Goal: Task Accomplishment & Management: Manage account settings

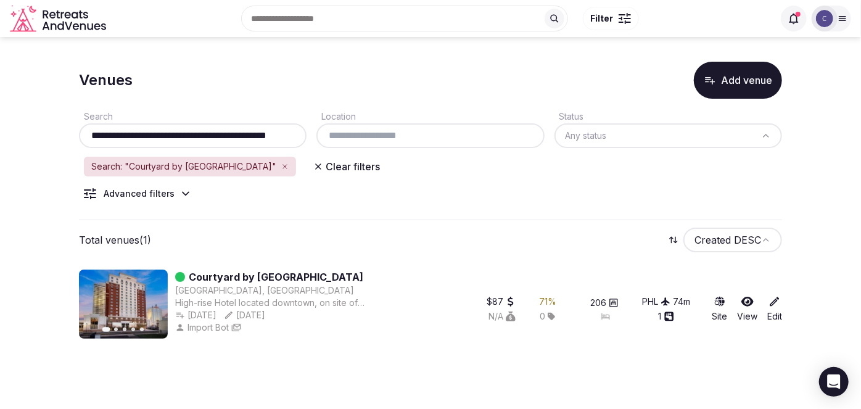
scroll to position [0, 16]
click at [271, 137] on input "**********" at bounding box center [193, 135] width 219 height 15
paste input "text"
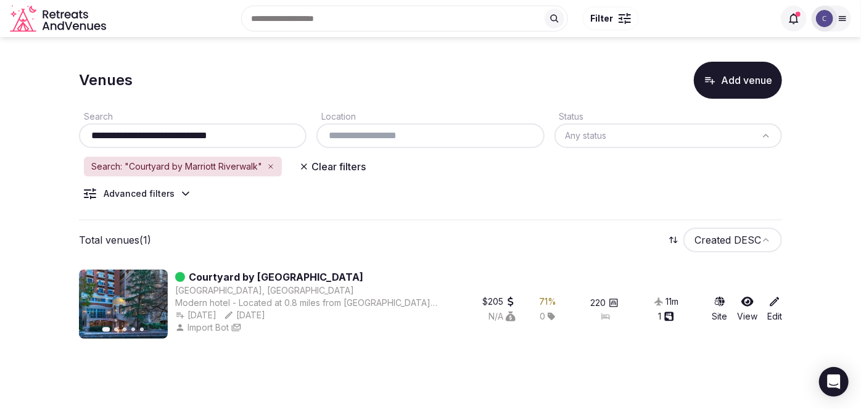
click at [252, 135] on input "**********" at bounding box center [193, 135] width 219 height 15
paste input "***"
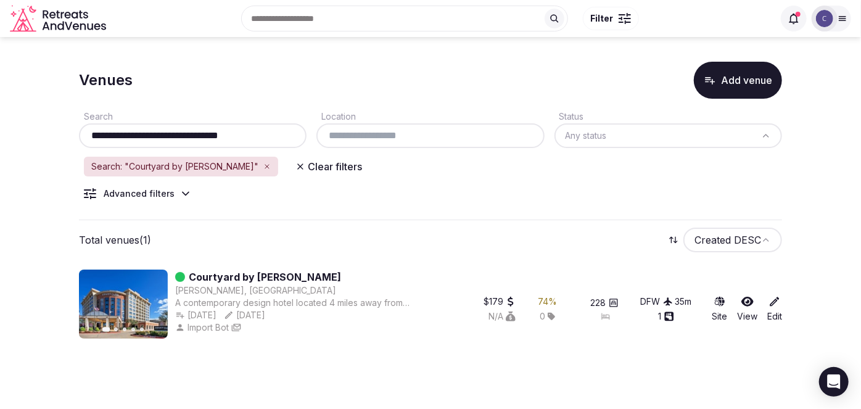
click at [231, 137] on input "**********" at bounding box center [193, 135] width 219 height 15
paste input "text"
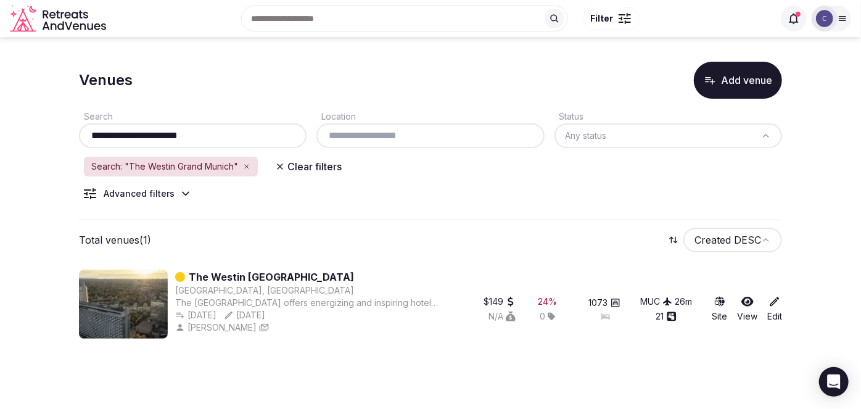
type input "**********"
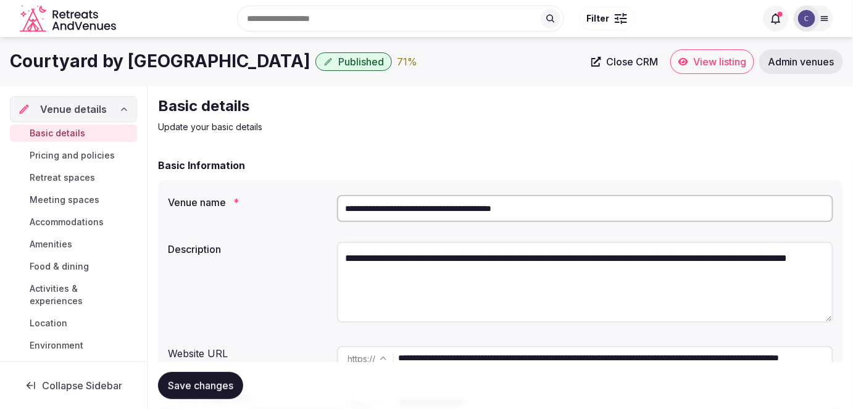
click at [94, 155] on span "Pricing and policies" at bounding box center [72, 155] width 85 height 12
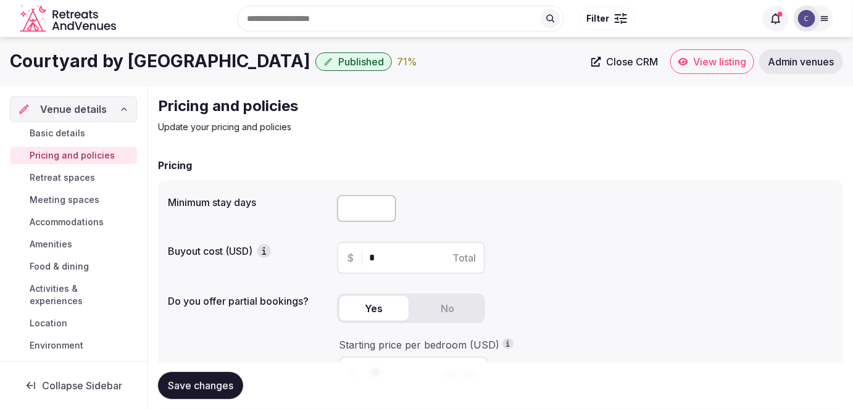
click at [356, 213] on input "number" at bounding box center [366, 208] width 59 height 27
type input "*"
click at [218, 387] on span "Save changes" at bounding box center [200, 386] width 65 height 12
drag, startPoint x: 163, startPoint y: 201, endPoint x: 289, endPoint y: 196, distance: 126.6
click at [285, 197] on div "Minimum stay days * Buyout cost (USD) $ * Total Do you offer partial bookings? …" at bounding box center [500, 324] width 685 height 288
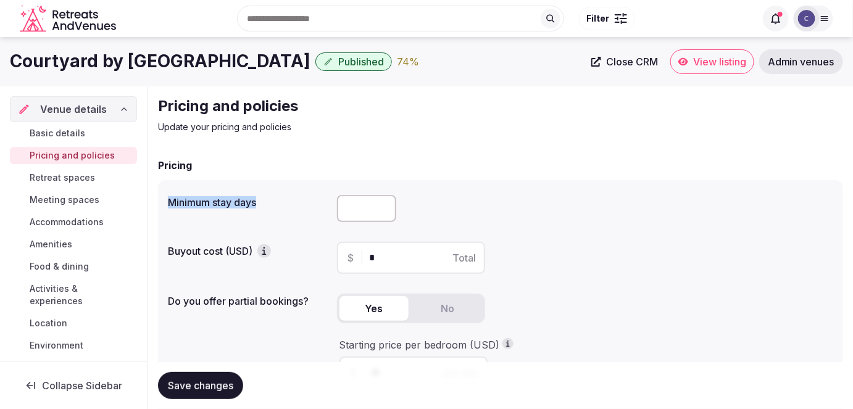
copy label "Minimum stay days"
click at [217, 384] on span "Save changes" at bounding box center [200, 386] width 65 height 12
click at [69, 133] on span "Basic details" at bounding box center [58, 133] width 56 height 12
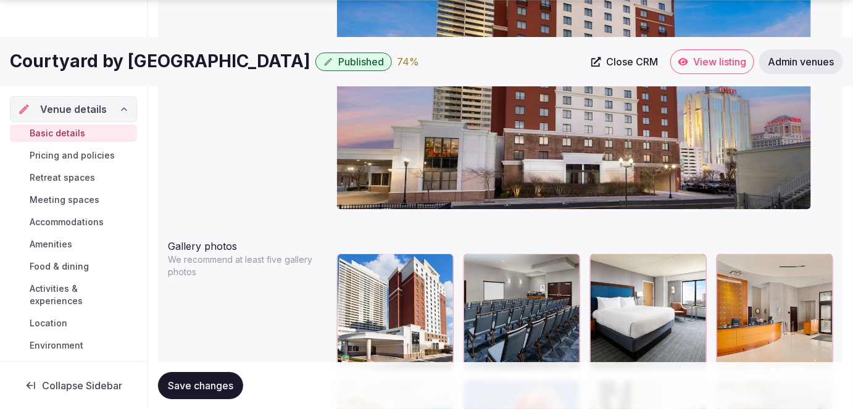
scroll to position [1458, 0]
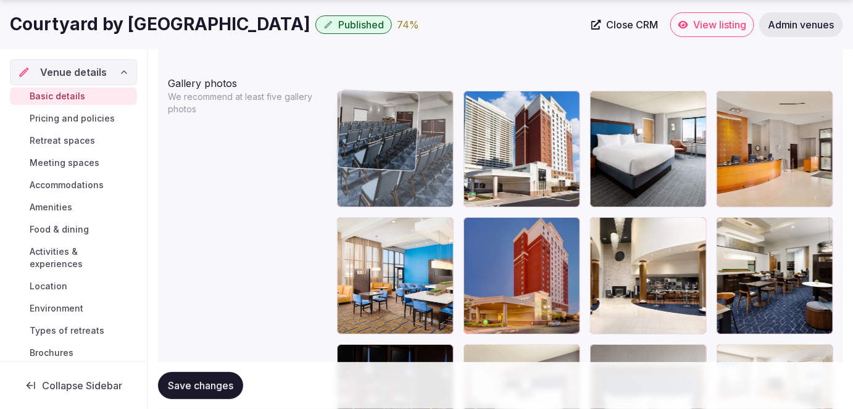
drag, startPoint x: 478, startPoint y: 97, endPoint x: 388, endPoint y: 157, distance: 107.7
click at [397, 118] on body "**********" at bounding box center [426, 180] width 853 height 3276
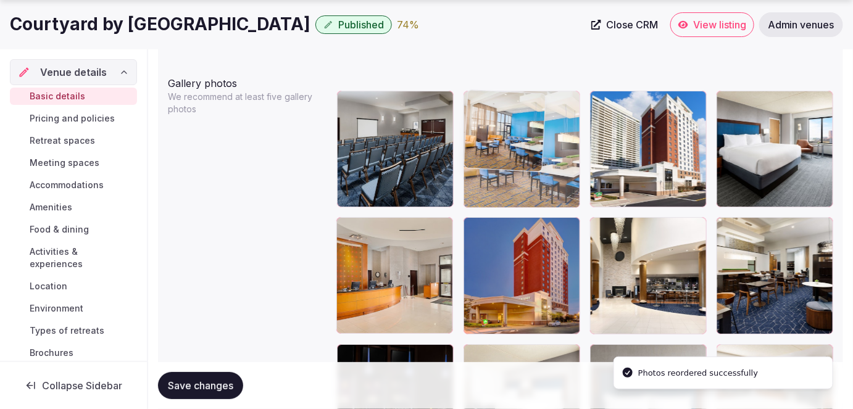
drag, startPoint x: 346, startPoint y: 233, endPoint x: 474, endPoint y: 141, distance: 157.7
click at [474, 141] on body "**********" at bounding box center [426, 180] width 853 height 3276
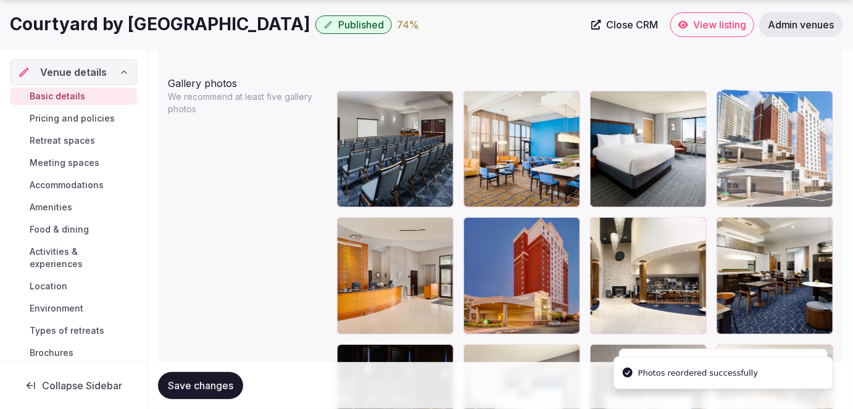
drag, startPoint x: 603, startPoint y: 99, endPoint x: 743, endPoint y: 95, distance: 140.1
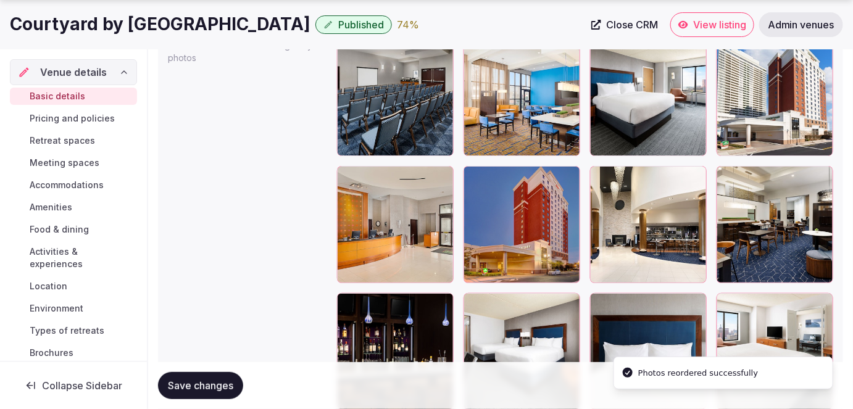
scroll to position [1570, 0]
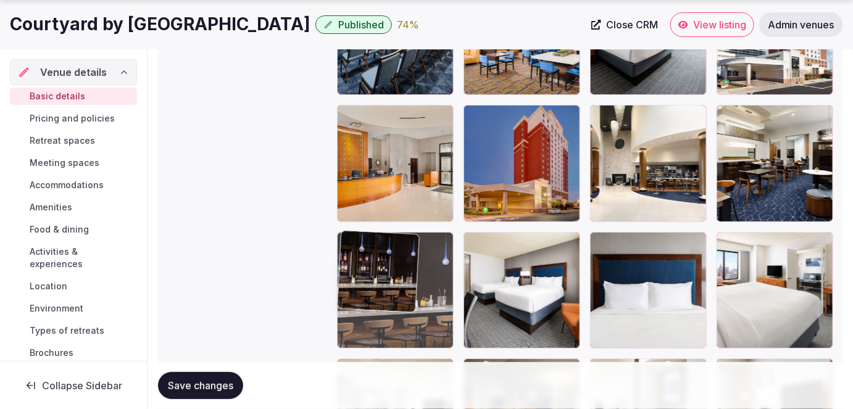
drag, startPoint x: 354, startPoint y: 237, endPoint x: 355, endPoint y: 262, distance: 24.7
click at [355, 262] on body "**********" at bounding box center [426, 68] width 853 height 3276
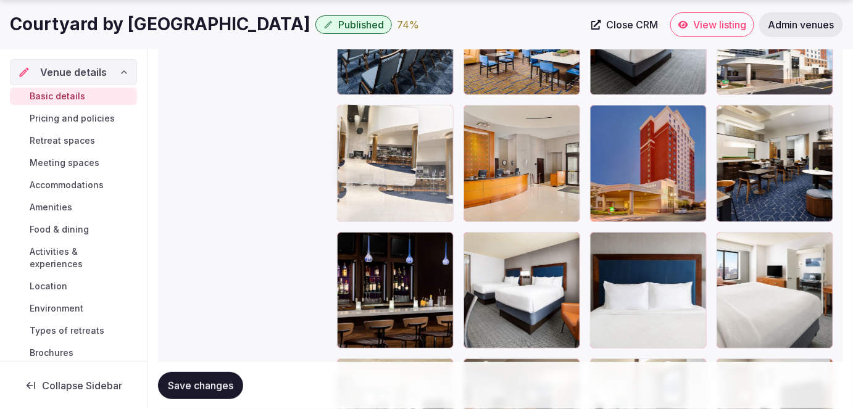
drag, startPoint x: 607, startPoint y: 114, endPoint x: 346, endPoint y: 174, distance: 268.5
click at [344, 174] on body "**********" at bounding box center [426, 68] width 853 height 3276
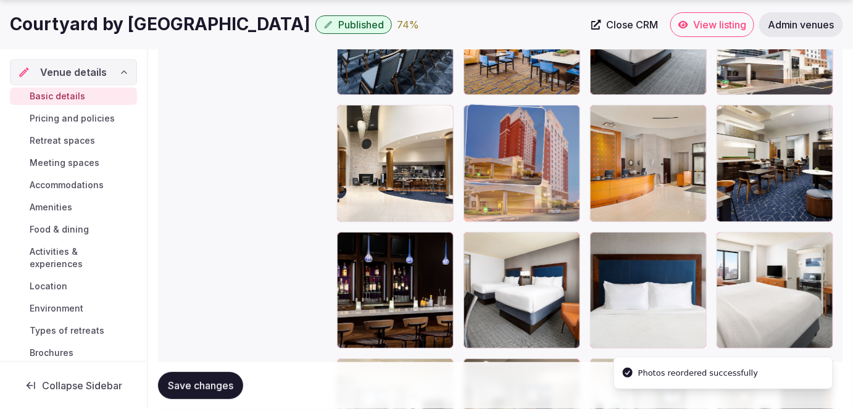
drag, startPoint x: 600, startPoint y: 115, endPoint x: 525, endPoint y: 118, distance: 75.3
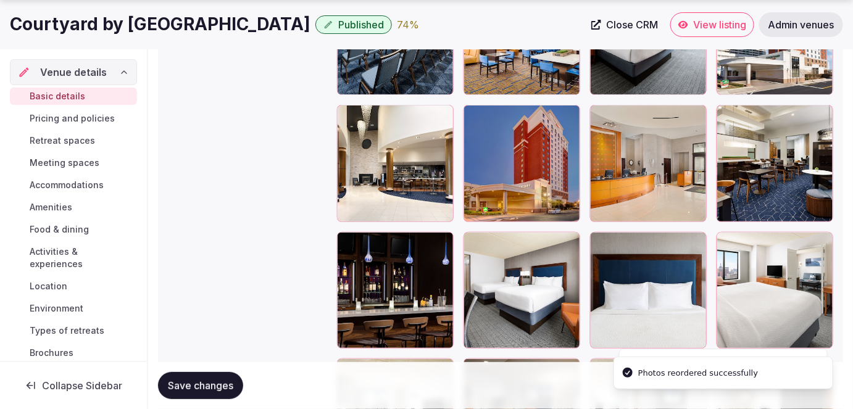
click at [355, 247] on div at bounding box center [395, 290] width 117 height 117
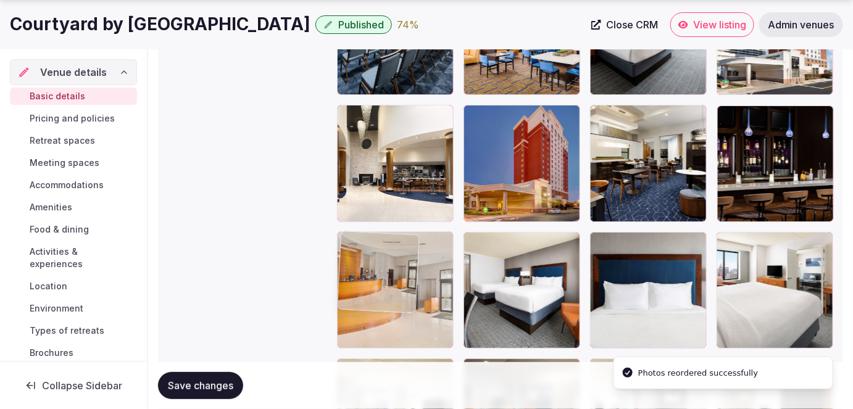
drag, startPoint x: 602, startPoint y: 117, endPoint x: 330, endPoint y: 300, distance: 327.7
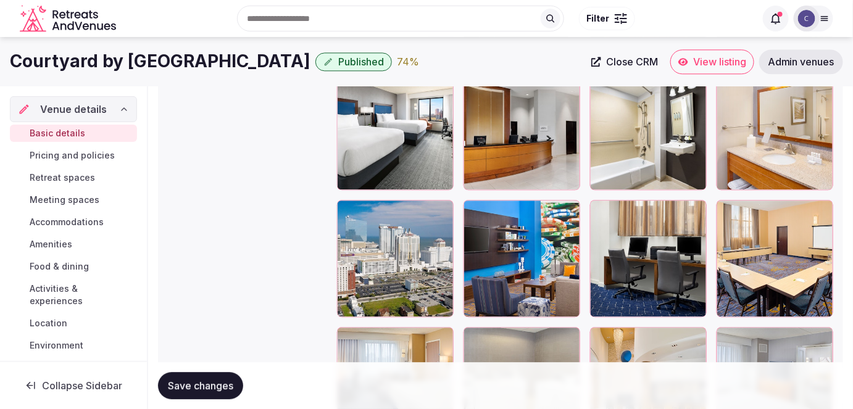
scroll to position [2580, 0]
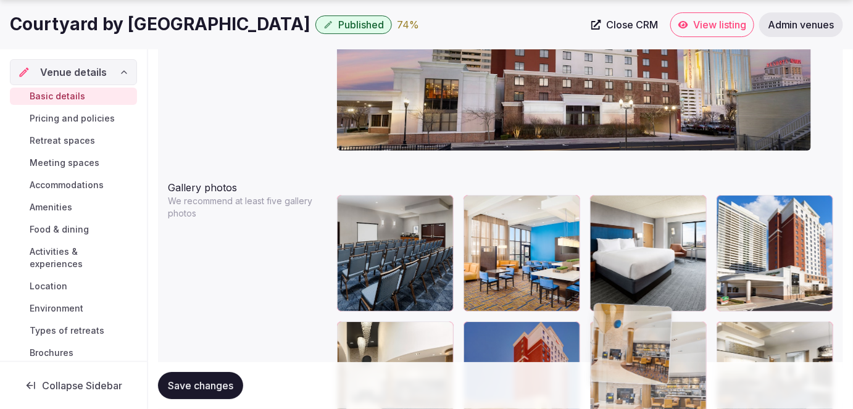
drag, startPoint x: 600, startPoint y: 247, endPoint x: 618, endPoint y: 341, distance: 95.5
click at [618, 341] on body "**********" at bounding box center [426, 284] width 853 height 3276
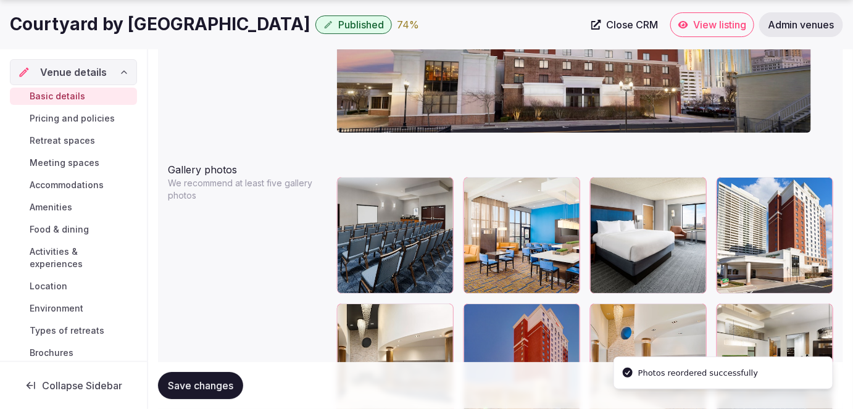
scroll to position [1540, 0]
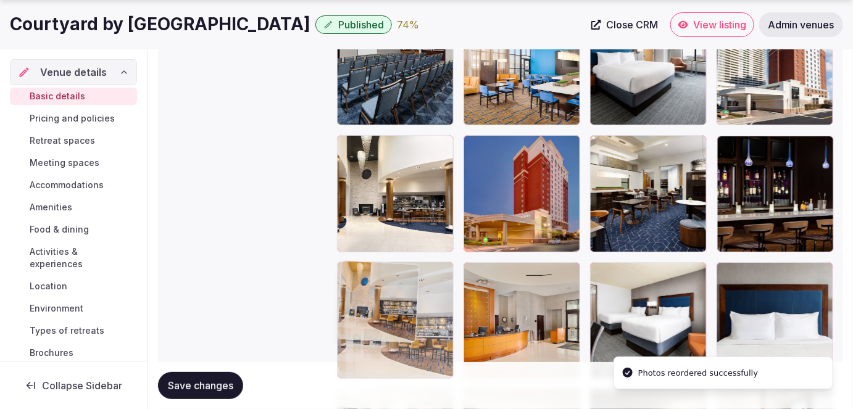
drag, startPoint x: 600, startPoint y: 147, endPoint x: 388, endPoint y: 277, distance: 249.6
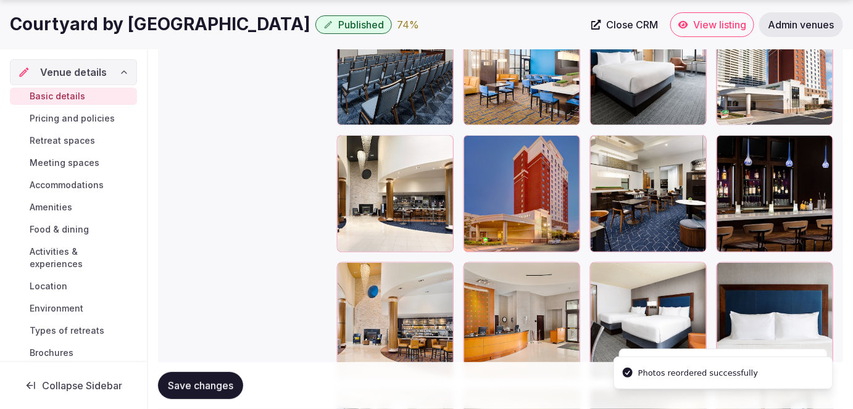
click at [217, 382] on span "Save changes" at bounding box center [200, 386] width 65 height 12
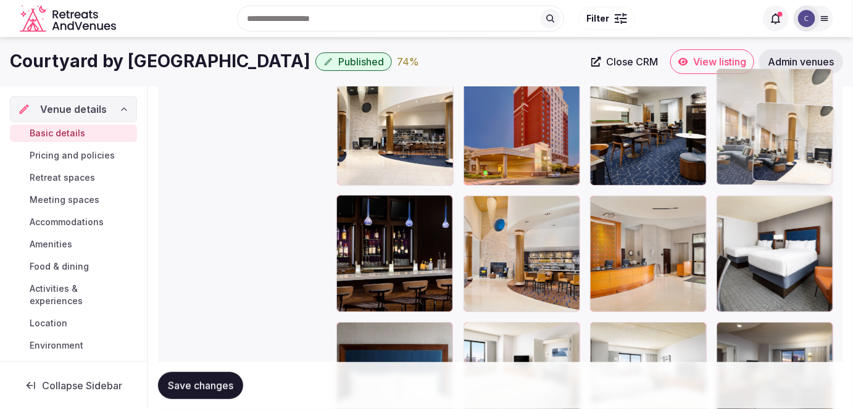
scroll to position [1606, 0]
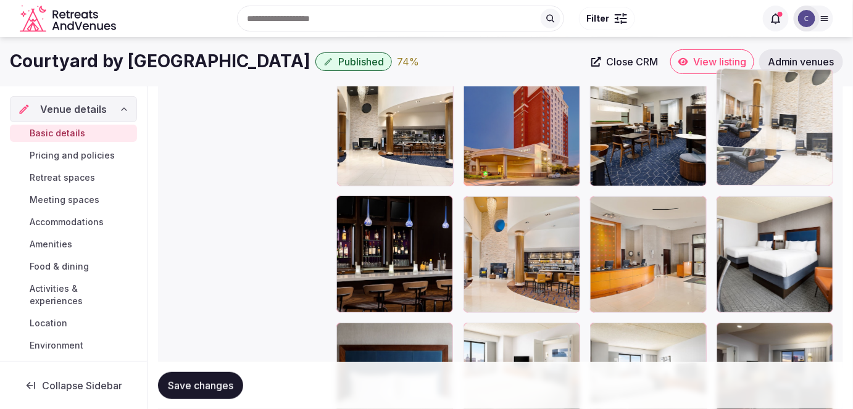
drag, startPoint x: 484, startPoint y: 102, endPoint x: 776, endPoint y: 125, distance: 292.8
click at [776, 125] on body "**********" at bounding box center [426, 32] width 853 height 3276
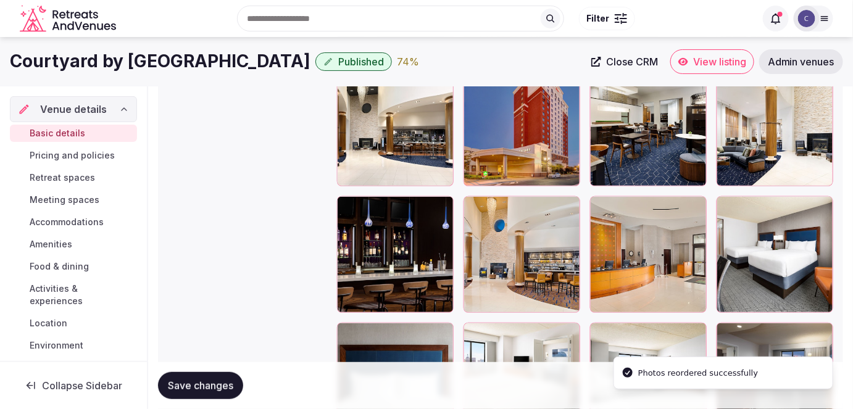
click at [201, 384] on span "Save changes" at bounding box center [200, 386] width 65 height 12
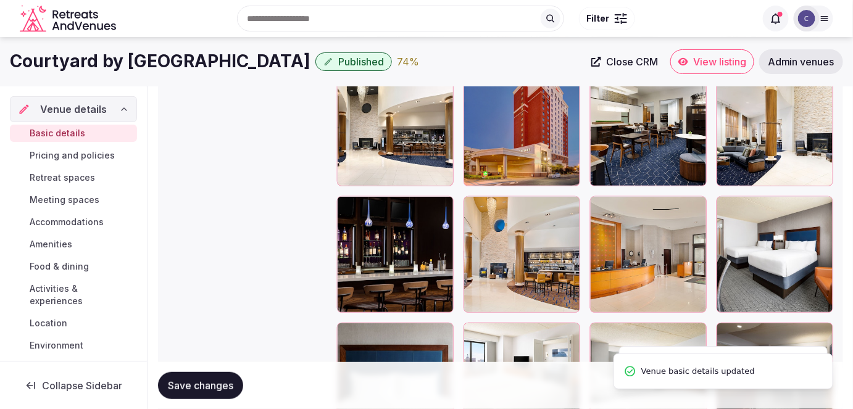
click at [86, 152] on span "Pricing and policies" at bounding box center [72, 155] width 85 height 12
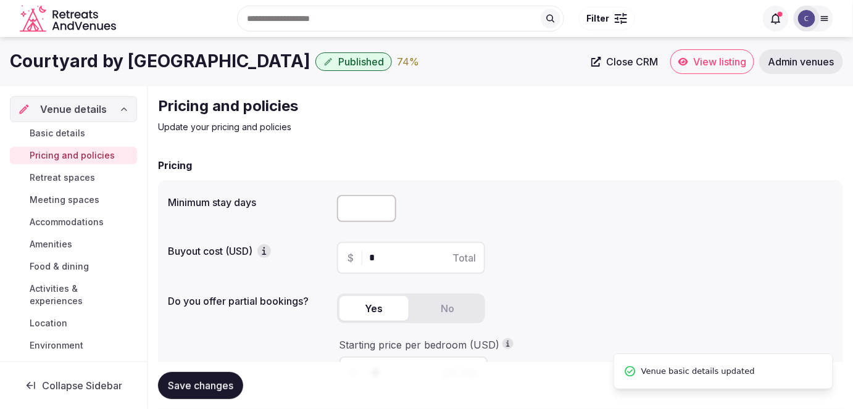
click at [74, 178] on span "Retreat spaces" at bounding box center [62, 178] width 65 height 12
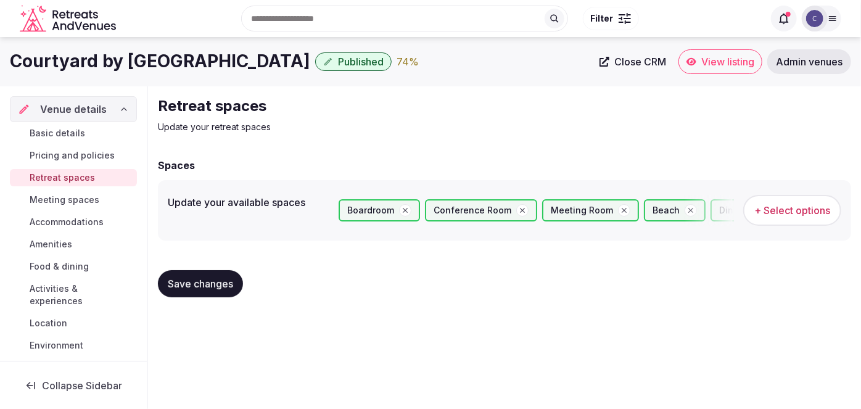
click at [788, 208] on span "+ Select options" at bounding box center [793, 211] width 76 height 14
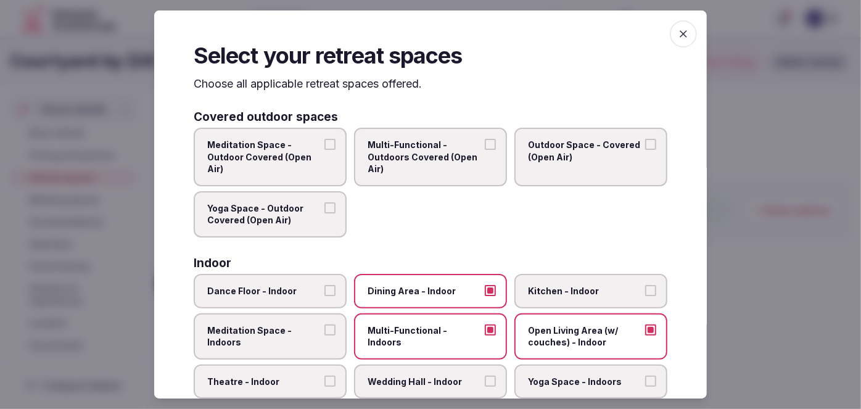
click at [680, 36] on icon "button" at bounding box center [683, 33] width 7 height 7
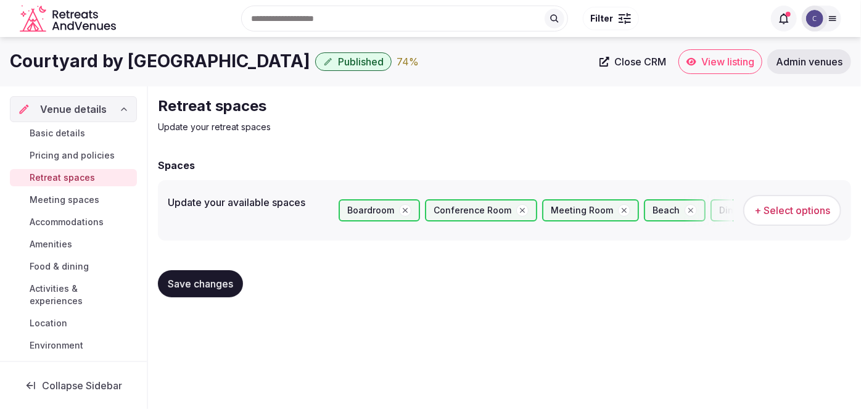
click at [79, 195] on span "Meeting spaces" at bounding box center [65, 200] width 70 height 12
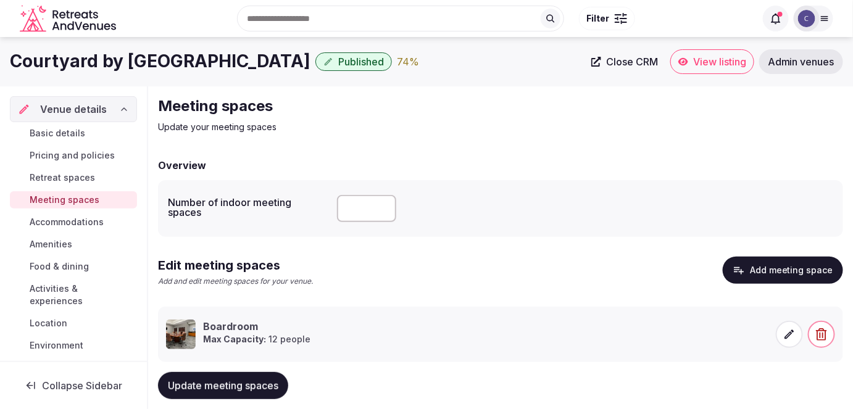
click at [80, 219] on span "Accommodations" at bounding box center [67, 222] width 74 height 12
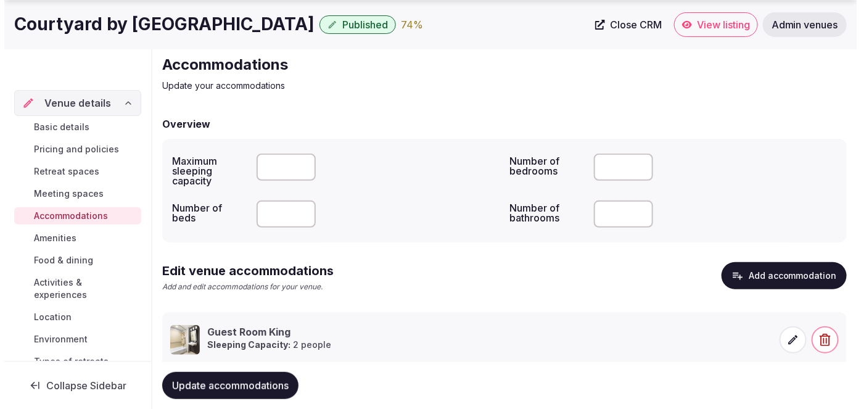
scroll to position [75, 0]
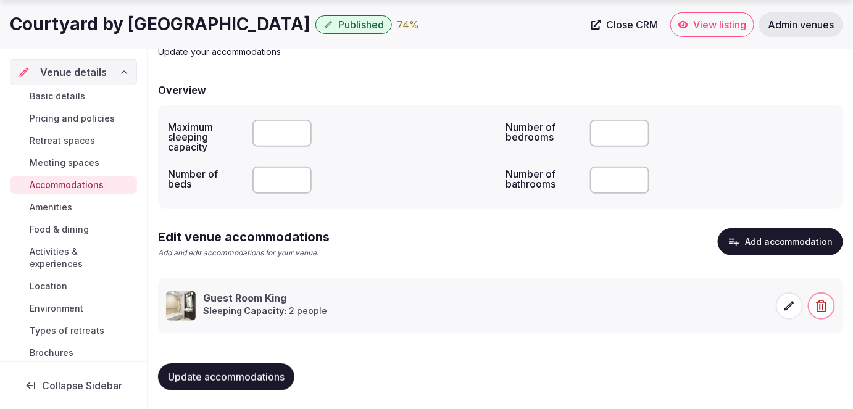
click at [786, 303] on icon at bounding box center [789, 306] width 12 height 12
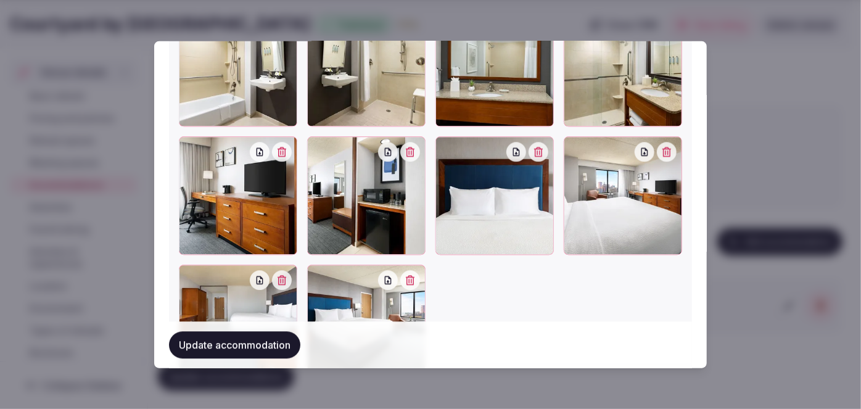
scroll to position [1570, 0]
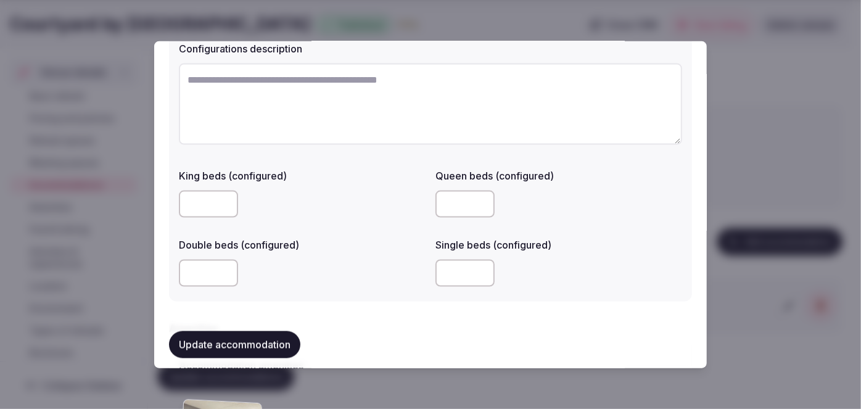
drag, startPoint x: 252, startPoint y: 109, endPoint x: 196, endPoint y: 196, distance: 104.4
click at [196, 196] on form "**********" at bounding box center [430, 75] width 523 height 1857
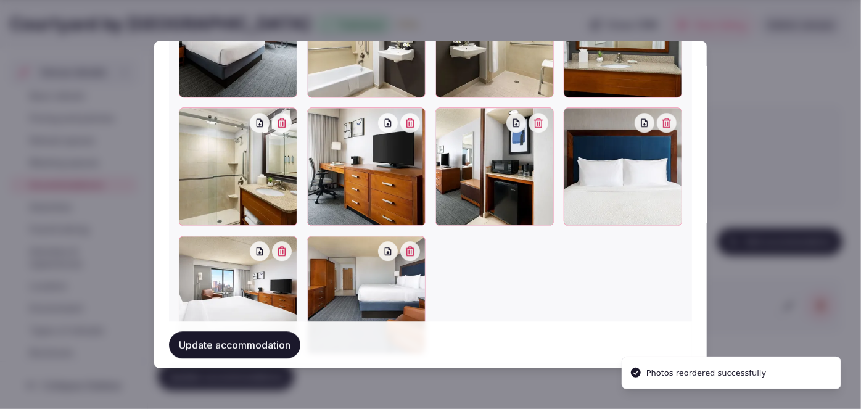
scroll to position [1496, 0]
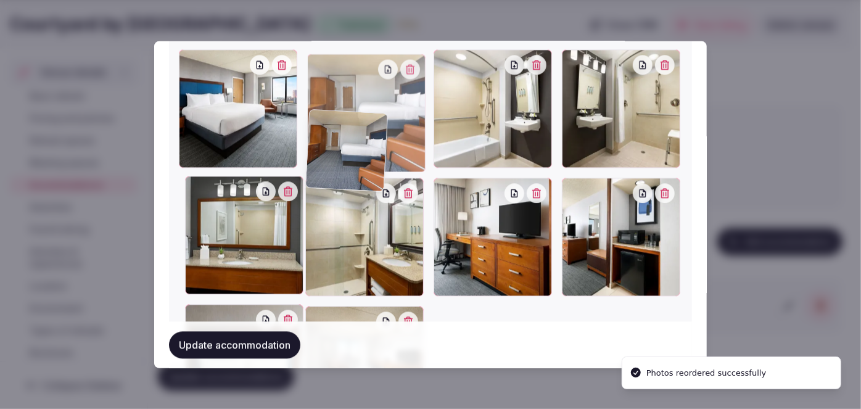
drag, startPoint x: 325, startPoint y: 275, endPoint x: 336, endPoint y: 62, distance: 213.8
click at [336, 62] on div "Add more accommodation photos (10 of 20 max) Upload more Accommodation photos T…" at bounding box center [431, 193] width 504 height 464
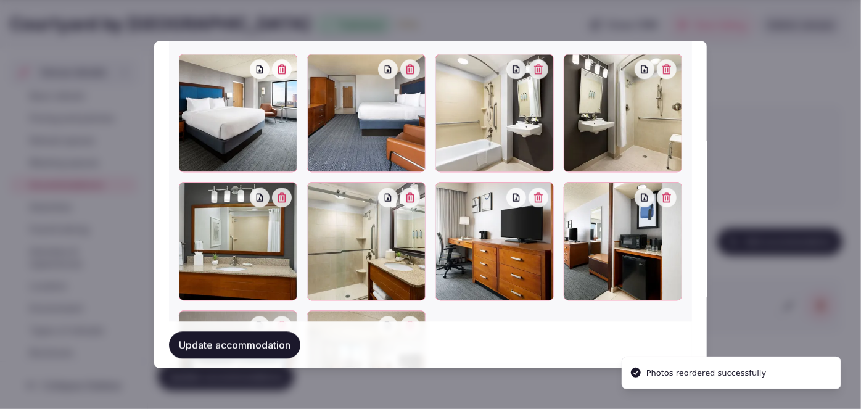
scroll to position [1607, 0]
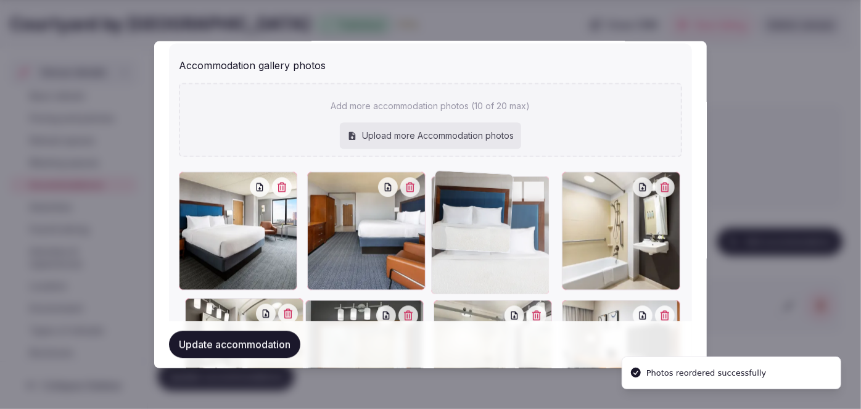
drag, startPoint x: 201, startPoint y: 174, endPoint x: 472, endPoint y: 159, distance: 271.9
click at [472, 159] on div "Add more accommodation photos (10 of 20 max) Upload more Accommodation photos T…" at bounding box center [431, 315] width 504 height 464
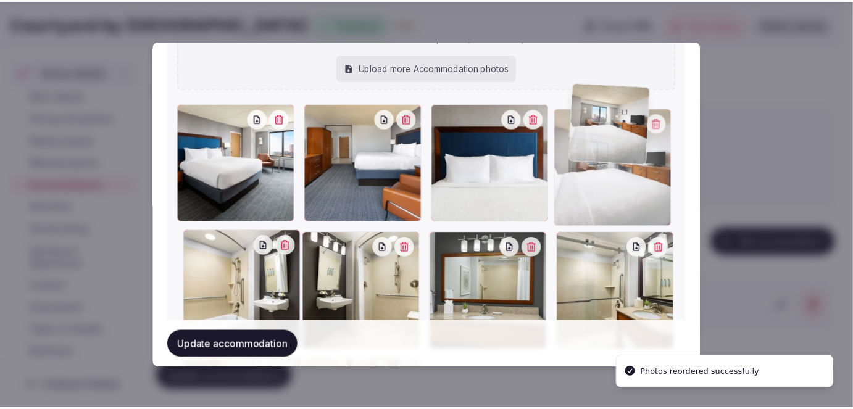
scroll to position [1393, 0]
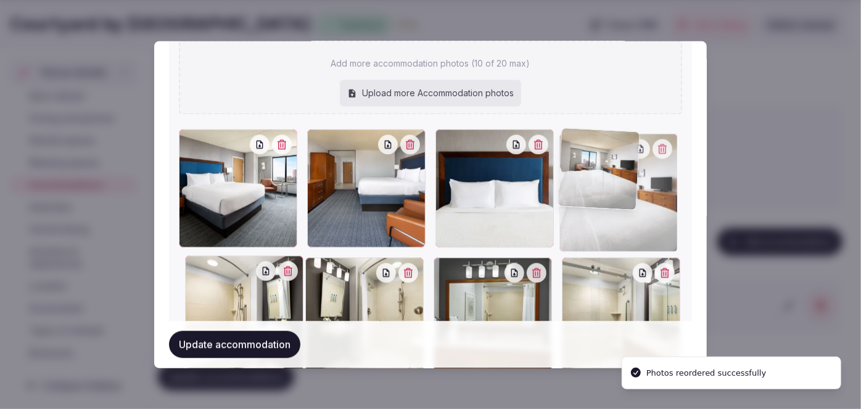
drag, startPoint x: 406, startPoint y: 189, endPoint x: 588, endPoint y: 135, distance: 189.8
click at [588, 134] on div at bounding box center [619, 193] width 118 height 118
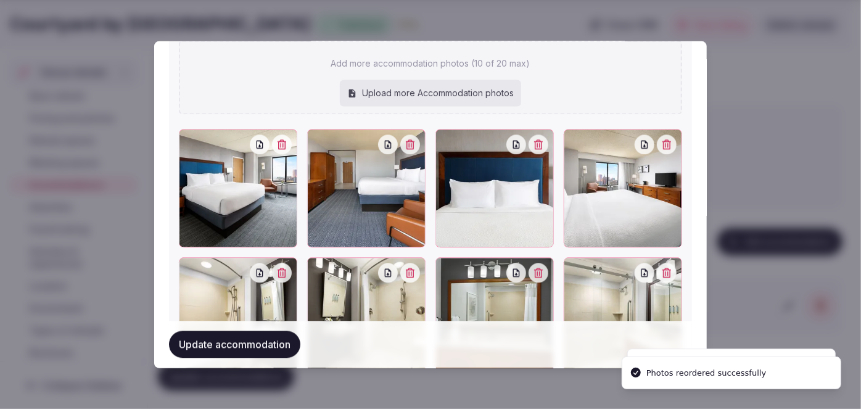
click at [267, 349] on button "Update accommodation" at bounding box center [234, 344] width 131 height 27
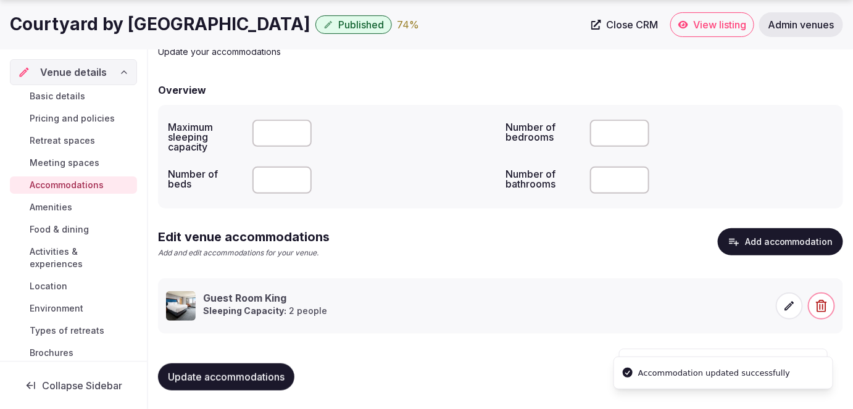
click at [245, 372] on span "Update accommodations" at bounding box center [226, 377] width 117 height 12
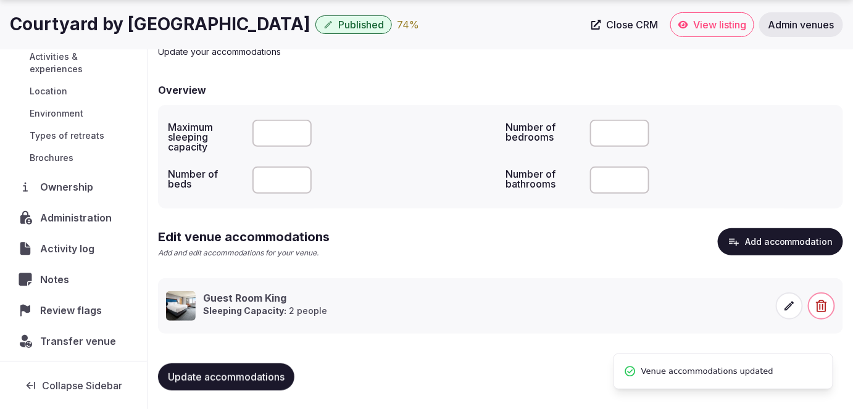
click at [77, 241] on span "Activity log" at bounding box center [69, 248] width 59 height 15
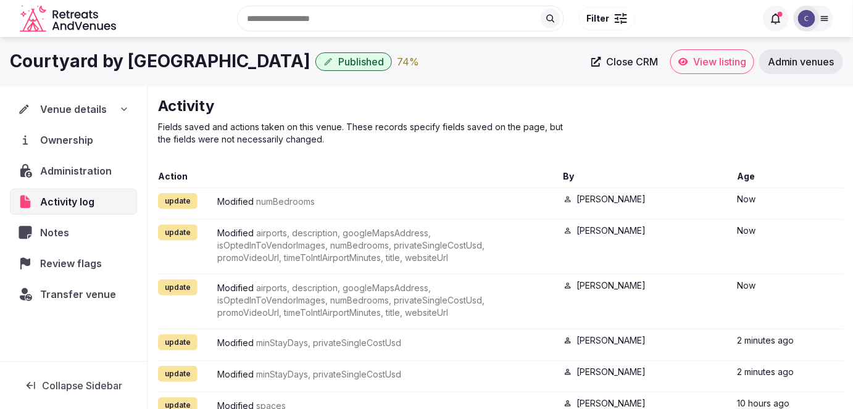
click at [124, 99] on div "Venue details" at bounding box center [73, 109] width 127 height 26
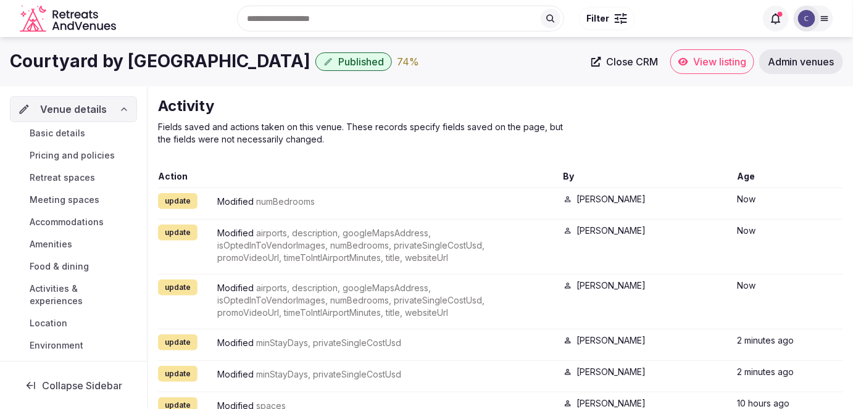
click at [73, 130] on span "Basic details" at bounding box center [58, 133] width 56 height 12
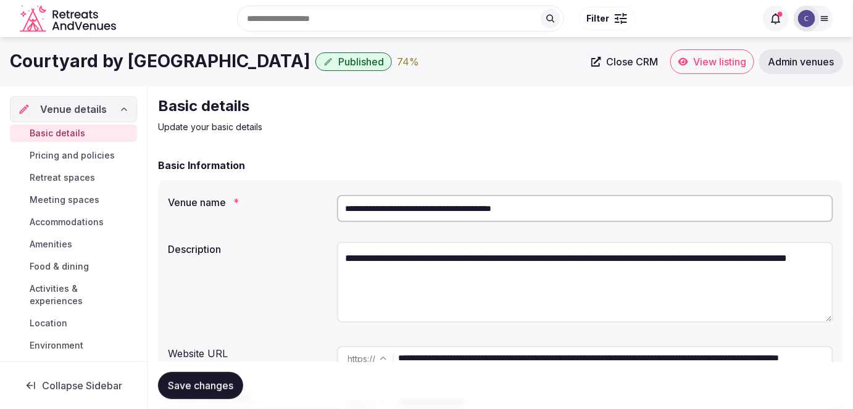
click at [66, 244] on span "Amenities" at bounding box center [51, 244] width 43 height 12
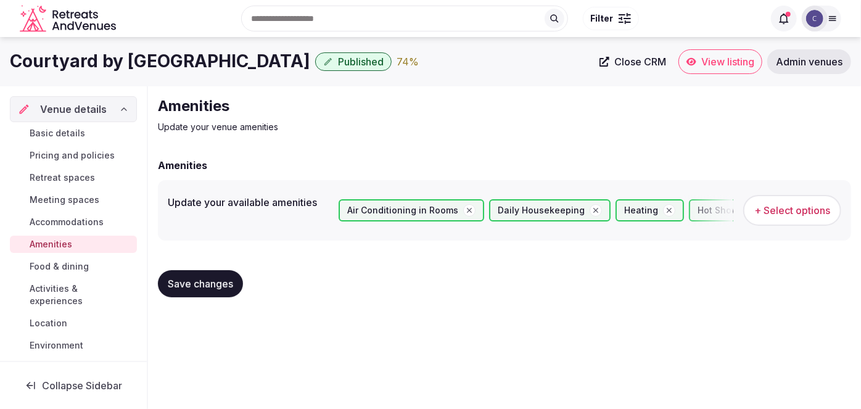
click at [72, 263] on span "Food & dining" at bounding box center [59, 266] width 59 height 12
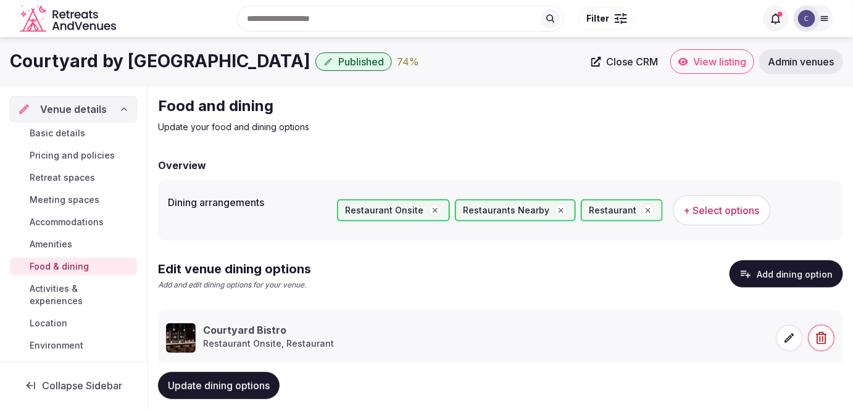
click at [66, 290] on span "Activities & experiences" at bounding box center [81, 295] width 102 height 25
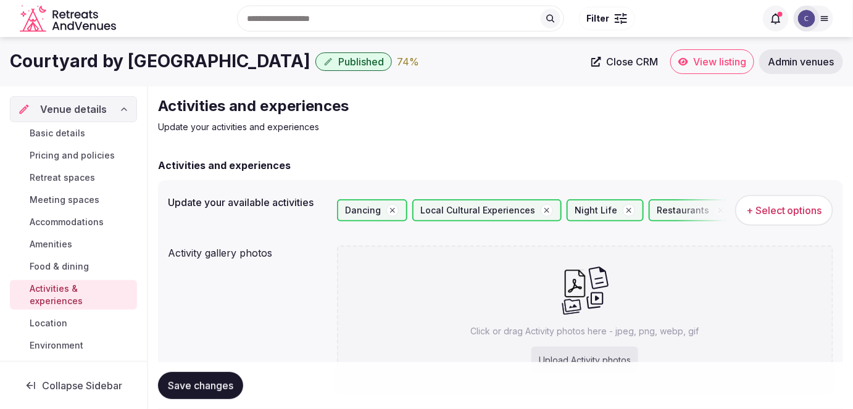
click at [165, 62] on h1 "Courtyard by Marriott Atlantic City Beach Block" at bounding box center [160, 61] width 301 height 24
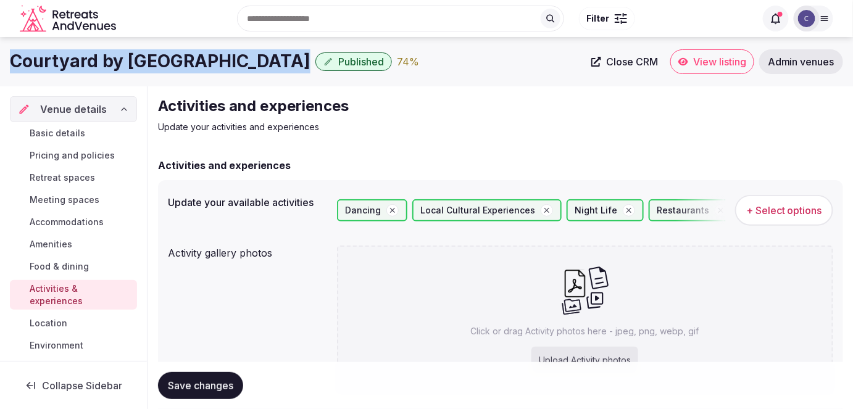
click at [165, 62] on h1 "Courtyard by Marriott Atlantic City Beach Block" at bounding box center [160, 61] width 301 height 24
copy div "Courtyard by Marriott Atlantic City Beach Block"
click at [77, 135] on span "Basic details" at bounding box center [58, 133] width 56 height 12
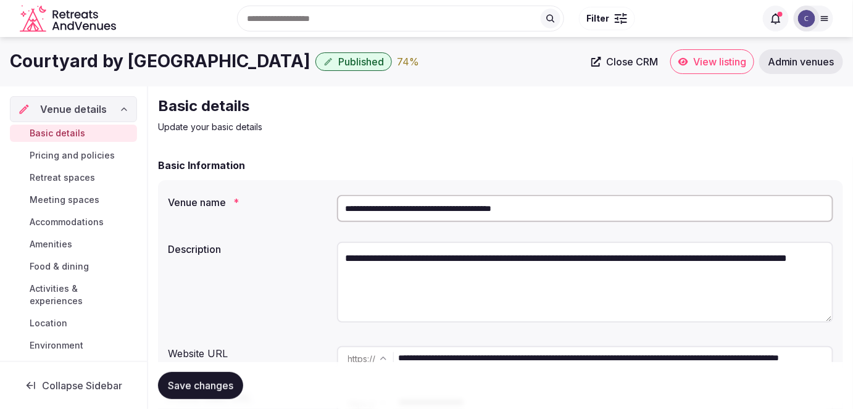
drag, startPoint x: 749, startPoint y: 357, endPoint x: 350, endPoint y: 372, distance: 398.3
click at [341, 358] on div "**********" at bounding box center [585, 358] width 497 height 25
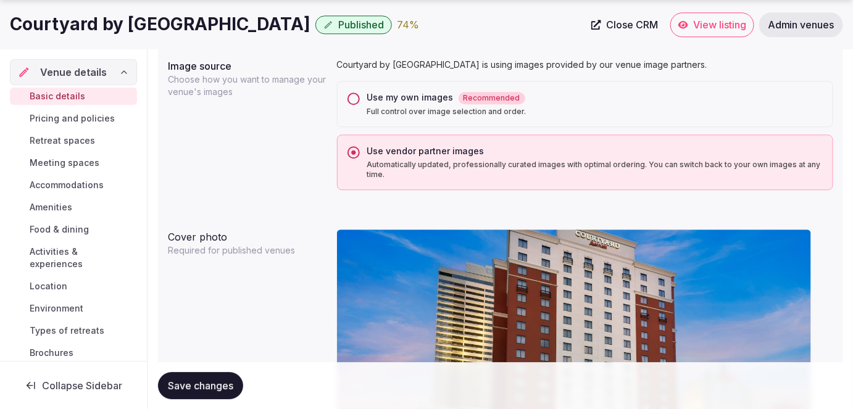
scroll to position [1010, 0]
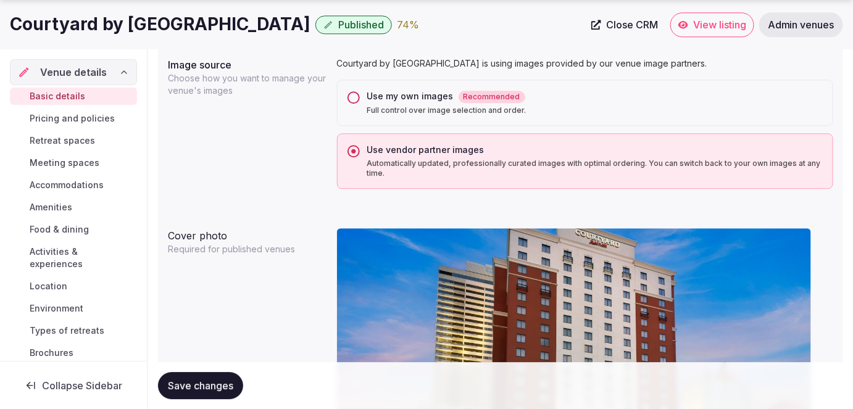
click at [54, 258] on span "Activities & experiences" at bounding box center [81, 258] width 102 height 25
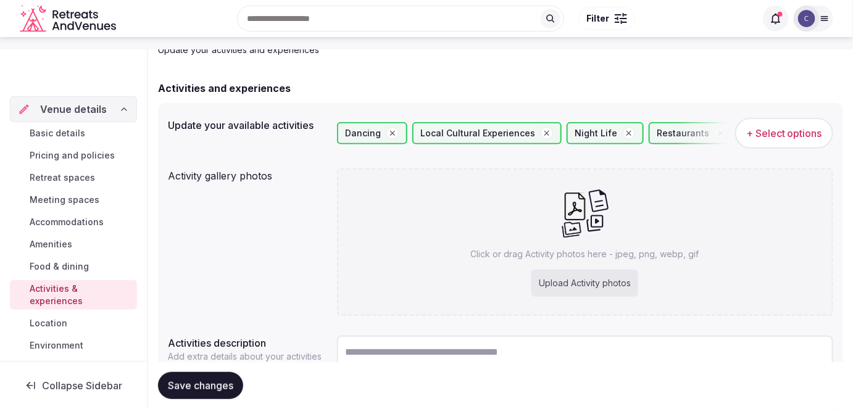
scroll to position [179, 0]
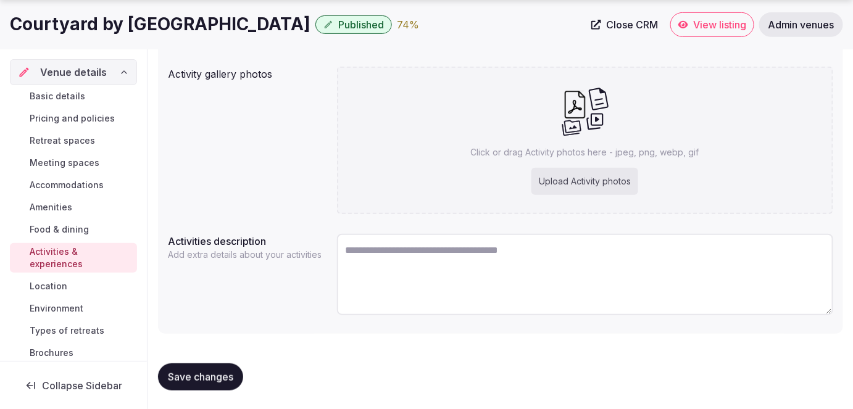
click at [416, 181] on div "Click or drag Activity photos here - jpeg, png, webp, gif Upload Activity photos" at bounding box center [585, 140] width 497 height 147
type input "**********"
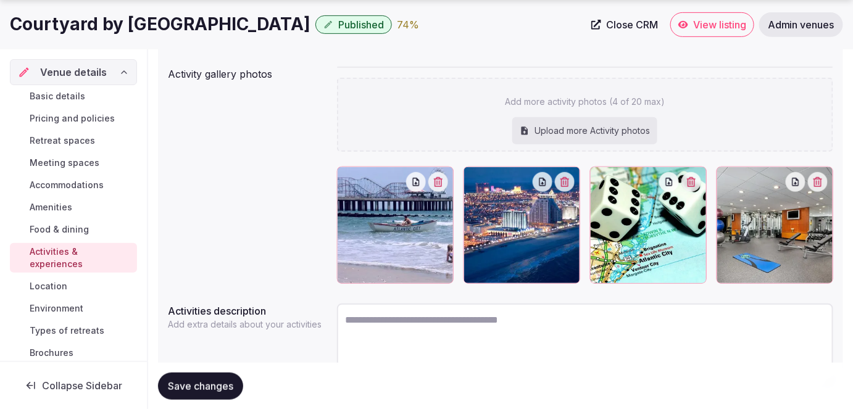
click at [221, 384] on span "Save changes" at bounding box center [200, 386] width 65 height 12
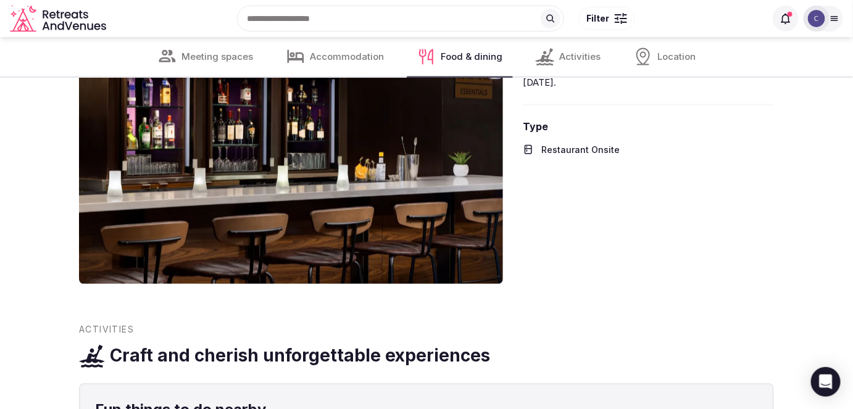
scroll to position [2412, 0]
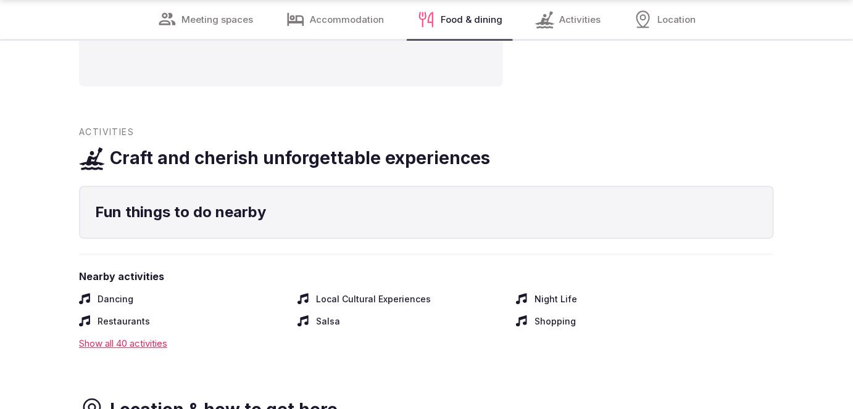
scroll to position [2792, 0]
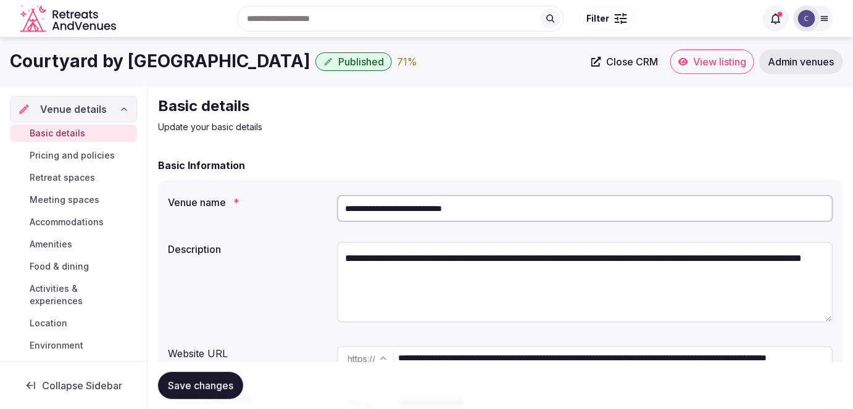
click at [183, 53] on h1 "Courtyard by [GEOGRAPHIC_DATA]" at bounding box center [160, 61] width 301 height 24
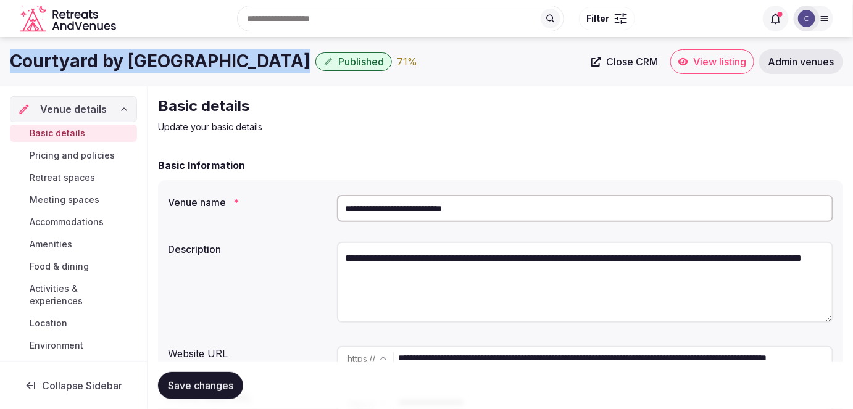
click at [183, 53] on h1 "Courtyard by [GEOGRAPHIC_DATA]" at bounding box center [160, 61] width 301 height 24
copy div "Courtyard by [GEOGRAPHIC_DATA]"
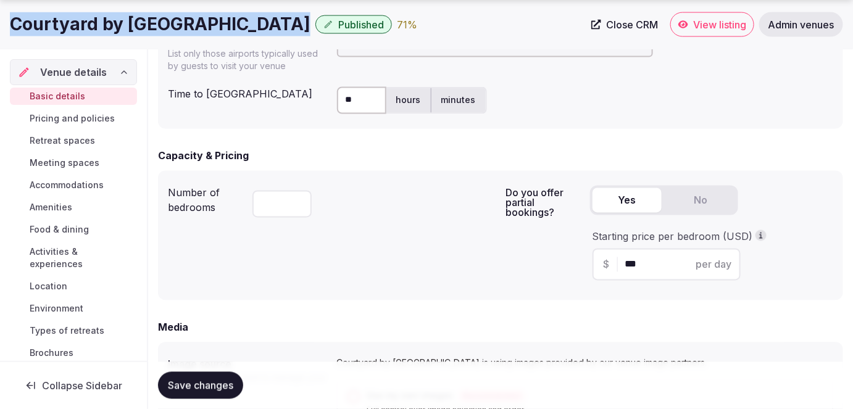
scroll to position [561, 0]
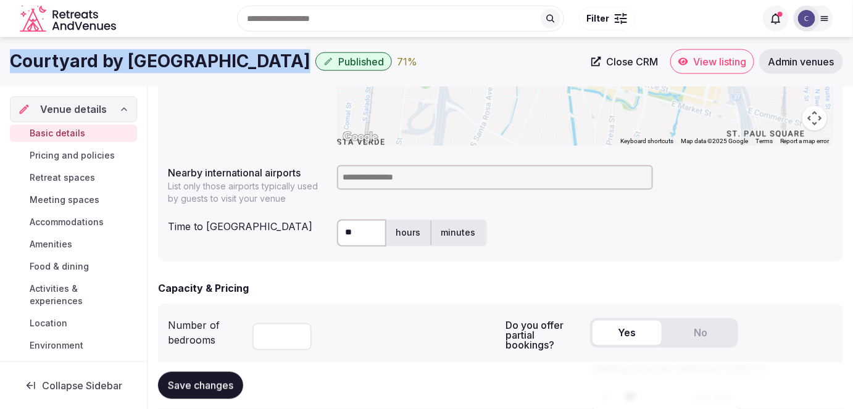
copy div "Courtyard by [GEOGRAPHIC_DATA]"
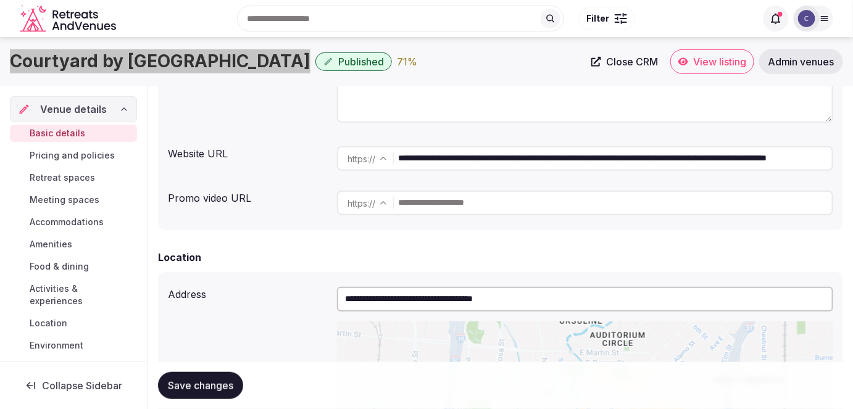
scroll to position [56, 0]
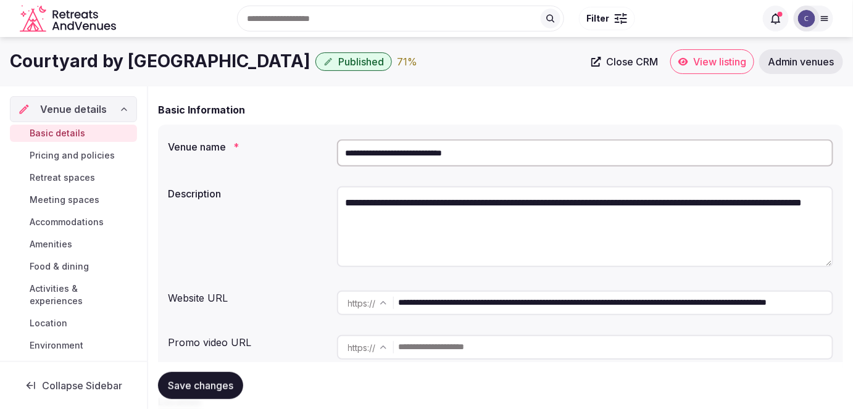
drag, startPoint x: 734, startPoint y: 302, endPoint x: 344, endPoint y: 304, distance: 390.6
click at [348, 302] on div "**********" at bounding box center [585, 303] width 497 height 25
click at [78, 151] on span "Pricing and policies" at bounding box center [72, 155] width 85 height 12
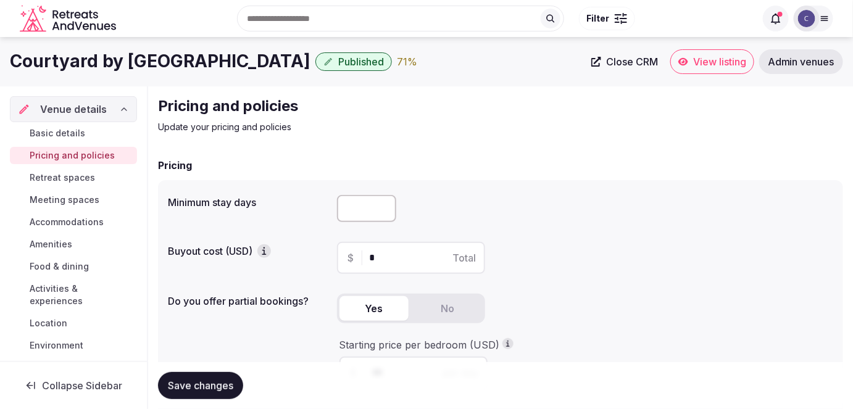
click at [375, 208] on input "number" at bounding box center [366, 208] width 59 height 27
type input "*"
click at [205, 391] on span "Save changes" at bounding box center [200, 386] width 65 height 12
click at [86, 220] on span "Accommodations" at bounding box center [67, 222] width 74 height 12
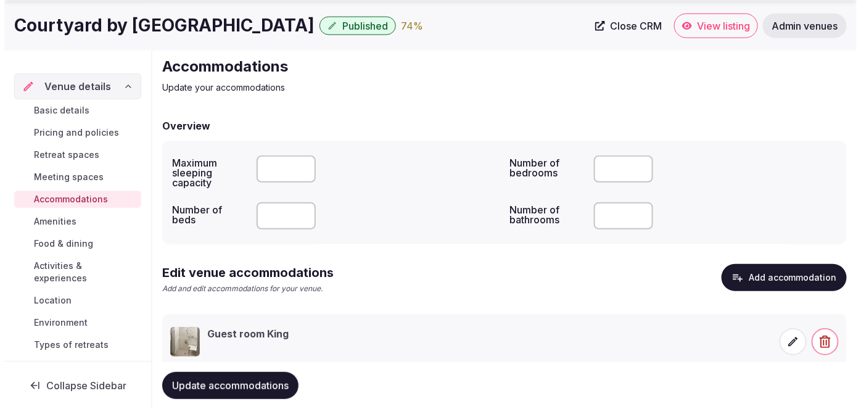
scroll to position [75, 0]
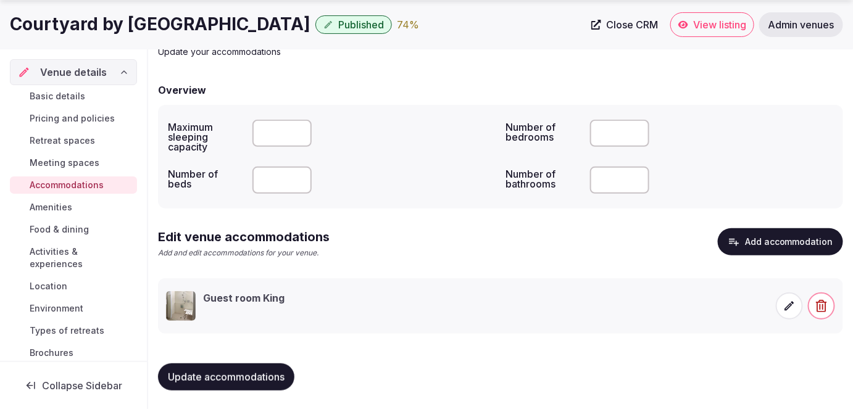
click at [787, 302] on icon at bounding box center [789, 306] width 12 height 12
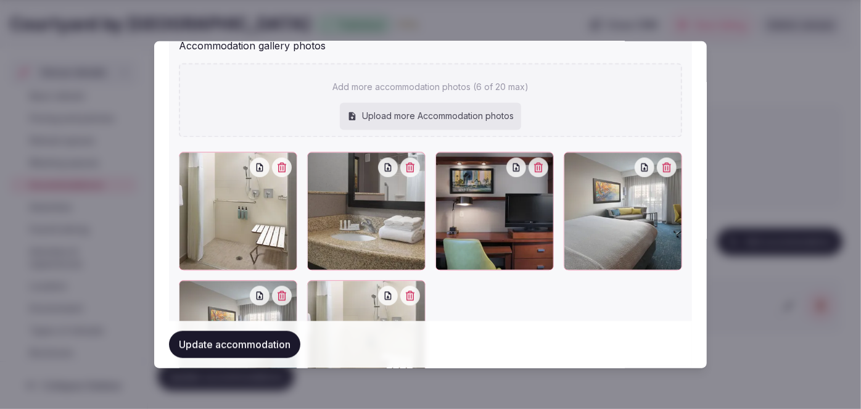
scroll to position [1482, 0]
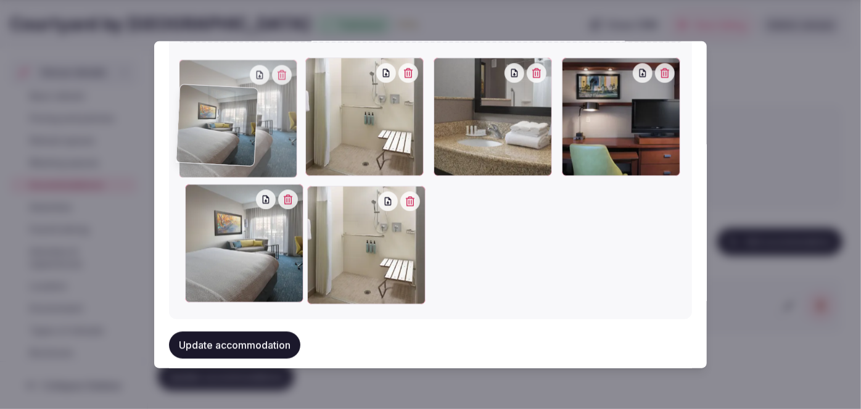
drag, startPoint x: 190, startPoint y: 172, endPoint x: 189, endPoint y: 89, distance: 83.3
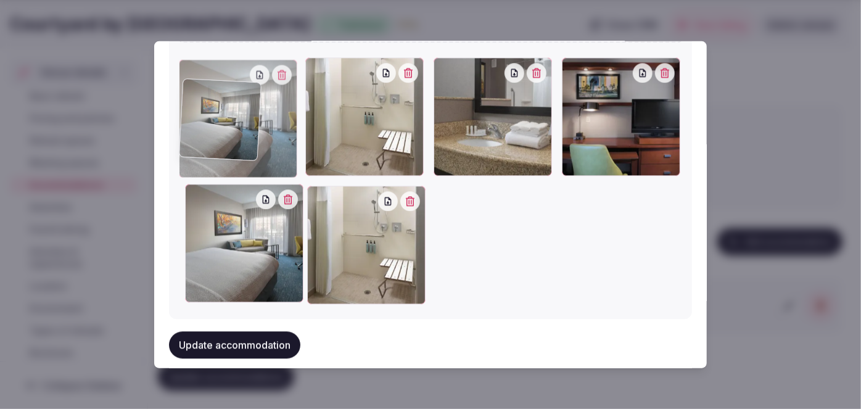
click at [189, 77] on icon at bounding box center [188, 69] width 15 height 15
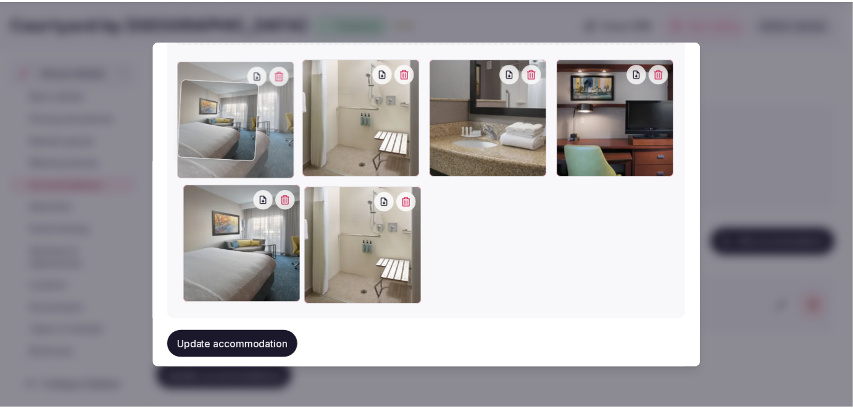
scroll to position [1443, 0]
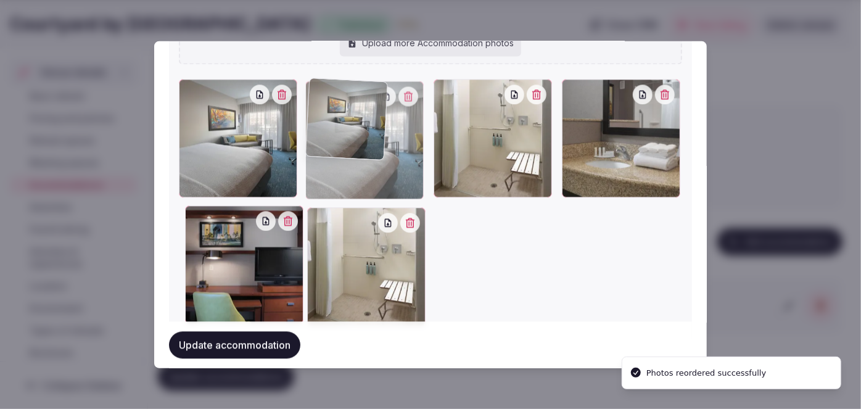
drag, startPoint x: 339, startPoint y: 136, endPoint x: 359, endPoint y: 120, distance: 25.4
click at [359, 120] on div at bounding box center [364, 140] width 118 height 118
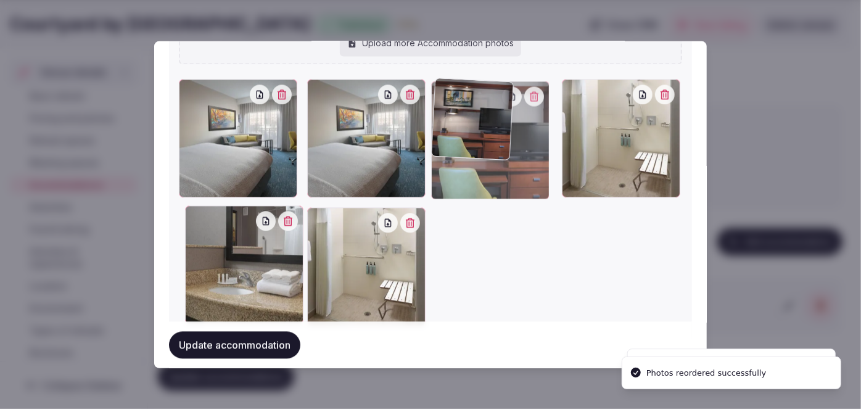
drag, startPoint x: 243, startPoint y: 202, endPoint x: 492, endPoint y: 133, distance: 258.1
click at [492, 133] on div at bounding box center [490, 140] width 118 height 118
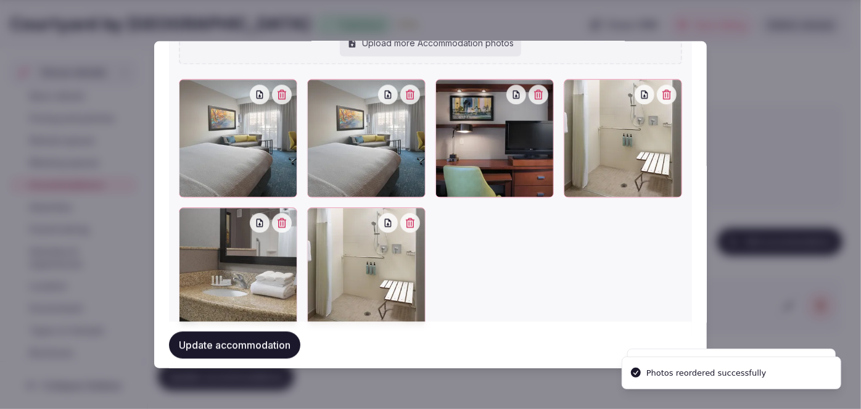
click at [414, 220] on button "button" at bounding box center [410, 224] width 20 height 20
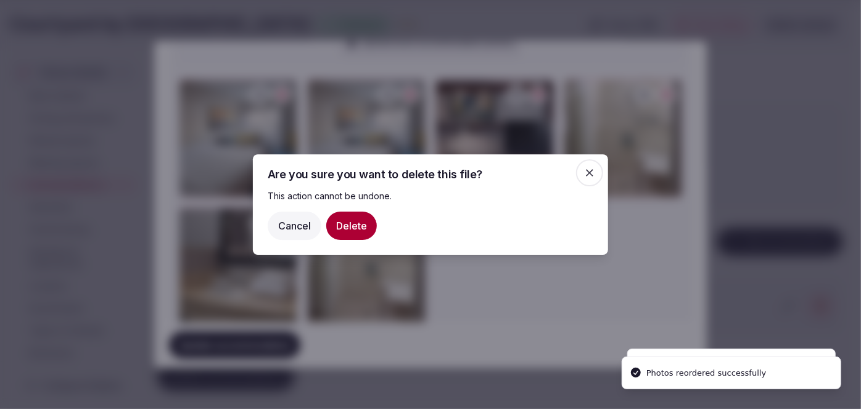
click at [357, 226] on button "Delete" at bounding box center [351, 226] width 51 height 28
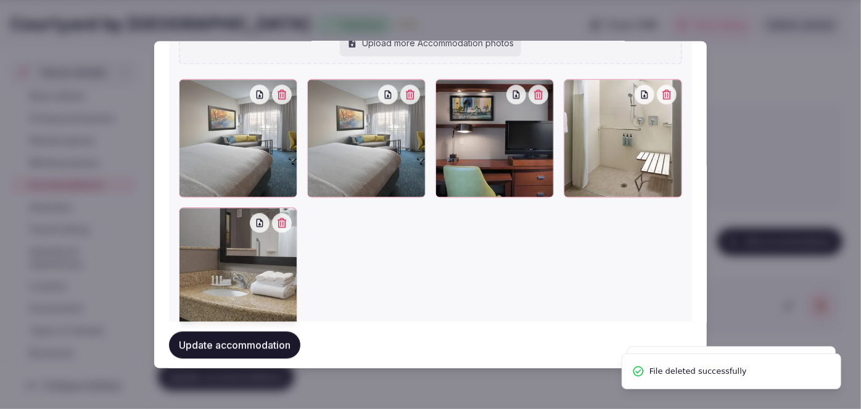
click at [284, 346] on button "Update accommodation" at bounding box center [234, 344] width 131 height 27
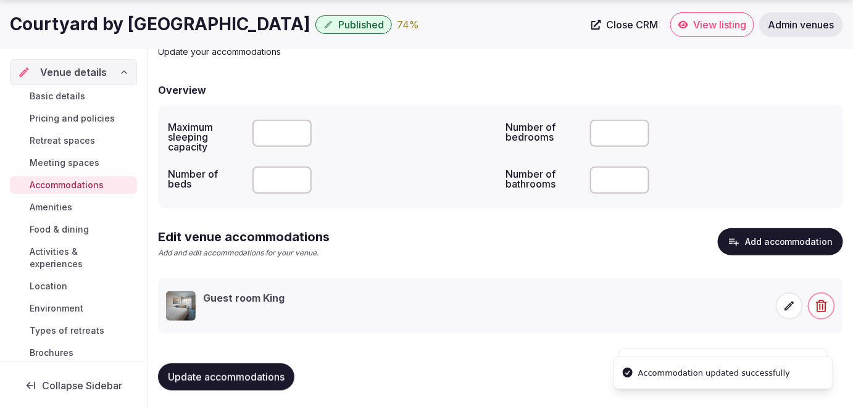
click at [233, 376] on span "Update accommodations" at bounding box center [226, 377] width 117 height 12
drag, startPoint x: 59, startPoint y: 246, endPoint x: 64, endPoint y: 260, distance: 15.0
click at [59, 246] on span "Activities & experiences" at bounding box center [81, 258] width 102 height 25
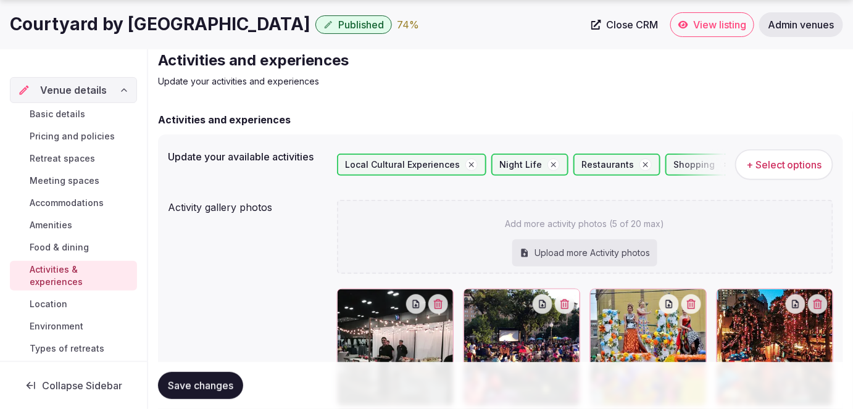
scroll to position [168, 0]
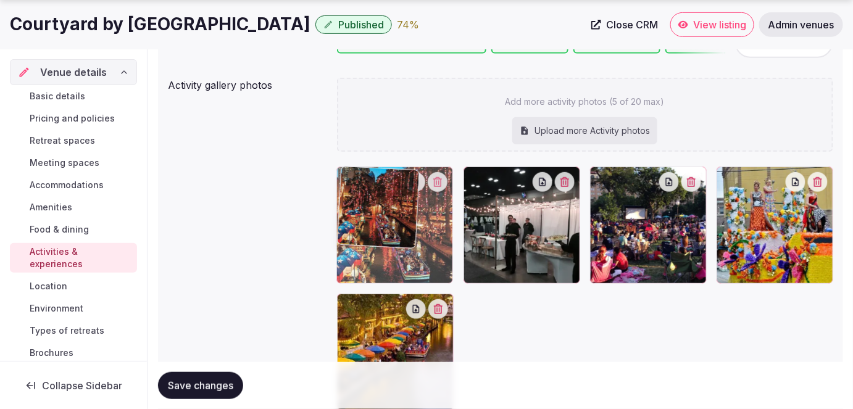
drag, startPoint x: 740, startPoint y: 176, endPoint x: 400, endPoint y: 193, distance: 341.0
click at [400, 193] on body "Search Popular Destinations Toscana, Italy Riviera Maya, Mexico Indonesia, Bali…" at bounding box center [426, 219] width 853 height 774
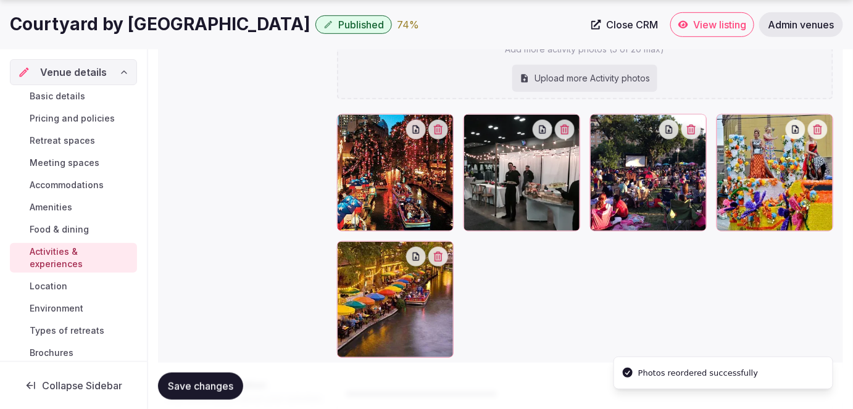
scroll to position [280, 0]
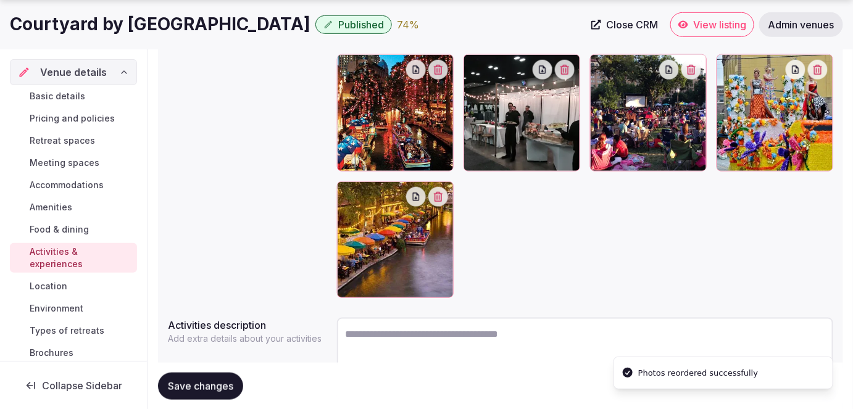
click at [222, 382] on span "Save changes" at bounding box center [200, 386] width 65 height 12
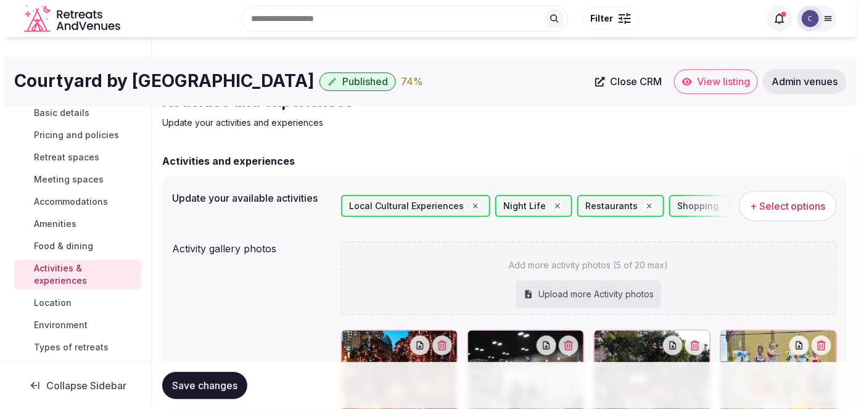
scroll to position [0, 0]
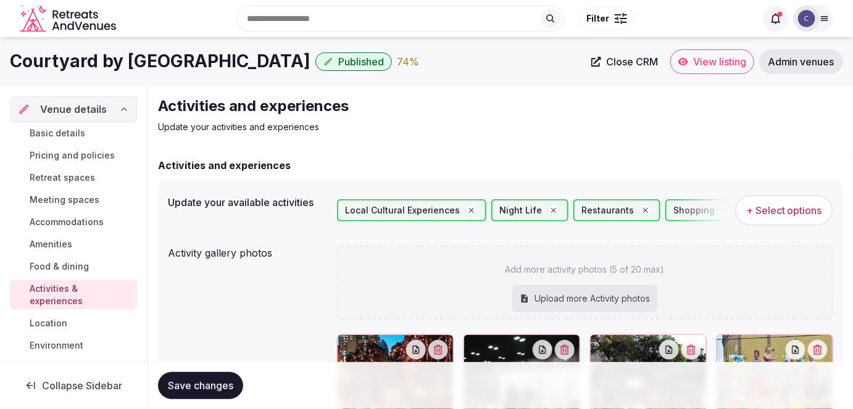
click at [565, 299] on div "Upload more Activity photos" at bounding box center [584, 298] width 145 height 27
type input "**********"
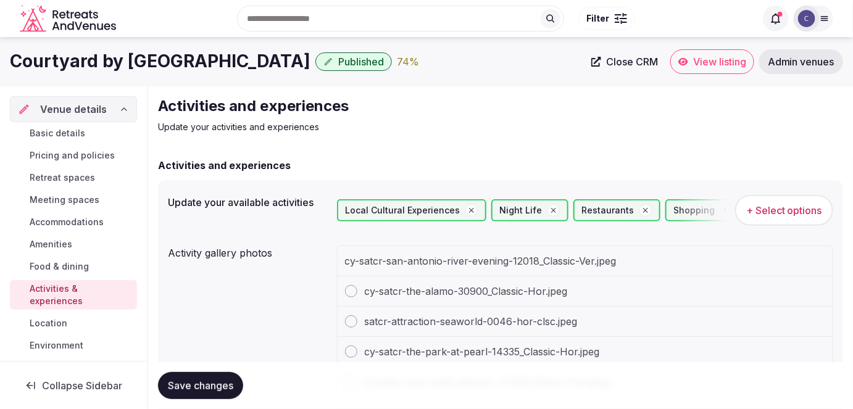
click at [752, 209] on span "+ Select options" at bounding box center [784, 211] width 76 height 14
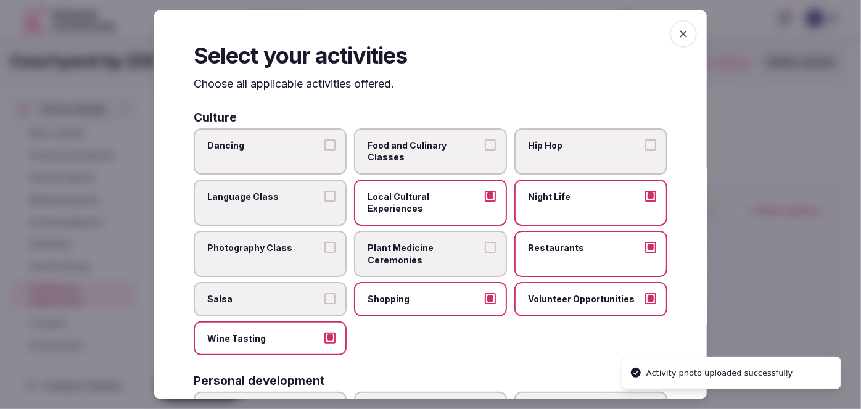
click at [678, 30] on icon "button" at bounding box center [684, 34] width 12 height 12
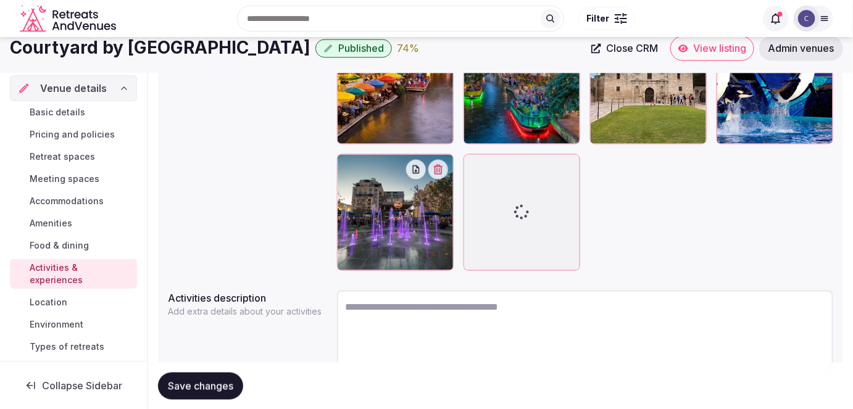
scroll to position [333, 0]
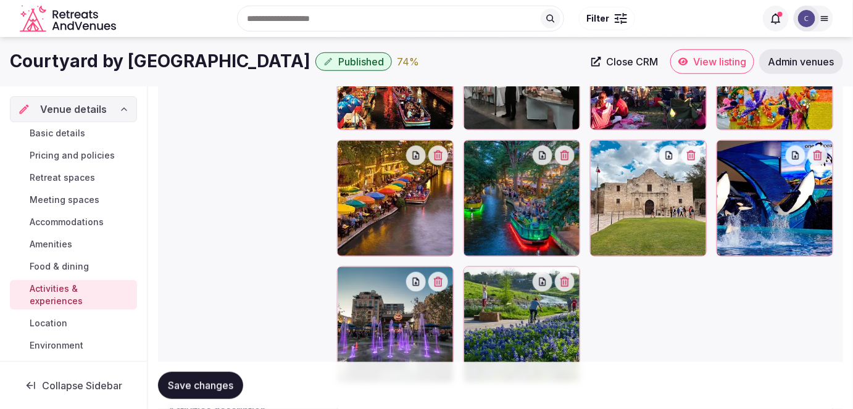
click at [223, 375] on button "Save changes" at bounding box center [200, 385] width 85 height 27
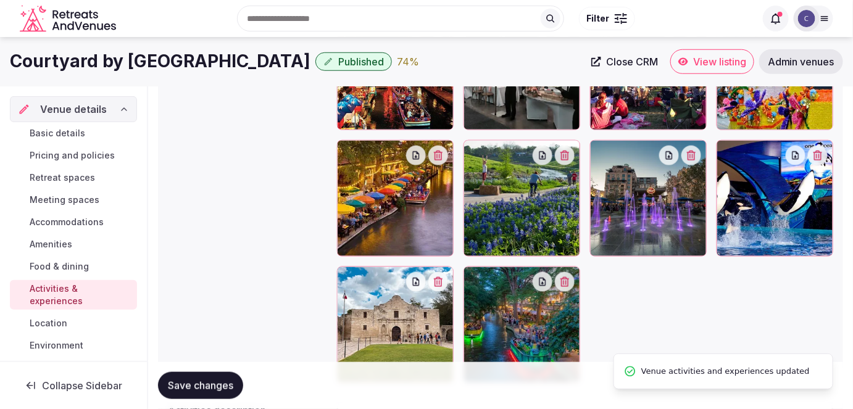
click at [214, 386] on span "Save changes" at bounding box center [200, 386] width 65 height 12
click at [67, 344] on span "Environment" at bounding box center [57, 345] width 54 height 12
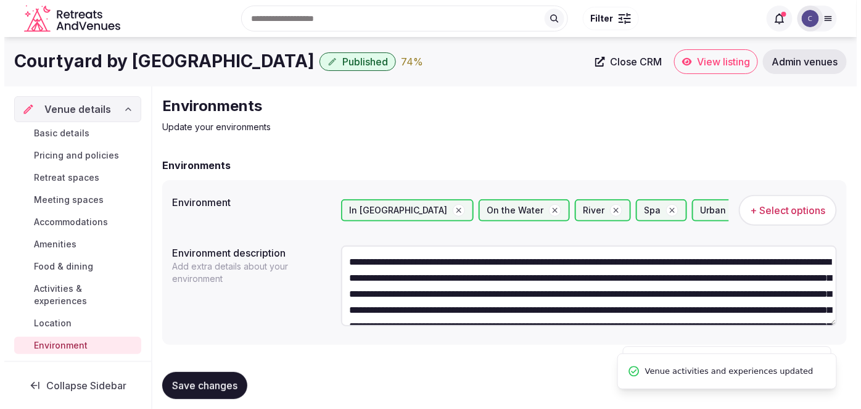
scroll to position [112, 0]
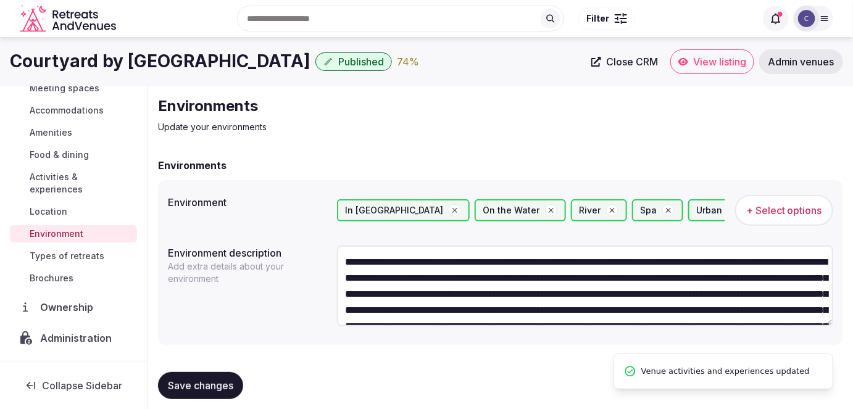
click at [70, 256] on span "Types of retreats" at bounding box center [67, 256] width 75 height 12
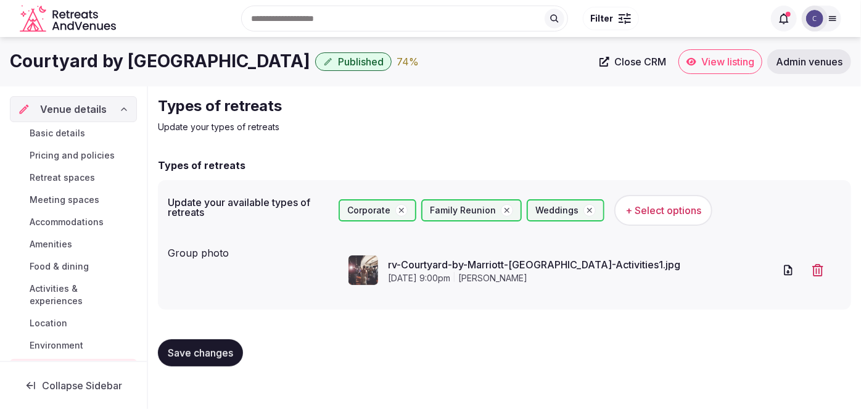
click at [79, 223] on span "Accommodations" at bounding box center [67, 222] width 74 height 12
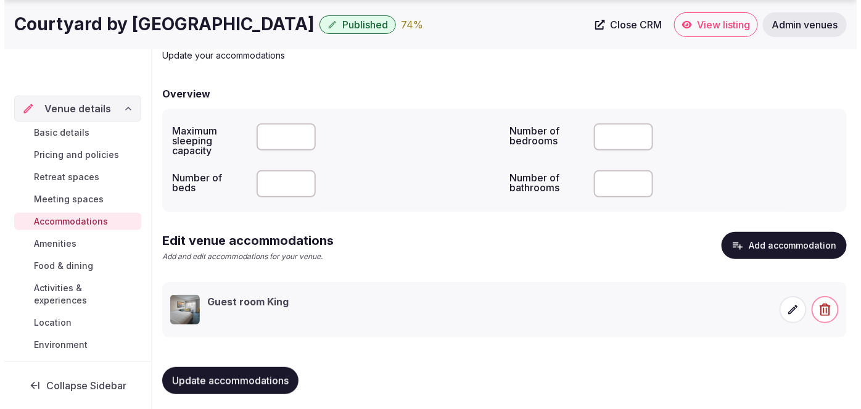
scroll to position [75, 0]
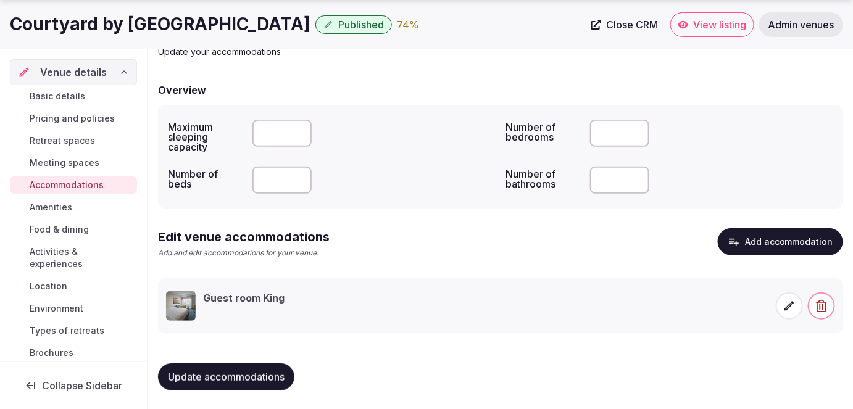
click at [238, 379] on span "Update accommodations" at bounding box center [226, 377] width 117 height 12
click at [791, 298] on span at bounding box center [789, 305] width 27 height 27
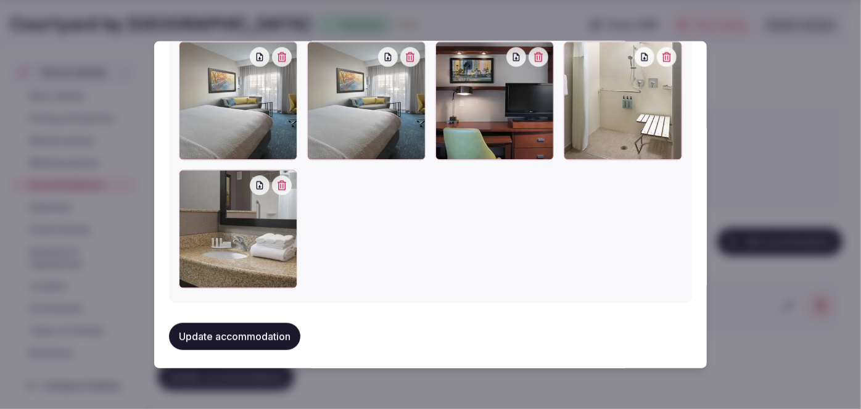
scroll to position [1482, 0]
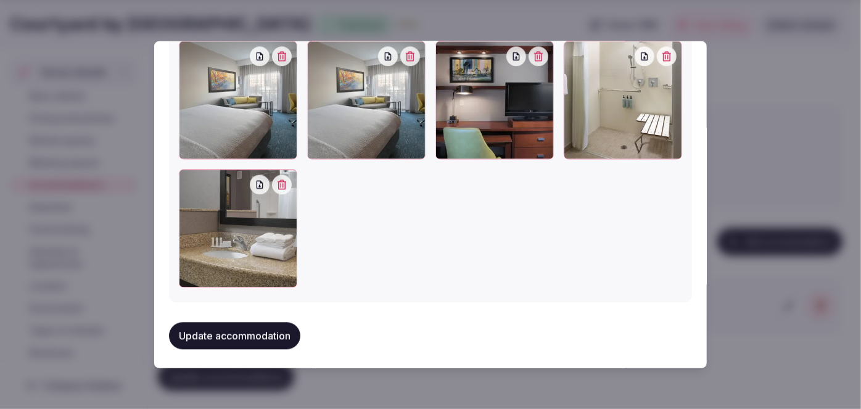
click at [284, 56] on icon "button" at bounding box center [282, 57] width 10 height 10
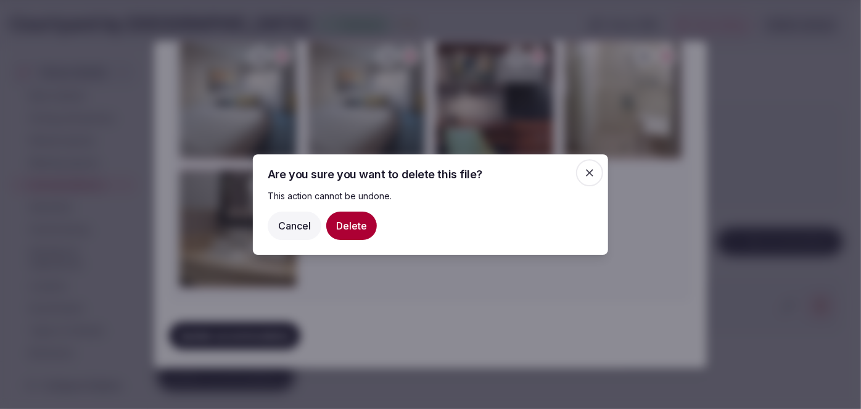
click at [363, 227] on button "Delete" at bounding box center [351, 226] width 51 height 28
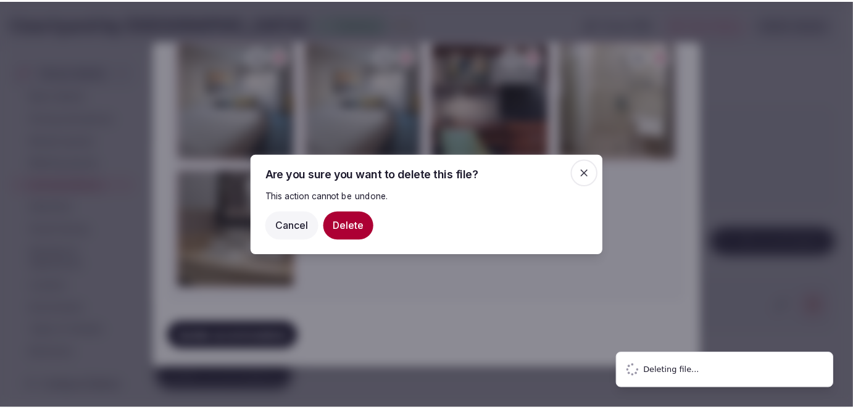
scroll to position [1356, 0]
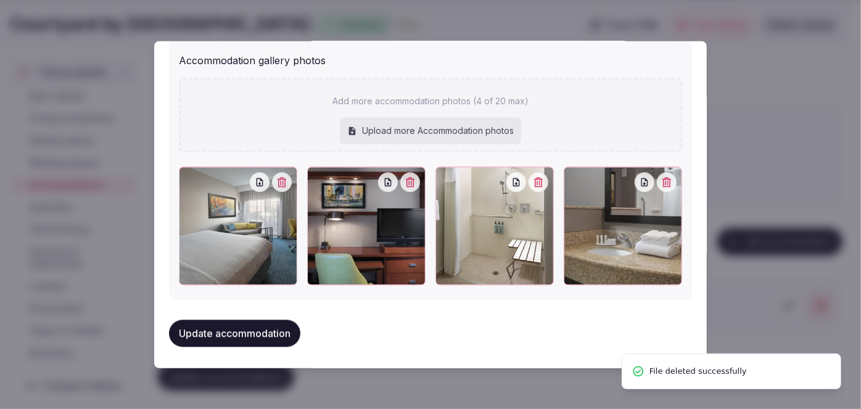
click at [272, 333] on button "Update accommodation" at bounding box center [234, 333] width 131 height 27
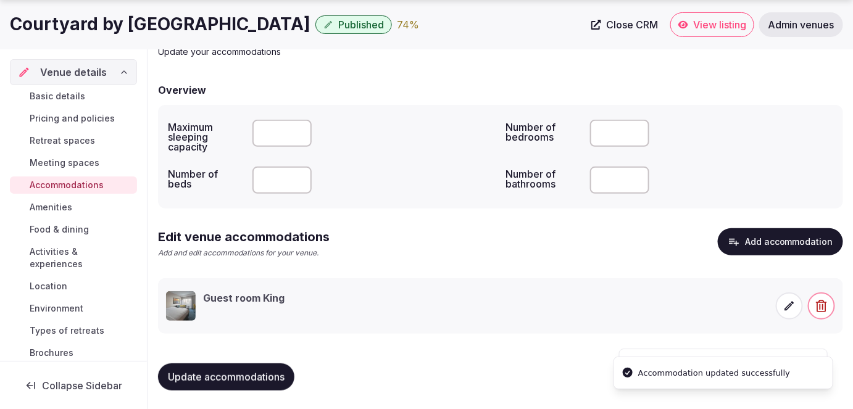
click at [268, 379] on span "Update accommodations" at bounding box center [226, 377] width 117 height 12
drag, startPoint x: 70, startPoint y: 94, endPoint x: 75, endPoint y: 103, distance: 10.5
click at [70, 94] on span "Basic details" at bounding box center [58, 96] width 56 height 12
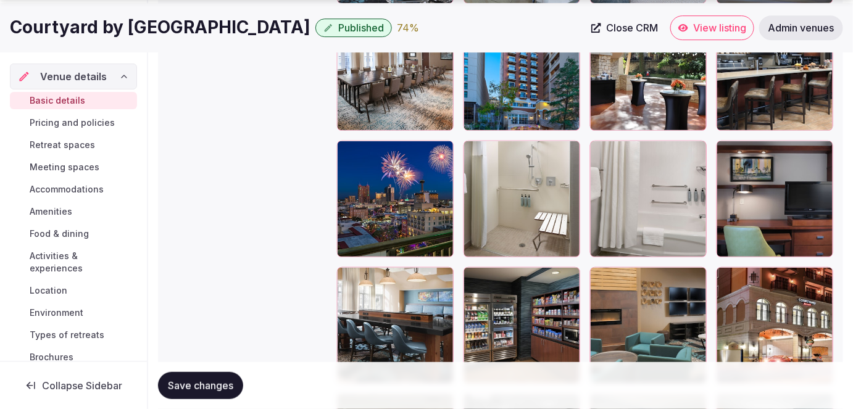
scroll to position [1683, 0]
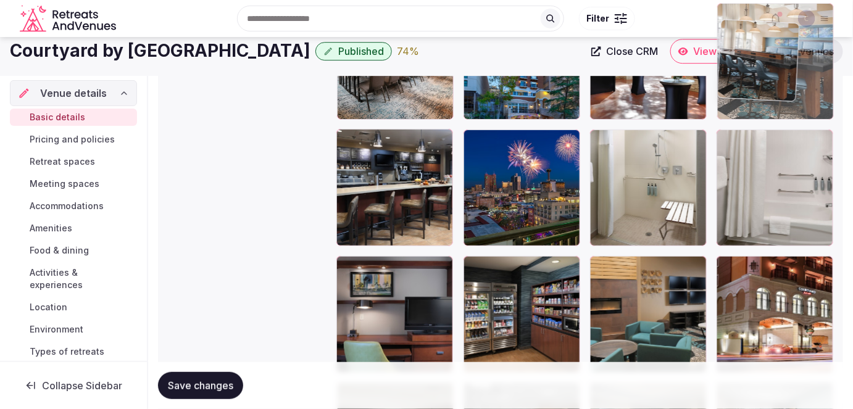
drag, startPoint x: 355, startPoint y: 241, endPoint x: 744, endPoint y: 81, distance: 419.5
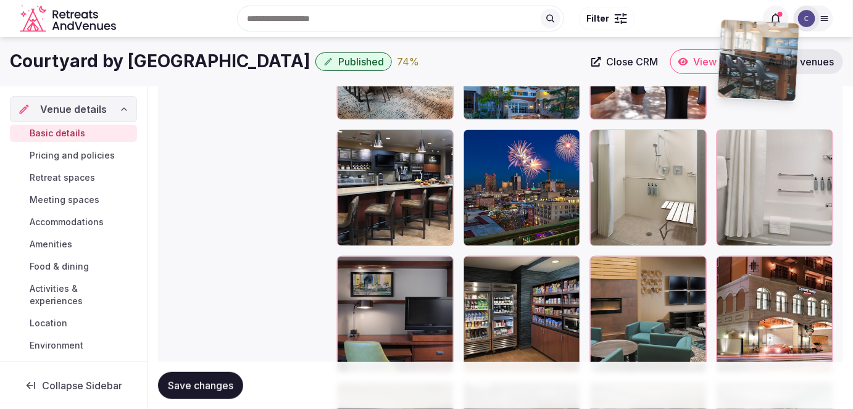
scroll to position [1640, 0]
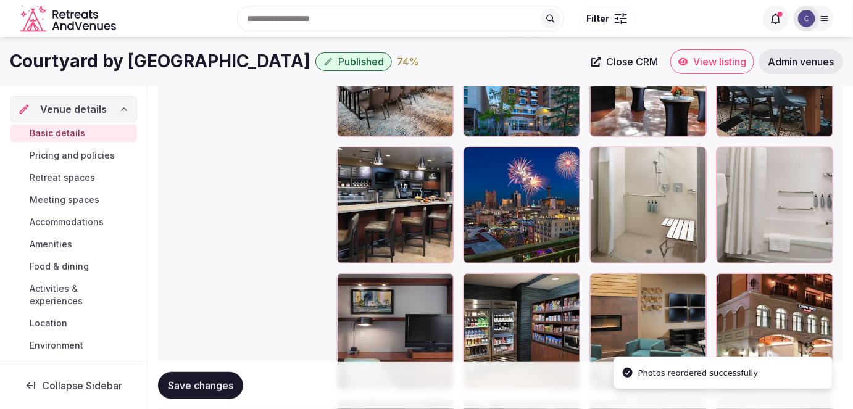
click at [215, 388] on span "Save changes" at bounding box center [200, 386] width 65 height 12
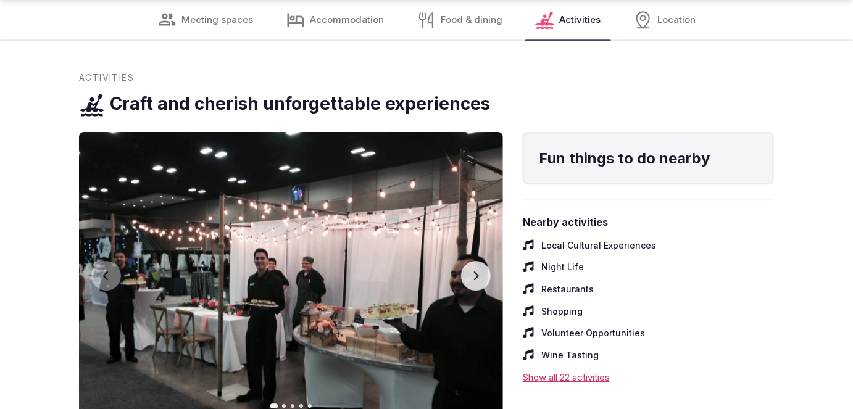
scroll to position [2861, 0]
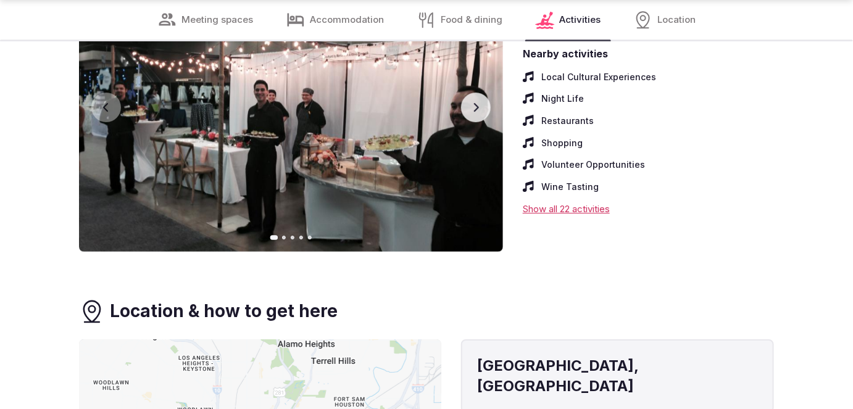
click at [479, 104] on icon "button" at bounding box center [476, 107] width 10 height 10
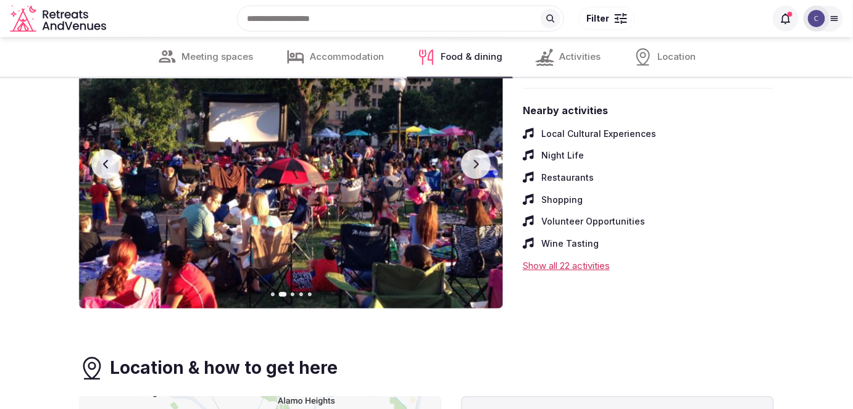
scroll to position [2636, 0]
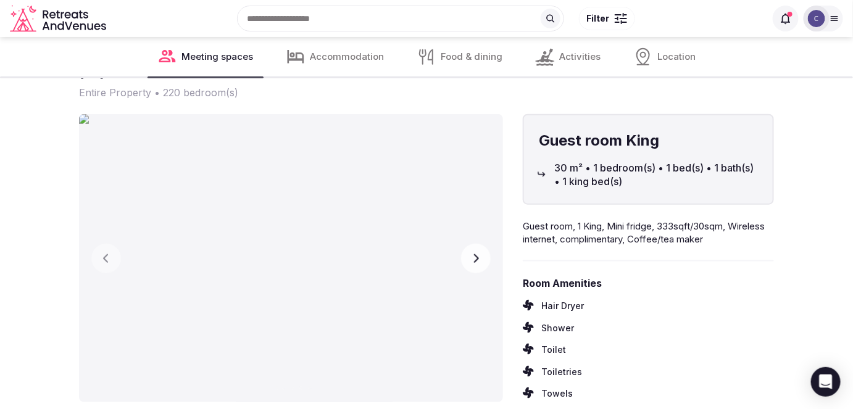
scroll to position [1795, 0]
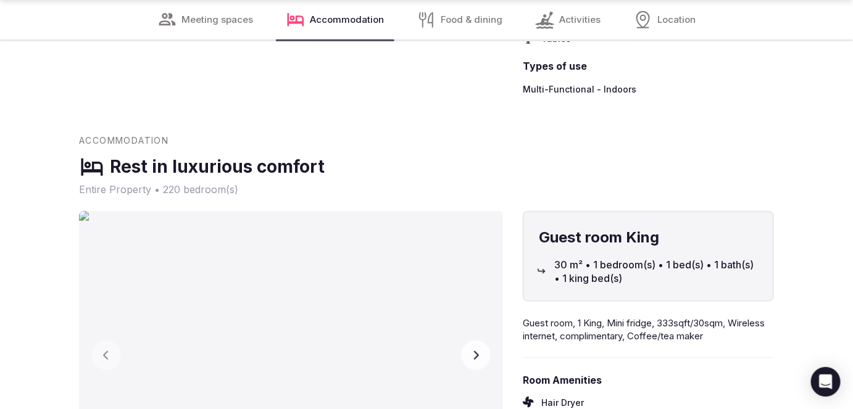
scroll to position [2019, 0]
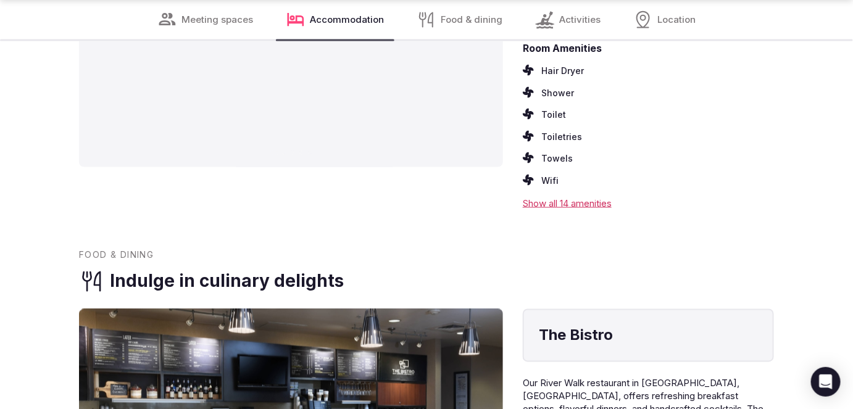
scroll to position [2356, 0]
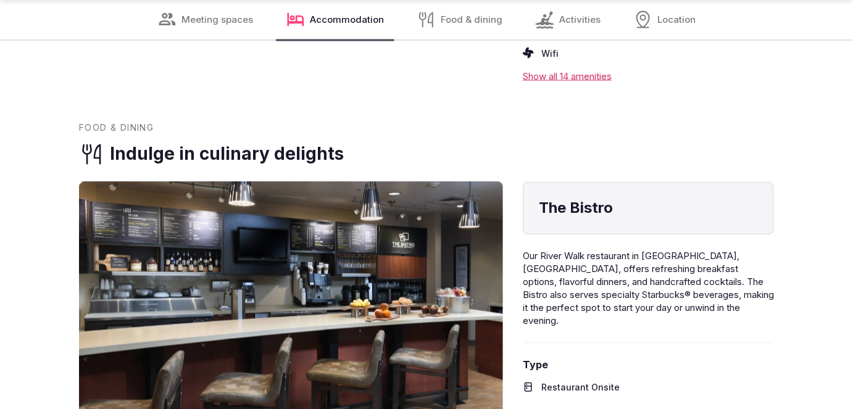
scroll to position [2356, 0]
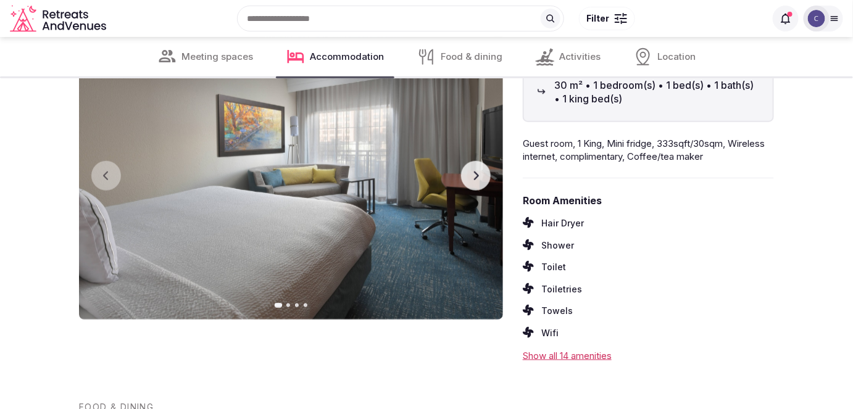
scroll to position [1785, 0]
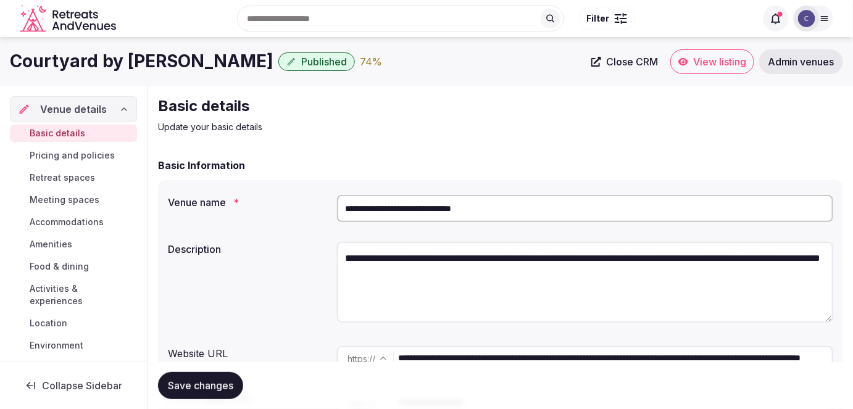
drag, startPoint x: 778, startPoint y: 359, endPoint x: 363, endPoint y: 361, distance: 414.1
click at [363, 361] on div "**********" at bounding box center [585, 358] width 497 height 25
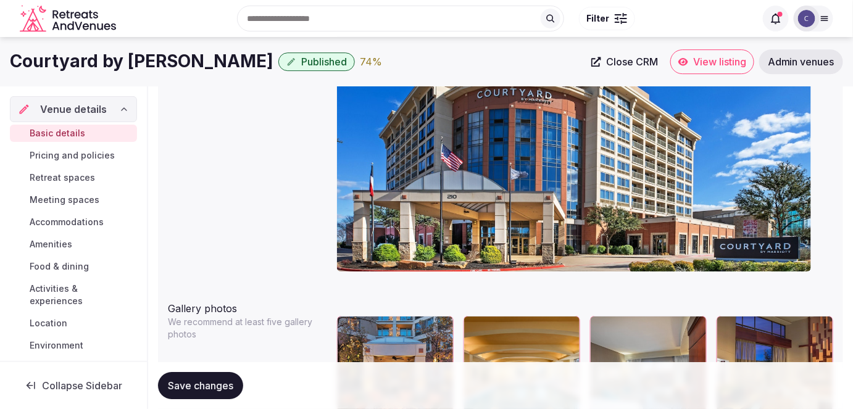
scroll to position [1178, 0]
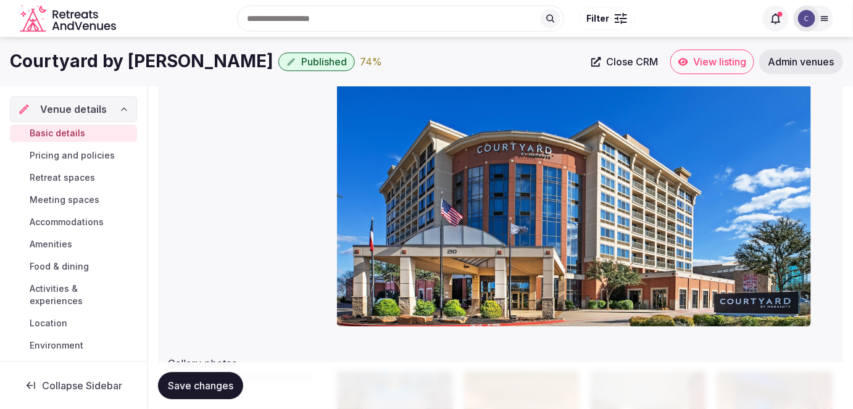
drag, startPoint x: 78, startPoint y: 154, endPoint x: 89, endPoint y: 165, distance: 15.3
click at [78, 154] on span "Pricing and policies" at bounding box center [72, 155] width 85 height 12
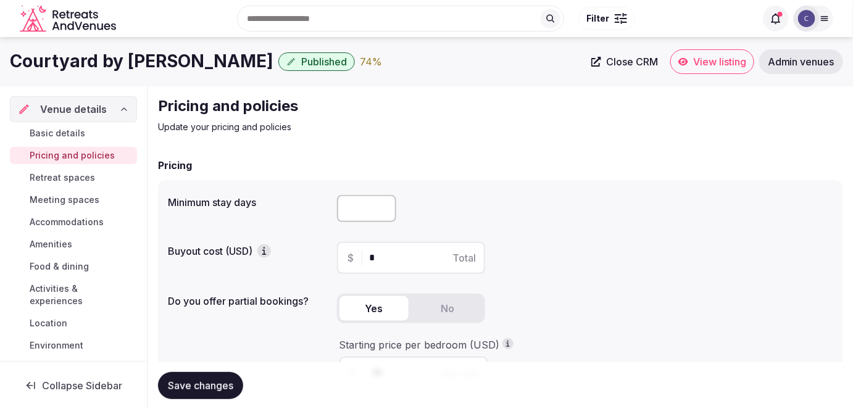
click at [360, 206] on input "number" at bounding box center [366, 208] width 59 height 27
type input "*"
click at [220, 379] on button "Save changes" at bounding box center [200, 385] width 85 height 27
click at [60, 181] on span "Retreat spaces" at bounding box center [62, 178] width 65 height 12
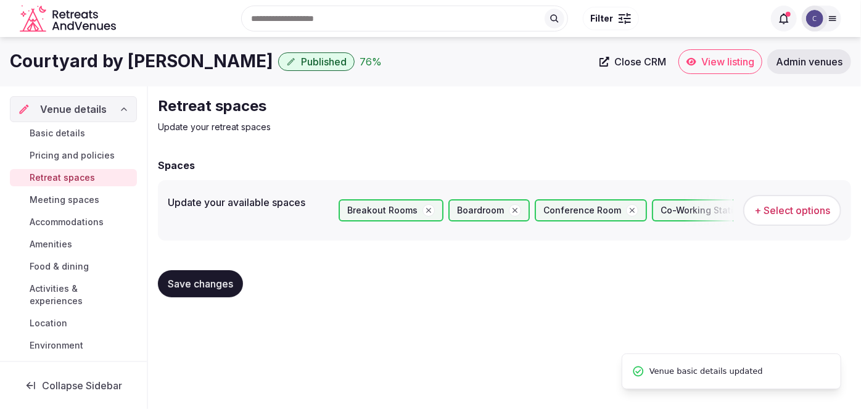
click at [62, 197] on span "Meeting spaces" at bounding box center [65, 200] width 70 height 12
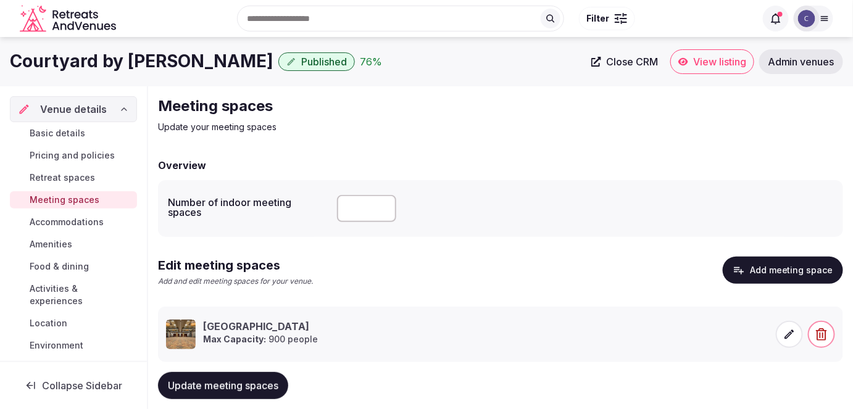
click at [64, 294] on span "Activities & experiences" at bounding box center [81, 295] width 102 height 25
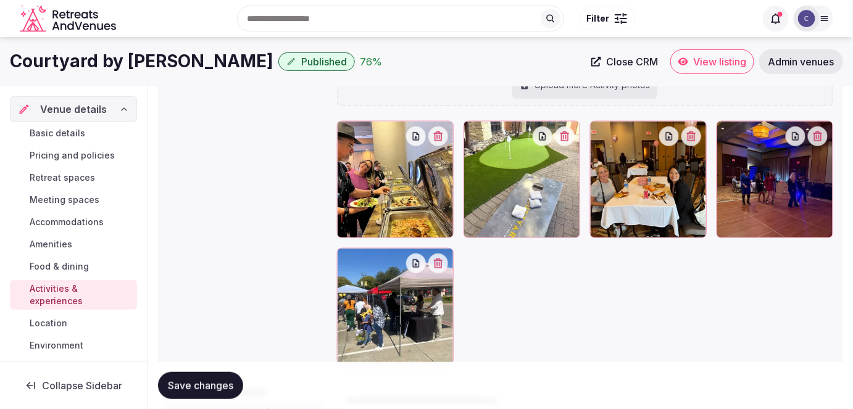
scroll to position [112, 0]
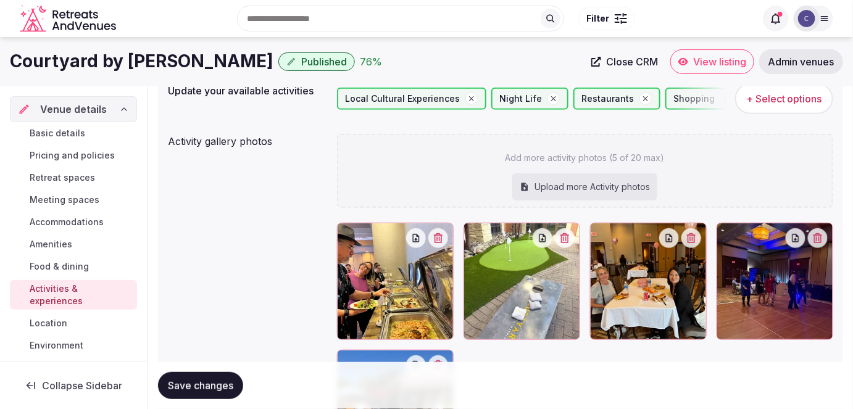
click at [574, 163] on div "Add more activity photos (5 of 20 max) Upload more Activity photos" at bounding box center [585, 171] width 497 height 74
type input "**********"
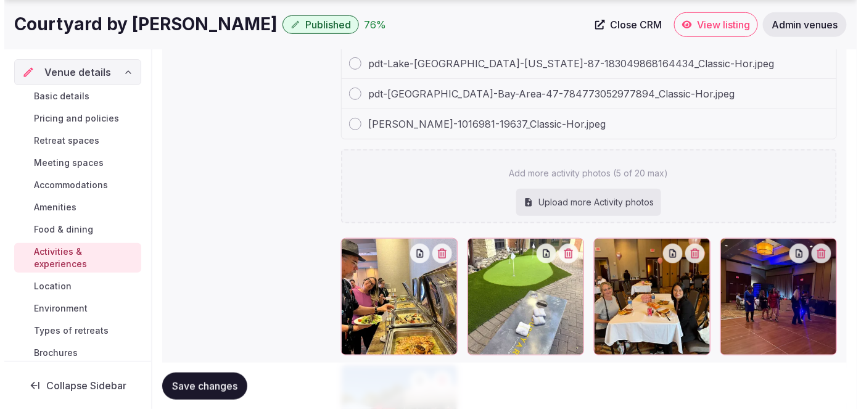
scroll to position [336, 0]
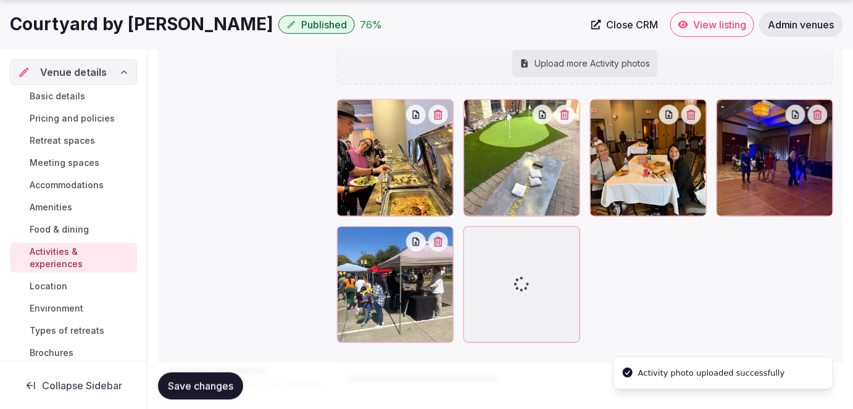
click at [442, 238] on icon "button" at bounding box center [438, 242] width 10 height 10
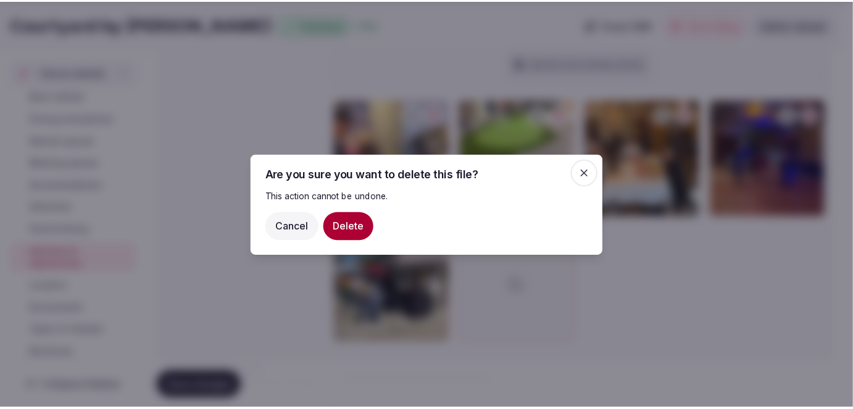
scroll to position [306, 0]
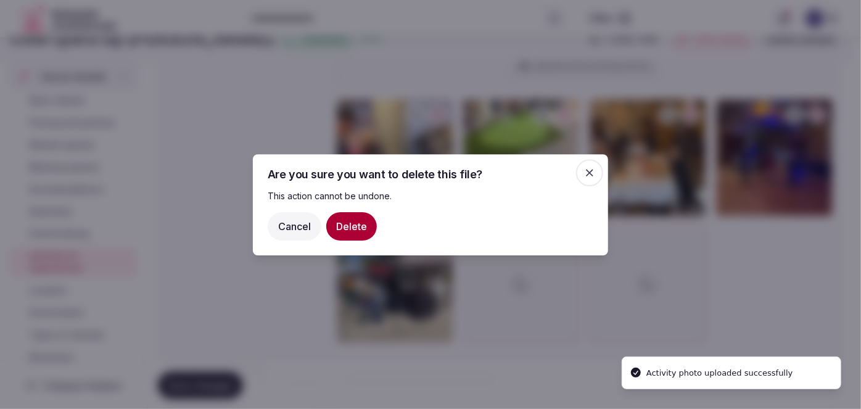
click at [352, 222] on button "Delete" at bounding box center [351, 226] width 51 height 28
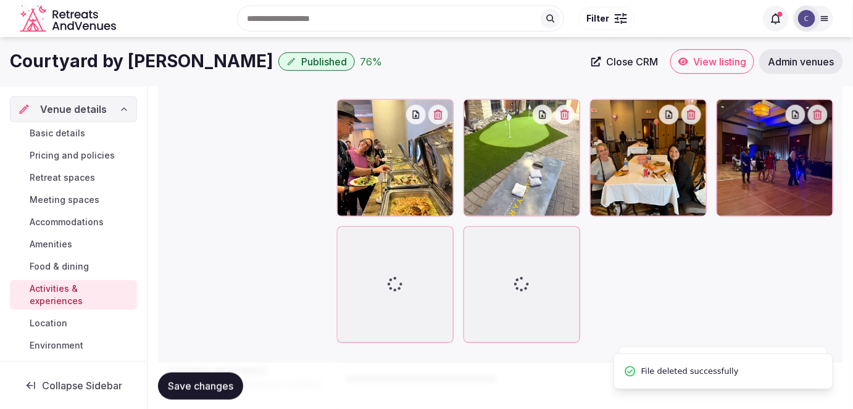
click at [441, 115] on icon "button" at bounding box center [438, 115] width 10 height 10
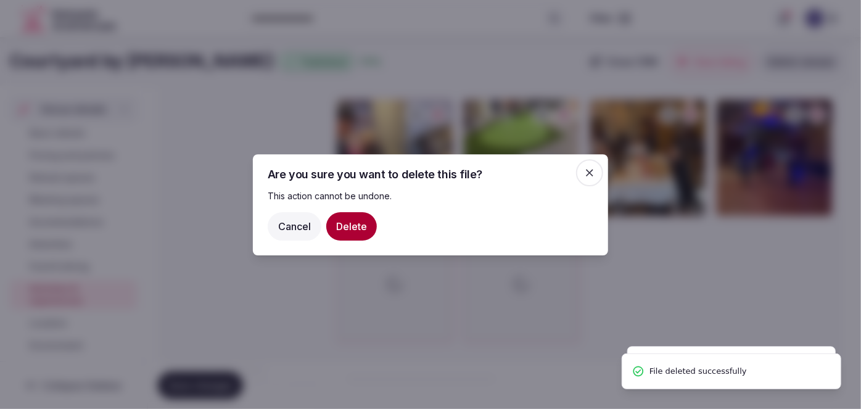
click at [367, 223] on button "Delete" at bounding box center [351, 226] width 51 height 28
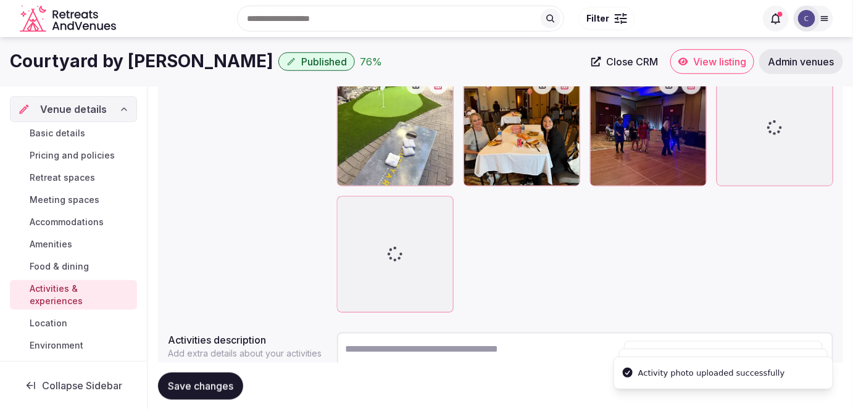
scroll to position [276, 0]
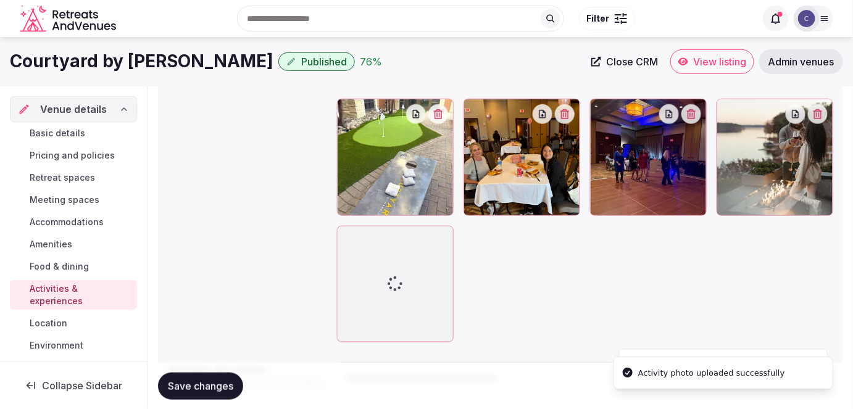
click at [569, 110] on icon "button" at bounding box center [565, 114] width 10 height 10
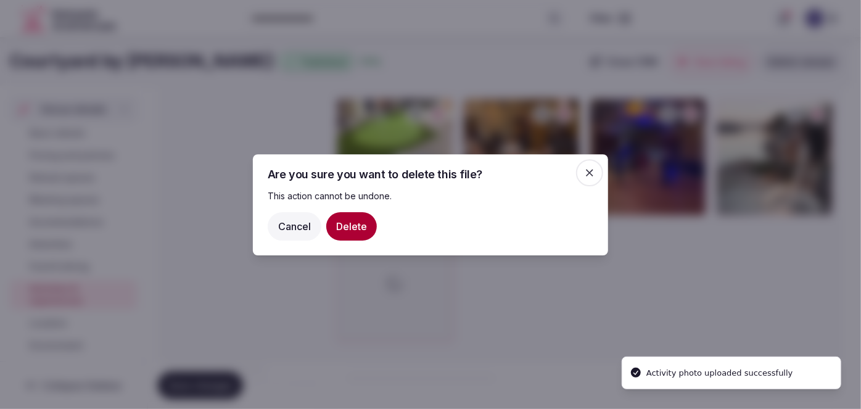
click at [337, 228] on button "Delete" at bounding box center [351, 226] width 51 height 28
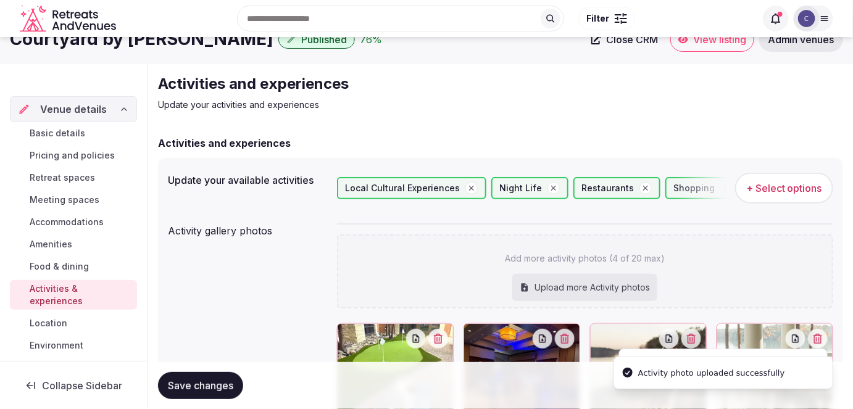
scroll to position [247, 0]
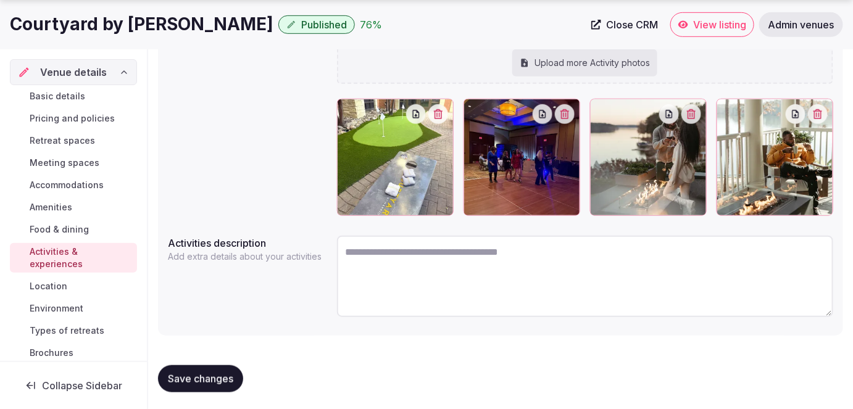
click at [605, 61] on div "Upload more Activity photos" at bounding box center [584, 62] width 145 height 27
type input "**********"
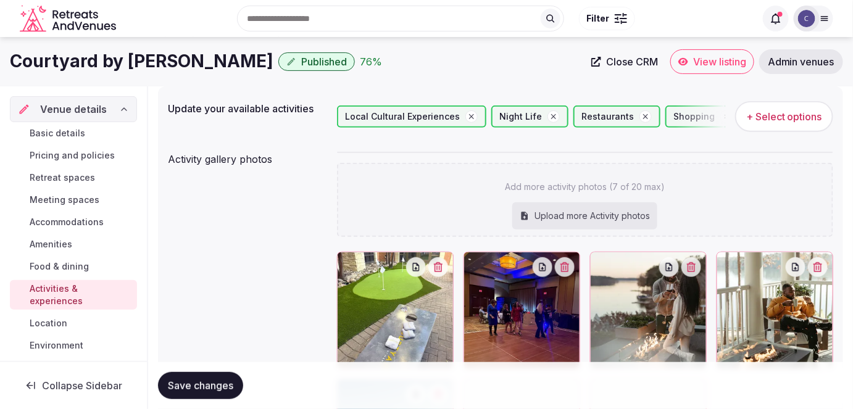
scroll to position [0, 0]
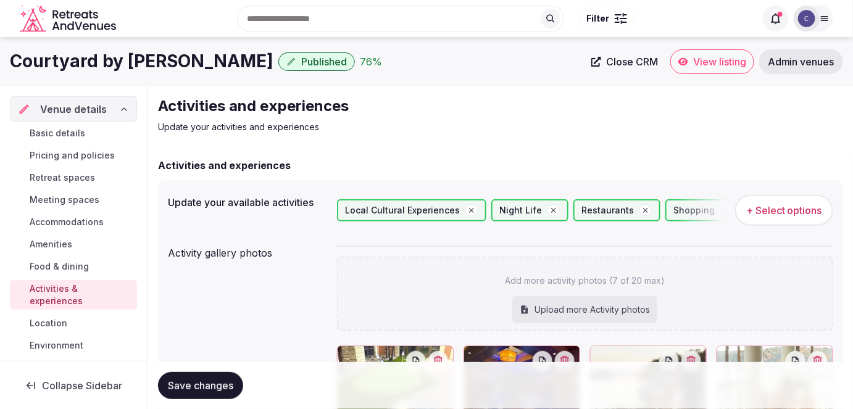
click at [764, 215] on span "+ Select options" at bounding box center [784, 211] width 76 height 14
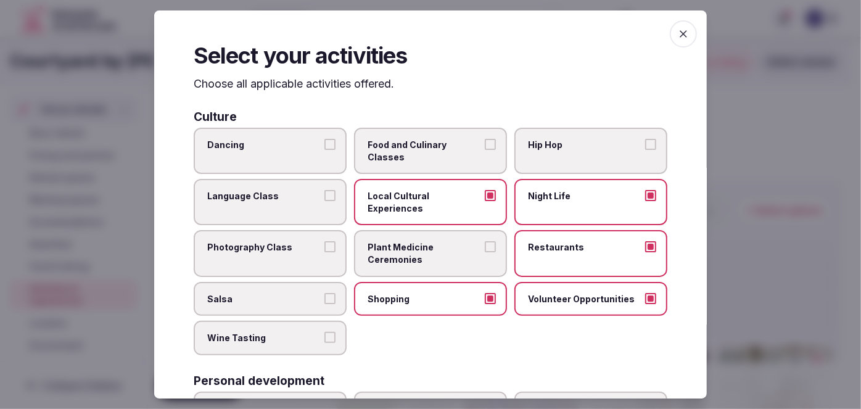
click at [678, 38] on icon "button" at bounding box center [684, 34] width 12 height 12
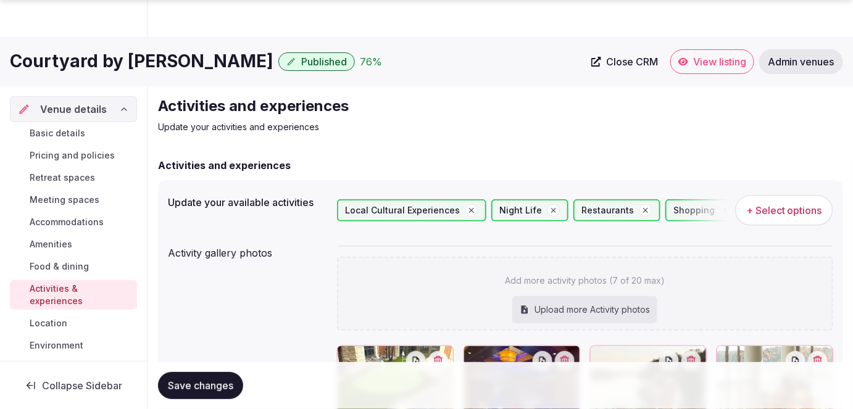
scroll to position [280, 0]
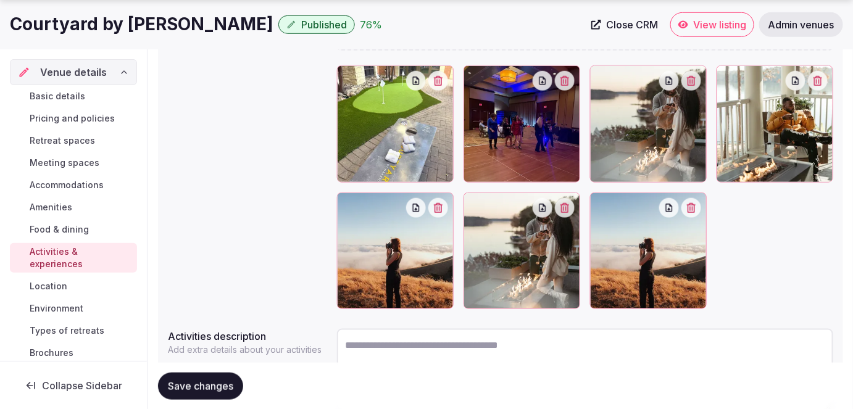
click at [694, 203] on icon "button" at bounding box center [691, 208] width 10 height 10
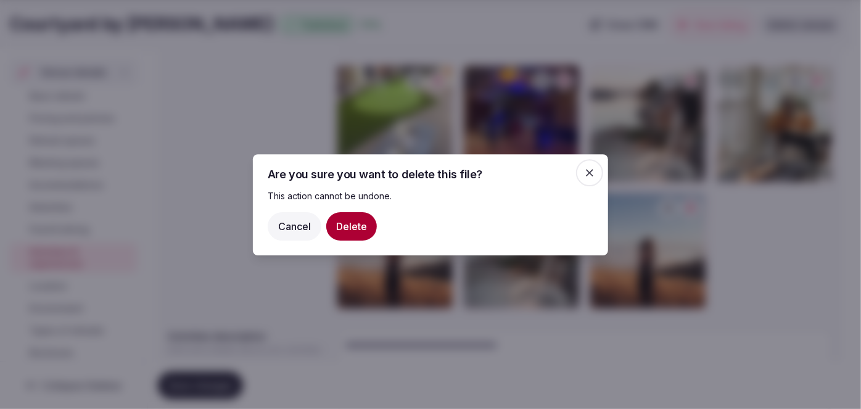
click at [360, 225] on button "Delete" at bounding box center [351, 226] width 51 height 28
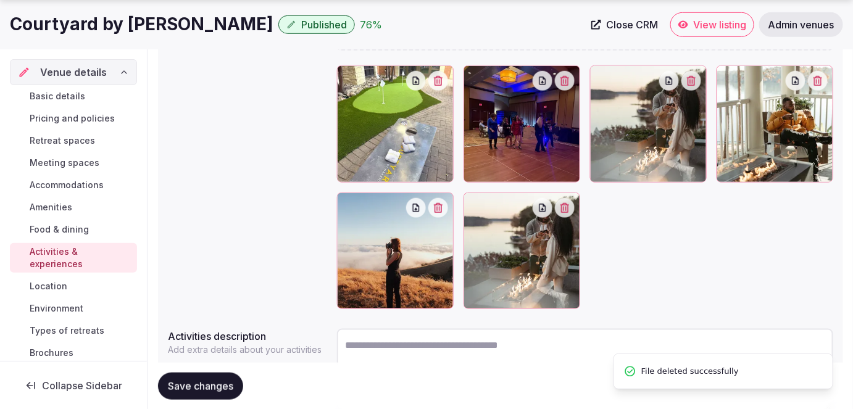
click at [573, 207] on button "button" at bounding box center [565, 208] width 20 height 20
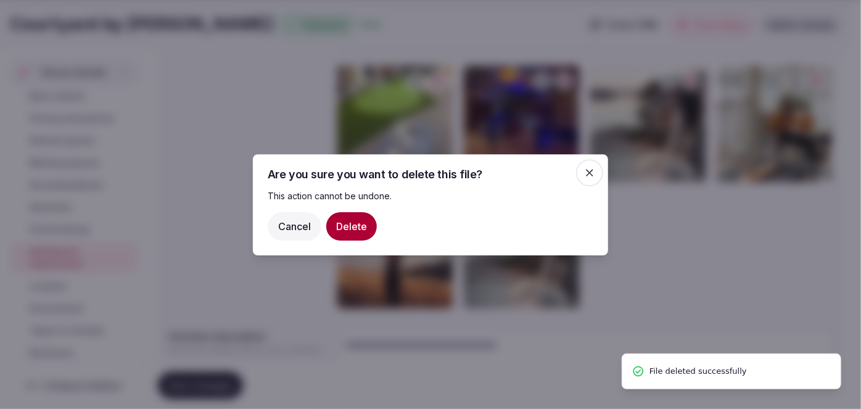
click at [343, 231] on button "Delete" at bounding box center [351, 226] width 51 height 28
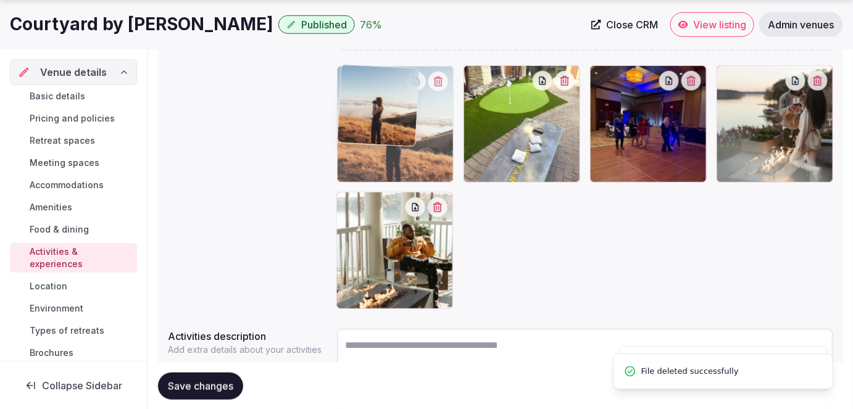
drag, startPoint x: 344, startPoint y: 199, endPoint x: 350, endPoint y: 128, distance: 70.7
click at [341, 114] on body "Search Popular Destinations Toscana, Italy Riviera Maya, Mexico Indonesia, Bali…" at bounding box center [426, 113] width 853 height 786
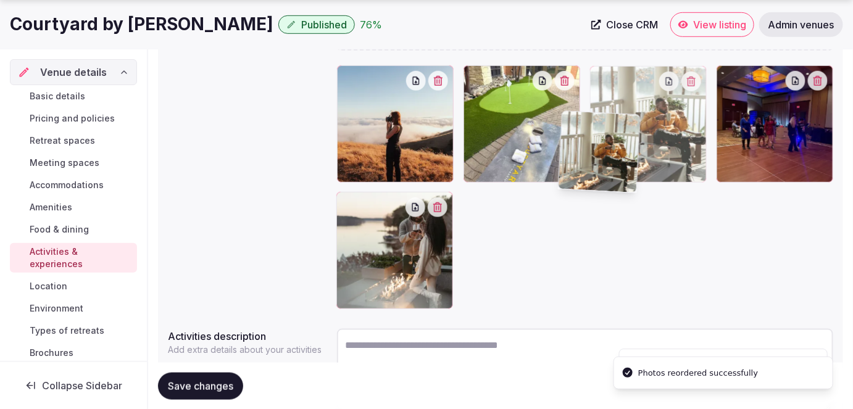
drag, startPoint x: 355, startPoint y: 194, endPoint x: 578, endPoint y: 115, distance: 236.1
click at [578, 115] on body "Search Popular Destinations Toscana, Italy Riviera Maya, Mexico Indonesia, Bali…" at bounding box center [426, 113] width 853 height 786
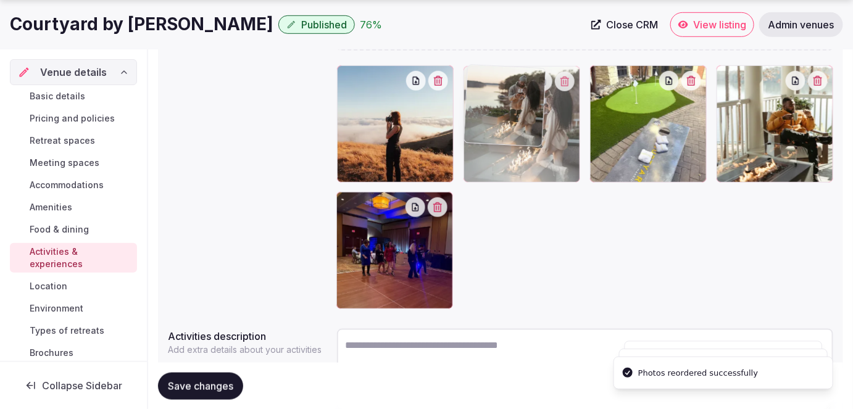
drag, startPoint x: 463, startPoint y: 160, endPoint x: 564, endPoint y: 97, distance: 119.2
click at [565, 99] on body "Search Popular Destinations Toscana, Italy Riviera Maya, Mexico Indonesia, Bali…" at bounding box center [426, 113] width 853 height 786
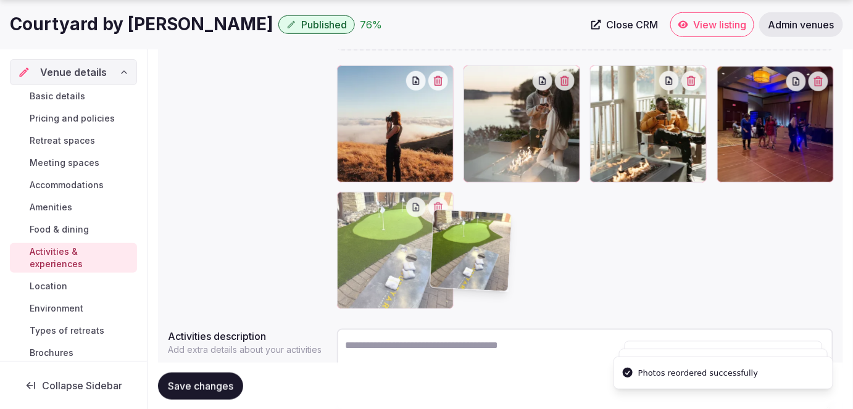
drag, startPoint x: 653, startPoint y: 62, endPoint x: 461, endPoint y: 227, distance: 252.9
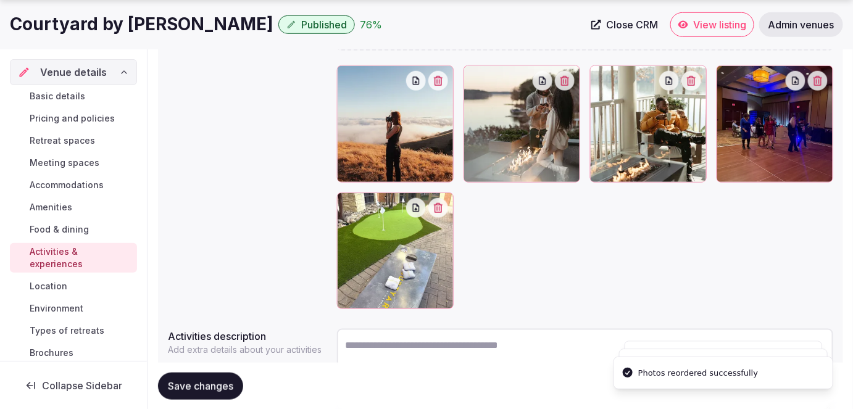
click at [228, 375] on button "Save changes" at bounding box center [200, 385] width 85 height 27
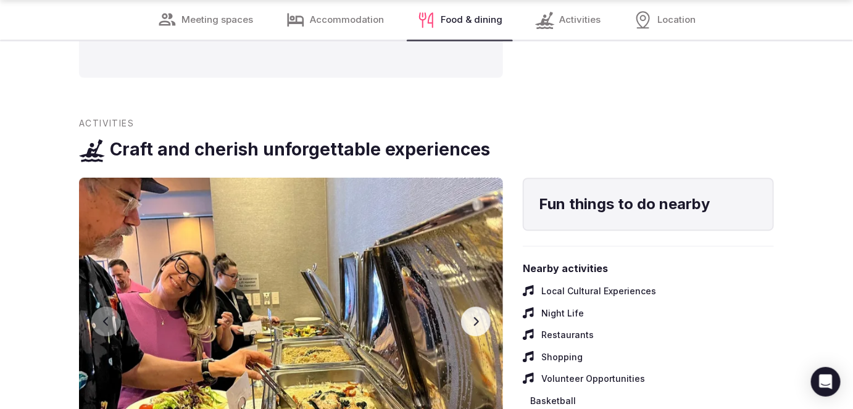
scroll to position [2805, 0]
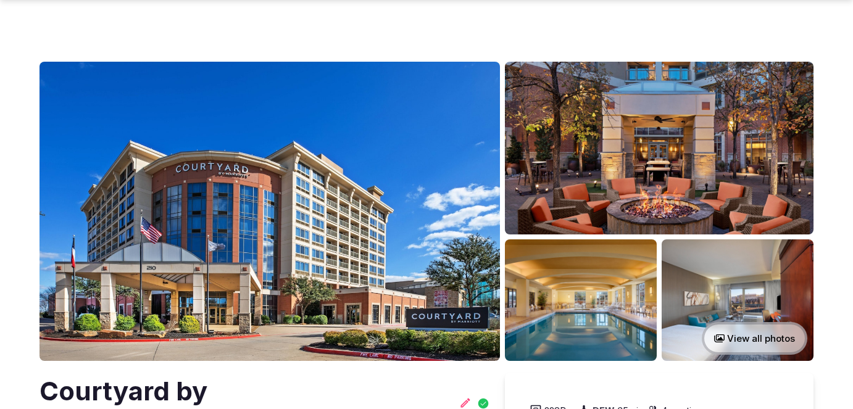
scroll to position [2800, 0]
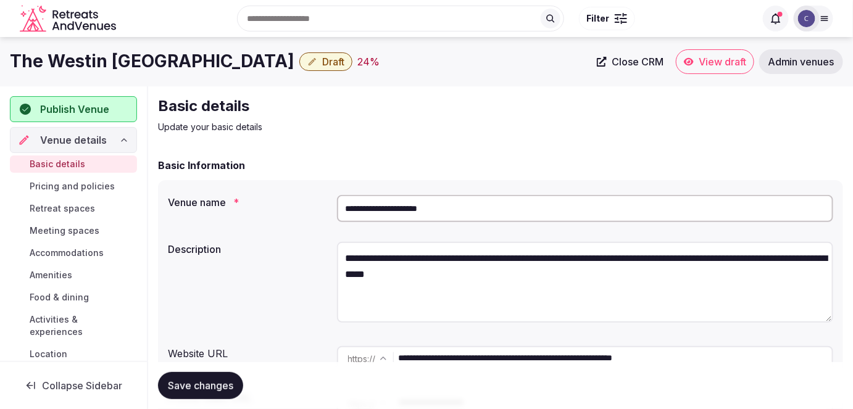
click at [671, 361] on input "**********" at bounding box center [616, 358] width 434 height 25
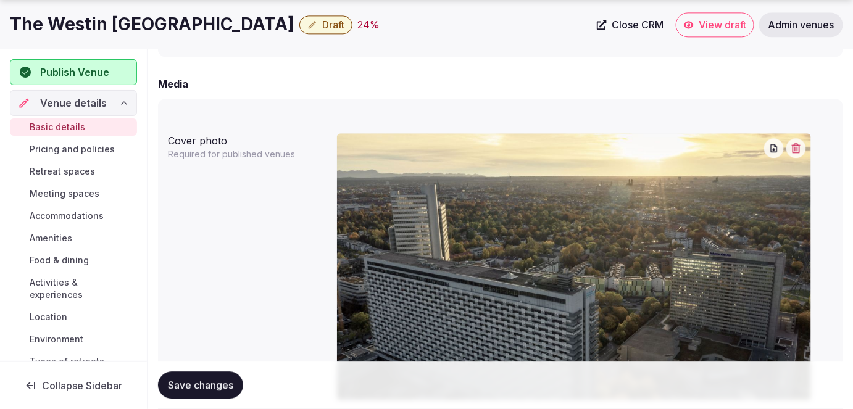
scroll to position [1178, 0]
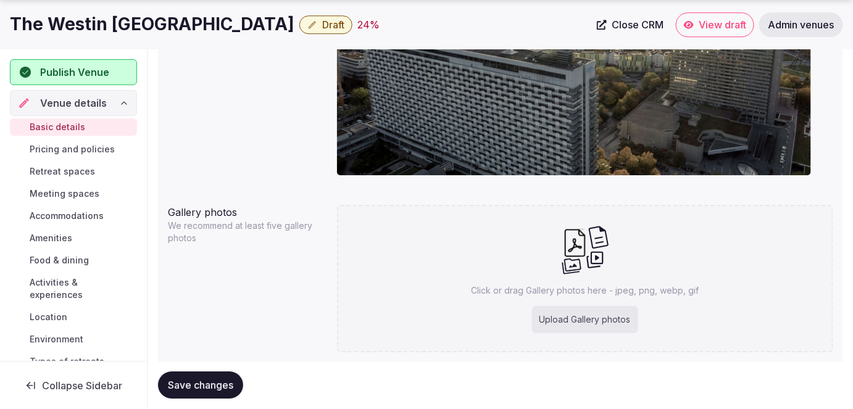
click at [233, 385] on span "Save changes" at bounding box center [200, 386] width 65 height 12
click at [322, 25] on span "Draft" at bounding box center [333, 25] width 22 height 12
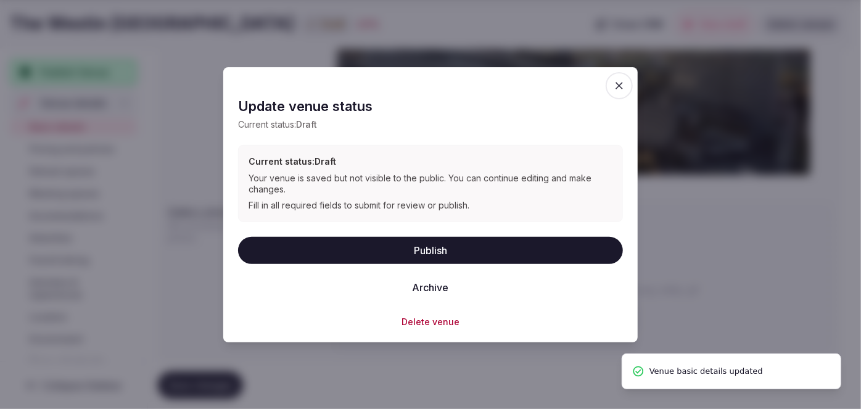
click at [375, 250] on button "Publish" at bounding box center [430, 249] width 385 height 27
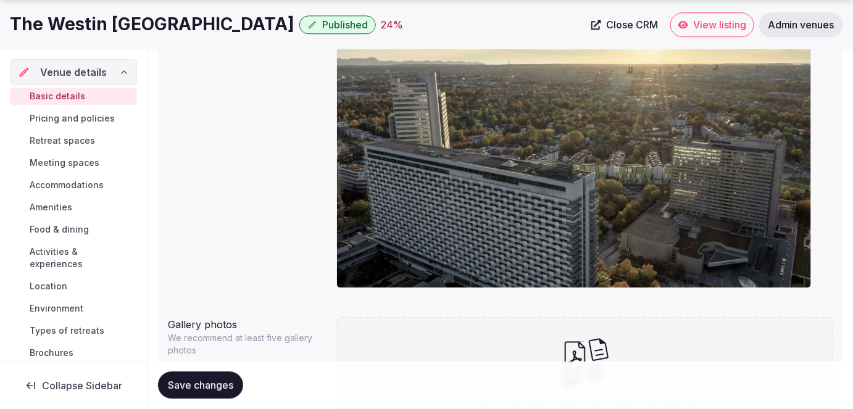
scroll to position [1213, 0]
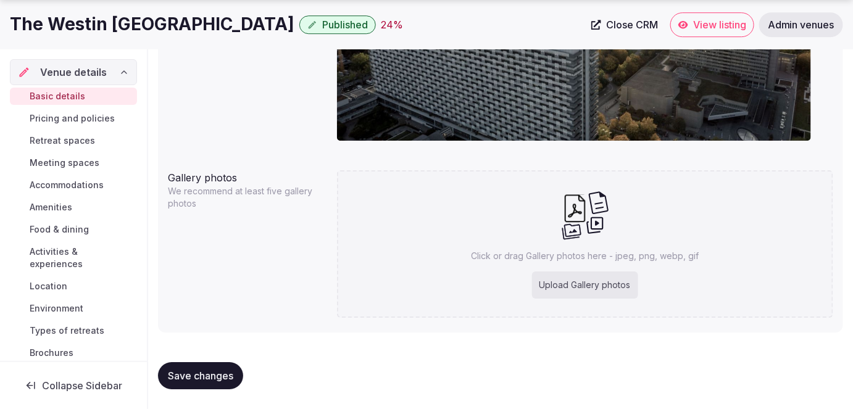
click at [548, 285] on div "Upload Gallery photos" at bounding box center [585, 285] width 106 height 27
type input "**********"
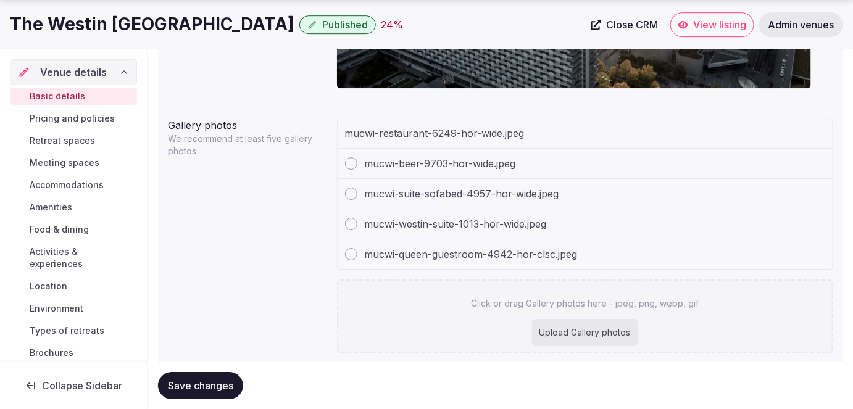
scroll to position [1300, 0]
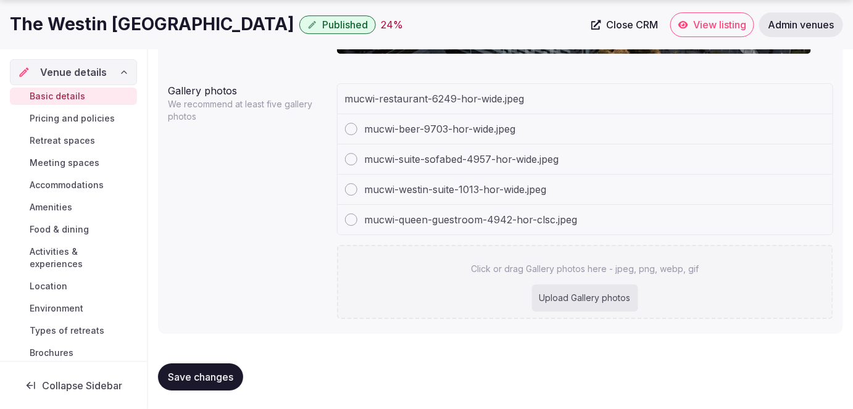
click at [573, 301] on div "Upload Gallery photos" at bounding box center [585, 297] width 106 height 27
type input "**********"
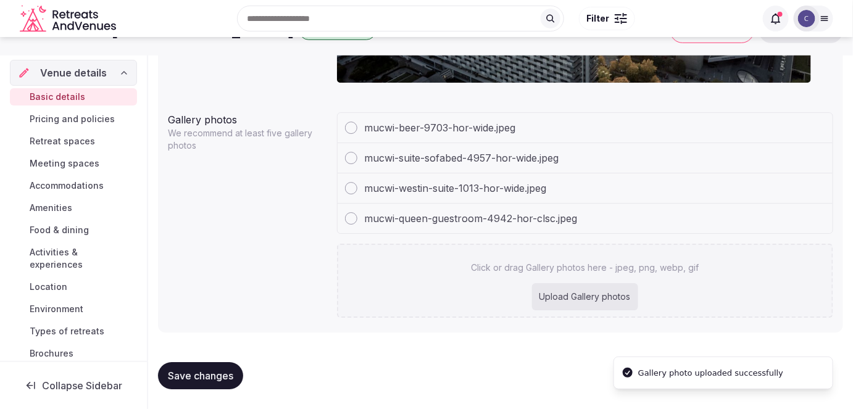
scroll to position [1269, 0]
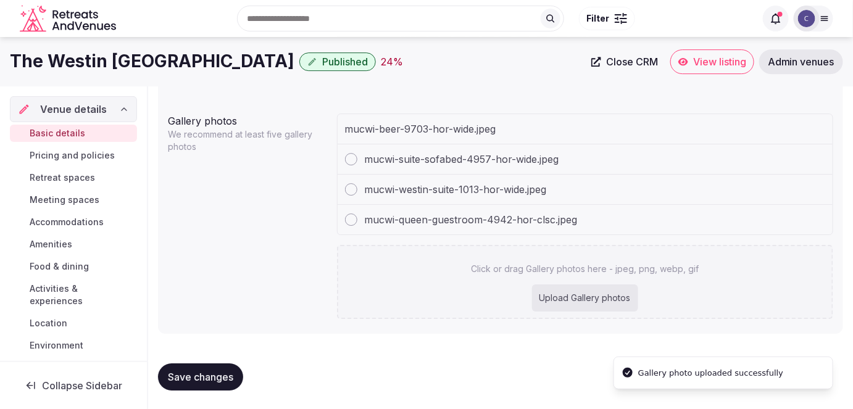
click at [554, 292] on div "Upload Gallery photos" at bounding box center [585, 297] width 106 height 27
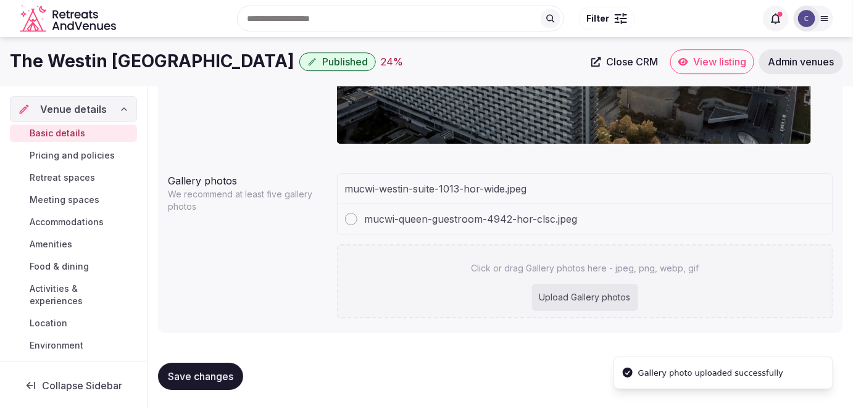
scroll to position [1179, 0]
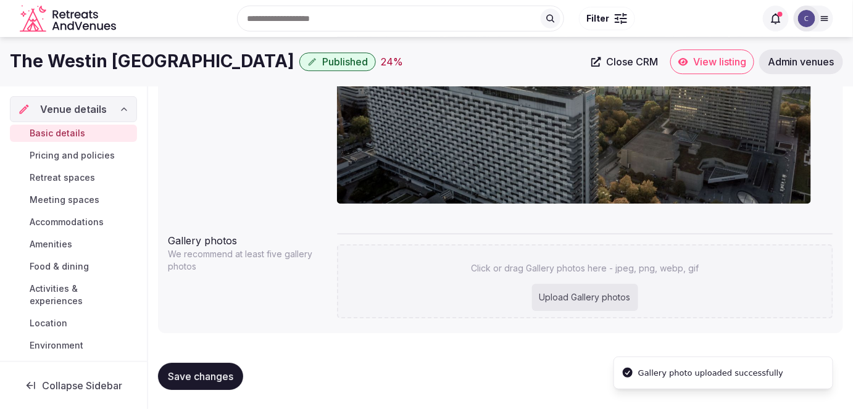
type input "**********"
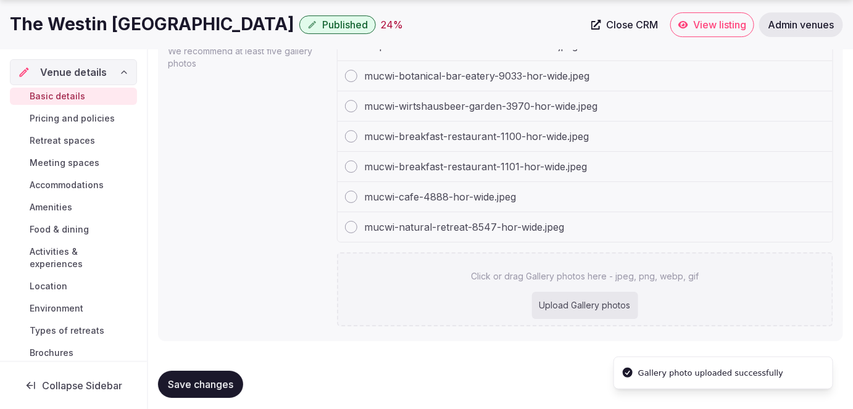
scroll to position [1359, 0]
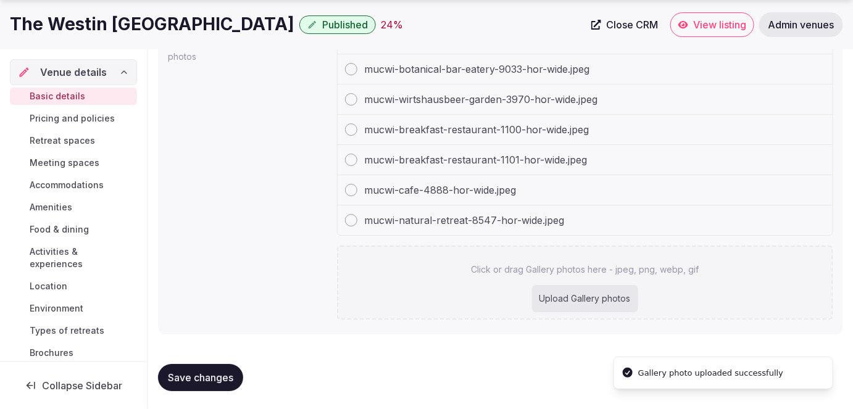
click at [623, 294] on div "Upload Gallery photos" at bounding box center [585, 298] width 106 height 27
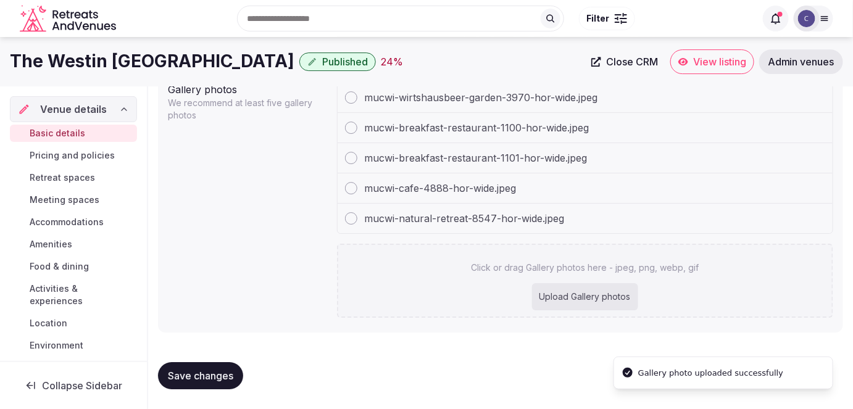
scroll to position [1300, 0]
type input "**********"
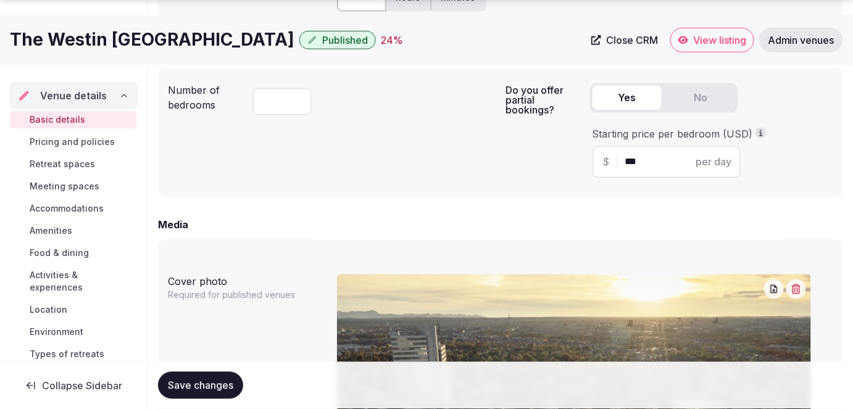
scroll to position [1150, 0]
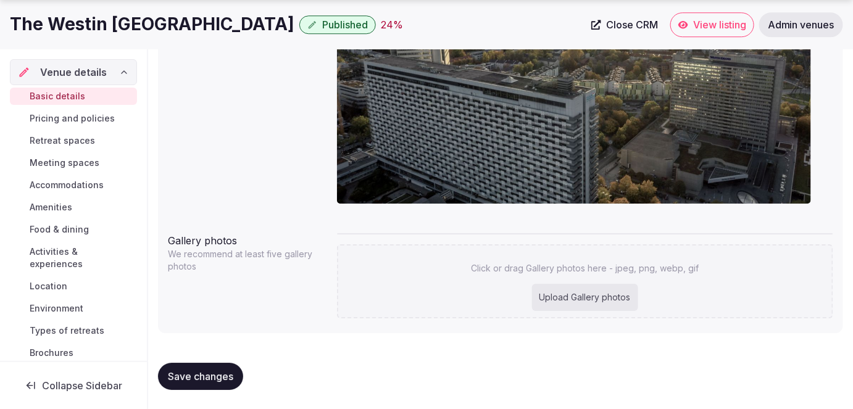
click at [223, 379] on span "Save changes" at bounding box center [200, 376] width 65 height 12
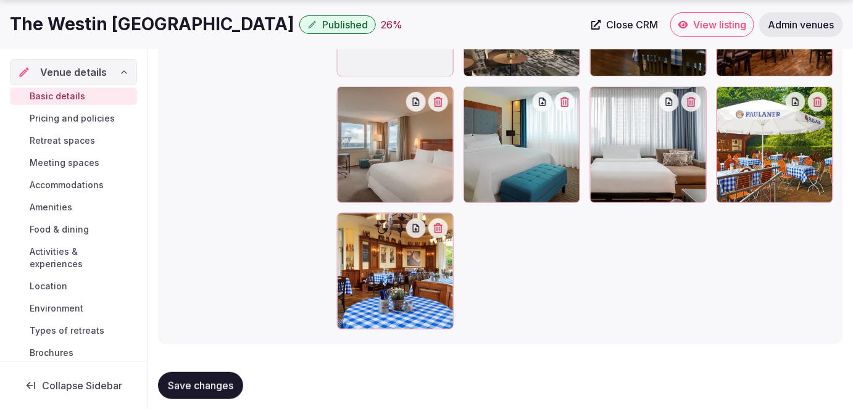
scroll to position [1661, 0]
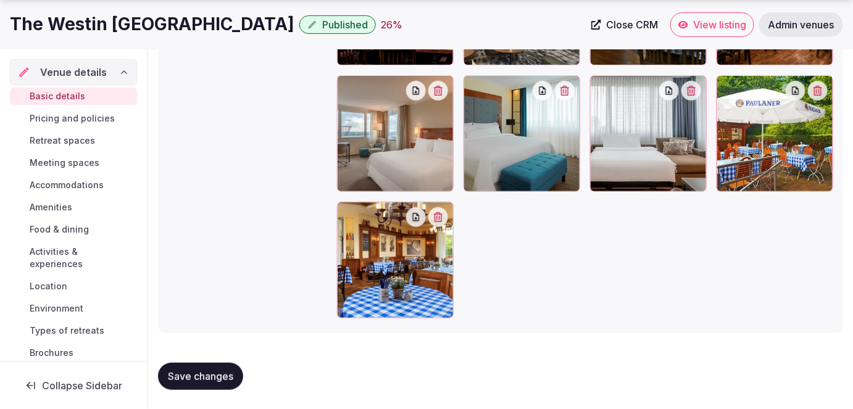
click at [218, 381] on span "Save changes" at bounding box center [200, 376] width 65 height 12
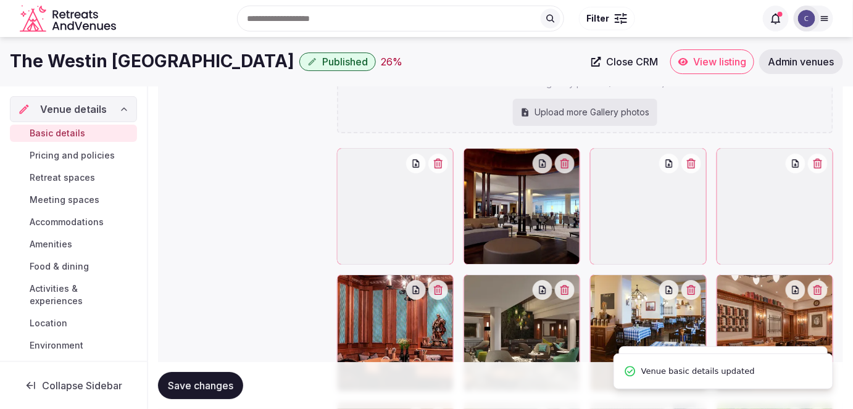
scroll to position [1324, 0]
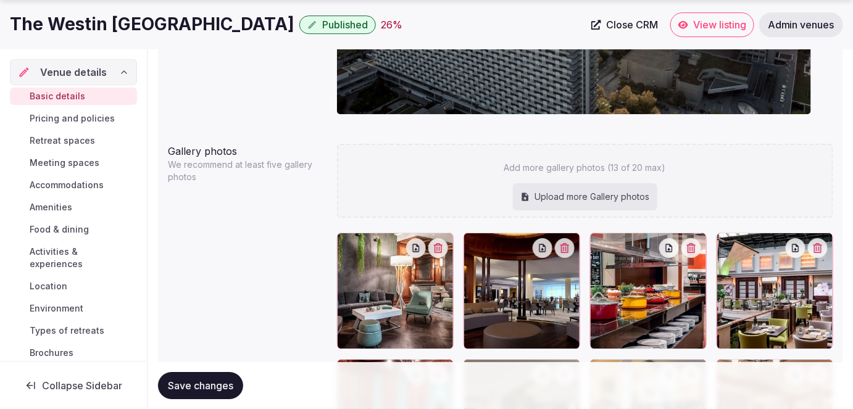
scroll to position [1346, 0]
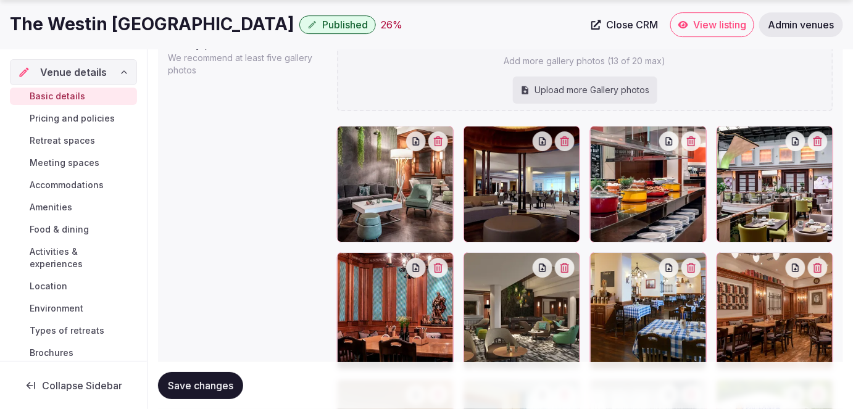
click at [624, 91] on div "Upload more Gallery photos" at bounding box center [585, 90] width 144 height 27
type input "**********"
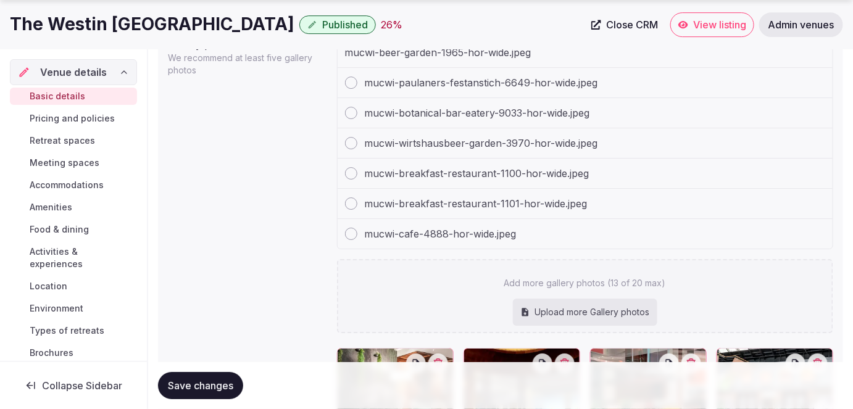
click at [570, 310] on div "Upload more Gallery photos" at bounding box center [585, 312] width 144 height 27
type input "**********"
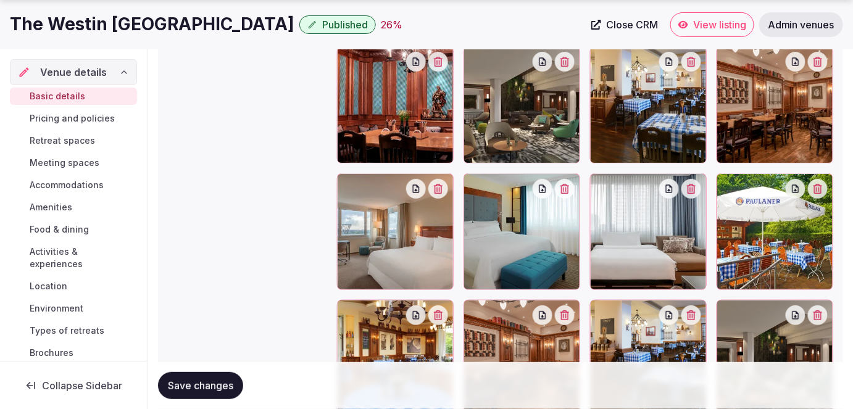
scroll to position [1788, 0]
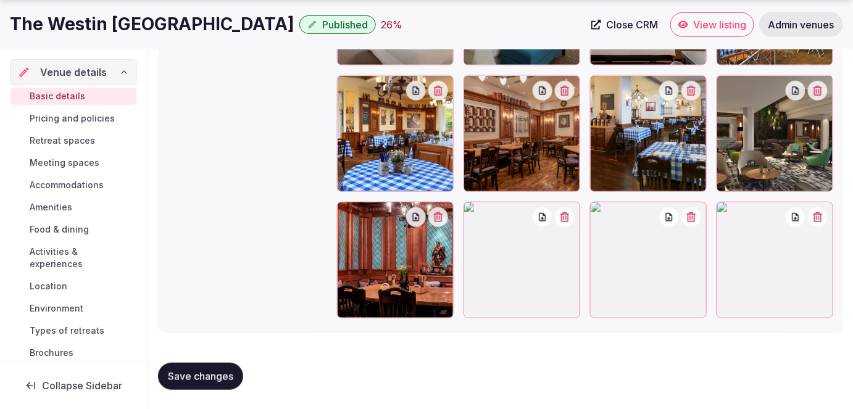
click at [822, 215] on icon "button" at bounding box center [818, 217] width 10 height 10
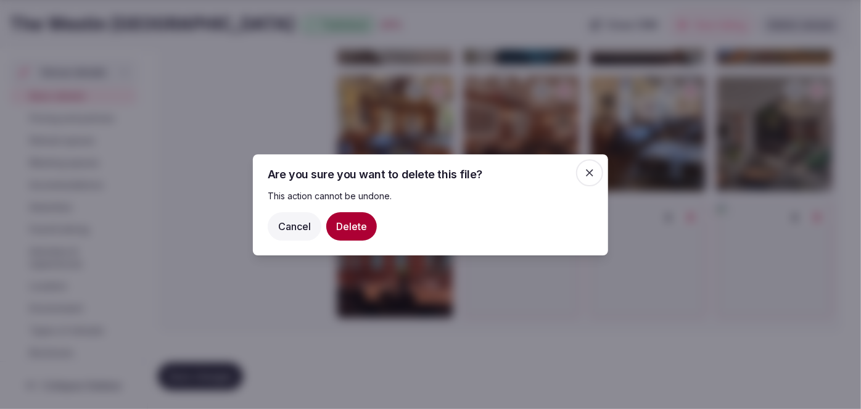
click at [357, 228] on button "Delete" at bounding box center [351, 226] width 51 height 28
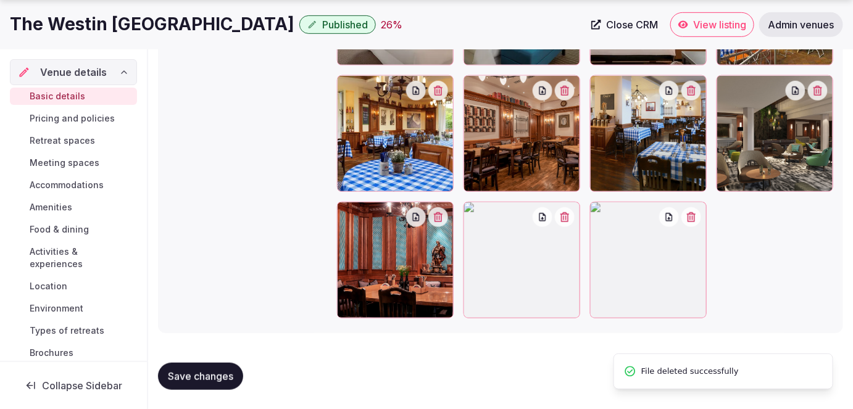
click at [566, 217] on icon "button" at bounding box center [564, 217] width 9 height 10
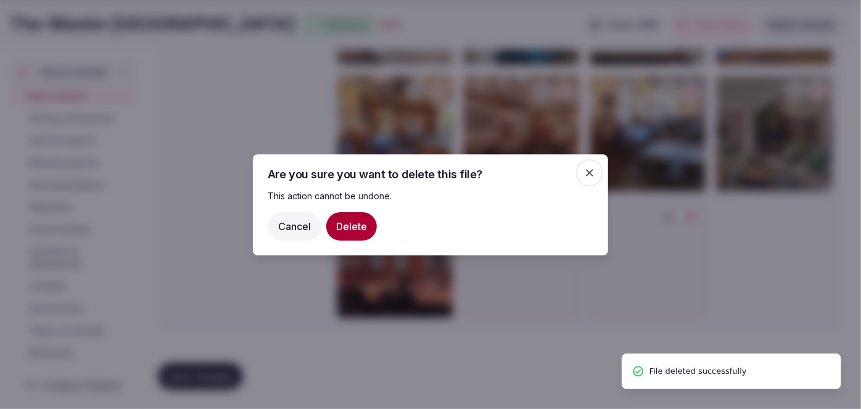
click at [338, 225] on button "Delete" at bounding box center [351, 226] width 51 height 28
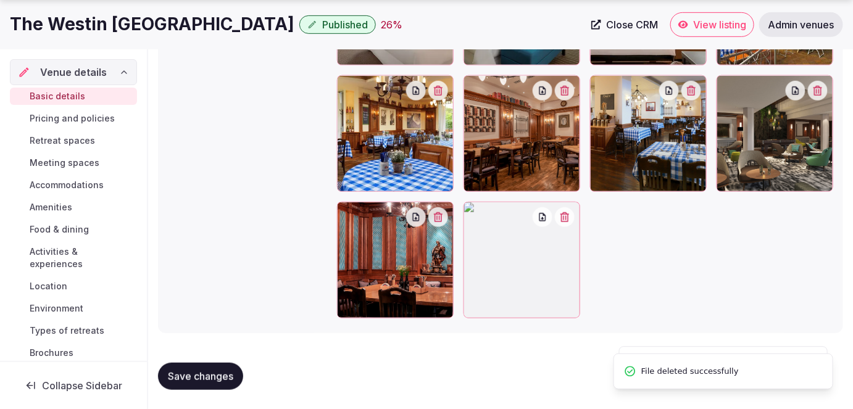
click at [200, 383] on button "Save changes" at bounding box center [200, 376] width 85 height 27
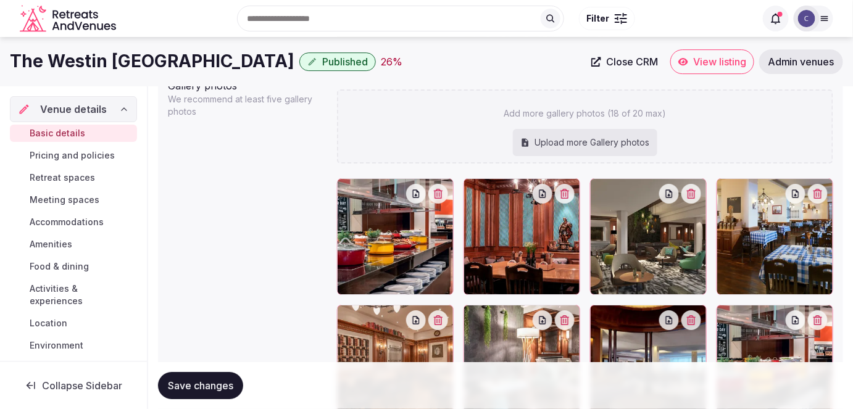
scroll to position [1171, 0]
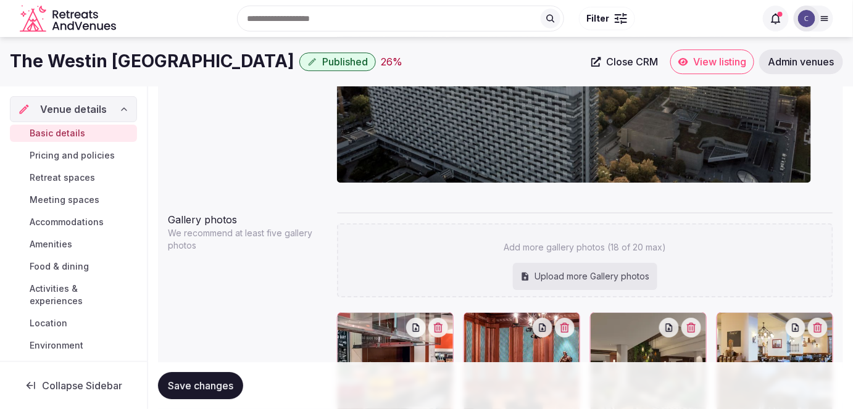
click at [577, 287] on div "Upload more Gallery photos" at bounding box center [585, 276] width 144 height 27
type input "**********"
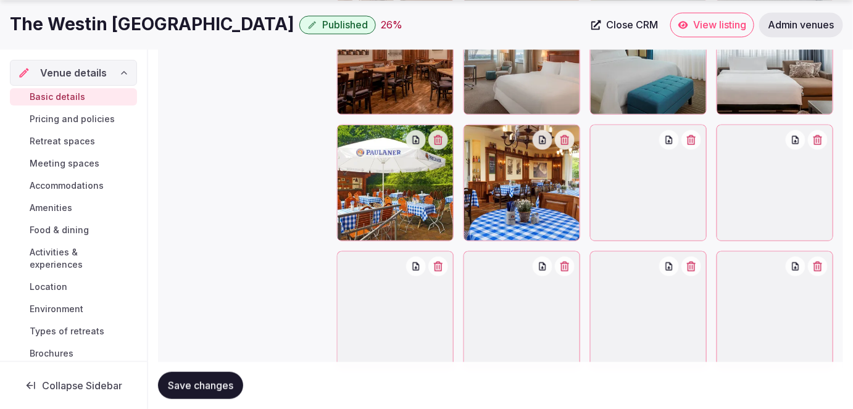
scroll to position [1914, 0]
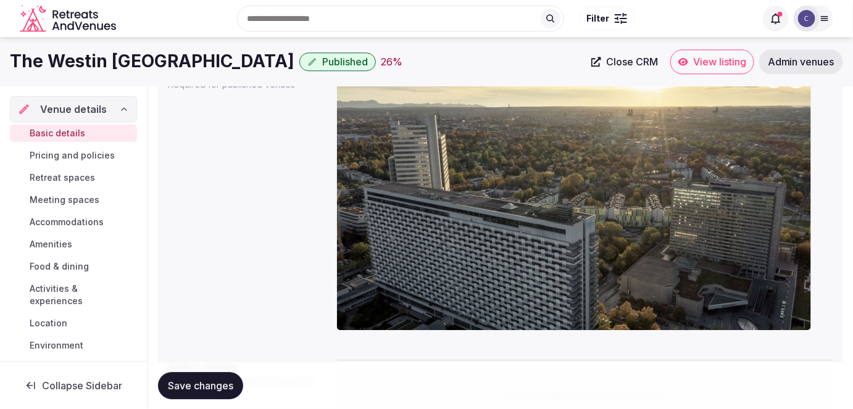
drag, startPoint x: 727, startPoint y: 226, endPoint x: 371, endPoint y: 215, distance: 355.6
click at [371, 215] on body "**********" at bounding box center [426, 139] width 853 height 2324
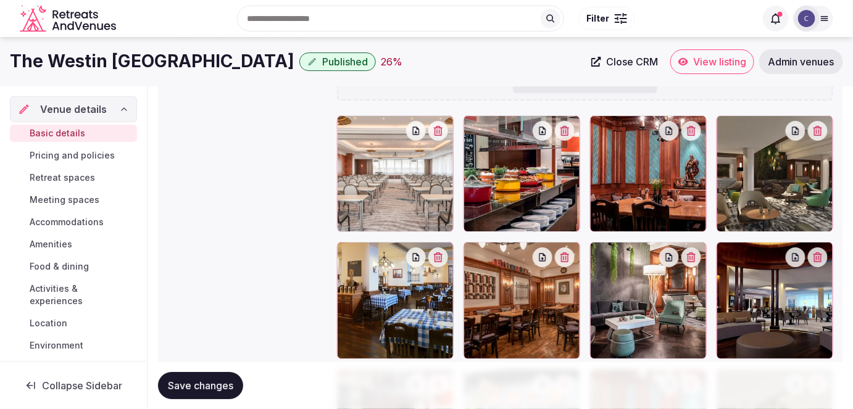
scroll to position [1601, 0]
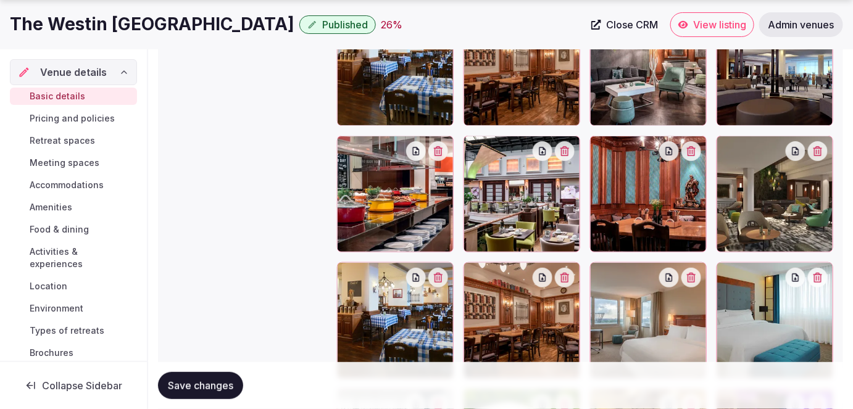
click at [822, 147] on icon "button" at bounding box center [817, 151] width 9 height 10
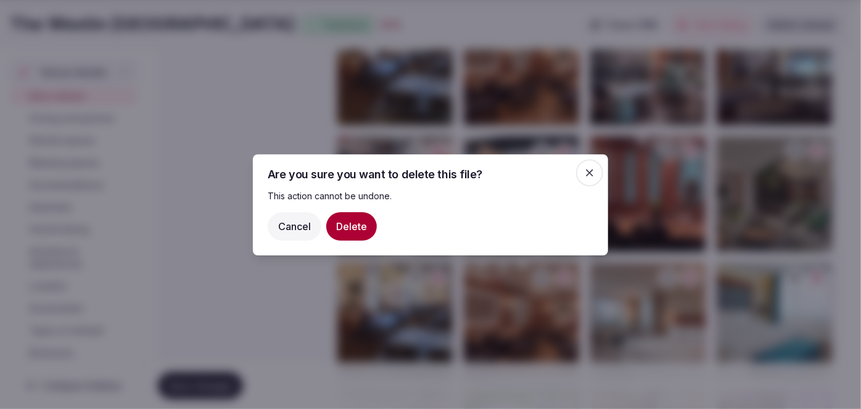
click at [338, 223] on button "Delete" at bounding box center [351, 226] width 51 height 28
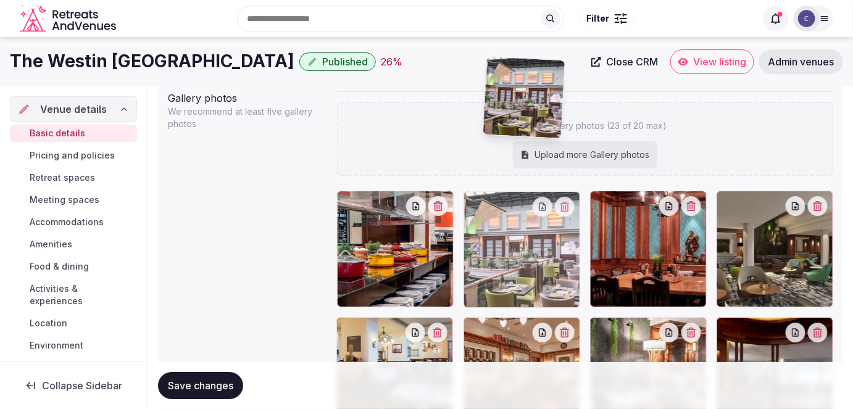
scroll to position [1280, 0]
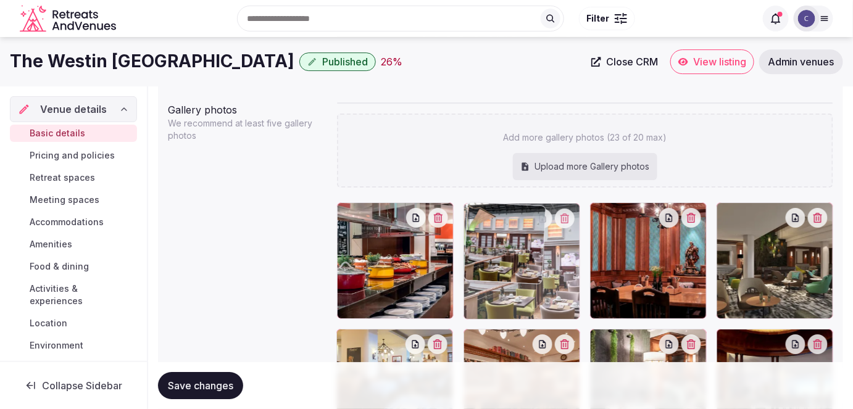
drag, startPoint x: 350, startPoint y: 280, endPoint x: 526, endPoint y: 205, distance: 190.5
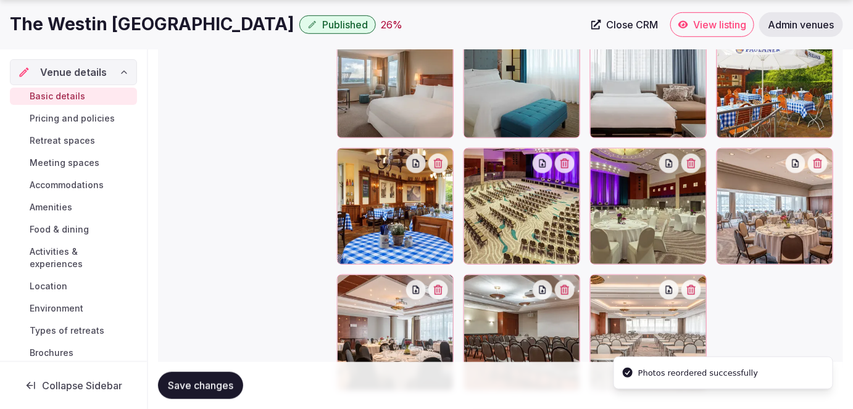
scroll to position [1914, 0]
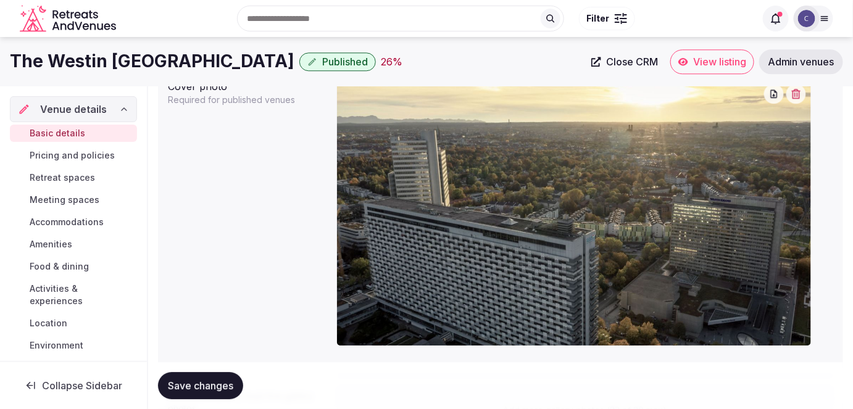
drag, startPoint x: 610, startPoint y: 212, endPoint x: 401, endPoint y: 328, distance: 238.9
click at [401, 328] on body "**********" at bounding box center [426, 154] width 853 height 2324
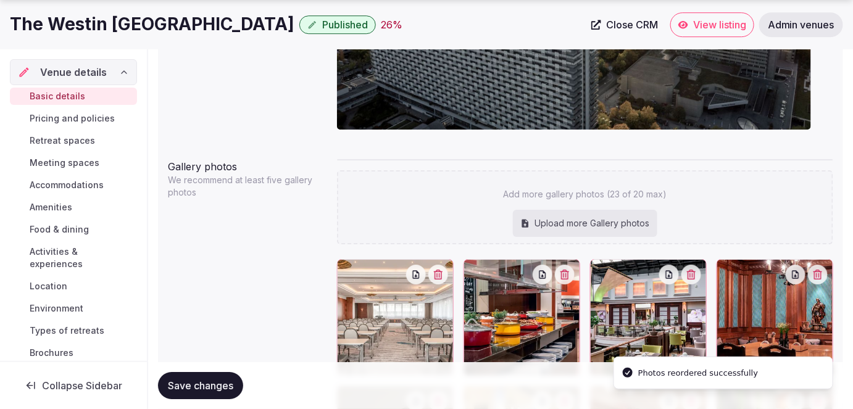
scroll to position [1376, 0]
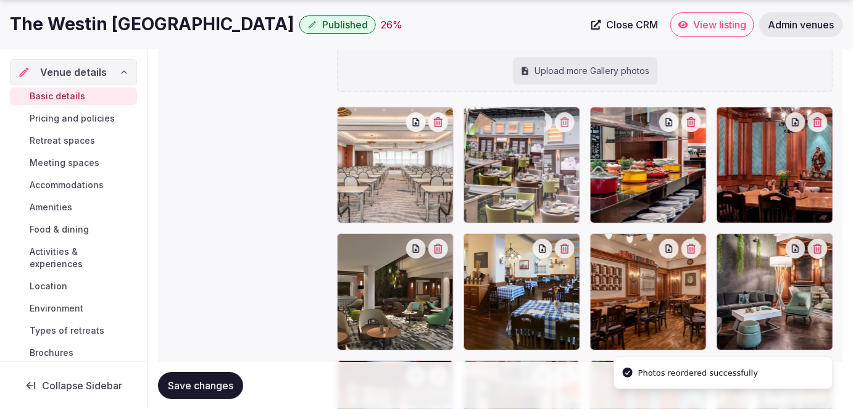
drag, startPoint x: 597, startPoint y: 118, endPoint x: 530, endPoint y: 118, distance: 66.6
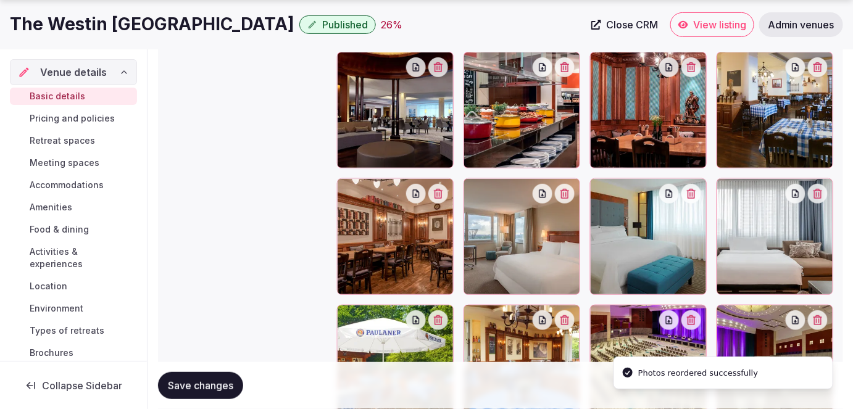
scroll to position [1713, 0]
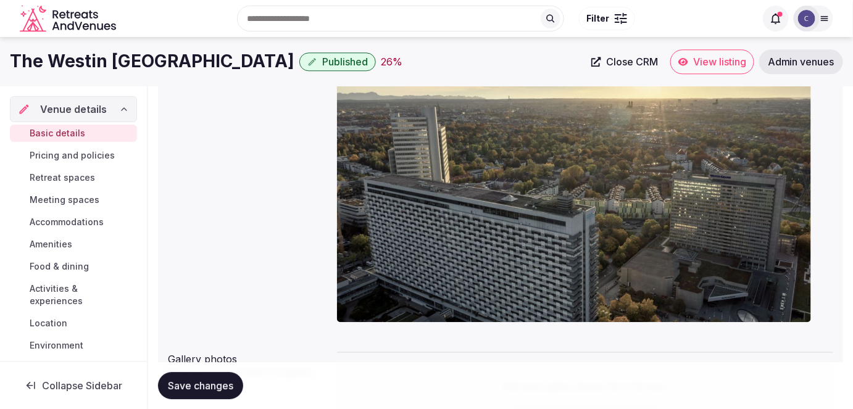
drag, startPoint x: 471, startPoint y: 156, endPoint x: 627, endPoint y: 315, distance: 222.5
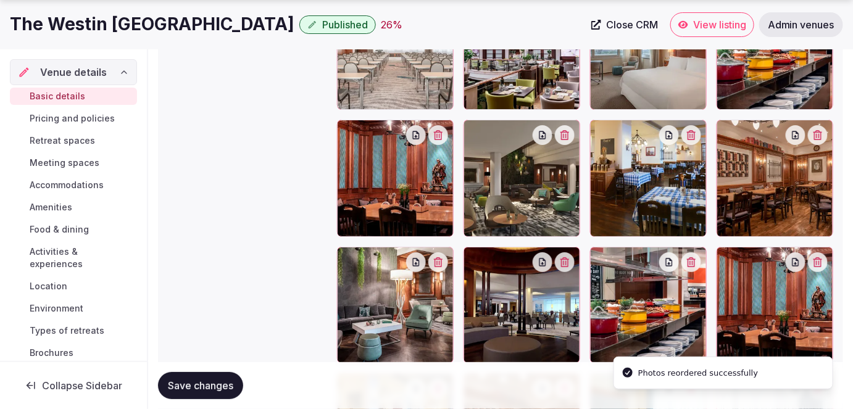
scroll to position [1517, 0]
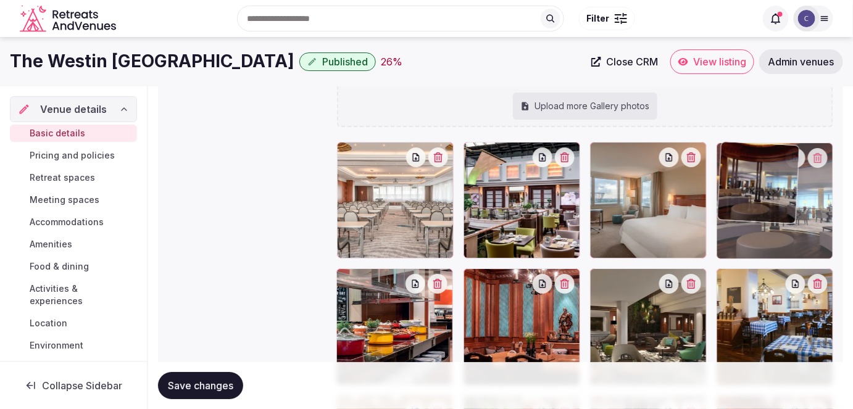
drag, startPoint x: 479, startPoint y: 233, endPoint x: 742, endPoint y: 168, distance: 270.7
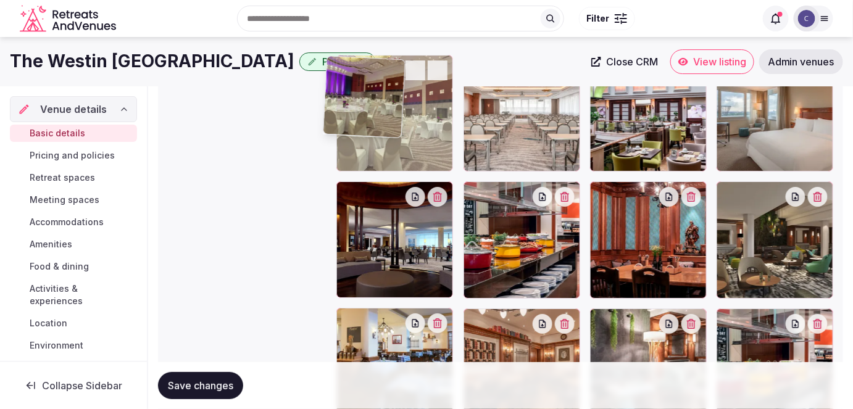
scroll to position [1424, 0]
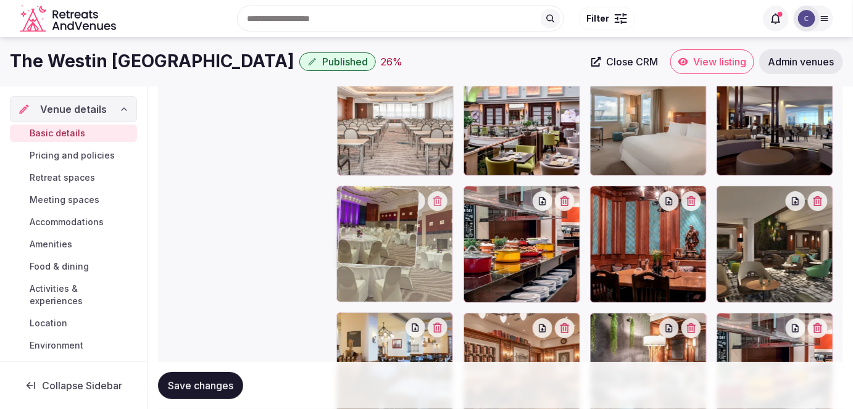
drag, startPoint x: 732, startPoint y: 103, endPoint x: 361, endPoint y: 214, distance: 387.7
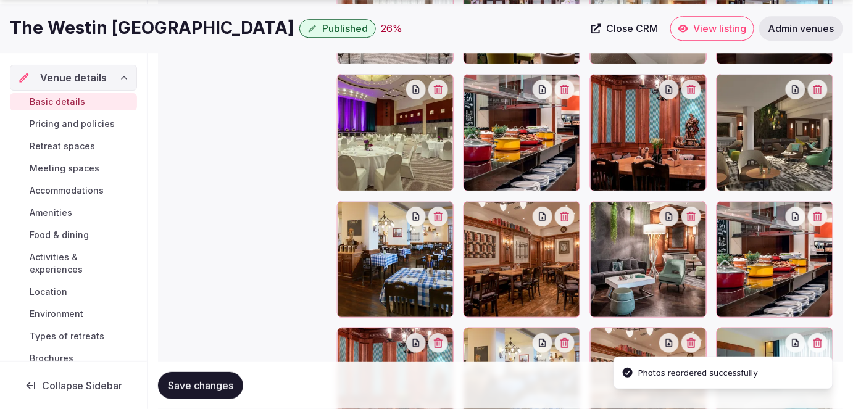
scroll to position [1536, 0]
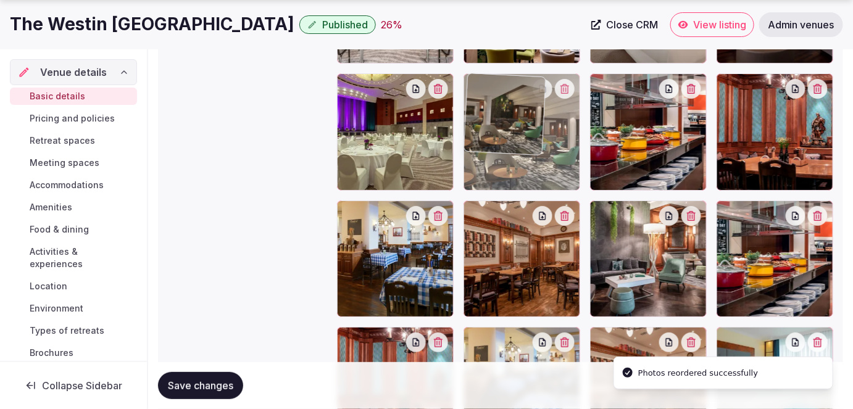
drag, startPoint x: 735, startPoint y: 79, endPoint x: 518, endPoint y: 101, distance: 217.7
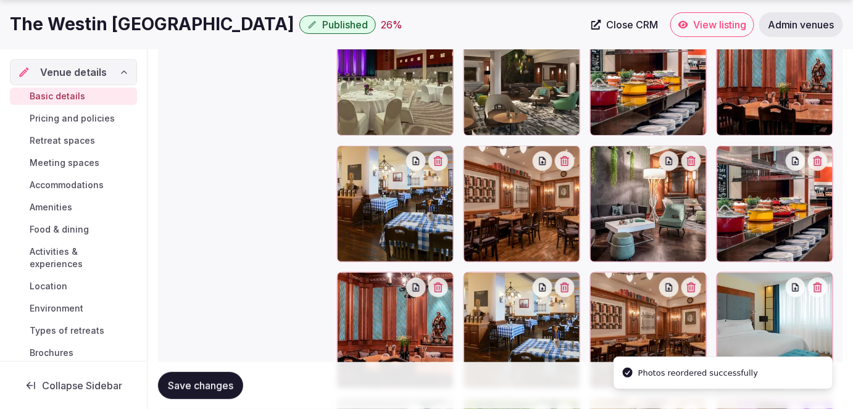
scroll to position [1648, 0]
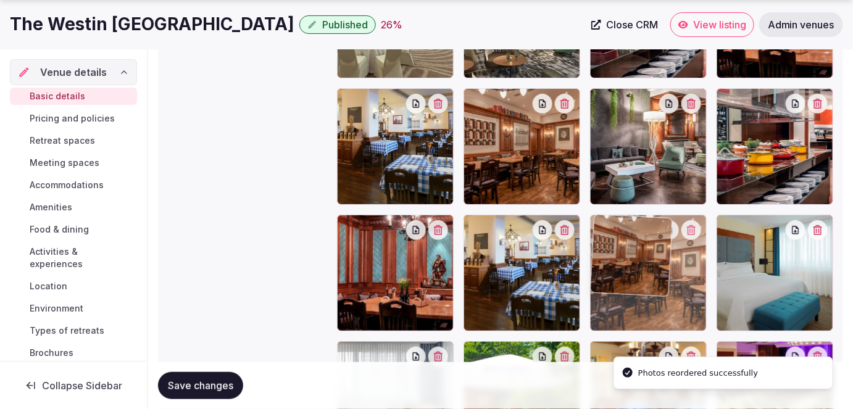
drag, startPoint x: 604, startPoint y: 228, endPoint x: 623, endPoint y: 201, distance: 32.9
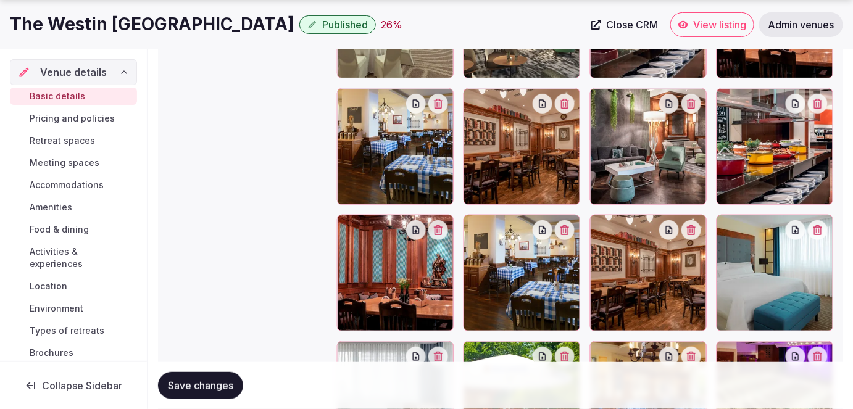
click at [691, 231] on icon "button" at bounding box center [691, 230] width 10 height 10
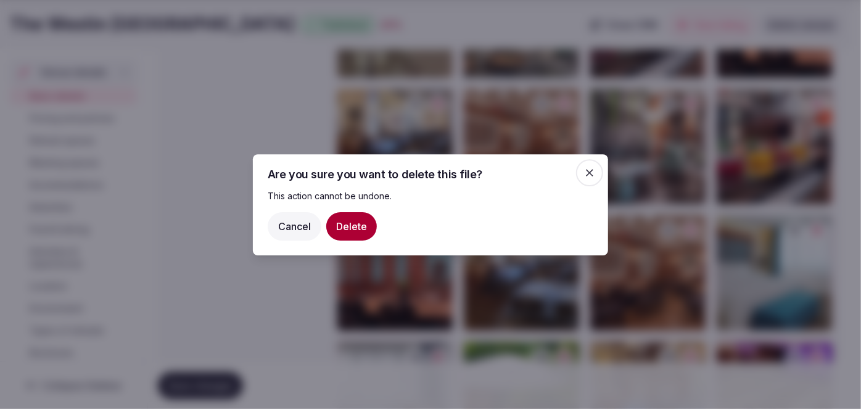
click at [360, 223] on button "Delete" at bounding box center [351, 226] width 51 height 28
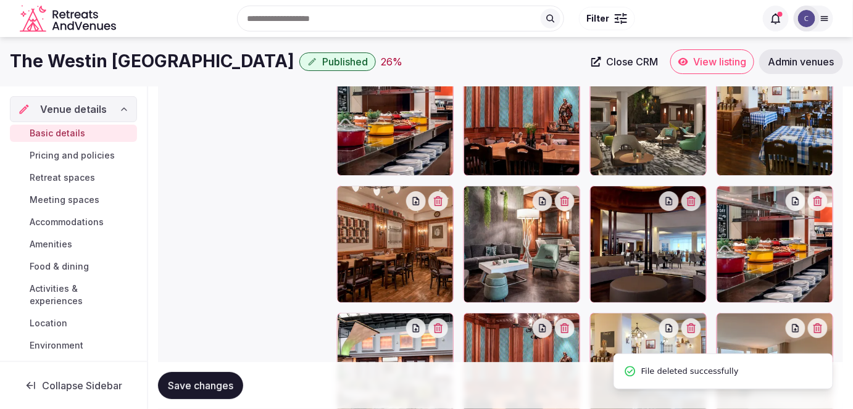
scroll to position [1367, 0]
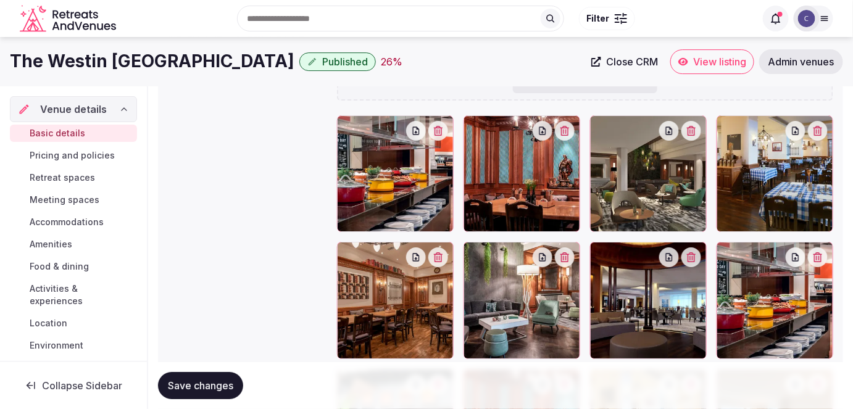
click at [217, 382] on span "Save changes" at bounding box center [200, 386] width 65 height 12
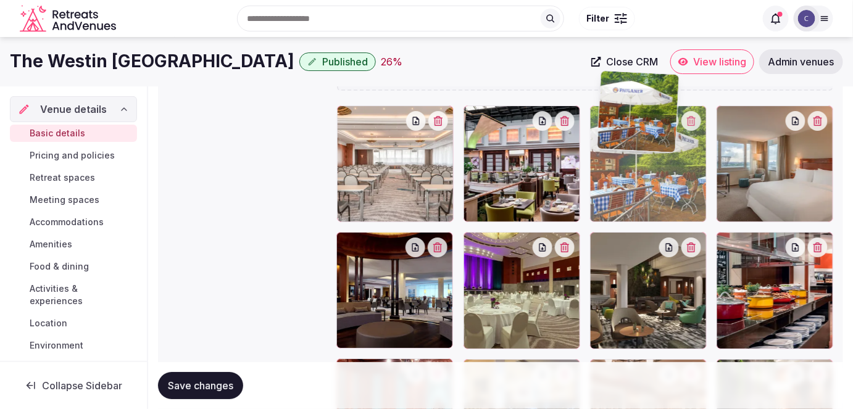
scroll to position [1374, 0]
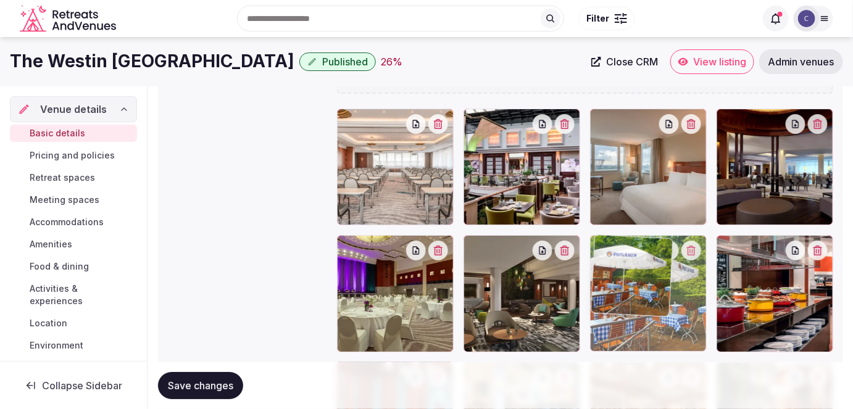
drag, startPoint x: 352, startPoint y: 122, endPoint x: 640, endPoint y: 250, distance: 315.2
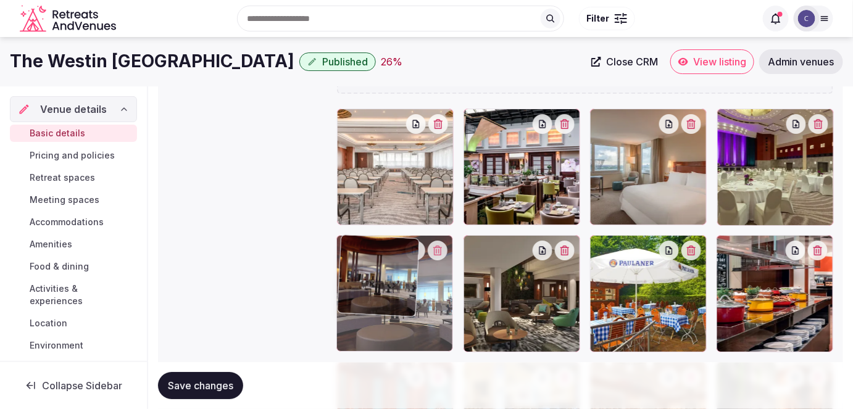
drag, startPoint x: 728, startPoint y: 120, endPoint x: 385, endPoint y: 267, distance: 372.6
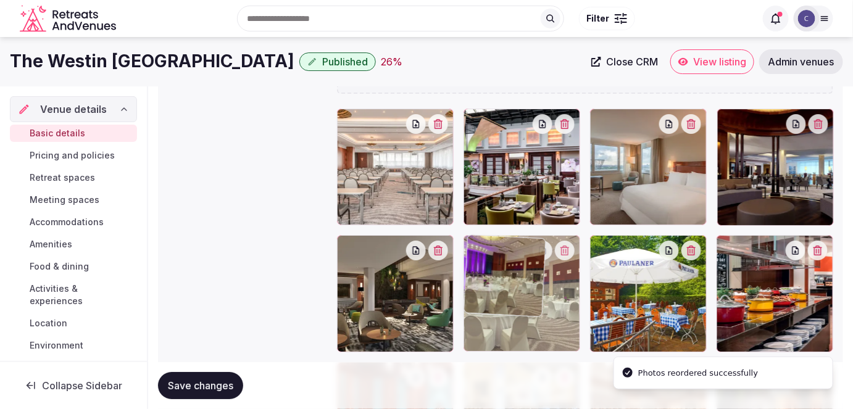
drag, startPoint x: 740, startPoint y: 114, endPoint x: 488, endPoint y: 278, distance: 301.4
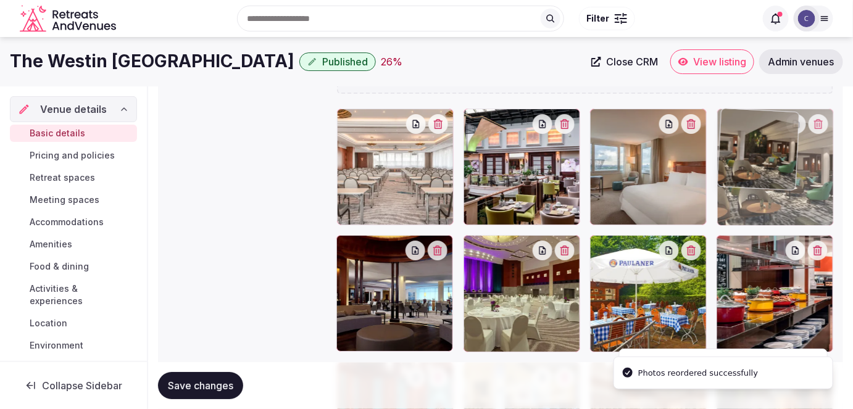
drag, startPoint x: 355, startPoint y: 239, endPoint x: 721, endPoint y: 143, distance: 379.0
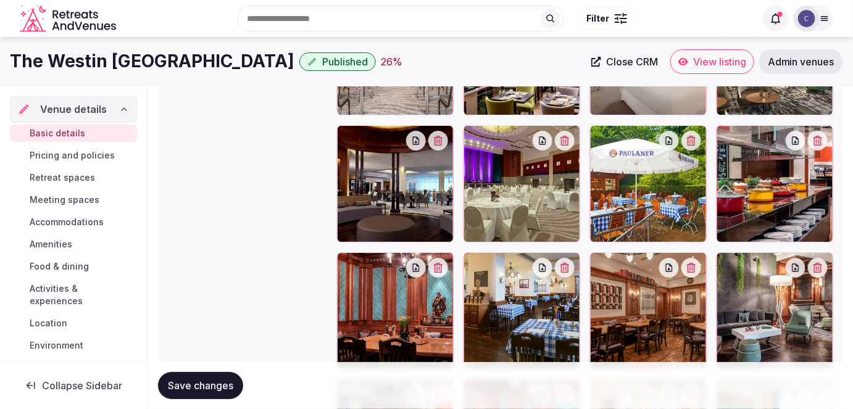
scroll to position [1466, 0]
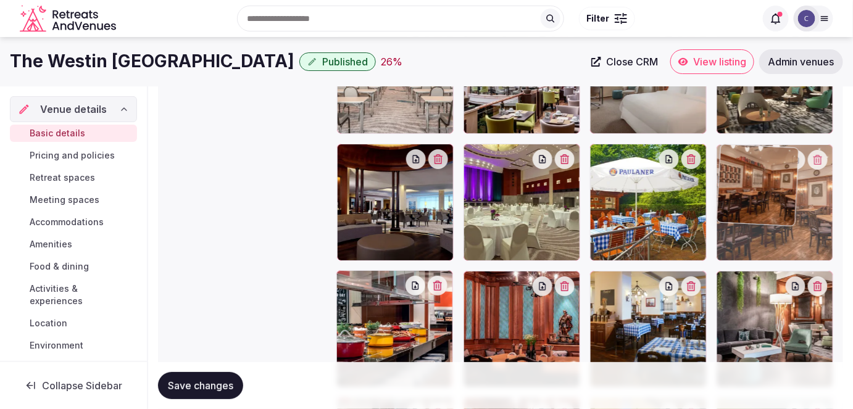
drag, startPoint x: 591, startPoint y: 276, endPoint x: 720, endPoint y: 204, distance: 148.1
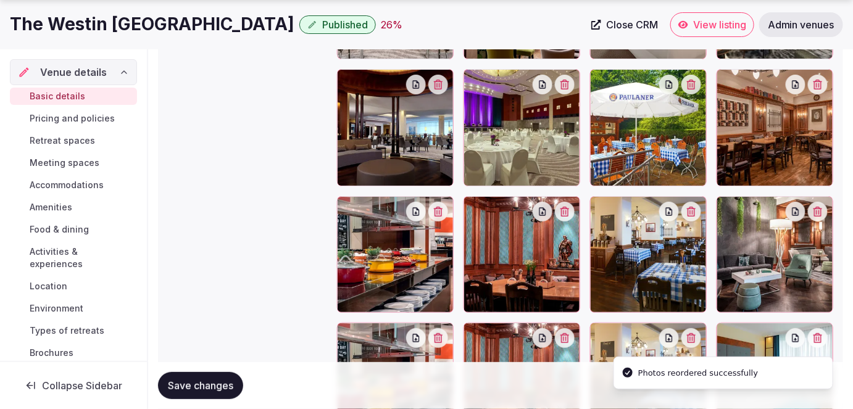
scroll to position [1578, 0]
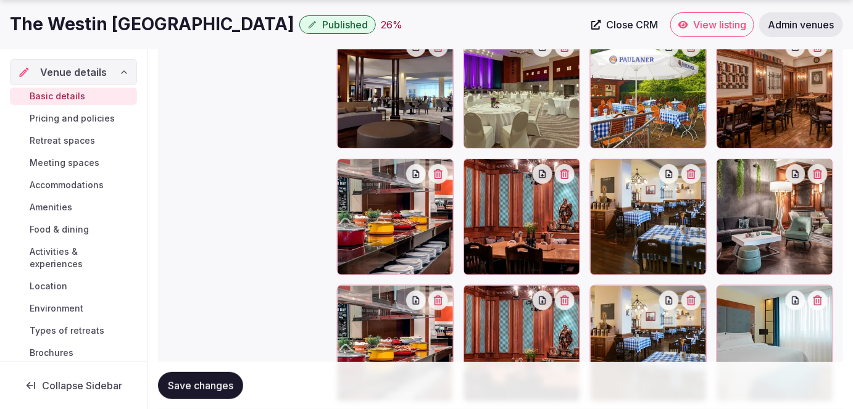
click at [349, 170] on icon at bounding box center [346, 168] width 15 height 15
click at [442, 172] on icon "button" at bounding box center [438, 174] width 10 height 10
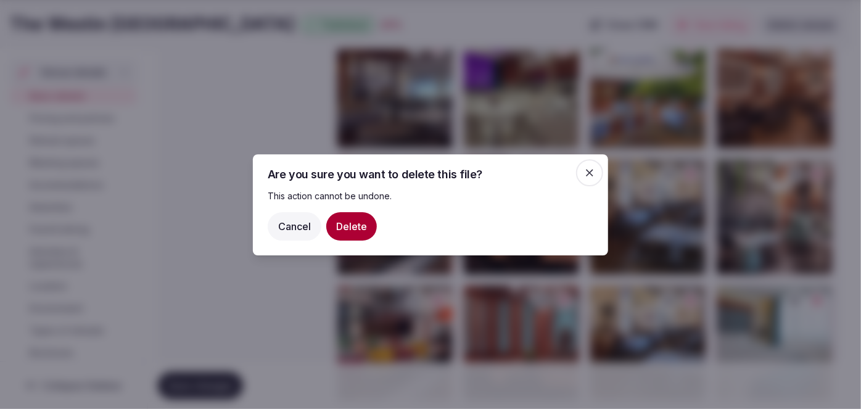
click at [342, 231] on button "Delete" at bounding box center [351, 226] width 51 height 28
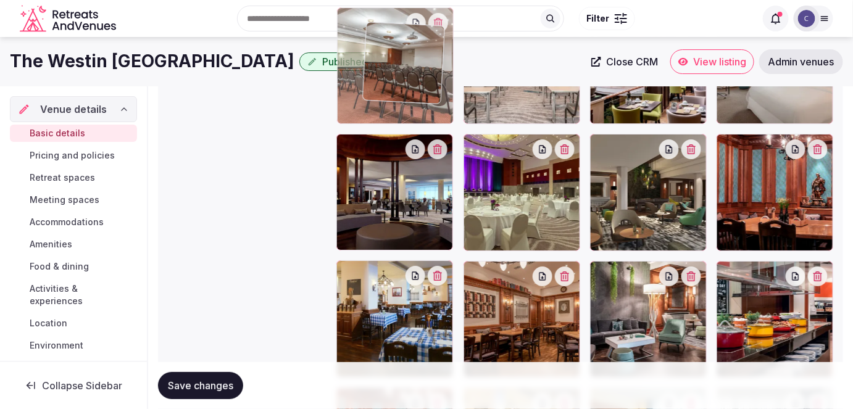
scroll to position [1459, 0]
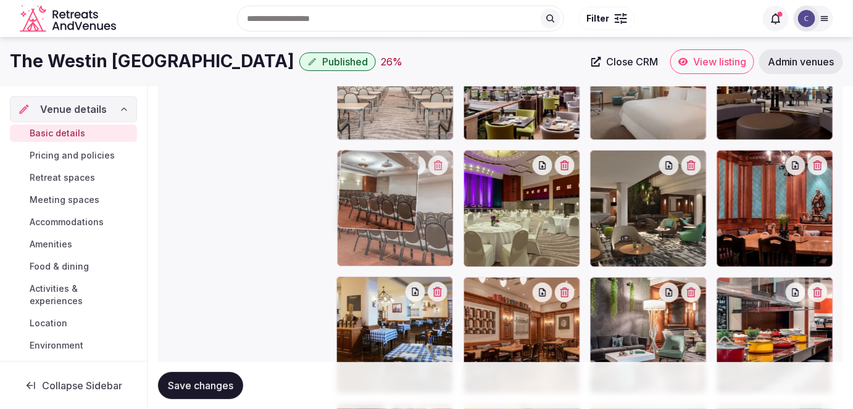
drag, startPoint x: 344, startPoint y: 266, endPoint x: 370, endPoint y: 201, distance: 69.8
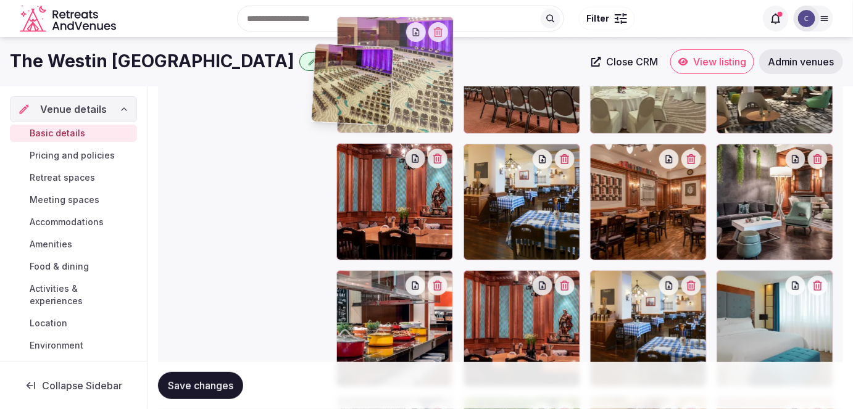
scroll to position [1561, 0]
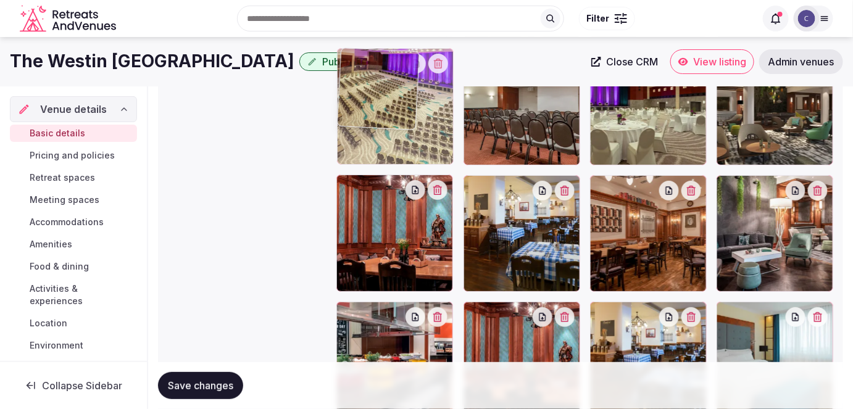
drag, startPoint x: 603, startPoint y: 201, endPoint x: 322, endPoint y: 120, distance: 292.8
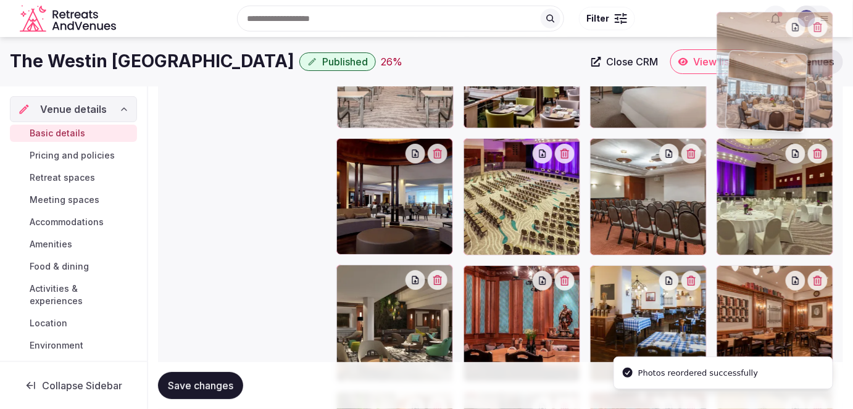
scroll to position [1459, 0]
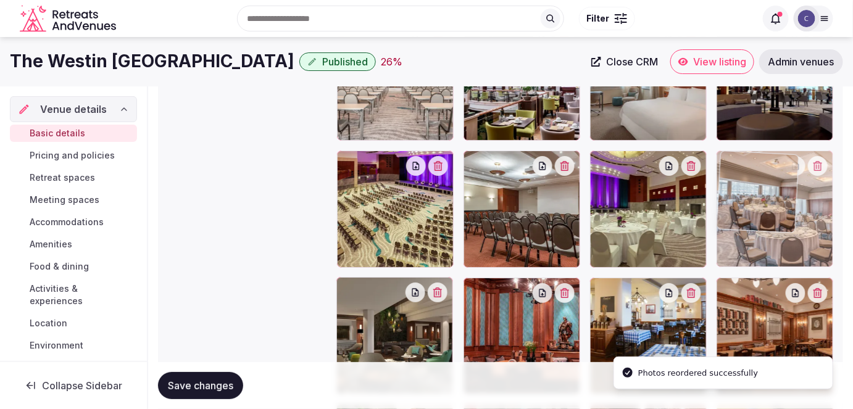
drag, startPoint x: 727, startPoint y: 160, endPoint x: 750, endPoint y: 180, distance: 30.6
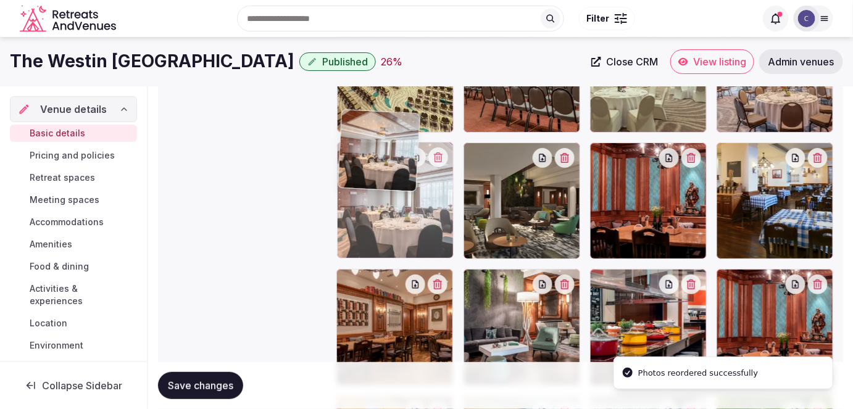
scroll to position [1590, 0]
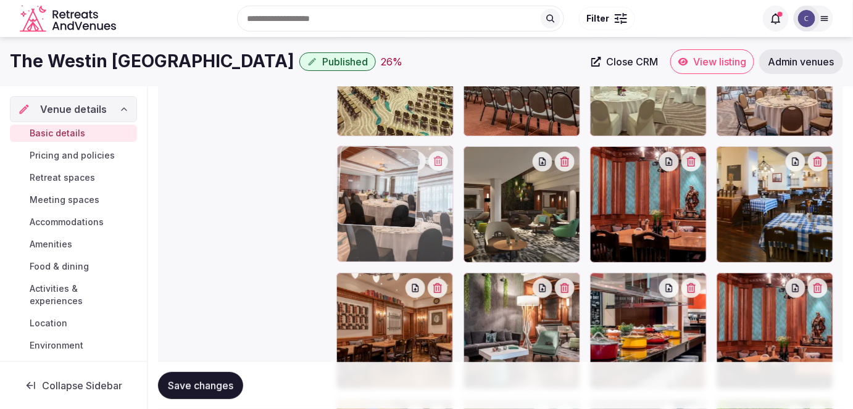
drag, startPoint x: 346, startPoint y: 278, endPoint x: 357, endPoint y: 199, distance: 79.1
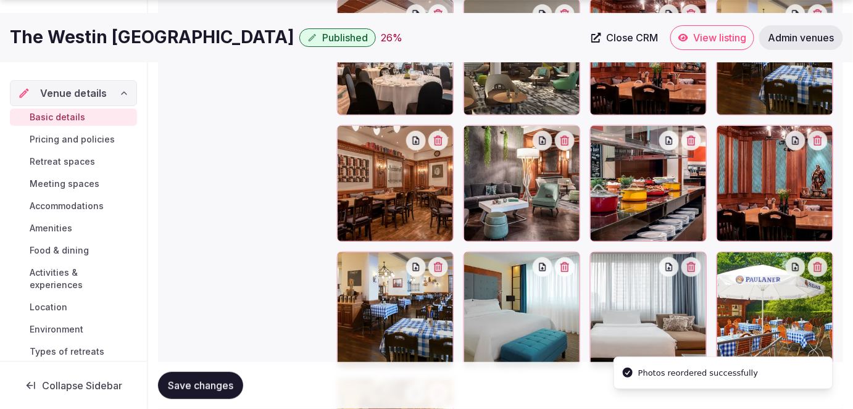
scroll to position [1815, 0]
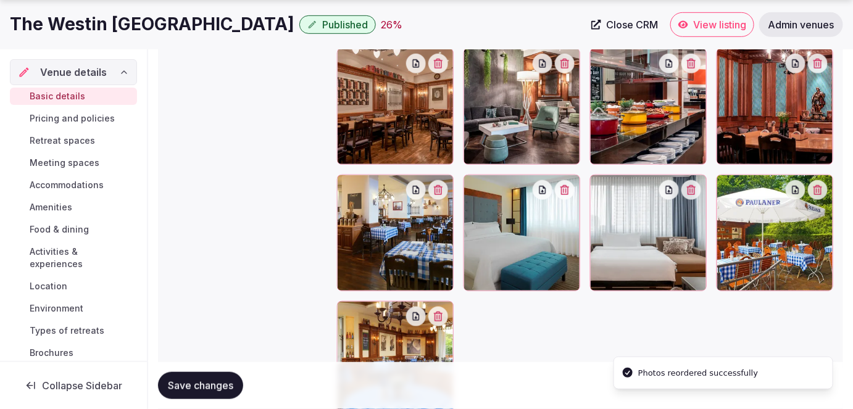
click at [213, 384] on span "Save changes" at bounding box center [200, 386] width 65 height 12
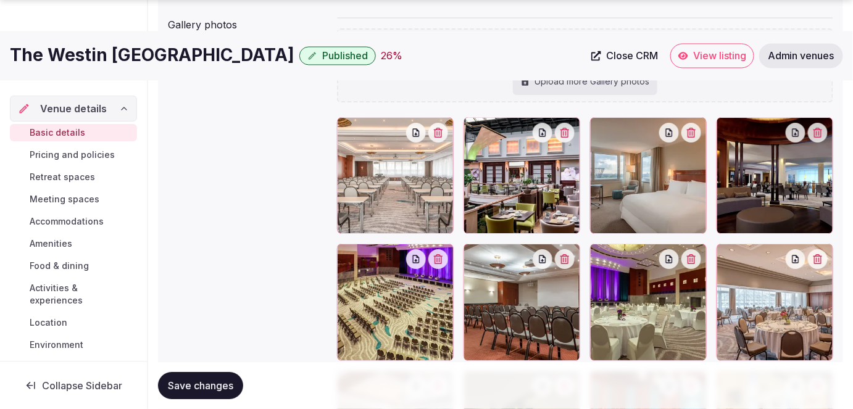
scroll to position [1478, 0]
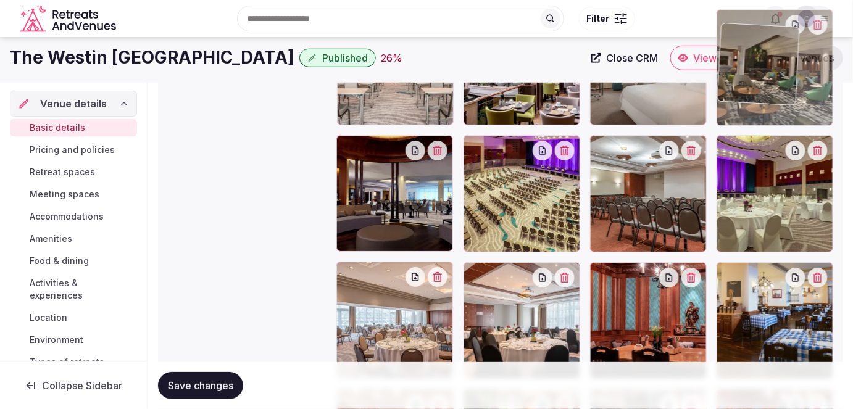
drag, startPoint x: 480, startPoint y: 265, endPoint x: 732, endPoint y: 69, distance: 319.7
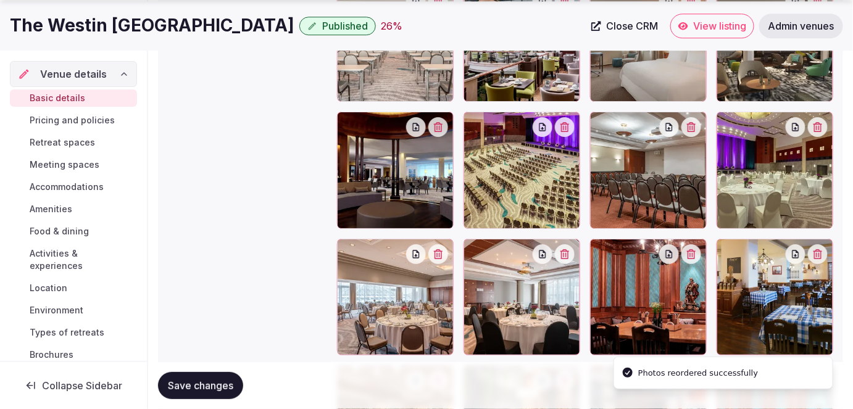
scroll to position [1627, 0]
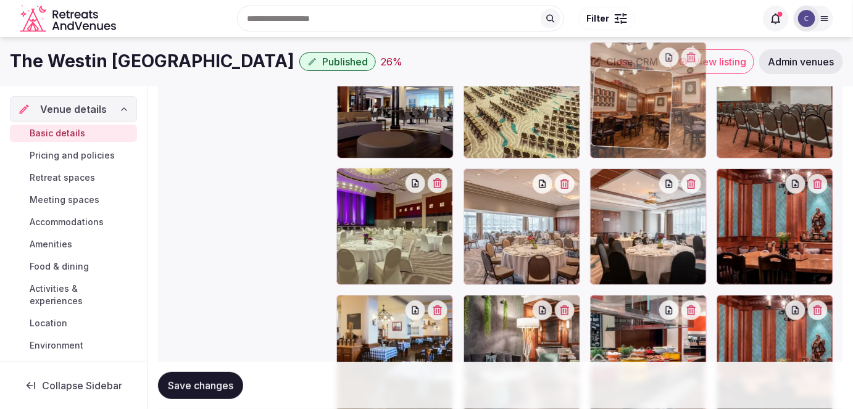
drag, startPoint x: 339, startPoint y: 242, endPoint x: 641, endPoint y: 54, distance: 355.6
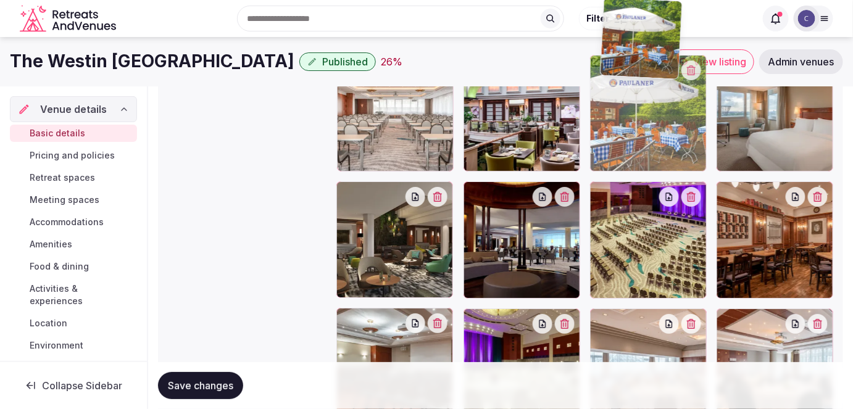
scroll to position [1369, 0]
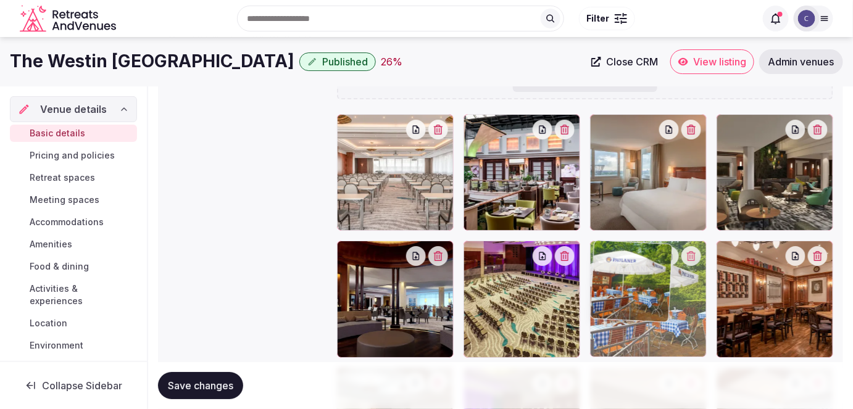
drag, startPoint x: 724, startPoint y: 234, endPoint x: 623, endPoint y: 233, distance: 101.8
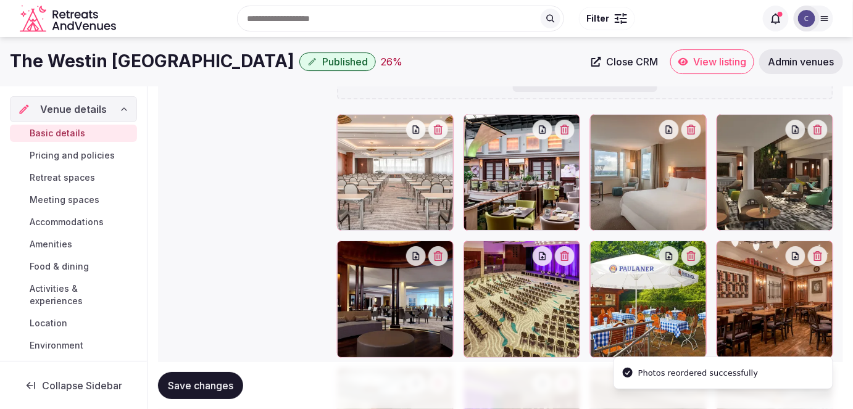
click at [205, 385] on span "Save changes" at bounding box center [200, 386] width 65 height 12
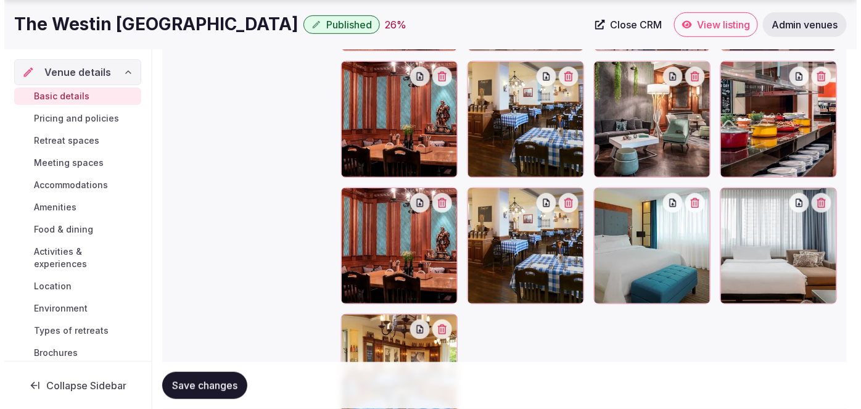
scroll to position [1818, 0]
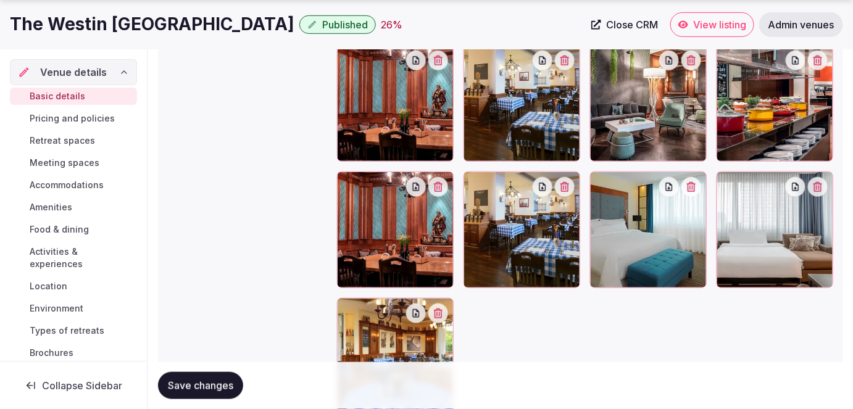
click at [564, 183] on icon "button" at bounding box center [565, 187] width 10 height 10
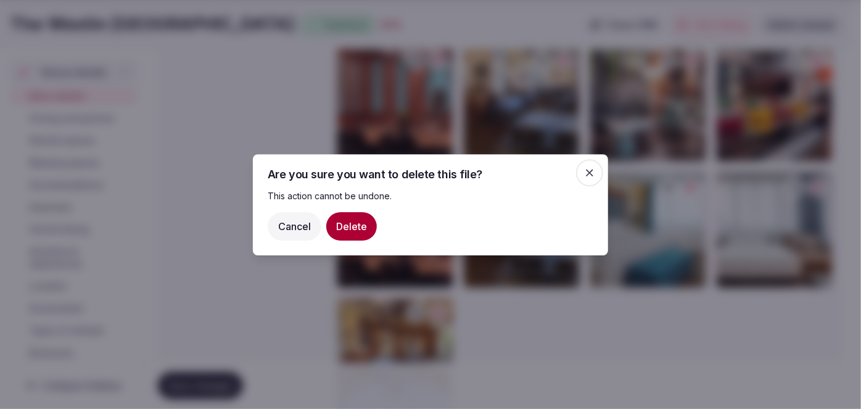
click at [348, 221] on button "Delete" at bounding box center [351, 226] width 51 height 28
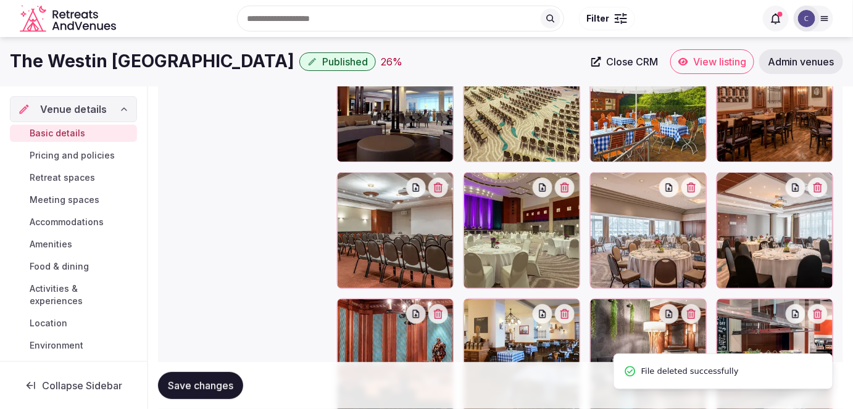
scroll to position [1563, 0]
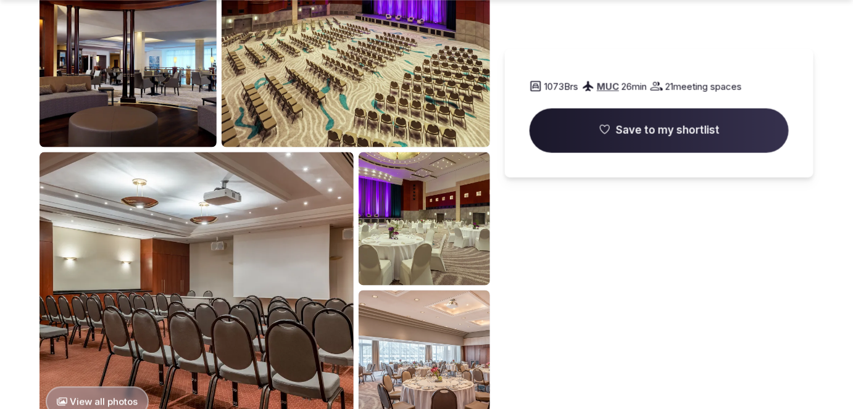
scroll to position [561, 0]
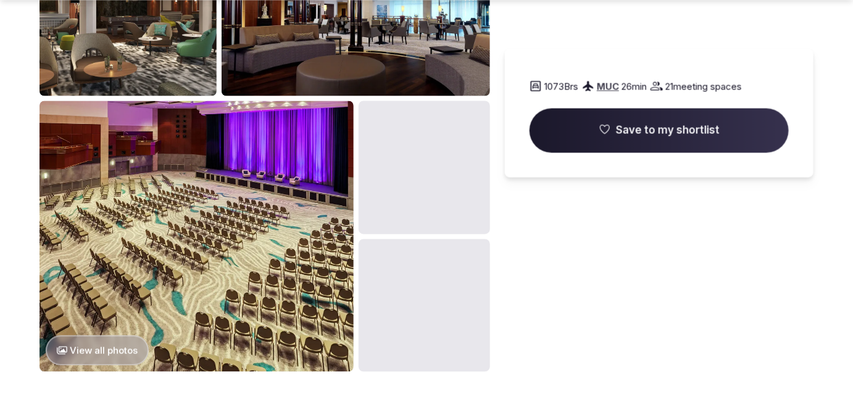
scroll to position [673, 0]
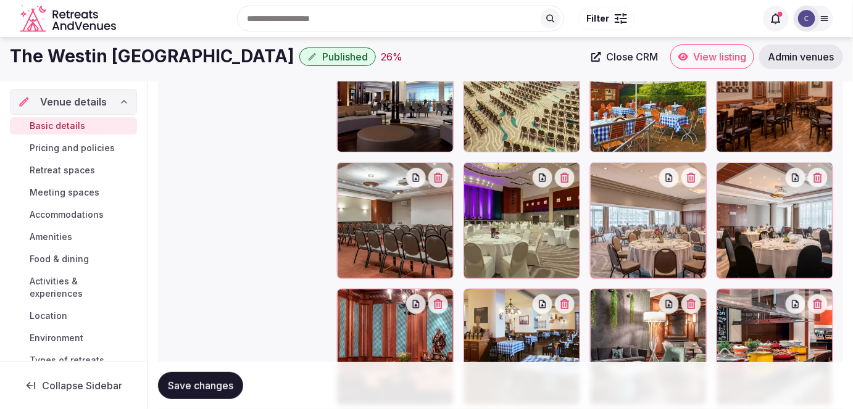
scroll to position [1514, 0]
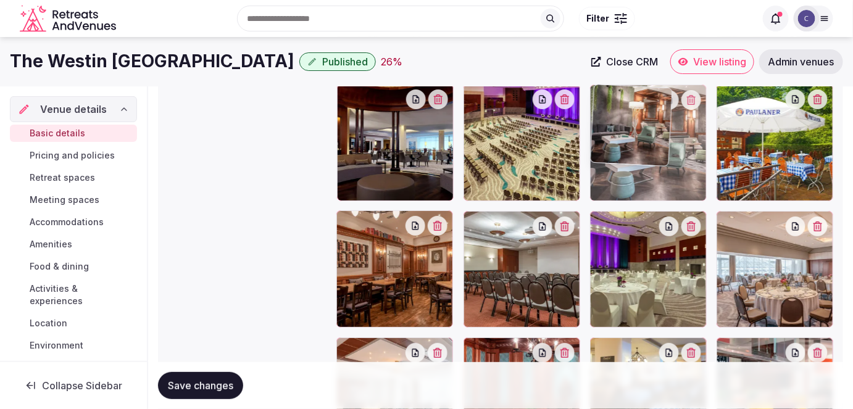
drag, startPoint x: 609, startPoint y: 343, endPoint x: 620, endPoint y: 133, distance: 210.7
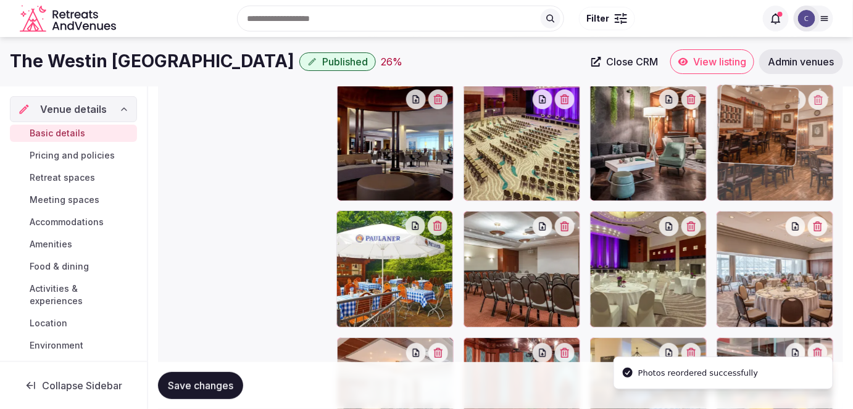
drag, startPoint x: 349, startPoint y: 222, endPoint x: 740, endPoint y: 122, distance: 404.4
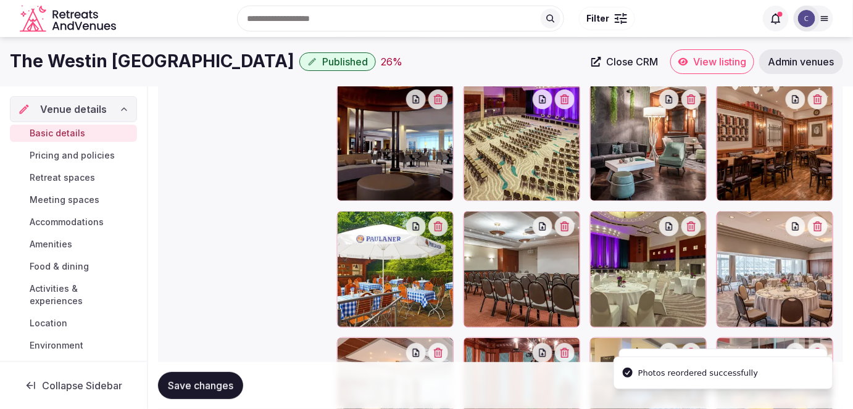
click at [220, 383] on span "Save changes" at bounding box center [200, 386] width 65 height 12
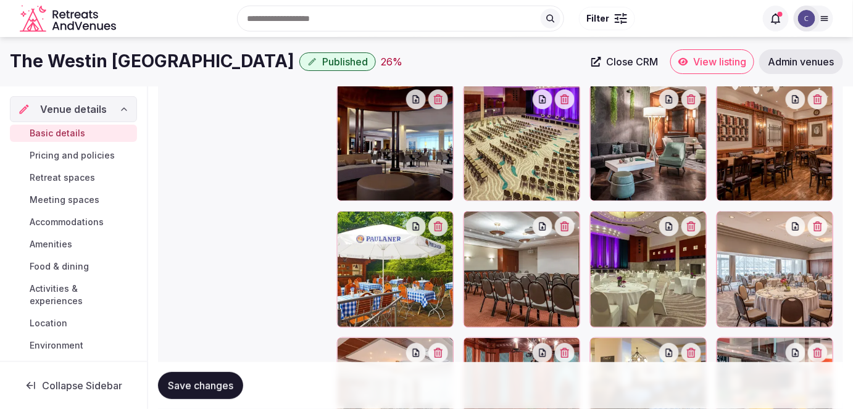
click at [94, 156] on span "Pricing and policies" at bounding box center [72, 155] width 85 height 12
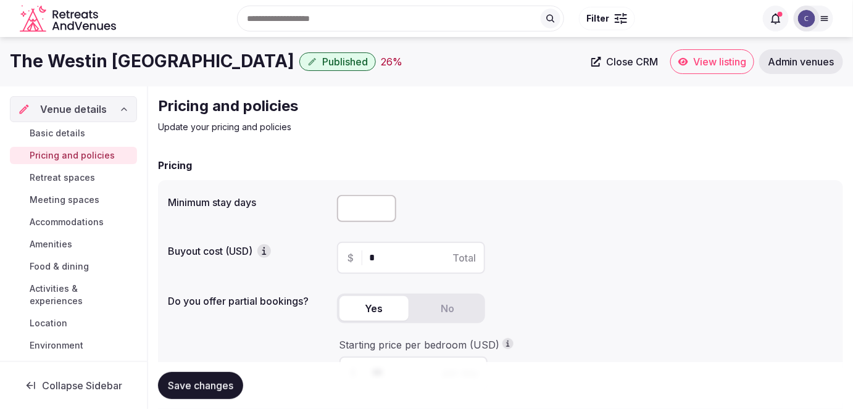
click at [349, 199] on input "number" at bounding box center [366, 208] width 59 height 27
type input "*"
click at [223, 378] on button "Save changes" at bounding box center [200, 385] width 85 height 27
click at [73, 180] on span "Retreat spaces" at bounding box center [62, 178] width 65 height 12
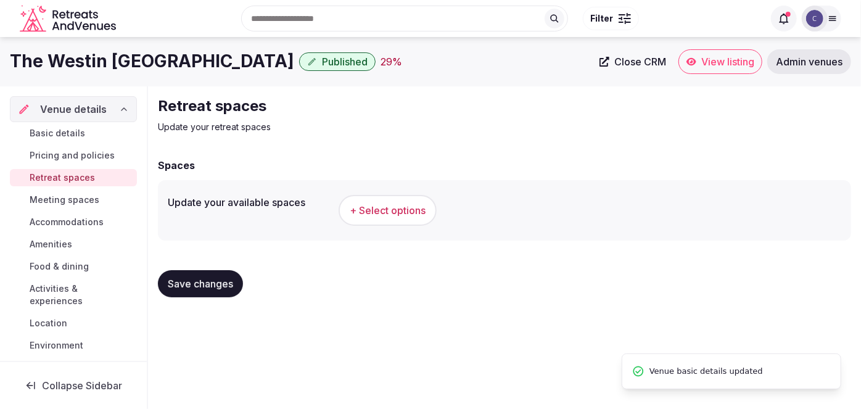
click at [117, 57] on h1 "The Westin [GEOGRAPHIC_DATA]" at bounding box center [152, 61] width 284 height 24
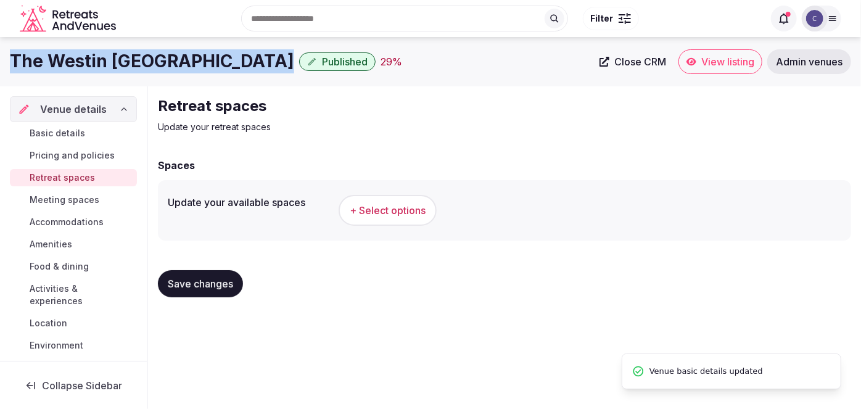
click at [117, 57] on h1 "The Westin [GEOGRAPHIC_DATA]" at bounding box center [152, 61] width 284 height 24
copy div "The Westin [GEOGRAPHIC_DATA]"
click at [418, 223] on button "+ Select options" at bounding box center [388, 210] width 98 height 31
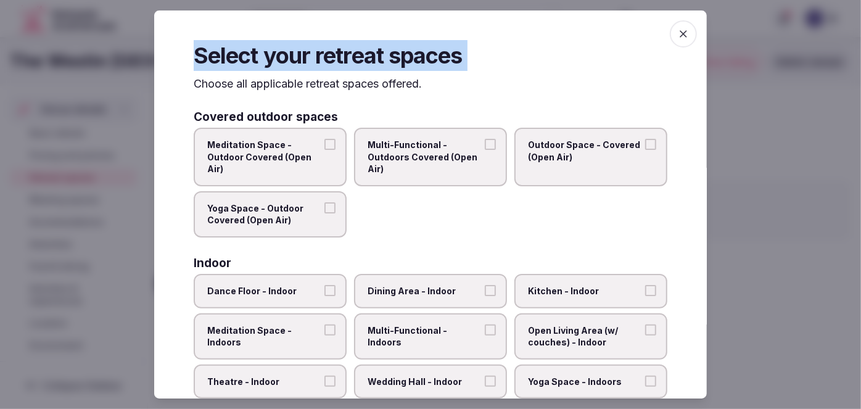
scroll to position [554, 0]
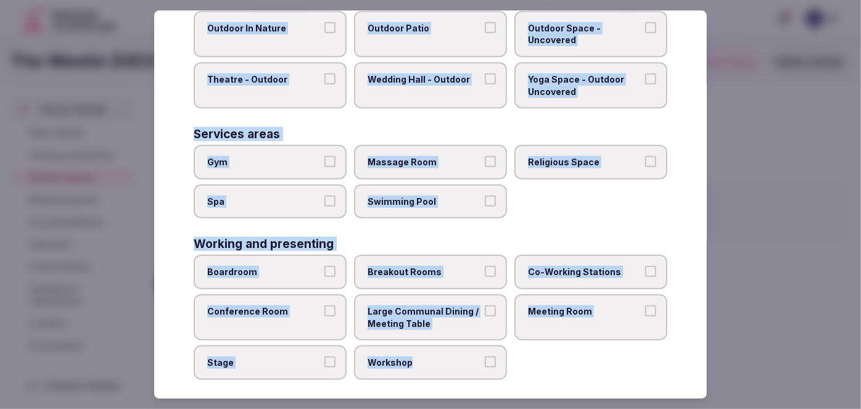
drag, startPoint x: 188, startPoint y: 80, endPoint x: 502, endPoint y: 376, distance: 432.2
click at [502, 376] on div "Select your retreat spaces Choose all applicable retreat spaces offered. Covere…" at bounding box center [430, 204] width 553 height 389
copy div "Choose all applicable retreat spaces offered. Covered outdoor spaces Meditation…"
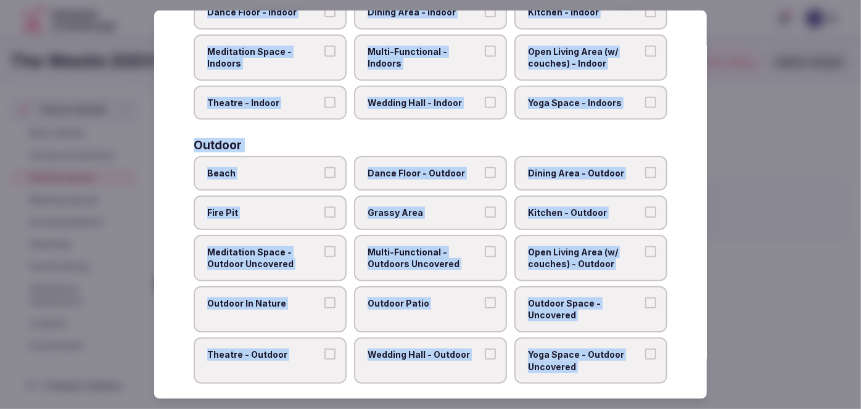
scroll to position [218, 0]
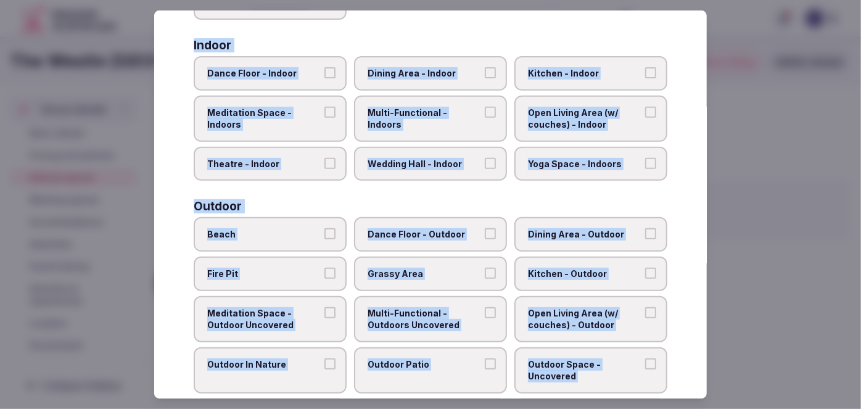
click at [439, 120] on label "Multi-Functional - Indoors" at bounding box center [430, 119] width 153 height 46
click at [485, 118] on button "Multi-Functional - Indoors" at bounding box center [490, 112] width 11 height 11
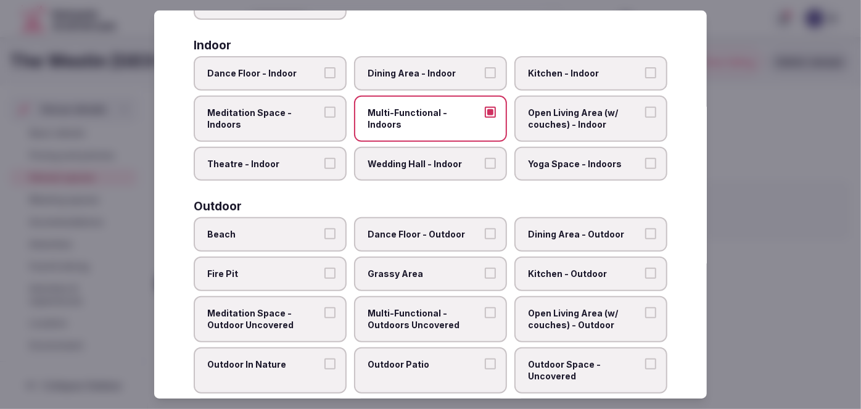
click at [438, 158] on span "Wedding Hall - Indoor" at bounding box center [425, 164] width 114 height 12
click at [485, 158] on button "Wedding Hall - Indoor" at bounding box center [490, 163] width 11 height 11
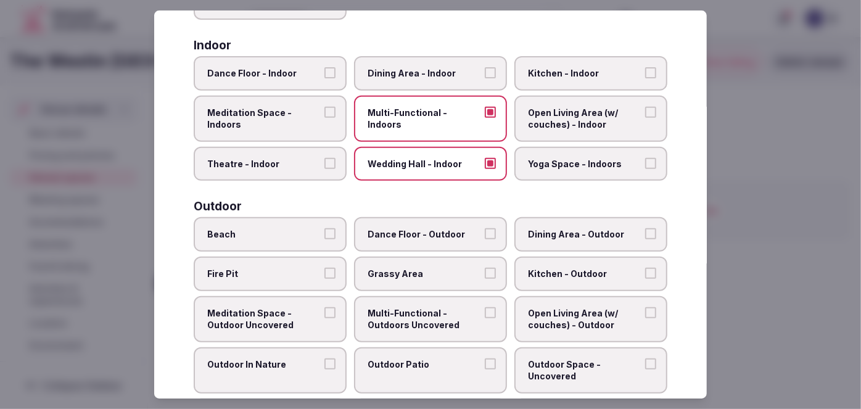
click at [443, 70] on span "Dining Area - Indoor" at bounding box center [425, 73] width 114 height 12
click at [485, 70] on button "Dining Area - Indoor" at bounding box center [490, 72] width 11 height 11
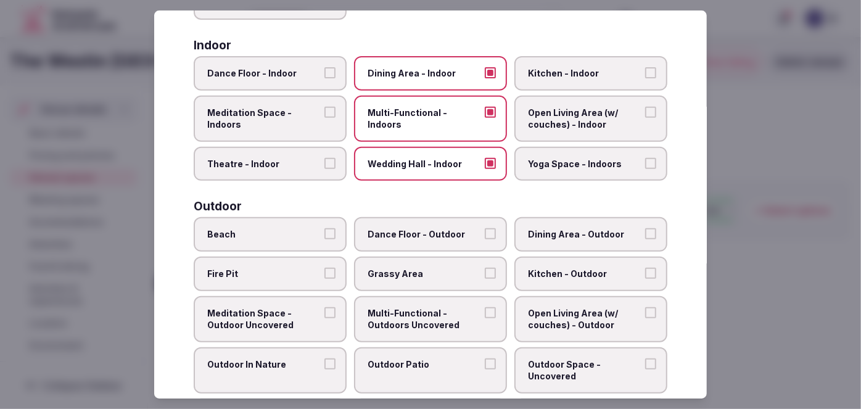
click at [550, 109] on span "Open Living Area (w/ couches) - Indoor" at bounding box center [585, 119] width 114 height 24
click at [645, 109] on button "Open Living Area (w/ couches) - Indoor" at bounding box center [650, 112] width 11 height 11
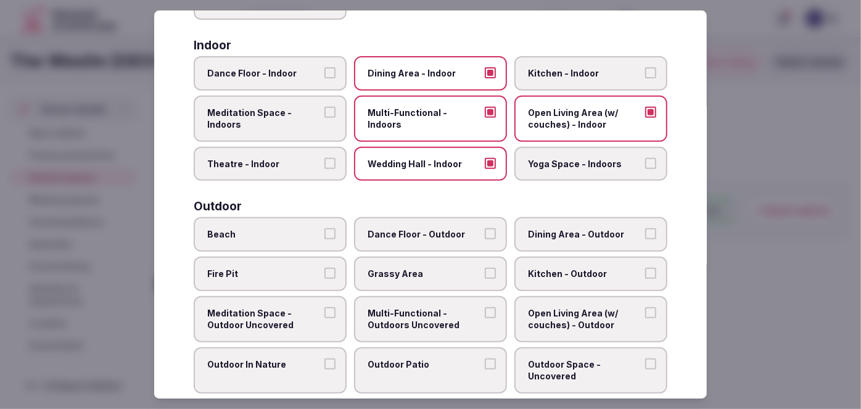
click at [537, 164] on span "Yoga Space - Indoors" at bounding box center [585, 164] width 114 height 12
click at [645, 164] on button "Yoga Space - Indoors" at bounding box center [650, 163] width 11 height 11
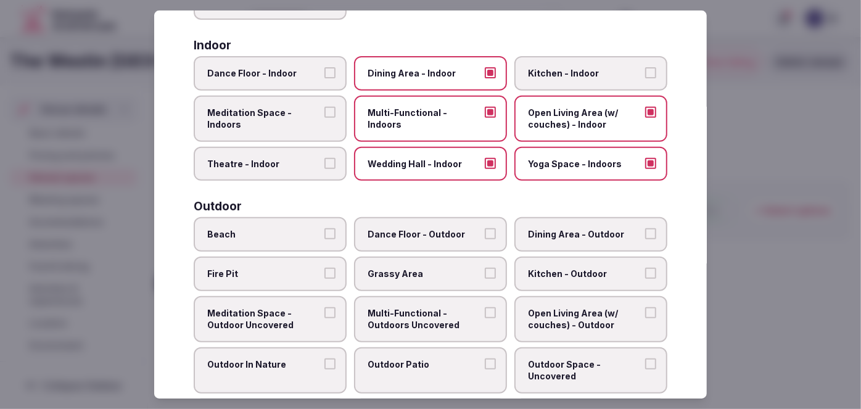
click at [288, 149] on label "Theatre - Indoor" at bounding box center [270, 164] width 153 height 35
click at [325, 158] on button "Theatre - Indoor" at bounding box center [330, 163] width 11 height 11
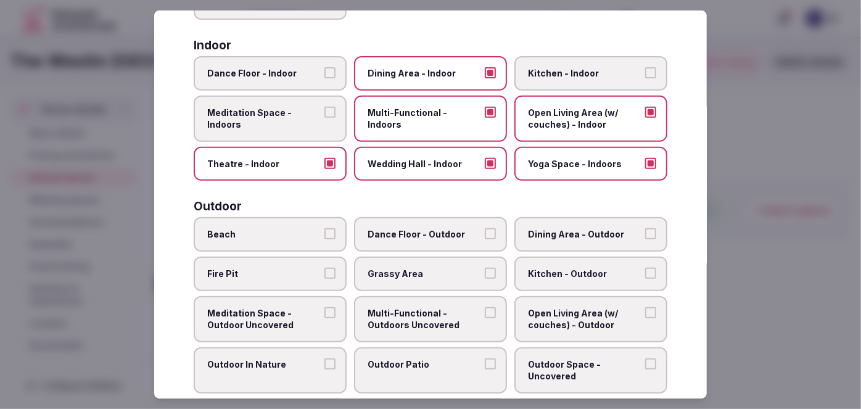
click at [287, 107] on span "Meditation Space - Indoors" at bounding box center [264, 119] width 114 height 24
click at [325, 107] on button "Meditation Space - Indoors" at bounding box center [330, 112] width 11 height 11
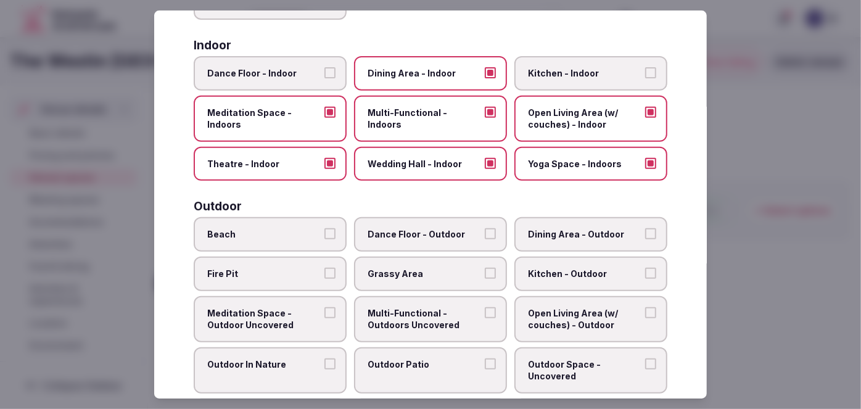
click at [288, 68] on span "Dance Floor - Indoor" at bounding box center [264, 73] width 114 height 12
click at [325, 68] on button "Dance Floor - Indoor" at bounding box center [330, 72] width 11 height 11
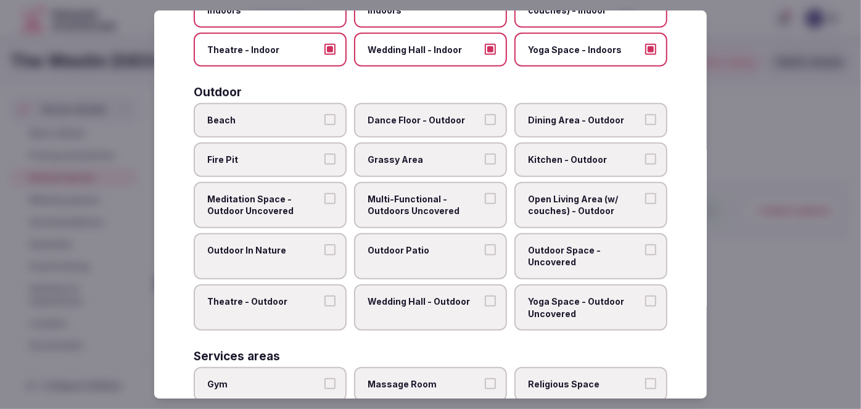
scroll to position [386, 0]
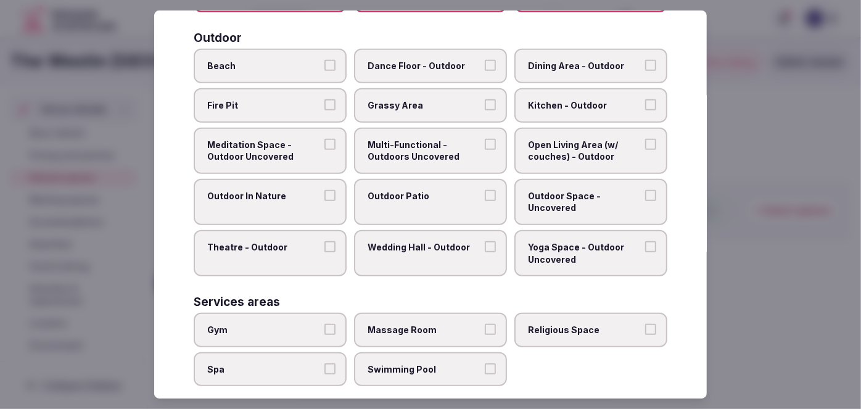
click at [446, 156] on span "Multi-Functional - Outdoors Uncovered" at bounding box center [425, 151] width 114 height 24
click at [485, 150] on button "Multi-Functional - Outdoors Uncovered" at bounding box center [490, 144] width 11 height 11
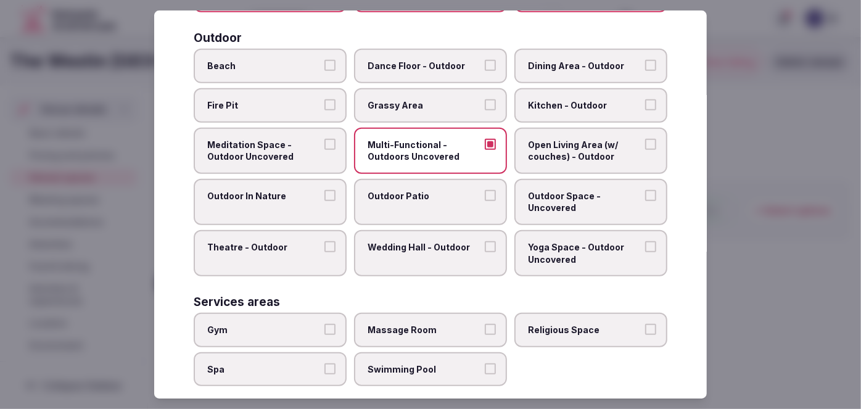
click at [576, 61] on span "Dining Area - Outdoor" at bounding box center [585, 66] width 114 height 12
click at [645, 61] on button "Dining Area - Outdoor" at bounding box center [650, 65] width 11 height 11
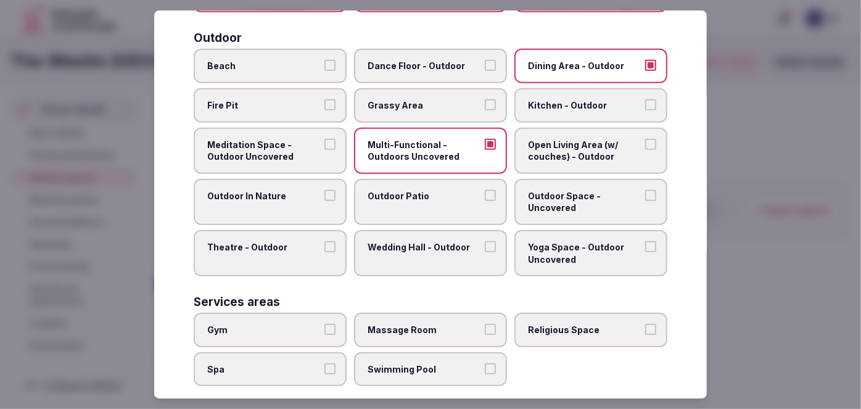
click at [433, 195] on span "Outdoor Patio" at bounding box center [425, 196] width 114 height 12
click at [485, 195] on button "Outdoor Patio" at bounding box center [490, 195] width 11 height 11
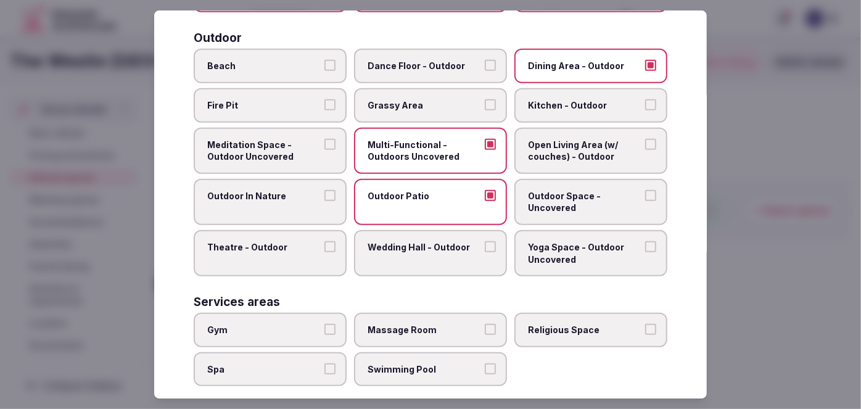
click at [584, 199] on span "Outdoor Space - Uncovered" at bounding box center [585, 202] width 114 height 24
click at [645, 199] on button "Outdoor Space - Uncovered" at bounding box center [650, 195] width 11 height 11
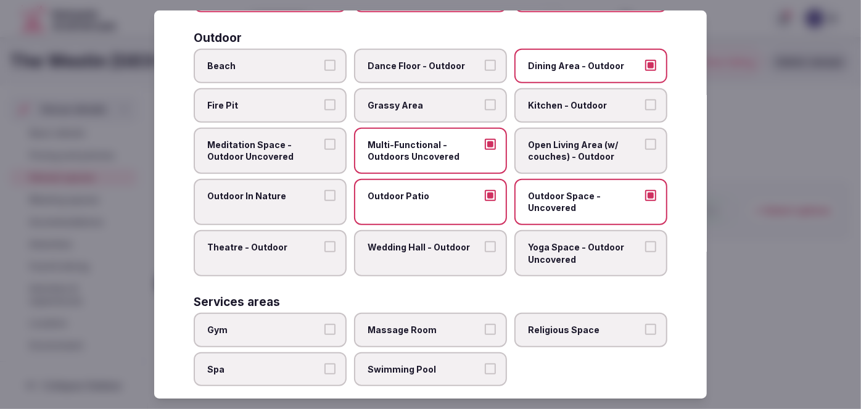
click at [439, 99] on span "Grassy Area" at bounding box center [425, 105] width 114 height 12
click at [485, 99] on button "Grassy Area" at bounding box center [490, 104] width 11 height 11
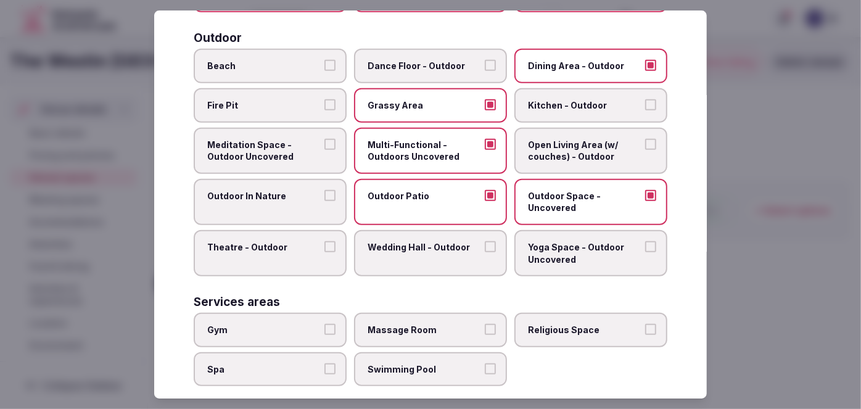
click at [288, 108] on label "Fire Pit" at bounding box center [270, 105] width 153 height 35
click at [325, 108] on button "Fire Pit" at bounding box center [330, 104] width 11 height 11
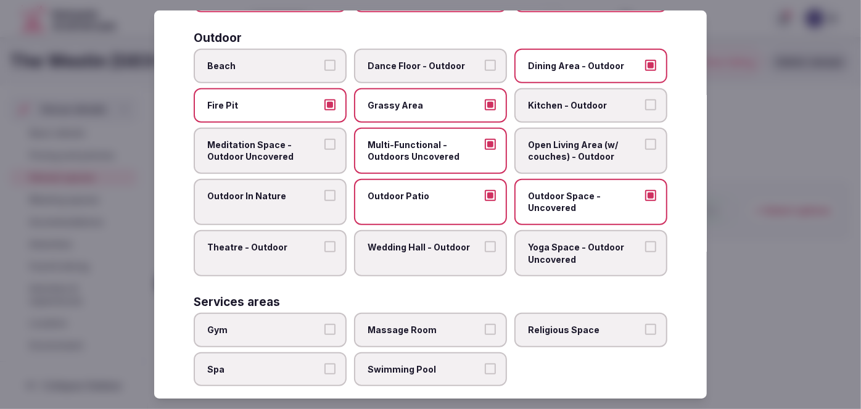
click at [289, 83] on div "Beach Dance Floor - Outdoor Dining Area - Outdoor Fire Pit Grassy Area Kitchen …" at bounding box center [431, 163] width 474 height 228
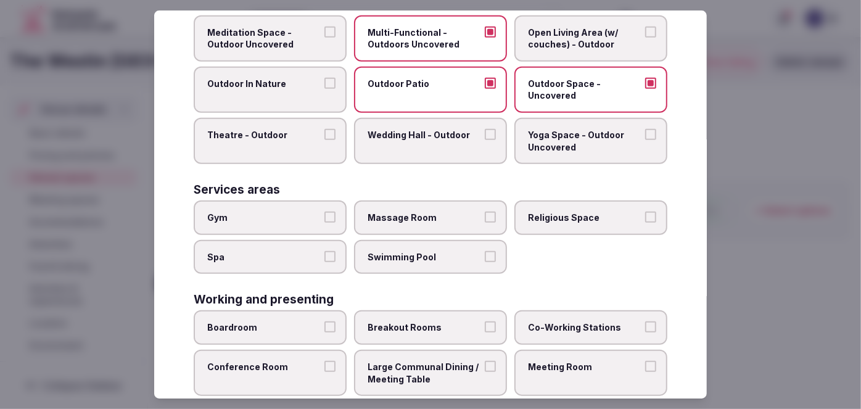
scroll to position [554, 0]
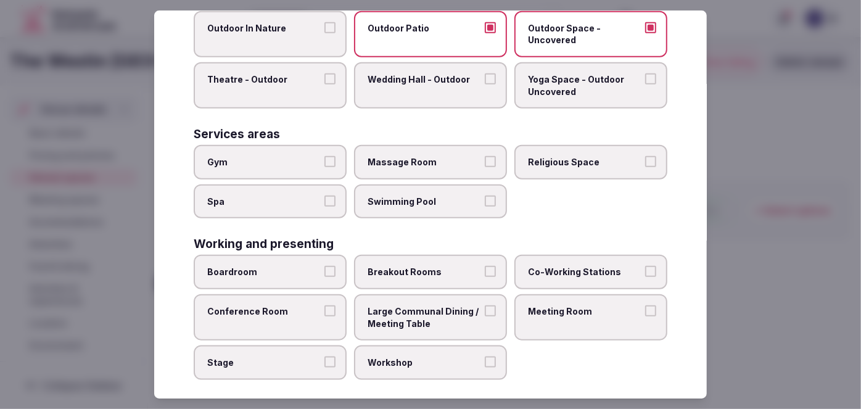
click at [301, 196] on span "Spa" at bounding box center [264, 202] width 114 height 12
click at [325, 196] on button "Spa" at bounding box center [330, 201] width 11 height 11
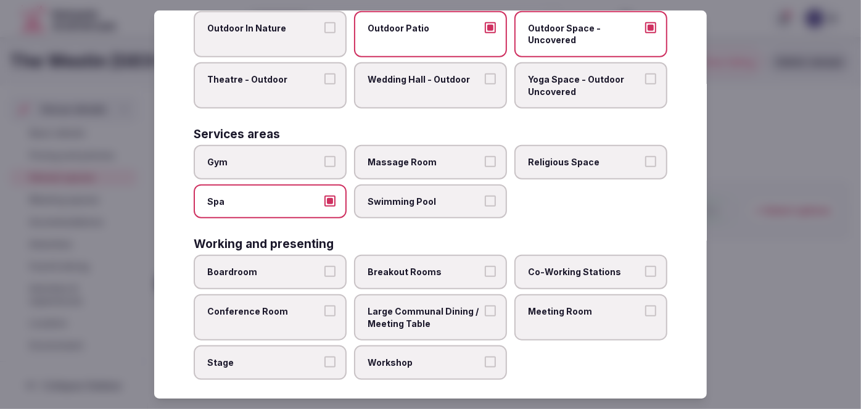
click at [302, 168] on label "Gym" at bounding box center [270, 162] width 153 height 35
click at [325, 167] on button "Gym" at bounding box center [330, 161] width 11 height 11
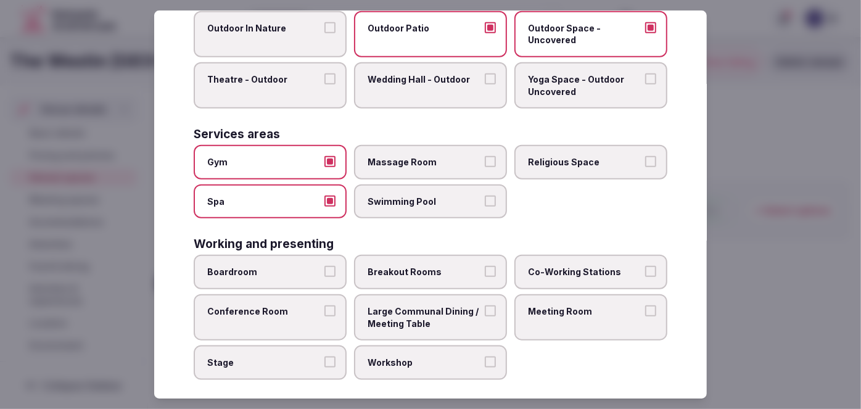
click at [410, 168] on label "Massage Room" at bounding box center [430, 162] width 153 height 35
click at [485, 167] on button "Massage Room" at bounding box center [490, 161] width 11 height 11
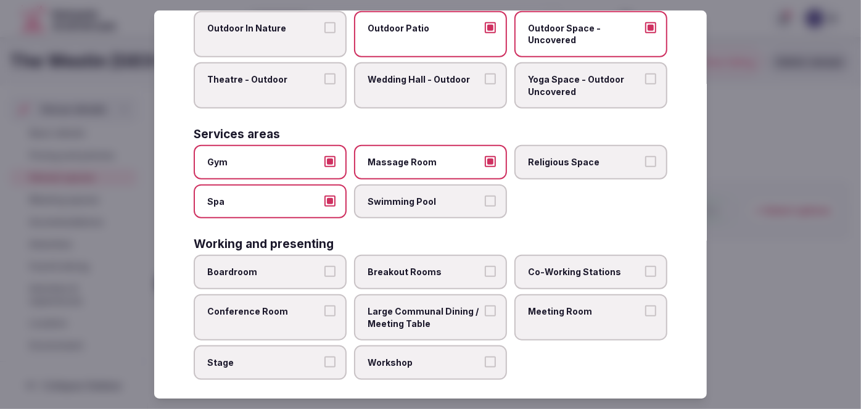
click at [405, 196] on span "Swimming Pool" at bounding box center [425, 202] width 114 height 12
click at [485, 196] on button "Swimming Pool" at bounding box center [490, 201] width 11 height 11
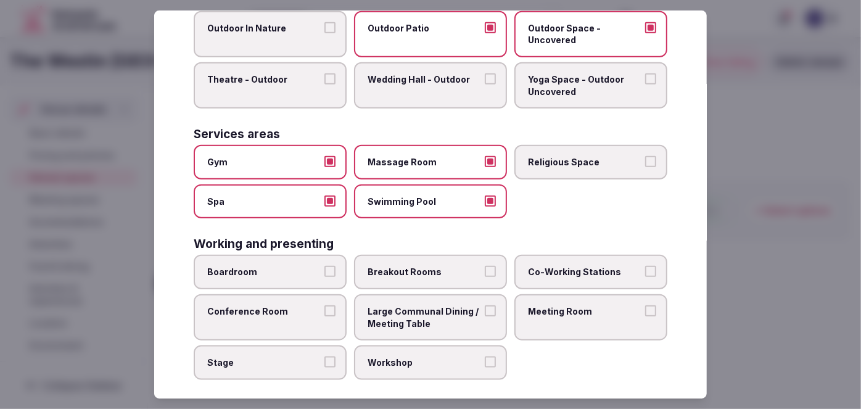
click at [289, 266] on span "Boardroom" at bounding box center [264, 272] width 114 height 12
click at [325, 266] on button "Boardroom" at bounding box center [330, 271] width 11 height 11
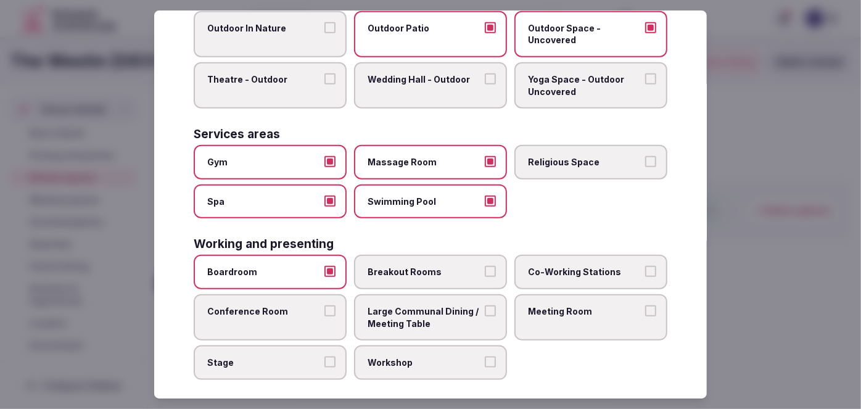
click at [284, 305] on span "Conference Room" at bounding box center [264, 311] width 114 height 12
click at [325, 305] on button "Conference Room" at bounding box center [330, 310] width 11 height 11
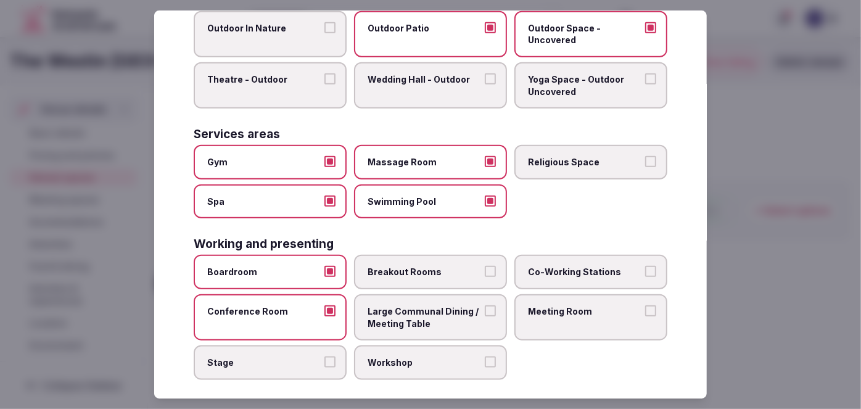
click at [273, 357] on span "Stage" at bounding box center [264, 363] width 114 height 12
click at [325, 357] on button "Stage" at bounding box center [330, 362] width 11 height 11
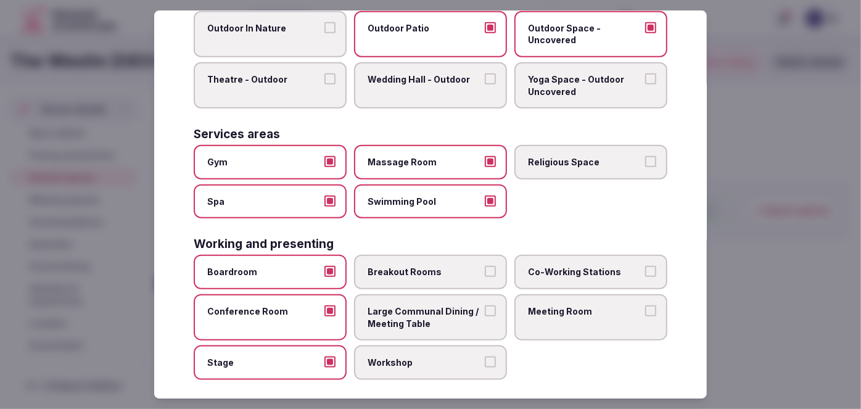
click at [447, 363] on label "Workshop" at bounding box center [430, 363] width 153 height 35
click at [485, 363] on button "Workshop" at bounding box center [490, 362] width 11 height 11
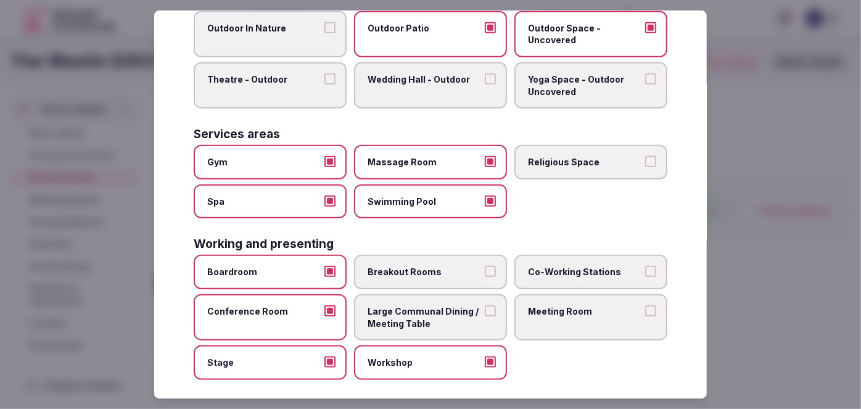
click at [434, 305] on span "Large Communal Dining / Meeting Table" at bounding box center [425, 317] width 114 height 24
click at [485, 305] on button "Large Communal Dining / Meeting Table" at bounding box center [490, 310] width 11 height 11
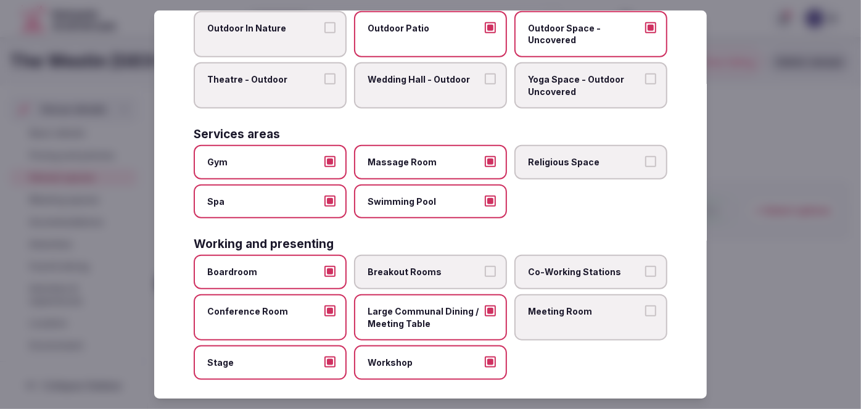
click at [434, 266] on span "Breakout Rooms" at bounding box center [425, 272] width 114 height 12
click at [485, 266] on button "Breakout Rooms" at bounding box center [490, 271] width 11 height 11
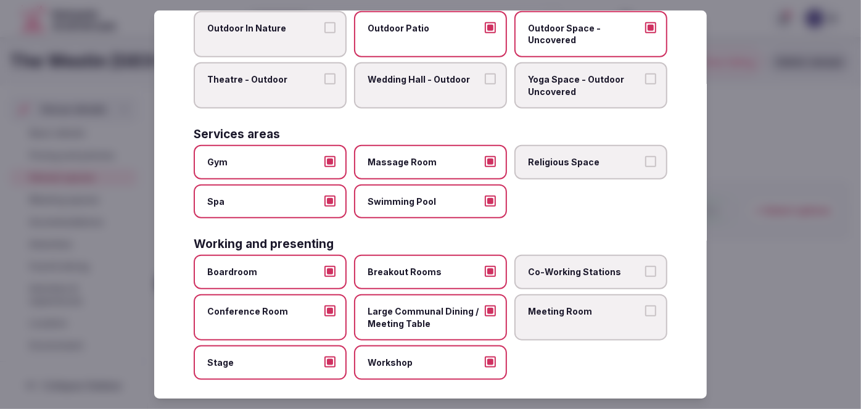
click at [549, 308] on label "Meeting Room" at bounding box center [591, 317] width 153 height 46
click at [645, 308] on button "Meeting Room" at bounding box center [650, 310] width 11 height 11
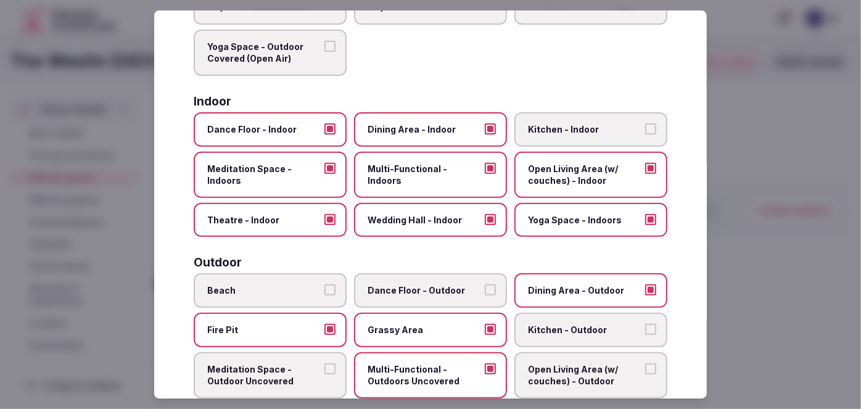
scroll to position [0, 0]
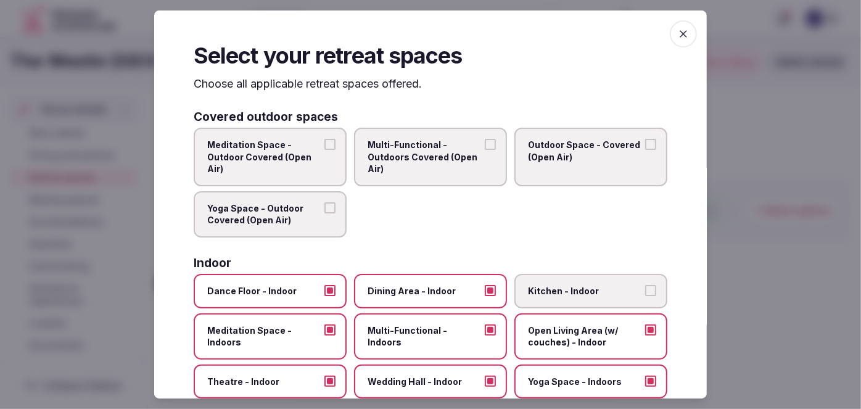
click at [670, 31] on span "button" at bounding box center [683, 33] width 27 height 27
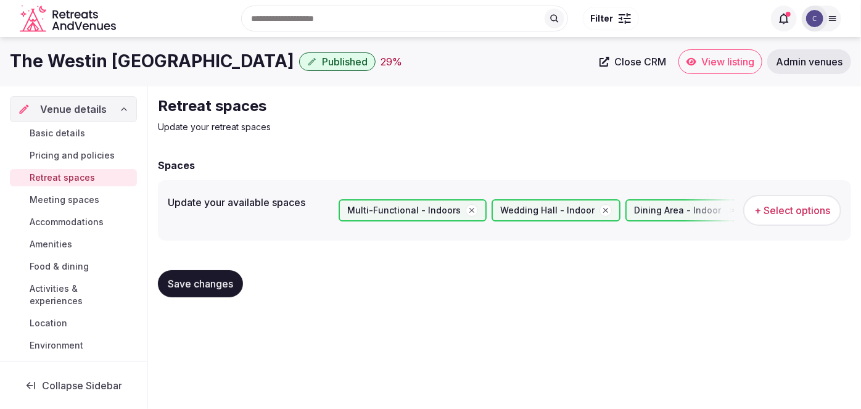
click at [212, 278] on span "Save changes" at bounding box center [200, 284] width 65 height 12
click at [94, 194] on span "Meeting spaces" at bounding box center [65, 200] width 70 height 12
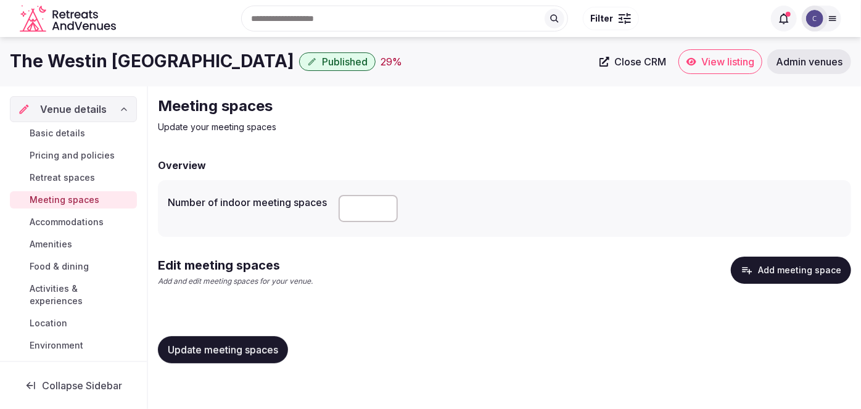
click at [757, 270] on button "Add meeting space" at bounding box center [791, 270] width 120 height 27
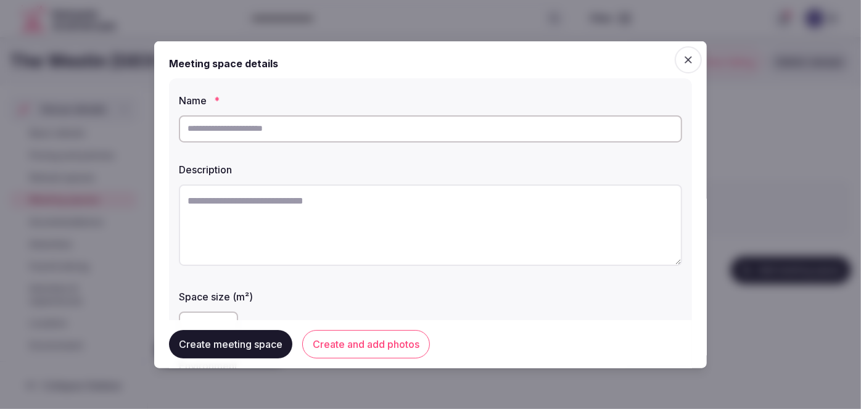
click at [340, 137] on input "text" at bounding box center [431, 128] width 504 height 27
paste input "**********"
type input "**********"
click at [401, 239] on textarea at bounding box center [431, 224] width 504 height 81
paste textarea "**********"
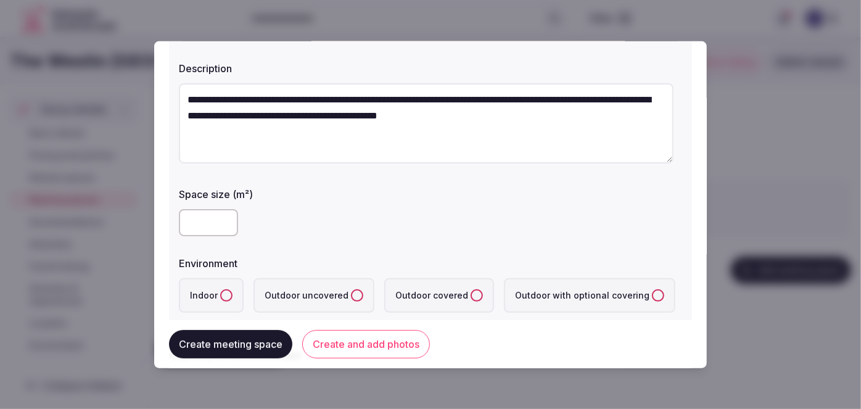
scroll to position [112, 0]
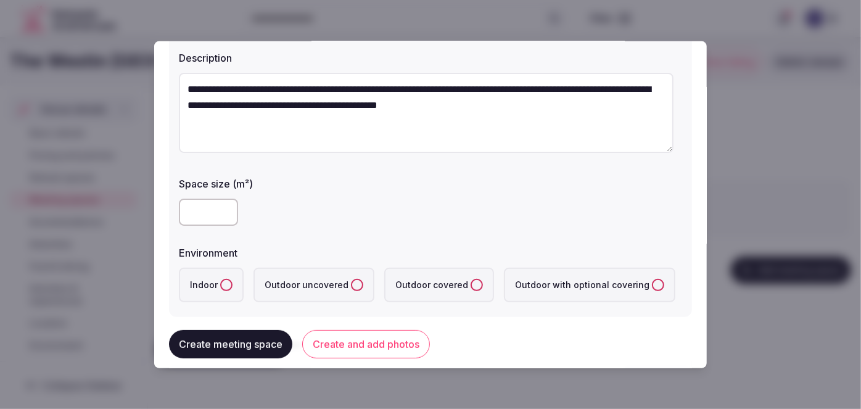
type textarea "**********"
click at [226, 284] on button "Indoor" at bounding box center [226, 285] width 12 height 12
click at [182, 200] on input "number" at bounding box center [208, 212] width 59 height 27
type input "***"
click at [326, 241] on div "Environment" at bounding box center [431, 249] width 504 height 17
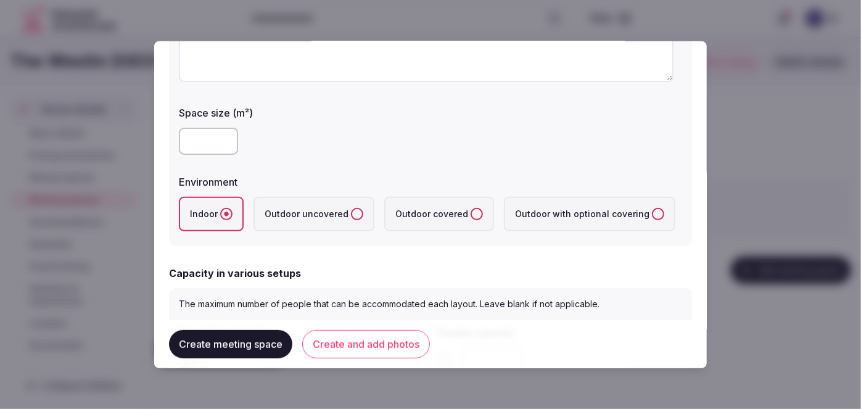
scroll to position [336, 0]
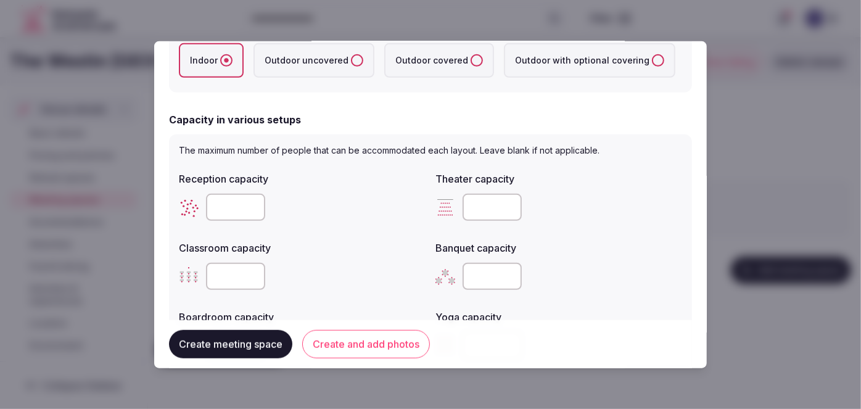
click at [490, 194] on input "number" at bounding box center [492, 207] width 59 height 27
paste input "***"
type input "***"
click at [227, 201] on input "number" at bounding box center [235, 207] width 59 height 27
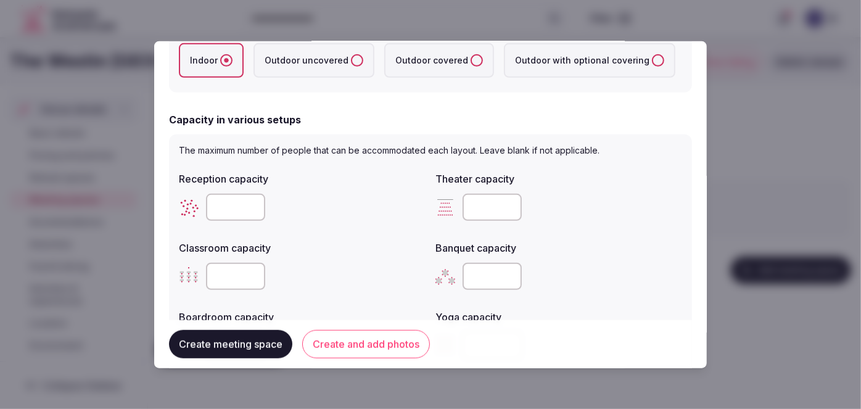
type input "***"
click at [479, 269] on input "number" at bounding box center [492, 276] width 59 height 27
click at [233, 280] on input "number" at bounding box center [235, 276] width 59 height 27
paste input "***"
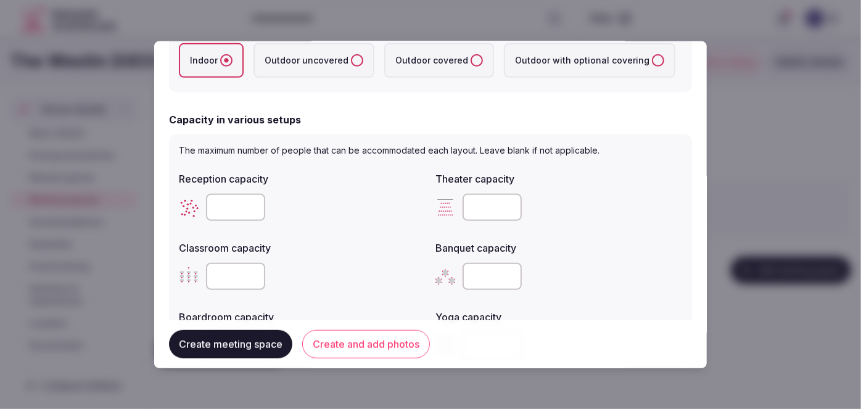
type input "***"
click at [472, 267] on input "number" at bounding box center [492, 276] width 59 height 27
type input "***"
click at [594, 273] on div "***" at bounding box center [559, 276] width 247 height 27
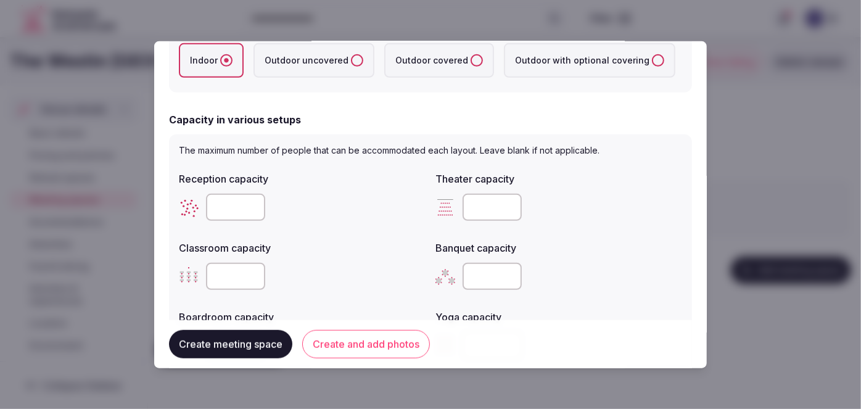
scroll to position [561, 0]
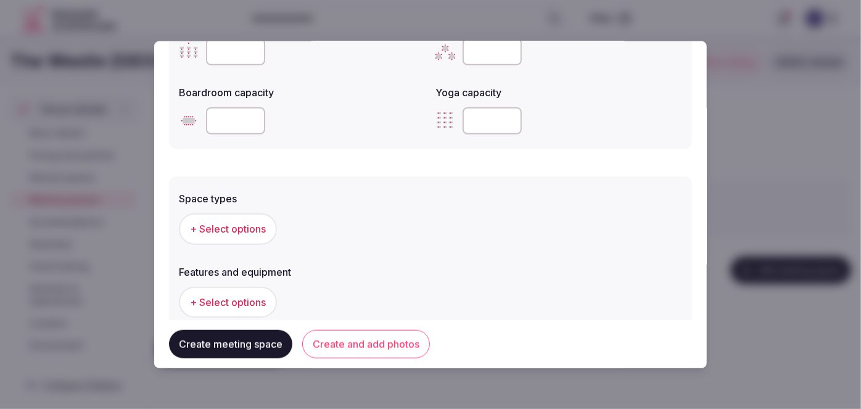
click at [266, 222] on span "+ Select options" at bounding box center [228, 229] width 76 height 14
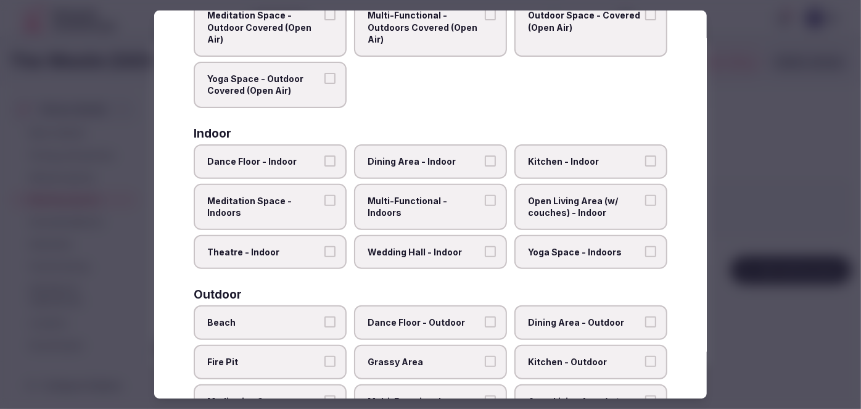
scroll to position [168, 0]
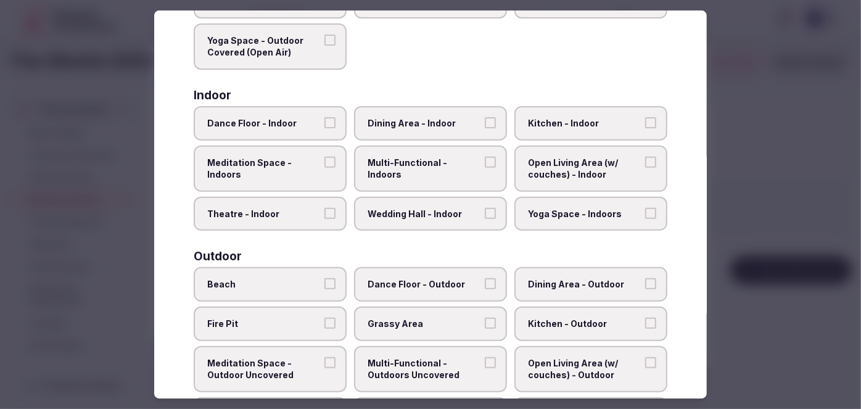
click at [470, 168] on label "Multi-Functional - Indoors" at bounding box center [430, 169] width 153 height 46
click at [485, 168] on button "Multi-Functional - Indoors" at bounding box center [490, 162] width 11 height 11
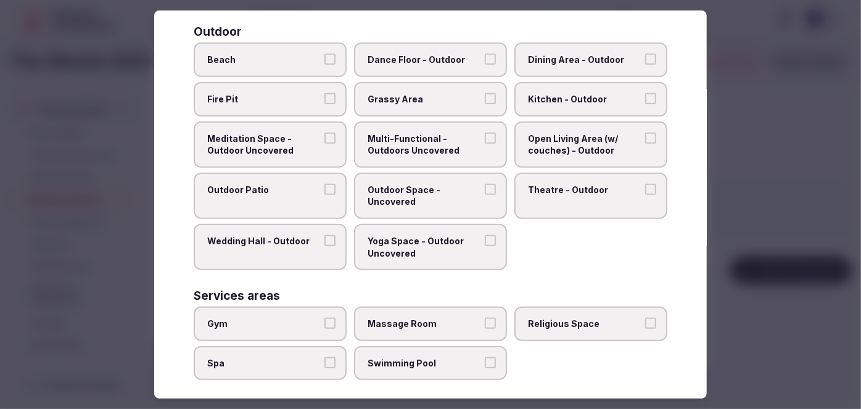
scroll to position [504, 0]
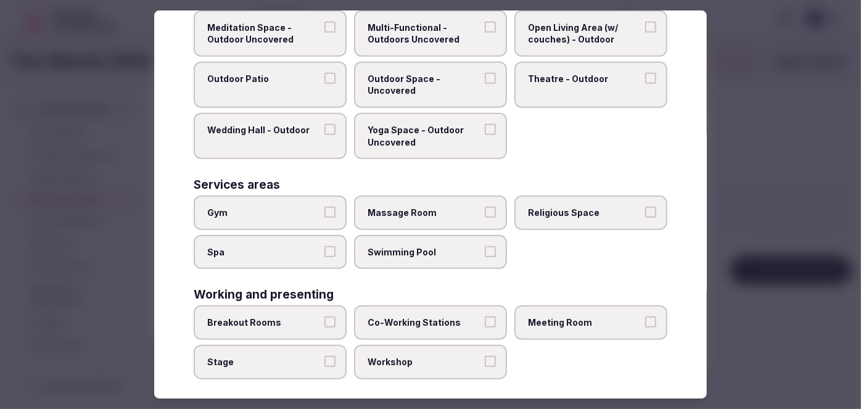
click at [565, 317] on span "Meeting Room" at bounding box center [585, 323] width 114 height 12
click at [645, 317] on button "Meeting Room" at bounding box center [650, 322] width 11 height 11
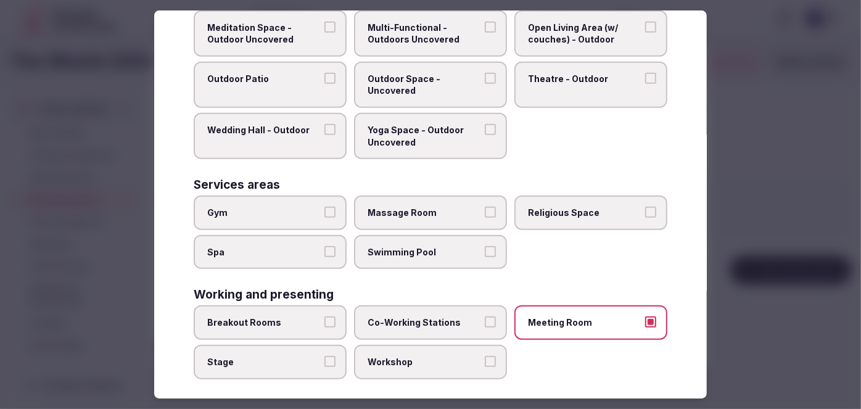
click at [285, 317] on span "Breakout Rooms" at bounding box center [264, 323] width 114 height 12
click at [325, 317] on button "Breakout Rooms" at bounding box center [330, 322] width 11 height 11
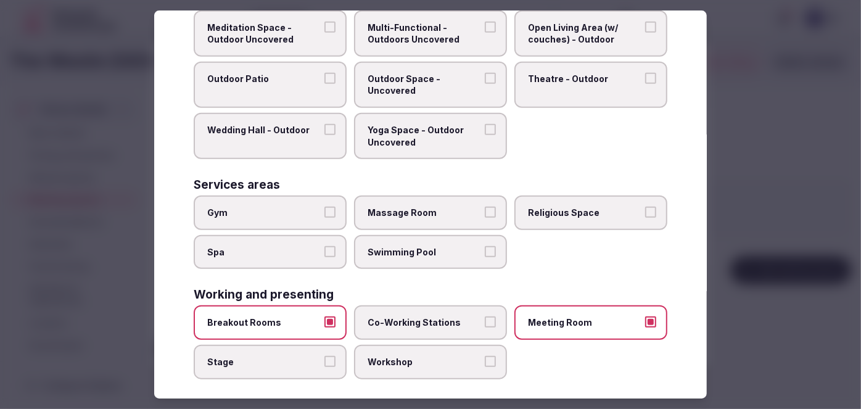
click at [319, 363] on label "Stage" at bounding box center [270, 362] width 153 height 35
click at [325, 363] on button "Stage" at bounding box center [330, 361] width 11 height 11
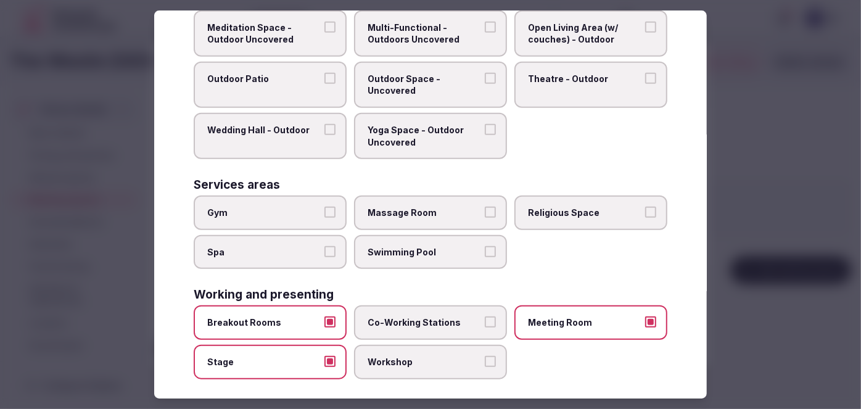
click at [407, 365] on label "Workshop" at bounding box center [430, 362] width 153 height 35
click at [485, 365] on button "Workshop" at bounding box center [490, 361] width 11 height 11
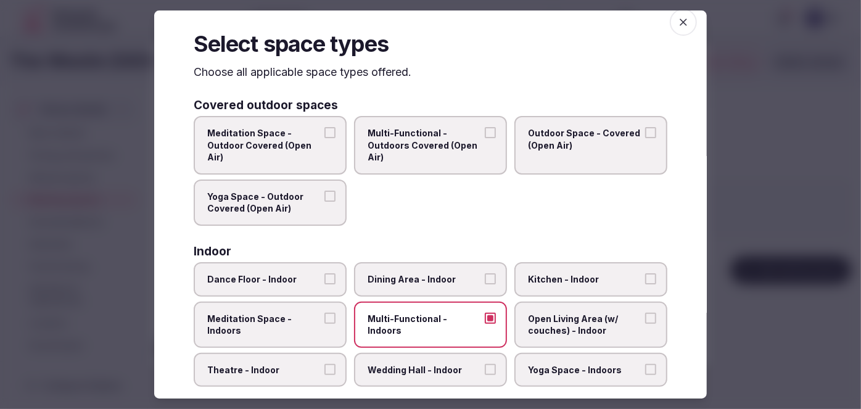
scroll to position [0, 0]
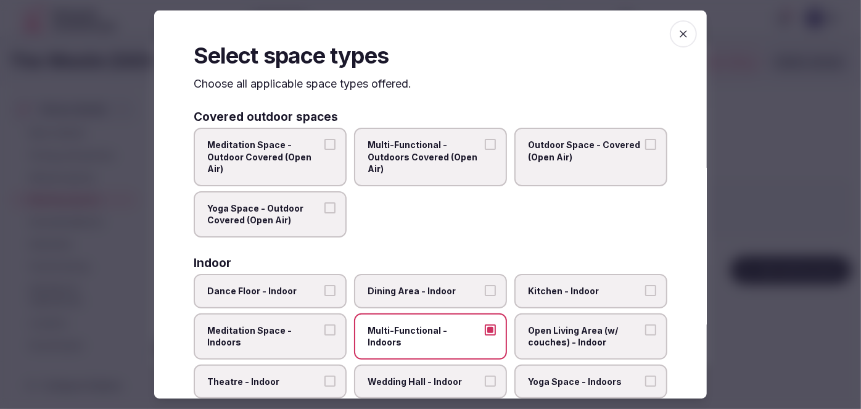
click at [681, 28] on icon "button" at bounding box center [684, 34] width 12 height 12
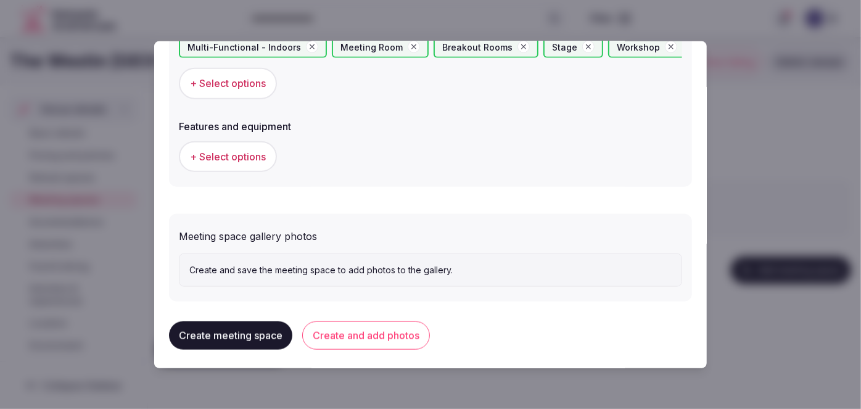
scroll to position [741, 0]
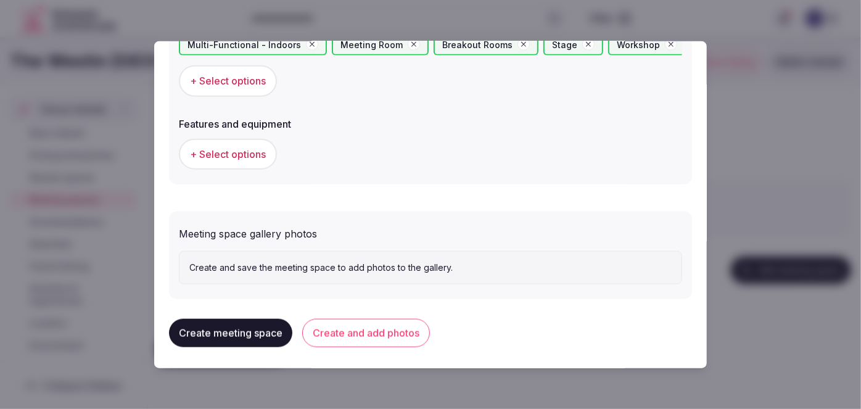
click at [246, 157] on span "+ Select options" at bounding box center [228, 154] width 76 height 14
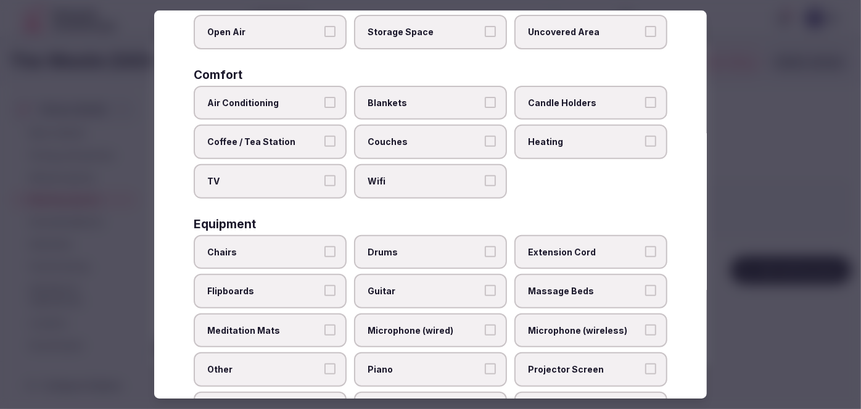
scroll to position [426, 0]
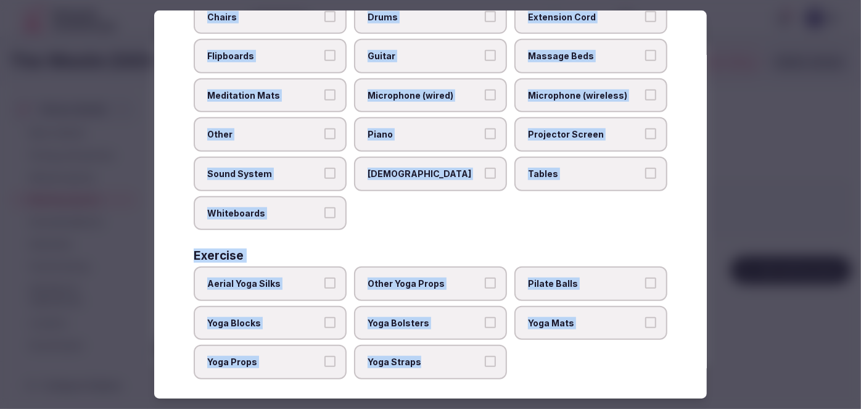
drag, startPoint x: 189, startPoint y: 83, endPoint x: 515, endPoint y: 387, distance: 445.8
click at [515, 387] on div "Select features and equipment Choose all applicable features and equipment offe…" at bounding box center [430, 204] width 553 height 389
copy div "Choose all applicable features and equipment offered. Area and views Big Window…"
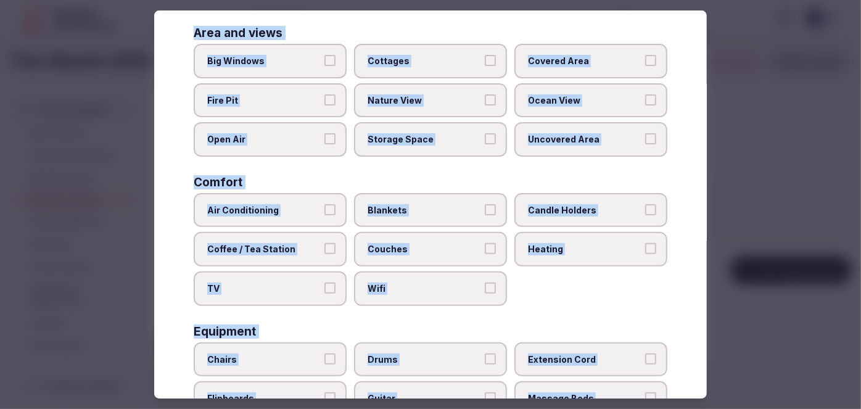
scroll to position [0, 0]
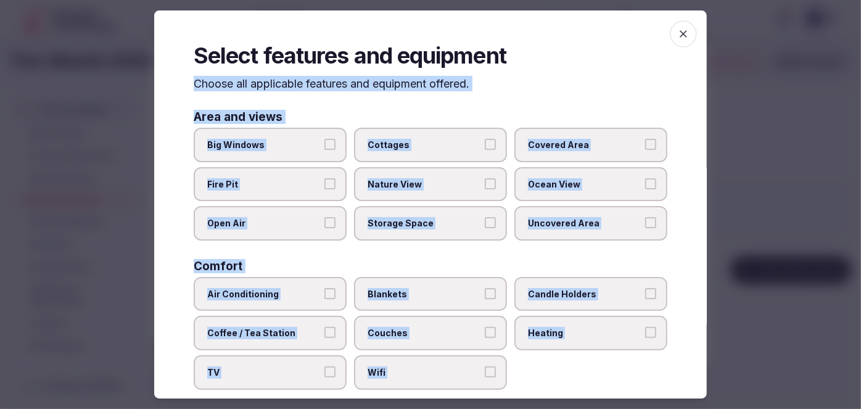
click at [289, 144] on span "Big Windows" at bounding box center [264, 145] width 114 height 12
click at [325, 144] on button "Big Windows" at bounding box center [330, 144] width 11 height 11
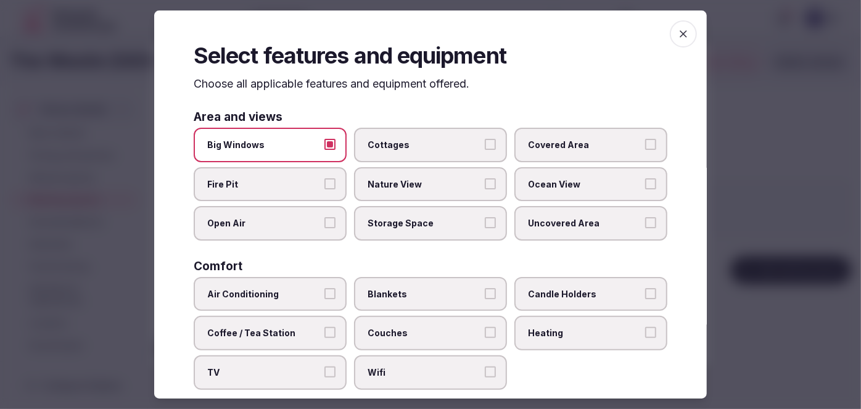
click at [587, 152] on label "Covered Area" at bounding box center [591, 145] width 153 height 35
click at [645, 150] on button "Covered Area" at bounding box center [650, 144] width 11 height 11
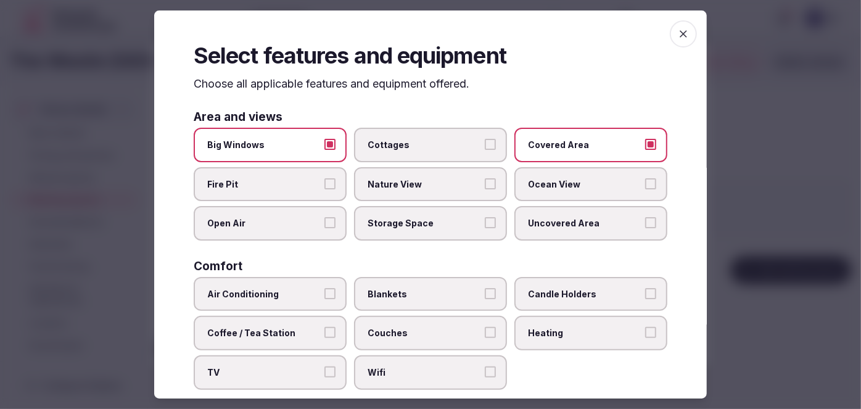
scroll to position [168, 0]
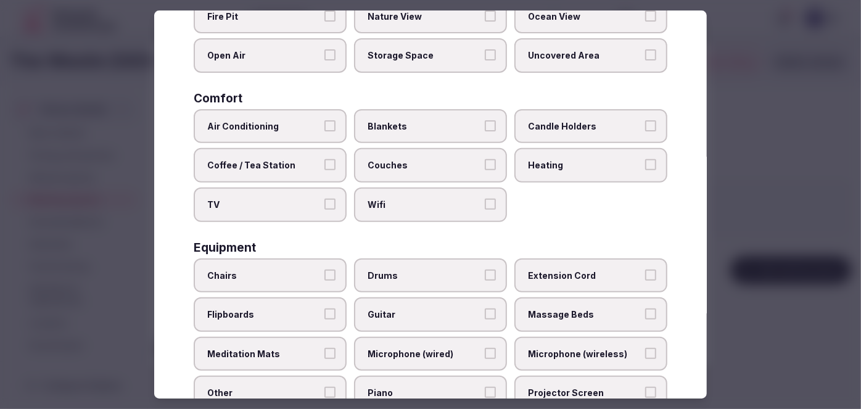
click at [267, 109] on label "Air Conditioning" at bounding box center [270, 126] width 153 height 35
click at [325, 120] on button "Air Conditioning" at bounding box center [330, 125] width 11 height 11
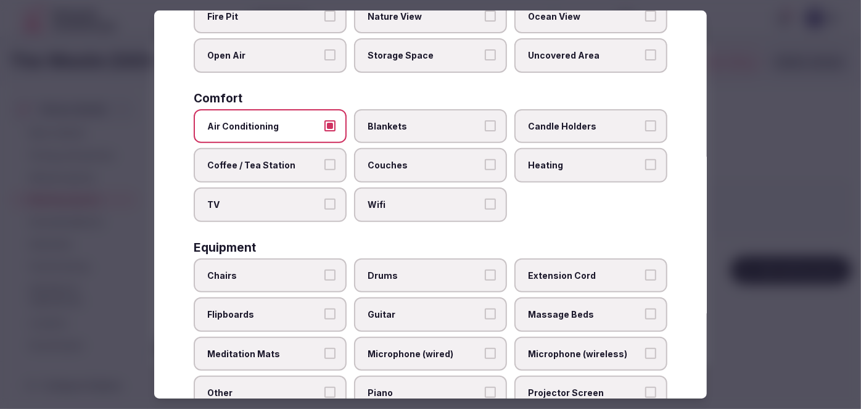
click at [271, 135] on label "Air Conditioning" at bounding box center [270, 126] width 153 height 35
click at [325, 131] on button "Air Conditioning" at bounding box center [330, 125] width 11 height 11
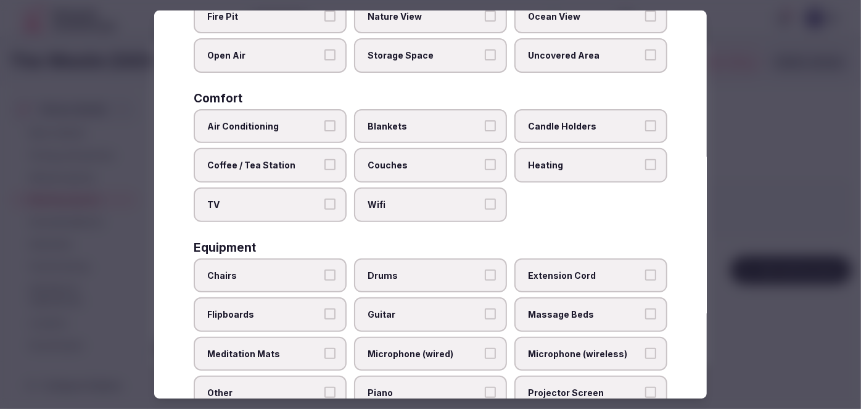
click at [271, 201] on span "TV" at bounding box center [264, 205] width 114 height 12
click at [325, 201] on button "TV" at bounding box center [330, 204] width 11 height 11
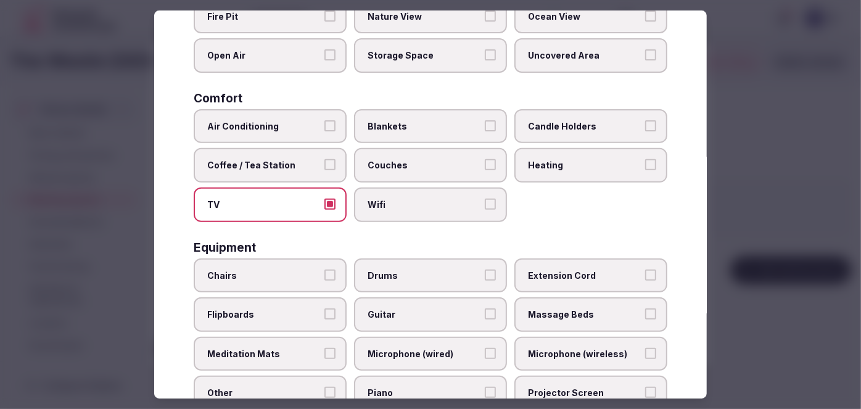
click at [296, 151] on label "Coffee / Tea Station" at bounding box center [270, 166] width 153 height 35
click at [325, 160] on button "Coffee / Tea Station" at bounding box center [330, 165] width 11 height 11
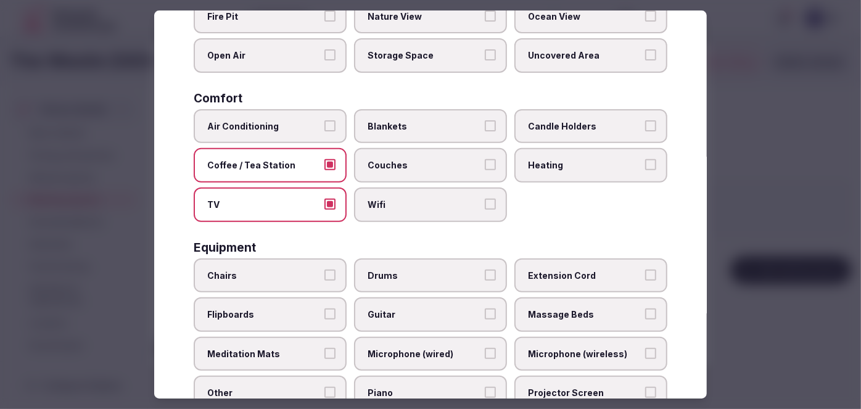
click at [295, 125] on span "Air Conditioning" at bounding box center [264, 126] width 114 height 12
click at [325, 125] on button "Air Conditioning" at bounding box center [330, 125] width 11 height 11
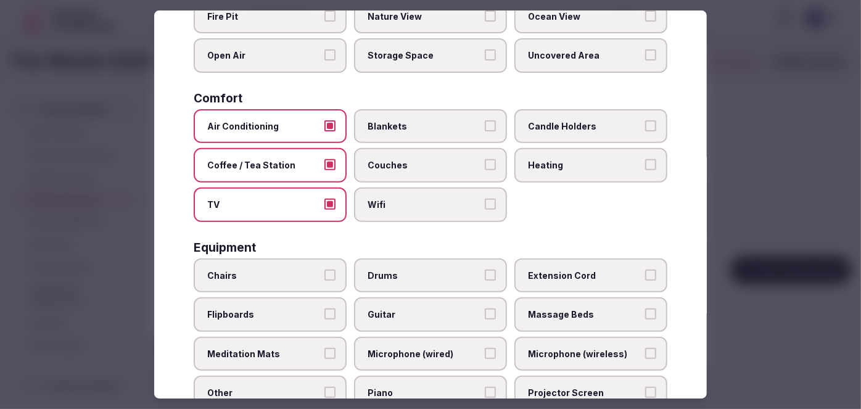
click at [434, 175] on label "Couches" at bounding box center [430, 166] width 153 height 35
click at [485, 171] on button "Couches" at bounding box center [490, 165] width 11 height 11
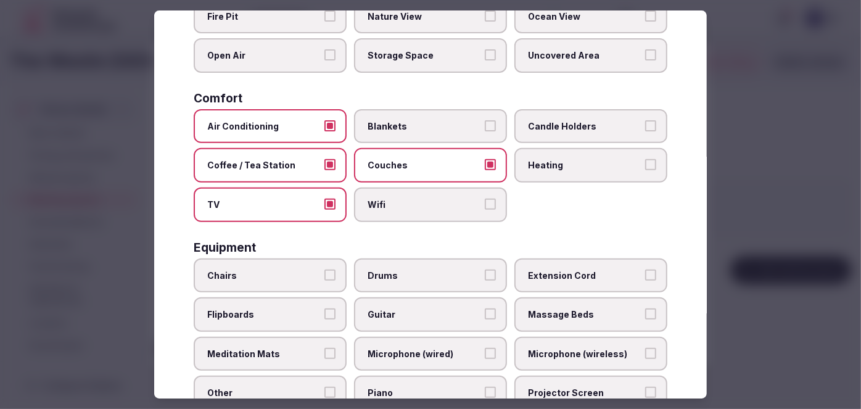
click at [437, 203] on span "Wifi" at bounding box center [425, 205] width 114 height 12
click at [485, 203] on button "Wifi" at bounding box center [490, 204] width 11 height 11
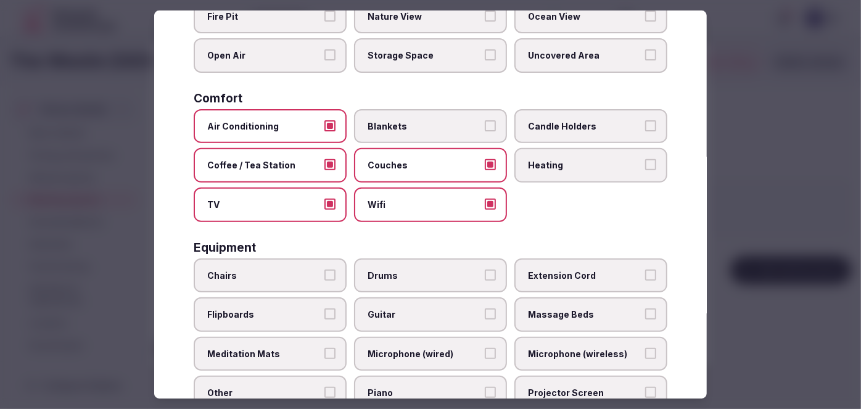
click at [579, 149] on label "Heating" at bounding box center [591, 166] width 153 height 35
click at [645, 160] on button "Heating" at bounding box center [650, 165] width 11 height 11
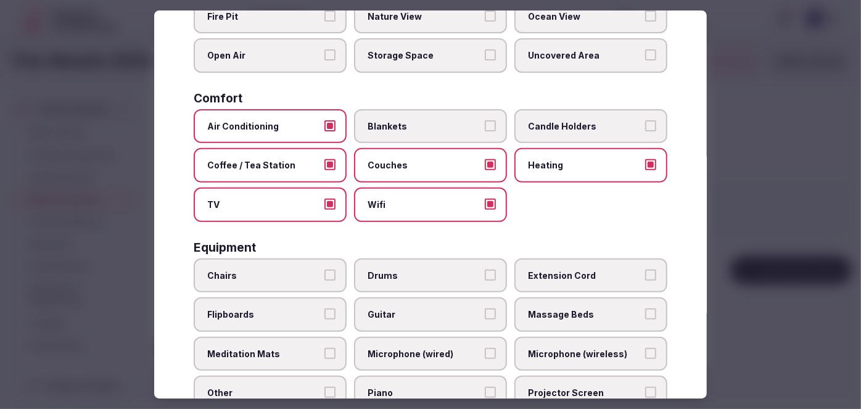
scroll to position [392, 0]
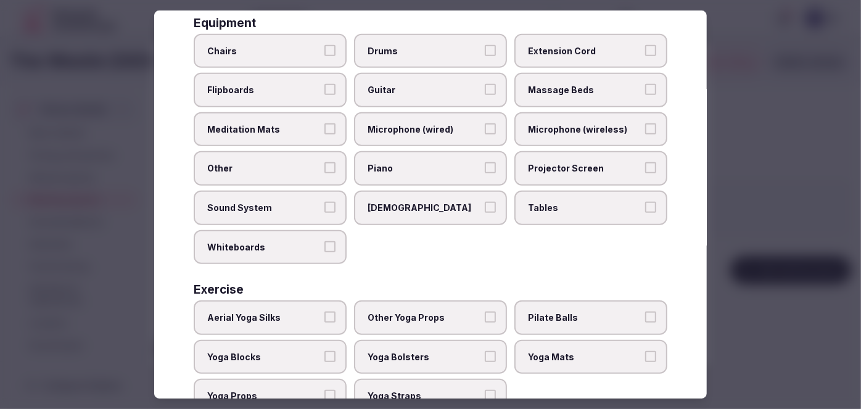
click at [274, 49] on span "Chairs" at bounding box center [264, 51] width 114 height 12
click at [325, 49] on button "Chairs" at bounding box center [330, 50] width 11 height 11
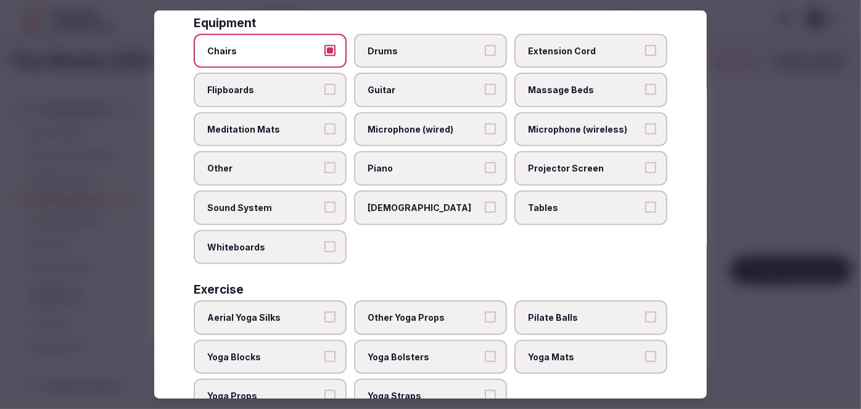
click at [278, 84] on span "Flipboards" at bounding box center [264, 90] width 114 height 12
click at [325, 84] on button "Flipboards" at bounding box center [330, 89] width 11 height 11
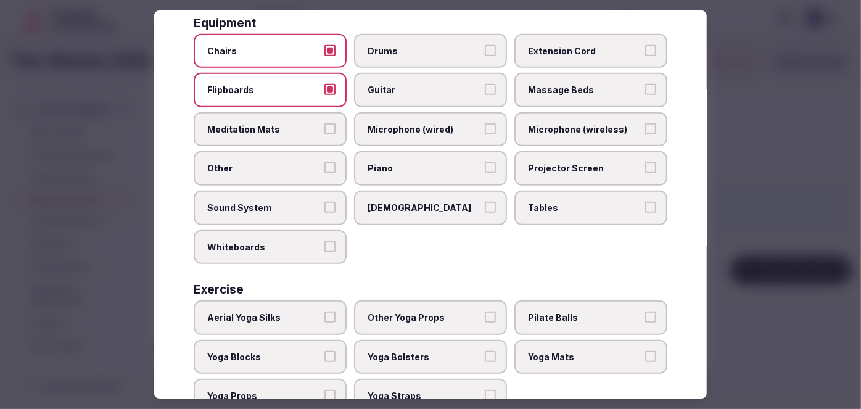
click at [297, 205] on span "Sound System" at bounding box center [264, 208] width 114 height 12
click at [325, 205] on button "Sound System" at bounding box center [330, 207] width 11 height 11
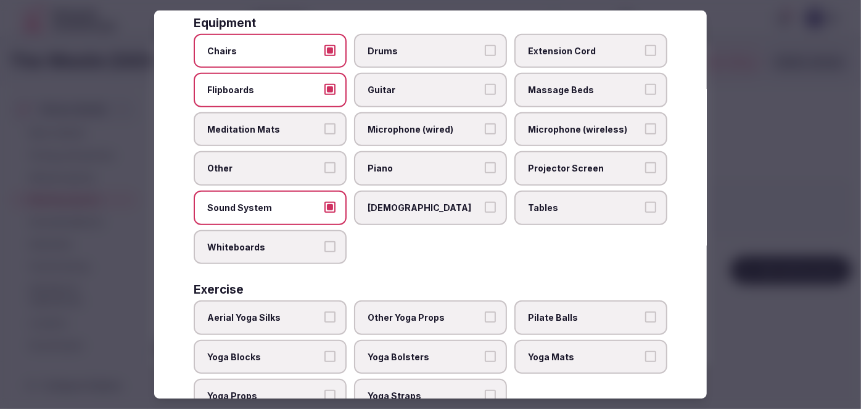
click at [288, 241] on span "Whiteboards" at bounding box center [264, 247] width 114 height 12
click at [325, 241] on button "Whiteboards" at bounding box center [330, 246] width 11 height 11
click at [595, 191] on label "Tables" at bounding box center [591, 208] width 153 height 35
click at [645, 202] on button "Tables" at bounding box center [650, 207] width 11 height 11
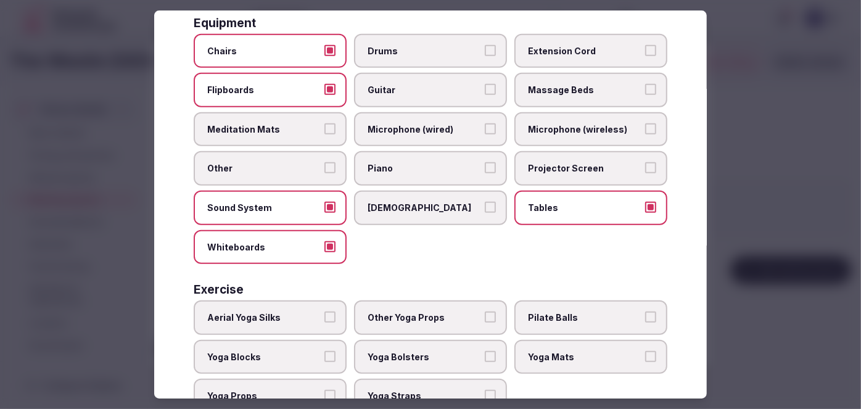
click at [588, 163] on span "Projector Screen" at bounding box center [585, 169] width 114 height 12
click at [645, 163] on button "Projector Screen" at bounding box center [650, 168] width 11 height 11
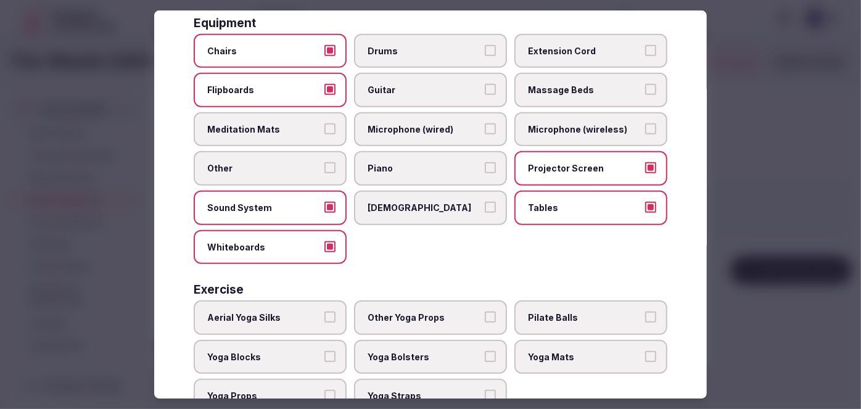
drag, startPoint x: 584, startPoint y: 123, endPoint x: 515, endPoint y: 113, distance: 69.9
click at [583, 123] on span "Microphone (wireless)" at bounding box center [585, 129] width 114 height 12
click at [645, 123] on button "Microphone (wireless)" at bounding box center [650, 128] width 11 height 11
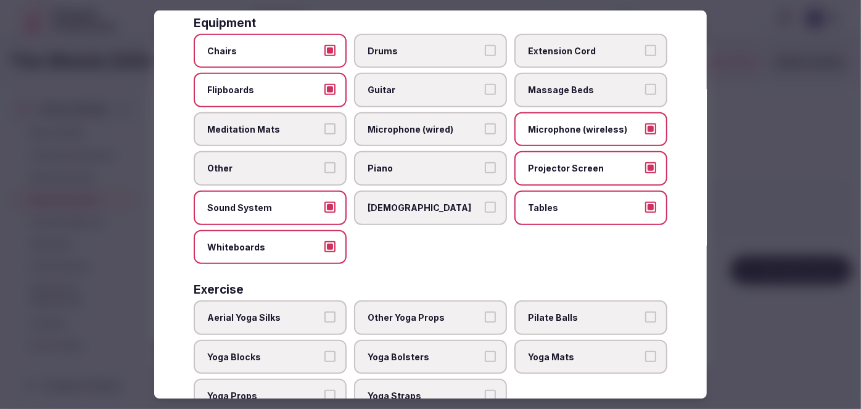
click at [429, 113] on label "Microphone (wired)" at bounding box center [430, 129] width 153 height 35
click at [485, 123] on button "Microphone (wired)" at bounding box center [490, 128] width 11 height 11
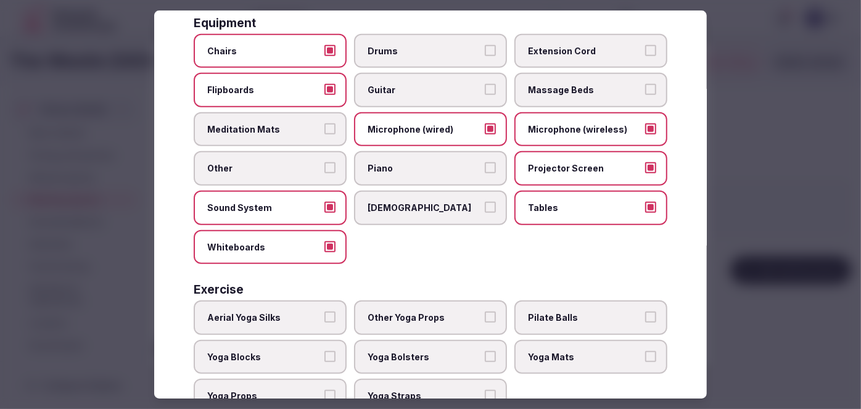
click at [562, 49] on span "Extension Cord" at bounding box center [585, 51] width 114 height 12
click at [645, 49] on button "Extension Cord" at bounding box center [650, 50] width 11 height 11
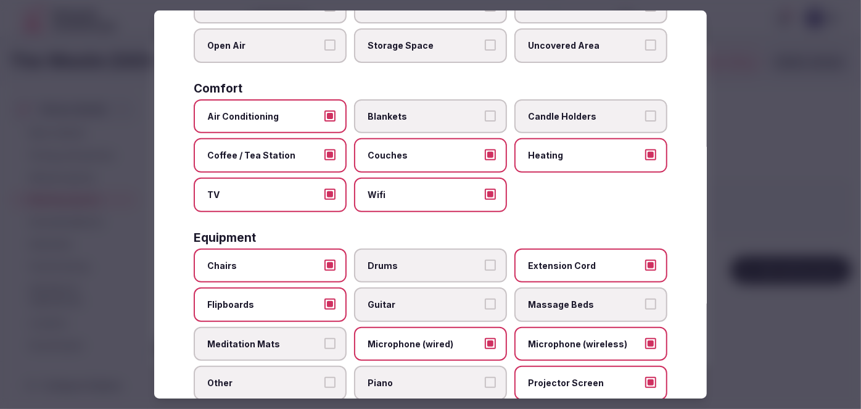
scroll to position [0, 0]
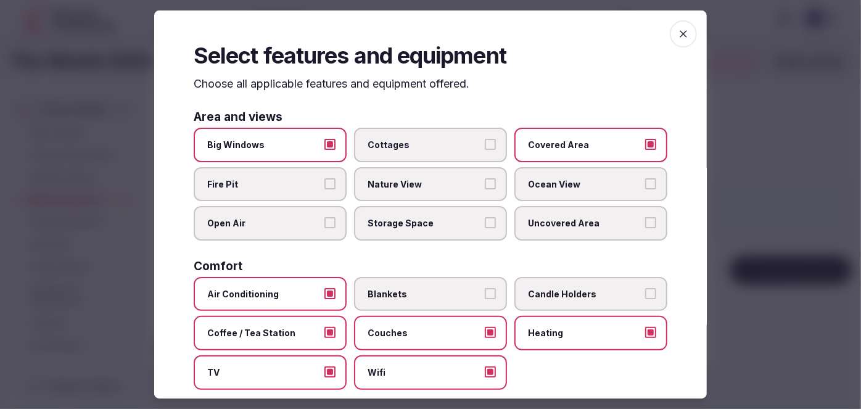
click at [678, 31] on icon "button" at bounding box center [684, 34] width 12 height 12
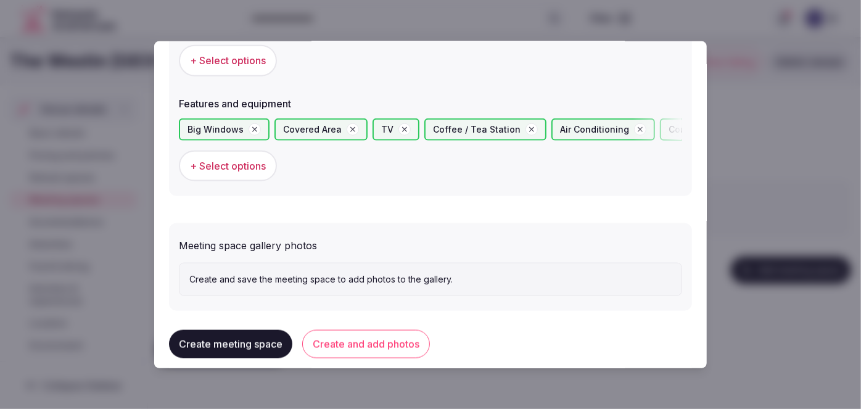
scroll to position [773, 0]
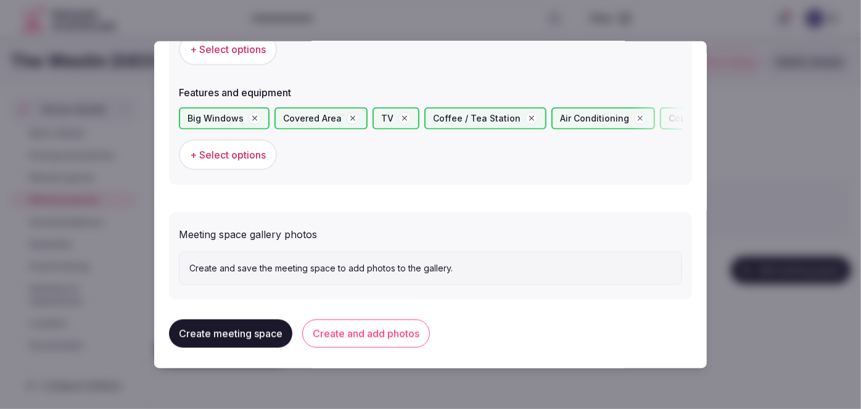
click at [390, 331] on button "Create and add photos" at bounding box center [366, 334] width 128 height 28
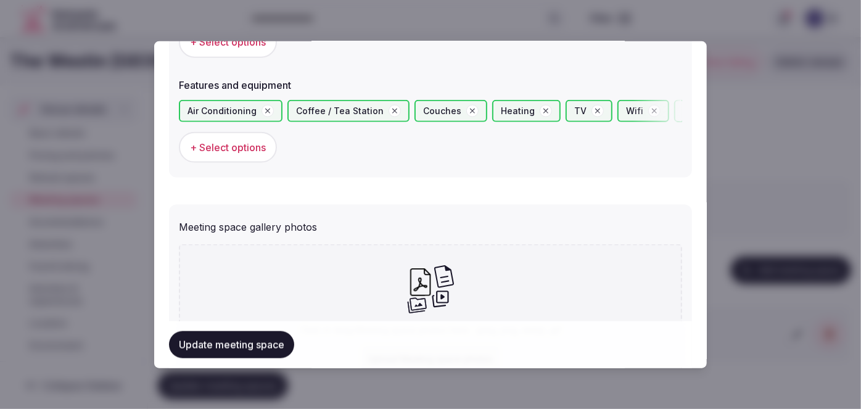
scroll to position [887, 0]
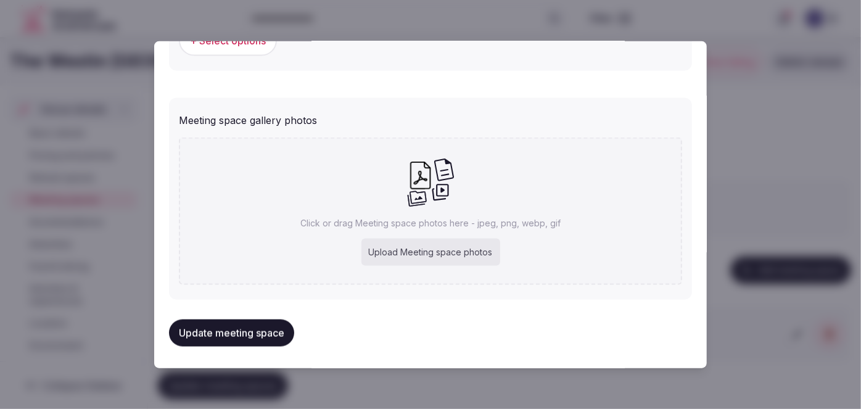
click at [449, 239] on div "Upload Meeting space photos" at bounding box center [431, 252] width 139 height 27
type input "**********"
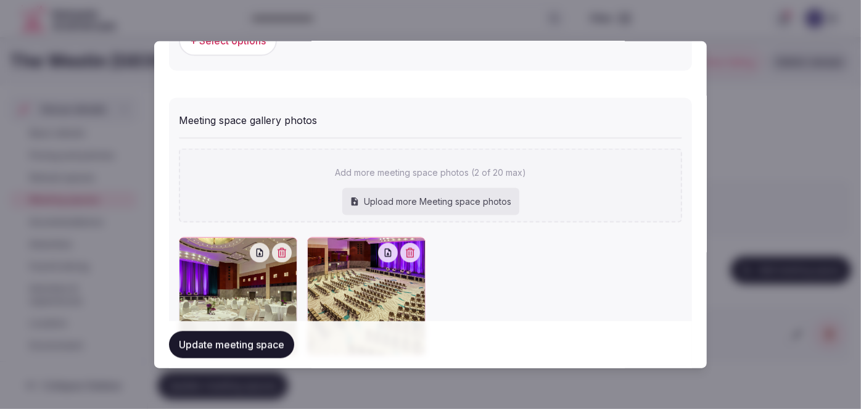
click at [237, 344] on button "Update meeting space" at bounding box center [231, 344] width 125 height 27
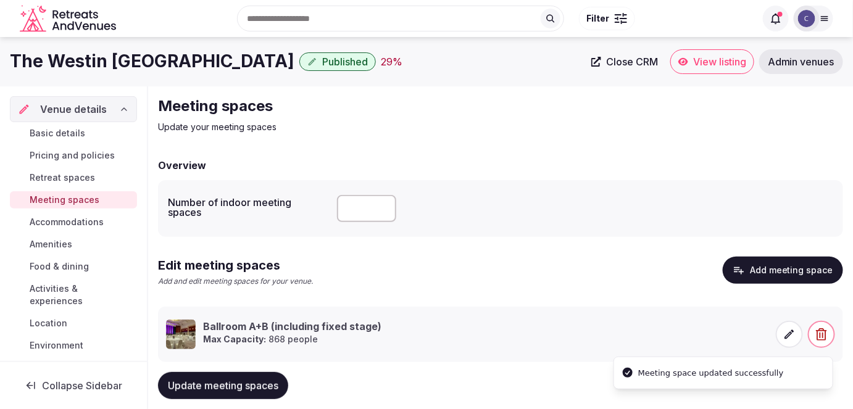
click at [242, 382] on span "Update meeting spaces" at bounding box center [223, 386] width 110 height 12
click at [96, 223] on span "Accommodations" at bounding box center [67, 222] width 74 height 12
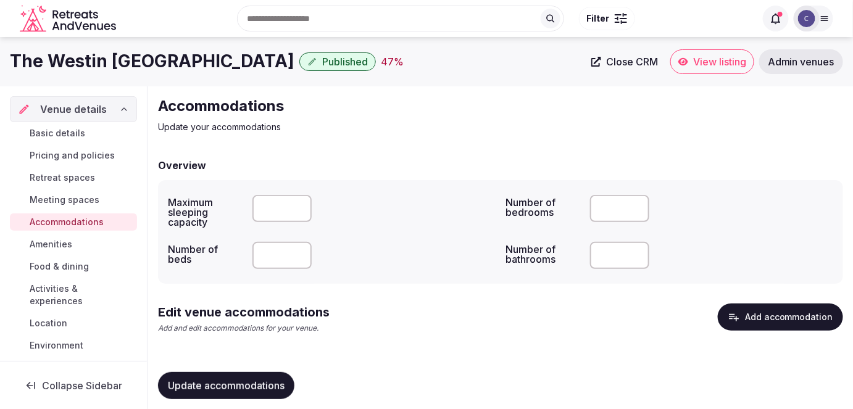
click at [760, 329] on button "Add accommodation" at bounding box center [780, 317] width 125 height 27
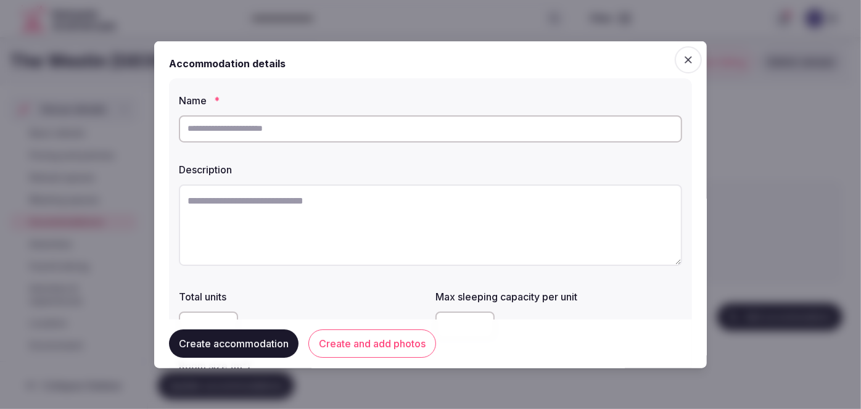
click at [349, 125] on input "text" at bounding box center [431, 128] width 504 height 27
type input "**********"
click at [500, 165] on label "Description" at bounding box center [431, 169] width 504 height 10
click at [338, 217] on textarea at bounding box center [431, 224] width 504 height 81
paste textarea "**********"
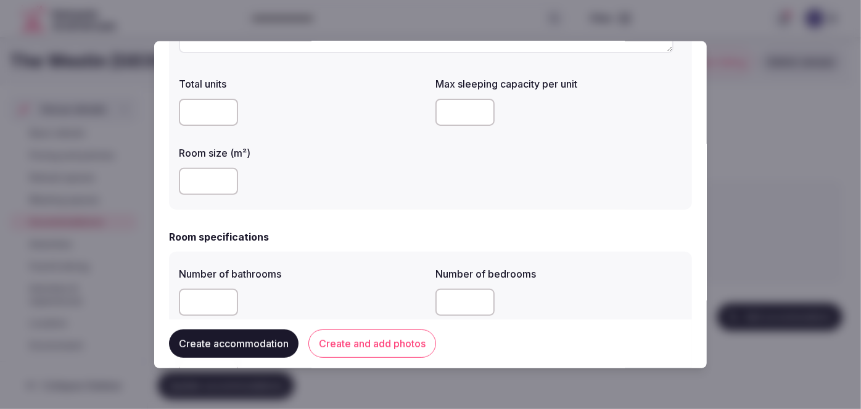
scroll to position [224, 0]
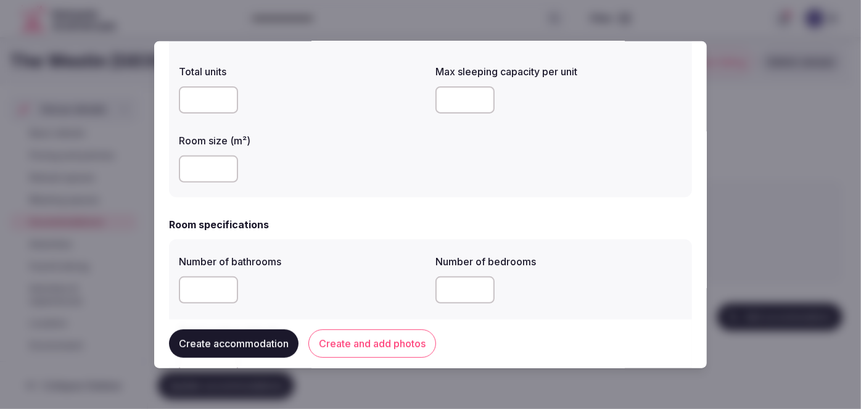
type textarea "**********"
click at [191, 170] on input "number" at bounding box center [208, 169] width 59 height 27
type input "**"
click at [336, 236] on div "Room specifications Number of bathrooms Number of bedrooms Total number of beds" at bounding box center [430, 302] width 523 height 170
click at [457, 93] on input "number" at bounding box center [465, 99] width 59 height 27
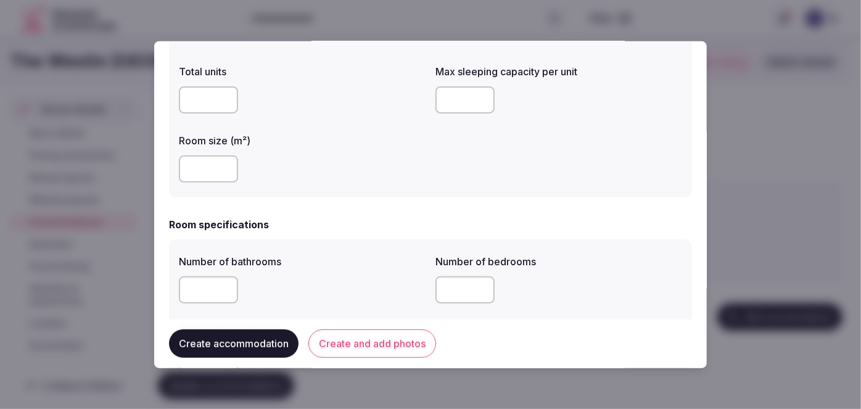
type input "*"
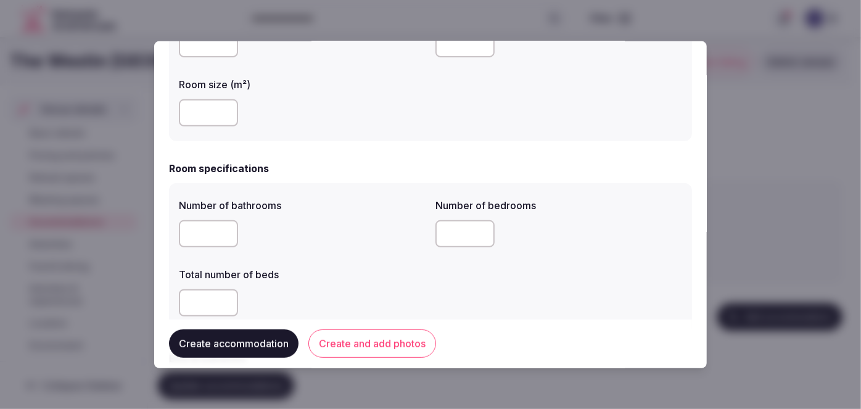
scroll to position [336, 0]
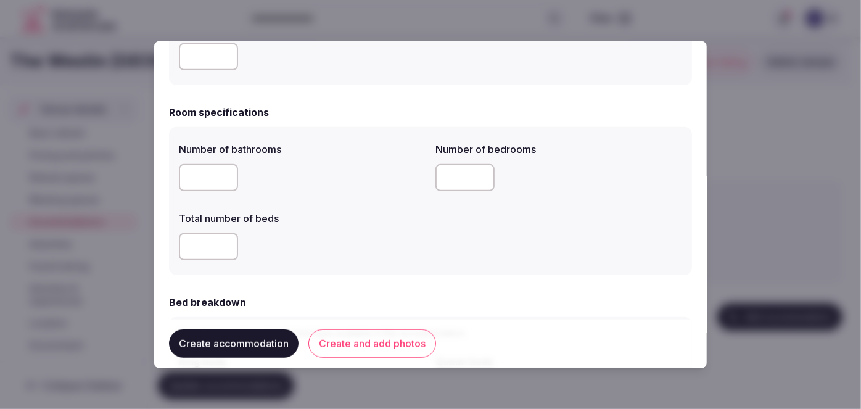
click at [209, 172] on input "number" at bounding box center [208, 177] width 59 height 27
type input "*"
click at [201, 234] on input "number" at bounding box center [208, 246] width 59 height 27
type input "*"
click at [459, 181] on input "number" at bounding box center [465, 177] width 59 height 27
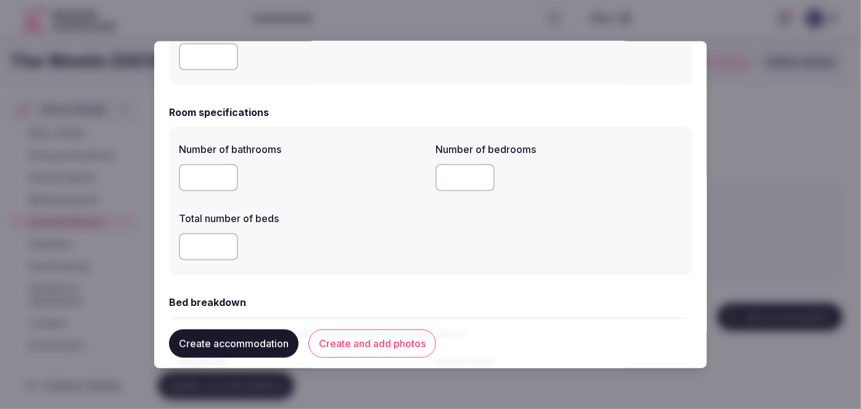
type input "*"
click at [367, 232] on div "*" at bounding box center [302, 246] width 247 height 37
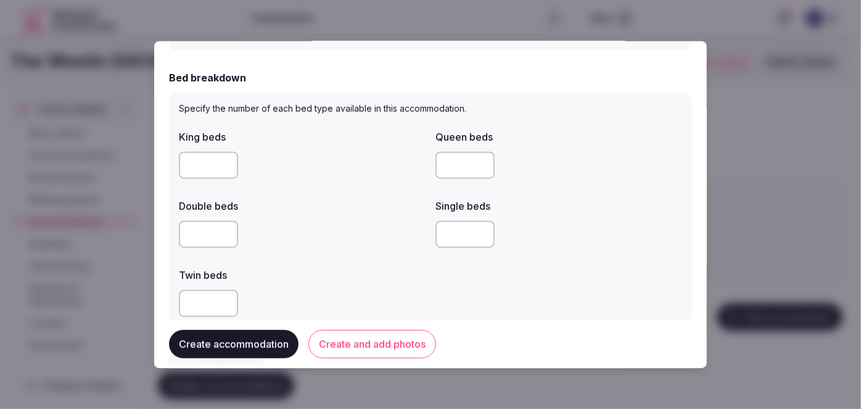
click at [193, 167] on input "number" at bounding box center [208, 165] width 59 height 27
type input "*"
click at [344, 232] on div at bounding box center [302, 234] width 247 height 27
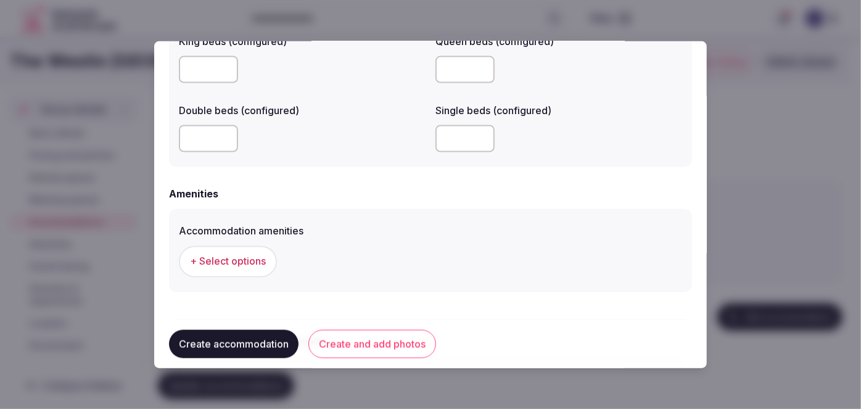
scroll to position [1122, 0]
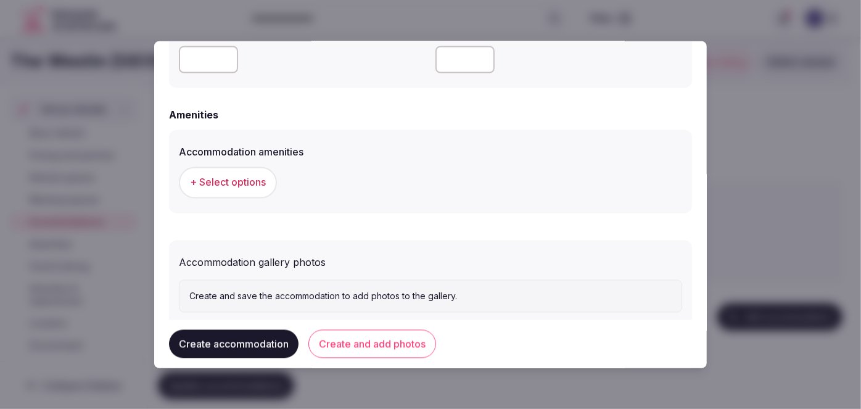
click at [250, 181] on span "+ Select options" at bounding box center [228, 183] width 76 height 14
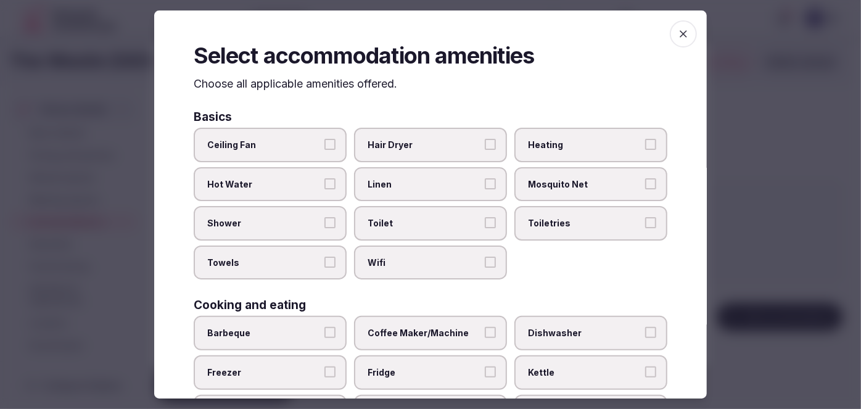
click at [434, 263] on span "Wifi" at bounding box center [425, 263] width 114 height 12
click at [485, 263] on button "Wifi" at bounding box center [490, 262] width 11 height 11
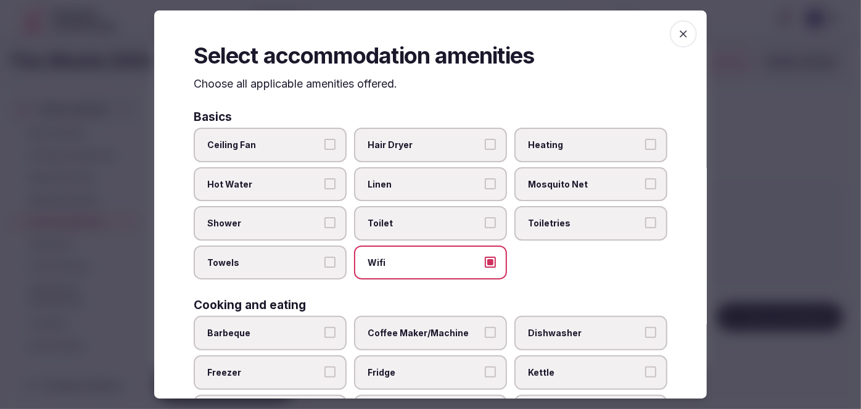
click at [534, 226] on span "Toiletries" at bounding box center [585, 223] width 114 height 12
click at [645, 226] on button "Toiletries" at bounding box center [650, 222] width 11 height 11
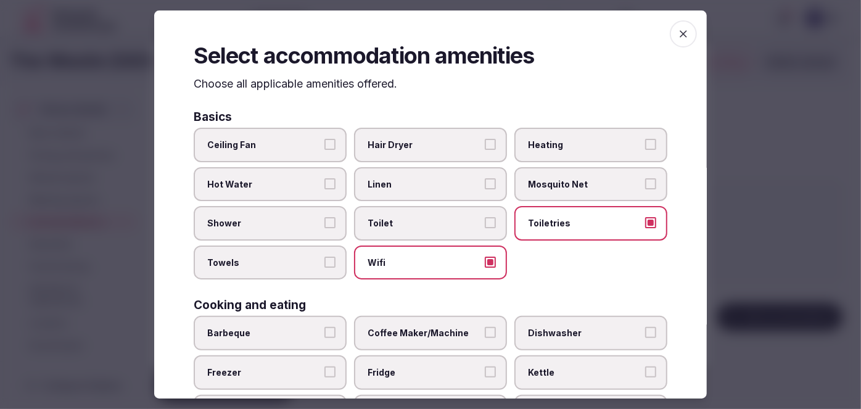
click at [479, 148] on label "Hair Dryer" at bounding box center [430, 145] width 153 height 35
click at [485, 148] on button "Hair Dryer" at bounding box center [490, 144] width 11 height 11
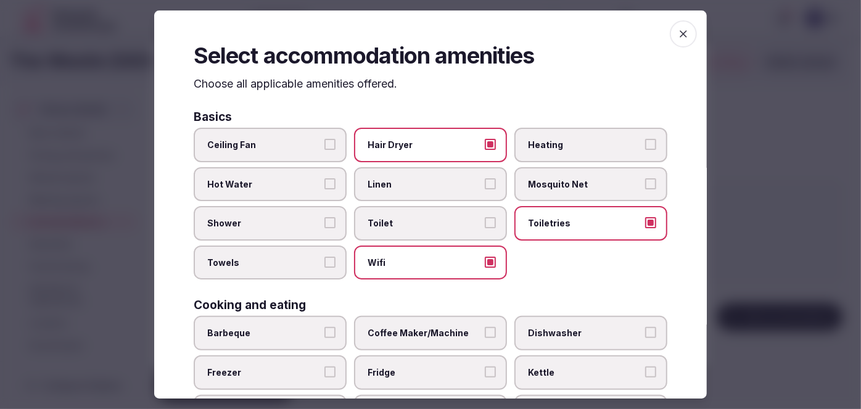
click at [303, 219] on span "Shower" at bounding box center [264, 223] width 114 height 12
click at [325, 219] on button "Shower" at bounding box center [330, 222] width 11 height 11
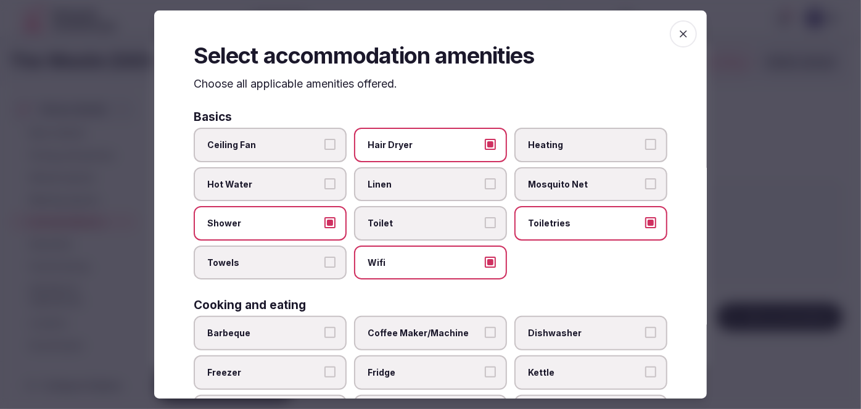
click at [292, 268] on label "Towels" at bounding box center [270, 263] width 153 height 35
click at [325, 268] on button "Towels" at bounding box center [330, 262] width 11 height 11
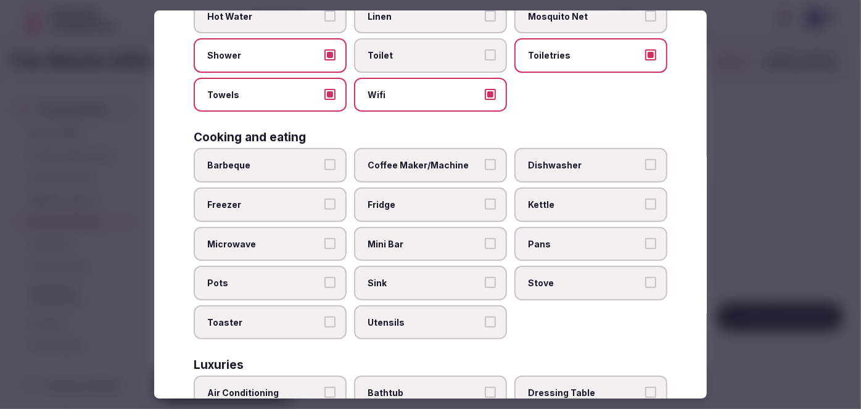
click at [420, 238] on span "Mini Bar" at bounding box center [425, 244] width 114 height 12
click at [485, 238] on button "Mini Bar" at bounding box center [490, 243] width 11 height 11
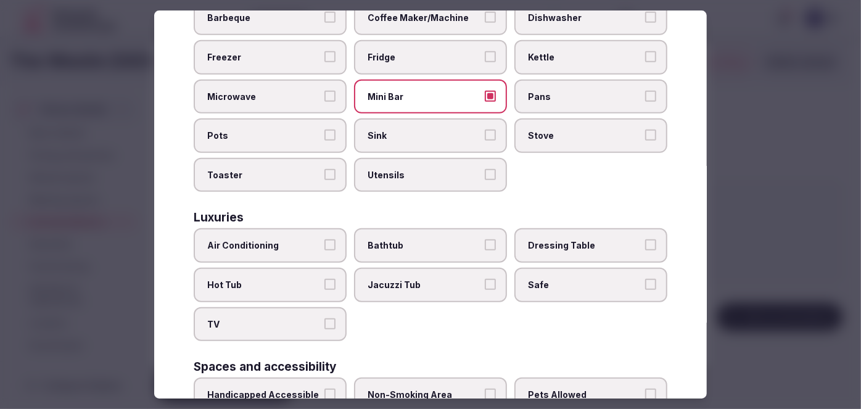
scroll to position [336, 0]
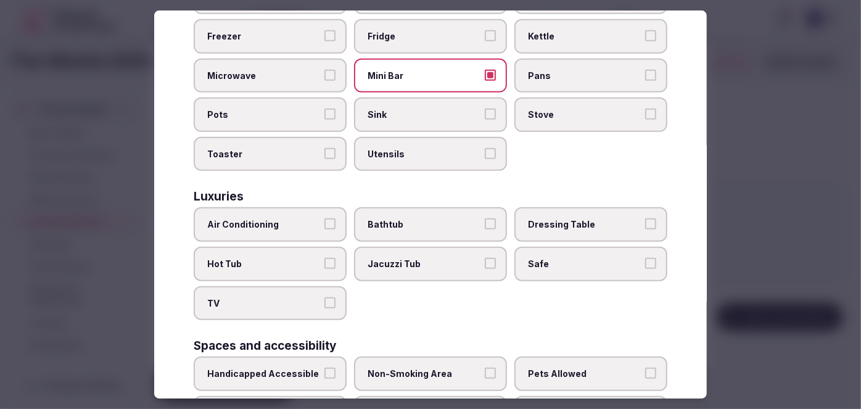
click at [291, 219] on span "Air Conditioning" at bounding box center [264, 225] width 114 height 12
click at [325, 219] on button "Air Conditioning" at bounding box center [330, 224] width 11 height 11
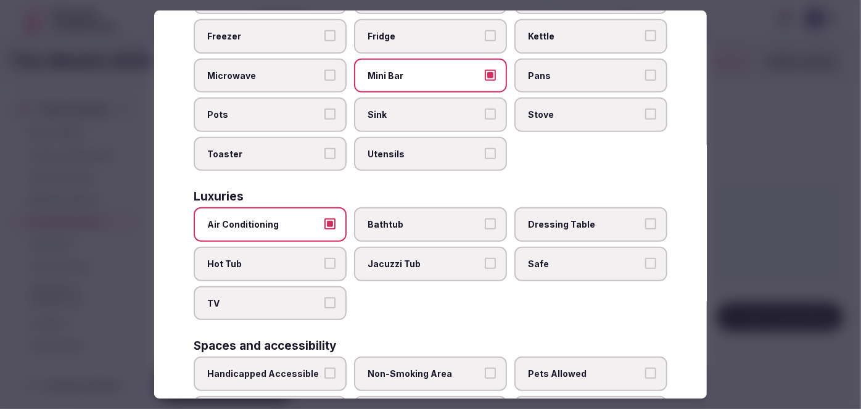
click at [284, 286] on label "TV" at bounding box center [270, 303] width 153 height 35
click at [325, 297] on button "TV" at bounding box center [330, 302] width 11 height 11
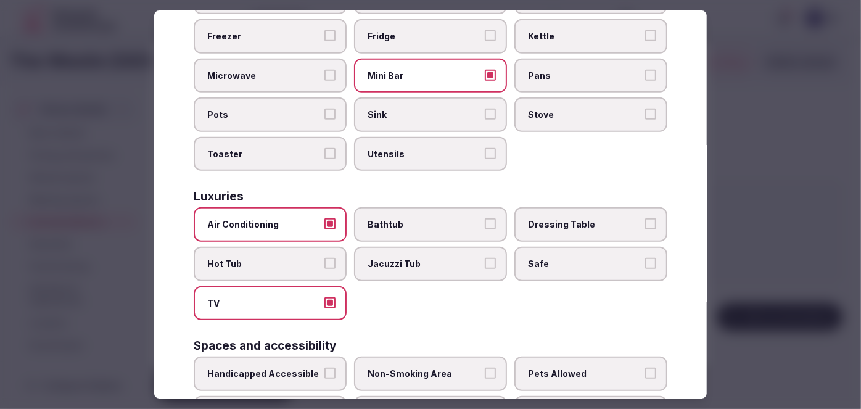
drag, startPoint x: 389, startPoint y: 218, endPoint x: 449, endPoint y: 234, distance: 62.6
click at [393, 219] on span "Bathtub" at bounding box center [425, 225] width 114 height 12
click at [558, 258] on span "Safe" at bounding box center [585, 264] width 114 height 12
click at [645, 258] on button "Safe" at bounding box center [650, 263] width 11 height 11
click at [421, 221] on span "Bathtub" at bounding box center [425, 225] width 114 height 12
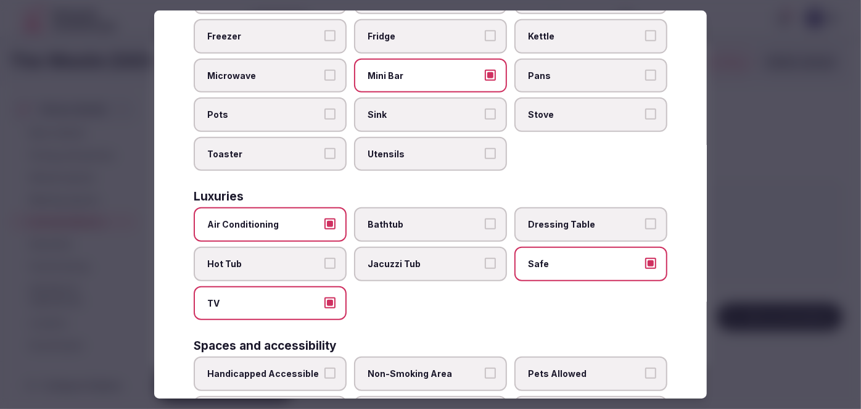
click at [485, 221] on button "Bathtub" at bounding box center [490, 224] width 11 height 11
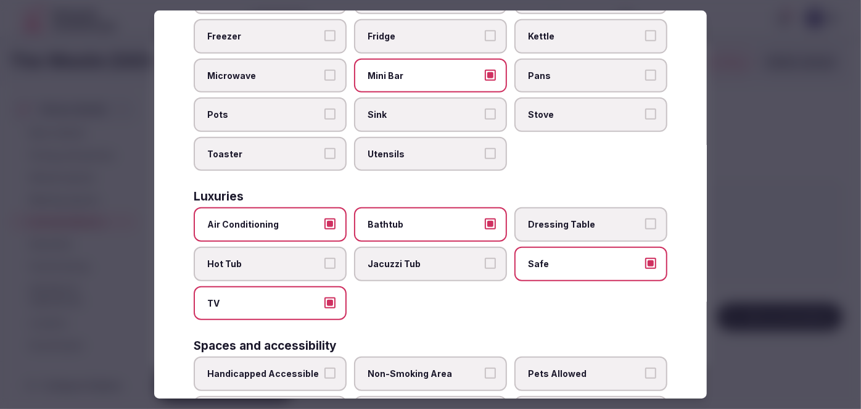
scroll to position [449, 0]
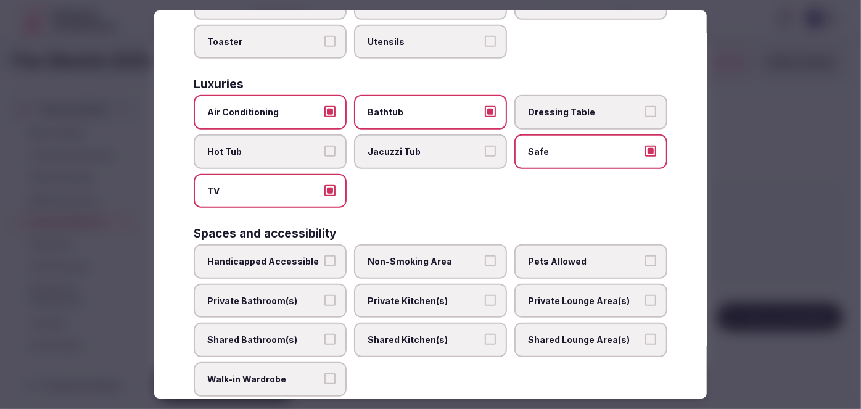
click at [287, 301] on label "Private Bathroom(s)" at bounding box center [270, 301] width 153 height 35
click at [325, 301] on button "Private Bathroom(s)" at bounding box center [330, 300] width 11 height 11
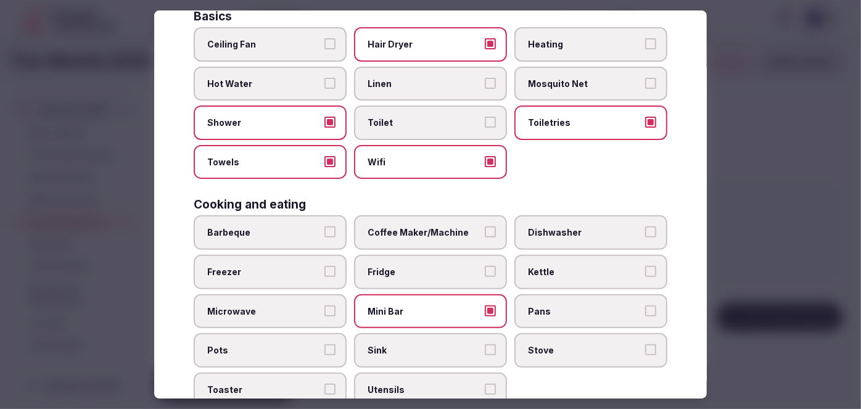
scroll to position [0, 0]
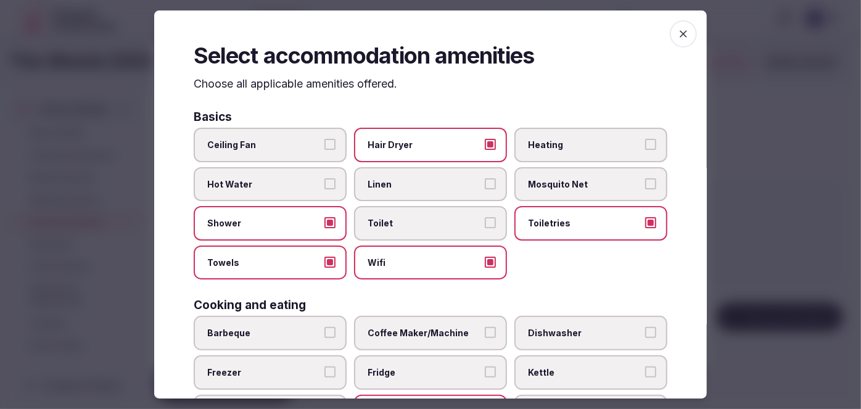
click at [431, 333] on span "Coffee Maker/Machine" at bounding box center [425, 334] width 114 height 12
click at [485, 333] on button "Coffee Maker/Machine" at bounding box center [490, 333] width 11 height 11
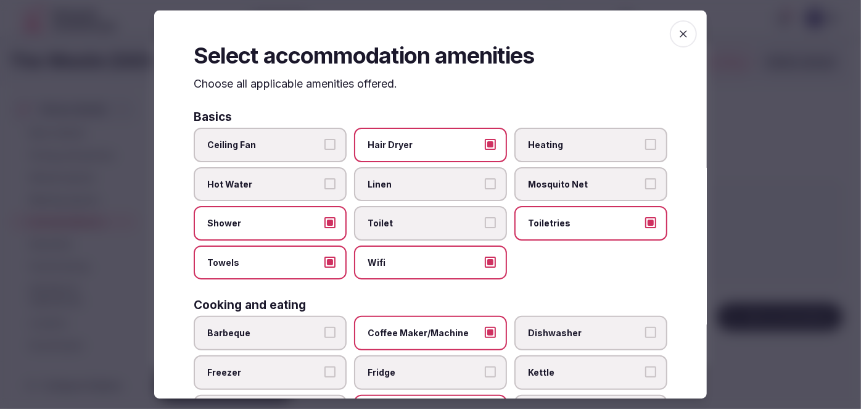
click at [678, 35] on icon "button" at bounding box center [684, 34] width 12 height 12
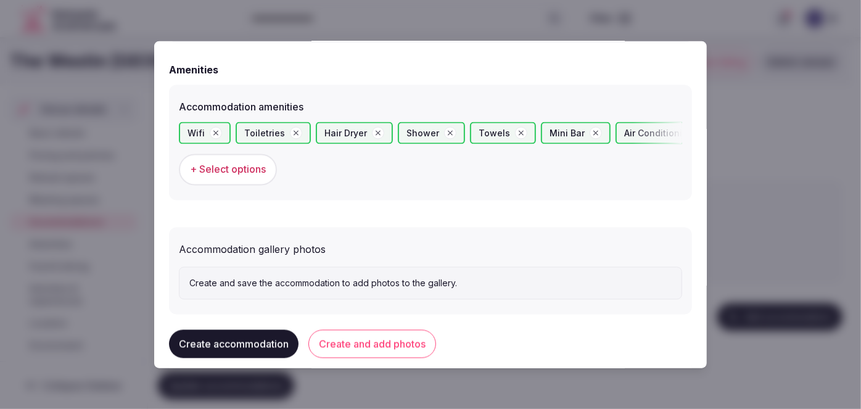
scroll to position [1184, 0]
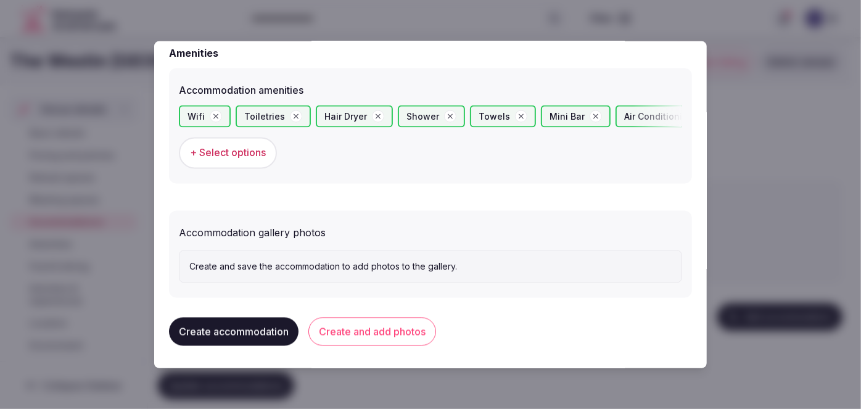
click at [423, 320] on button "Create and add photos" at bounding box center [373, 332] width 128 height 28
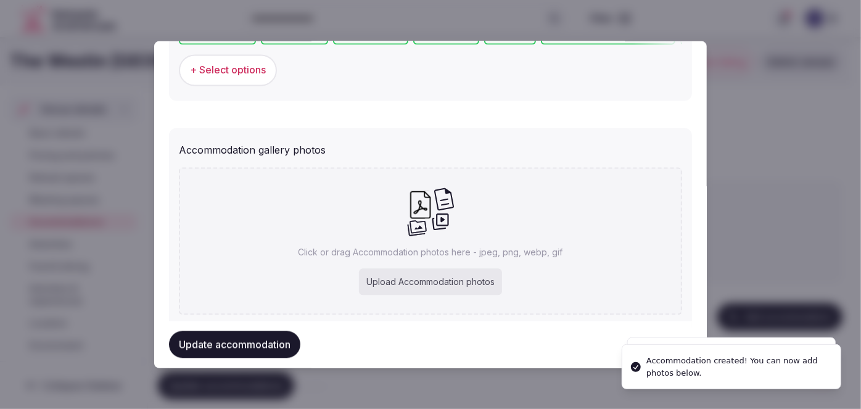
scroll to position [1298, 0]
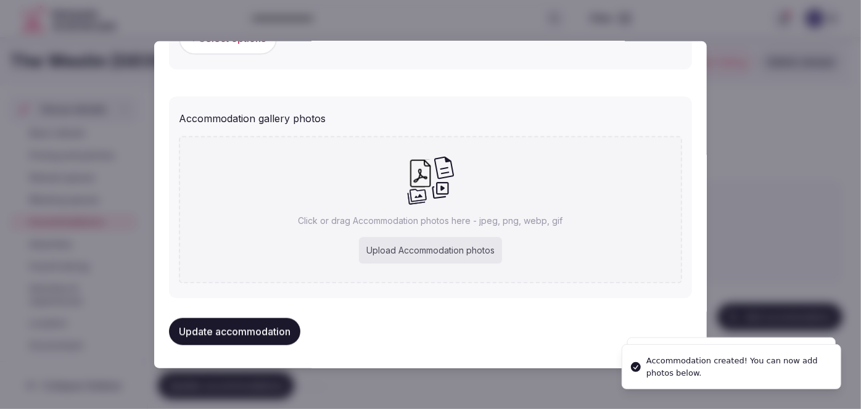
click at [483, 241] on div "Upload Accommodation photos" at bounding box center [430, 251] width 143 height 27
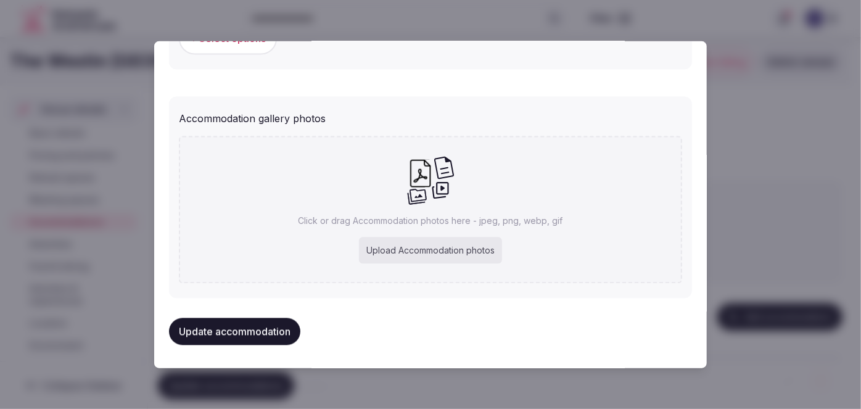
type input "**********"
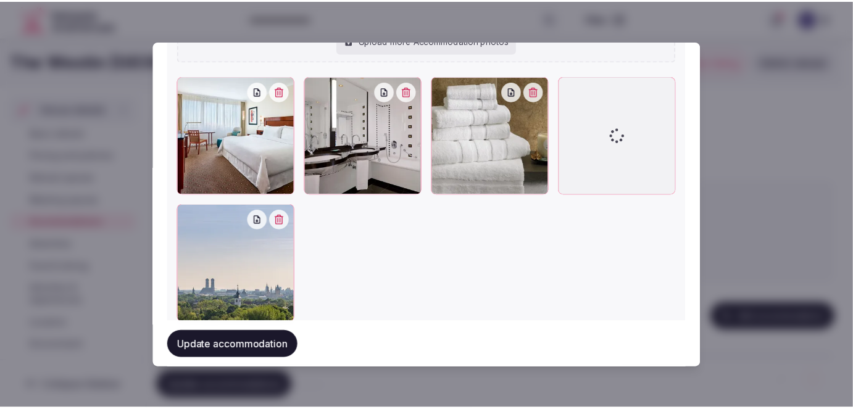
scroll to position [1466, 0]
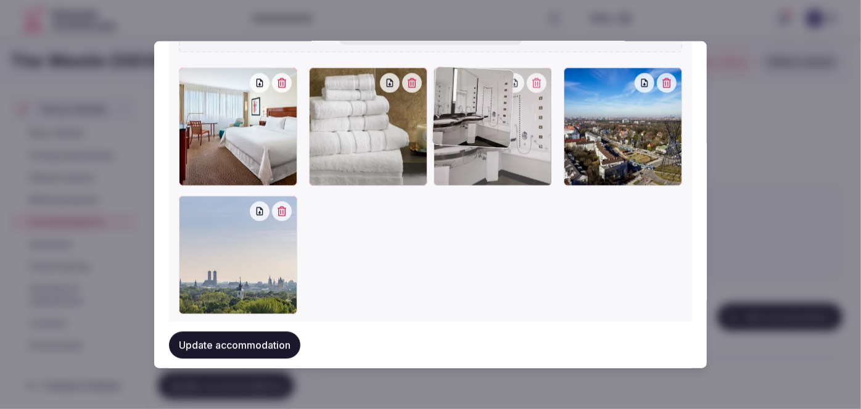
drag, startPoint x: 313, startPoint y: 80, endPoint x: 495, endPoint y: 83, distance: 181.4
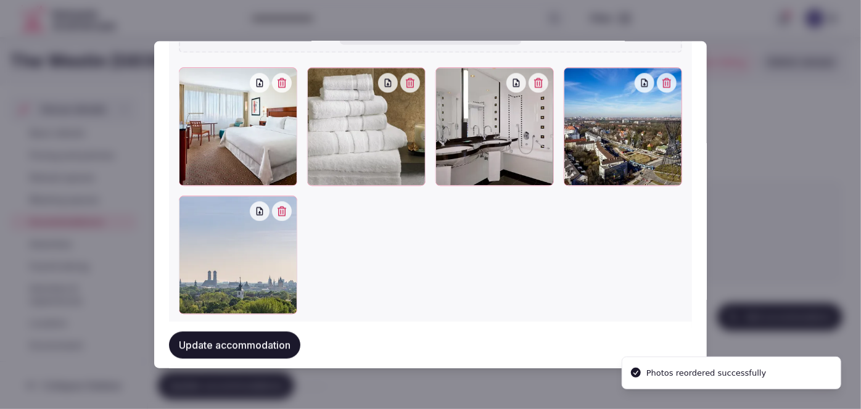
click at [273, 344] on button "Update accommodation" at bounding box center [234, 344] width 131 height 27
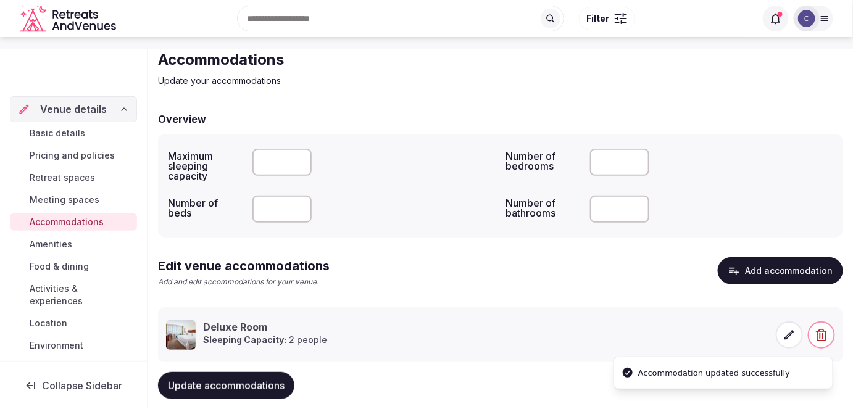
scroll to position [75, 0]
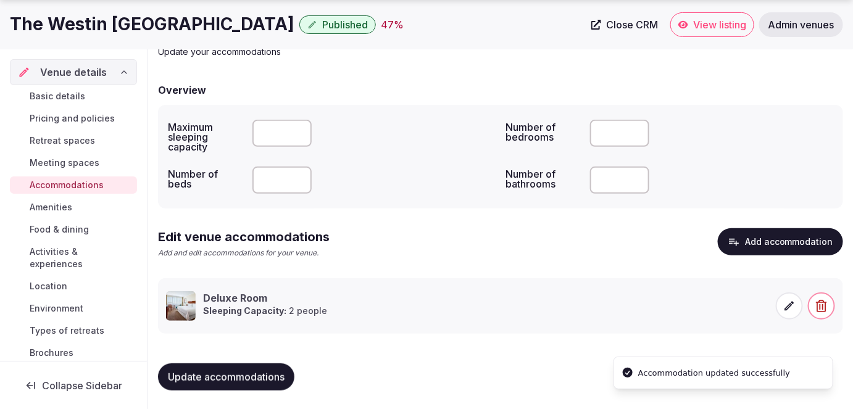
click at [272, 381] on span "Update accommodations" at bounding box center [226, 377] width 117 height 12
click at [67, 202] on span "Amenities" at bounding box center [51, 207] width 43 height 12
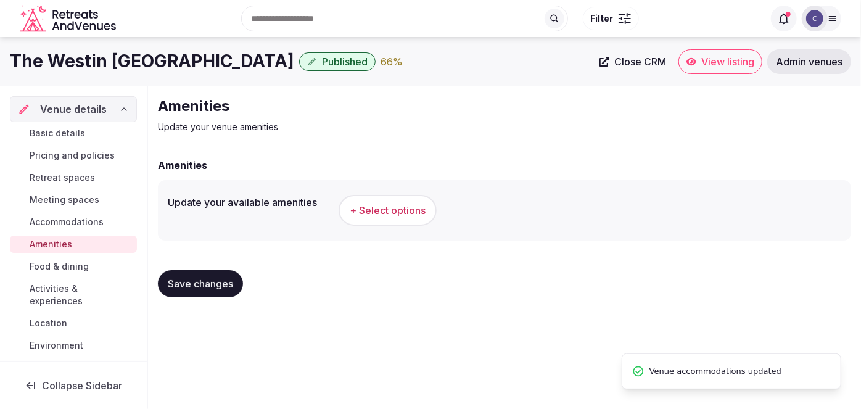
click at [357, 196] on button "+ Select options" at bounding box center [388, 210] width 98 height 31
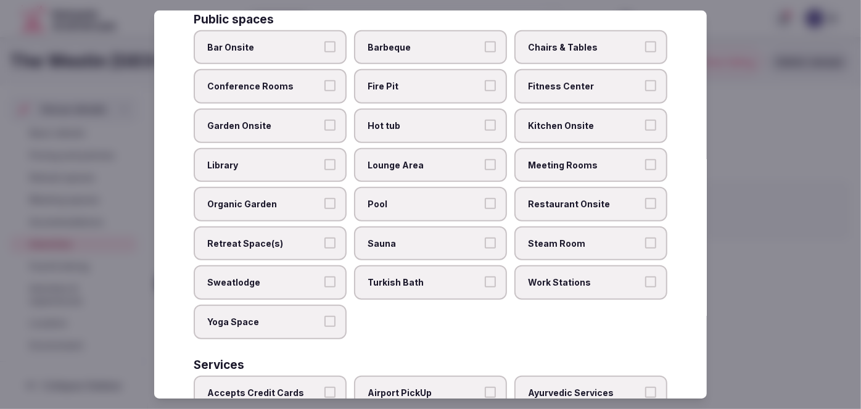
scroll to position [612, 0]
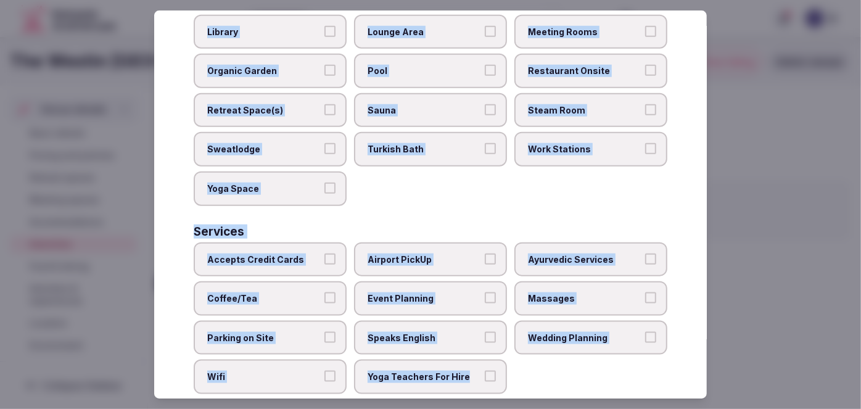
drag, startPoint x: 192, startPoint y: 79, endPoint x: 497, endPoint y: 374, distance: 424.2
click at [497, 374] on div "Select your venue amenities Choose all applicable amenities offered. Activities…" at bounding box center [430, 204] width 553 height 389
copy div "Choose all applicable amenities offered. Activities Bicycles Camping Allowed On…"
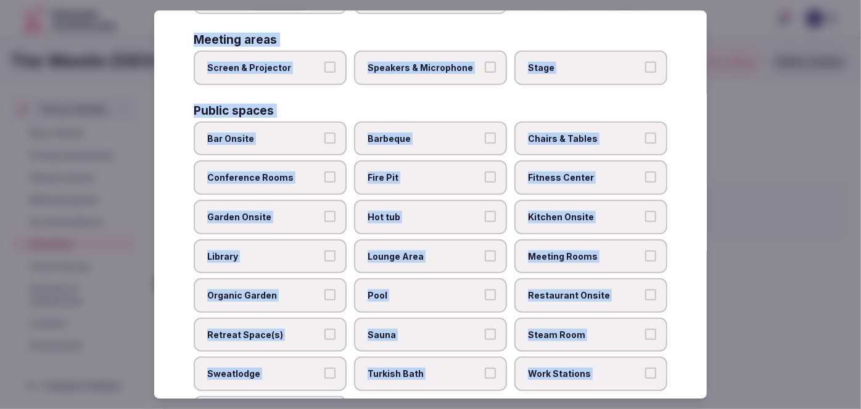
scroll to position [163, 0]
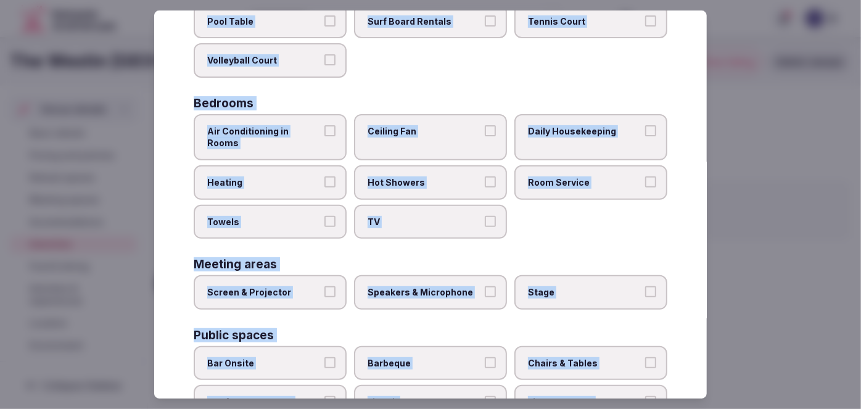
click at [301, 131] on span "Air Conditioning in Rooms" at bounding box center [264, 137] width 114 height 24
click at [325, 131] on button "Air Conditioning in Rooms" at bounding box center [330, 130] width 11 height 11
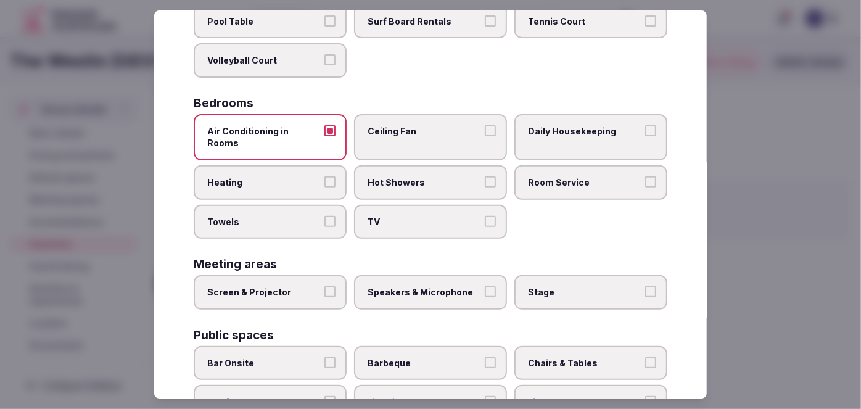
drag, startPoint x: 297, startPoint y: 169, endPoint x: 294, endPoint y: 189, distance: 20.5
click at [297, 176] on span "Heating" at bounding box center [264, 182] width 114 height 12
click at [325, 176] on button "Heating" at bounding box center [330, 181] width 11 height 11
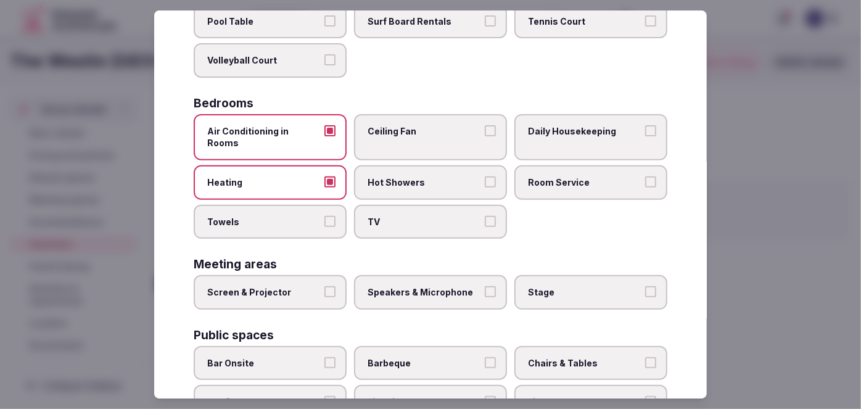
click at [291, 216] on span "Towels" at bounding box center [264, 222] width 114 height 12
click at [325, 216] on button "Towels" at bounding box center [330, 221] width 11 height 11
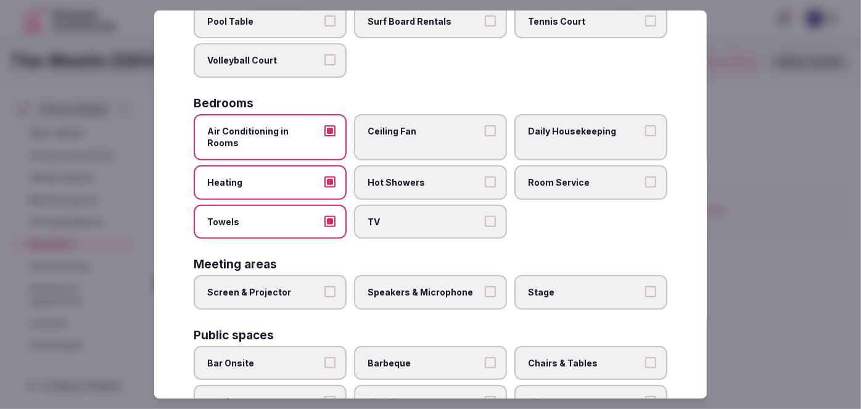
click at [406, 216] on span "TV" at bounding box center [425, 222] width 114 height 12
click at [485, 216] on button "TV" at bounding box center [490, 221] width 11 height 11
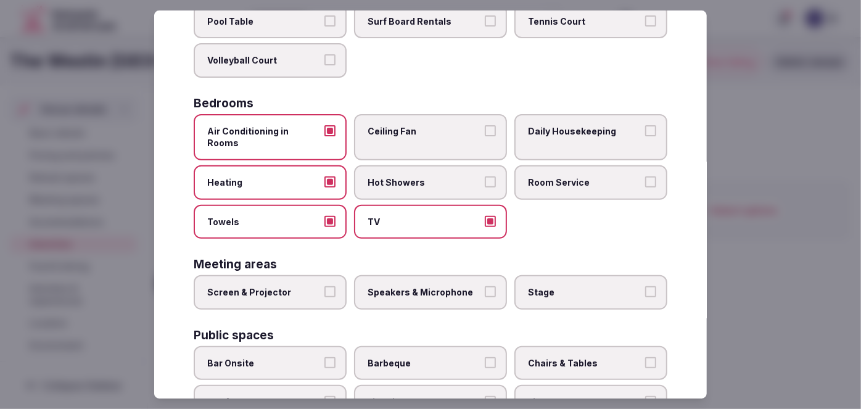
drag, startPoint x: 407, startPoint y: 176, endPoint x: 495, endPoint y: 176, distance: 87.6
click at [408, 176] on label "Hot Showers" at bounding box center [430, 182] width 153 height 35
click at [518, 173] on label "Room Service" at bounding box center [591, 182] width 153 height 35
click at [645, 176] on button "Room Service" at bounding box center [650, 181] width 11 height 11
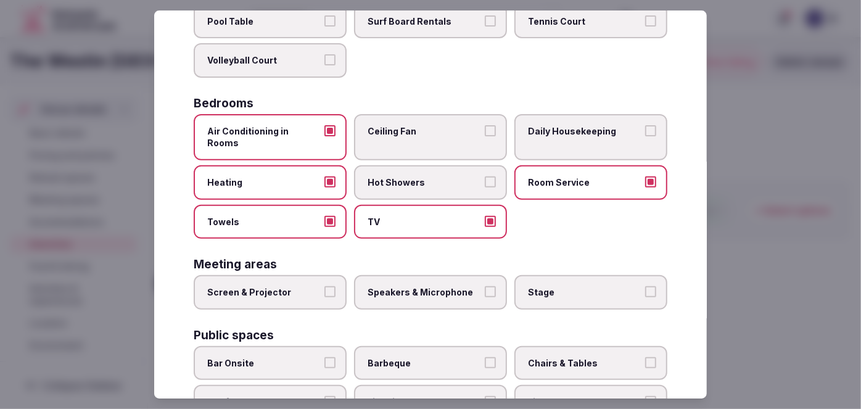
click at [543, 114] on label "Daily Housekeeping" at bounding box center [591, 137] width 153 height 46
click at [645, 125] on button "Daily Housekeeping" at bounding box center [650, 130] width 11 height 11
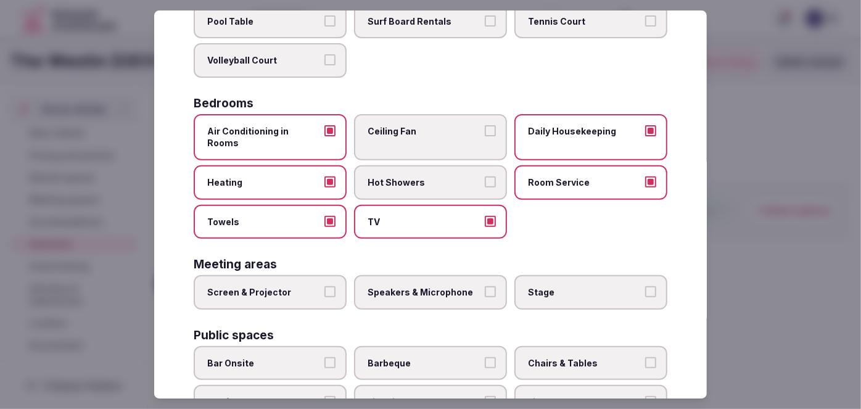
click at [428, 182] on label "Hot Showers" at bounding box center [430, 182] width 153 height 35
click at [485, 182] on button "Hot Showers" at bounding box center [490, 181] width 11 height 11
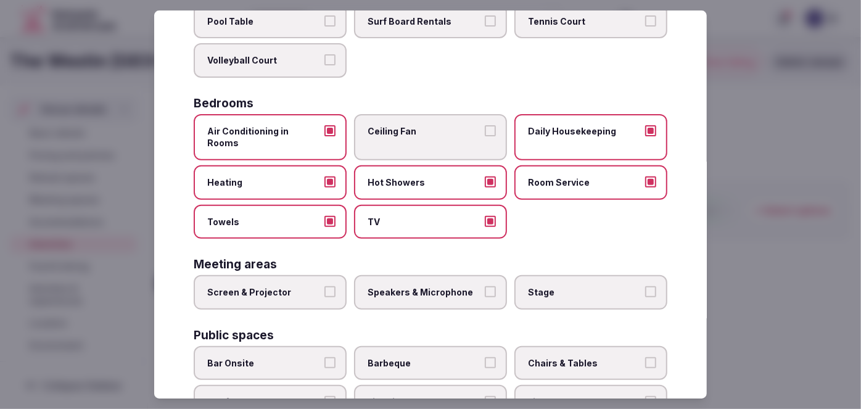
scroll to position [275, 0]
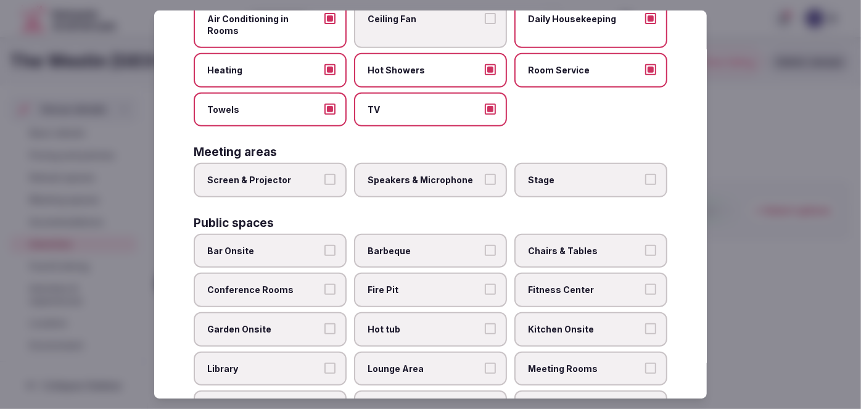
click at [286, 177] on label "Screen & Projector" at bounding box center [270, 180] width 153 height 35
click at [325, 177] on button "Screen & Projector" at bounding box center [330, 179] width 11 height 11
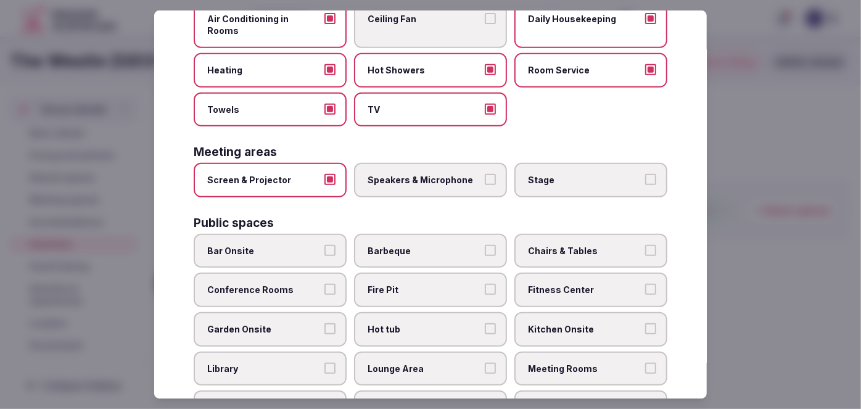
click at [412, 174] on span "Speakers & Microphone" at bounding box center [425, 180] width 114 height 12
click at [485, 174] on button "Speakers & Microphone" at bounding box center [490, 179] width 11 height 11
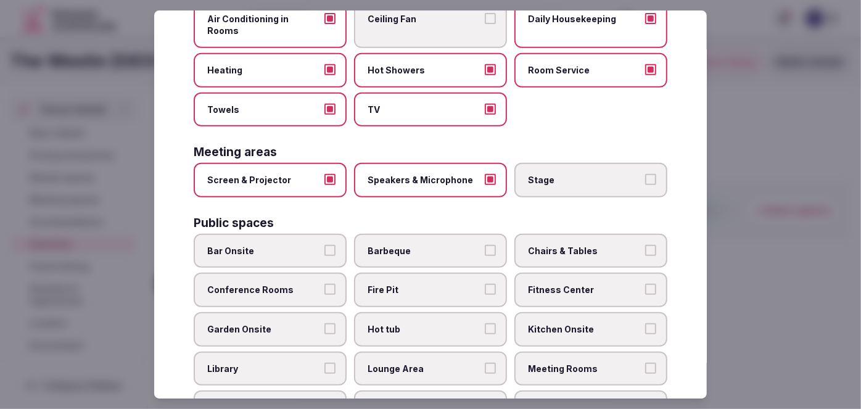
click at [575, 174] on span "Stage" at bounding box center [585, 180] width 114 height 12
click at [645, 174] on button "Stage" at bounding box center [650, 179] width 11 height 11
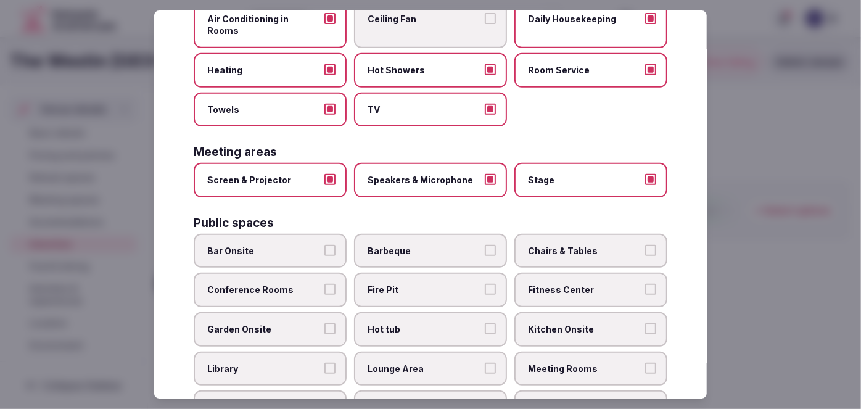
click at [301, 245] on span "Bar Onsite" at bounding box center [264, 251] width 114 height 12
click at [325, 245] on button "Bar Onsite" at bounding box center [330, 250] width 11 height 11
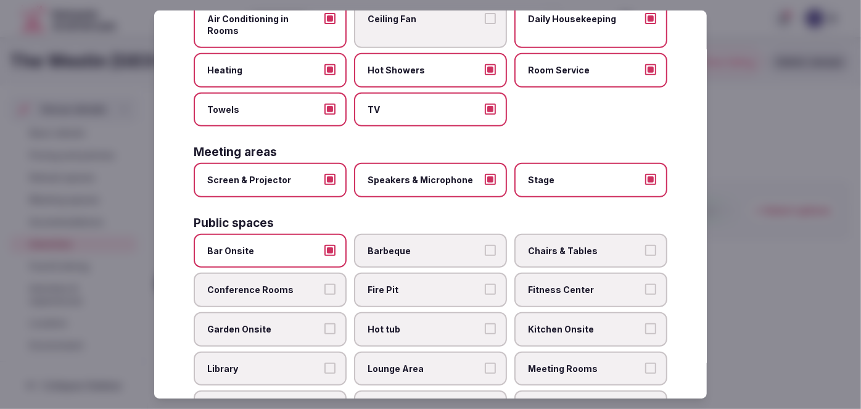
click at [296, 284] on span "Conference Rooms" at bounding box center [264, 290] width 114 height 12
click at [325, 284] on button "Conference Rooms" at bounding box center [330, 289] width 11 height 11
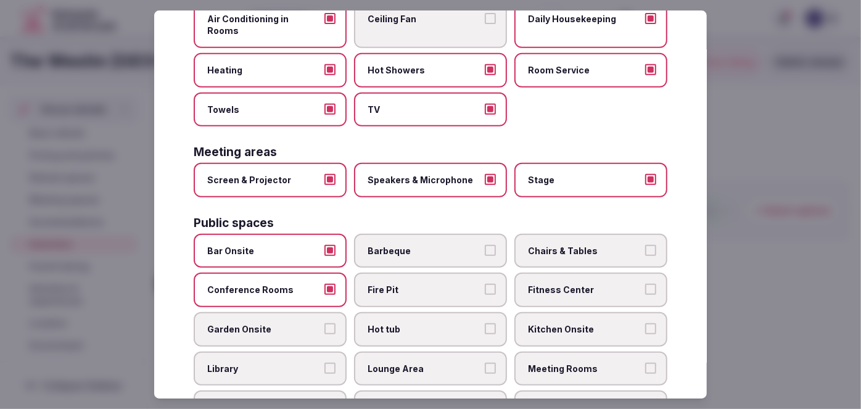
drag, startPoint x: 558, startPoint y: 239, endPoint x: 561, endPoint y: 270, distance: 31.6
click at [559, 245] on span "Chairs & Tables" at bounding box center [585, 251] width 114 height 12
click at [645, 245] on button "Chairs & Tables" at bounding box center [650, 250] width 11 height 11
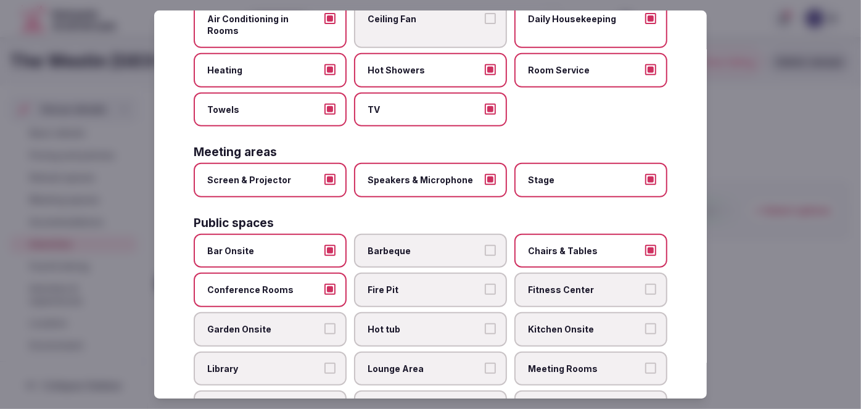
click at [562, 284] on span "Fitness Center" at bounding box center [585, 290] width 114 height 12
click at [645, 284] on button "Fitness Center" at bounding box center [650, 289] width 11 height 11
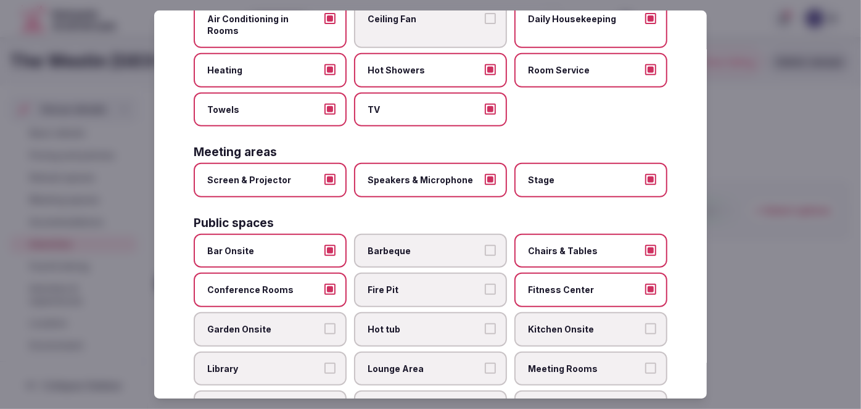
click at [571, 363] on span "Meeting Rooms" at bounding box center [585, 369] width 114 height 12
click at [645, 363] on button "Meeting Rooms" at bounding box center [650, 368] width 11 height 11
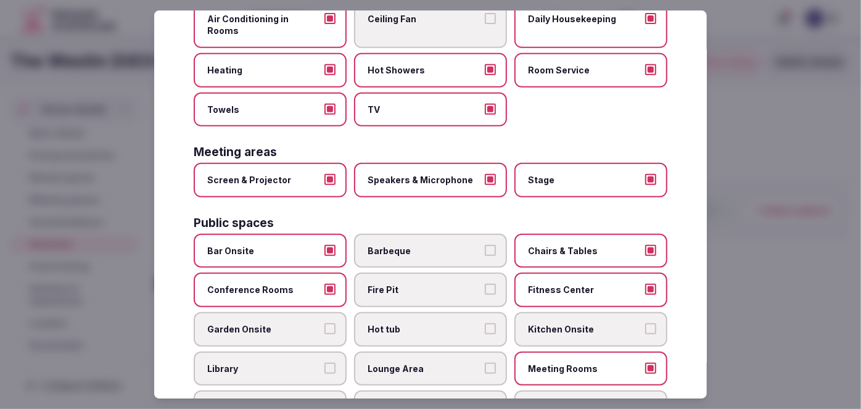
click at [570, 402] on span "Restaurant Onsite" at bounding box center [585, 408] width 114 height 12
click at [645, 402] on button "Restaurant Onsite" at bounding box center [650, 407] width 11 height 11
click at [453, 363] on span "Lounge Area" at bounding box center [425, 369] width 114 height 12
click at [485, 363] on button "Lounge Area" at bounding box center [490, 368] width 11 height 11
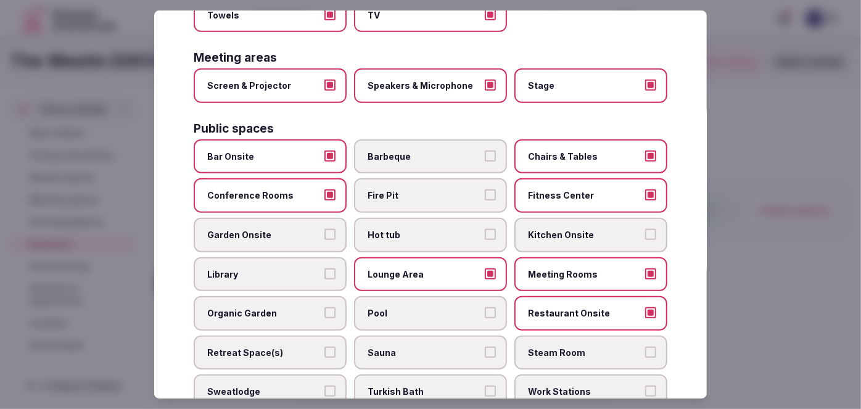
scroll to position [388, 0]
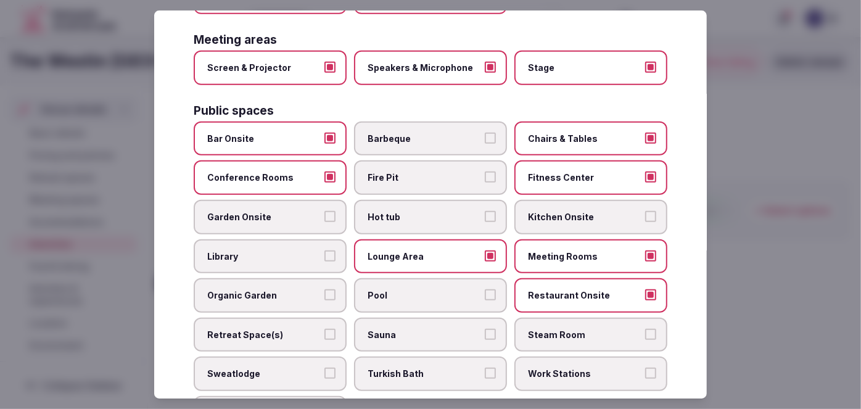
click at [450, 289] on span "Pool" at bounding box center [425, 295] width 114 height 12
click at [485, 289] on button "Pool" at bounding box center [490, 294] width 11 height 11
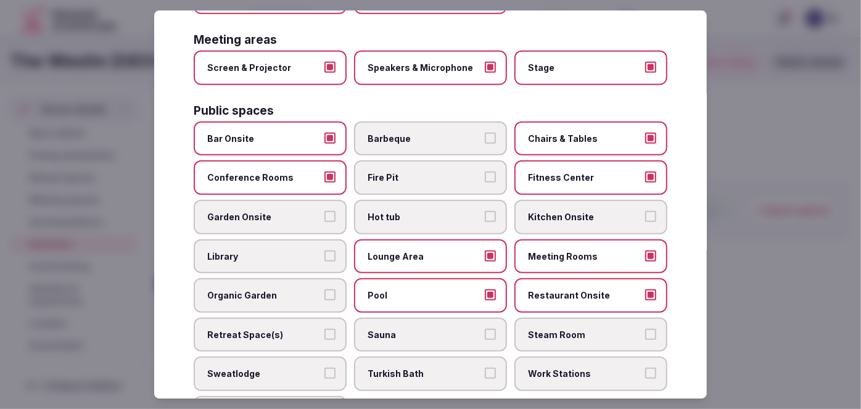
click at [281, 329] on span "Retreat Space(s)" at bounding box center [264, 335] width 114 height 12
click at [325, 329] on button "Retreat Space(s)" at bounding box center [330, 334] width 11 height 11
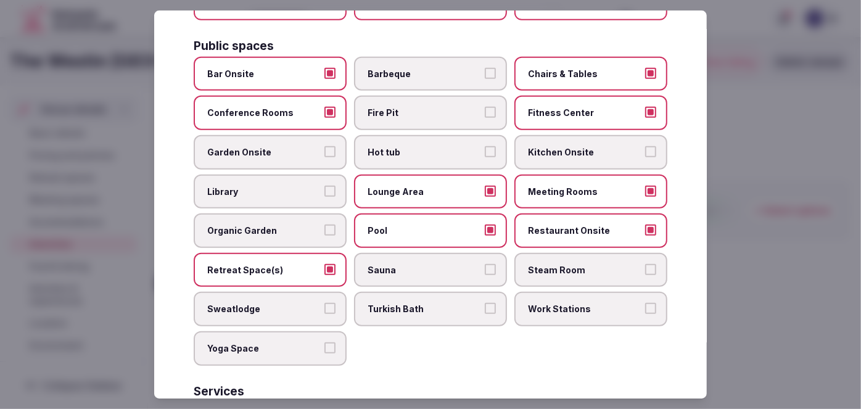
scroll to position [500, 0]
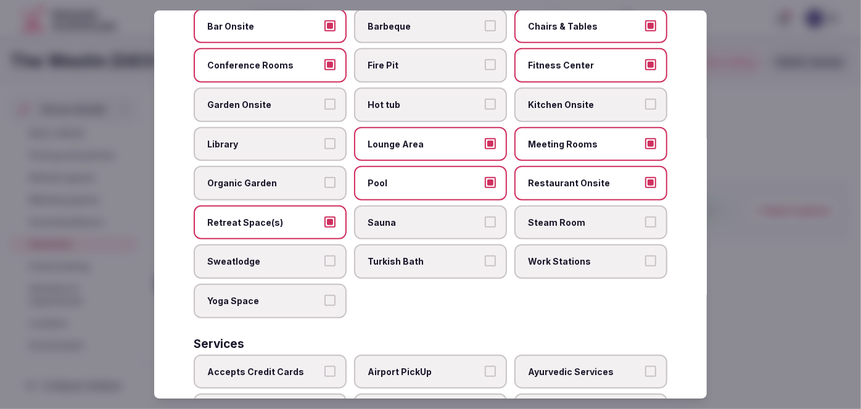
click at [450, 217] on span "Sauna" at bounding box center [425, 223] width 114 height 12
click at [485, 217] on button "Sauna" at bounding box center [490, 222] width 11 height 11
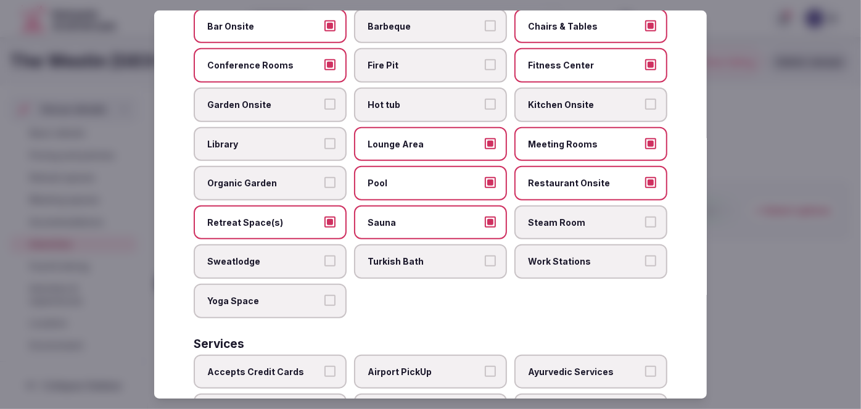
click at [555, 217] on span "Steam Room" at bounding box center [585, 223] width 114 height 12
click at [645, 217] on button "Steam Room" at bounding box center [650, 222] width 11 height 11
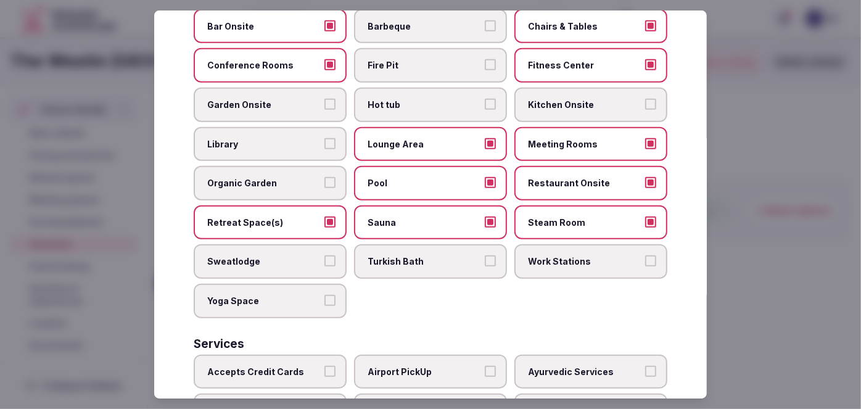
click at [550, 248] on label "Work Stations" at bounding box center [591, 261] width 153 height 35
click at [645, 255] on button "Work Stations" at bounding box center [650, 260] width 11 height 11
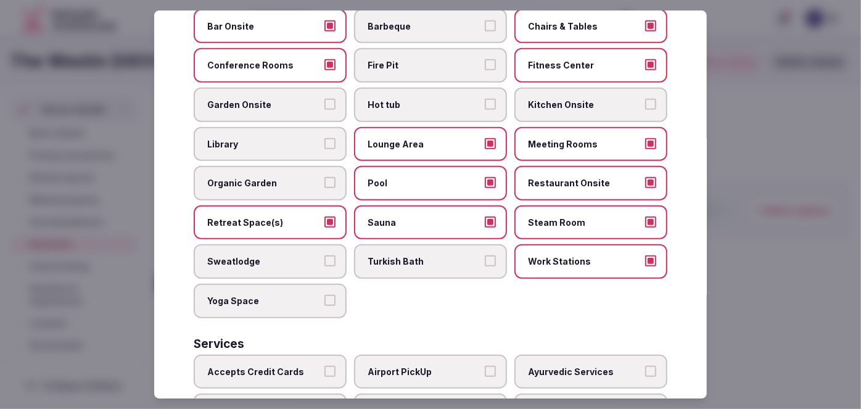
scroll to position [612, 0]
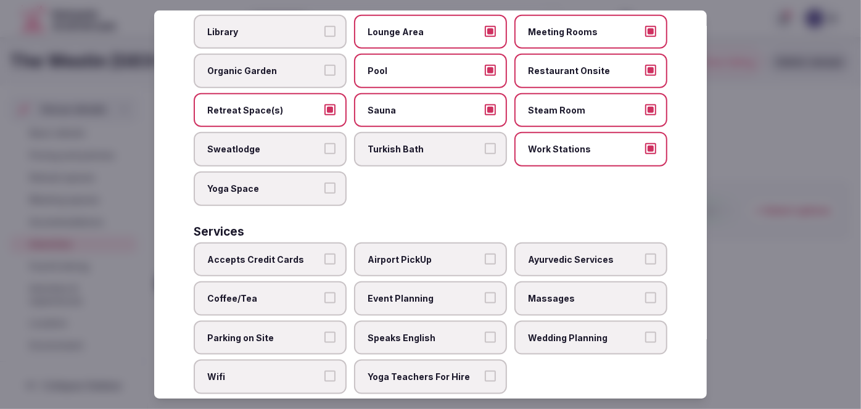
click at [303, 253] on label "Accepts Credit Cards" at bounding box center [270, 260] width 153 height 35
click at [325, 254] on button "Accepts Credit Cards" at bounding box center [330, 259] width 11 height 11
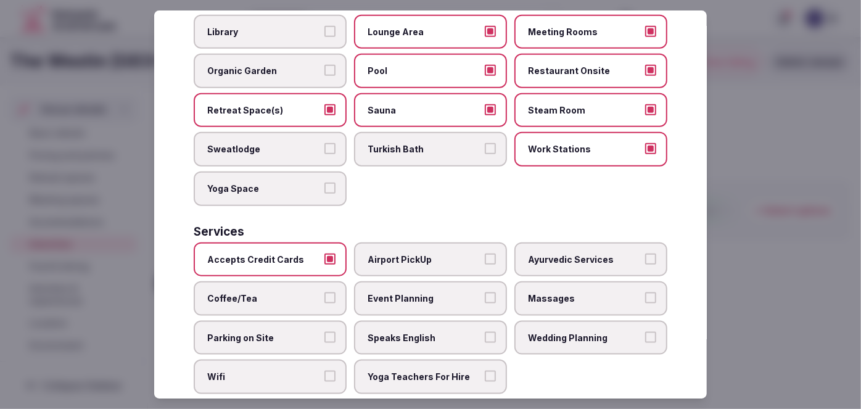
click at [301, 284] on label "Coffee/Tea" at bounding box center [270, 298] width 153 height 35
click at [325, 292] on button "Coffee/Tea" at bounding box center [330, 297] width 11 height 11
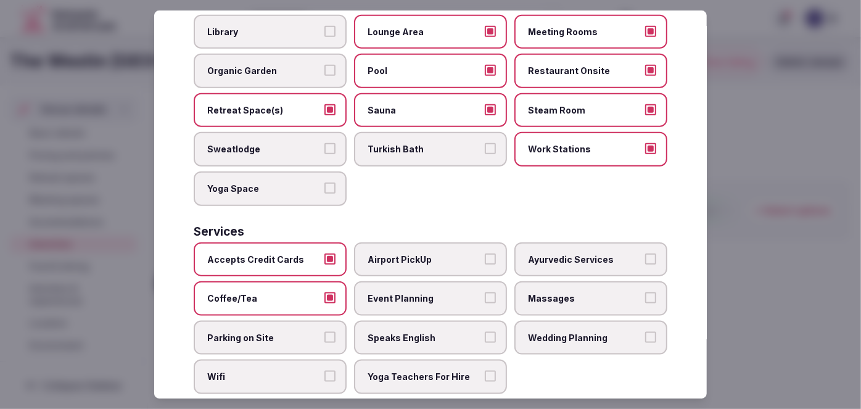
click at [299, 321] on label "Parking on Site" at bounding box center [270, 338] width 153 height 35
click at [325, 332] on button "Parking on Site" at bounding box center [330, 337] width 11 height 11
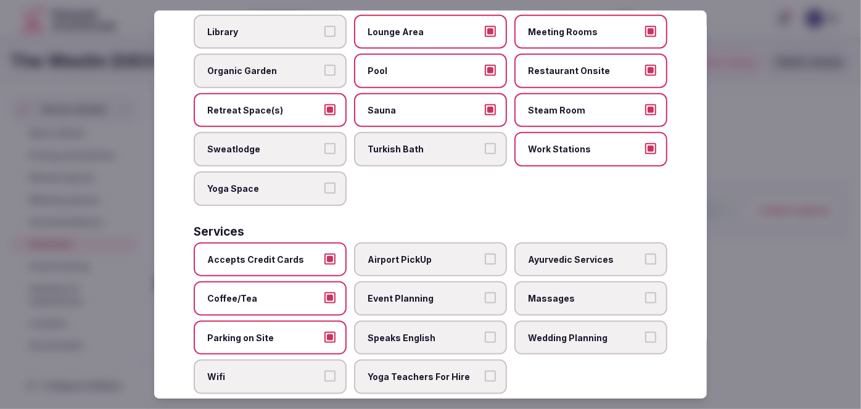
click at [289, 371] on span "Wifi" at bounding box center [264, 377] width 114 height 12
click at [325, 371] on button "Wifi" at bounding box center [330, 376] width 11 height 11
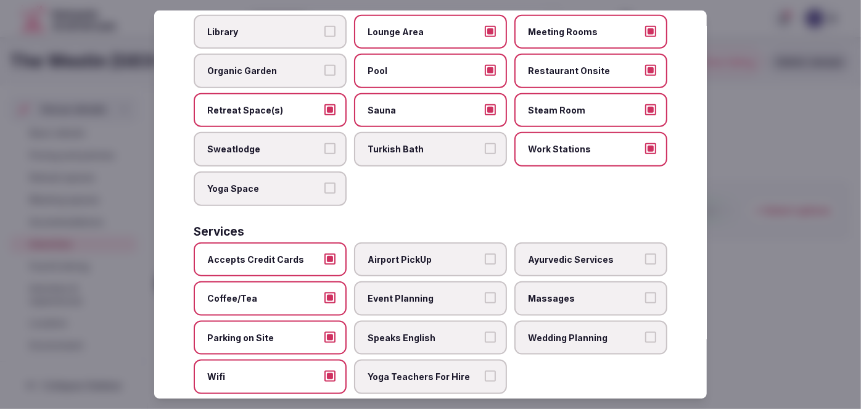
click at [417, 332] on span "Speaks English" at bounding box center [425, 338] width 114 height 12
click at [485, 332] on button "Speaks English" at bounding box center [490, 337] width 11 height 11
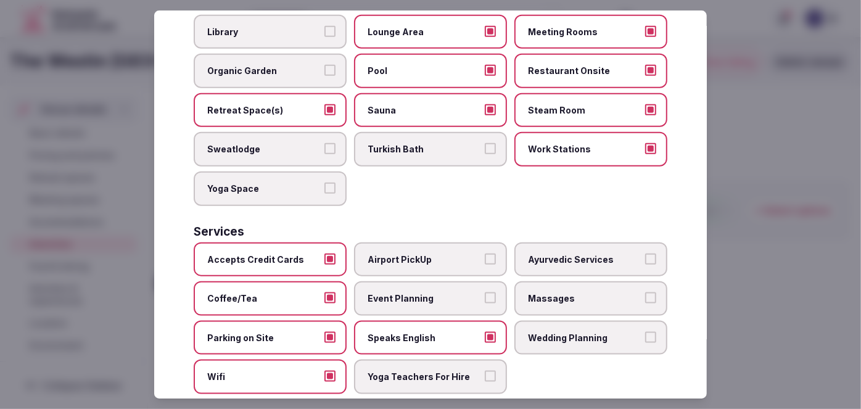
click at [429, 281] on label "Event Planning" at bounding box center [430, 298] width 153 height 35
click at [485, 292] on button "Event Planning" at bounding box center [490, 297] width 11 height 11
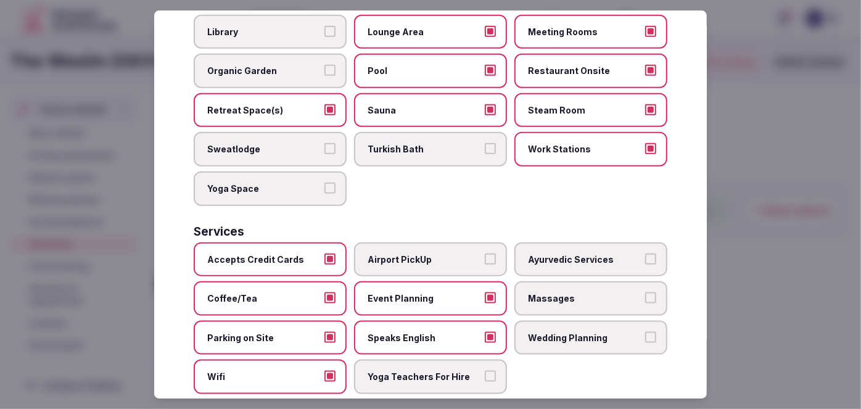
click at [549, 292] on span "Massages" at bounding box center [585, 298] width 114 height 12
click at [645, 292] on button "Massages" at bounding box center [650, 297] width 11 height 11
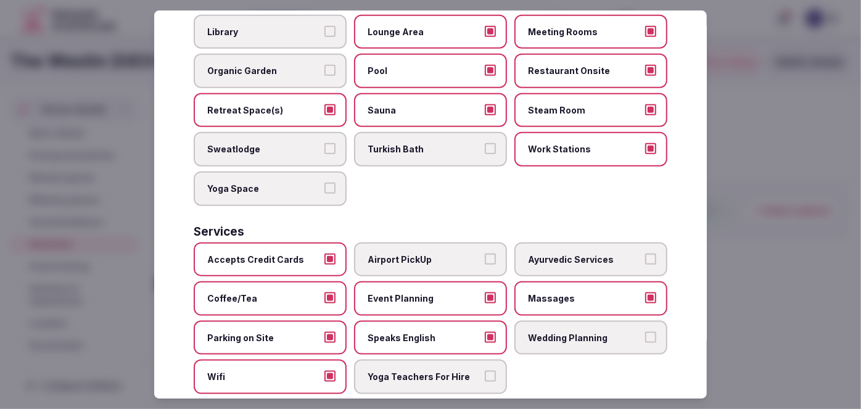
click at [549, 332] on span "Wedding Planning" at bounding box center [585, 338] width 114 height 12
click at [645, 332] on button "Wedding Planning" at bounding box center [650, 337] width 11 height 11
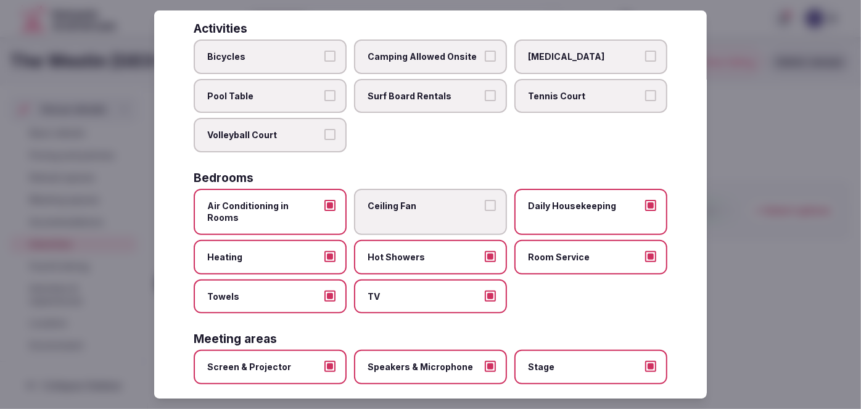
scroll to position [0, 0]
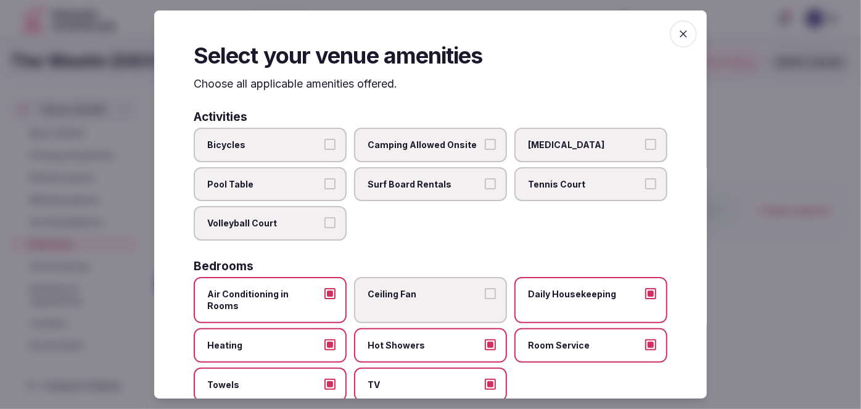
click at [678, 36] on icon "button" at bounding box center [684, 34] width 12 height 12
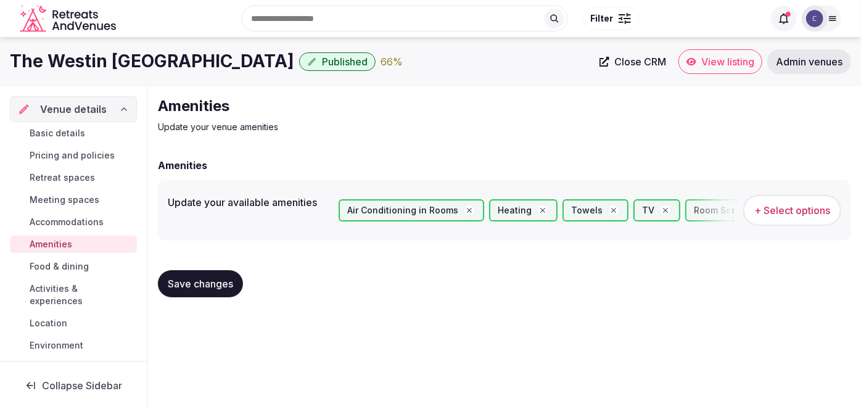
click at [217, 285] on span "Save changes" at bounding box center [200, 284] width 65 height 12
click at [75, 267] on span "Food & dining" at bounding box center [59, 266] width 59 height 12
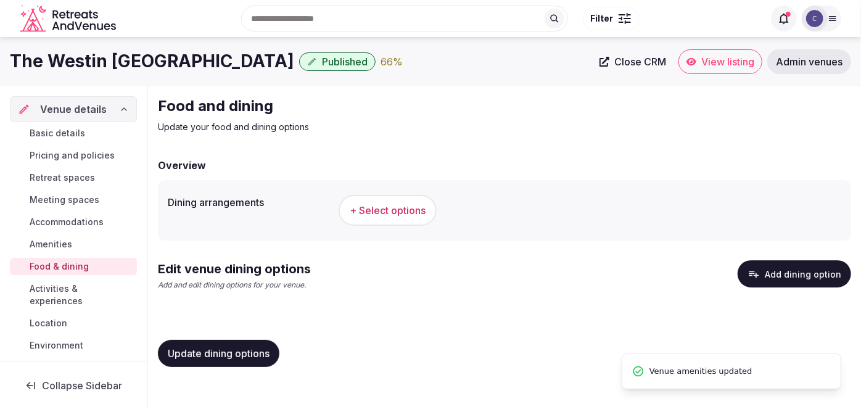
click at [410, 219] on button "+ Select options" at bounding box center [388, 210] width 98 height 31
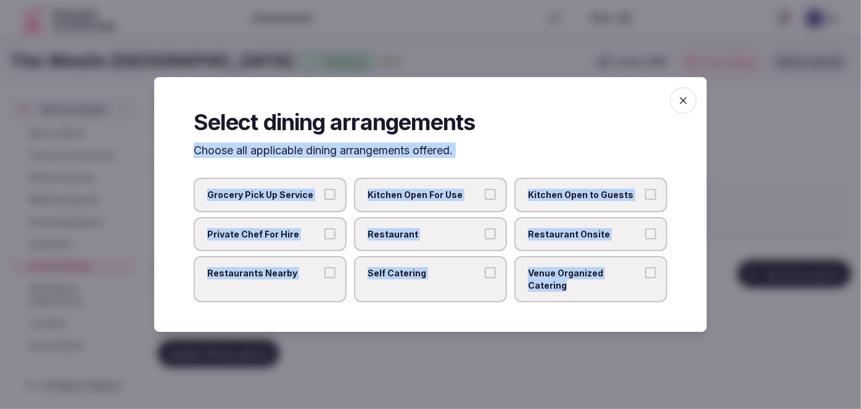
drag, startPoint x: 185, startPoint y: 151, endPoint x: 672, endPoint y: 278, distance: 503.9
click at [672, 278] on div "Select dining arrangements Choose all applicable dining arrangements offered. G…" at bounding box center [430, 204] width 553 height 255
copy div "Choose all applicable dining arrangements offered. Grocery Pick Up Service Kitc…"
click at [420, 247] on label "Restaurant" at bounding box center [430, 234] width 153 height 35
click at [485, 239] on button "Restaurant" at bounding box center [490, 233] width 11 height 11
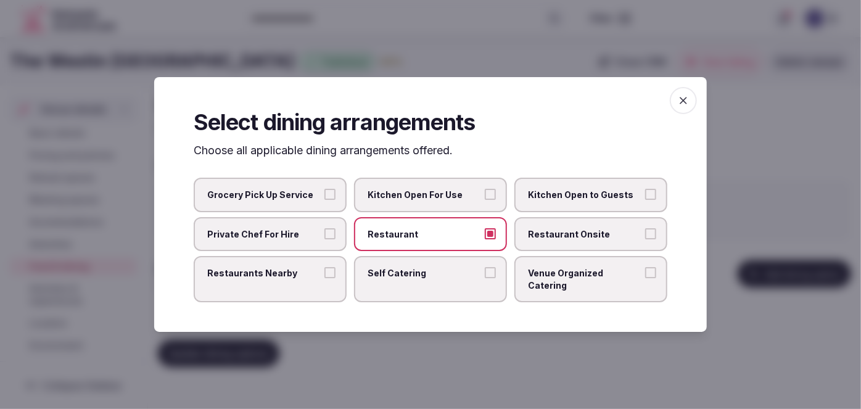
click at [534, 249] on label "Restaurant Onsite" at bounding box center [591, 234] width 153 height 35
click at [645, 239] on button "Restaurant Onsite" at bounding box center [650, 233] width 11 height 11
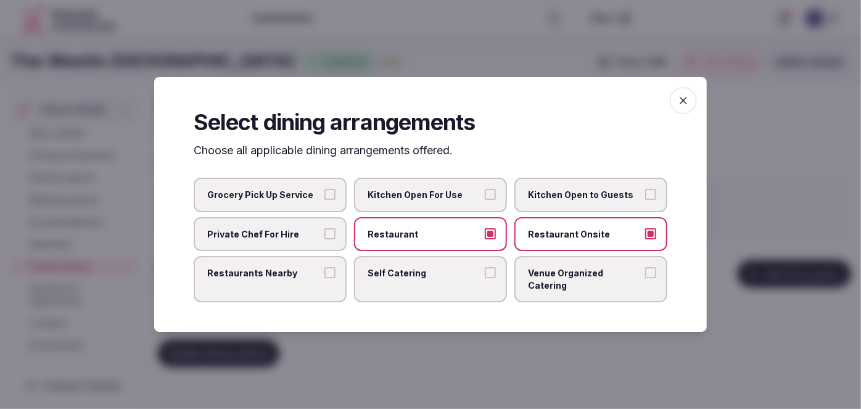
click at [554, 285] on label "Venue Organized Catering" at bounding box center [591, 279] width 153 height 46
click at [645, 278] on button "Venue Organized Catering" at bounding box center [650, 272] width 11 height 11
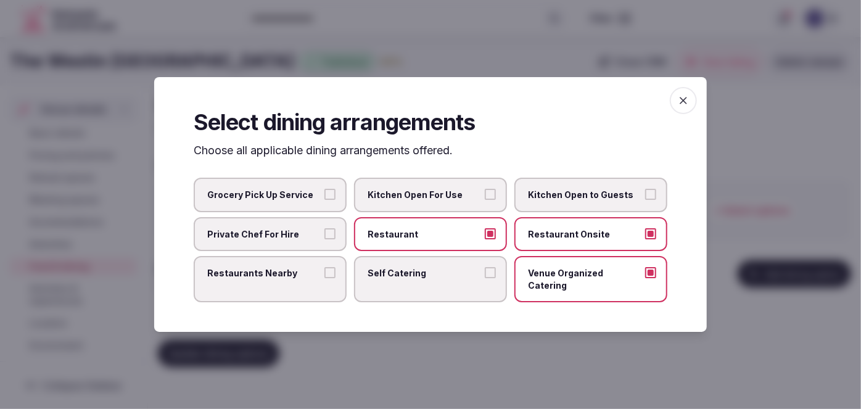
click at [306, 280] on span "Restaurants Nearby" at bounding box center [264, 273] width 114 height 12
click at [325, 278] on button "Restaurants Nearby" at bounding box center [330, 272] width 11 height 11
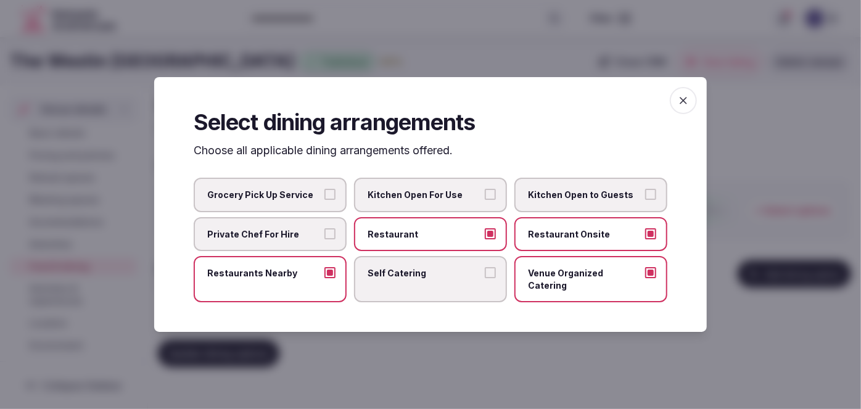
click at [691, 107] on span "button" at bounding box center [683, 100] width 27 height 27
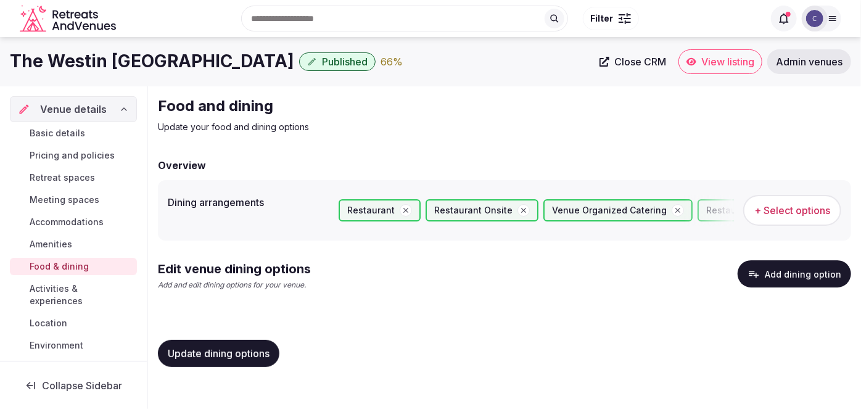
click at [245, 351] on span "Update dining options" at bounding box center [219, 353] width 102 height 12
click at [792, 273] on button "Add dining option" at bounding box center [795, 273] width 114 height 27
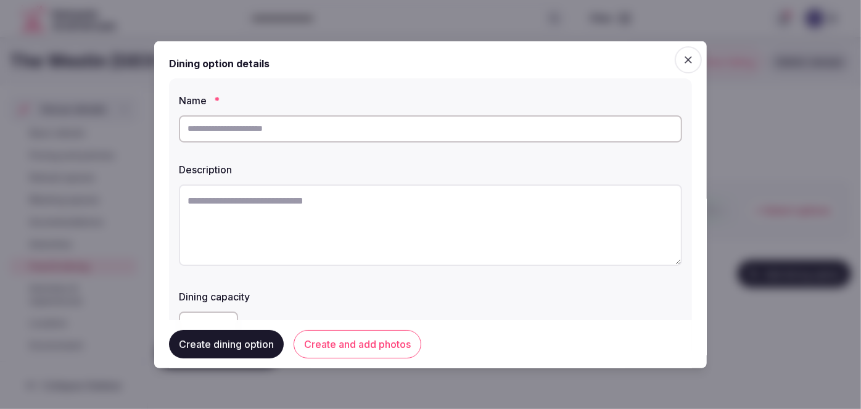
click at [441, 122] on input "text" at bounding box center [431, 128] width 504 height 27
paste input "**********"
type input "**********"
click at [359, 255] on textarea at bounding box center [431, 224] width 504 height 81
paste textarea "**********"
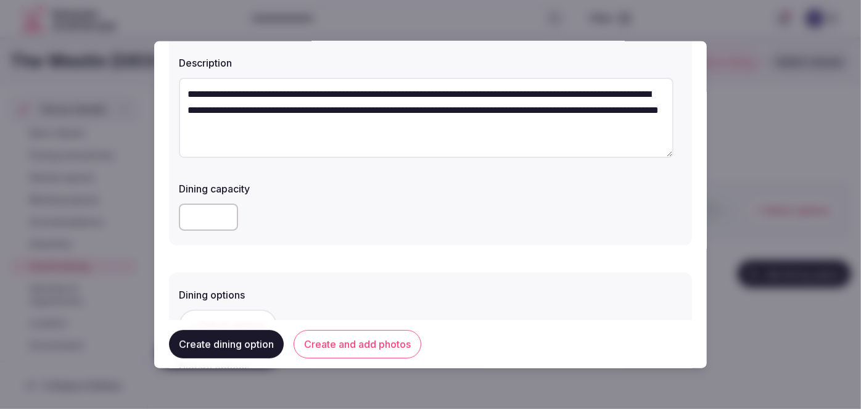
scroll to position [168, 0]
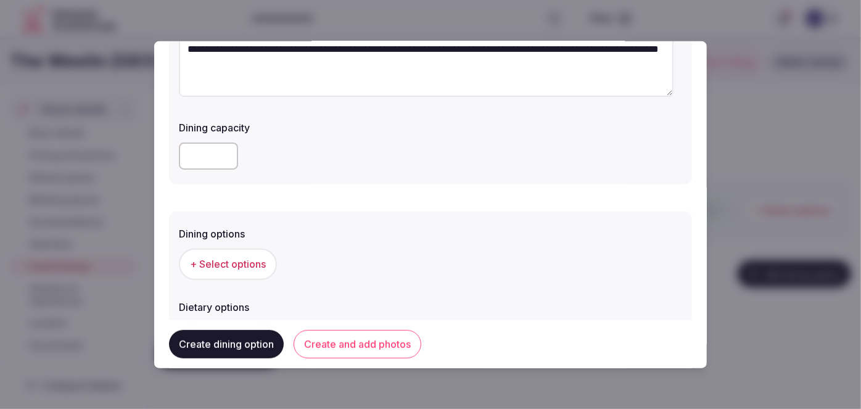
type textarea "**********"
click at [225, 265] on span "+ Select options" at bounding box center [228, 264] width 76 height 14
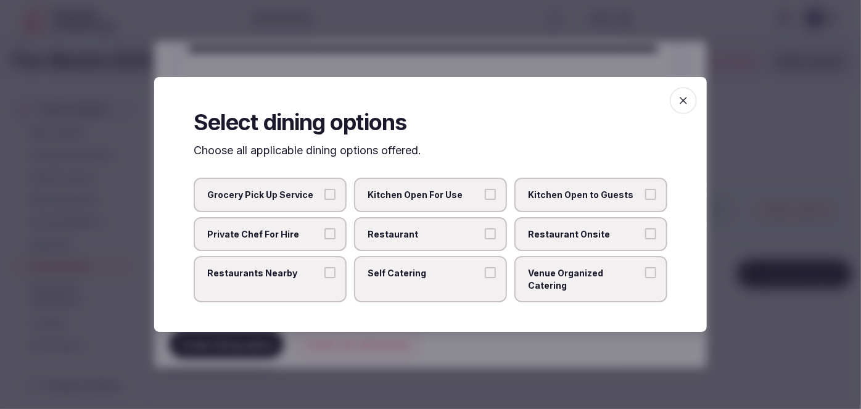
click at [573, 241] on span "Restaurant Onsite" at bounding box center [585, 234] width 114 height 12
click at [645, 239] on button "Restaurant Onsite" at bounding box center [650, 233] width 11 height 11
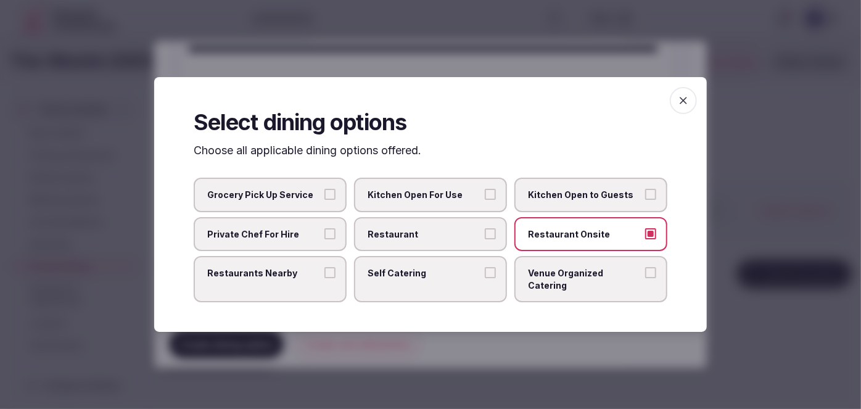
click at [689, 101] on icon "button" at bounding box center [684, 100] width 12 height 12
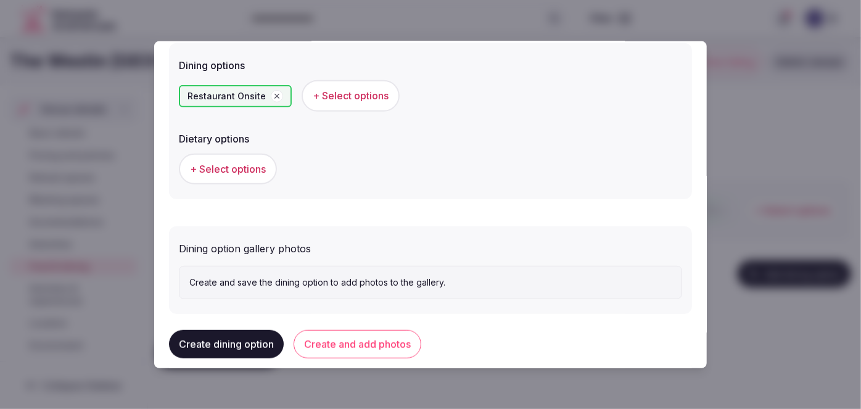
scroll to position [352, 0]
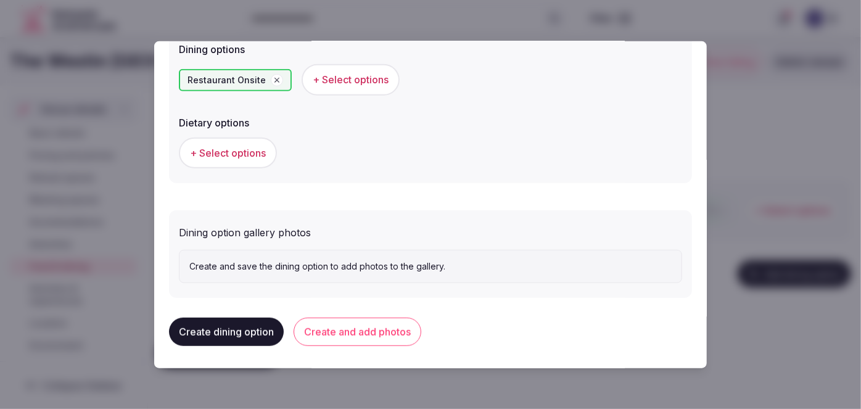
click at [376, 320] on button "Create and add photos" at bounding box center [358, 332] width 128 height 28
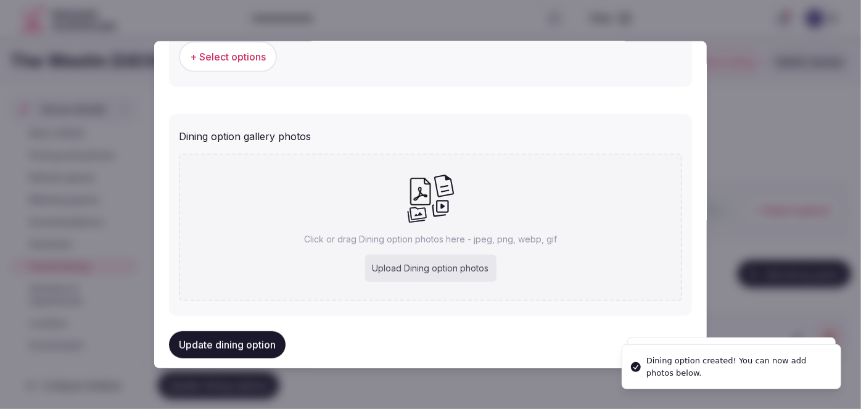
scroll to position [467, 0]
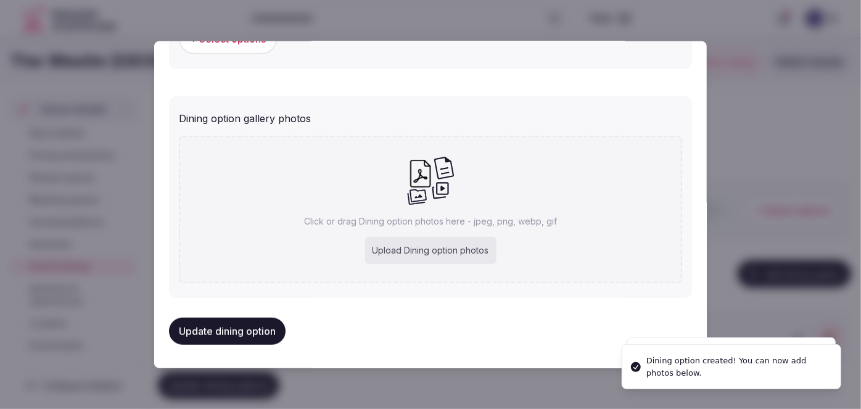
click at [431, 239] on div "Upload Dining option photos" at bounding box center [430, 250] width 131 height 27
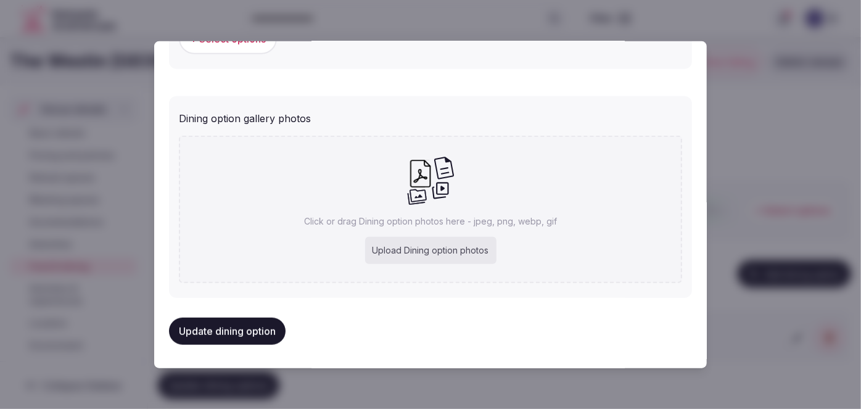
type input "**********"
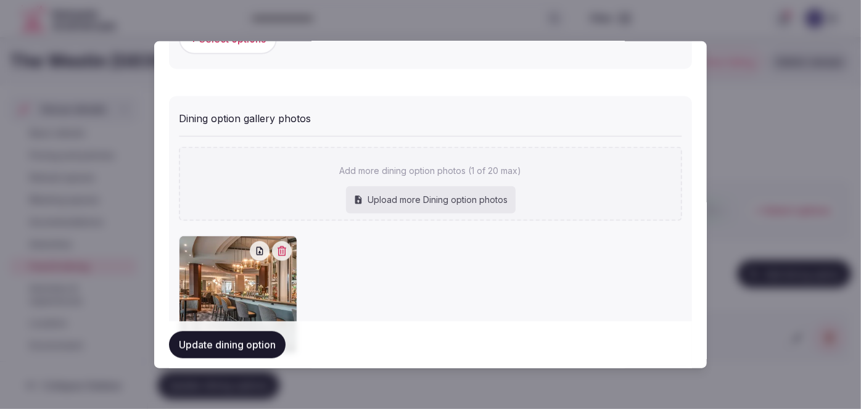
click at [270, 344] on button "Update dining option" at bounding box center [227, 344] width 117 height 27
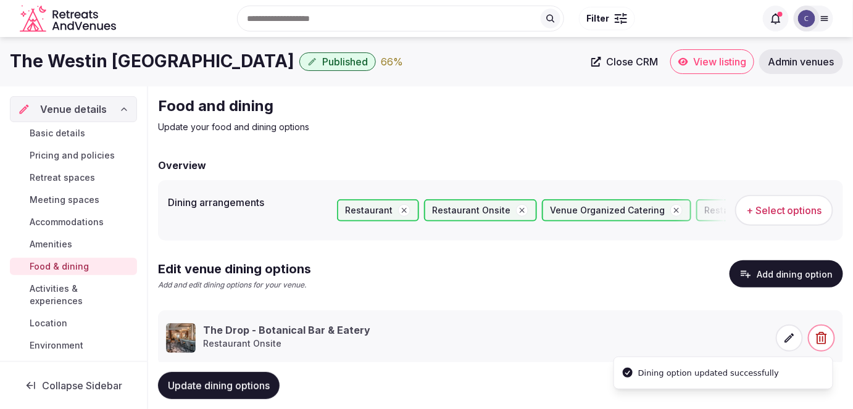
click at [257, 385] on span "Update dining options" at bounding box center [219, 386] width 102 height 12
click at [41, 288] on span "Activities & experiences" at bounding box center [81, 295] width 102 height 25
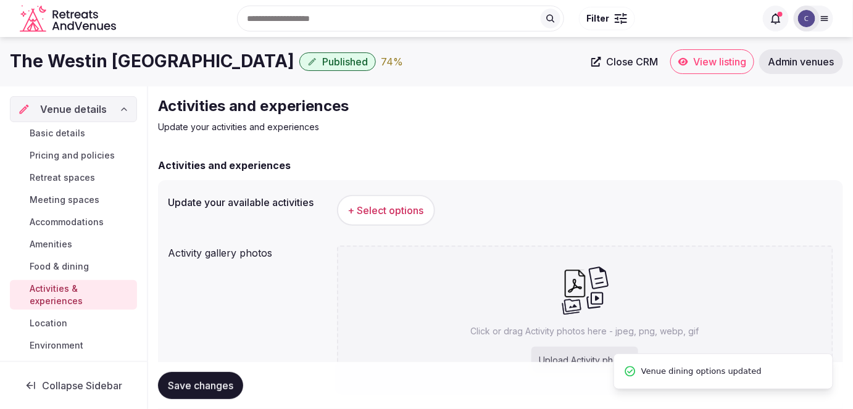
click at [384, 212] on span "+ Select options" at bounding box center [386, 211] width 76 height 14
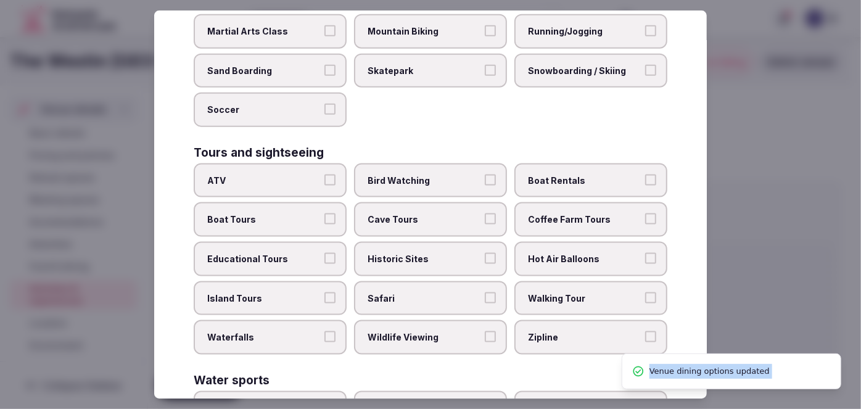
scroll to position [923, 0]
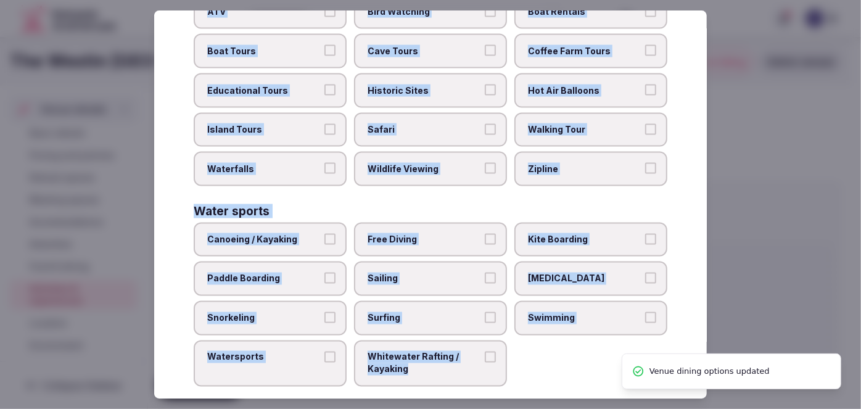
drag, startPoint x: 191, startPoint y: 79, endPoint x: 516, endPoint y: 390, distance: 449.5
click at [516, 390] on div "Select your activities Choose all applicable activities offered. Culture Dancin…" at bounding box center [430, 204] width 553 height 389
copy div "Choose all applicable activities offered. Culture Dancing Food and Culinary Cla…"
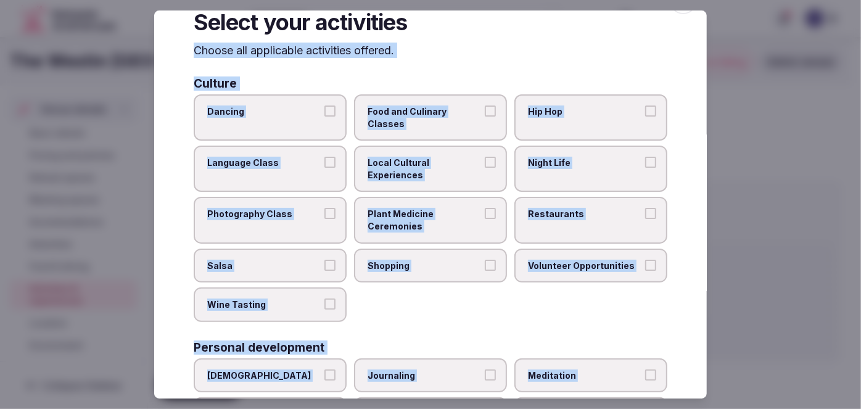
scroll to position [0, 0]
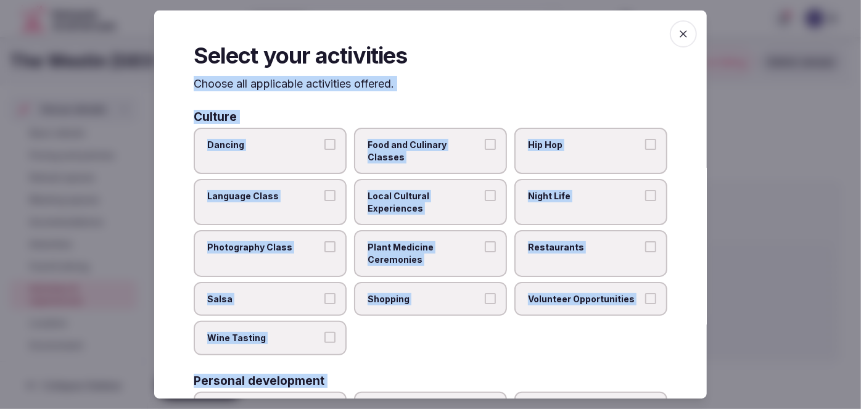
click at [289, 149] on span "Dancing" at bounding box center [264, 145] width 114 height 12
click at [325, 149] on button "Dancing" at bounding box center [330, 144] width 11 height 11
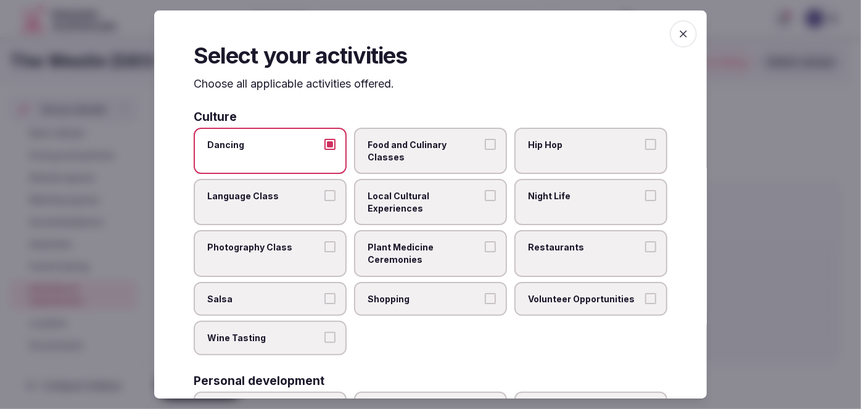
click at [405, 193] on span "Local Cultural Experiences" at bounding box center [425, 202] width 114 height 24
click at [485, 193] on button "Local Cultural Experiences" at bounding box center [490, 195] width 11 height 11
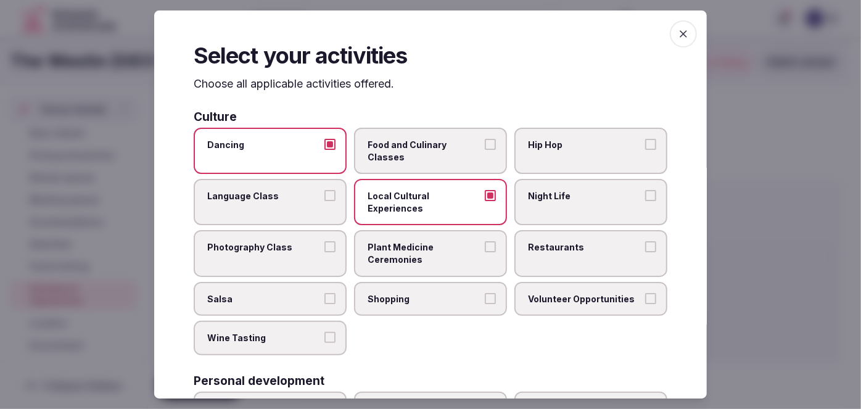
click at [531, 206] on label "Night Life" at bounding box center [591, 202] width 153 height 46
click at [645, 201] on button "Night Life" at bounding box center [650, 195] width 11 height 11
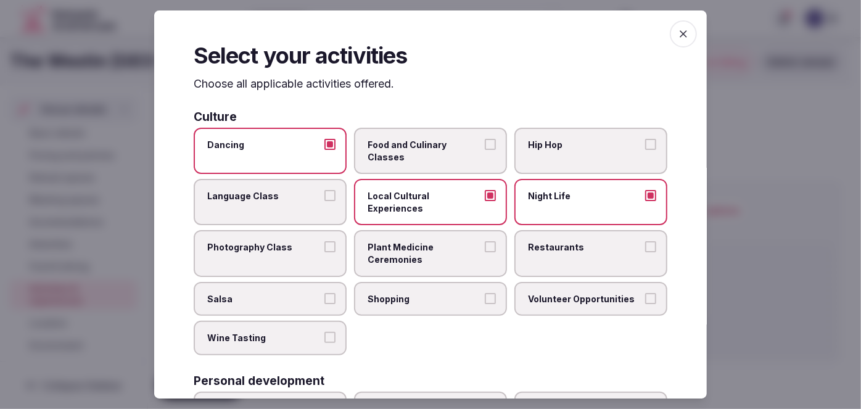
click at [551, 242] on span "Restaurants" at bounding box center [585, 248] width 114 height 12
click at [645, 242] on button "Restaurants" at bounding box center [650, 247] width 11 height 11
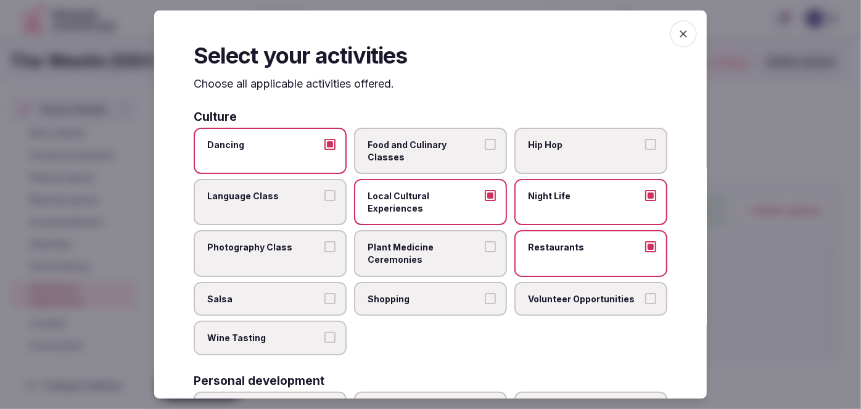
click at [483, 288] on label "Shopping" at bounding box center [430, 299] width 153 height 35
click at [485, 293] on button "Shopping" at bounding box center [490, 298] width 11 height 11
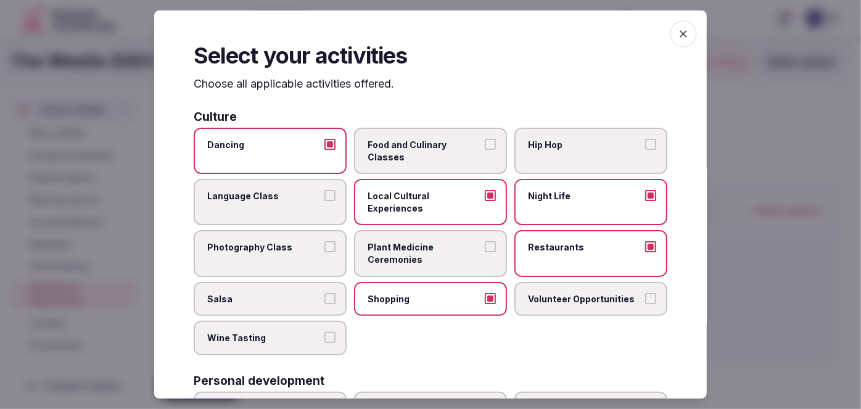
scroll to position [224, 0]
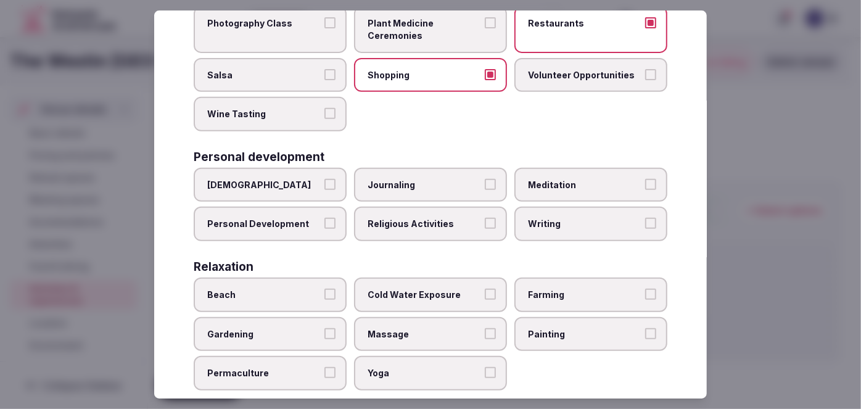
click at [281, 223] on span "Personal Development" at bounding box center [264, 224] width 114 height 12
click at [325, 223] on button "Personal Development" at bounding box center [330, 223] width 11 height 11
click at [561, 179] on span "Meditation" at bounding box center [585, 185] width 114 height 12
click at [645, 179] on button "Meditation" at bounding box center [650, 184] width 11 height 11
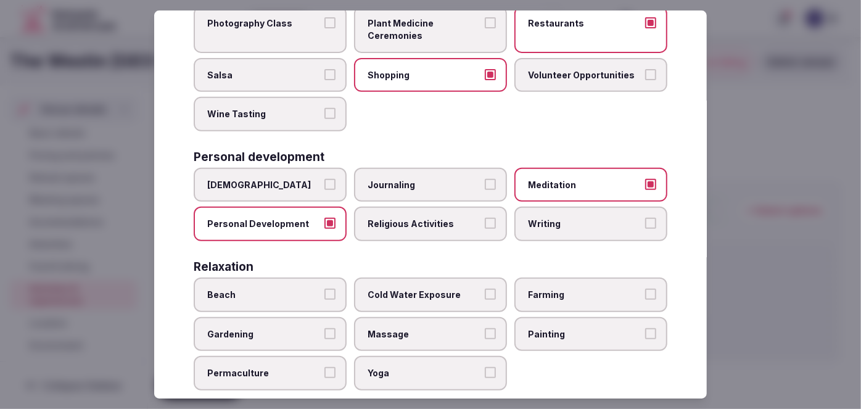
scroll to position [280, 0]
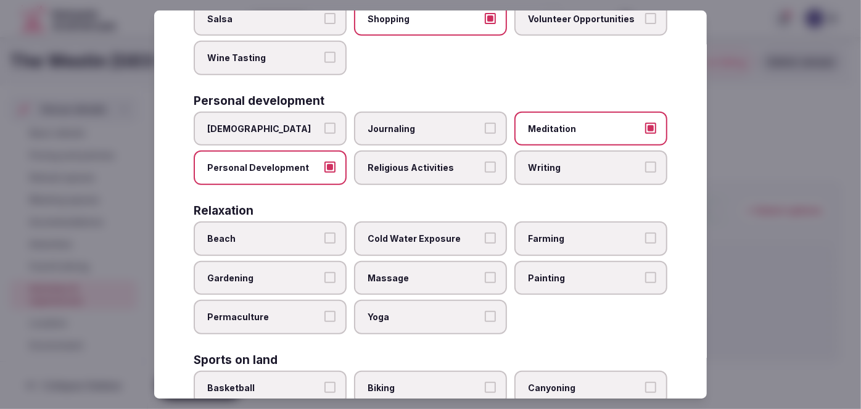
click at [403, 272] on span "Massage" at bounding box center [425, 278] width 114 height 12
click at [485, 272] on button "Massage" at bounding box center [490, 277] width 11 height 11
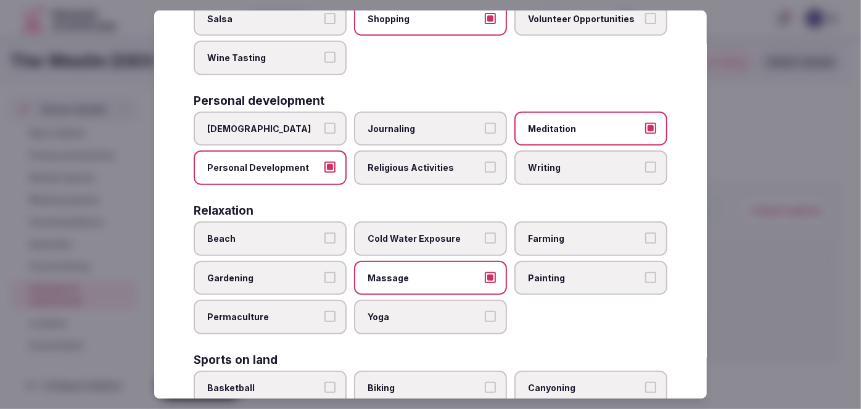
click at [404, 311] on span "Yoga" at bounding box center [425, 317] width 114 height 12
click at [485, 311] on button "Yoga" at bounding box center [490, 316] width 11 height 11
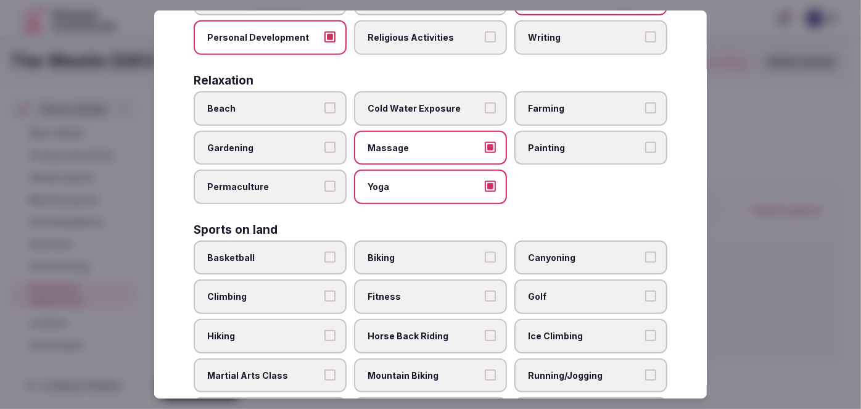
scroll to position [449, 0]
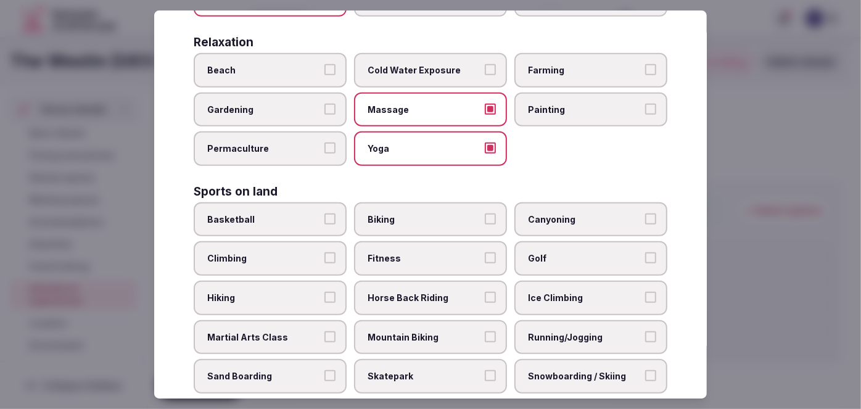
click at [415, 219] on label "Biking" at bounding box center [430, 219] width 153 height 35
click at [485, 219] on button "Biking" at bounding box center [490, 219] width 11 height 11
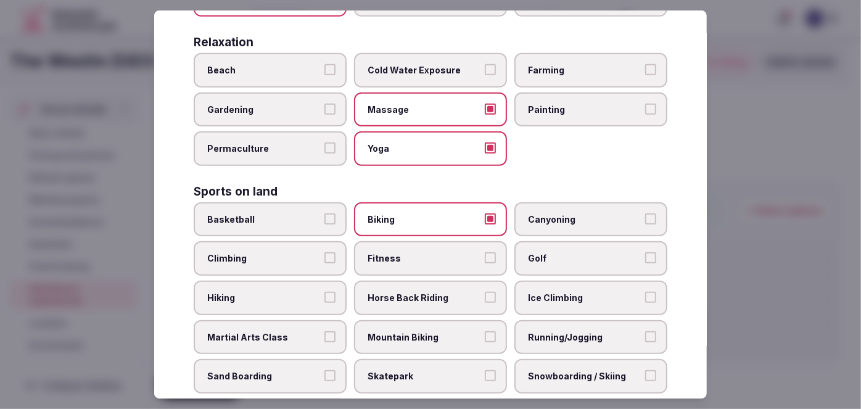
click at [408, 267] on label "Fitness" at bounding box center [430, 258] width 153 height 35
click at [485, 263] on button "Fitness" at bounding box center [490, 257] width 11 height 11
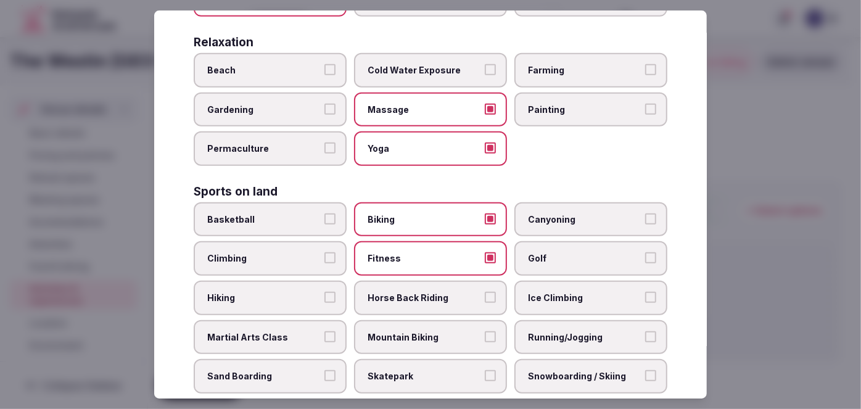
click at [286, 293] on span "Hiking" at bounding box center [264, 298] width 114 height 12
click at [325, 293] on button "Hiking" at bounding box center [330, 297] width 11 height 11
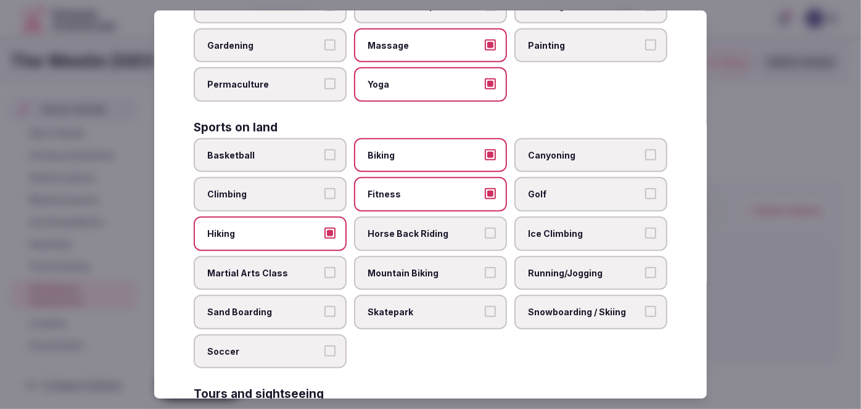
scroll to position [561, 0]
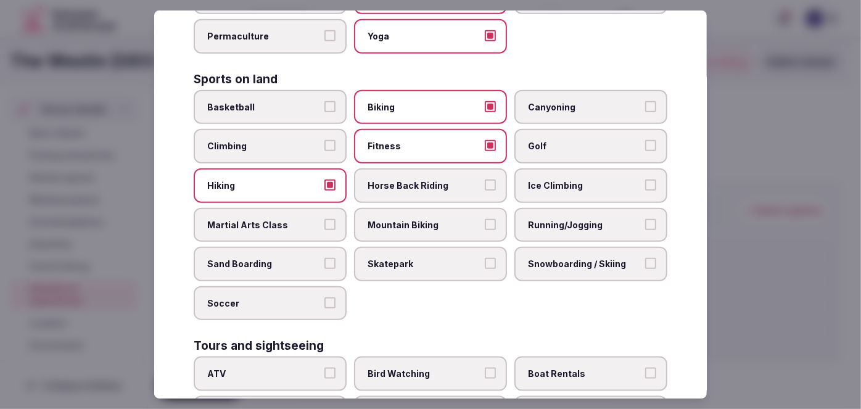
click at [558, 208] on label "Running/Jogging" at bounding box center [591, 225] width 153 height 35
click at [645, 219] on button "Running/Jogging" at bounding box center [650, 224] width 11 height 11
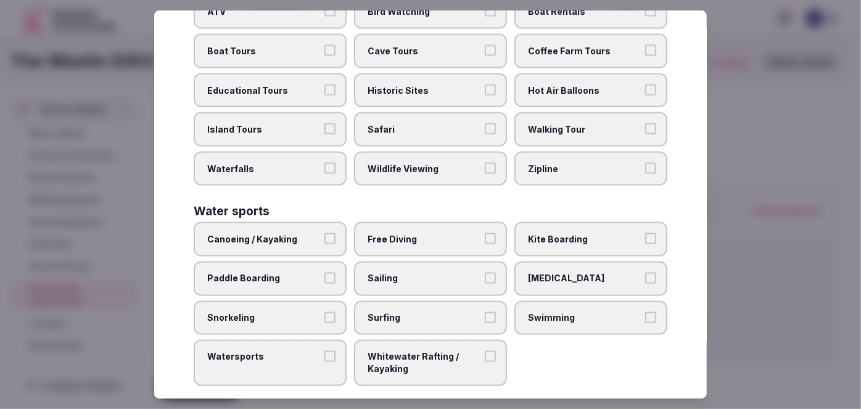
scroll to position [923, 0]
click at [561, 112] on label "Walking Tour" at bounding box center [591, 129] width 153 height 35
click at [645, 123] on button "Walking Tour" at bounding box center [650, 128] width 11 height 11
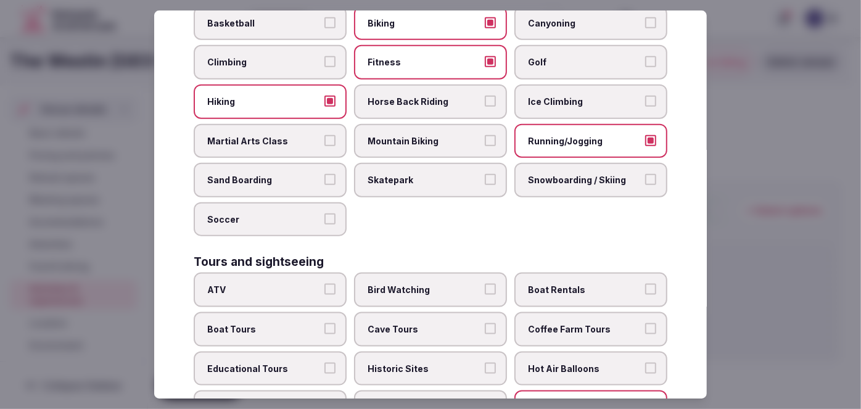
scroll to position [643, 0]
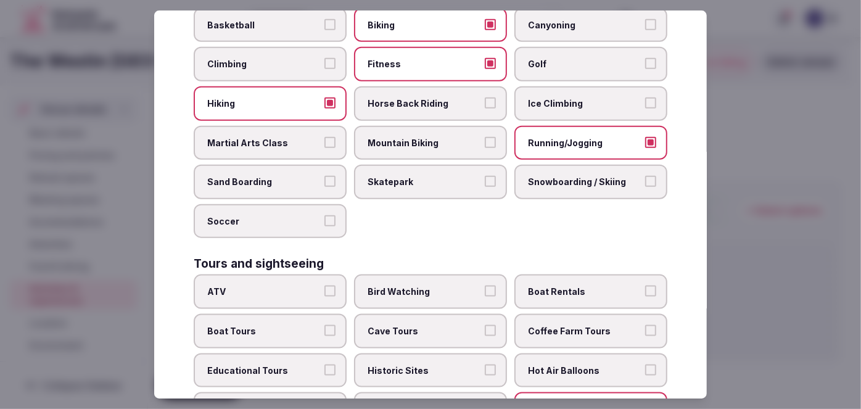
click at [453, 365] on span "Historic Sites" at bounding box center [425, 371] width 114 height 12
click at [485, 365] on button "Historic Sites" at bounding box center [490, 370] width 11 height 11
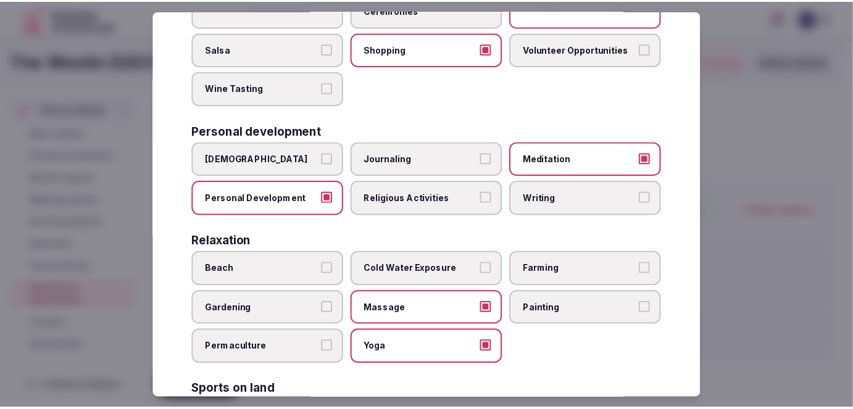
scroll to position [0, 0]
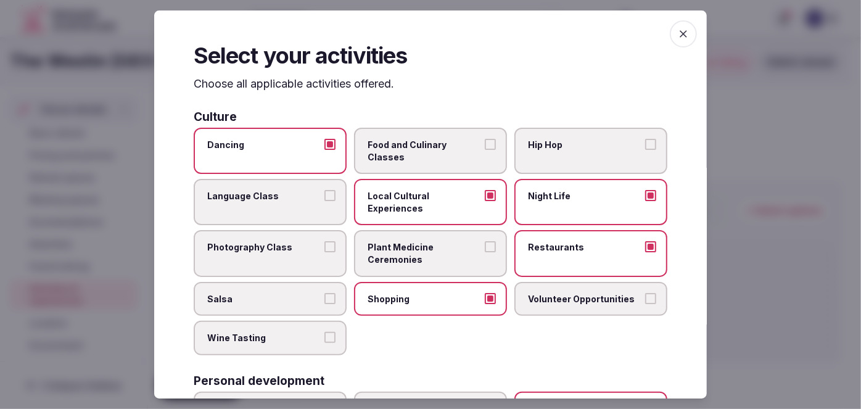
drag, startPoint x: 673, startPoint y: 35, endPoint x: 603, endPoint y: 106, distance: 98.6
click at [680, 35] on icon "button" at bounding box center [683, 33] width 7 height 7
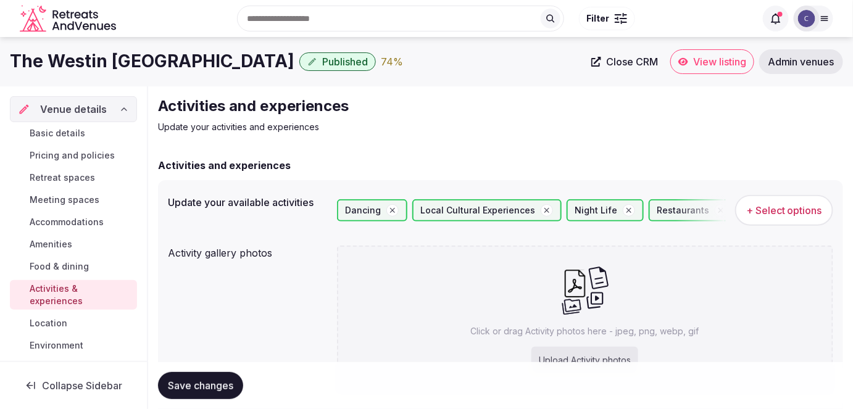
click at [571, 325] on p "Click or drag Activity photos here - jpeg, png, webp, gif" at bounding box center [585, 331] width 228 height 12
type input "**********"
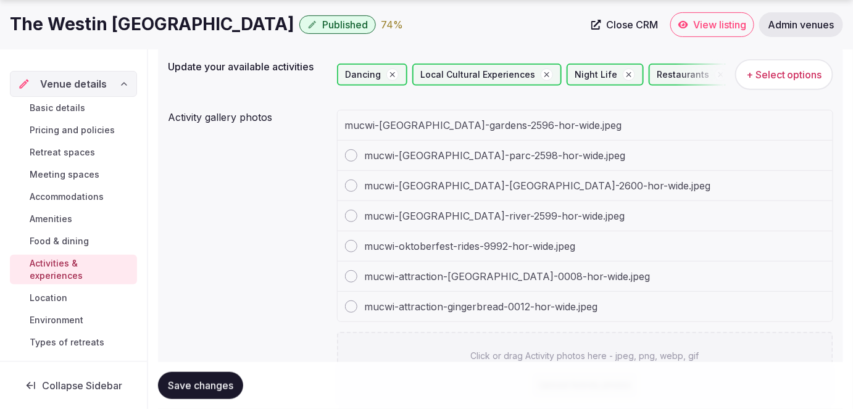
scroll to position [224, 0]
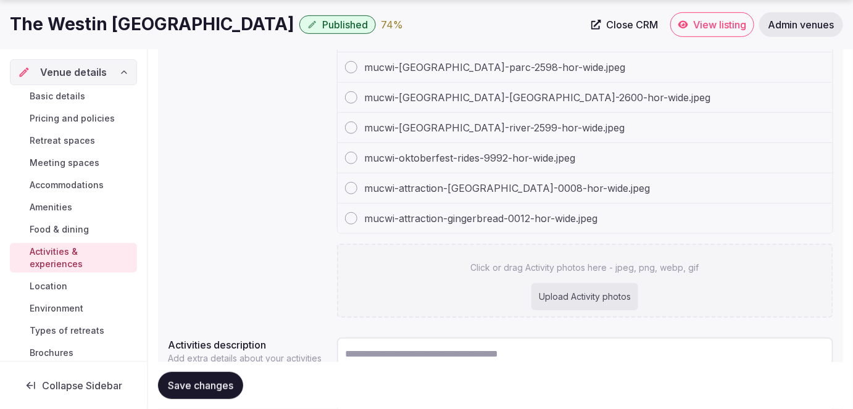
click at [553, 301] on div "Upload Activity photos" at bounding box center [584, 296] width 107 height 27
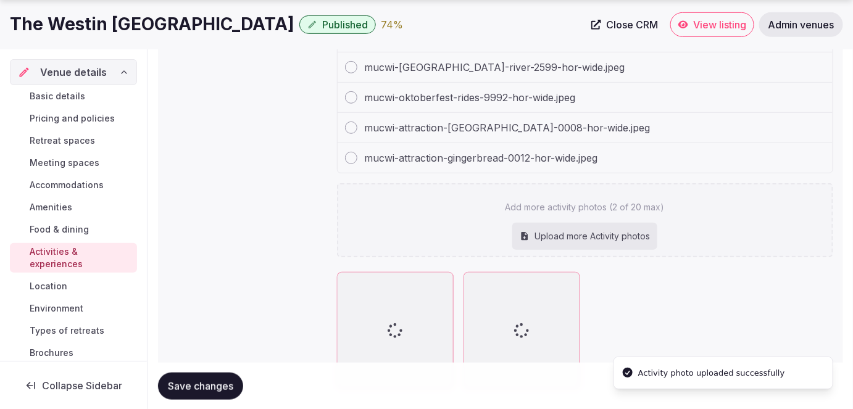
type input "**********"
click at [588, 230] on div "Upload more Activity photos" at bounding box center [584, 236] width 145 height 27
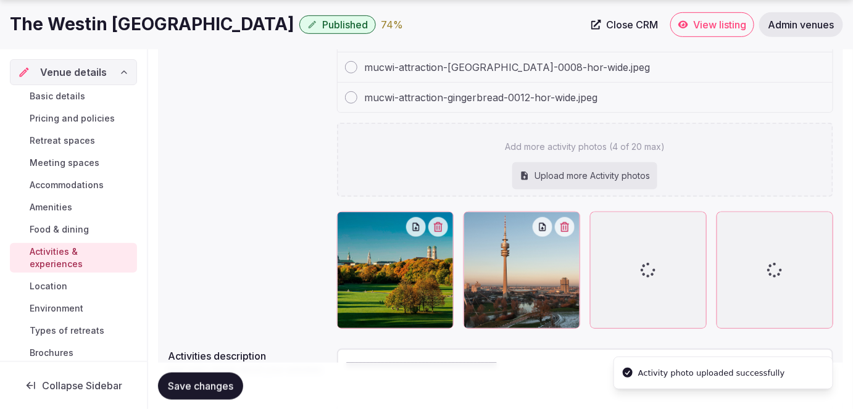
type input "**********"
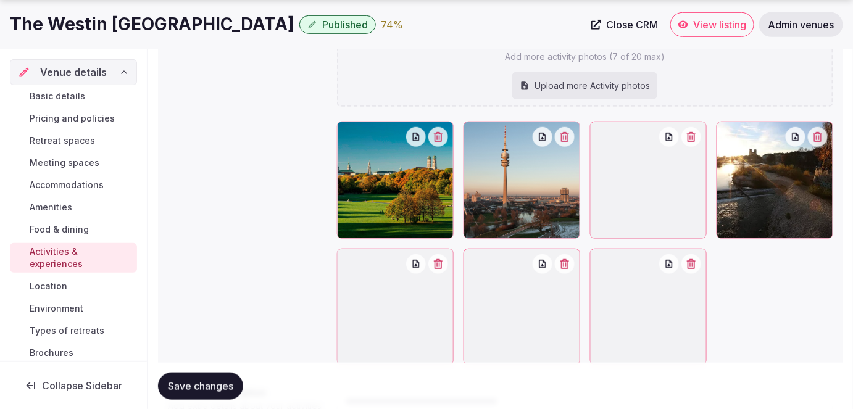
scroll to position [336, 0]
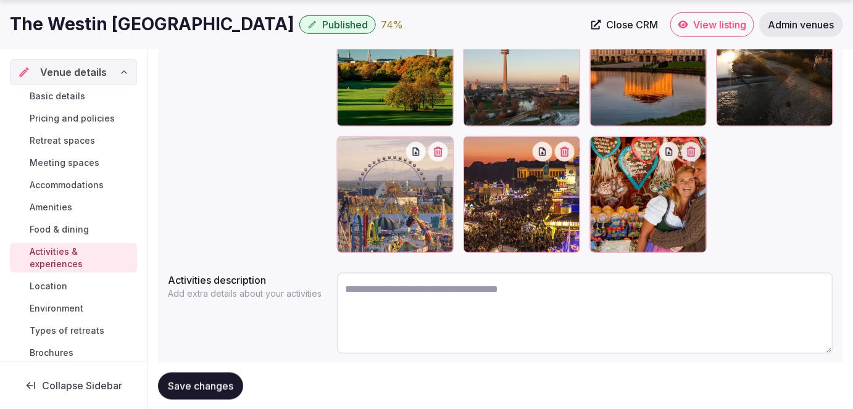
click at [228, 374] on button "Save changes" at bounding box center [200, 385] width 85 height 27
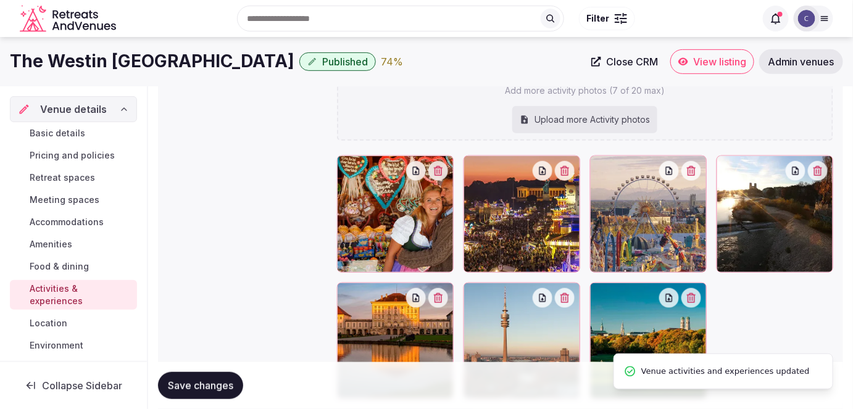
scroll to position [168, 0]
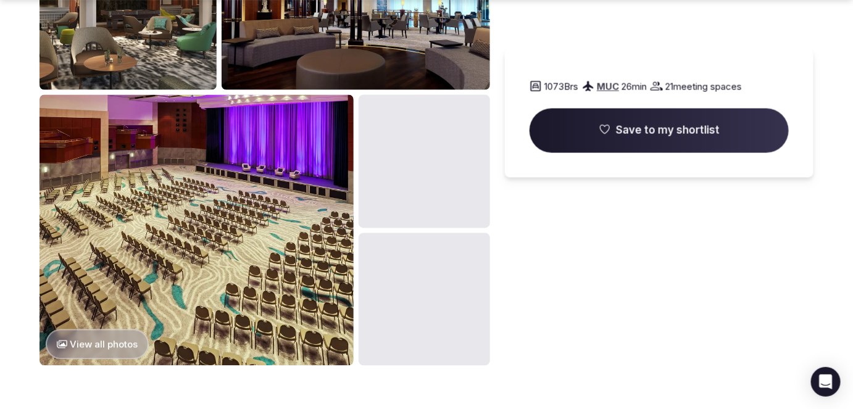
scroll to position [729, 0]
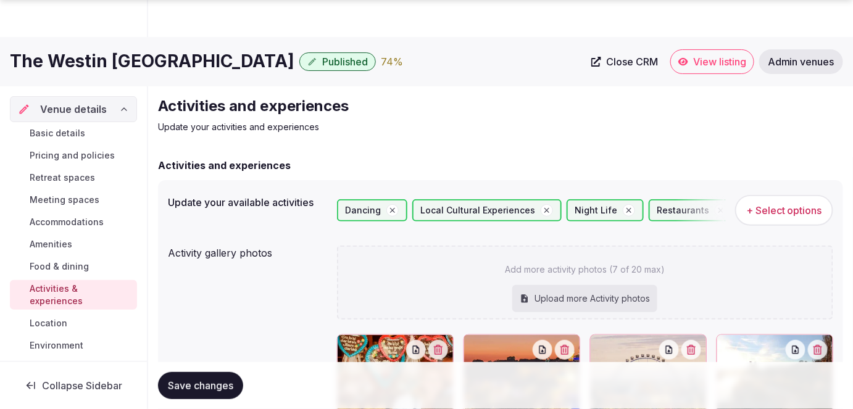
click at [579, 285] on div "Upload more Activity photos" at bounding box center [584, 298] width 145 height 27
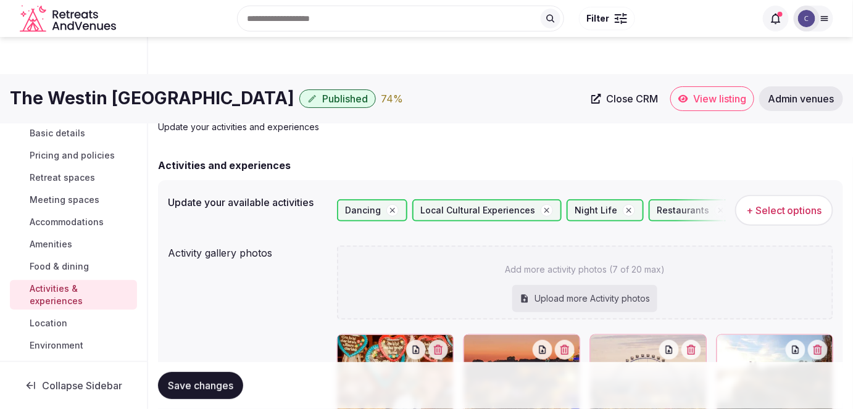
scroll to position [168, 0]
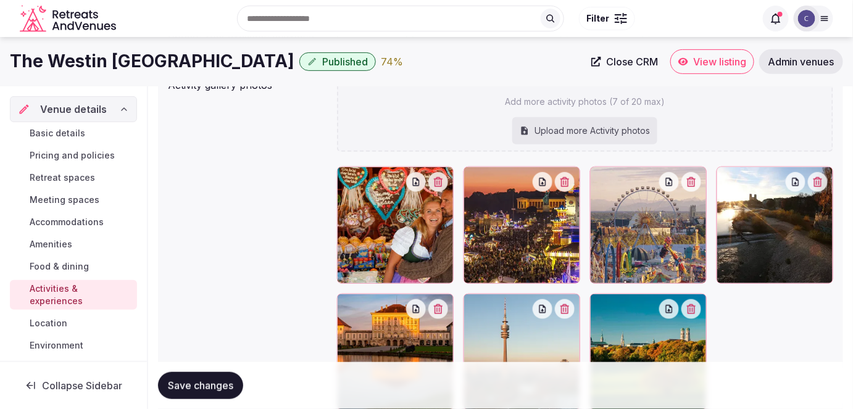
type input "**********"
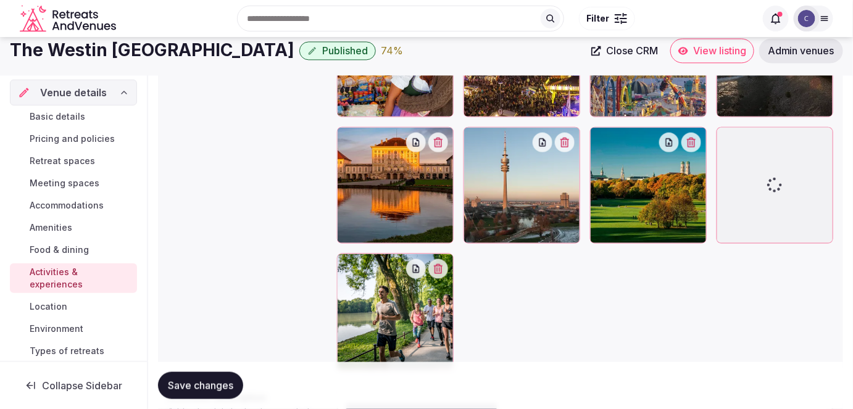
scroll to position [333, 0]
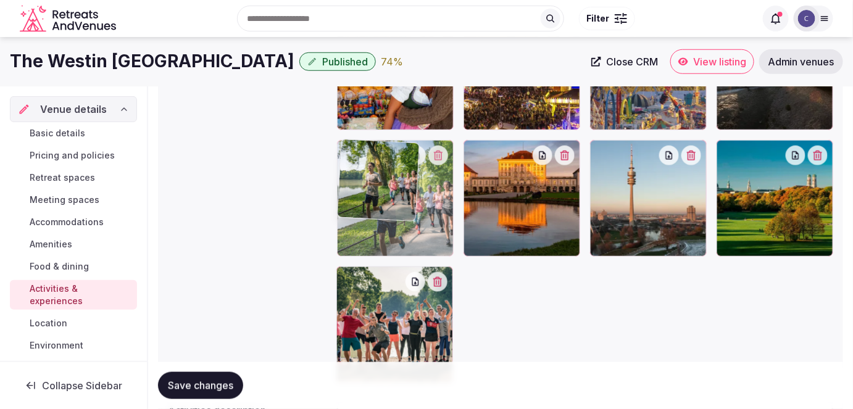
drag, startPoint x: 349, startPoint y: 279, endPoint x: 368, endPoint y: 114, distance: 166.5
click at [368, 115] on body "Search Popular Destinations Toscana, Italy Riviera Maya, Mexico Indonesia, Bali…" at bounding box center [426, 123] width 853 height 912
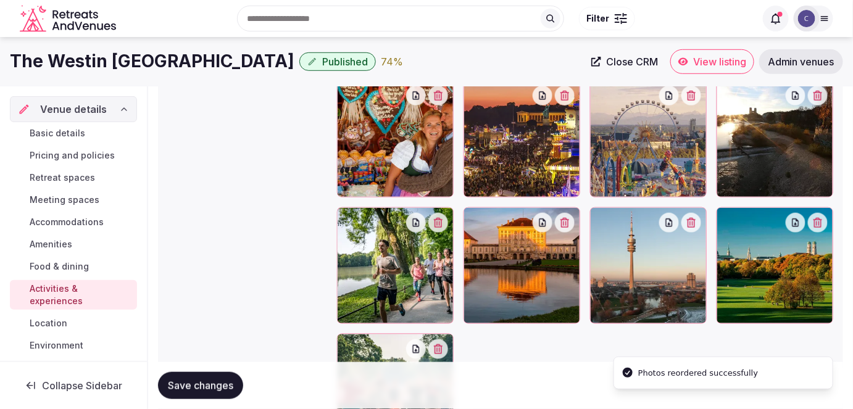
scroll to position [220, 0]
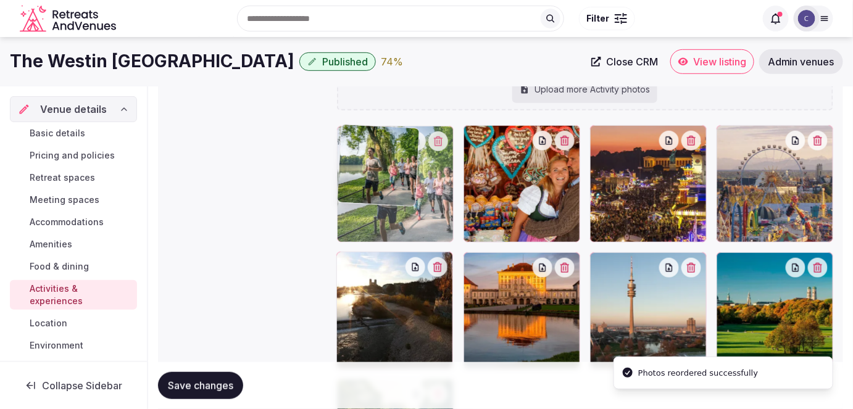
drag, startPoint x: 354, startPoint y: 254, endPoint x: 350, endPoint y: 196, distance: 58.1
click at [350, 186] on body "Search Popular Destinations Toscana, Italy Riviera Maya, Mexico Indonesia, Bali…" at bounding box center [426, 236] width 853 height 912
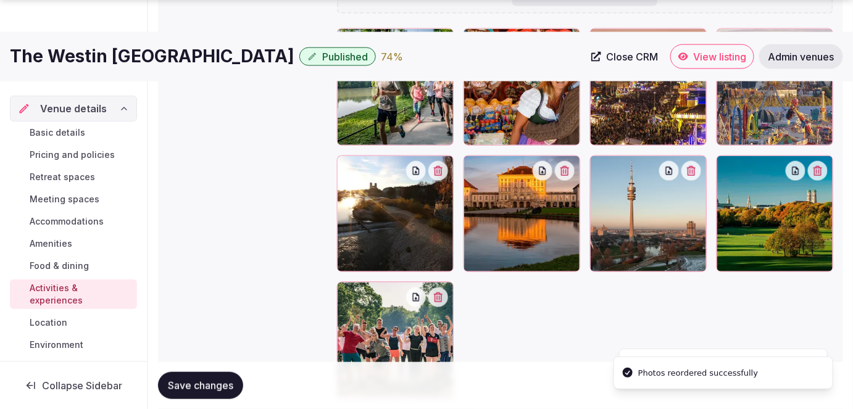
scroll to position [333, 0]
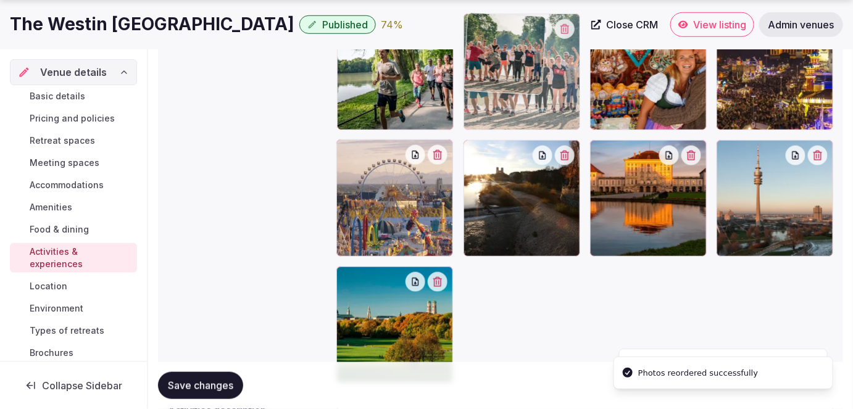
drag, startPoint x: 352, startPoint y: 276, endPoint x: 477, endPoint y: 84, distance: 228.8
click at [477, 84] on body "Search Popular Destinations Toscana, Italy Riviera Maya, Mexico Indonesia, Bali…" at bounding box center [426, 123] width 853 height 912
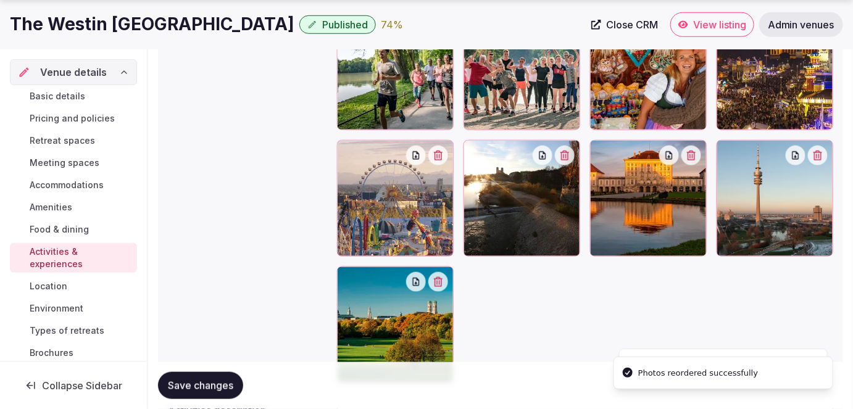
click at [230, 385] on span "Save changes" at bounding box center [200, 386] width 65 height 12
click at [97, 304] on link "Environment" at bounding box center [73, 308] width 127 height 17
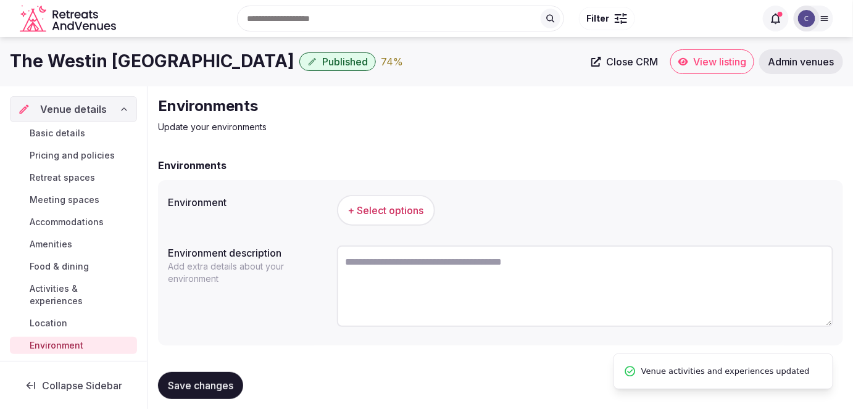
click at [415, 212] on span "+ Select options" at bounding box center [386, 211] width 76 height 14
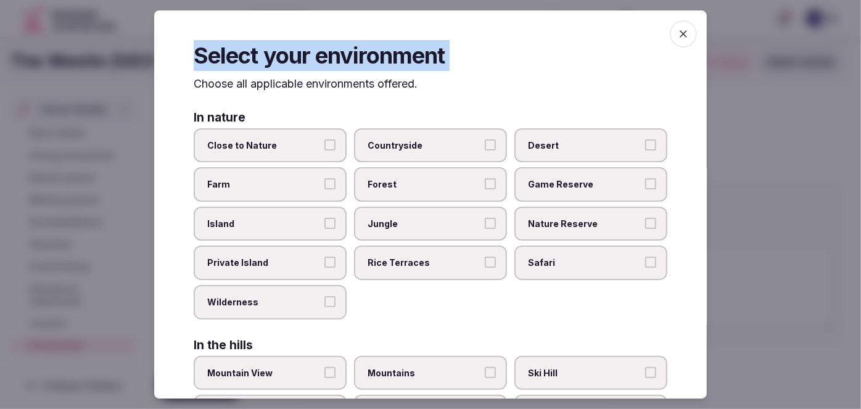
scroll to position [311, 0]
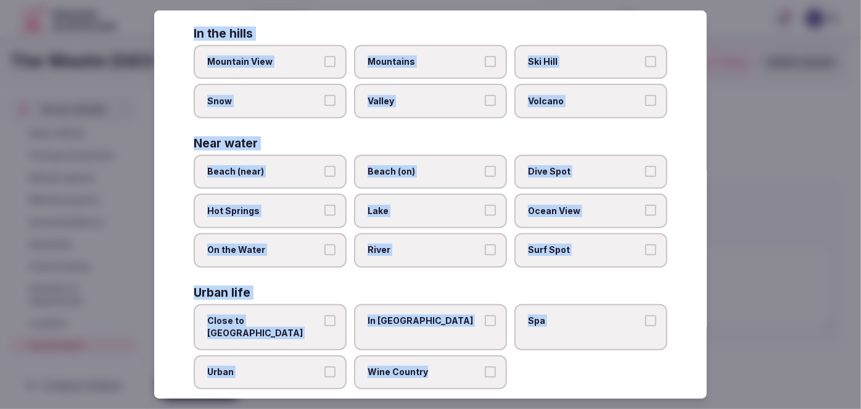
drag, startPoint x: 188, startPoint y: 84, endPoint x: 505, endPoint y: 373, distance: 429.4
click at [505, 373] on div "Select your environment Choose all applicable environments offered. In nature C…" at bounding box center [430, 204] width 553 height 389
copy div "Choose all applicable environments offered. In nature Close to Nature Countrysi…"
click at [294, 316] on span "Close to [GEOGRAPHIC_DATA]" at bounding box center [264, 327] width 114 height 24
click at [325, 316] on button "Close to [GEOGRAPHIC_DATA]" at bounding box center [330, 320] width 11 height 11
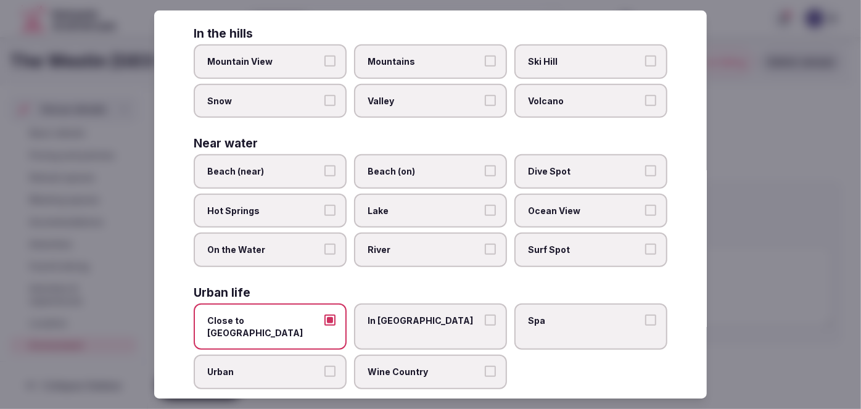
click at [287, 366] on span "Urban" at bounding box center [264, 372] width 114 height 12
click at [325, 366] on button "Urban" at bounding box center [330, 371] width 11 height 11
click at [378, 325] on label "In [GEOGRAPHIC_DATA]" at bounding box center [430, 327] width 153 height 46
click at [485, 325] on button "In [GEOGRAPHIC_DATA]" at bounding box center [490, 320] width 11 height 11
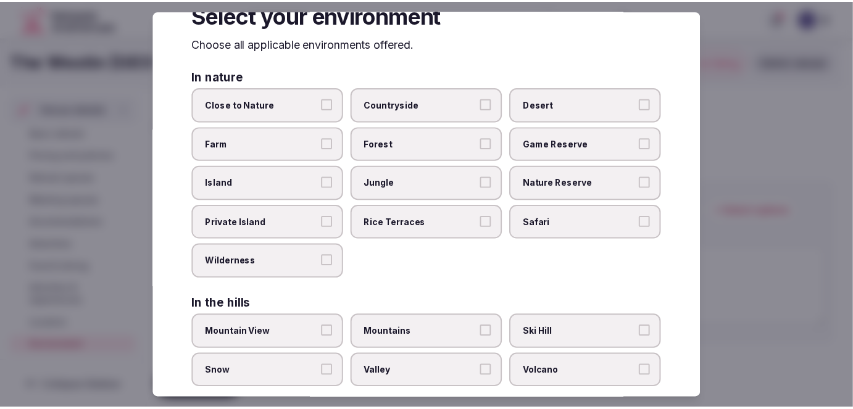
scroll to position [0, 0]
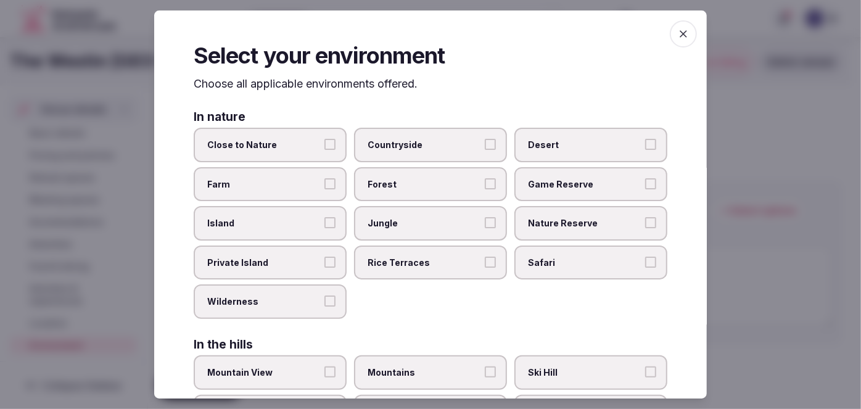
click at [678, 37] on icon "button" at bounding box center [684, 34] width 12 height 12
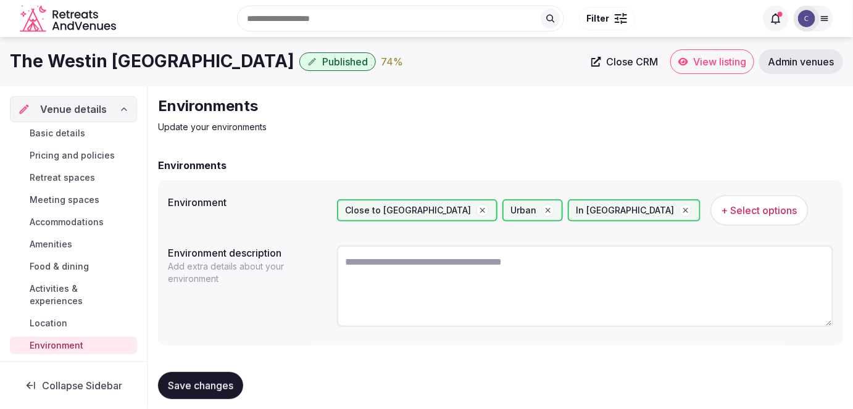
click at [537, 284] on textarea at bounding box center [585, 286] width 497 height 81
paste textarea "**********"
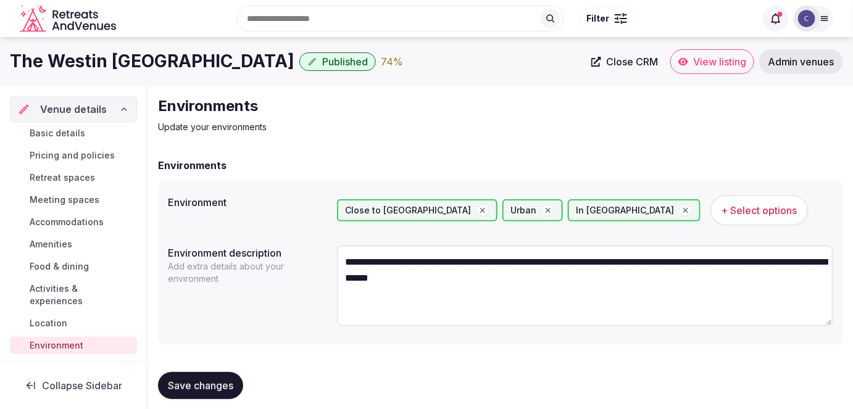
type textarea "**********"
click at [230, 387] on span "Save changes" at bounding box center [200, 386] width 65 height 12
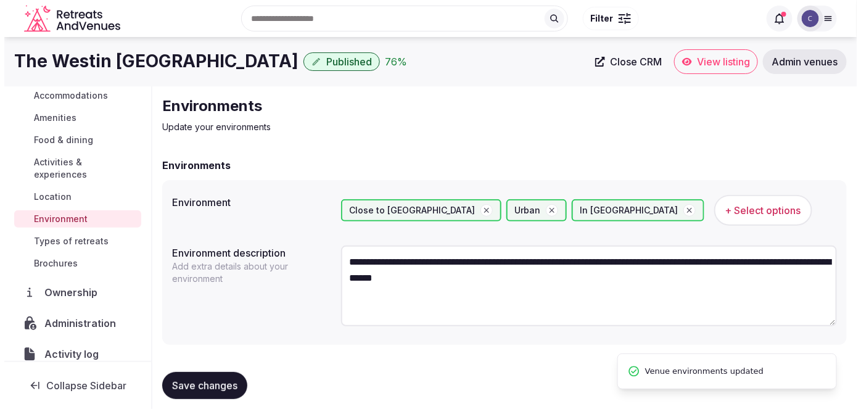
scroll to position [168, 0]
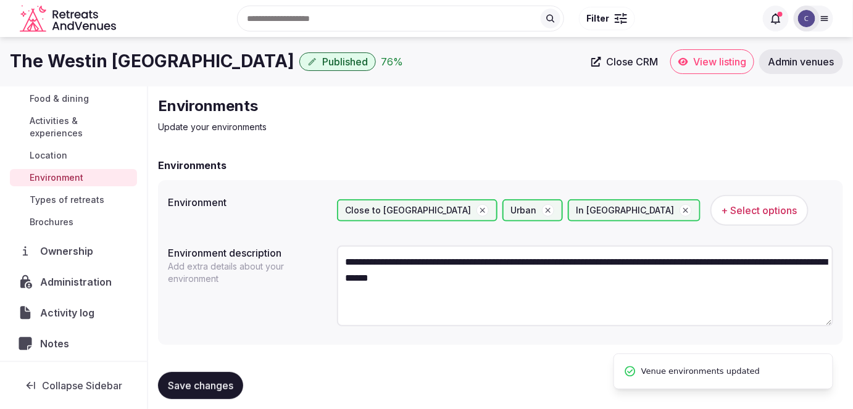
click at [64, 196] on span "Types of retreats" at bounding box center [67, 200] width 75 height 12
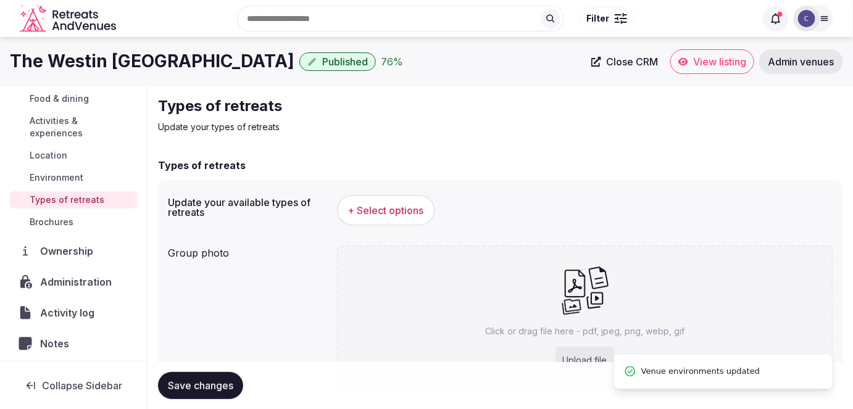
click at [367, 204] on span "+ Select options" at bounding box center [386, 211] width 76 height 14
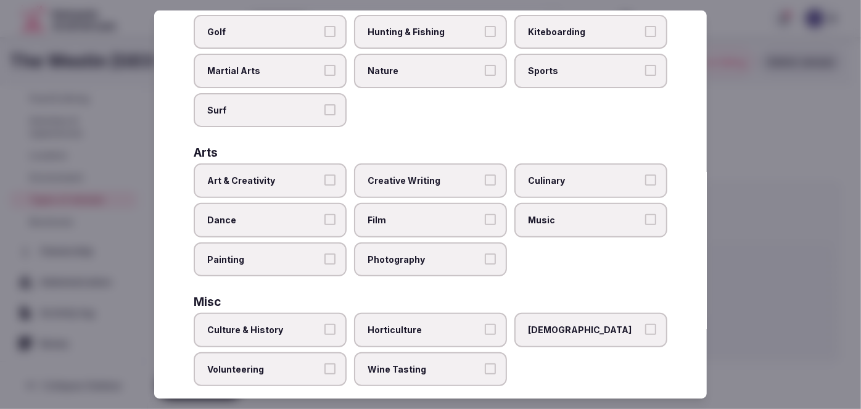
scroll to position [508, 0]
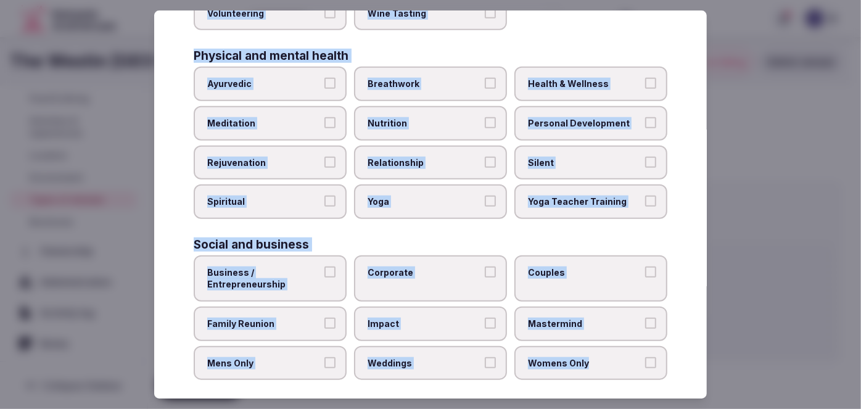
drag, startPoint x: 188, startPoint y: 89, endPoint x: 680, endPoint y: 357, distance: 560.2
click at [668, 356] on div "Select your types of retreats Choose all applicable types of retreats offered. …" at bounding box center [430, 204] width 553 height 389
copy div "Choose all applicable types of retreats offered. Active Adventure Cold Water Ex…"
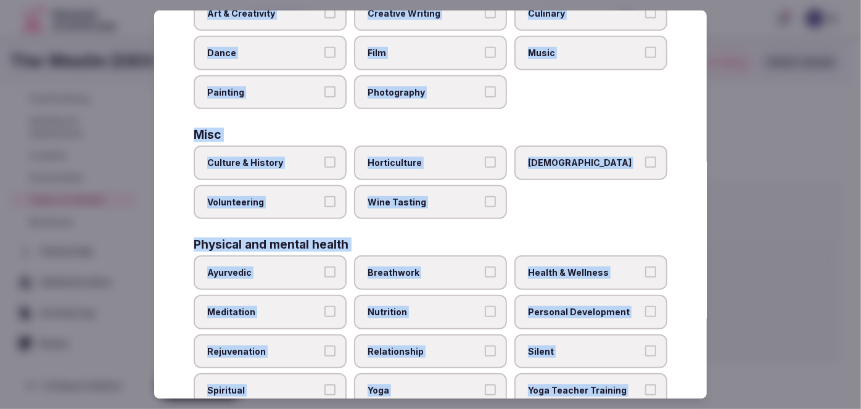
scroll to position [284, 0]
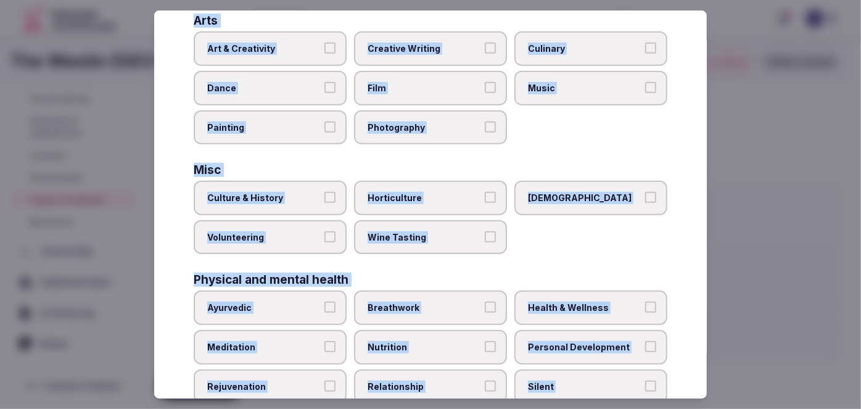
click at [273, 197] on span "Culture & History" at bounding box center [264, 198] width 114 height 12
click at [325, 197] on button "Culture & History" at bounding box center [330, 197] width 11 height 11
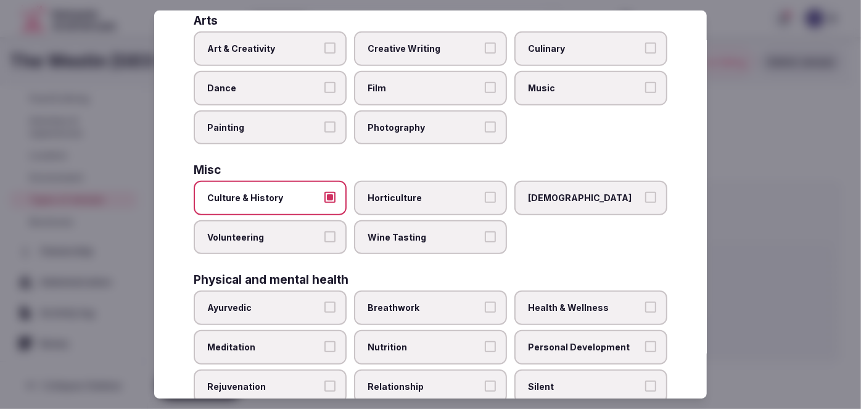
scroll to position [396, 0]
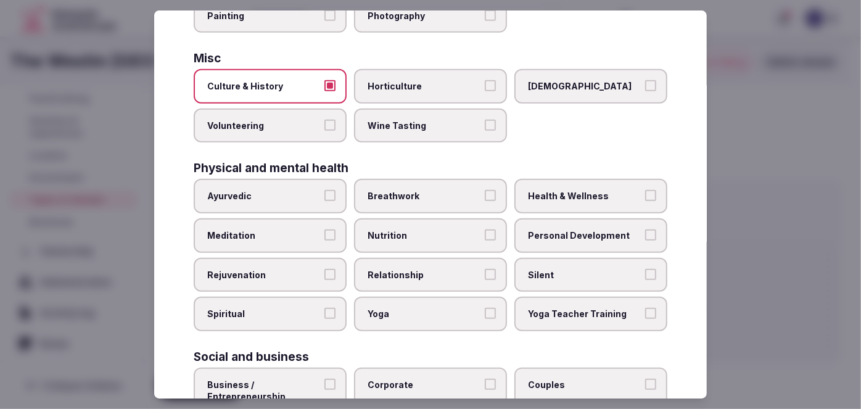
drag, startPoint x: 587, startPoint y: 200, endPoint x: 351, endPoint y: 338, distance: 272.9
click at [587, 201] on label "Health & Wellness" at bounding box center [591, 197] width 153 height 35
click at [645, 201] on button "Health & Wellness" at bounding box center [650, 196] width 11 height 11
click at [574, 230] on span "Personal Development" at bounding box center [585, 236] width 114 height 12
click at [311, 235] on label "Meditation" at bounding box center [270, 235] width 153 height 35
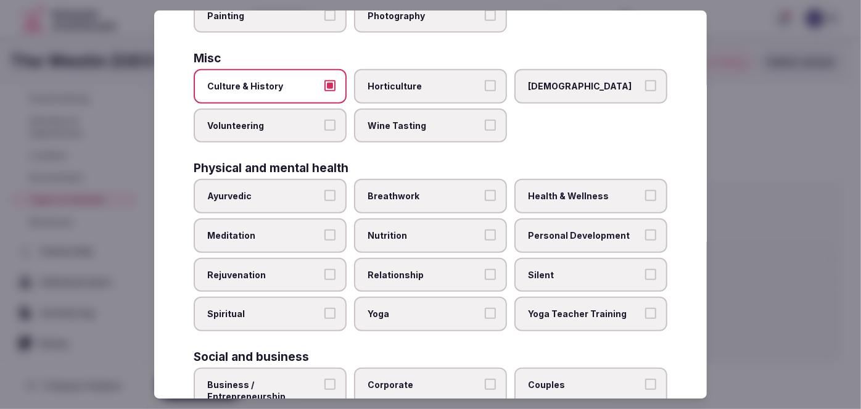
click at [325, 235] on button "Meditation" at bounding box center [330, 235] width 11 height 11
click at [306, 269] on span "Rejuvenation" at bounding box center [264, 275] width 114 height 12
click at [325, 269] on button "Rejuvenation" at bounding box center [330, 274] width 11 height 11
click at [403, 308] on span "Yoga" at bounding box center [425, 314] width 114 height 12
click at [485, 308] on button "Yoga" at bounding box center [490, 313] width 11 height 11
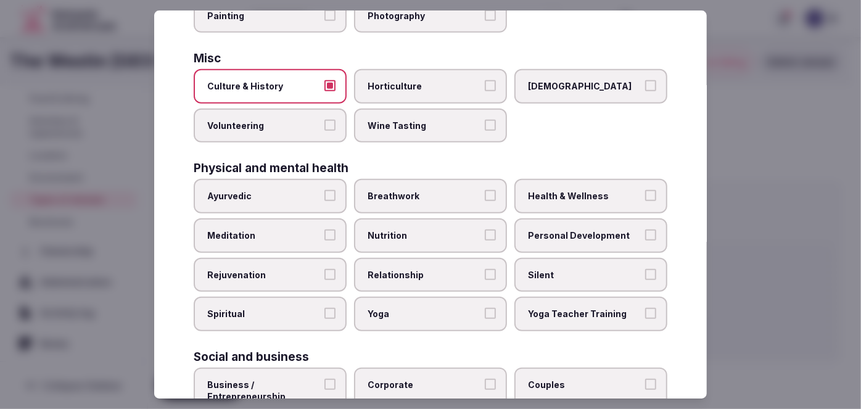
click at [291, 308] on span "Spiritual" at bounding box center [264, 314] width 114 height 12
click at [325, 308] on button "Spiritual" at bounding box center [330, 313] width 11 height 11
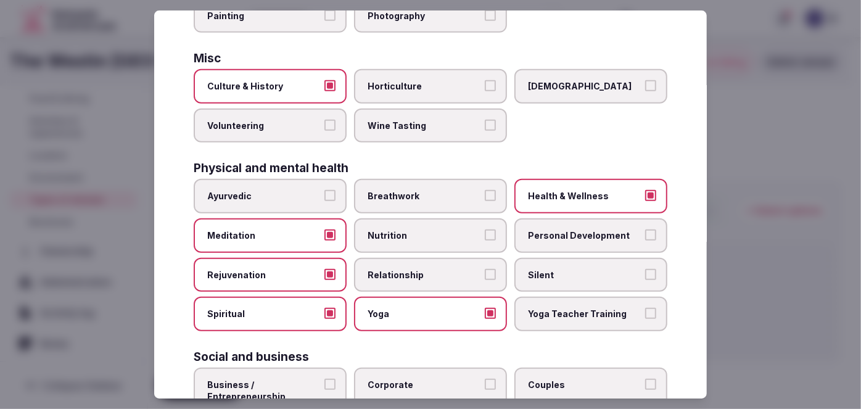
click at [558, 230] on span "Personal Development" at bounding box center [585, 236] width 114 height 12
click at [645, 230] on button "Personal Development" at bounding box center [650, 235] width 11 height 11
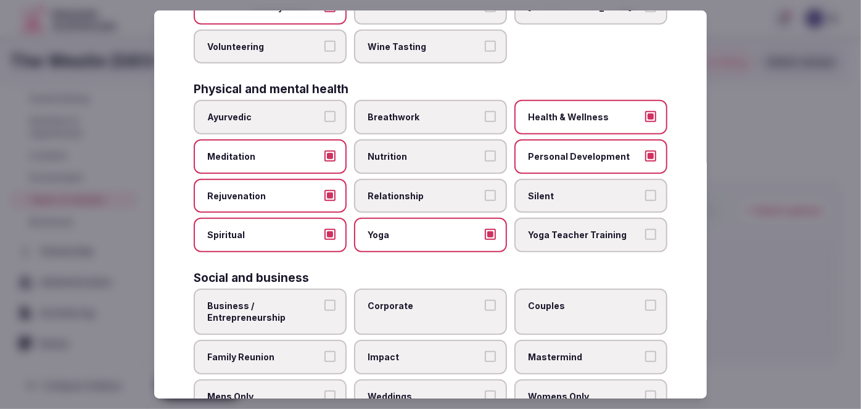
scroll to position [508, 0]
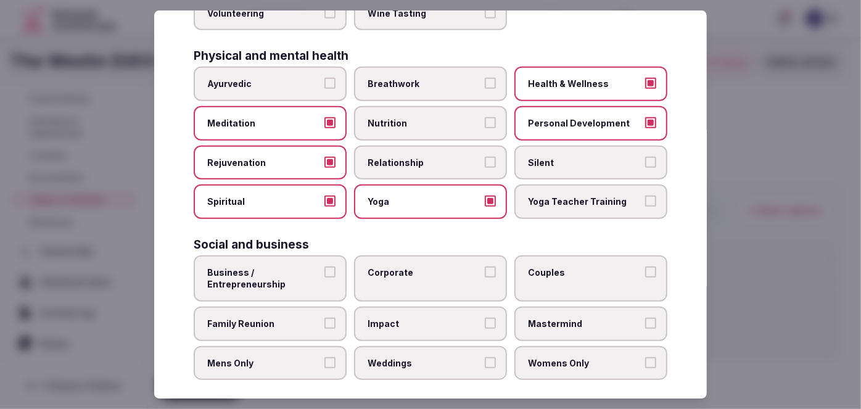
click at [294, 318] on span "Family Reunion" at bounding box center [264, 324] width 114 height 12
click at [325, 318] on button "Family Reunion" at bounding box center [330, 323] width 11 height 11
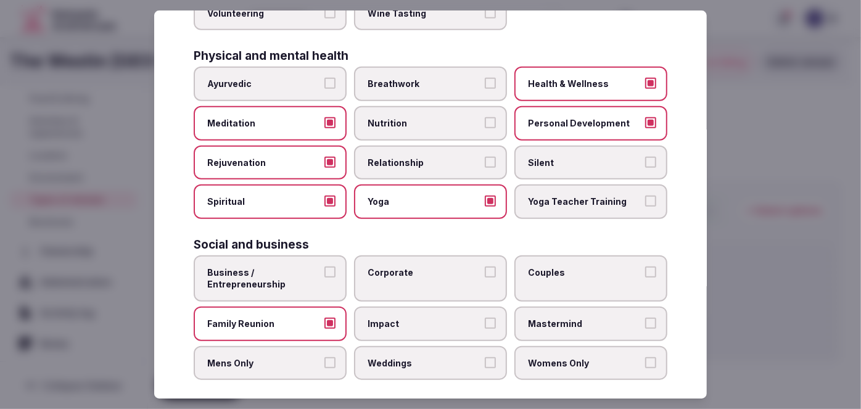
click at [298, 269] on span "Business / Entrepreneurship" at bounding box center [264, 279] width 114 height 24
click at [325, 269] on button "Business / Entrepreneurship" at bounding box center [330, 272] width 11 height 11
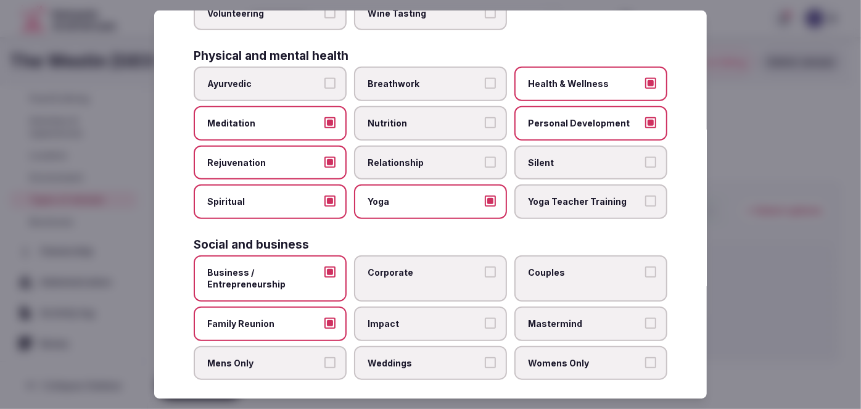
click at [392, 267] on span "Corporate" at bounding box center [425, 273] width 114 height 12
click at [485, 267] on button "Corporate" at bounding box center [490, 272] width 11 height 11
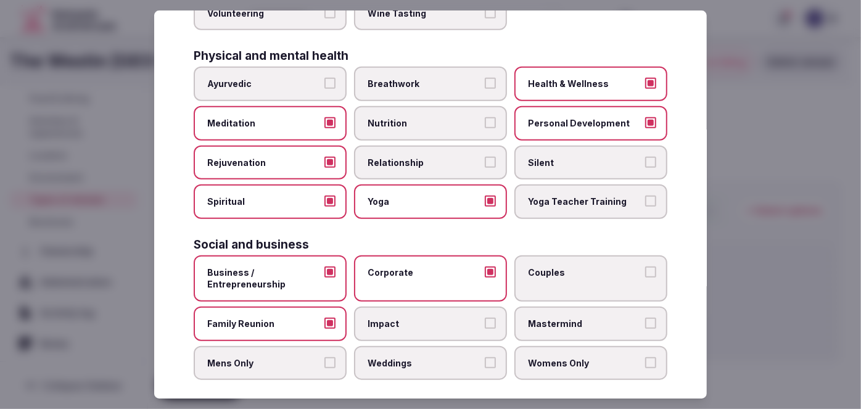
click at [397, 346] on label "Weddings" at bounding box center [430, 363] width 153 height 35
click at [485, 357] on button "Weddings" at bounding box center [490, 362] width 11 height 11
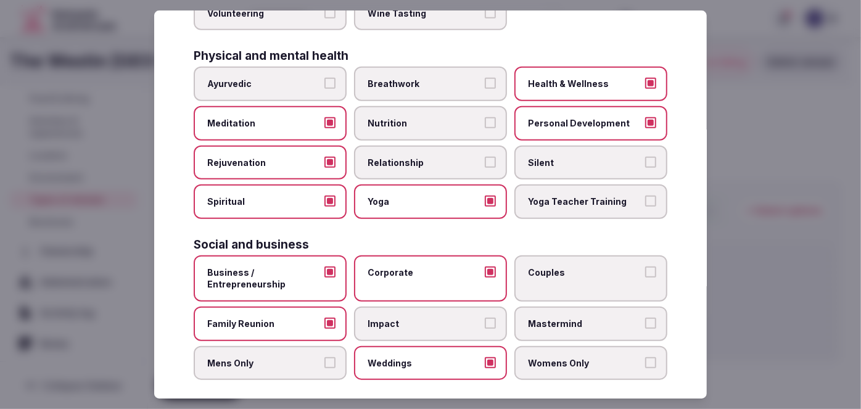
click at [559, 270] on label "Couples" at bounding box center [591, 278] width 153 height 46
click at [645, 270] on button "Couples" at bounding box center [650, 272] width 11 height 11
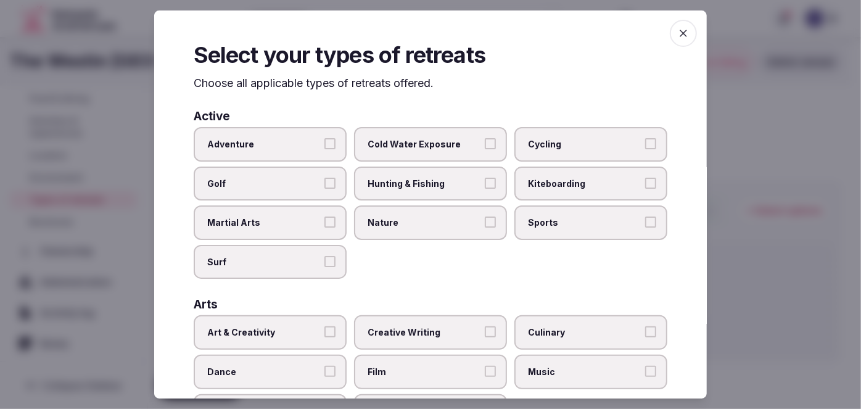
scroll to position [0, 0]
click at [670, 36] on span "button" at bounding box center [683, 33] width 27 height 27
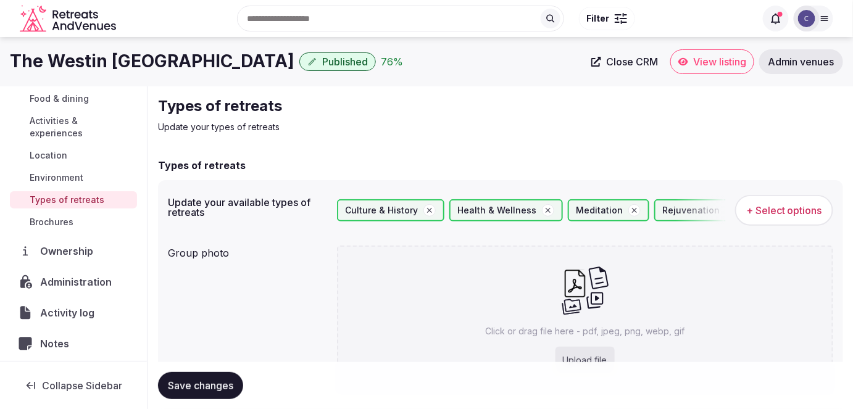
click at [589, 347] on div "Upload file" at bounding box center [584, 360] width 59 height 27
type input "**********"
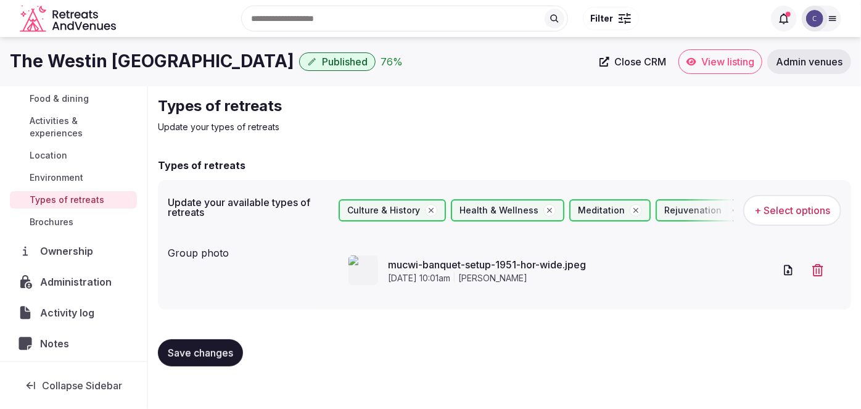
click at [823, 267] on icon "button" at bounding box center [818, 270] width 11 height 12
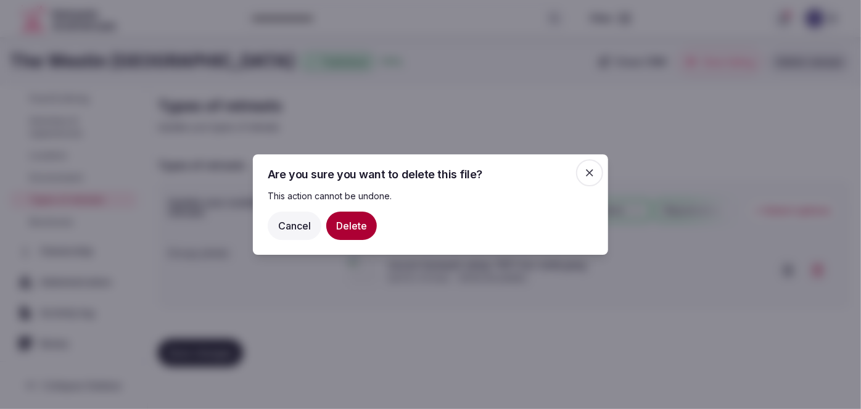
click at [354, 229] on button "Delete" at bounding box center [351, 226] width 51 height 28
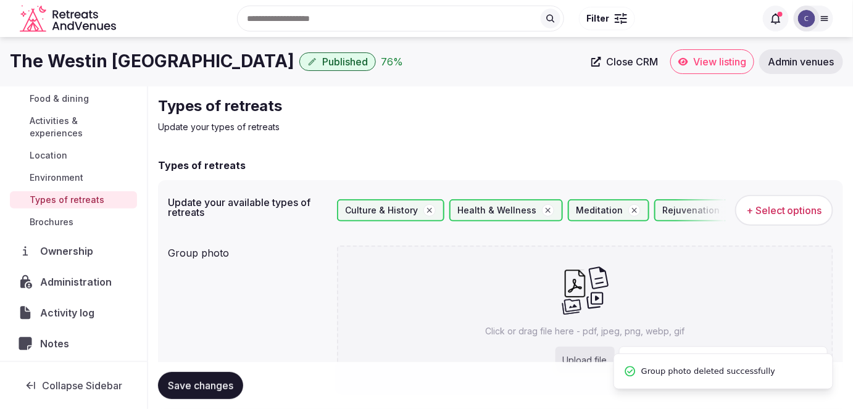
click at [581, 341] on div "Click or drag file here - pdf, jpeg, png, webp, gif Upload file" at bounding box center [585, 319] width 497 height 147
type input "**********"
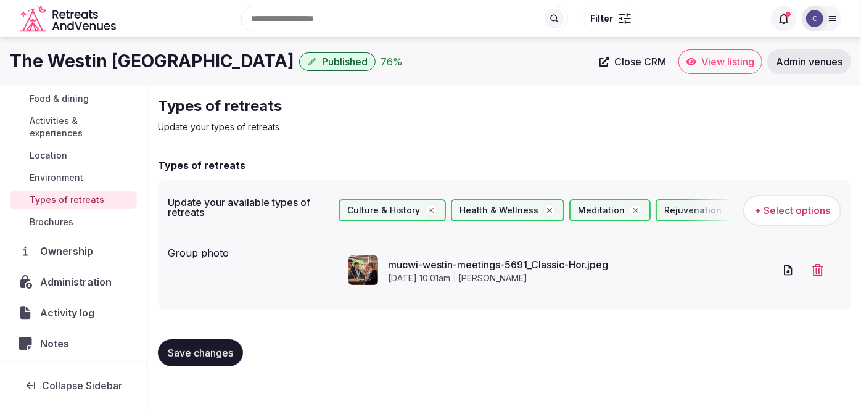
click at [434, 394] on div "The Westin Grand Munich Published 76 % Close CRM View listing Admin venues Venu…" at bounding box center [430, 219] width 861 height 365
click at [218, 354] on span "Save changes" at bounding box center [200, 353] width 65 height 12
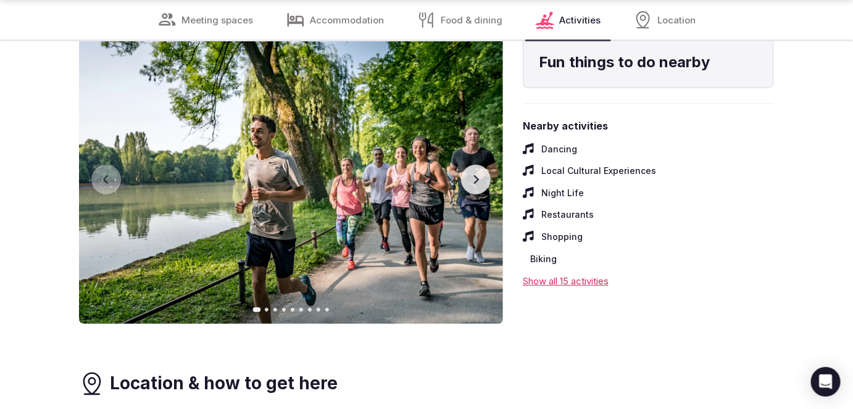
scroll to position [3309, 0]
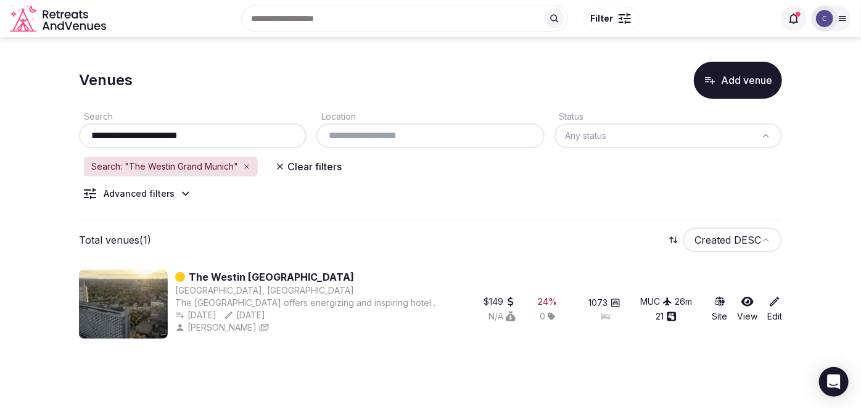
click at [239, 122] on div "**********" at bounding box center [193, 128] width 228 height 39
drag, startPoint x: 239, startPoint y: 122, endPoint x: 239, endPoint y: 129, distance: 6.8
click at [239, 123] on div "**********" at bounding box center [193, 128] width 228 height 39
click at [238, 133] on input "**********" at bounding box center [193, 135] width 218 height 15
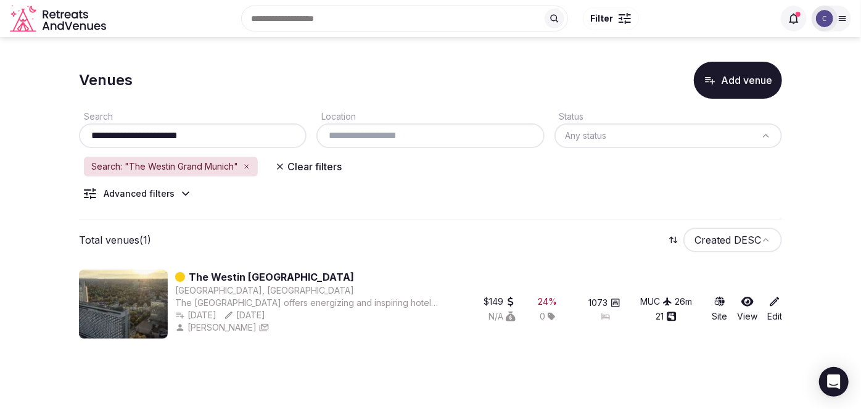
click at [238, 133] on input "**********" at bounding box center [193, 135] width 218 height 15
paste input "********"
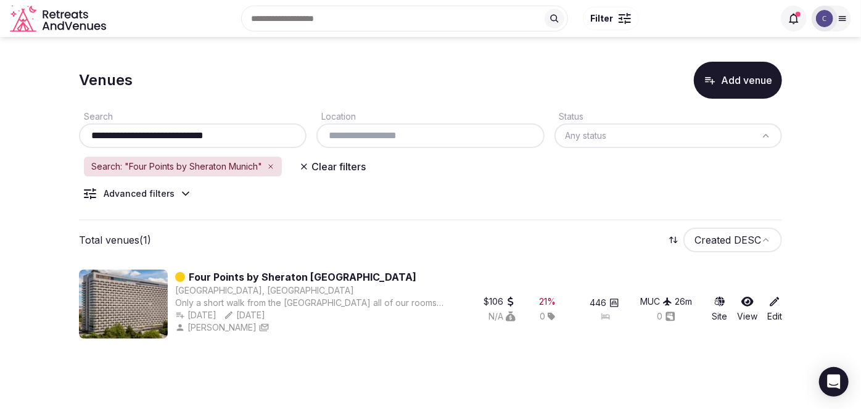
type input "**********"
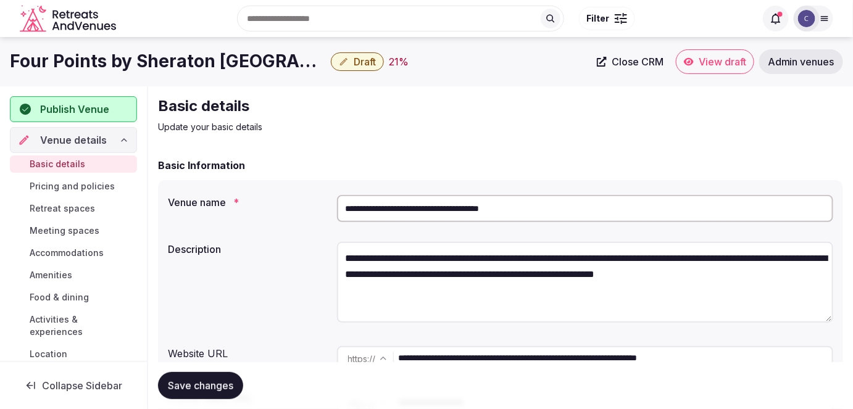
click at [552, 202] on input "**********" at bounding box center [585, 208] width 497 height 27
click at [621, 354] on input "**********" at bounding box center [616, 358] width 434 height 25
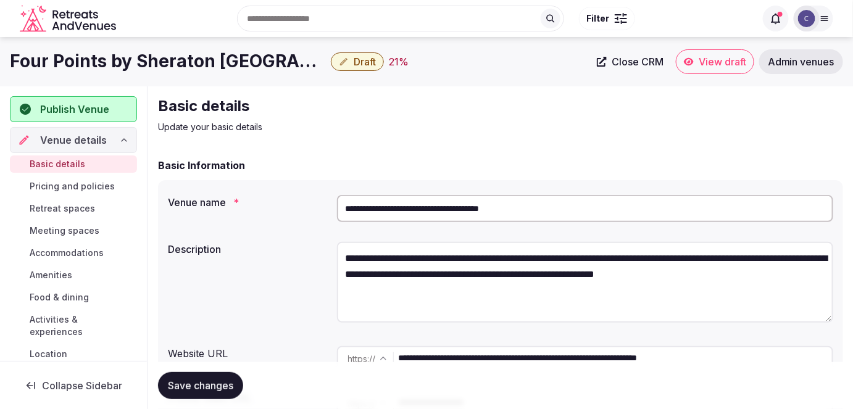
click at [621, 354] on input "**********" at bounding box center [616, 358] width 434 height 25
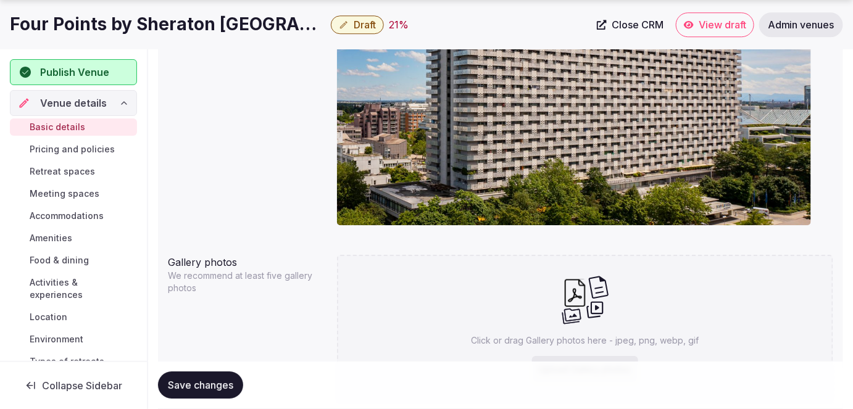
scroll to position [1213, 0]
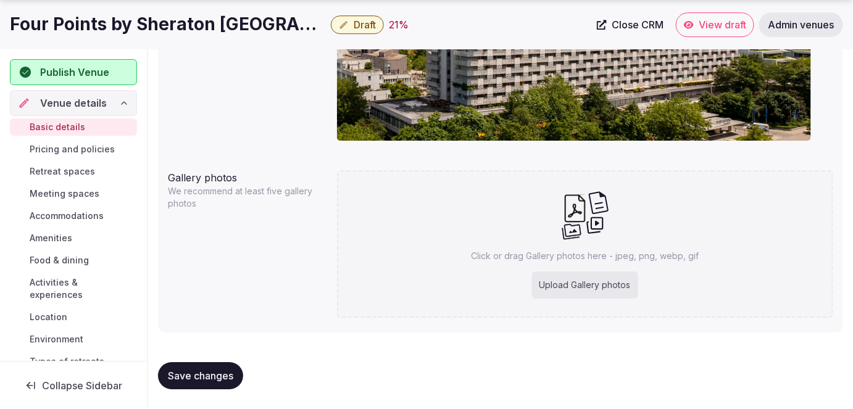
click at [75, 146] on span "Pricing and policies" at bounding box center [72, 149] width 85 height 12
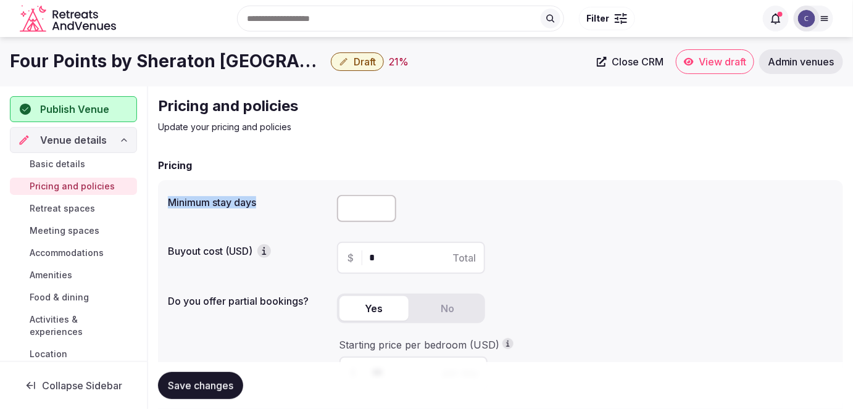
drag, startPoint x: 163, startPoint y: 201, endPoint x: 294, endPoint y: 203, distance: 131.5
click at [292, 201] on div "Minimum stay days Buyout cost (USD) $ * Total Do you offer partial bookings? Ye…" at bounding box center [500, 324] width 685 height 288
copy label "Minimum stay days"
click at [368, 196] on input "number" at bounding box center [366, 208] width 59 height 27
type input "*"
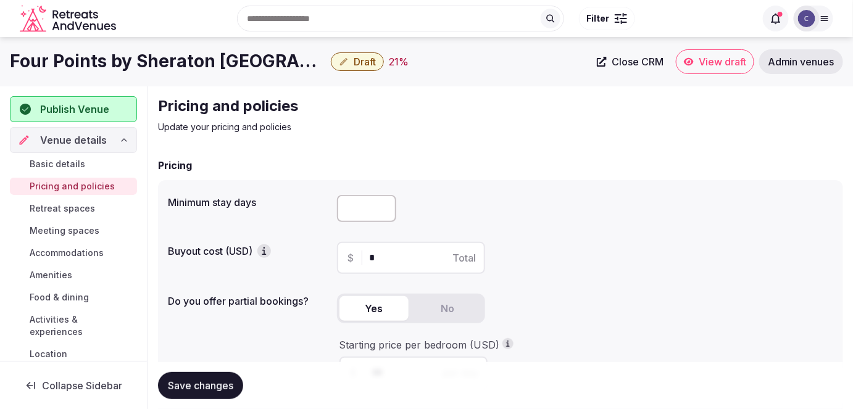
click at [220, 383] on span "Save changes" at bounding box center [200, 386] width 65 height 12
click at [80, 163] on span "Basic details" at bounding box center [58, 164] width 56 height 12
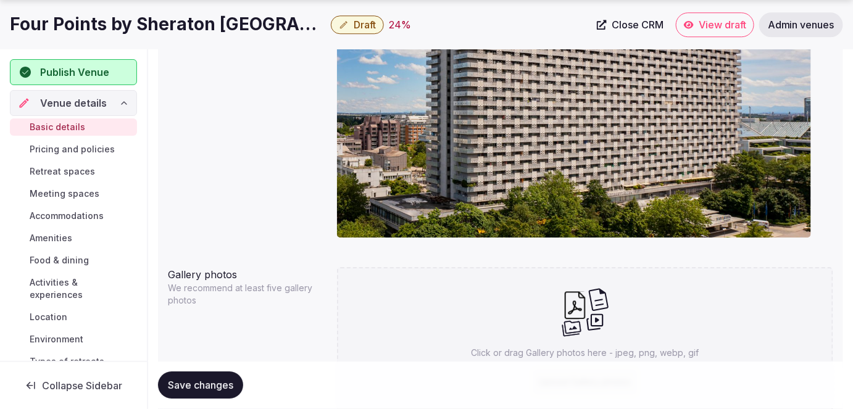
scroll to position [1213, 0]
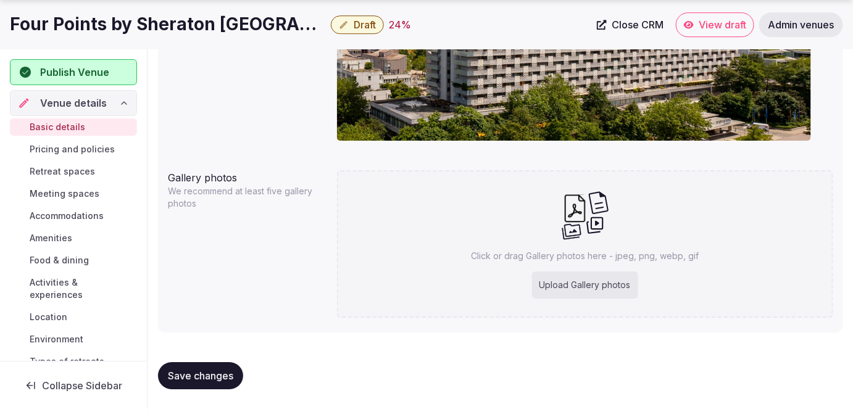
click at [553, 272] on div "Upload Gallery photos" at bounding box center [585, 285] width 106 height 27
type input "**********"
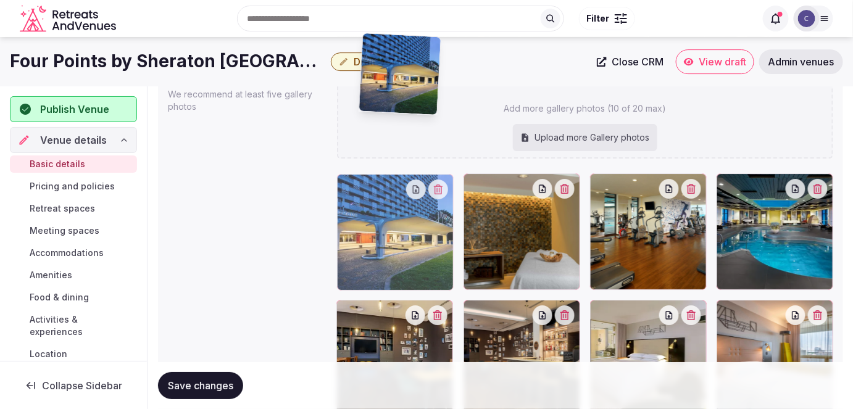
scroll to position [1296, 0]
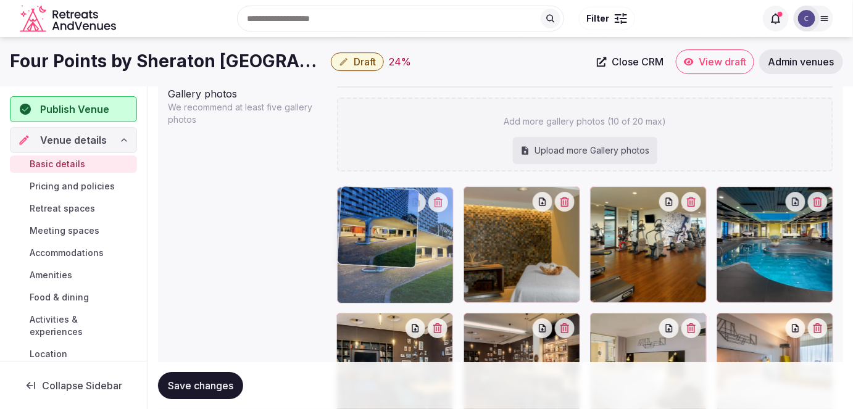
drag, startPoint x: 467, startPoint y: 207, endPoint x: 372, endPoint y: 204, distance: 94.5
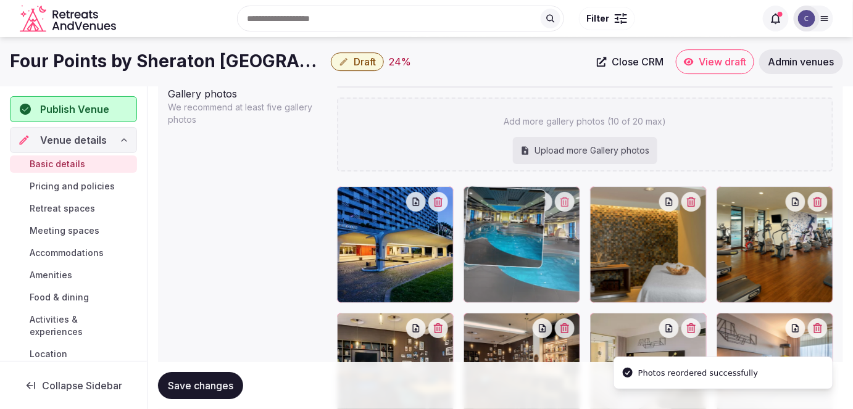
drag, startPoint x: 731, startPoint y: 194, endPoint x: 526, endPoint y: 226, distance: 207.4
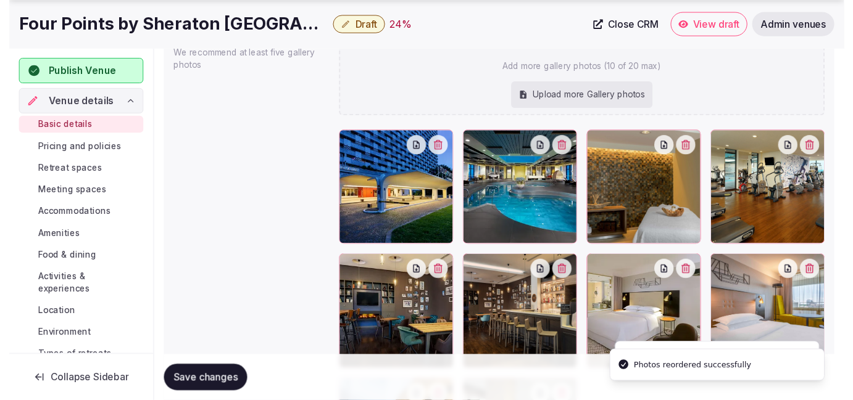
scroll to position [1409, 0]
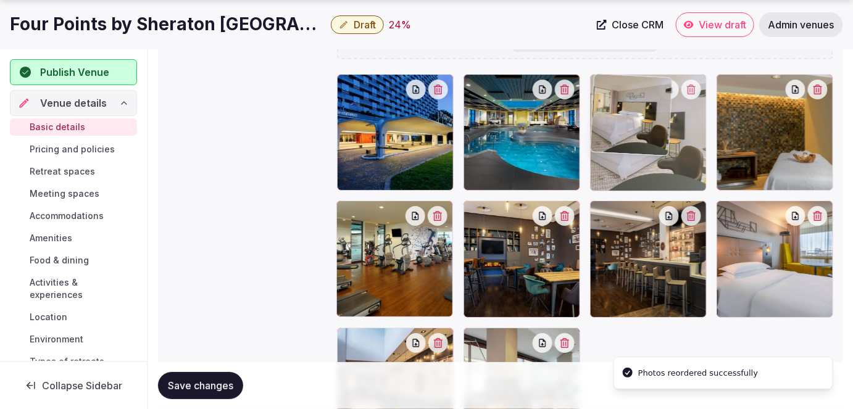
drag, startPoint x: 611, startPoint y: 217, endPoint x: 616, endPoint y: 142, distance: 75.5
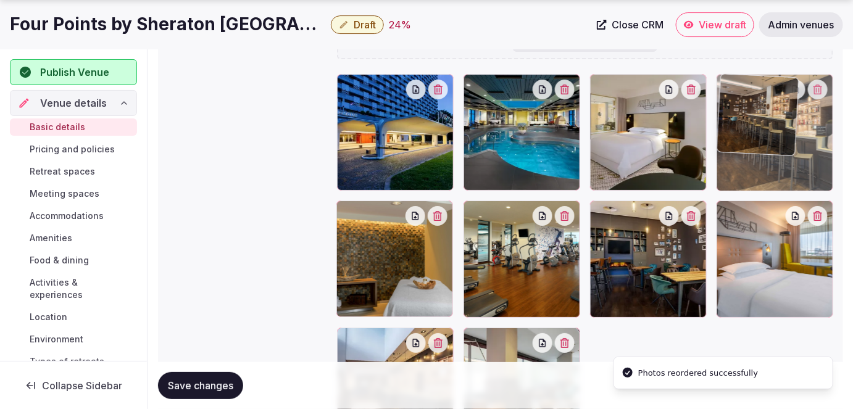
drag, startPoint x: 595, startPoint y: 214, endPoint x: 586, endPoint y: 219, distance: 10.5
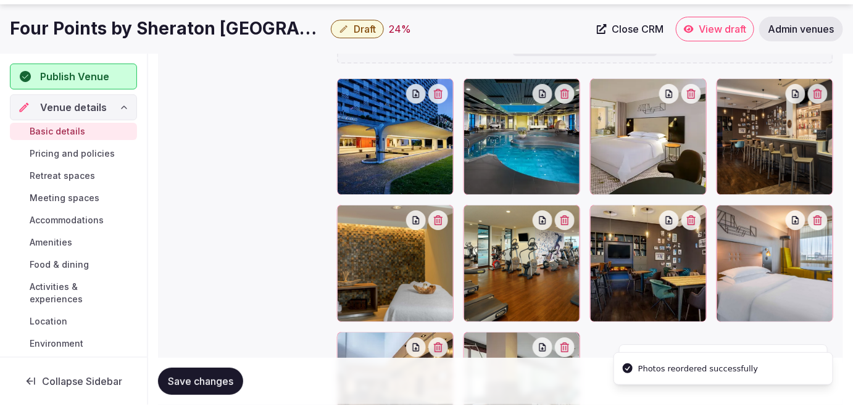
scroll to position [1521, 0]
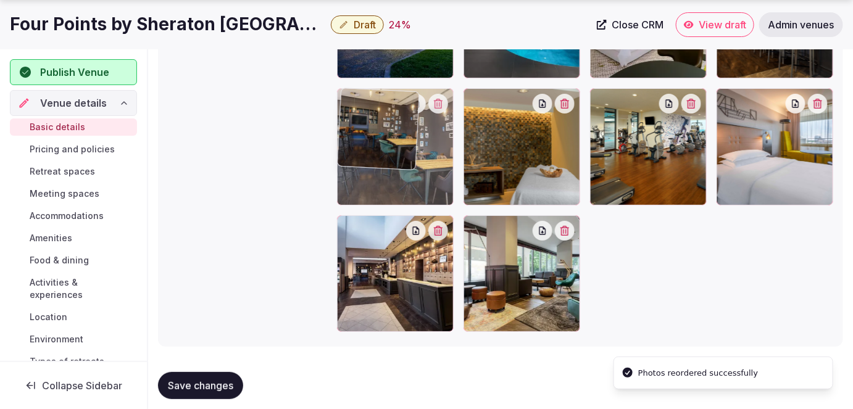
drag, startPoint x: 600, startPoint y: 96, endPoint x: 446, endPoint y: 179, distance: 175.9
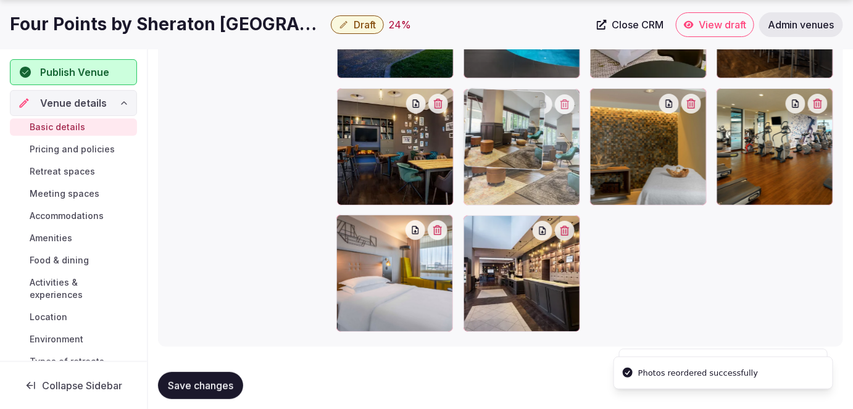
drag, startPoint x: 469, startPoint y: 222, endPoint x: 489, endPoint y: 146, distance: 78.4
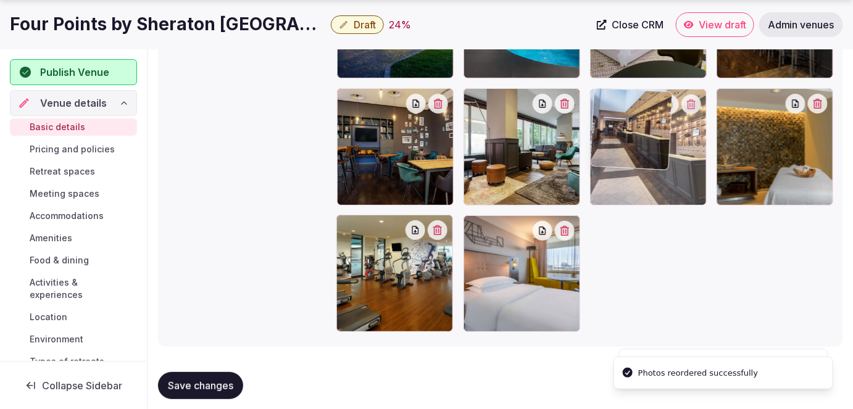
drag, startPoint x: 473, startPoint y: 230, endPoint x: 595, endPoint y: 190, distance: 128.6
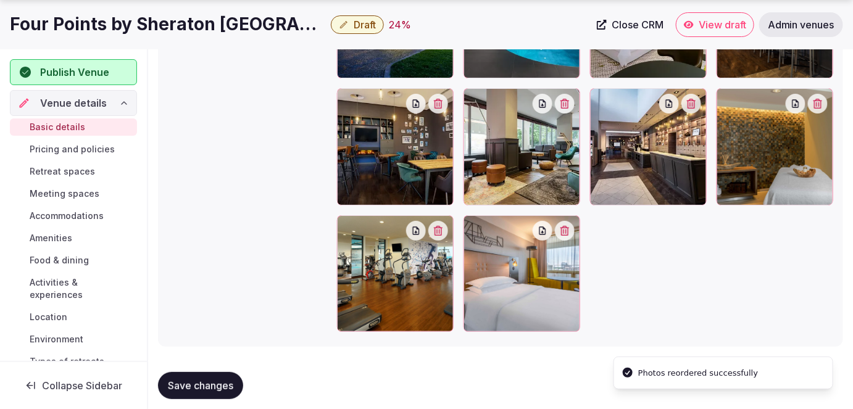
click at [227, 375] on button "Save changes" at bounding box center [200, 385] width 85 height 27
click at [77, 141] on link "Pricing and policies" at bounding box center [73, 149] width 127 height 17
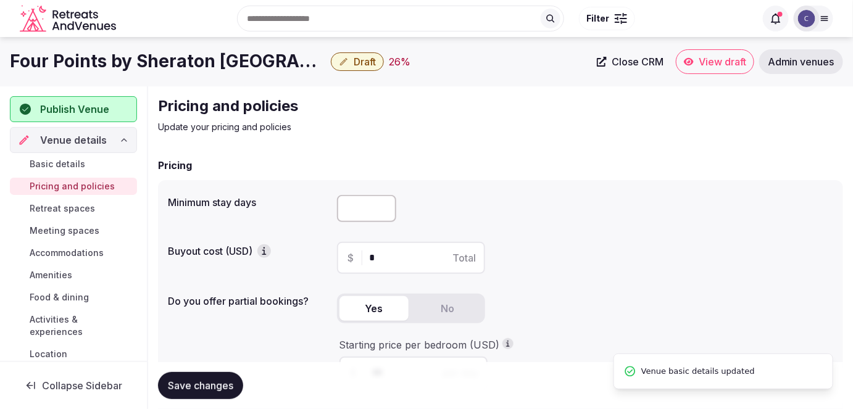
click at [84, 207] on span "Retreat spaces" at bounding box center [62, 208] width 65 height 12
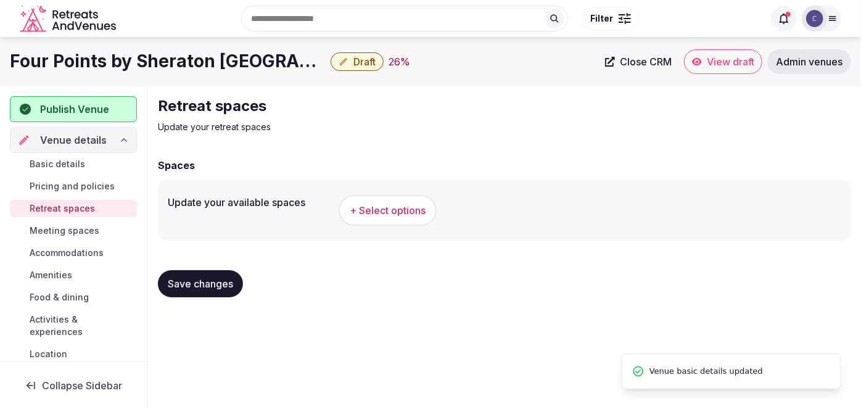
click at [176, 60] on h1 "Four Points by Sheraton [GEOGRAPHIC_DATA]" at bounding box center [168, 61] width 316 height 24
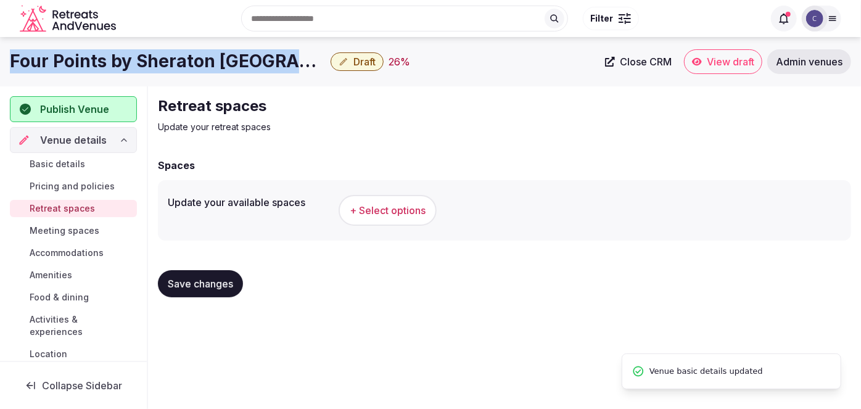
click at [176, 60] on h1 "Four Points by Sheraton [GEOGRAPHIC_DATA]" at bounding box center [168, 61] width 316 height 24
copy div "Four Points by Sheraton [GEOGRAPHIC_DATA]"
click at [368, 208] on span "+ Select options" at bounding box center [388, 211] width 76 height 14
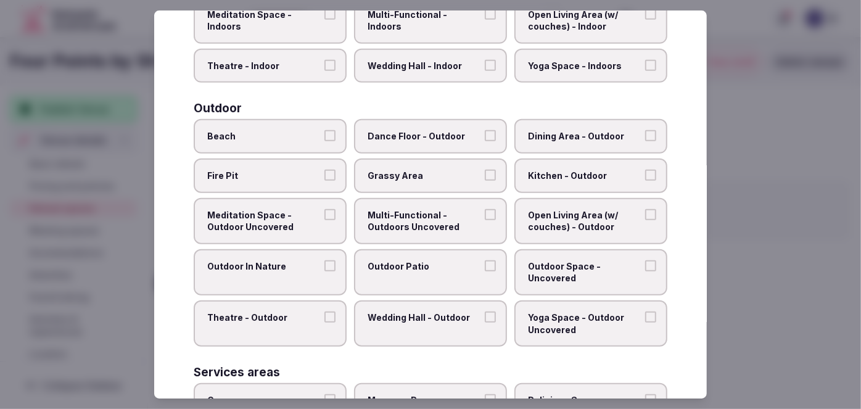
scroll to position [554, 0]
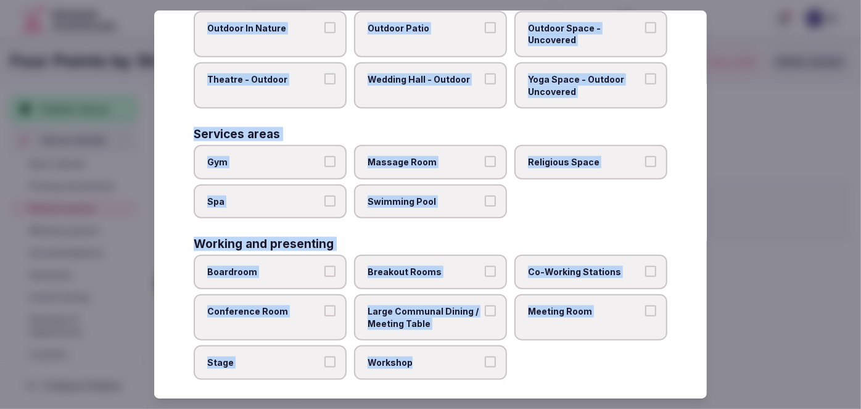
drag, startPoint x: 189, startPoint y: 79, endPoint x: 509, endPoint y: 355, distance: 423.1
click at [507, 355] on div "Select your retreat spaces Choose all applicable retreat spaces offered. Covere…" at bounding box center [430, 204] width 553 height 389
copy div "Choose all applicable retreat spaces offered. Covered outdoor spaces Meditation…"
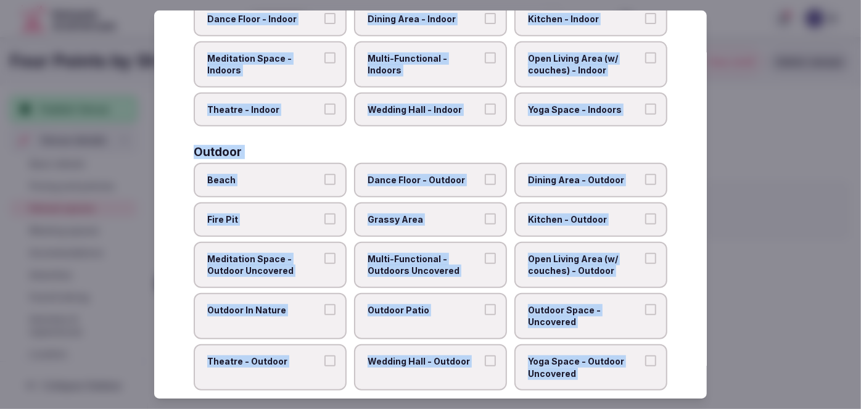
scroll to position [162, 0]
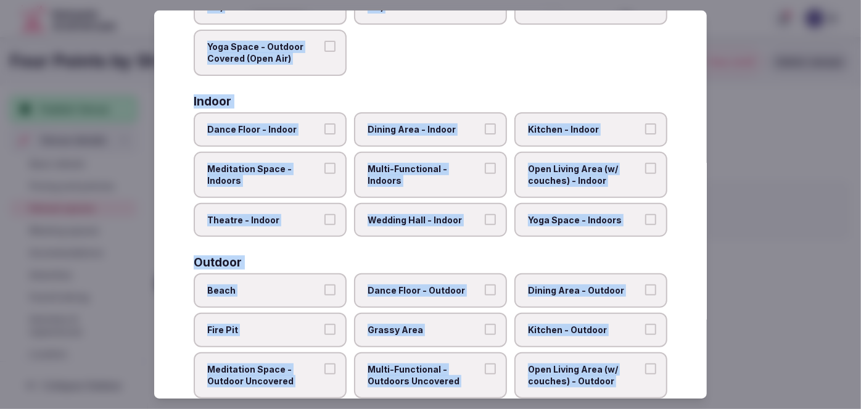
drag, startPoint x: 449, startPoint y: 175, endPoint x: 450, endPoint y: 225, distance: 50.6
click at [449, 175] on label "Multi-Functional - Indoors" at bounding box center [430, 175] width 153 height 46
click at [485, 174] on button "Multi-Functional - Indoors" at bounding box center [490, 168] width 11 height 11
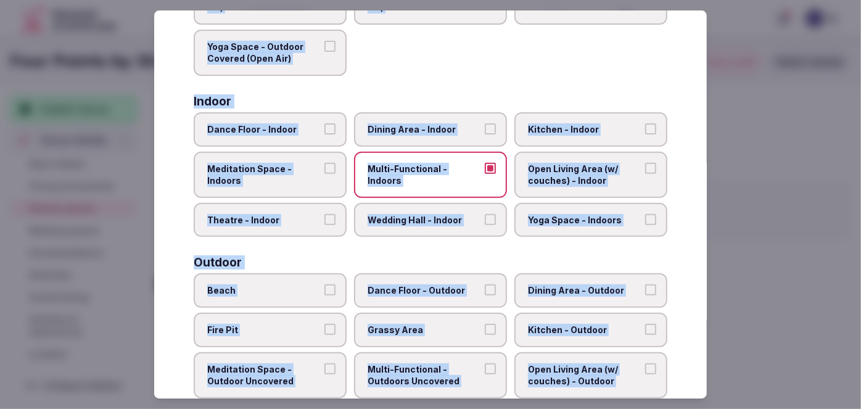
click at [457, 214] on span "Wedding Hall - Indoor" at bounding box center [425, 220] width 114 height 12
click at [485, 214] on button "Wedding Hall - Indoor" at bounding box center [490, 219] width 11 height 11
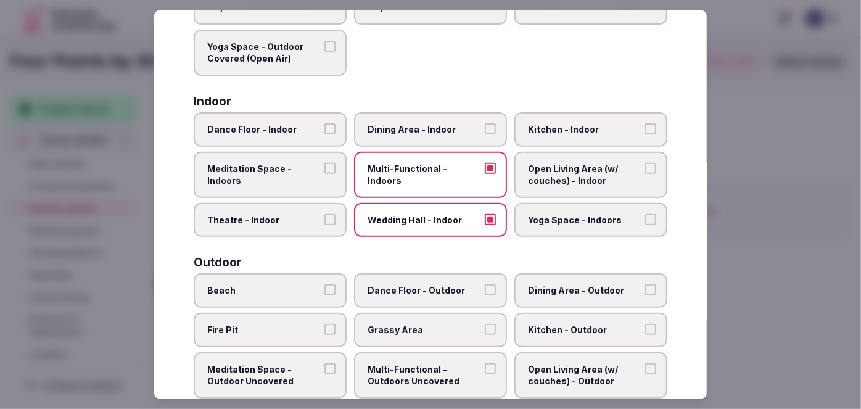
click at [449, 120] on label "Dining Area - Indoor" at bounding box center [430, 129] width 153 height 35
click at [485, 123] on button "Dining Area - Indoor" at bounding box center [490, 128] width 11 height 11
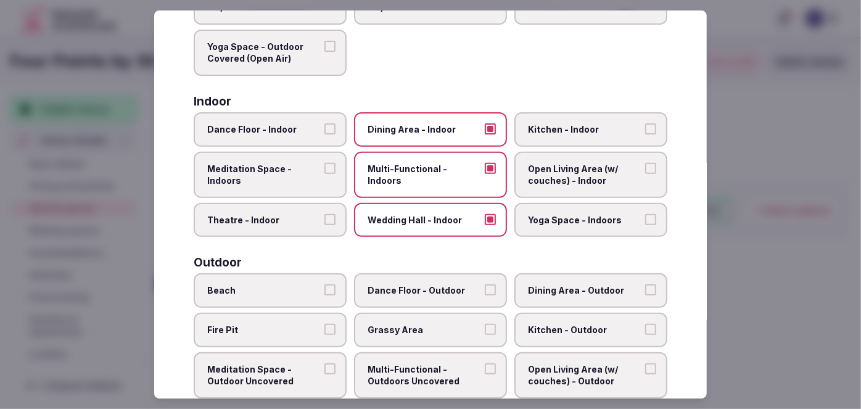
drag, startPoint x: 545, startPoint y: 156, endPoint x: 508, endPoint y: 166, distance: 38.3
click at [544, 156] on label "Open Living Area (w/ couches) - Indoor" at bounding box center [591, 175] width 153 height 46
click at [645, 163] on button "Open Living Area (w/ couches) - Indoor" at bounding box center [650, 168] width 11 height 11
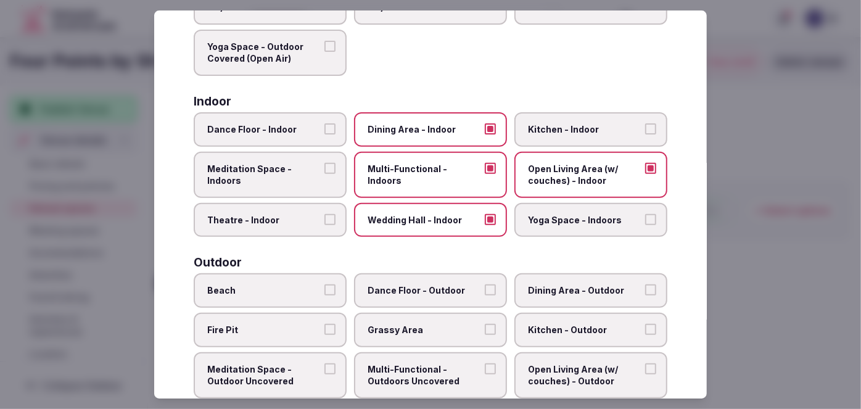
click at [312, 218] on span "Theatre - Indoor" at bounding box center [264, 220] width 114 height 12
click at [325, 218] on button "Theatre - Indoor" at bounding box center [330, 219] width 11 height 11
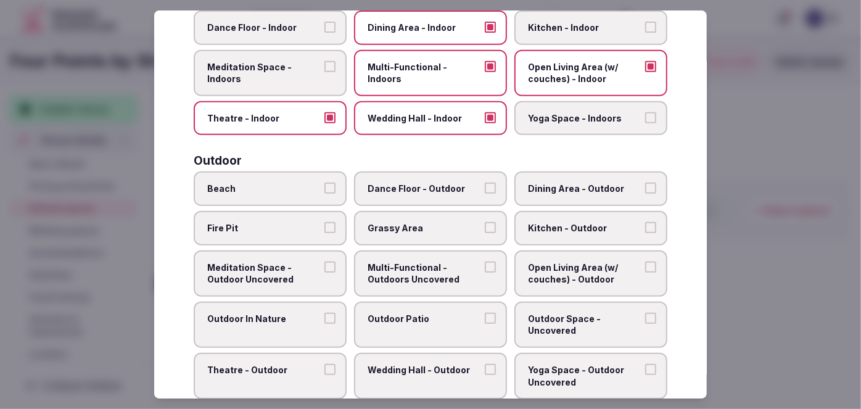
scroll to position [330, 0]
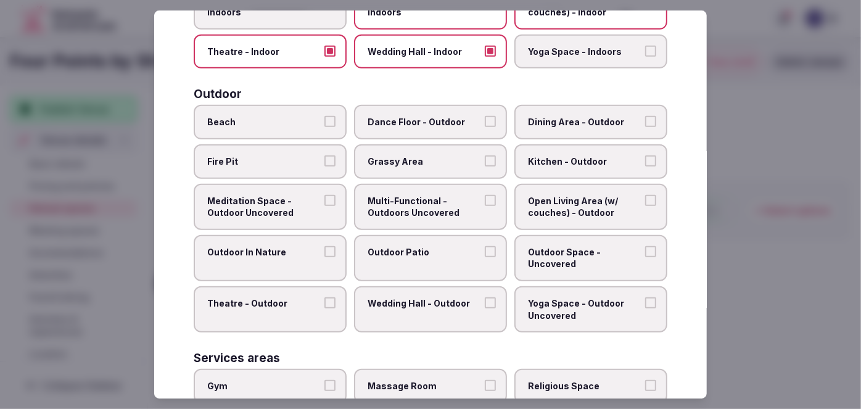
click at [445, 209] on span "Multi-Functional - Outdoors Uncovered" at bounding box center [425, 207] width 114 height 24
click at [485, 206] on button "Multi-Functional - Outdoors Uncovered" at bounding box center [490, 200] width 11 height 11
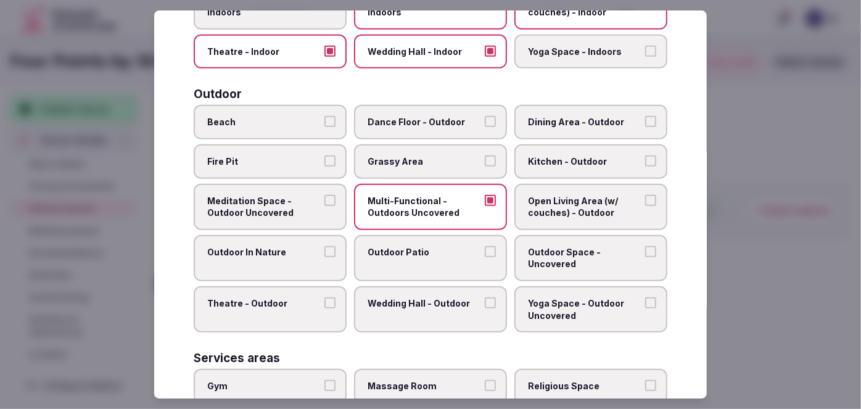
click at [442, 246] on span "Outdoor Patio" at bounding box center [425, 252] width 114 height 12
click at [485, 246] on button "Outdoor Patio" at bounding box center [490, 251] width 11 height 11
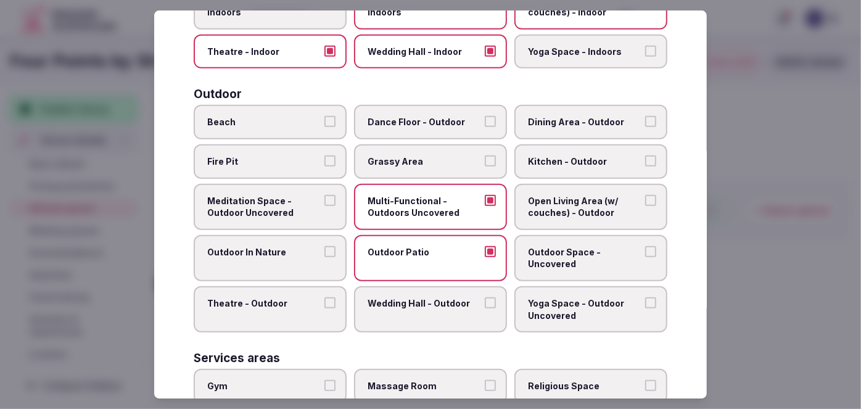
click at [541, 247] on span "Outdoor Space - Uncovered" at bounding box center [585, 258] width 114 height 24
click at [645, 247] on button "Outdoor Space - Uncovered" at bounding box center [650, 251] width 11 height 11
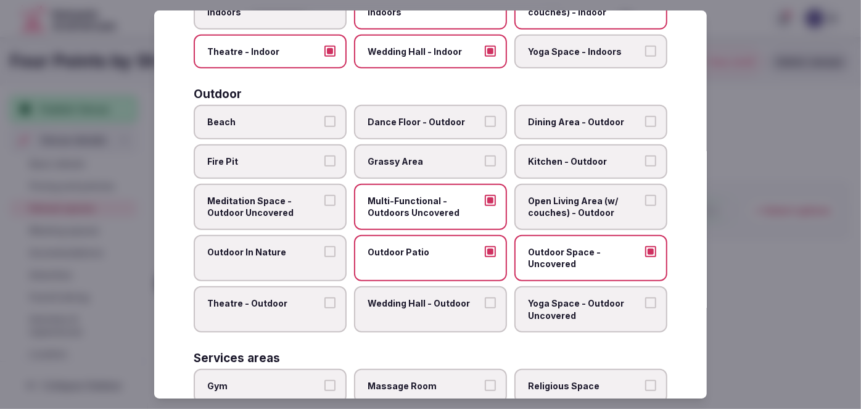
click at [560, 106] on label "Dining Area - Outdoor" at bounding box center [591, 123] width 153 height 35
click at [645, 117] on button "Dining Area - Outdoor" at bounding box center [650, 122] width 11 height 11
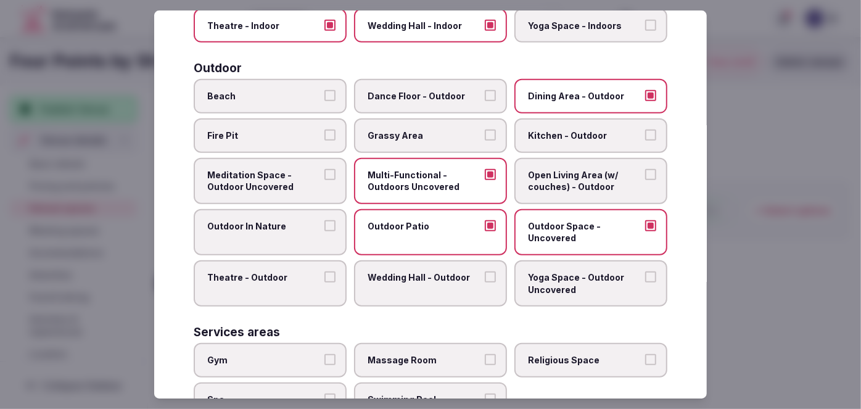
scroll to position [442, 0]
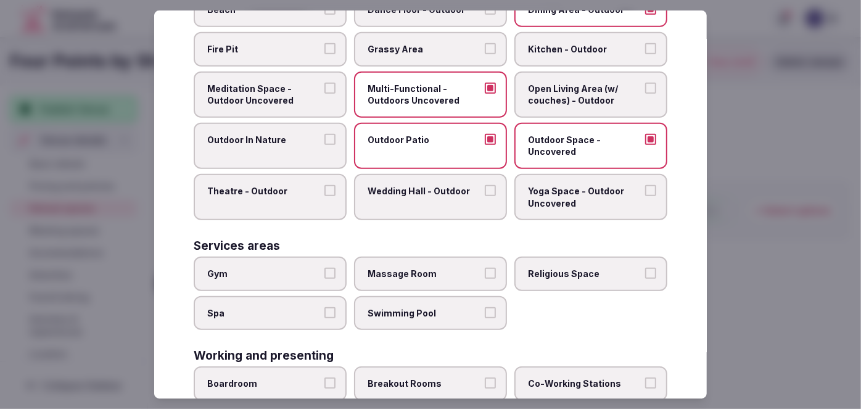
drag, startPoint x: 284, startPoint y: 270, endPoint x: 277, endPoint y: 312, distance: 42.6
click at [284, 270] on span "Gym" at bounding box center [264, 274] width 114 height 12
click at [325, 270] on button "Gym" at bounding box center [330, 273] width 11 height 11
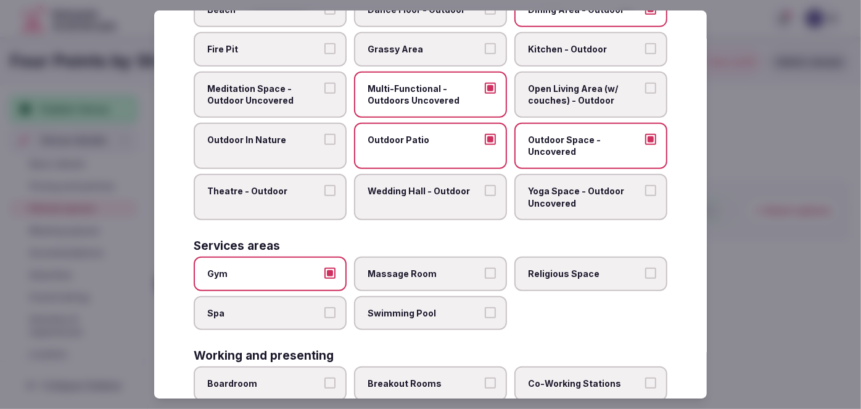
click at [280, 312] on label "Spa" at bounding box center [270, 313] width 153 height 35
click at [325, 312] on button "Spa" at bounding box center [330, 312] width 11 height 11
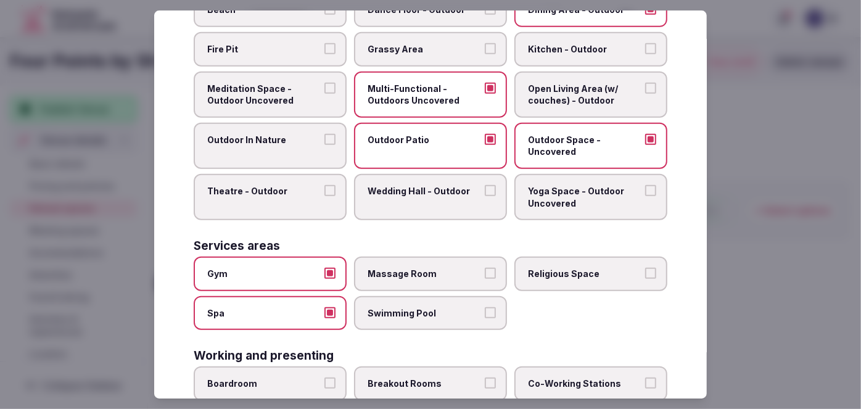
click at [426, 312] on label "Swimming Pool" at bounding box center [430, 313] width 153 height 35
click at [485, 312] on button "Swimming Pool" at bounding box center [490, 312] width 11 height 11
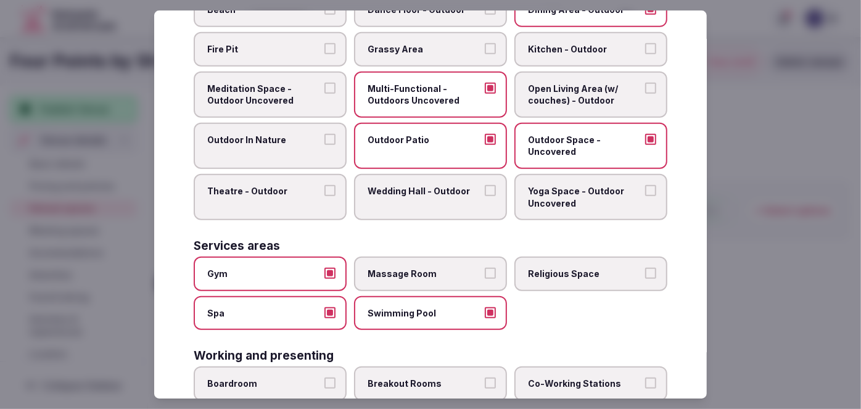
scroll to position [554, 0]
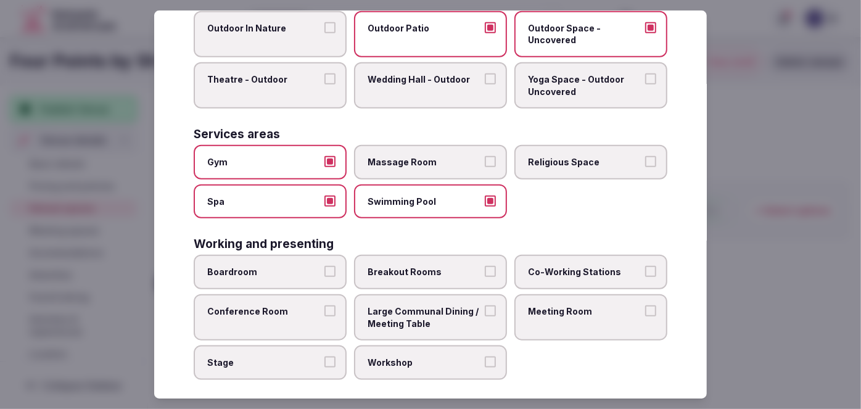
click at [294, 280] on div "Boardroom Breakout Rooms Co-Working Stations Conference Room Large Communal Din…" at bounding box center [431, 317] width 474 height 125
click at [412, 273] on label "Breakout Rooms" at bounding box center [430, 272] width 153 height 35
click at [485, 273] on button "Breakout Rooms" at bounding box center [490, 271] width 11 height 11
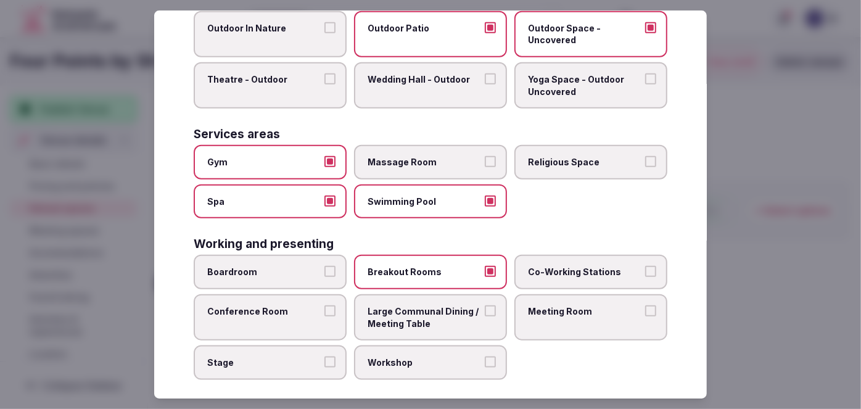
click at [281, 307] on span "Conference Room" at bounding box center [264, 311] width 114 height 12
click at [325, 307] on button "Conference Room" at bounding box center [330, 310] width 11 height 11
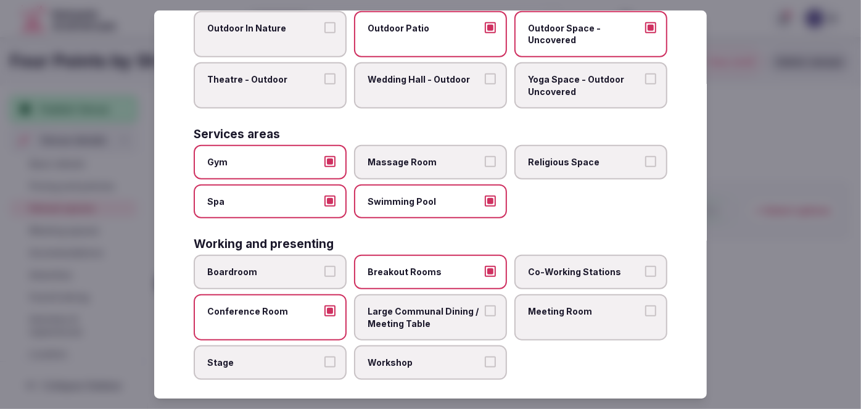
click at [291, 266] on span "Boardroom" at bounding box center [264, 272] width 114 height 12
click at [325, 266] on button "Boardroom" at bounding box center [330, 271] width 11 height 11
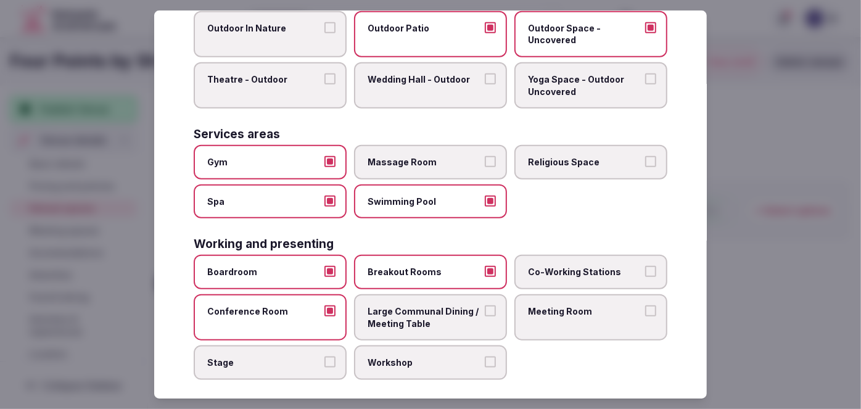
click at [571, 323] on label "Meeting Room" at bounding box center [591, 317] width 153 height 46
click at [645, 317] on button "Meeting Room" at bounding box center [650, 310] width 11 height 11
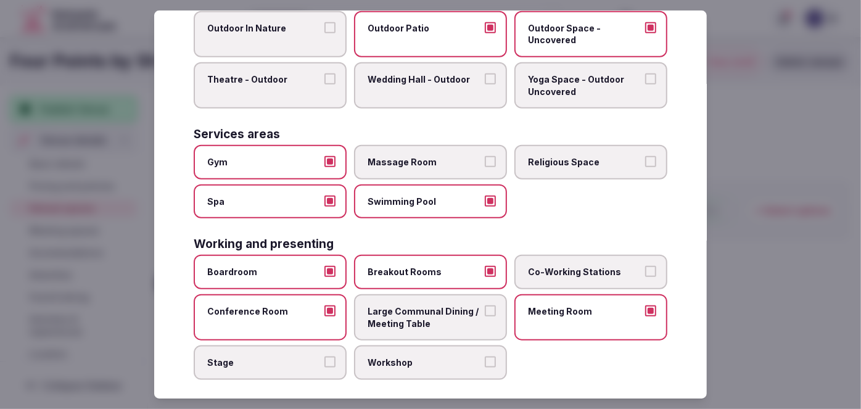
click at [409, 305] on span "Large Communal Dining / Meeting Table" at bounding box center [425, 317] width 114 height 24
click at [485, 305] on button "Large Communal Dining / Meeting Table" at bounding box center [490, 310] width 11 height 11
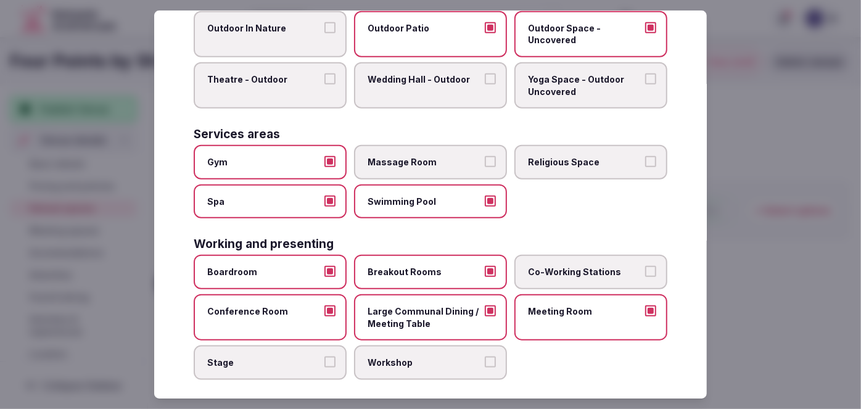
click at [420, 357] on span "Workshop" at bounding box center [425, 363] width 114 height 12
click at [485, 357] on button "Workshop" at bounding box center [490, 362] width 11 height 11
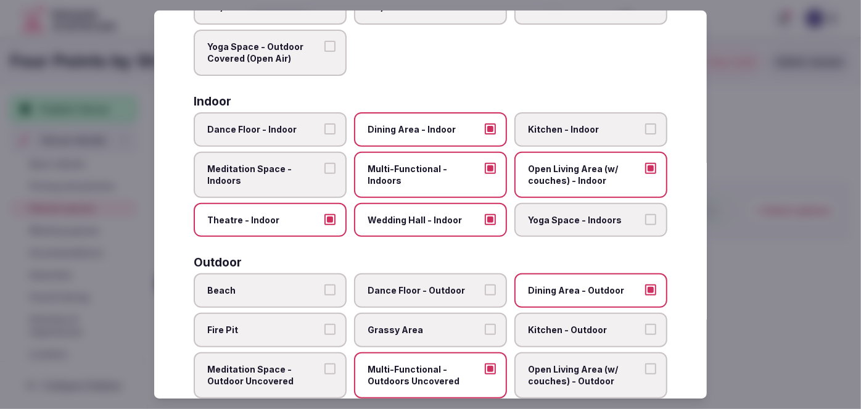
scroll to position [0, 0]
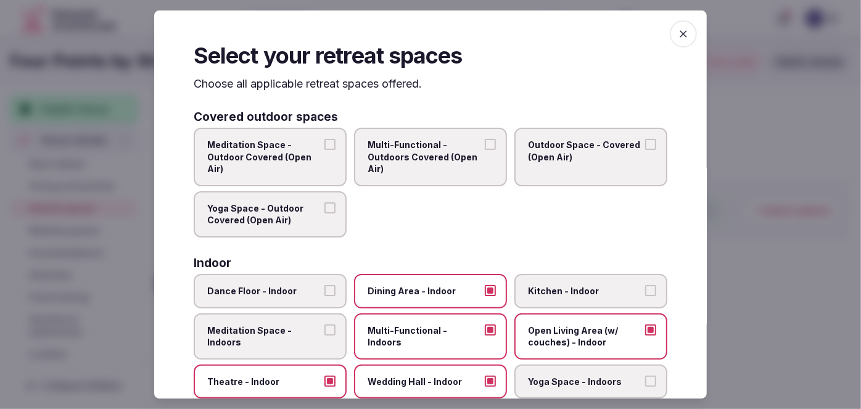
click at [680, 31] on icon "button" at bounding box center [683, 33] width 7 height 7
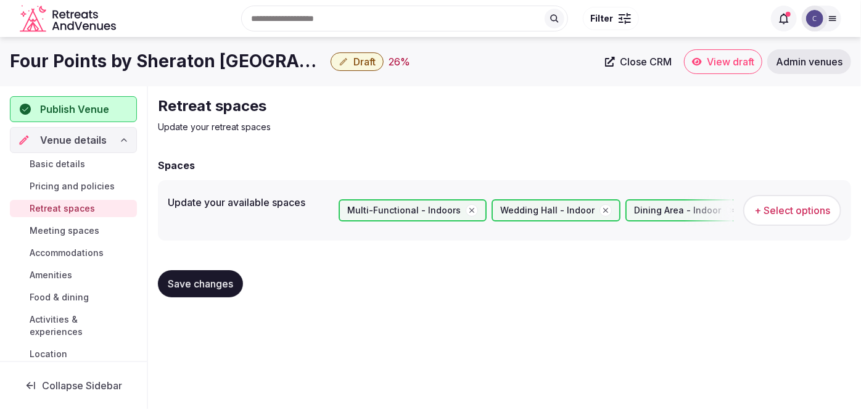
click at [197, 289] on span "Save changes" at bounding box center [200, 284] width 65 height 12
drag, startPoint x: 90, startPoint y: 231, endPoint x: 104, endPoint y: 242, distance: 18.0
click at [90, 231] on span "Meeting spaces" at bounding box center [65, 231] width 70 height 12
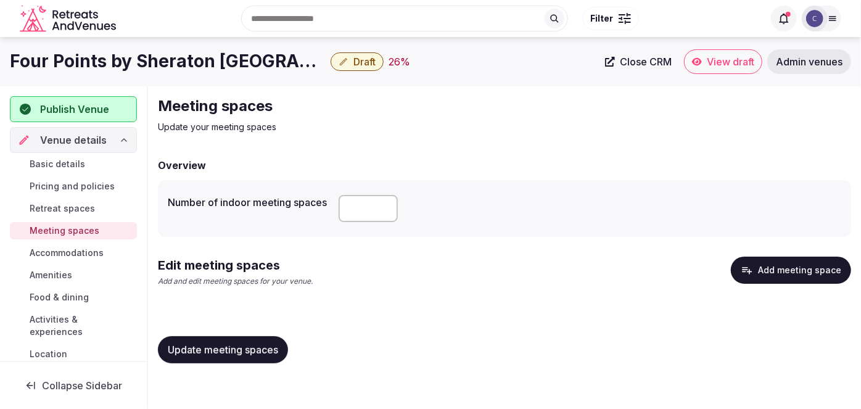
click at [97, 254] on span "Accommodations" at bounding box center [67, 253] width 74 height 12
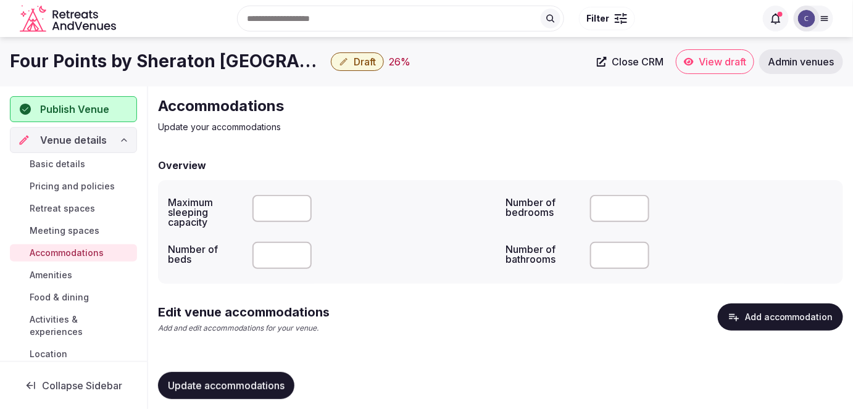
click at [758, 327] on button "Add accommodation" at bounding box center [780, 317] width 125 height 27
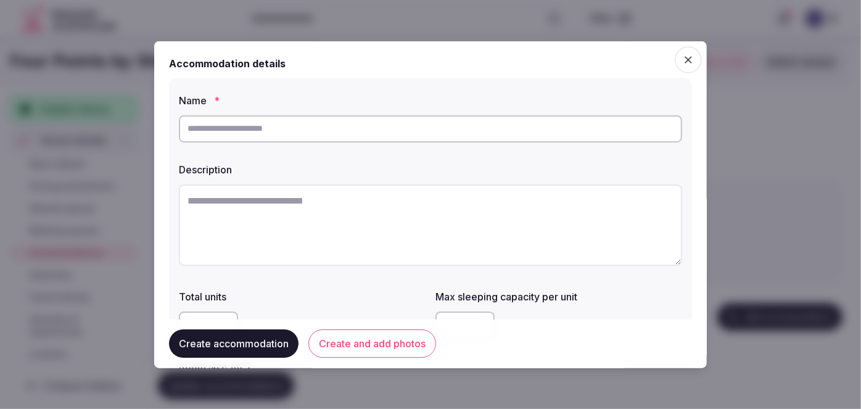
click at [382, 133] on input "text" at bounding box center [431, 128] width 504 height 27
drag, startPoint x: 225, startPoint y: 129, endPoint x: 279, endPoint y: 130, distance: 53.7
click at [279, 130] on input "**********" at bounding box center [431, 128] width 504 height 27
type input "**********"
click at [393, 202] on textarea at bounding box center [431, 224] width 504 height 81
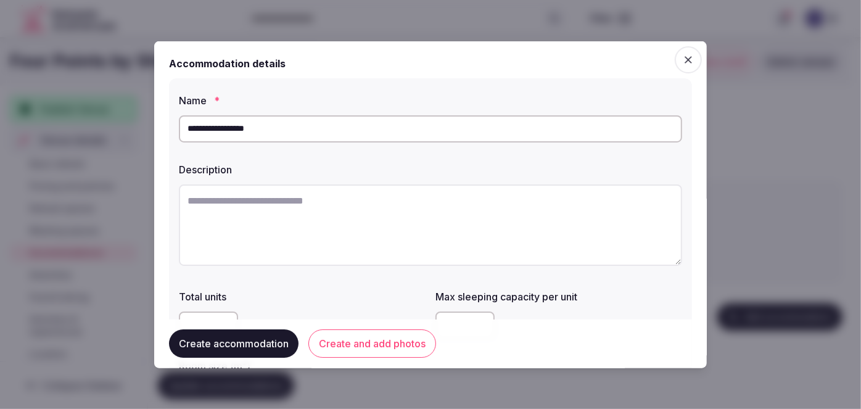
paste textarea "**********"
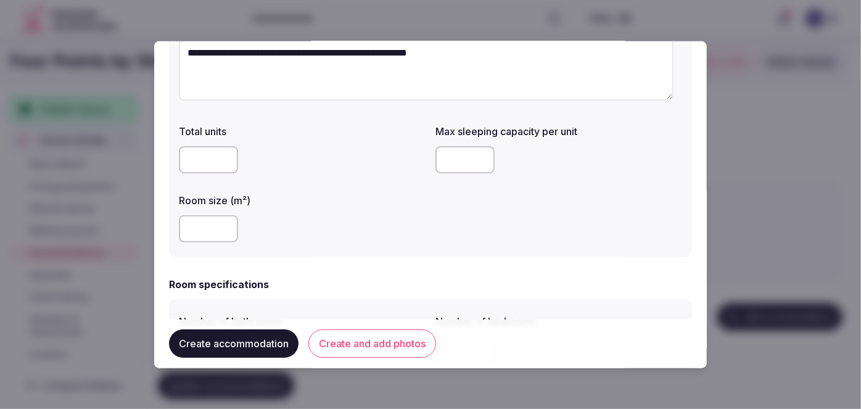
scroll to position [168, 0]
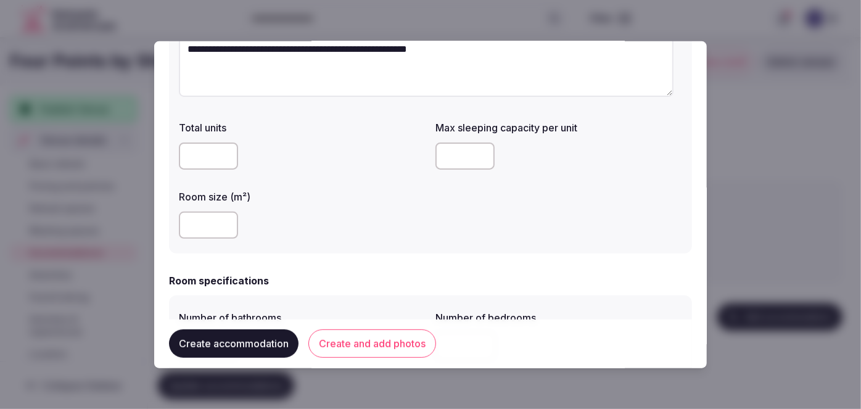
type textarea "**********"
click at [206, 223] on input "number" at bounding box center [208, 225] width 59 height 27
type input "**"
click at [465, 160] on input "number" at bounding box center [465, 156] width 59 height 27
type input "*"
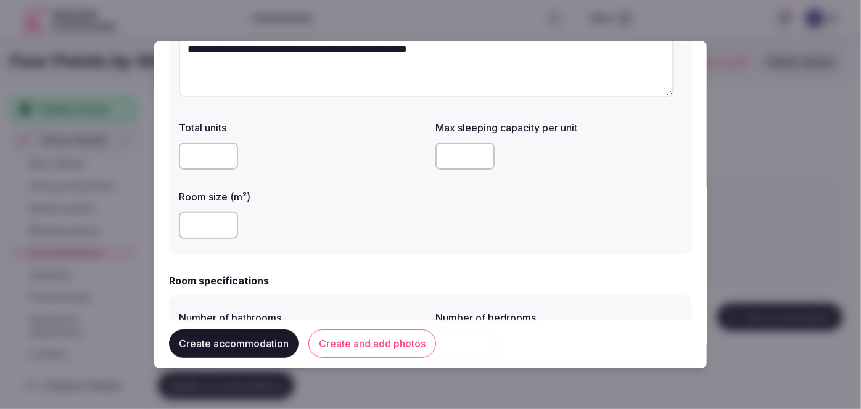
click at [386, 216] on div "**" at bounding box center [302, 225] width 247 height 27
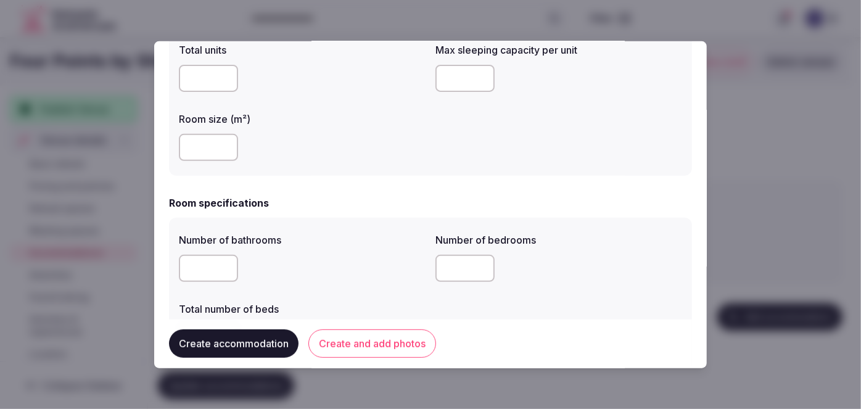
scroll to position [280, 0]
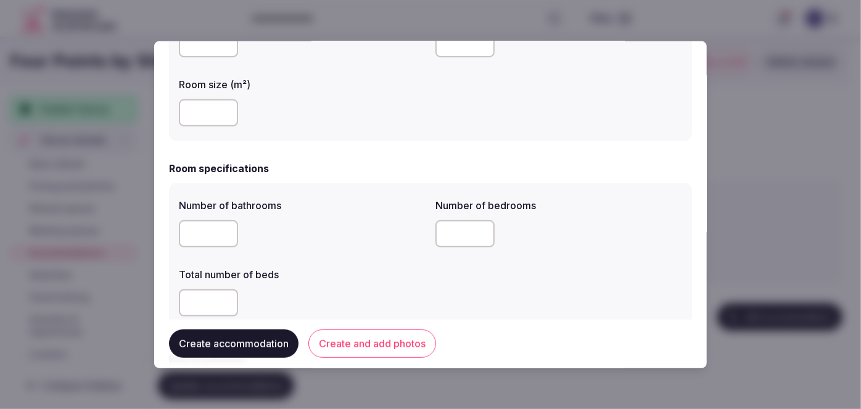
click at [210, 238] on input "number" at bounding box center [208, 233] width 59 height 27
type input "*"
click at [212, 301] on input "number" at bounding box center [208, 302] width 59 height 27
type input "*"
click at [454, 233] on input "number" at bounding box center [465, 233] width 59 height 27
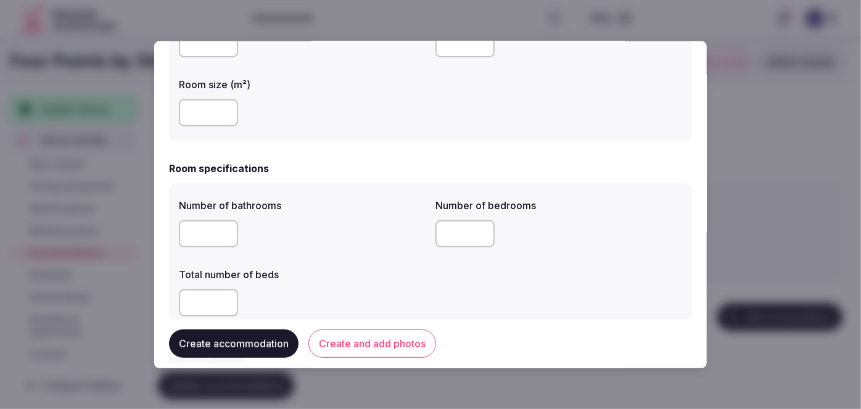
type input "*"
click at [345, 270] on label "Total number of beds" at bounding box center [302, 275] width 247 height 10
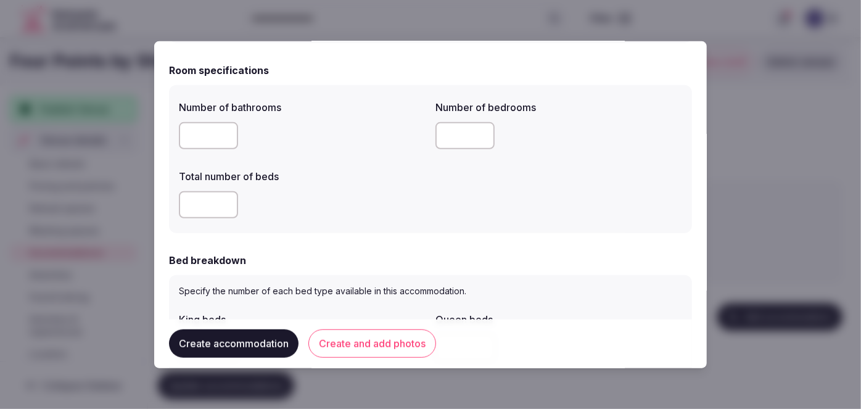
scroll to position [449, 0]
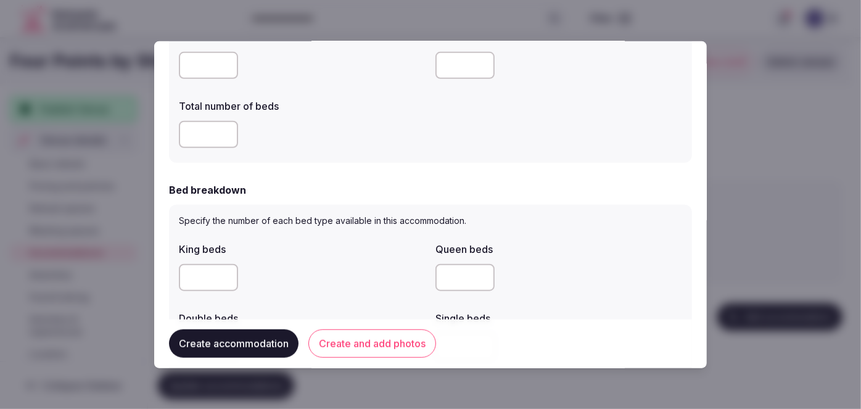
click at [210, 272] on input "number" at bounding box center [208, 277] width 59 height 27
type input "*"
click at [311, 276] on div "*" at bounding box center [302, 277] width 247 height 27
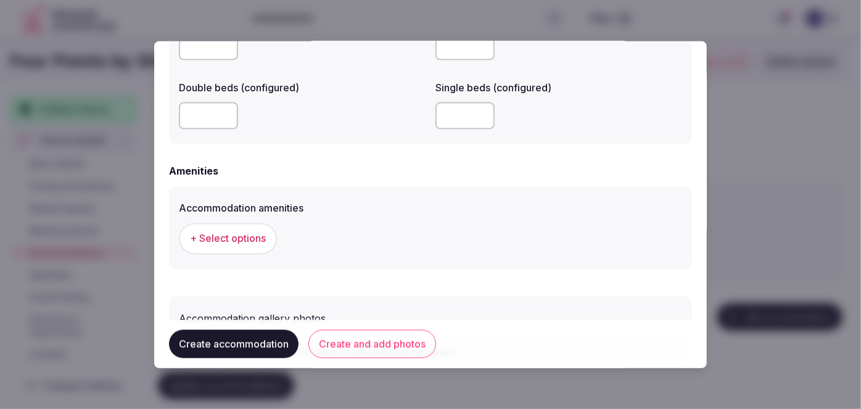
scroll to position [1152, 0]
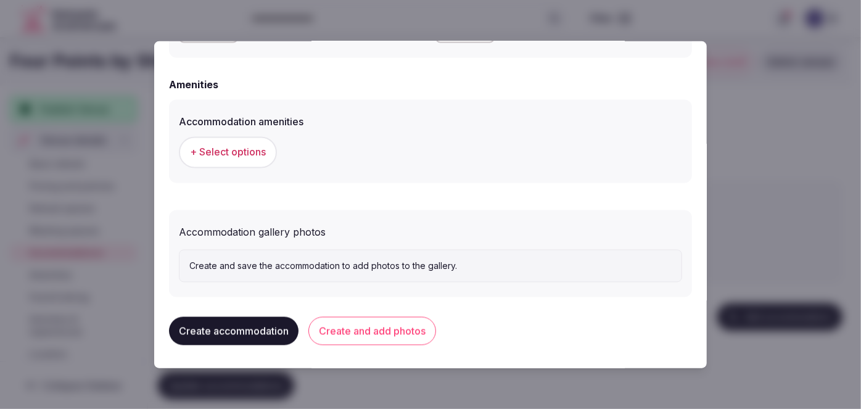
click at [238, 158] on span "+ Select options" at bounding box center [228, 153] width 76 height 14
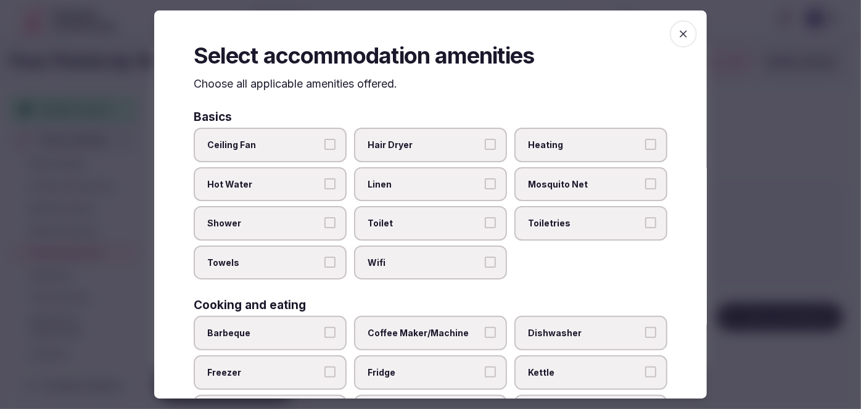
click at [427, 269] on label "Wifi" at bounding box center [430, 263] width 153 height 35
click at [485, 268] on button "Wifi" at bounding box center [490, 262] width 11 height 11
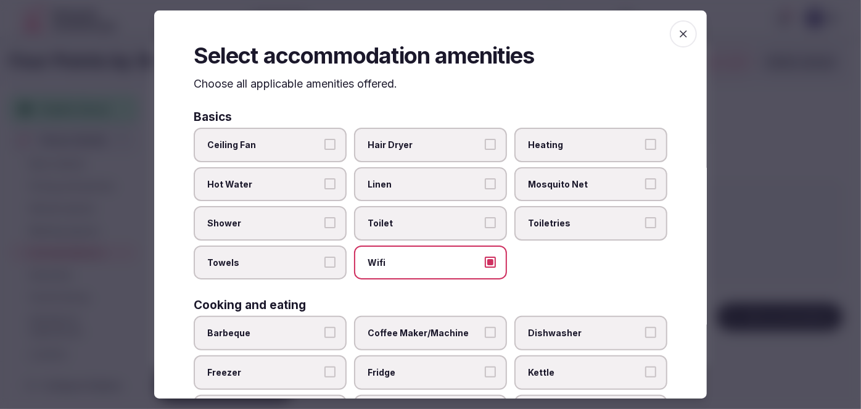
click at [565, 228] on label "Toiletries" at bounding box center [591, 223] width 153 height 35
click at [645, 228] on button "Toiletries" at bounding box center [650, 222] width 11 height 11
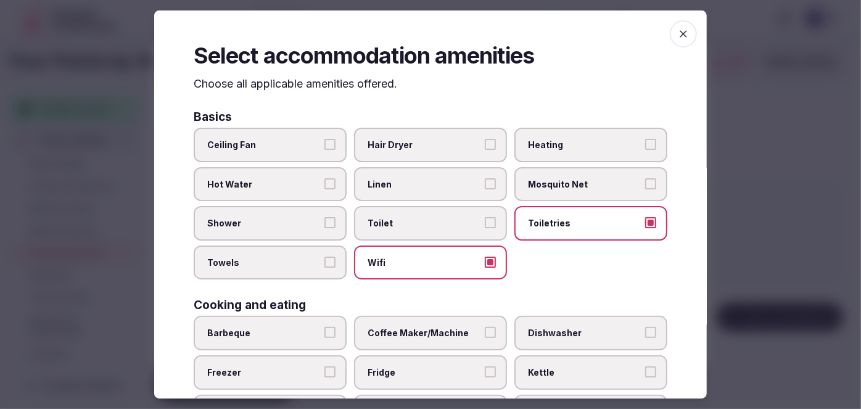
click at [446, 144] on span "Hair Dryer" at bounding box center [425, 145] width 114 height 12
click at [485, 144] on button "Hair Dryer" at bounding box center [490, 144] width 11 height 11
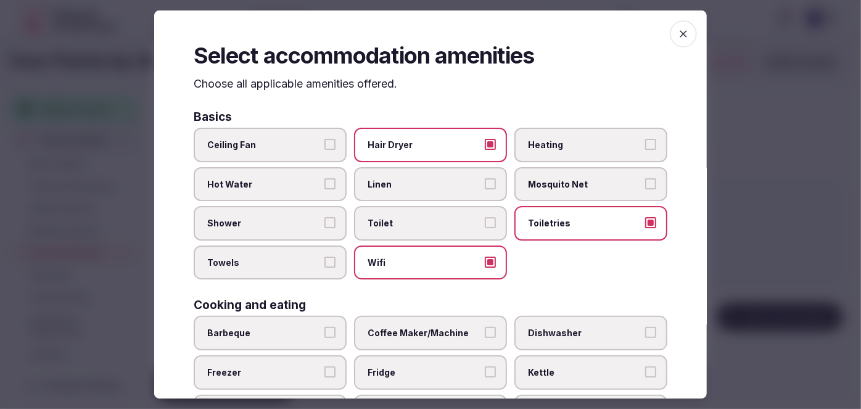
click at [312, 222] on span "Shower" at bounding box center [264, 223] width 114 height 12
click at [325, 222] on button "Shower" at bounding box center [330, 222] width 11 height 11
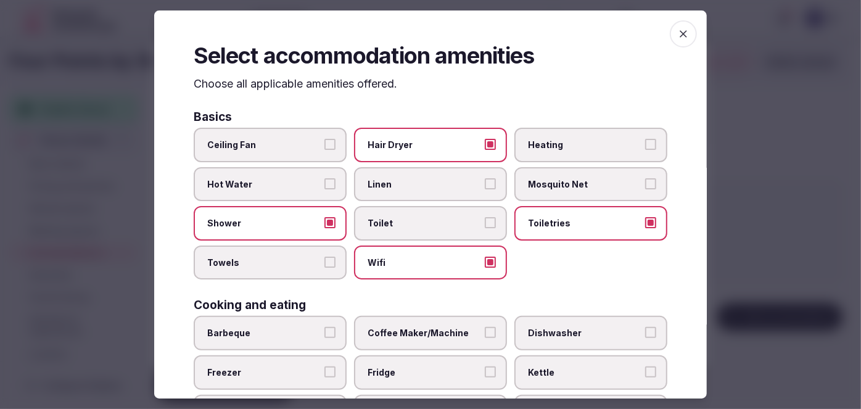
click at [306, 253] on label "Towels" at bounding box center [270, 263] width 153 height 35
click at [325, 257] on button "Towels" at bounding box center [330, 262] width 11 height 11
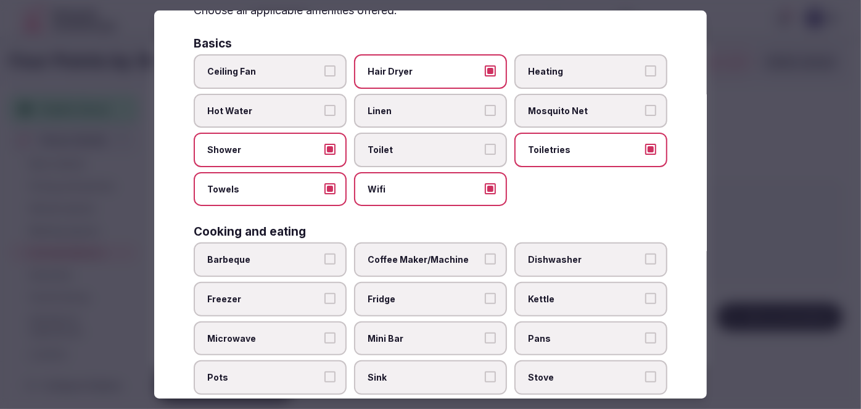
scroll to position [112, 0]
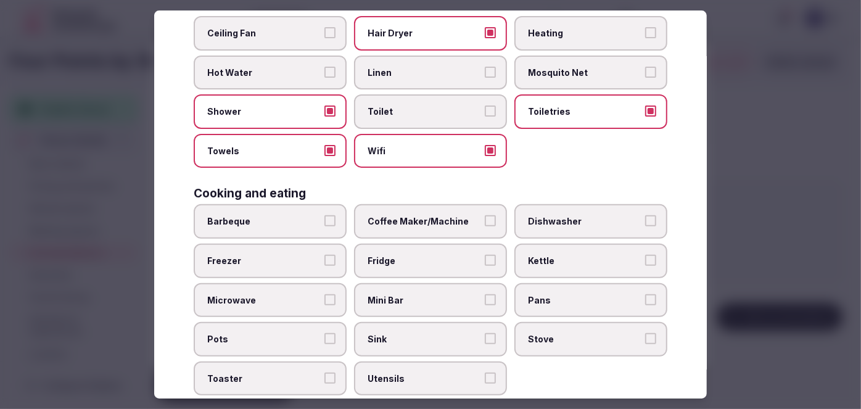
click at [434, 232] on label "Coffee Maker/Machine" at bounding box center [430, 222] width 153 height 35
click at [485, 227] on button "Coffee Maker/Machine" at bounding box center [490, 221] width 11 height 11
click at [429, 249] on label "Fridge" at bounding box center [430, 261] width 153 height 35
click at [485, 255] on button "Fridge" at bounding box center [490, 260] width 11 height 11
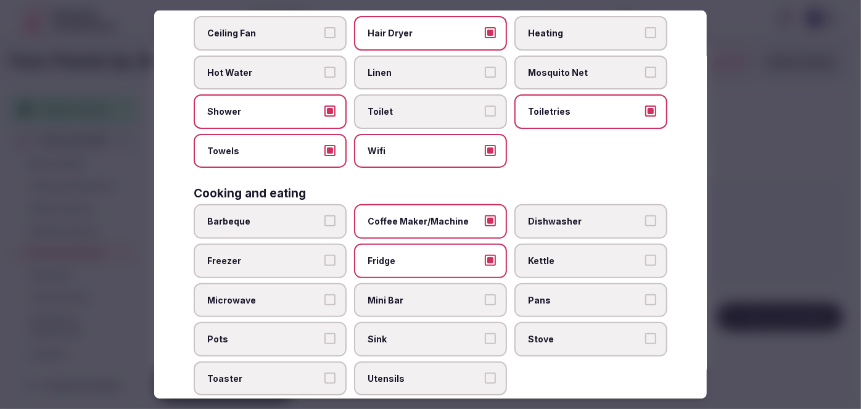
scroll to position [280, 0]
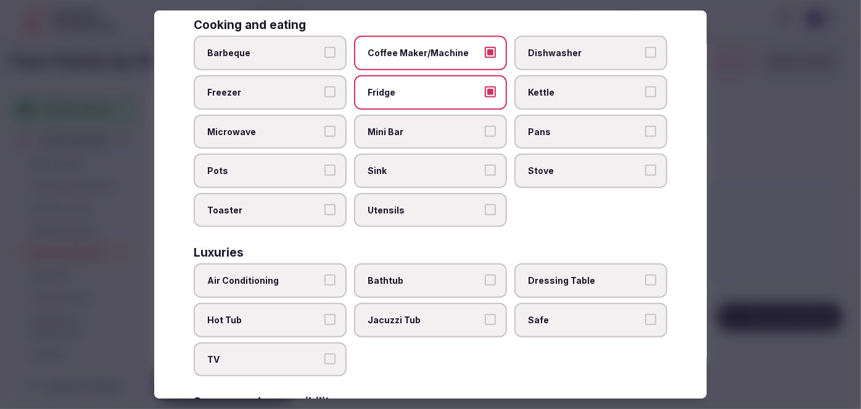
click at [305, 275] on span "Air Conditioning" at bounding box center [264, 281] width 114 height 12
click at [325, 275] on button "Air Conditioning" at bounding box center [330, 280] width 11 height 11
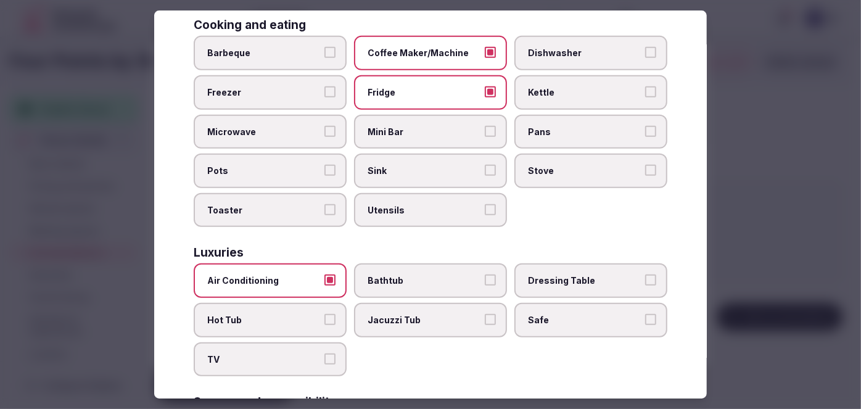
click at [280, 354] on span "TV" at bounding box center [264, 360] width 114 height 12
click at [325, 354] on button "TV" at bounding box center [330, 359] width 11 height 11
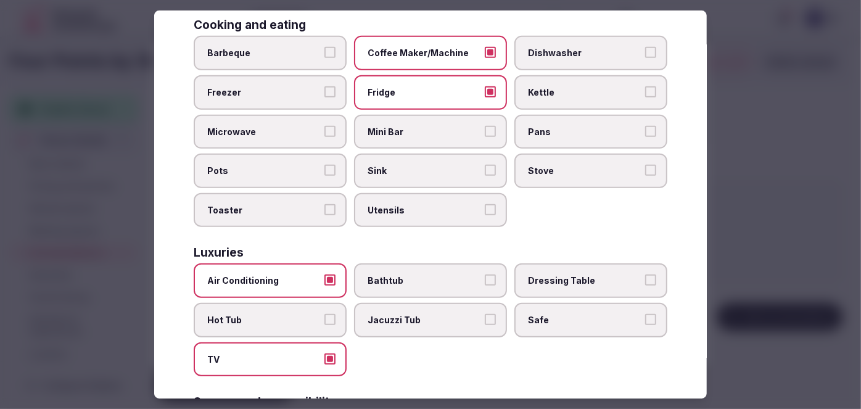
click at [413, 267] on label "Bathtub" at bounding box center [430, 281] width 153 height 35
click at [485, 275] on button "Bathtub" at bounding box center [490, 280] width 11 height 11
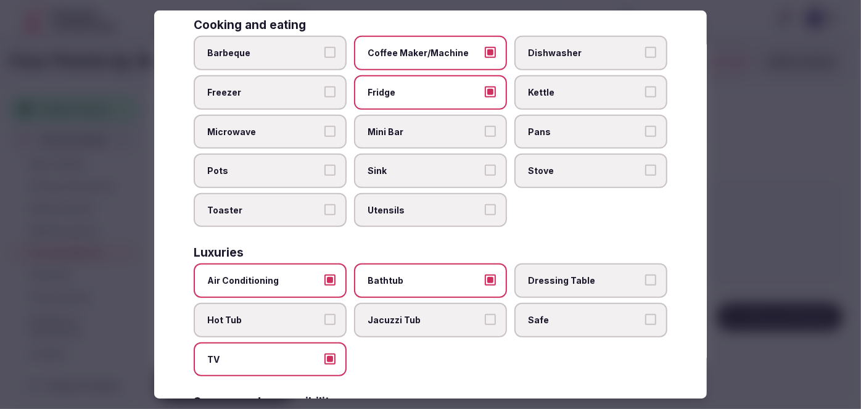
click at [534, 315] on span "Safe" at bounding box center [585, 320] width 114 height 12
click at [645, 315] on button "Safe" at bounding box center [650, 319] width 11 height 11
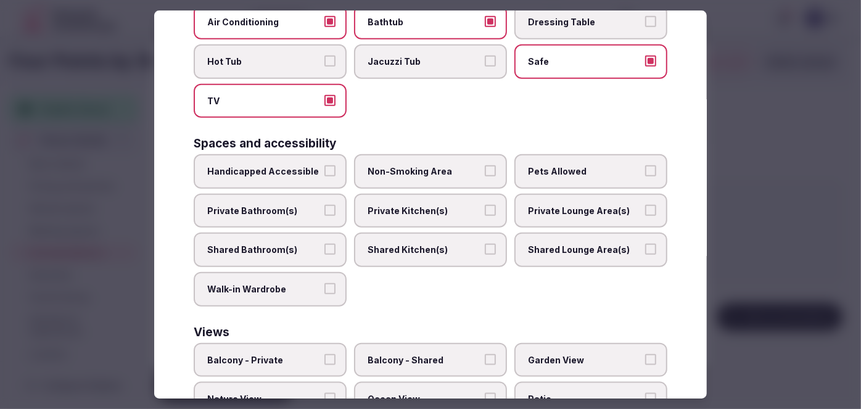
scroll to position [561, 0]
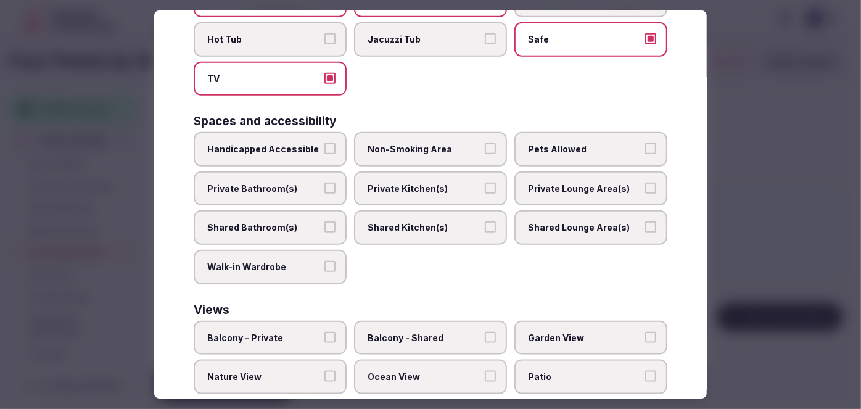
click at [288, 183] on span "Private Bathroom(s)" at bounding box center [264, 189] width 114 height 12
click at [325, 183] on button "Private Bathroom(s)" at bounding box center [330, 188] width 11 height 11
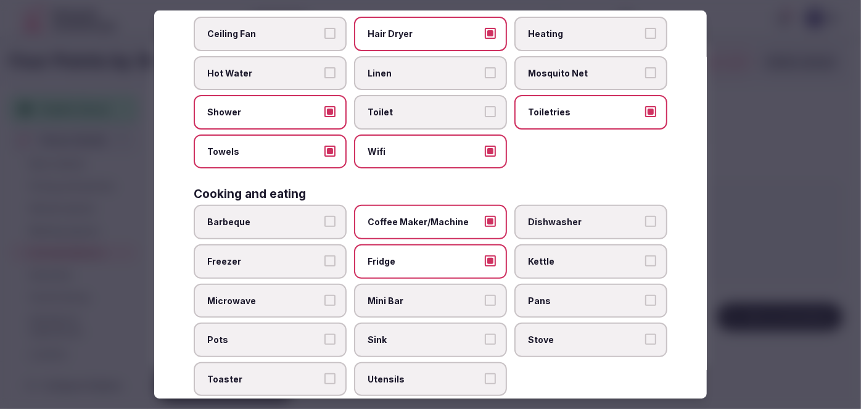
scroll to position [0, 0]
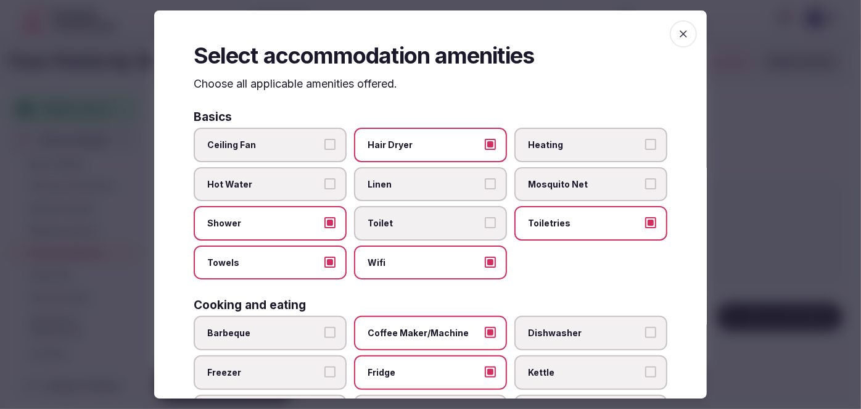
click at [680, 30] on icon "button" at bounding box center [684, 34] width 12 height 12
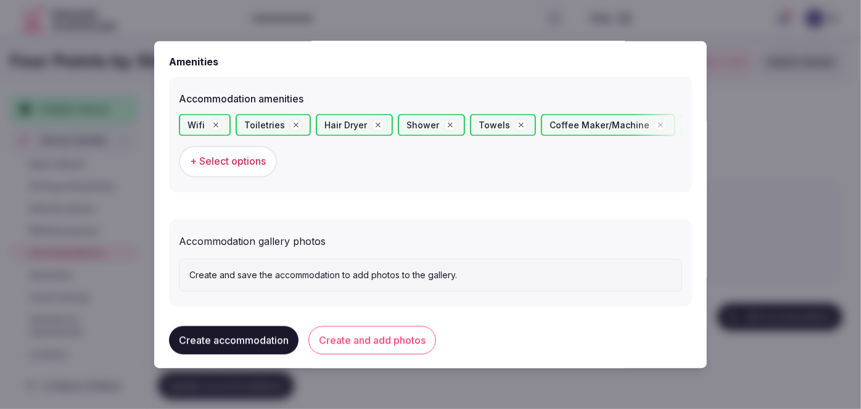
scroll to position [1184, 0]
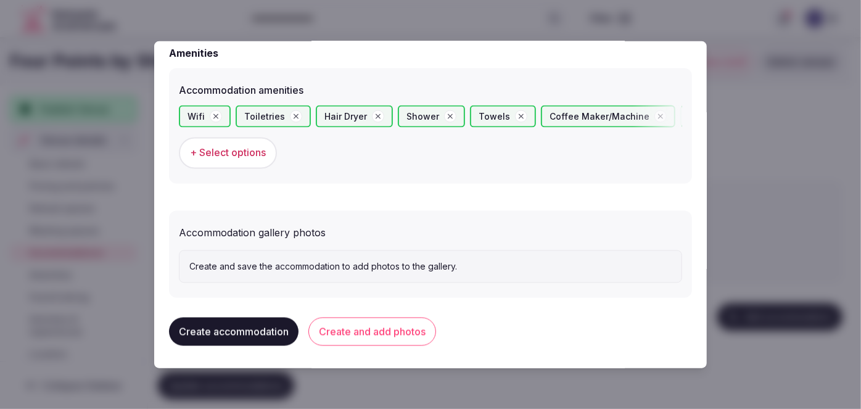
click at [417, 338] on button "Create and add photos" at bounding box center [373, 332] width 128 height 28
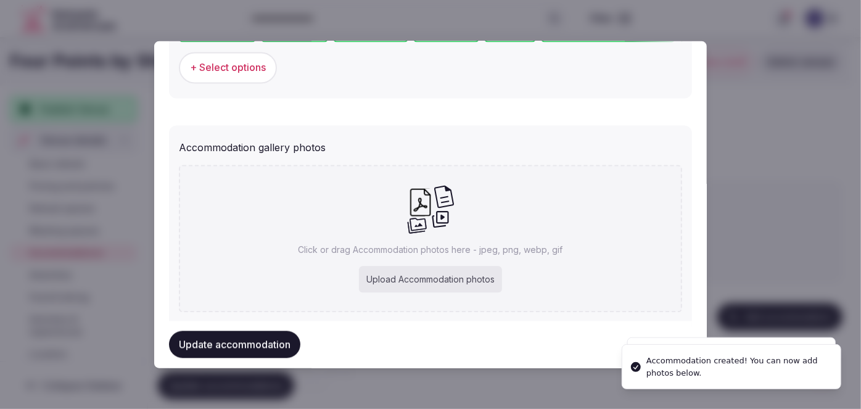
scroll to position [1298, 0]
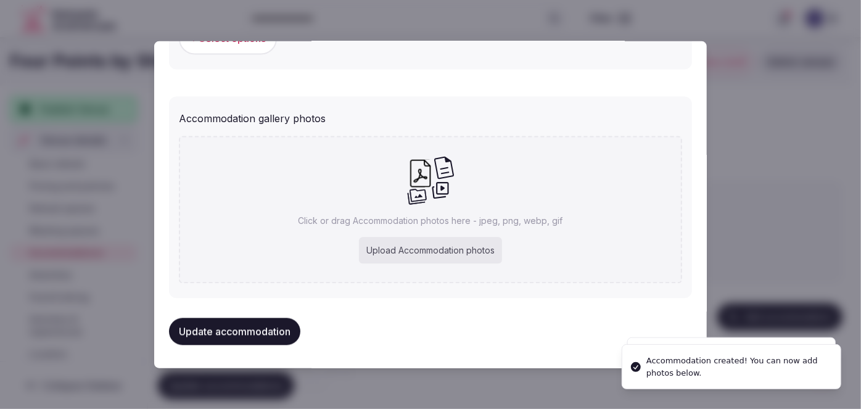
click at [455, 221] on p "Click or drag Accommodation photos here - jpeg, png, webp, gif" at bounding box center [431, 221] width 265 height 12
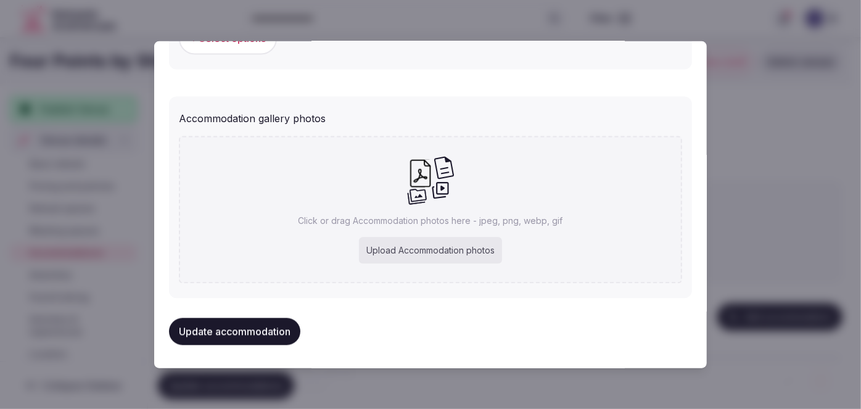
type input "**********"
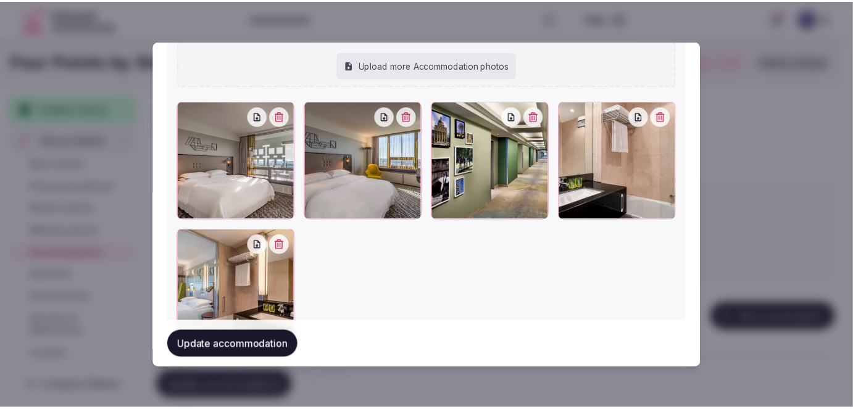
scroll to position [1452, 0]
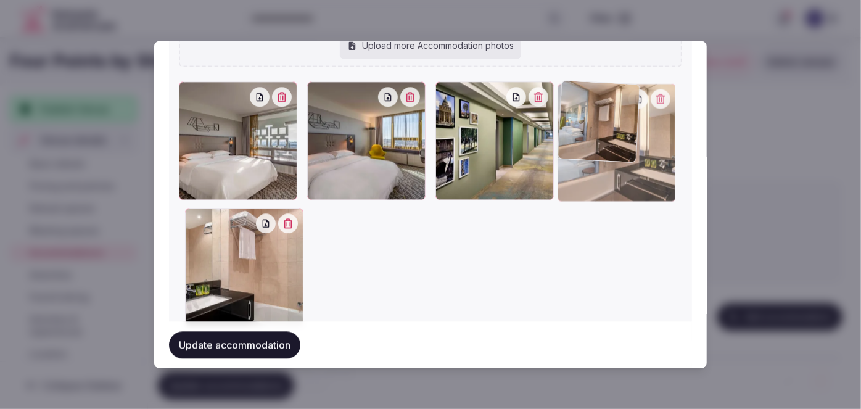
drag, startPoint x: 197, startPoint y: 265, endPoint x: 578, endPoint y: 168, distance: 392.3
click at [578, 168] on div at bounding box center [617, 143] width 118 height 118
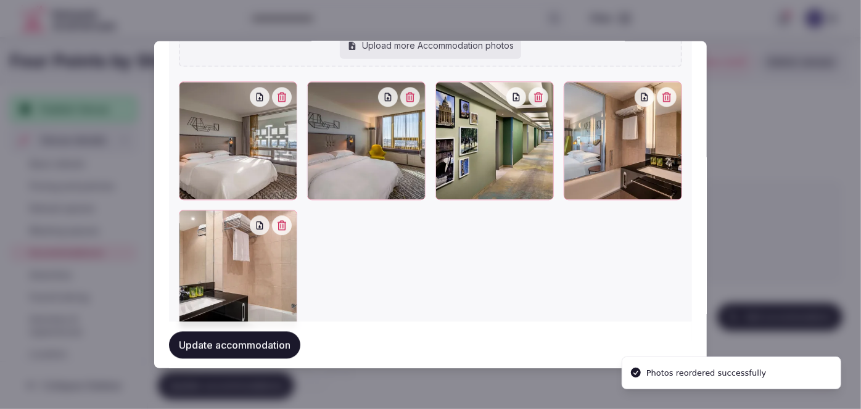
click at [270, 341] on button "Update accommodation" at bounding box center [234, 344] width 131 height 27
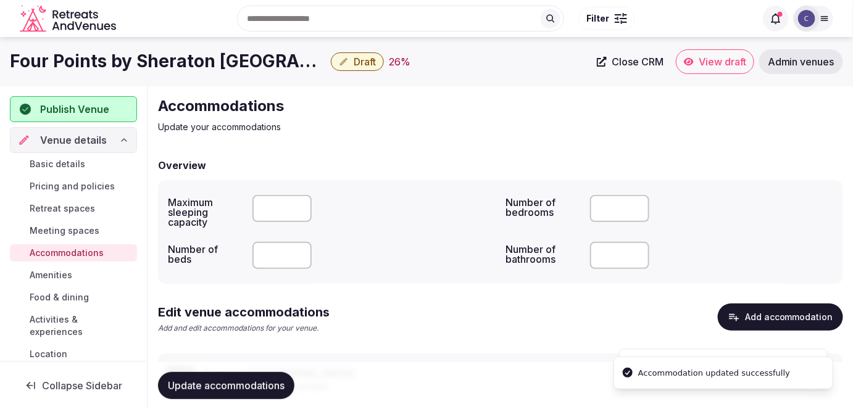
drag, startPoint x: 265, startPoint y: 386, endPoint x: 308, endPoint y: 379, distance: 43.1
click at [267, 387] on span "Update accommodations" at bounding box center [226, 386] width 117 height 12
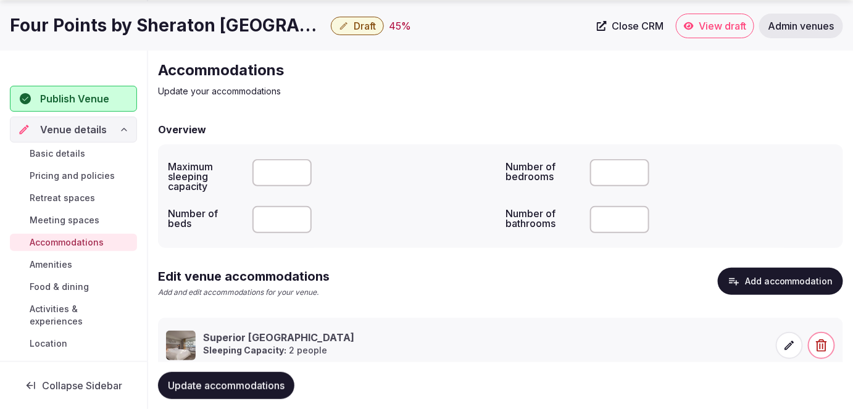
scroll to position [75, 0]
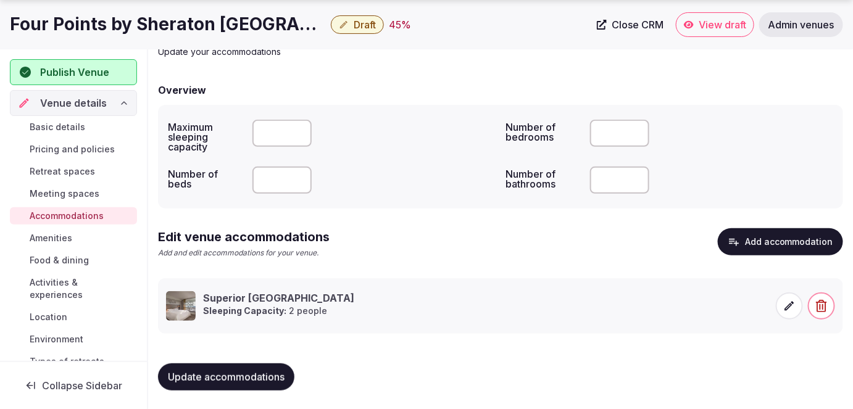
click at [234, 371] on span "Update accommodations" at bounding box center [226, 377] width 117 height 12
click at [53, 236] on span "Amenities" at bounding box center [51, 238] width 43 height 12
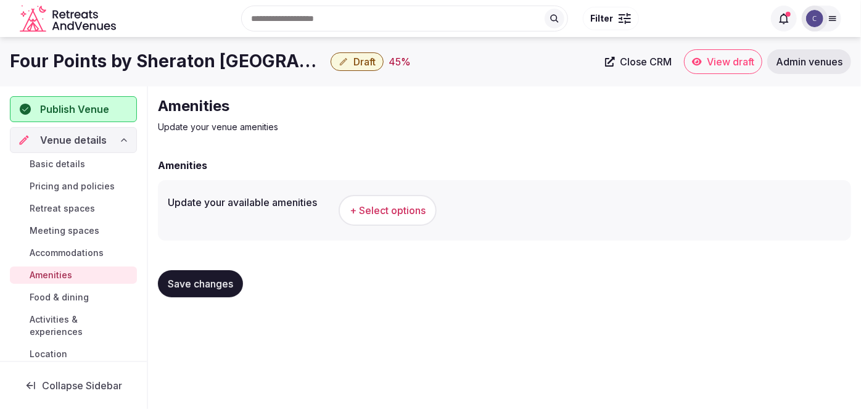
click at [400, 211] on span "+ Select options" at bounding box center [388, 211] width 76 height 14
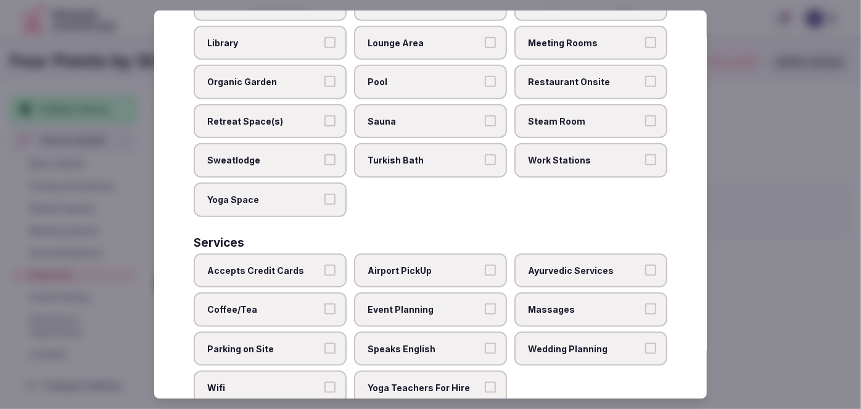
scroll to position [612, 0]
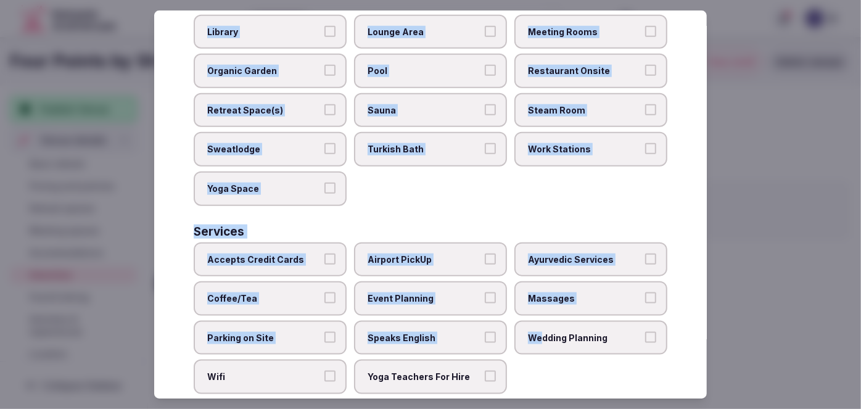
drag, startPoint x: 186, startPoint y: 79, endPoint x: 536, endPoint y: 362, distance: 450.2
click at [536, 362] on div "Select your venue amenities Choose all applicable amenities offered. Activities…" at bounding box center [430, 204] width 553 height 389
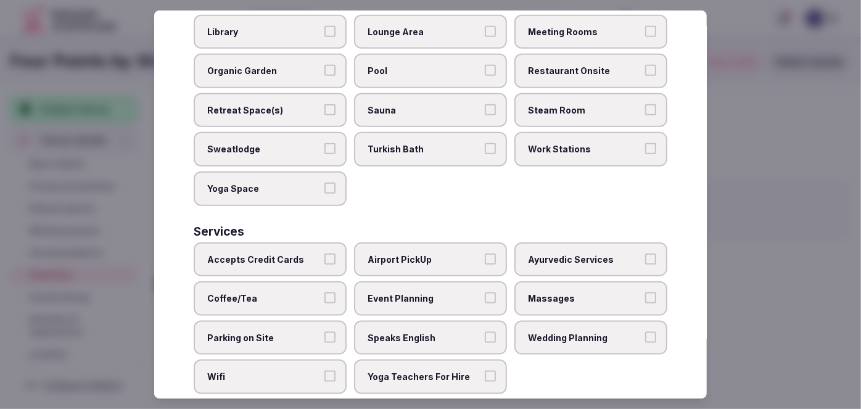
click at [541, 378] on div "Select your venue amenities Choose all applicable amenities offered. Activities…" at bounding box center [430, 204] width 553 height 389
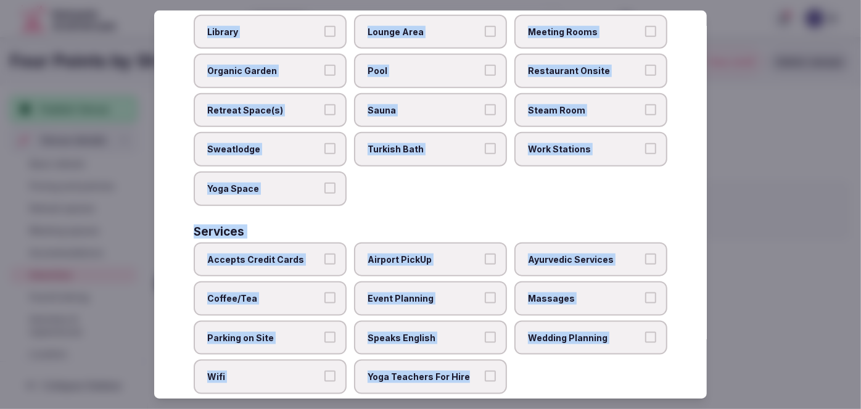
drag, startPoint x: 190, startPoint y: 78, endPoint x: 515, endPoint y: 362, distance: 430.8
click at [515, 362] on div "Select your venue amenities Choose all applicable amenities offered. Activities…" at bounding box center [430, 204] width 553 height 389
copy div "Choose all applicable amenities offered. Activities Bicycles Camping Allowed On…"
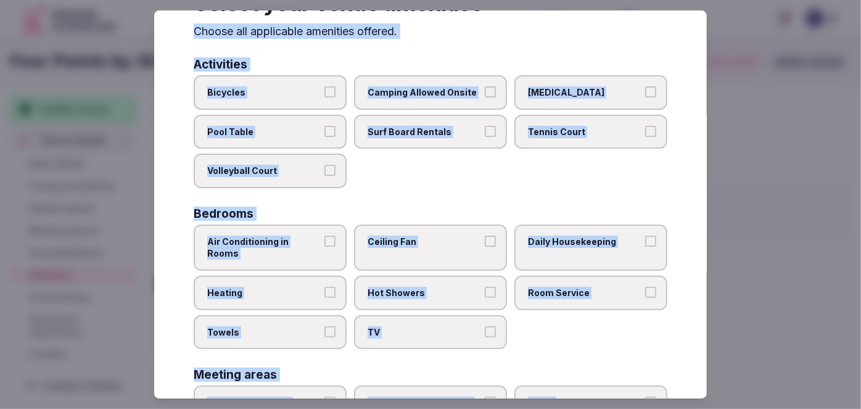
scroll to position [51, 0]
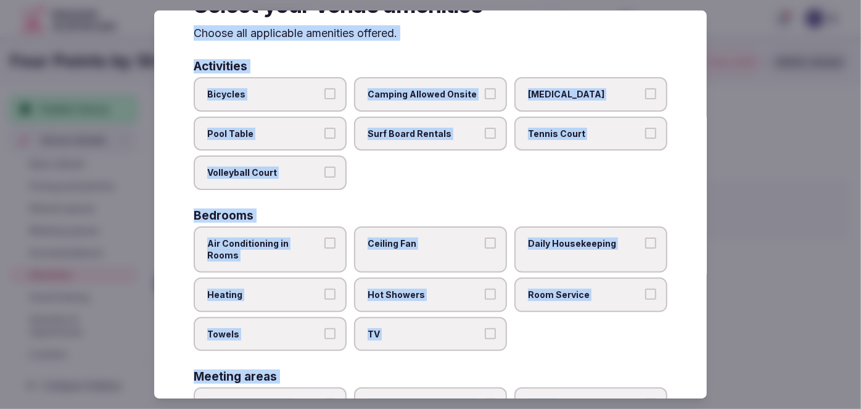
click at [312, 239] on span "Air Conditioning in Rooms" at bounding box center [264, 250] width 114 height 24
click at [325, 239] on button "Air Conditioning in Rooms" at bounding box center [330, 243] width 11 height 11
click at [307, 288] on label "Heating" at bounding box center [270, 295] width 153 height 35
click at [325, 289] on button "Heating" at bounding box center [330, 294] width 11 height 11
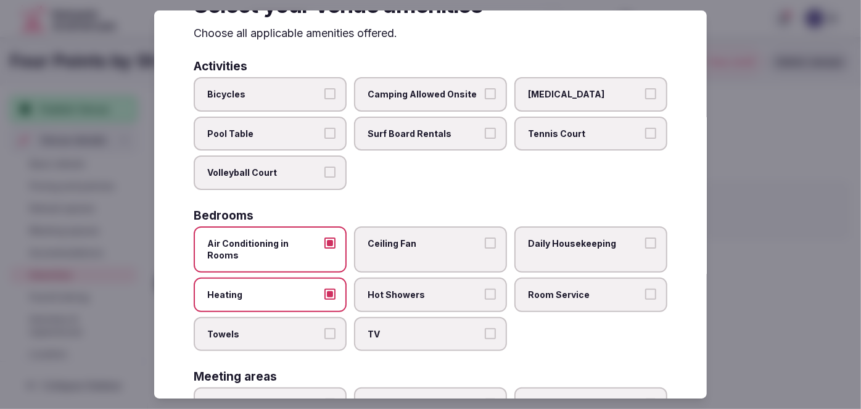
click at [309, 326] on label "Towels" at bounding box center [270, 334] width 153 height 35
click at [325, 328] on button "Towels" at bounding box center [330, 333] width 11 height 11
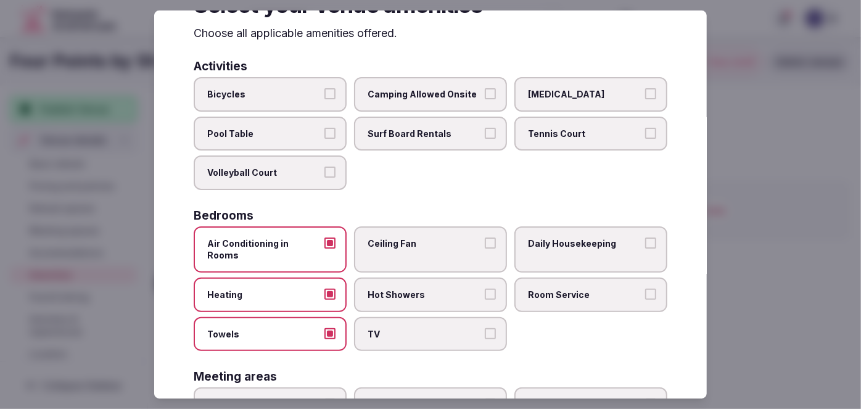
click at [406, 329] on label "TV" at bounding box center [430, 334] width 153 height 35
click at [485, 329] on button "TV" at bounding box center [490, 333] width 11 height 11
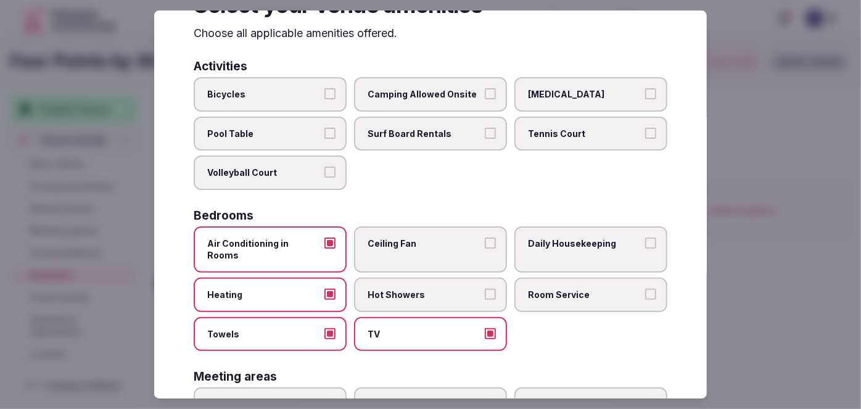
click at [421, 289] on span "Hot Showers" at bounding box center [425, 295] width 114 height 12
click at [485, 289] on button "Hot Showers" at bounding box center [490, 294] width 11 height 11
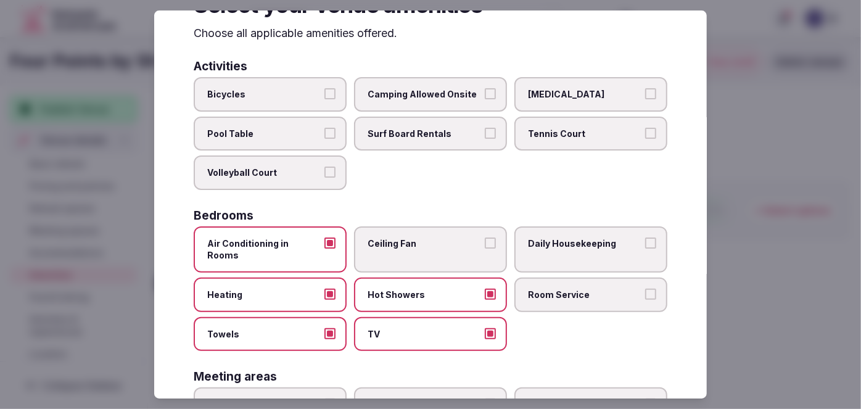
click at [549, 296] on label "Room Service" at bounding box center [591, 295] width 153 height 35
click at [645, 296] on button "Room Service" at bounding box center [650, 294] width 11 height 11
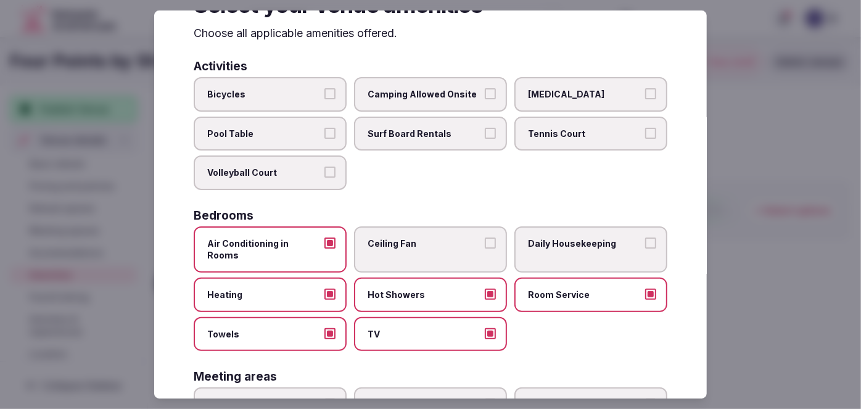
click at [554, 278] on label "Room Service" at bounding box center [591, 295] width 153 height 35
click at [645, 289] on button "Room Service" at bounding box center [650, 294] width 11 height 11
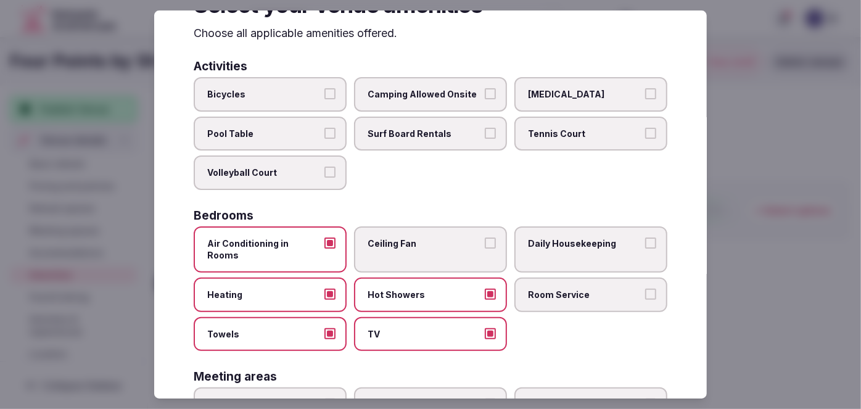
click at [561, 242] on span "Daily Housekeeping" at bounding box center [585, 244] width 114 height 12
click at [645, 242] on button "Daily Housekeeping" at bounding box center [650, 243] width 11 height 11
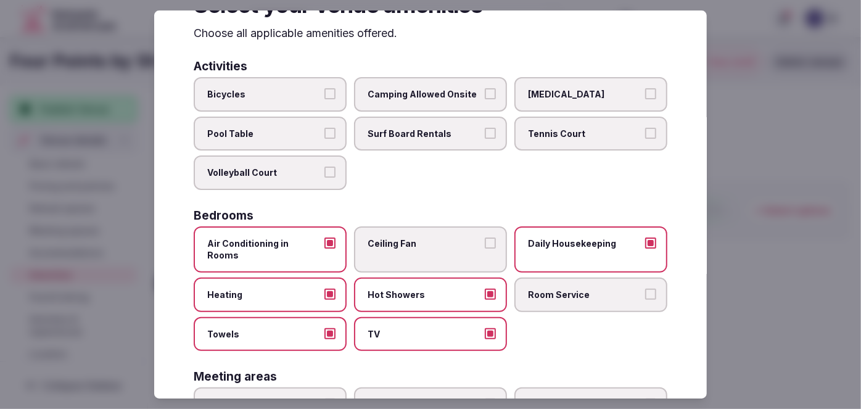
click at [561, 289] on span "Room Service" at bounding box center [585, 295] width 114 height 12
click at [645, 289] on button "Room Service" at bounding box center [650, 294] width 11 height 11
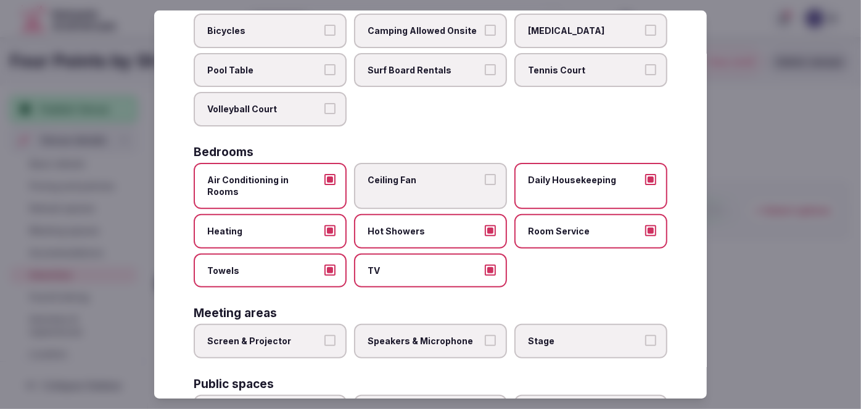
scroll to position [219, 0]
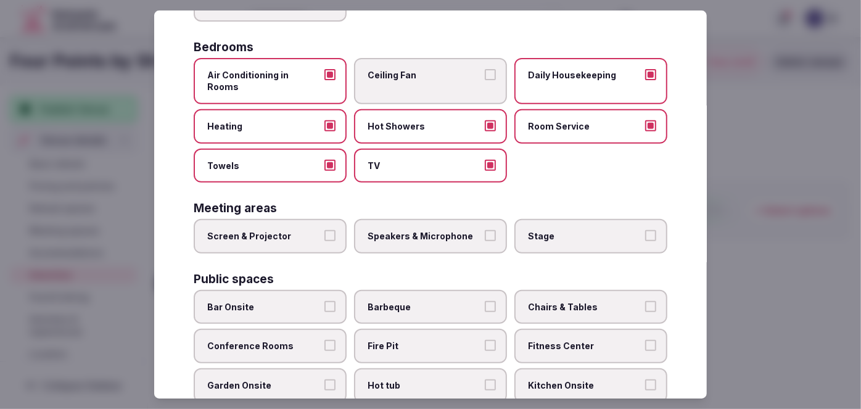
click at [282, 228] on label "Screen & Projector" at bounding box center [270, 236] width 153 height 35
click at [325, 230] on button "Screen & Projector" at bounding box center [330, 235] width 11 height 11
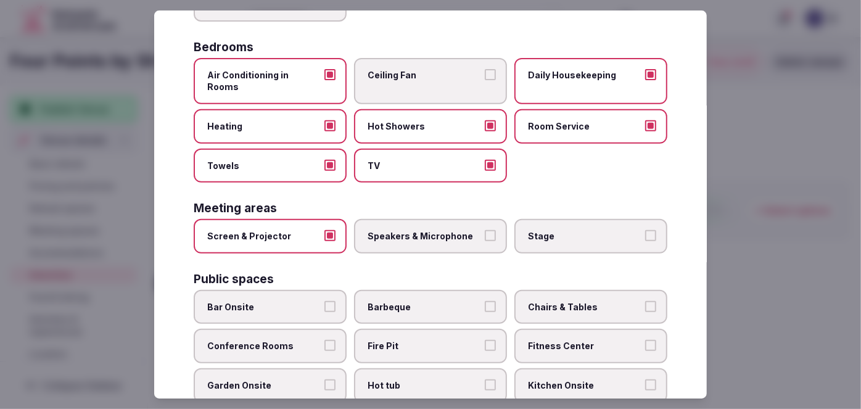
click at [426, 230] on span "Speakers & Microphone" at bounding box center [425, 236] width 114 height 12
click at [485, 230] on button "Speakers & Microphone" at bounding box center [490, 235] width 11 height 11
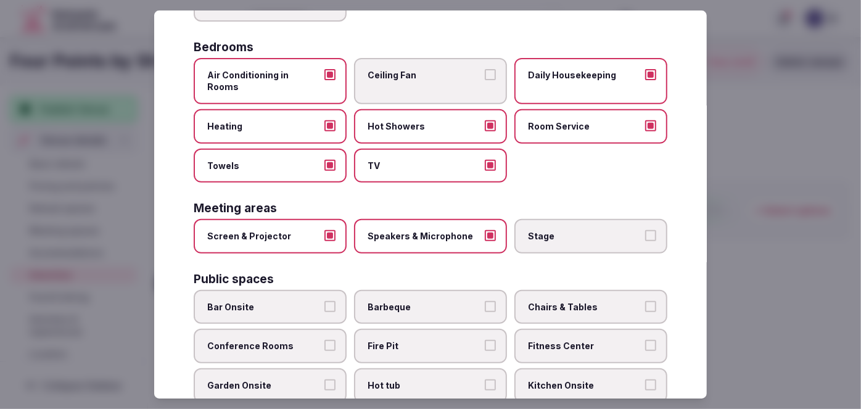
scroll to position [388, 0]
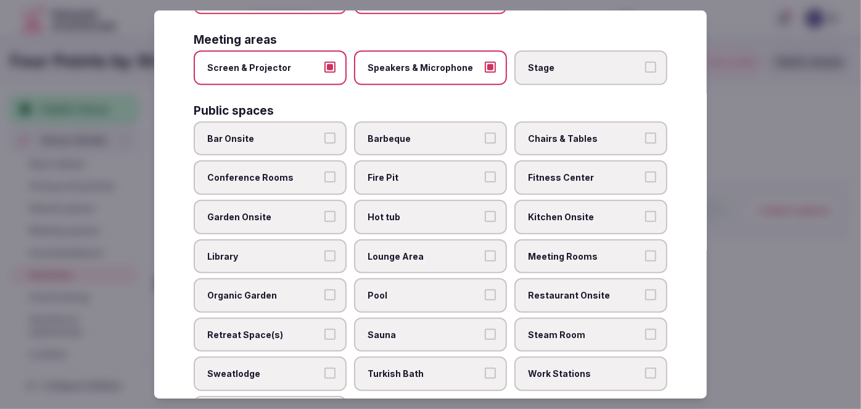
click at [294, 132] on label "Bar Onsite" at bounding box center [270, 139] width 153 height 35
click at [325, 133] on button "Bar Onsite" at bounding box center [330, 138] width 11 height 11
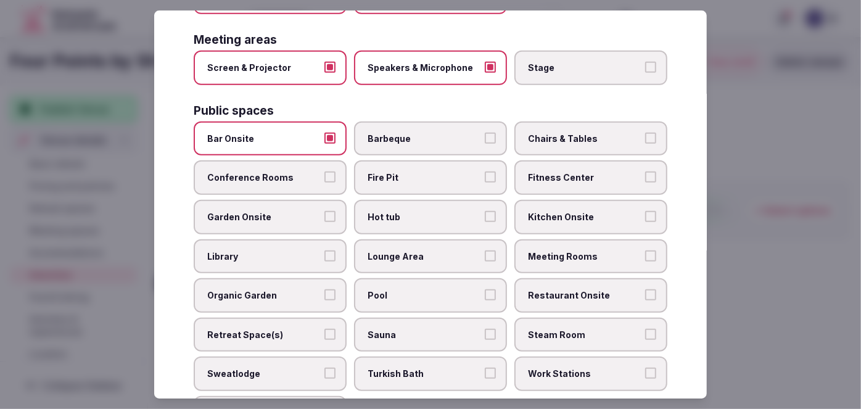
click at [288, 172] on span "Conference Rooms" at bounding box center [264, 178] width 114 height 12
click at [325, 172] on button "Conference Rooms" at bounding box center [330, 177] width 11 height 11
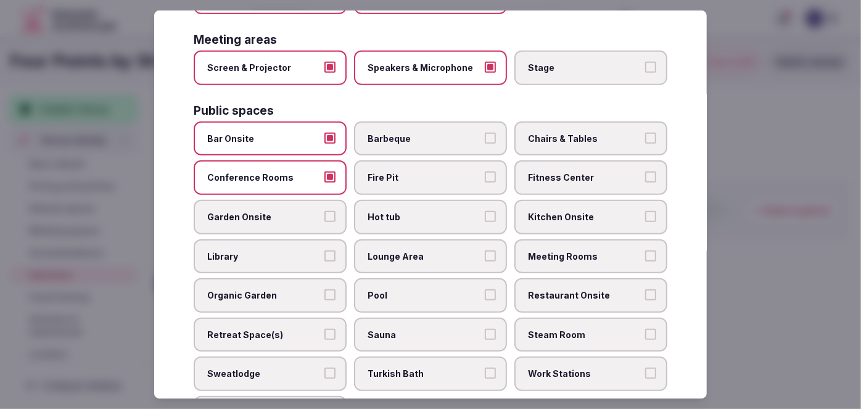
click at [566, 128] on label "Chairs & Tables" at bounding box center [591, 139] width 153 height 35
click at [645, 133] on button "Chairs & Tables" at bounding box center [650, 138] width 11 height 11
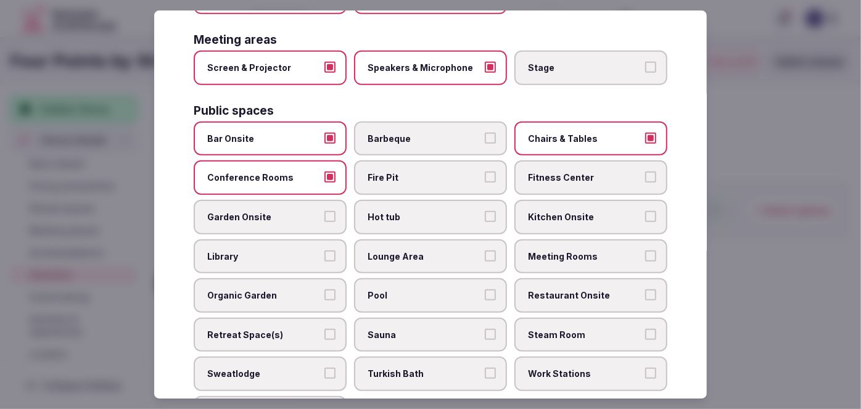
click at [566, 161] on label "Fitness Center" at bounding box center [591, 178] width 153 height 35
click at [645, 172] on button "Fitness Center" at bounding box center [650, 177] width 11 height 11
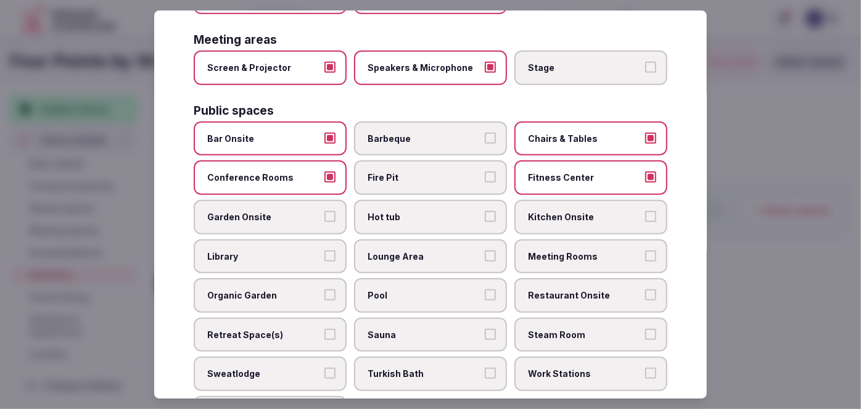
click at [559, 251] on span "Meeting Rooms" at bounding box center [585, 257] width 114 height 12
click at [645, 251] on button "Meeting Rooms" at bounding box center [650, 256] width 11 height 11
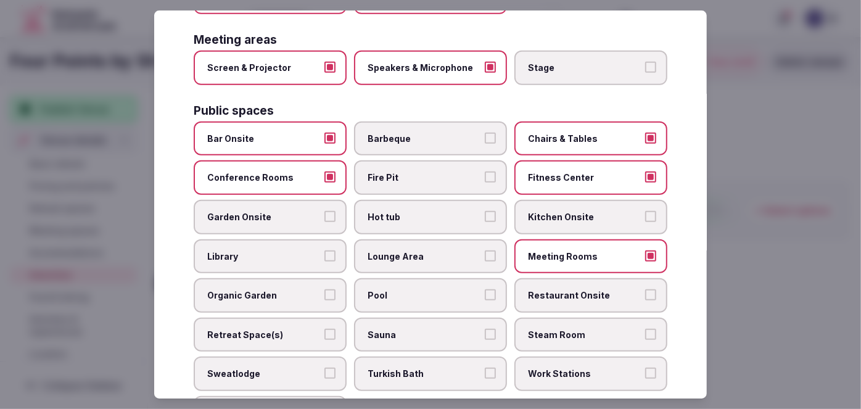
click at [554, 278] on label "Restaurant Onsite" at bounding box center [591, 295] width 153 height 35
click at [645, 289] on button "Restaurant Onsite" at bounding box center [650, 294] width 11 height 11
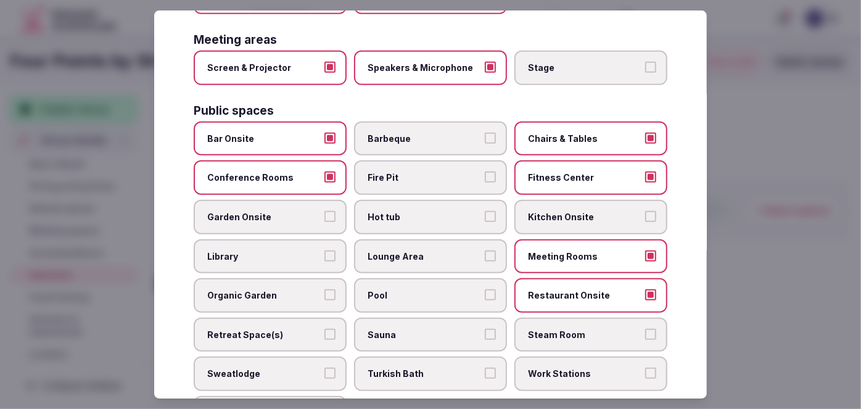
click at [431, 239] on label "Lounge Area" at bounding box center [430, 256] width 153 height 35
click at [485, 251] on button "Lounge Area" at bounding box center [490, 256] width 11 height 11
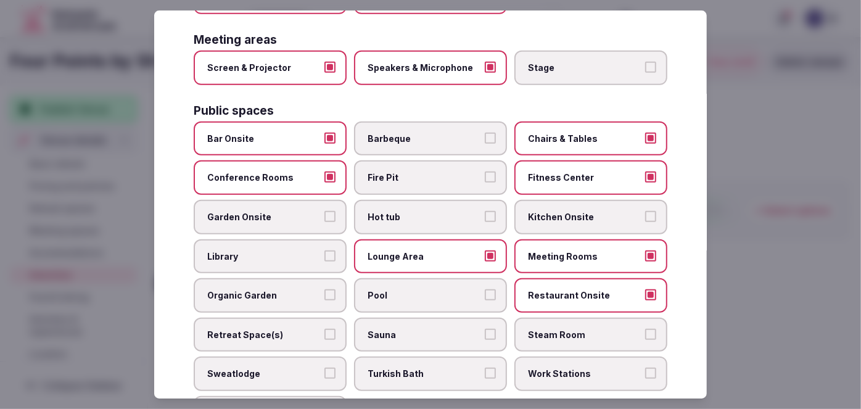
click at [429, 289] on span "Pool" at bounding box center [425, 295] width 114 height 12
click at [485, 289] on button "Pool" at bounding box center [490, 294] width 11 height 11
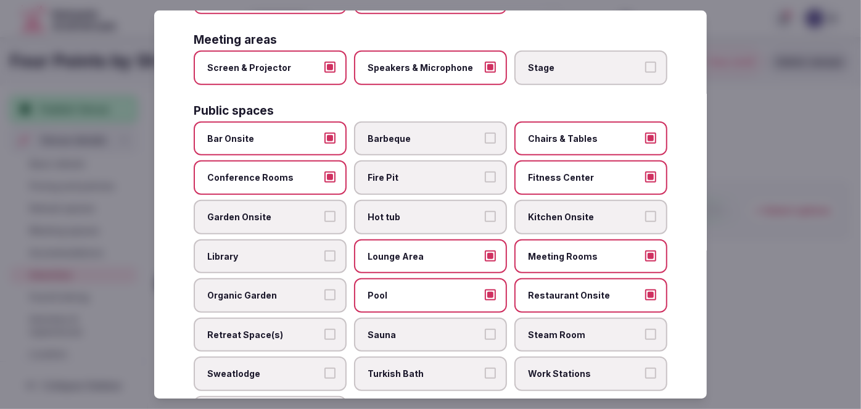
scroll to position [444, 0]
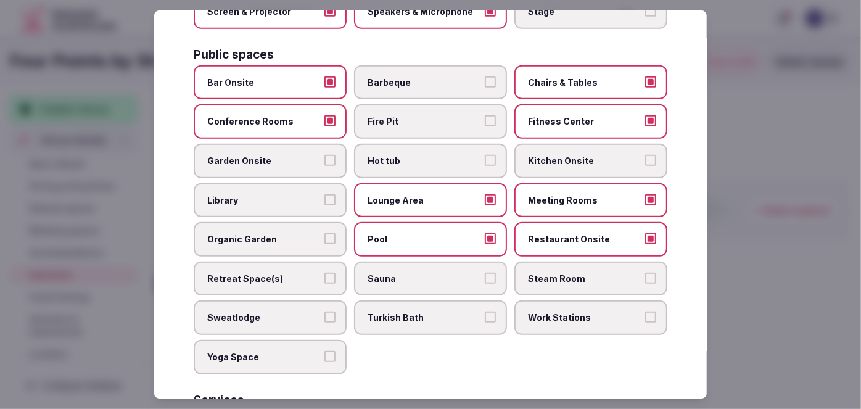
click at [300, 273] on span "Retreat Space(s)" at bounding box center [264, 279] width 114 height 12
click at [325, 273] on button "Retreat Space(s)" at bounding box center [330, 278] width 11 height 11
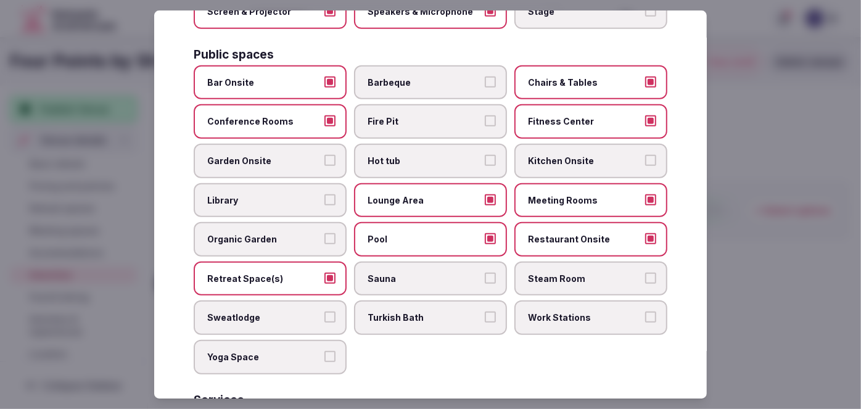
click at [586, 312] on span "Work Stations" at bounding box center [585, 318] width 114 height 12
click at [645, 312] on button "Work Stations" at bounding box center [650, 317] width 11 height 11
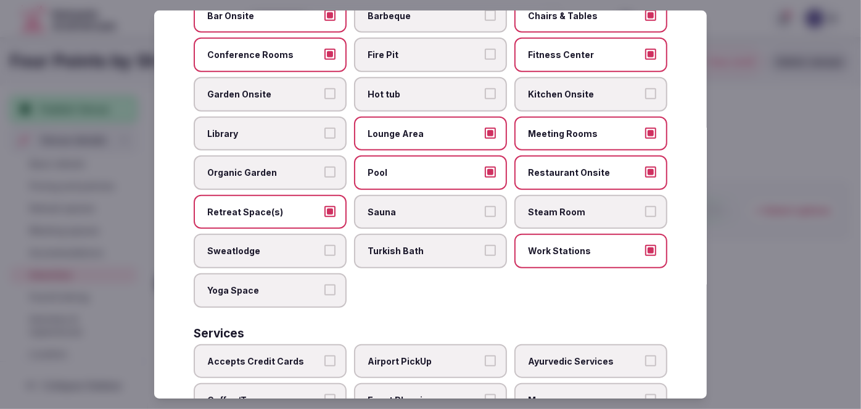
scroll to position [612, 0]
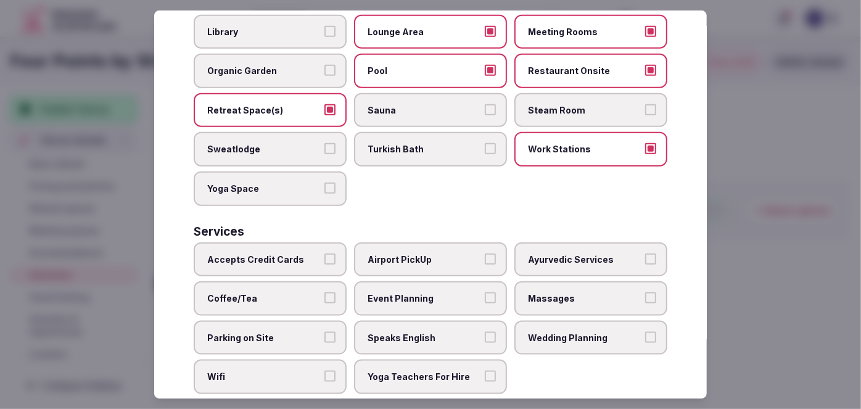
click at [304, 243] on label "Accepts Credit Cards" at bounding box center [270, 260] width 153 height 35
click at [325, 254] on button "Accepts Credit Cards" at bounding box center [330, 259] width 11 height 11
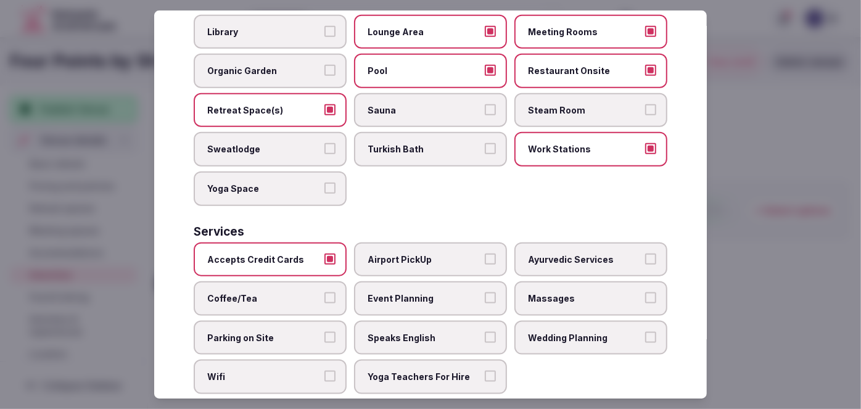
click at [292, 292] on span "Coffee/Tea" at bounding box center [264, 298] width 114 height 12
click at [325, 292] on button "Coffee/Tea" at bounding box center [330, 297] width 11 height 11
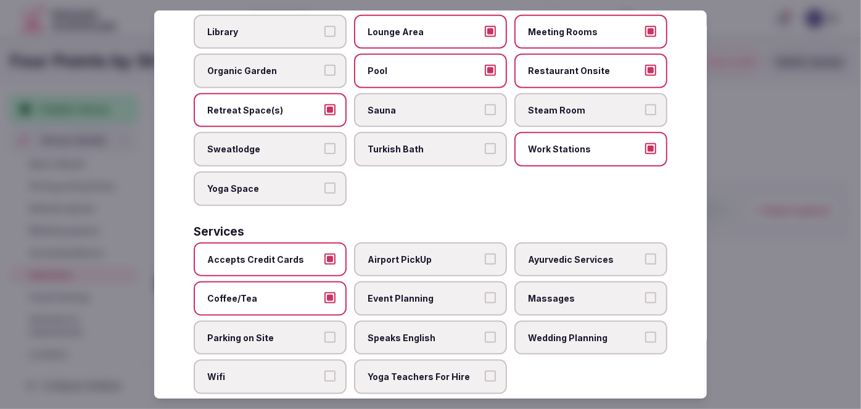
click at [407, 292] on span "Event Planning" at bounding box center [425, 298] width 114 height 12
click at [485, 292] on button "Event Planning" at bounding box center [490, 297] width 11 height 11
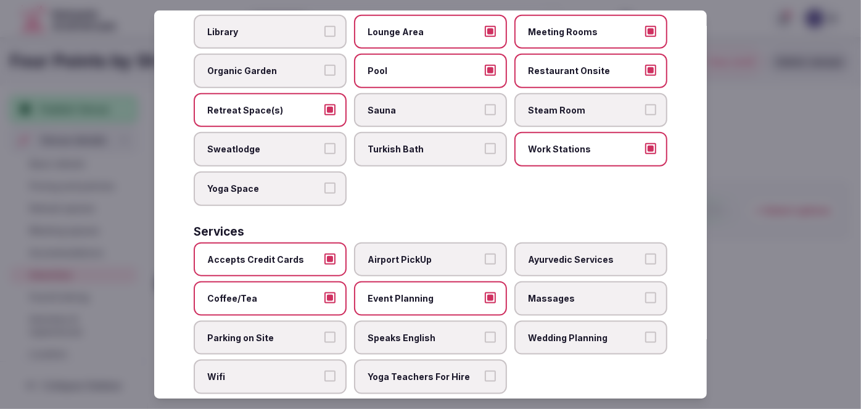
click at [311, 332] on span "Parking on Site" at bounding box center [264, 338] width 114 height 12
click at [325, 332] on button "Parking on Site" at bounding box center [330, 337] width 11 height 11
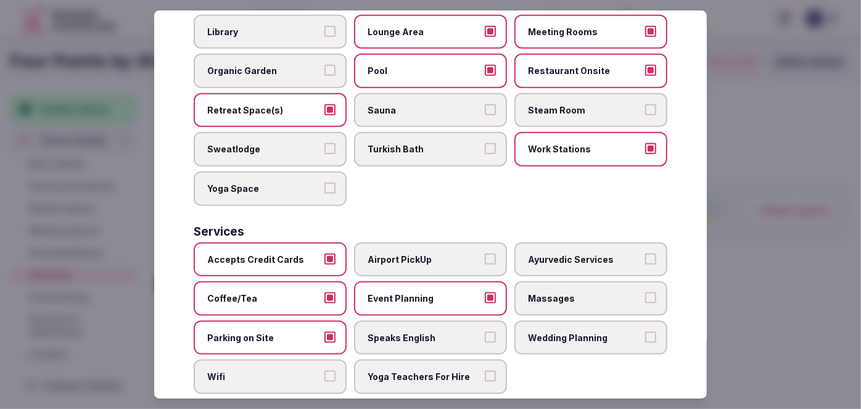
click at [405, 332] on span "Speaks English" at bounding box center [425, 338] width 114 height 12
click at [485, 332] on button "Speaks English" at bounding box center [490, 337] width 11 height 11
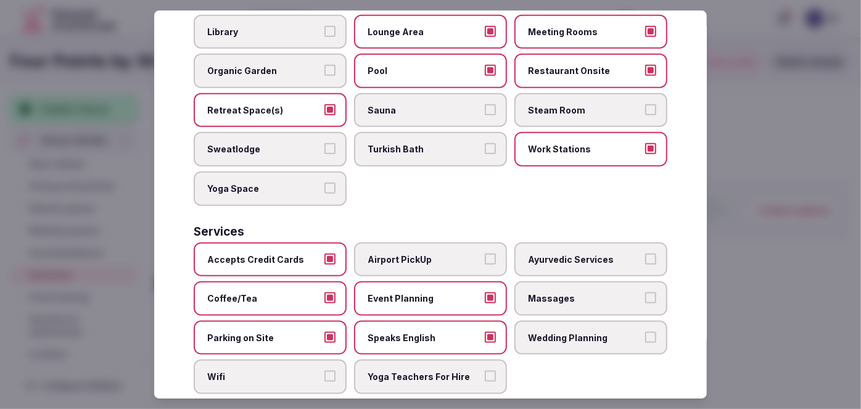
click at [276, 371] on span "Wifi" at bounding box center [264, 377] width 114 height 12
click at [325, 371] on button "Wifi" at bounding box center [330, 376] width 11 height 11
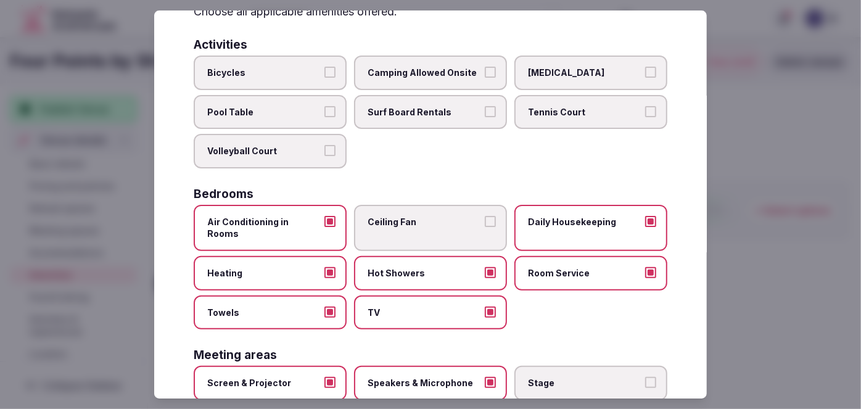
scroll to position [0, 0]
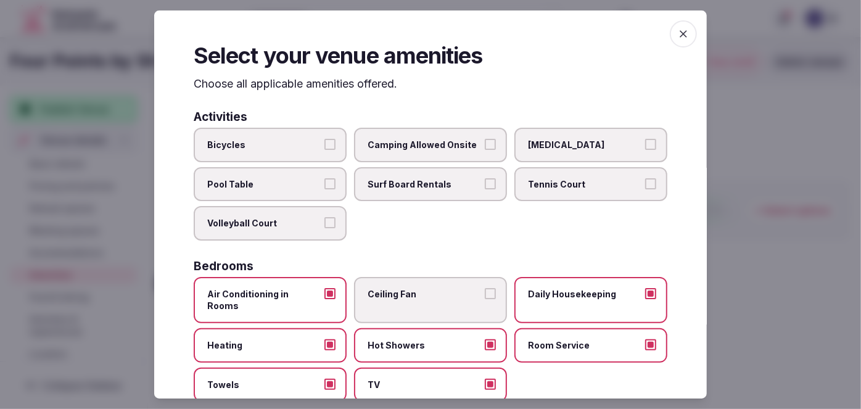
click at [680, 31] on icon "button" at bounding box center [683, 33] width 7 height 7
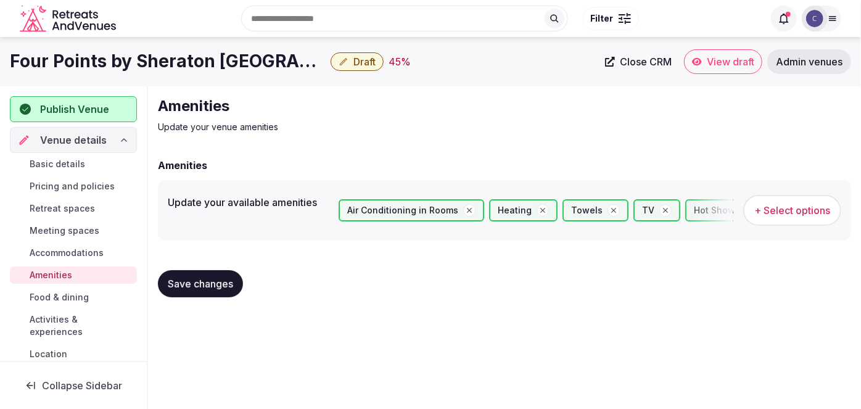
click at [213, 286] on span "Save changes" at bounding box center [200, 284] width 65 height 12
click at [51, 292] on span "Food & dining" at bounding box center [59, 297] width 59 height 12
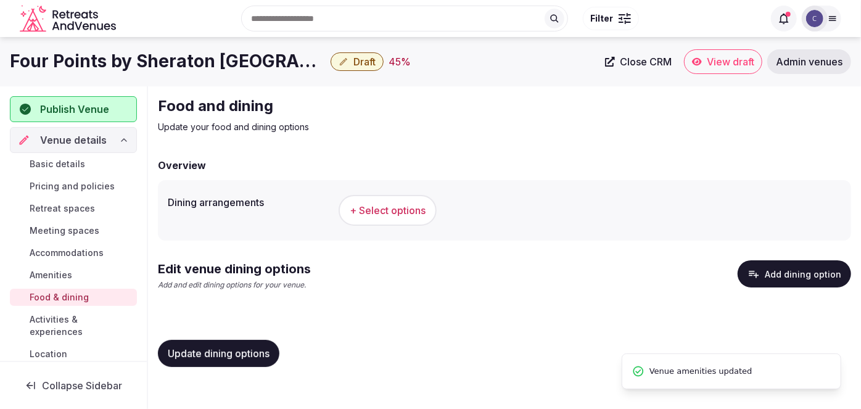
click at [400, 212] on span "+ Select options" at bounding box center [388, 211] width 76 height 14
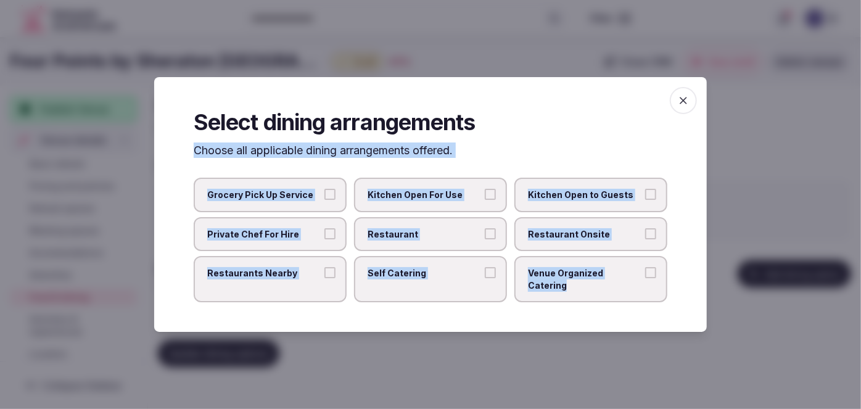
drag, startPoint x: 184, startPoint y: 154, endPoint x: 665, endPoint y: 286, distance: 498.3
click at [665, 286] on div "Select dining arrangements Choose all applicable dining arrangements offered. G…" at bounding box center [430, 204] width 553 height 255
copy div "Choose all applicable dining arrangements offered. Grocery Pick Up Service Kitc…"
drag, startPoint x: 413, startPoint y: 241, endPoint x: 473, endPoint y: 242, distance: 59.2
click at [413, 241] on span "Restaurant" at bounding box center [425, 234] width 114 height 12
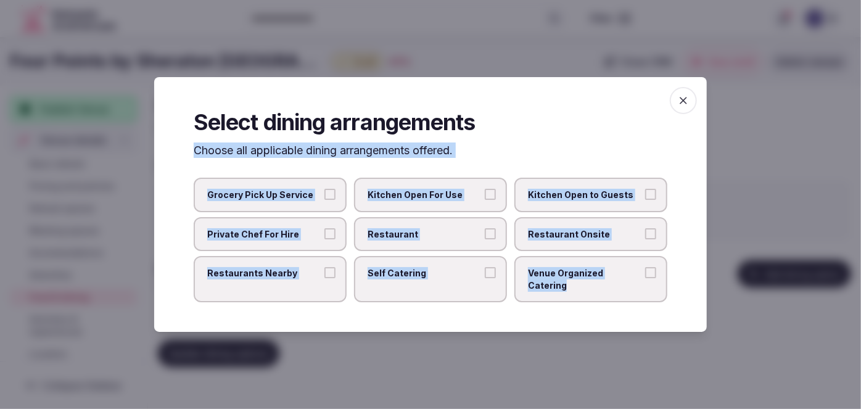
click at [485, 239] on button "Restaurant" at bounding box center [490, 233] width 11 height 11
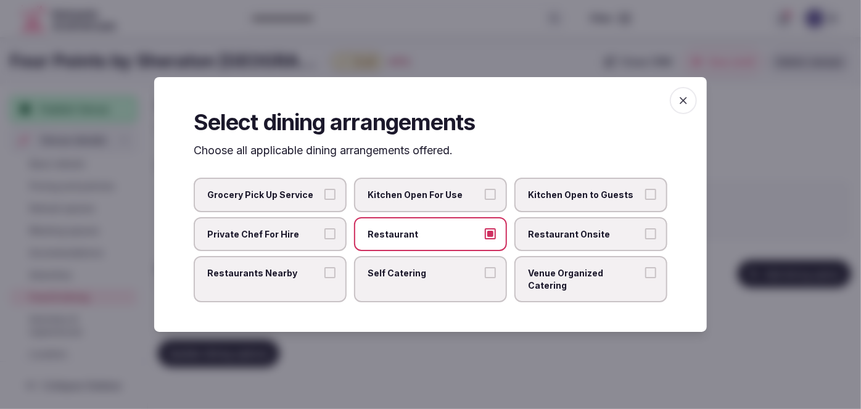
click at [587, 241] on span "Restaurant Onsite" at bounding box center [585, 234] width 114 height 12
click at [645, 239] on button "Restaurant Onsite" at bounding box center [650, 233] width 11 height 11
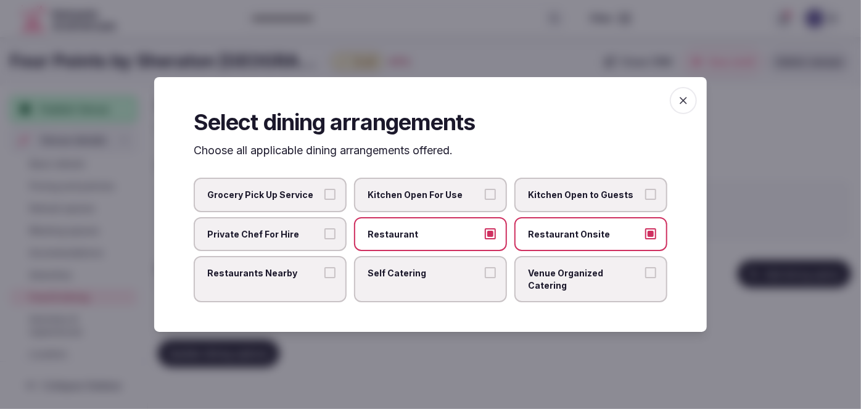
drag, startPoint x: 579, startPoint y: 286, endPoint x: 566, endPoint y: 285, distance: 13.0
click at [579, 286] on label "Venue Organized Catering" at bounding box center [591, 279] width 153 height 46
click at [645, 278] on button "Venue Organized Catering" at bounding box center [650, 272] width 11 height 11
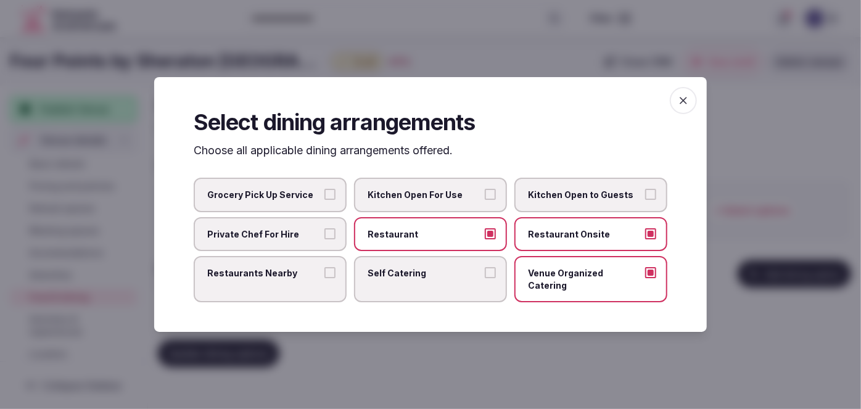
click at [276, 280] on span "Restaurants Nearby" at bounding box center [264, 273] width 114 height 12
click at [325, 278] on button "Restaurants Nearby" at bounding box center [330, 272] width 11 height 11
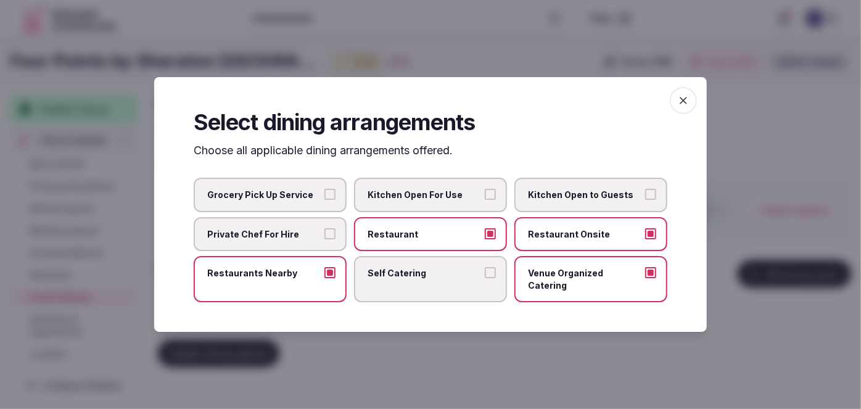
click at [686, 107] on icon "button" at bounding box center [684, 100] width 12 height 12
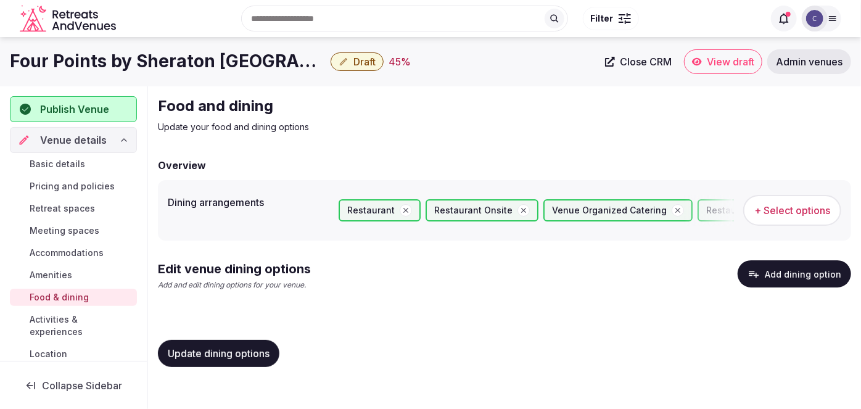
click at [255, 350] on span "Update dining options" at bounding box center [219, 353] width 102 height 12
click at [789, 278] on button "Add dining option" at bounding box center [795, 273] width 114 height 27
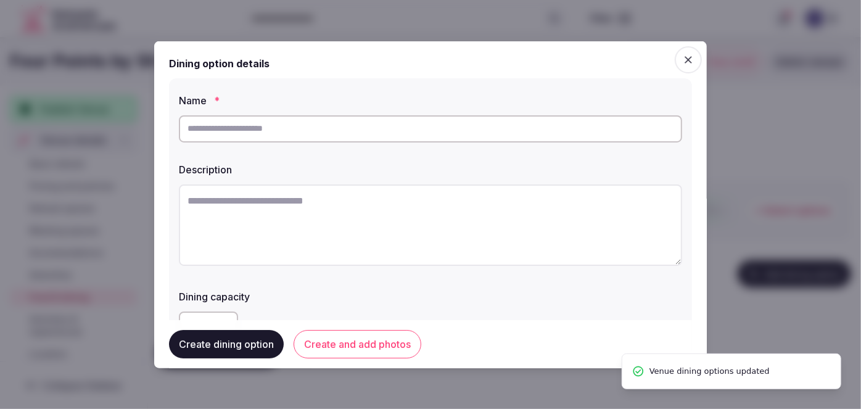
click at [368, 120] on input "text" at bounding box center [431, 128] width 504 height 27
paste input "**********"
type input "**********"
click at [375, 228] on textarea at bounding box center [431, 224] width 504 height 81
paste textarea "**********"
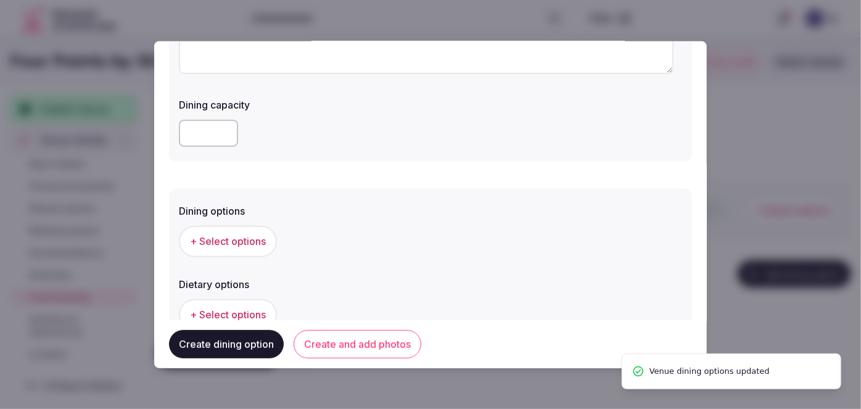
scroll to position [224, 0]
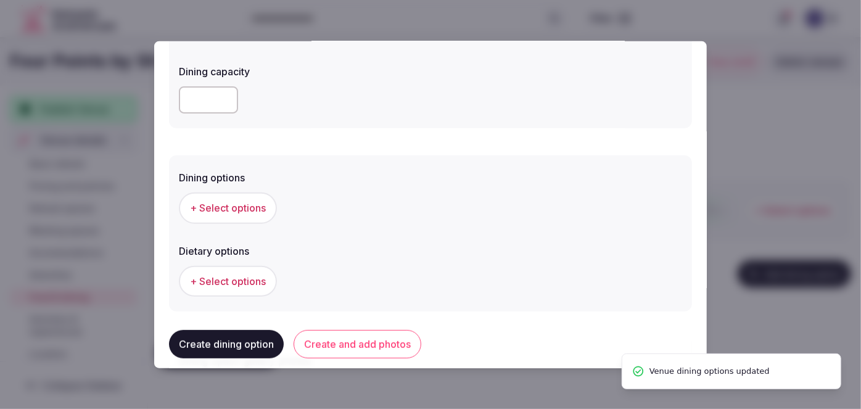
type textarea "**********"
click at [272, 201] on button "+ Select options" at bounding box center [228, 208] width 98 height 31
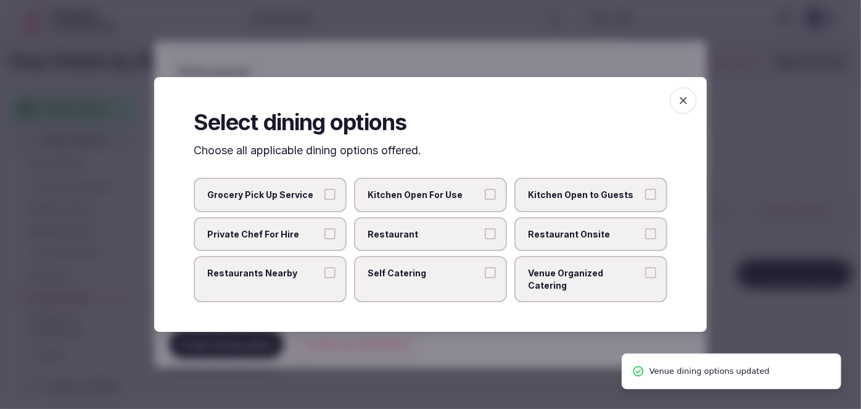
click at [568, 232] on label "Restaurant Onsite" at bounding box center [591, 234] width 153 height 35
click at [645, 232] on button "Restaurant Onsite" at bounding box center [650, 233] width 11 height 11
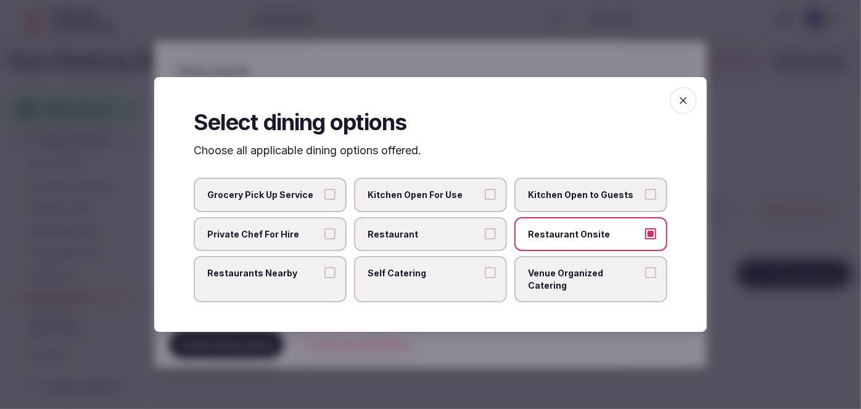
click at [677, 109] on span "button" at bounding box center [683, 100] width 27 height 27
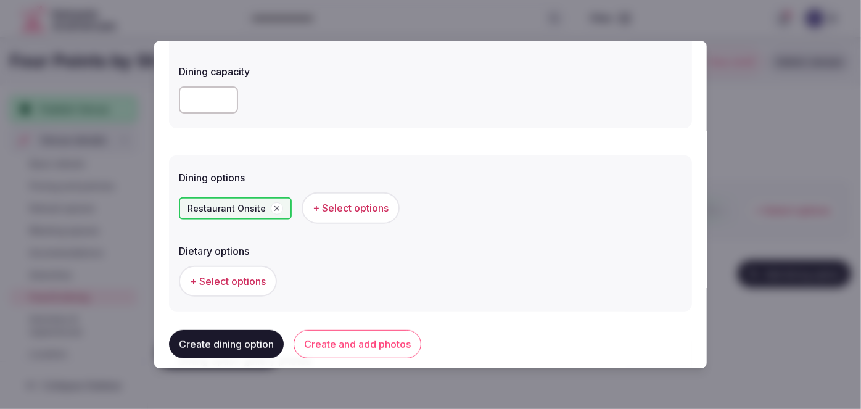
click at [341, 347] on button "Create and add photos" at bounding box center [358, 344] width 128 height 28
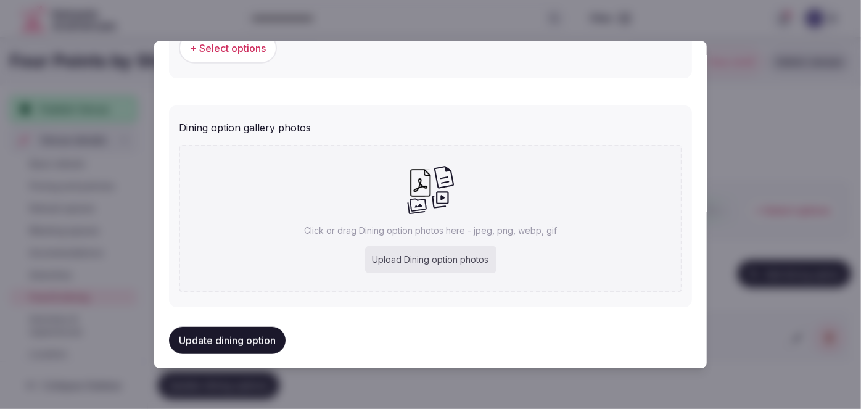
scroll to position [467, 0]
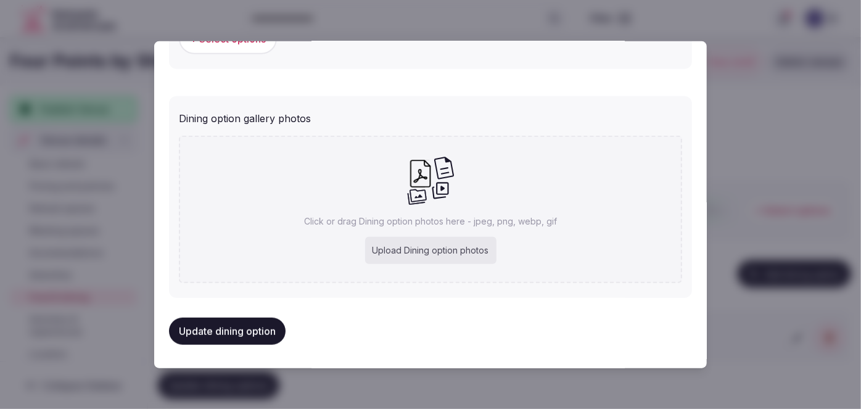
click at [444, 252] on div "Upload Dining option photos" at bounding box center [430, 250] width 131 height 27
type input "**********"
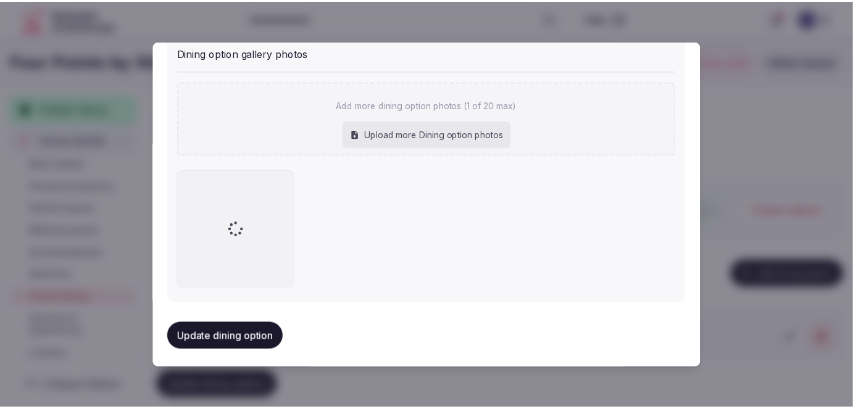
scroll to position [534, 0]
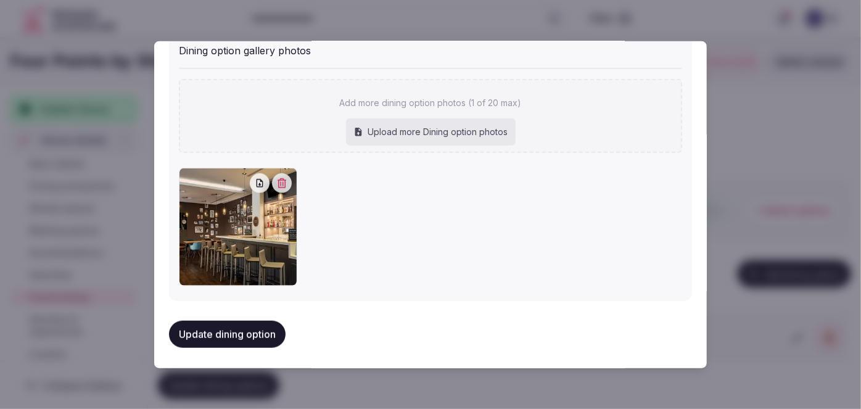
click at [270, 330] on button "Update dining option" at bounding box center [227, 334] width 117 height 27
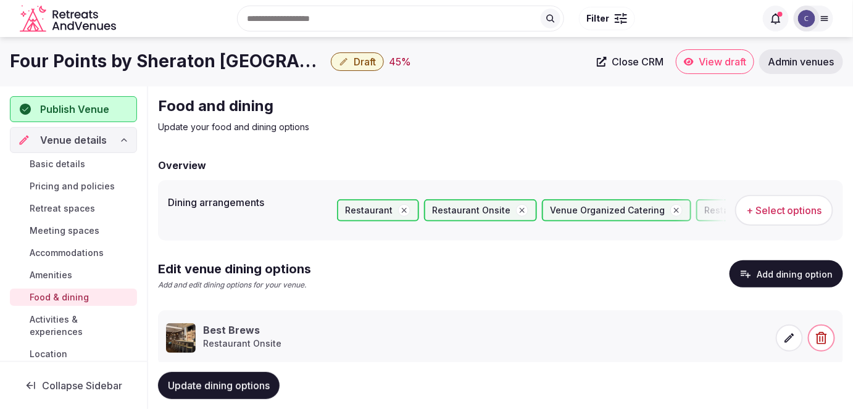
click at [243, 388] on span "Update dining options" at bounding box center [219, 386] width 102 height 12
click at [46, 327] on span "Activities & experiences" at bounding box center [81, 325] width 102 height 25
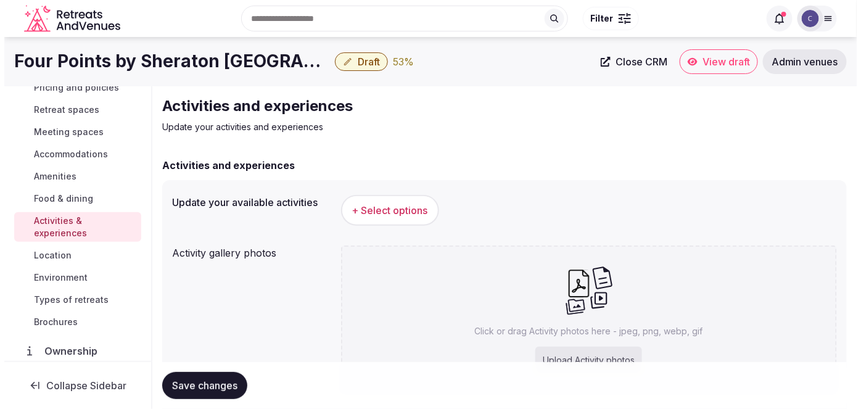
scroll to position [168, 0]
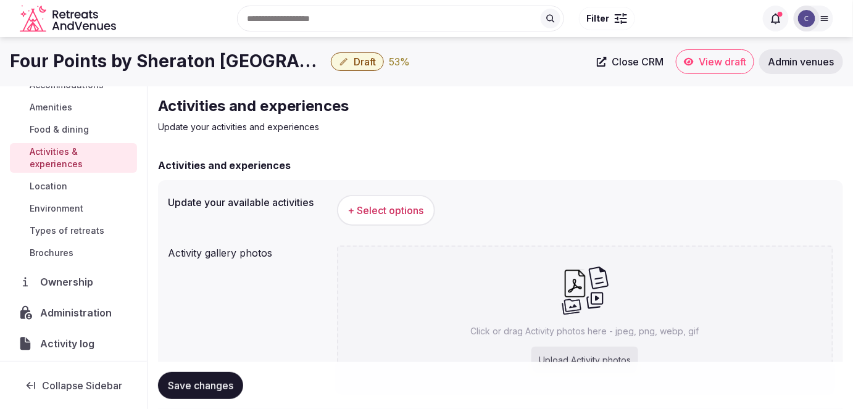
click at [71, 208] on span "Environment" at bounding box center [57, 208] width 54 height 12
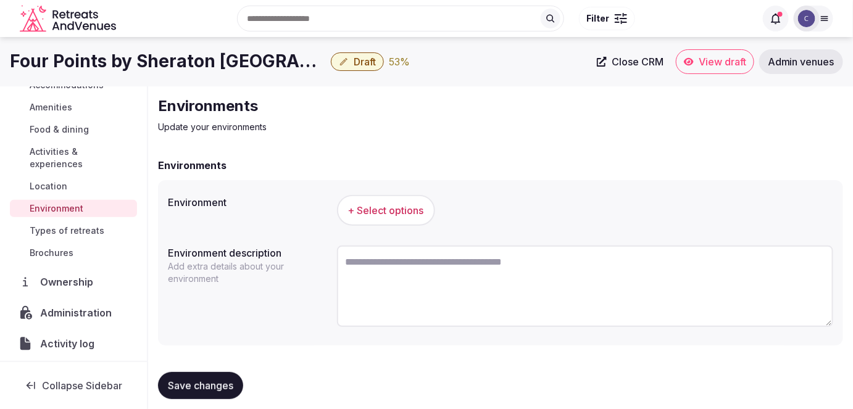
click at [508, 298] on textarea at bounding box center [585, 286] width 497 height 81
paste textarea "**********"
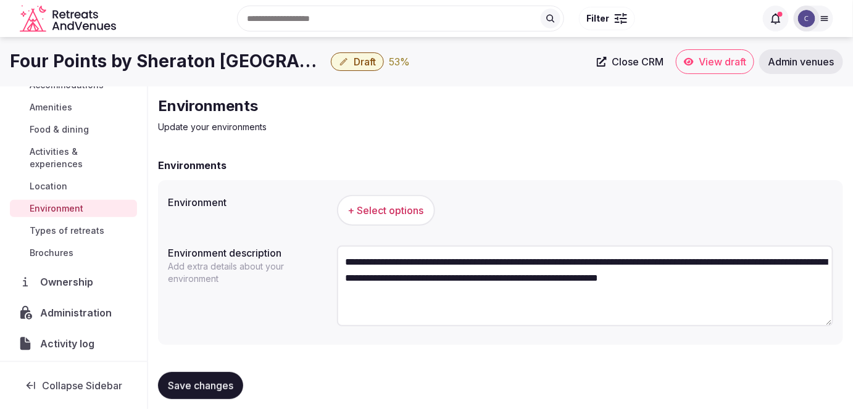
type textarea "**********"
click at [212, 55] on h1 "Four Points by Sheraton Munich Arabellapark" at bounding box center [168, 61] width 316 height 24
click at [385, 209] on span "+ Select options" at bounding box center [386, 211] width 76 height 14
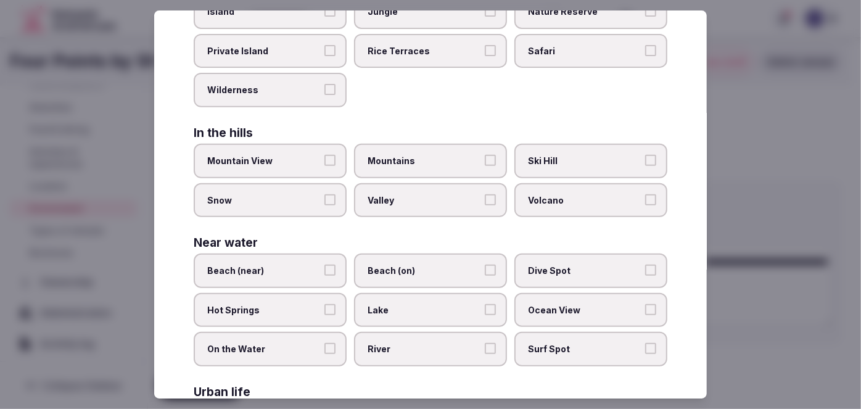
scroll to position [311, 0]
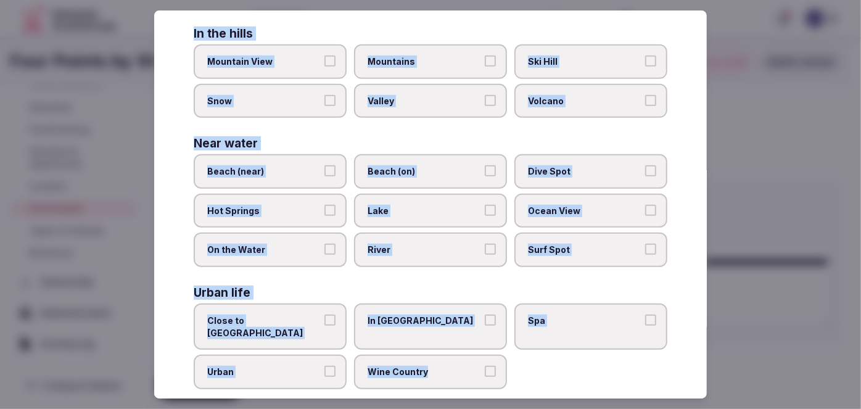
drag, startPoint x: 185, startPoint y: 79, endPoint x: 524, endPoint y: 359, distance: 439.6
click at [524, 359] on div "Select your environment Choose all applicable environments offered. In nature C…" at bounding box center [430, 204] width 553 height 389
copy div "Choose all applicable environments offered. In nature Close to Nature Countrysi…"
click at [302, 315] on span "Close to City Center" at bounding box center [264, 327] width 114 height 24
click at [325, 315] on button "Close to City Center" at bounding box center [330, 320] width 11 height 11
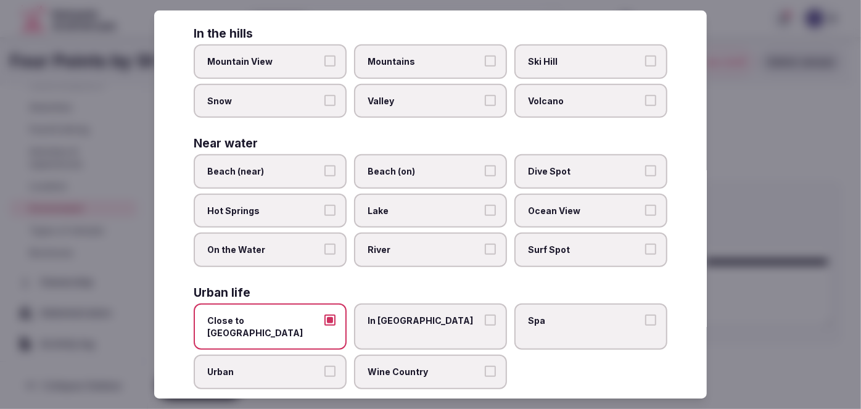
click at [304, 366] on span "Urban" at bounding box center [264, 372] width 114 height 12
click at [325, 366] on button "Urban" at bounding box center [330, 371] width 11 height 11
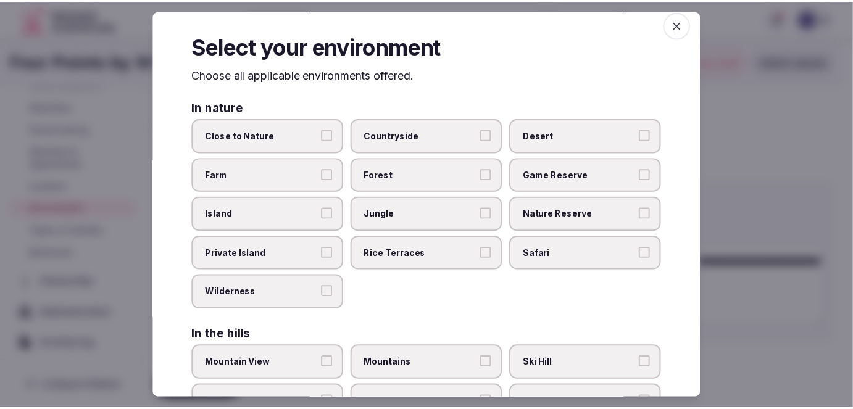
scroll to position [0, 0]
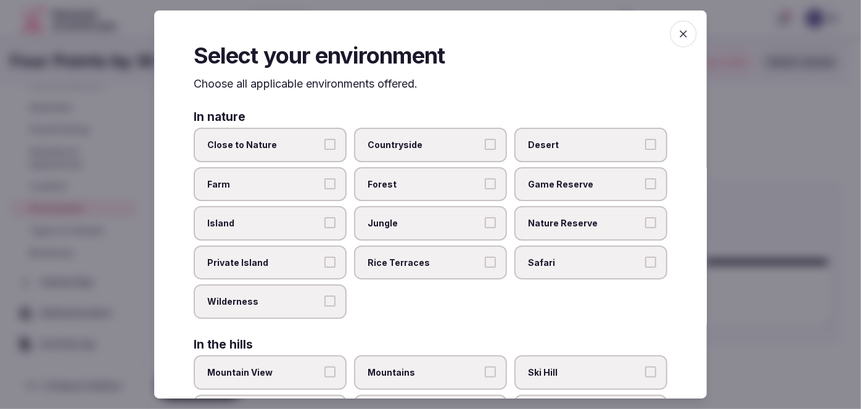
click at [678, 35] on icon "button" at bounding box center [684, 34] width 12 height 12
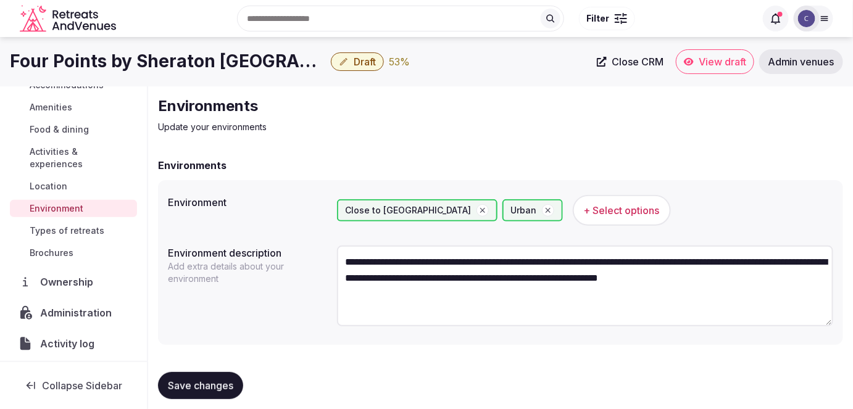
click at [205, 389] on span "Save changes" at bounding box center [200, 386] width 65 height 12
click at [185, 52] on h1 "Four Points by Sheraton Munich Arabellapark" at bounding box center [168, 61] width 316 height 24
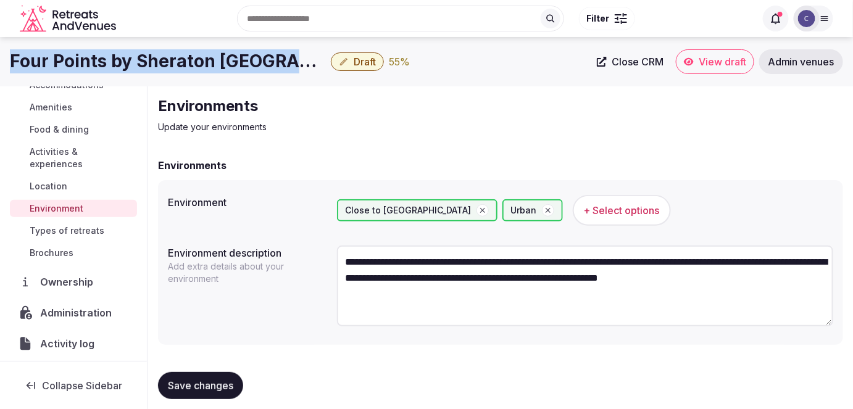
click at [185, 52] on h1 "Four Points by Sheraton Munich Arabellapark" at bounding box center [168, 61] width 316 height 24
copy div "Four Points by Sheraton Munich Arabellapark"
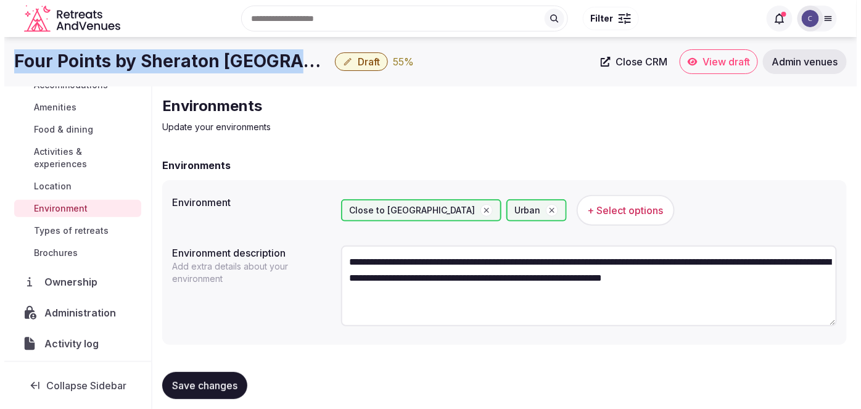
scroll to position [12, 0]
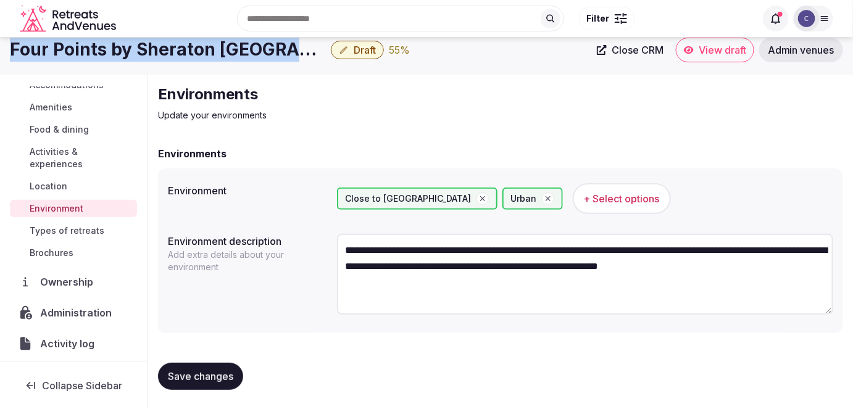
click at [198, 377] on span "Save changes" at bounding box center [200, 376] width 65 height 12
click at [81, 154] on span "Activities & experiences" at bounding box center [81, 158] width 102 height 25
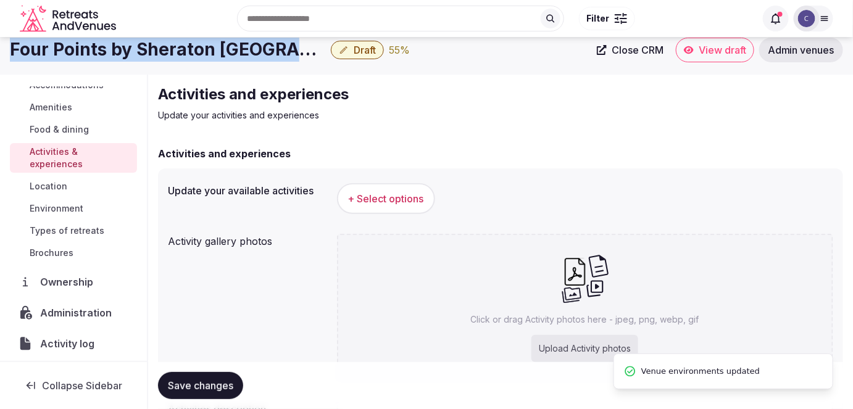
click at [372, 199] on span "+ Select options" at bounding box center [386, 199] width 76 height 14
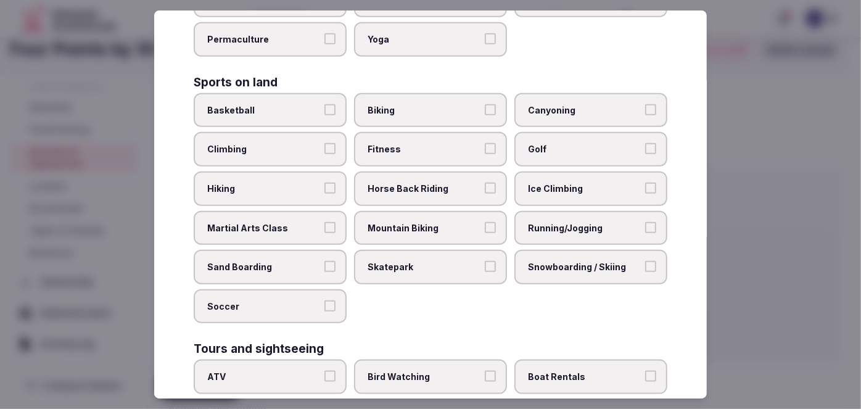
scroll to position [923, 0]
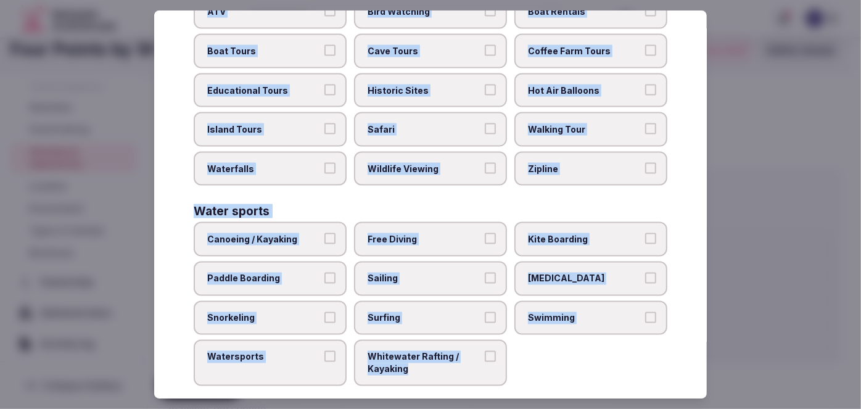
drag, startPoint x: 189, startPoint y: 81, endPoint x: 521, endPoint y: 354, distance: 429.6
click at [521, 354] on div "Select your activities Choose all applicable activities offered. Culture Dancin…" at bounding box center [430, 204] width 553 height 389
copy div "Choose all applicable activities offered. Culture Dancing Food and Culinary Cla…"
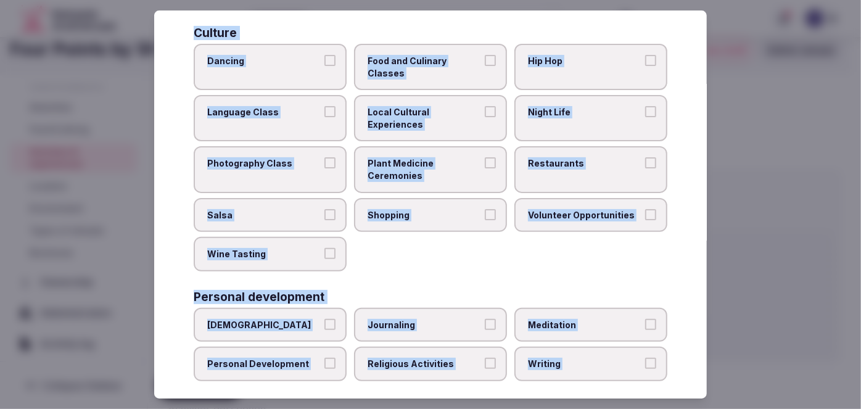
scroll to position [82, 0]
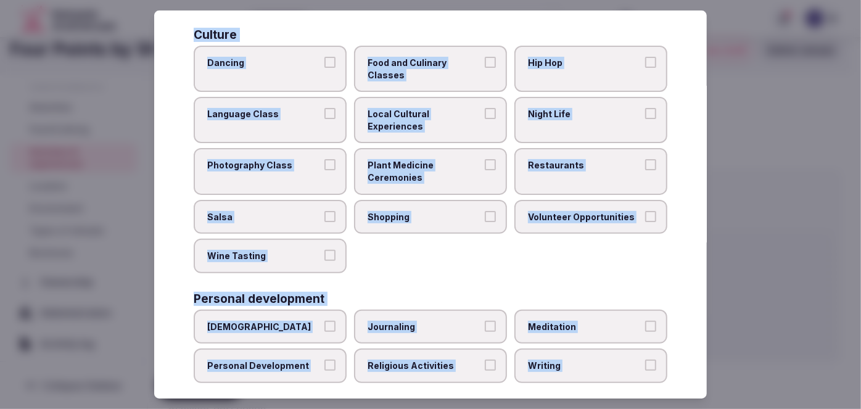
click at [464, 144] on div "Dancing Food and Culinary Classes Hip Hop Language Class Local Cultural Experie…" at bounding box center [431, 160] width 474 height 228
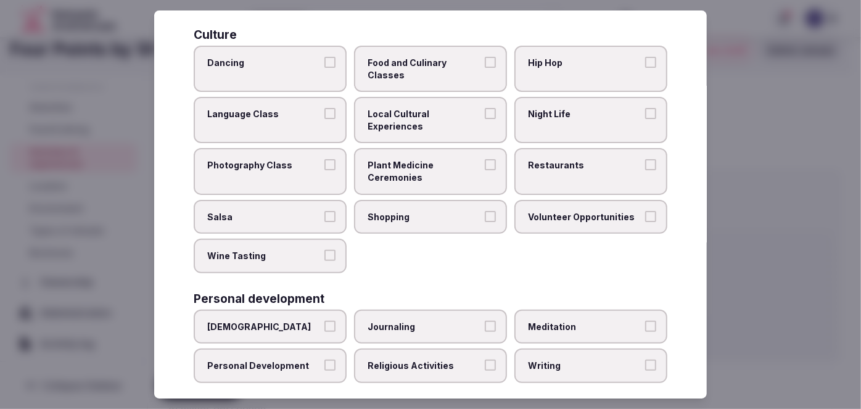
click at [454, 108] on span "Local Cultural Experiences" at bounding box center [425, 120] width 114 height 24
click at [485, 108] on button "Local Cultural Experiences" at bounding box center [490, 113] width 11 height 11
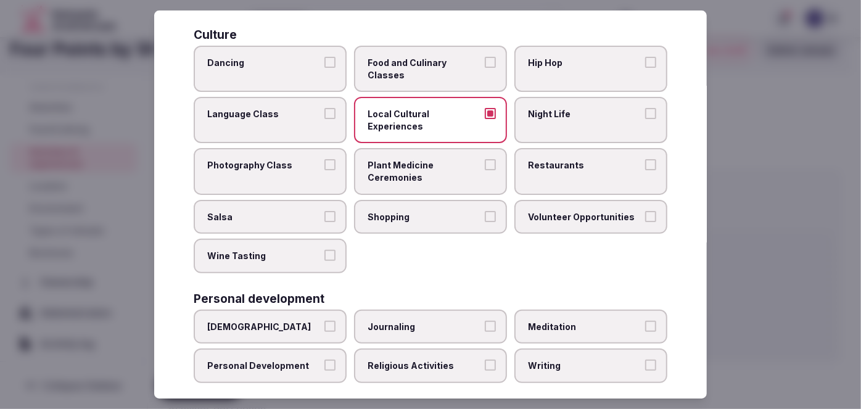
click at [570, 118] on span "Night Life" at bounding box center [585, 114] width 114 height 12
click at [645, 118] on button "Night Life" at bounding box center [650, 113] width 11 height 11
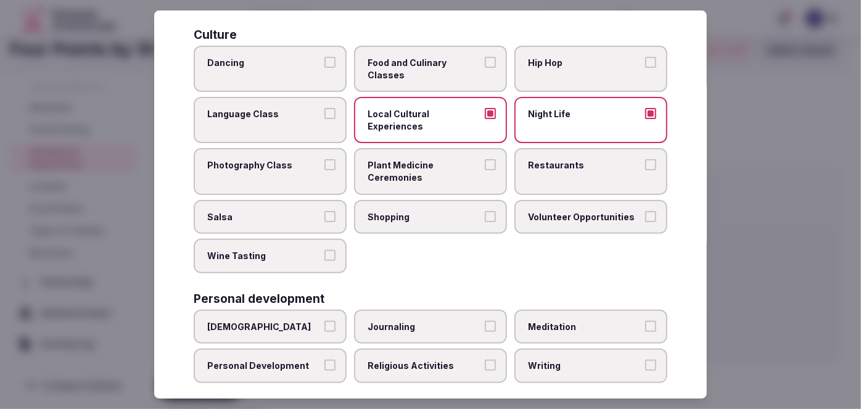
click at [579, 185] on label "Restaurants" at bounding box center [591, 172] width 153 height 46
click at [645, 171] on button "Restaurants" at bounding box center [650, 165] width 11 height 11
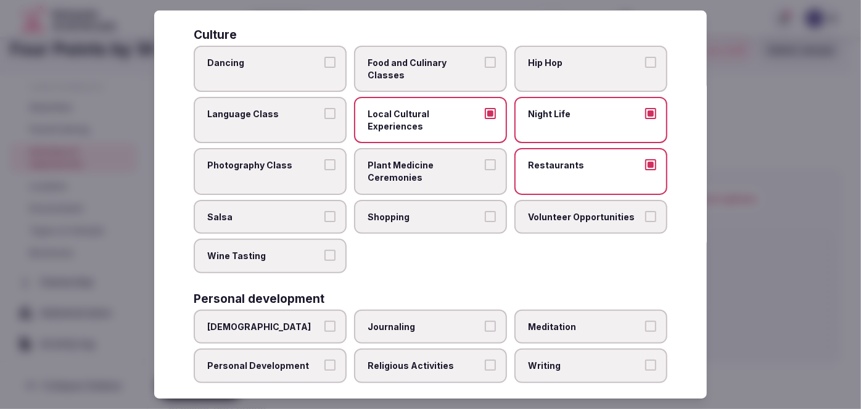
click at [411, 227] on label "Shopping" at bounding box center [430, 217] width 153 height 35
click at [485, 222] on button "Shopping" at bounding box center [490, 216] width 11 height 11
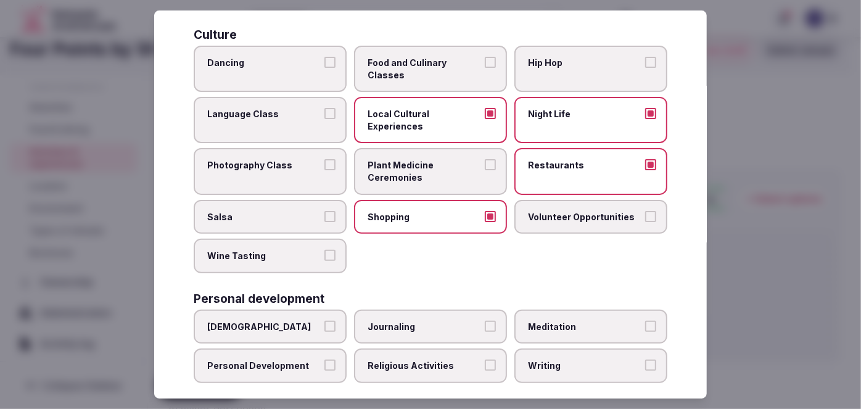
click at [299, 266] on label "Wine Tasting" at bounding box center [270, 256] width 153 height 35
click at [325, 261] on button "Wine Tasting" at bounding box center [330, 255] width 11 height 11
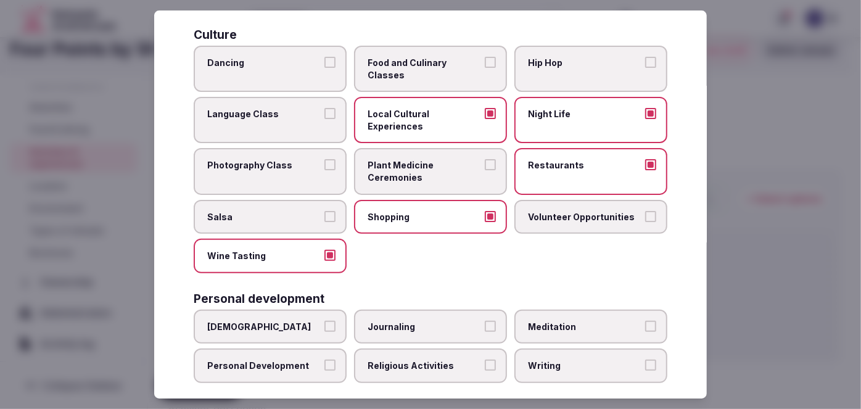
scroll to position [194, 0]
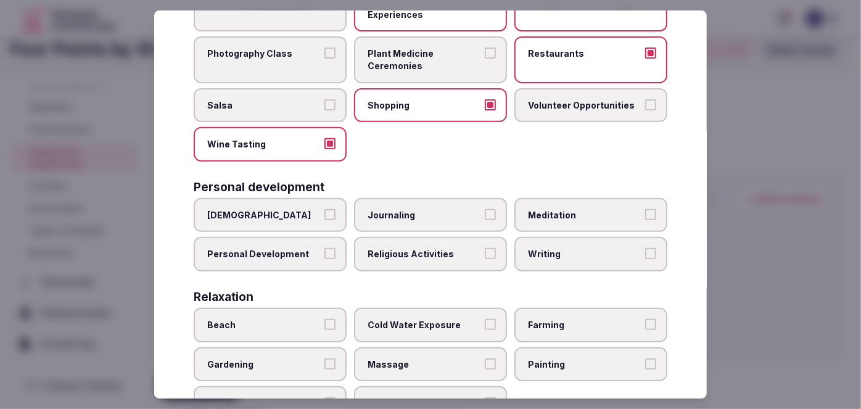
click at [264, 249] on span "Personal Development" at bounding box center [264, 255] width 114 height 12
click at [325, 249] on button "Personal Development" at bounding box center [330, 254] width 11 height 11
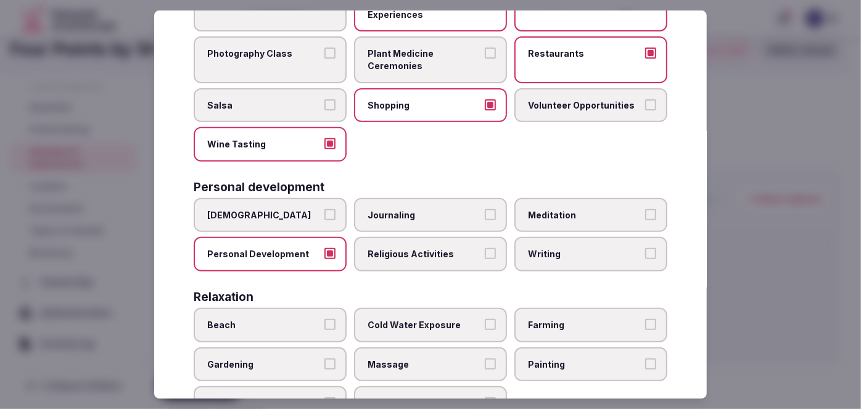
click at [591, 209] on span "Meditation" at bounding box center [585, 215] width 114 height 12
click at [645, 209] on button "Meditation" at bounding box center [650, 214] width 11 height 11
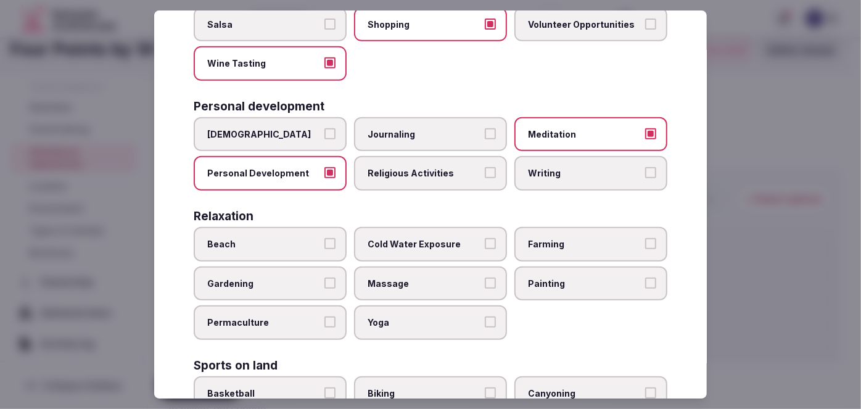
scroll to position [362, 0]
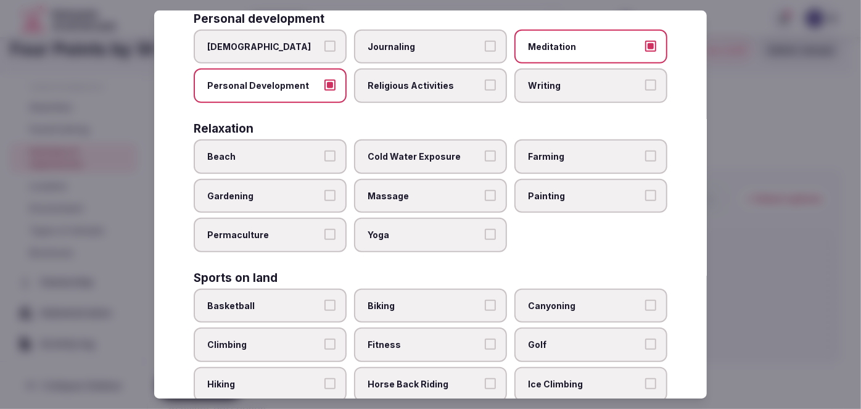
click at [411, 190] on span "Massage" at bounding box center [425, 196] width 114 height 12
click at [485, 190] on button "Massage" at bounding box center [490, 195] width 11 height 11
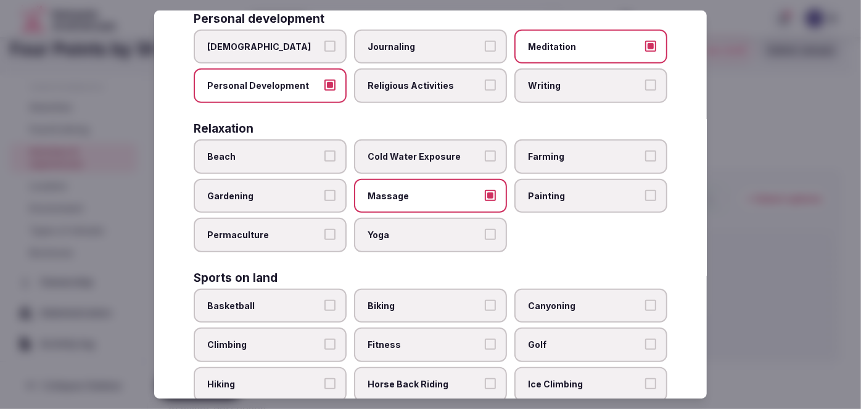
click at [413, 229] on span "Yoga" at bounding box center [425, 235] width 114 height 12
click at [485, 229] on button "Yoga" at bounding box center [490, 234] width 11 height 11
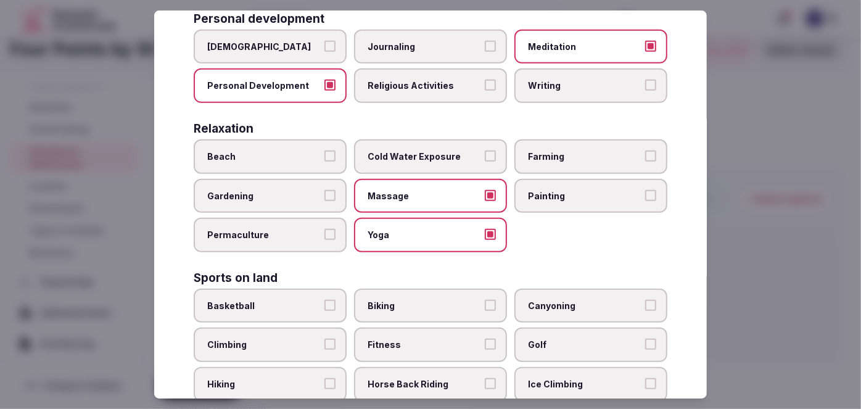
scroll to position [418, 0]
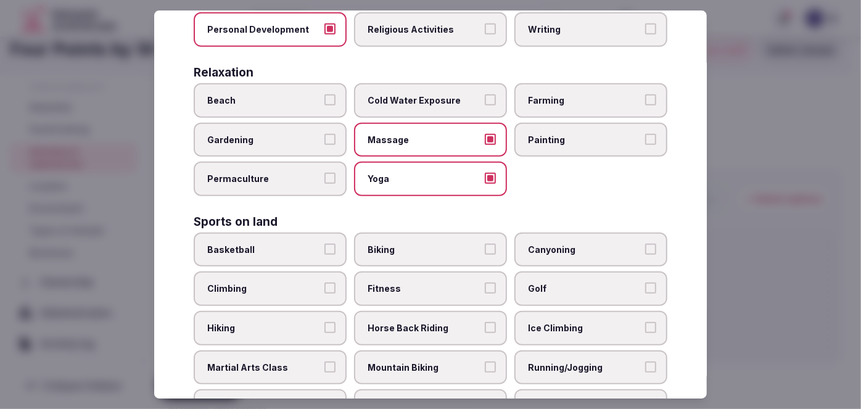
click at [420, 250] on label "Biking" at bounding box center [430, 250] width 153 height 35
click at [485, 250] on button "Biking" at bounding box center [490, 249] width 11 height 11
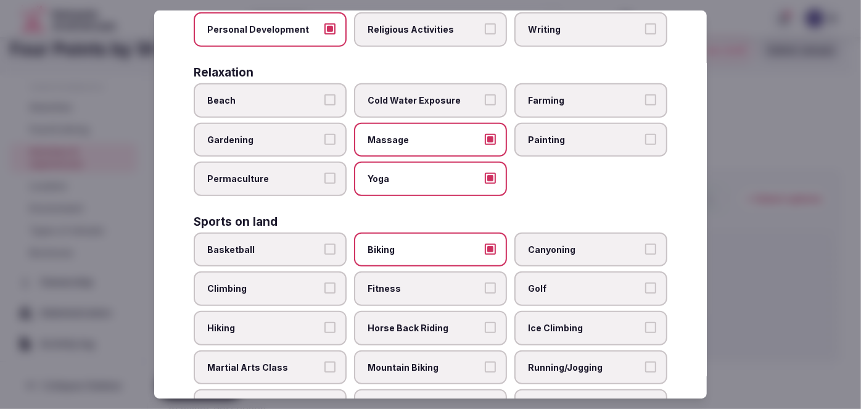
click at [424, 274] on label "Fitness" at bounding box center [430, 289] width 153 height 35
click at [485, 283] on button "Fitness" at bounding box center [490, 288] width 11 height 11
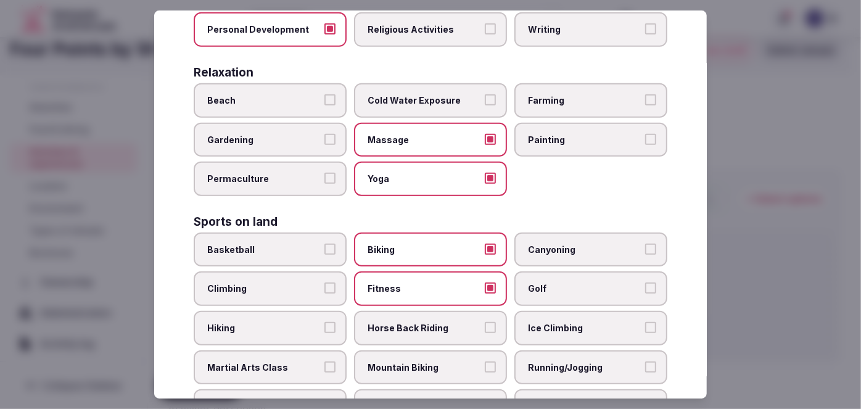
scroll to position [531, 0]
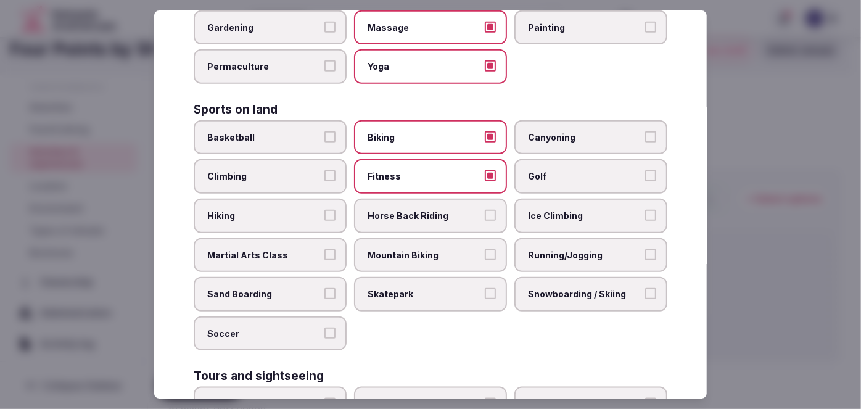
click at [591, 249] on span "Running/Jogging" at bounding box center [585, 255] width 114 height 12
click at [645, 249] on button "Running/Jogging" at bounding box center [650, 254] width 11 height 11
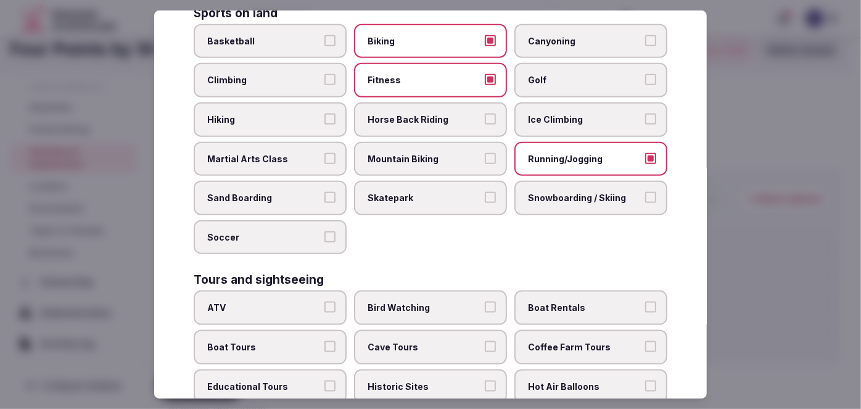
scroll to position [699, 0]
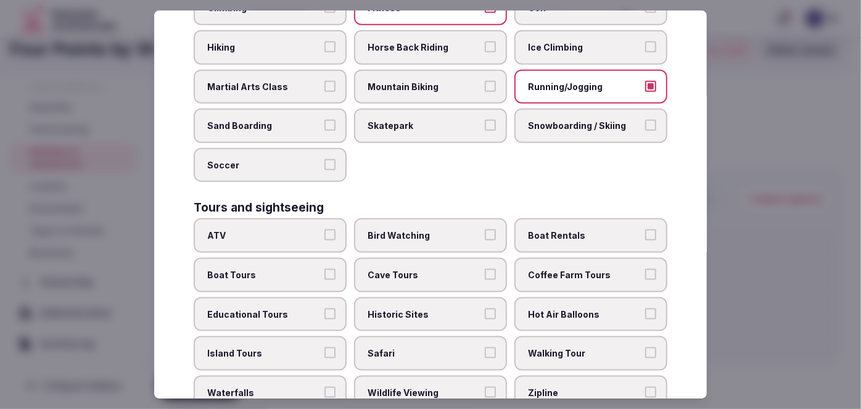
click at [460, 309] on span "Historic Sites" at bounding box center [425, 315] width 114 height 12
click at [485, 309] on button "Historic Sites" at bounding box center [490, 314] width 11 height 11
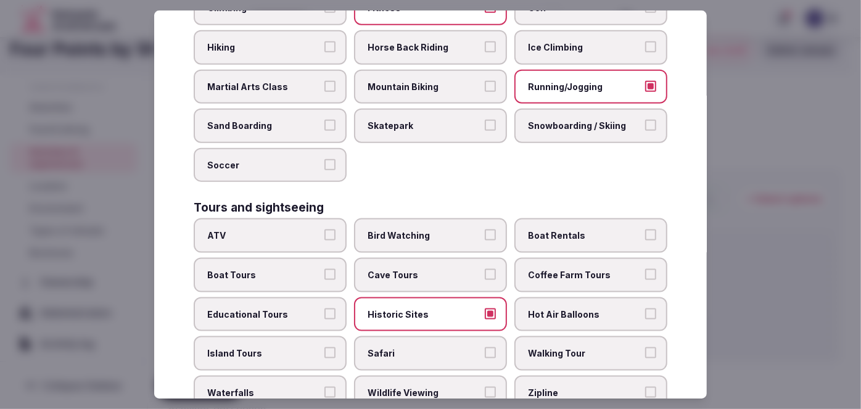
click at [563, 346] on label "Walking Tour" at bounding box center [591, 353] width 153 height 35
click at [645, 347] on button "Walking Tour" at bounding box center [650, 352] width 11 height 11
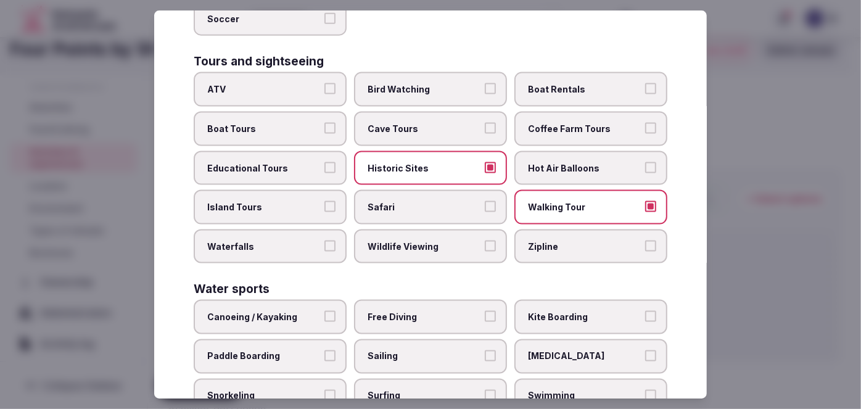
scroll to position [923, 0]
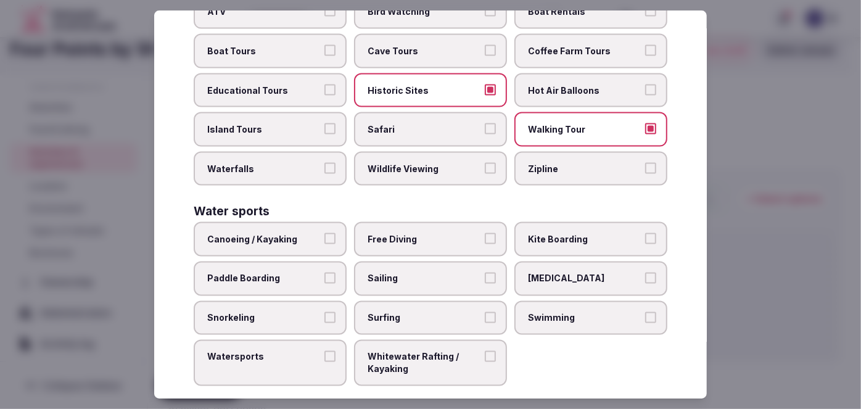
click at [583, 309] on label "Swimming" at bounding box center [591, 318] width 153 height 35
click at [645, 312] on button "Swimming" at bounding box center [650, 317] width 11 height 11
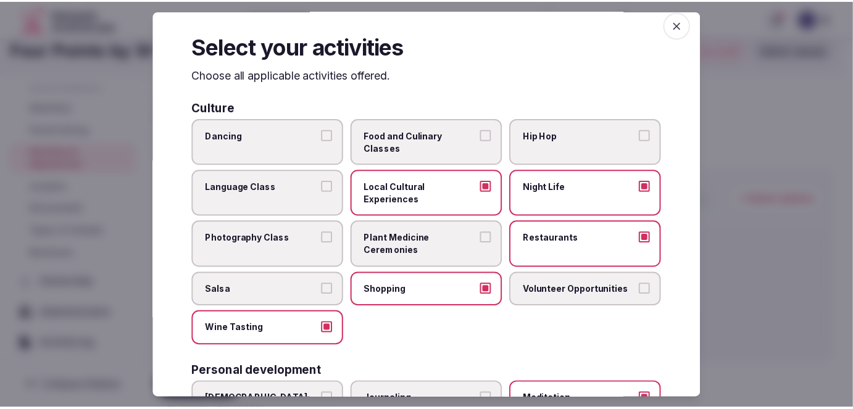
scroll to position [0, 0]
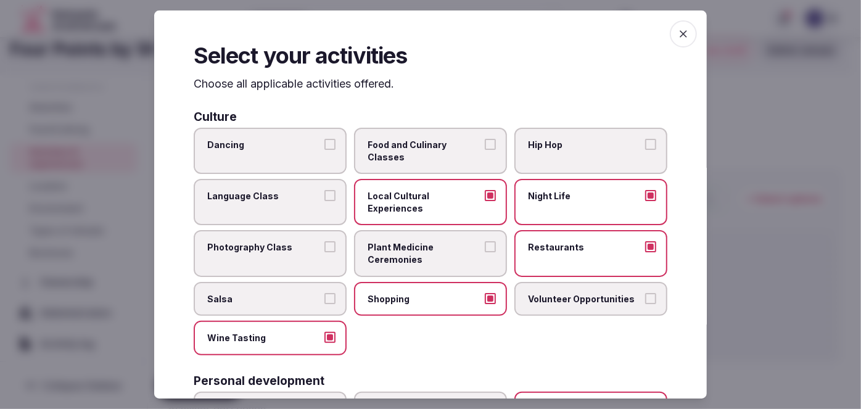
click at [680, 35] on icon "button" at bounding box center [683, 33] width 7 height 7
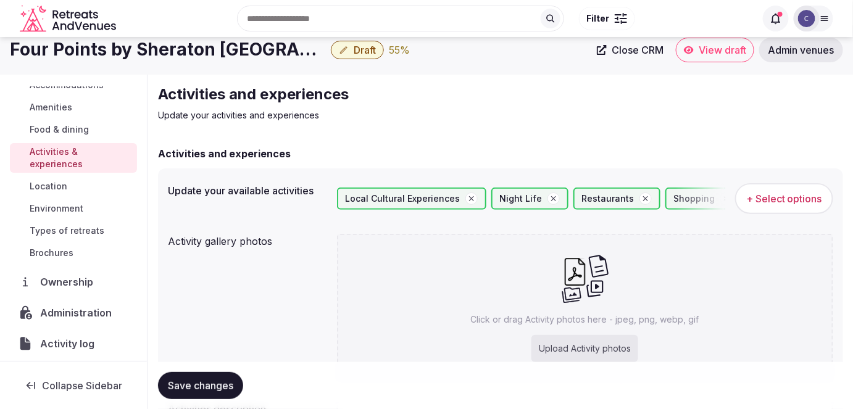
click at [595, 339] on div "Upload Activity photos" at bounding box center [584, 348] width 107 height 27
type input "**********"
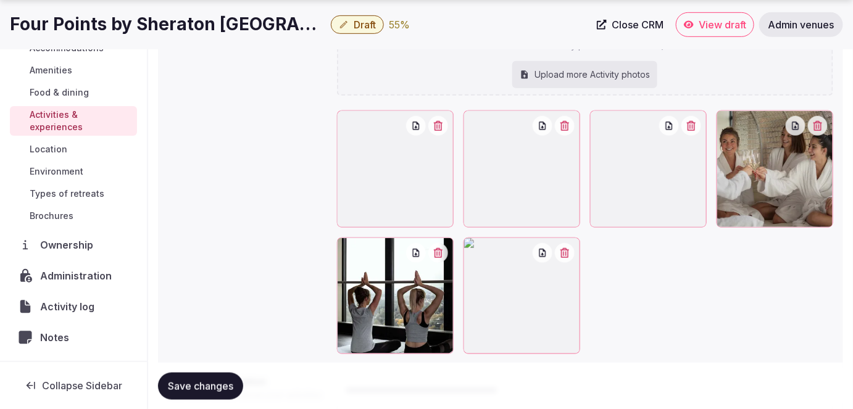
scroll to position [236, 0]
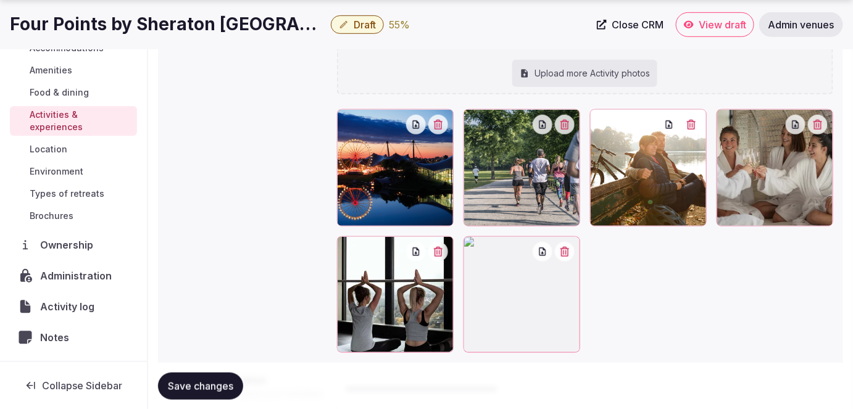
click at [199, 376] on button "Save changes" at bounding box center [200, 385] width 85 height 27
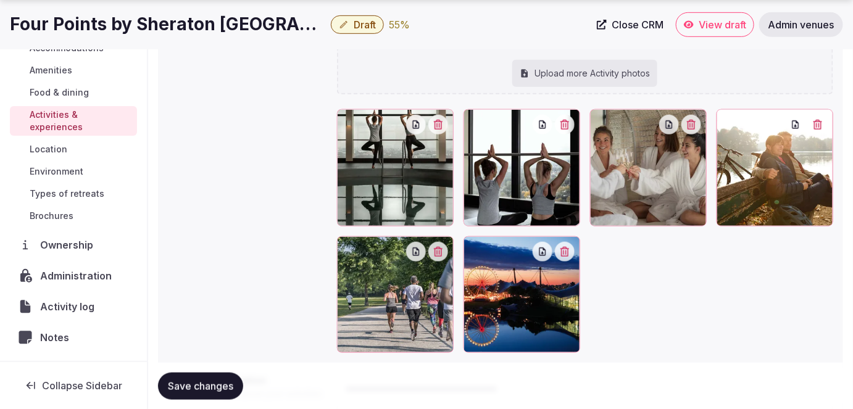
click at [433, 121] on button "button" at bounding box center [438, 125] width 20 height 20
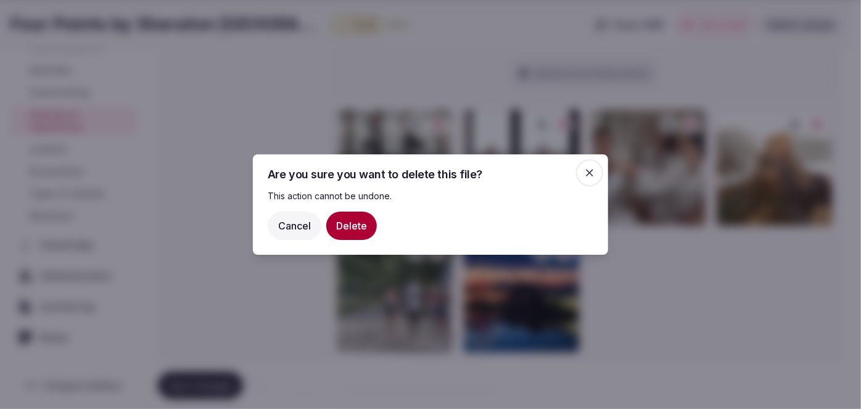
click at [365, 221] on button "Delete" at bounding box center [351, 226] width 51 height 28
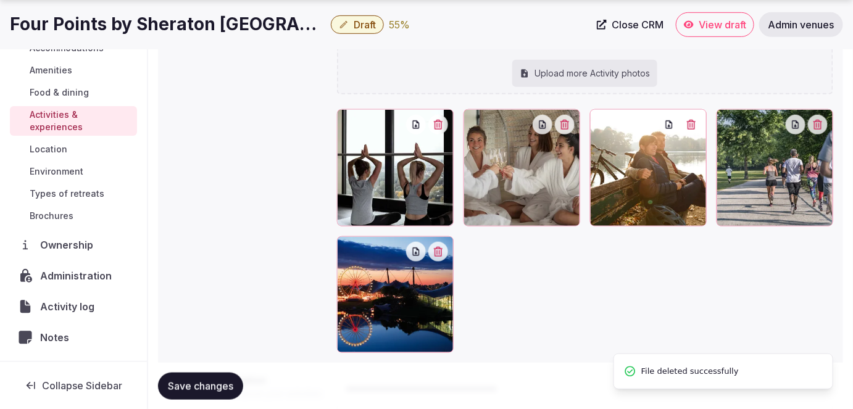
click at [222, 392] on button "Save changes" at bounding box center [200, 385] width 85 height 27
click at [81, 168] on span "Environment" at bounding box center [57, 171] width 54 height 12
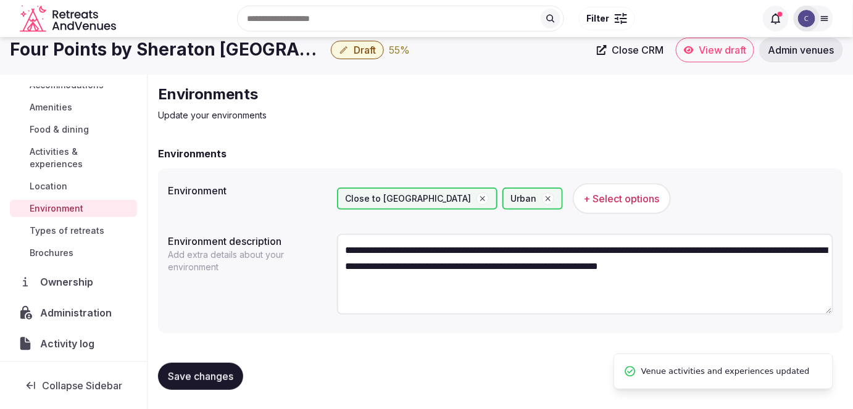
click at [109, 229] on link "Types of retreats" at bounding box center [73, 230] width 127 height 17
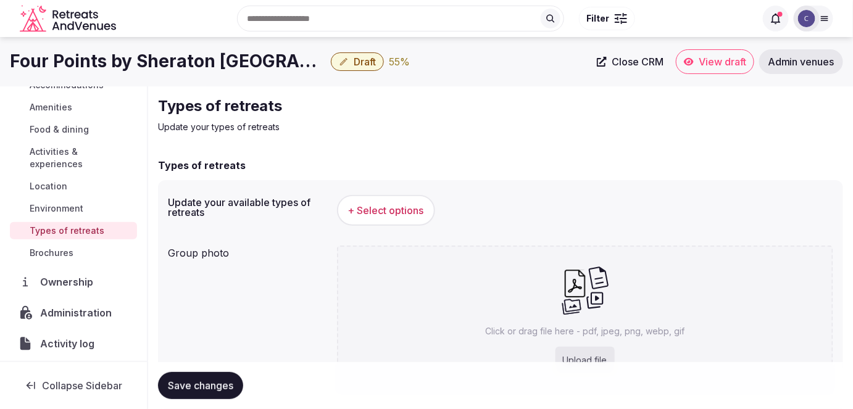
click at [418, 210] on span "+ Select options" at bounding box center [386, 211] width 76 height 14
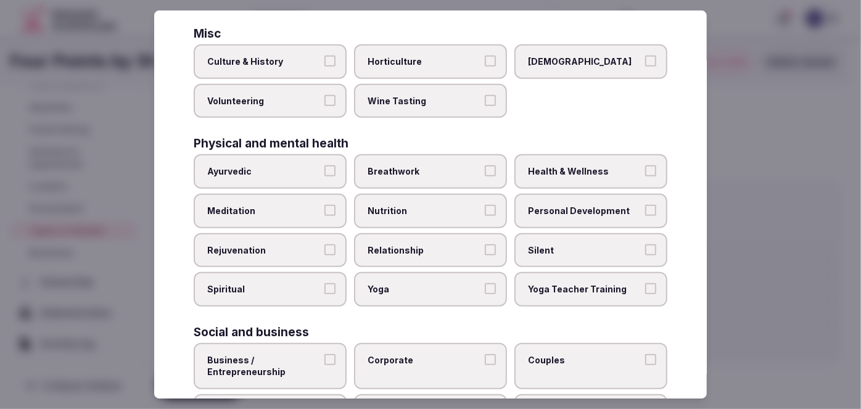
scroll to position [508, 0]
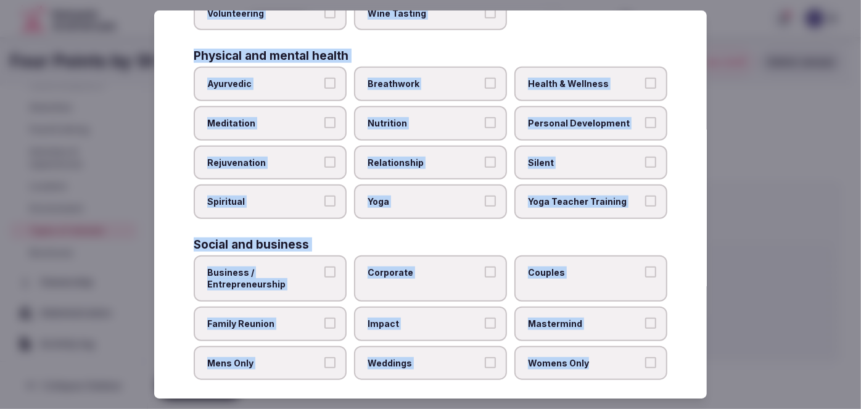
drag, startPoint x: 194, startPoint y: 83, endPoint x: 681, endPoint y: 363, distance: 562.3
click at [681, 363] on div "Select your types of retreats Choose all applicable types of retreats offered. …" at bounding box center [430, 204] width 553 height 389
copy div "Choose all applicable types of retreats offered. Active Adventure Cold Water Ex…"
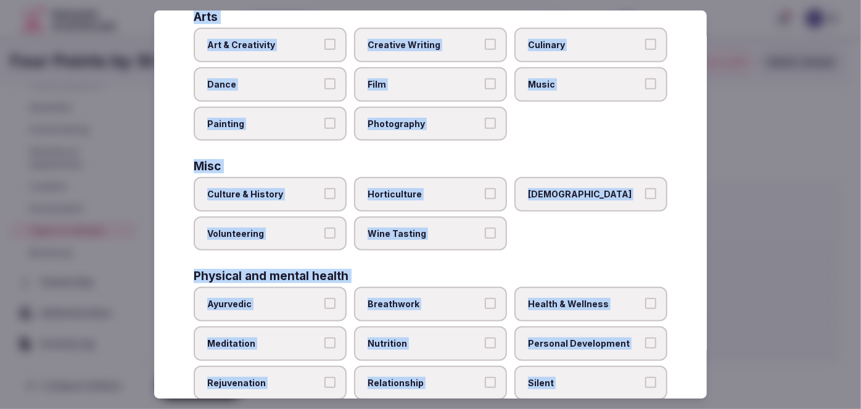
scroll to position [284, 0]
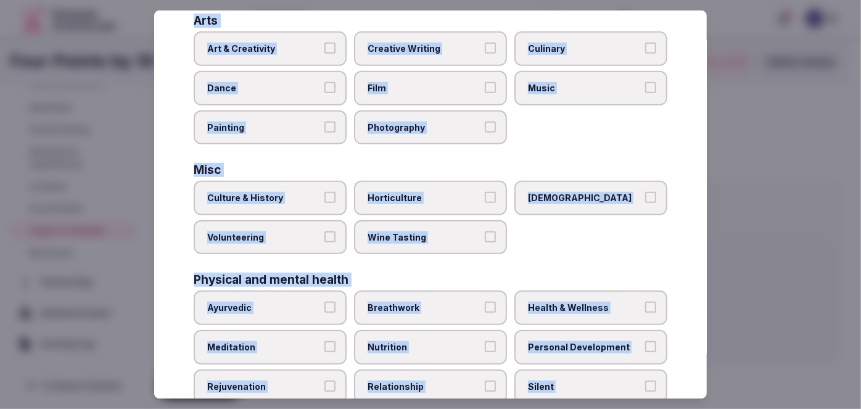
click at [310, 185] on label "Culture & History" at bounding box center [270, 198] width 153 height 35
click at [325, 192] on button "Culture & History" at bounding box center [330, 197] width 11 height 11
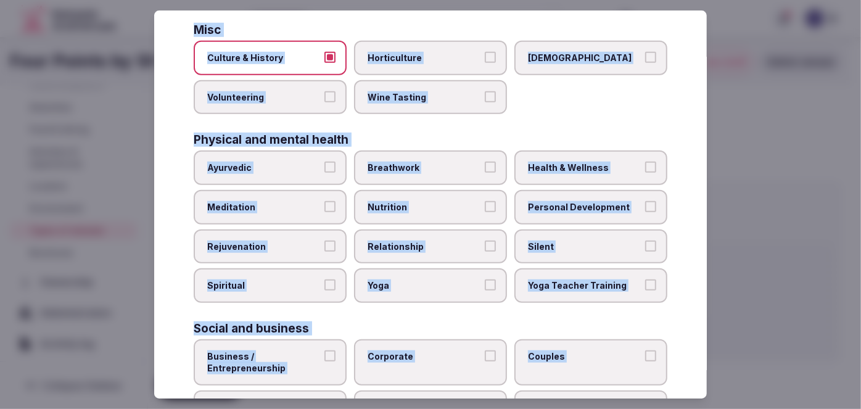
scroll to position [452, 0]
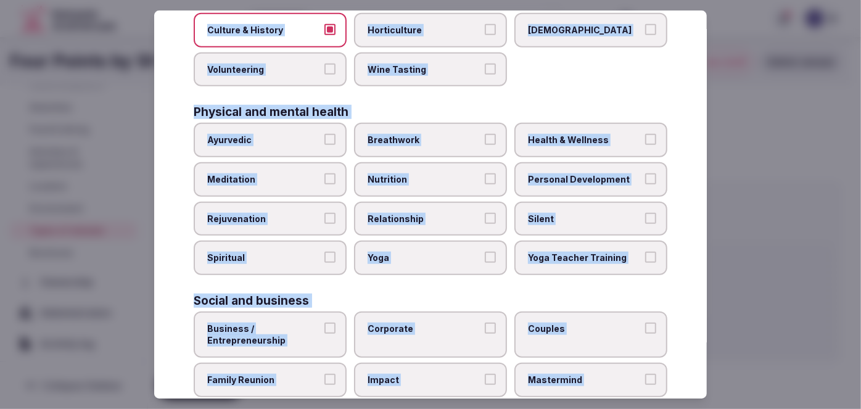
click at [569, 125] on label "Health & Wellness" at bounding box center [591, 140] width 153 height 35
click at [645, 135] on button "Health & Wellness" at bounding box center [650, 140] width 11 height 11
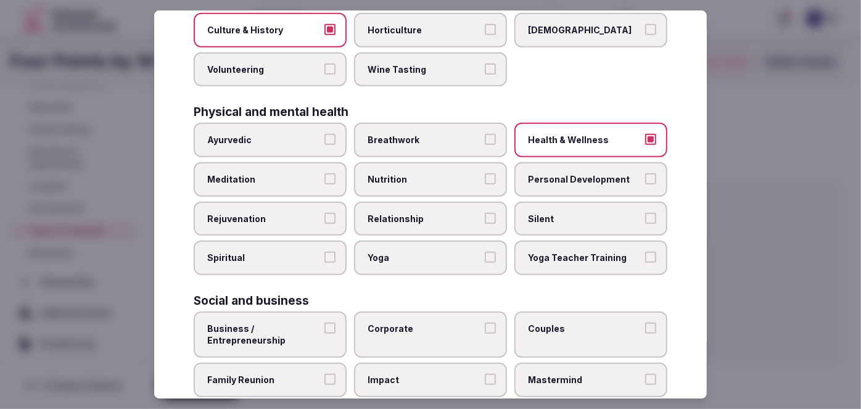
click at [561, 173] on span "Personal Development" at bounding box center [585, 179] width 114 height 12
click at [645, 173] on button "Personal Development" at bounding box center [650, 178] width 11 height 11
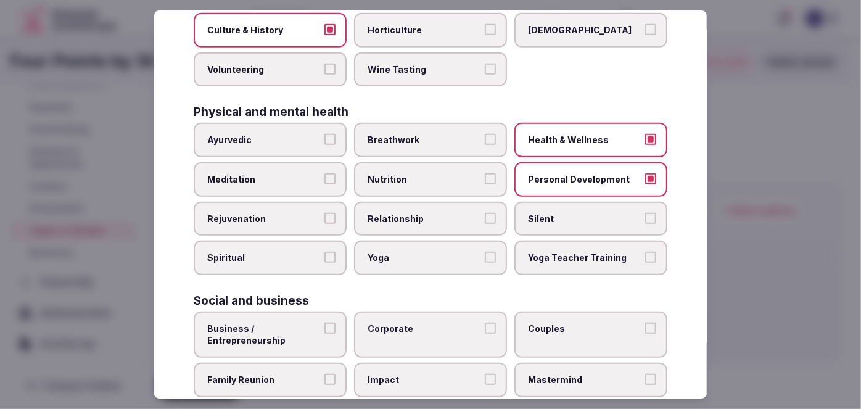
click at [258, 184] on label "Meditation" at bounding box center [270, 179] width 153 height 35
click at [325, 184] on button "Meditation" at bounding box center [330, 178] width 11 height 11
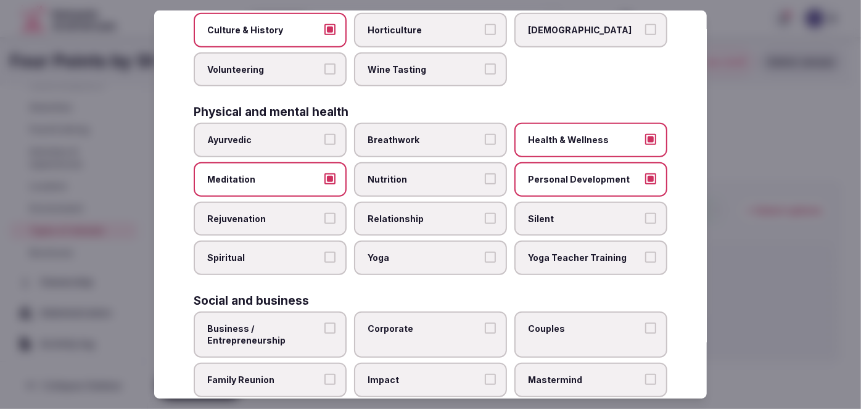
click at [258, 203] on label "Rejuvenation" at bounding box center [270, 219] width 153 height 35
click at [325, 213] on button "Rejuvenation" at bounding box center [330, 218] width 11 height 11
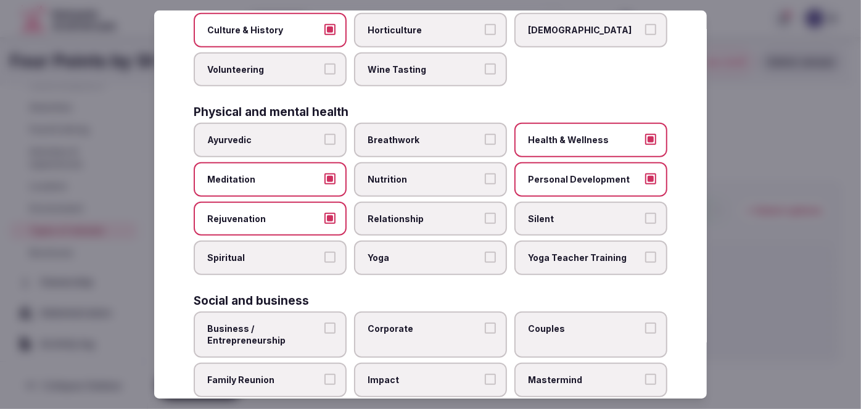
drag, startPoint x: 380, startPoint y: 249, endPoint x: 421, endPoint y: 198, distance: 65.4
click at [381, 252] on span "Yoga" at bounding box center [425, 258] width 114 height 12
click at [485, 252] on button "Yoga" at bounding box center [490, 257] width 11 height 11
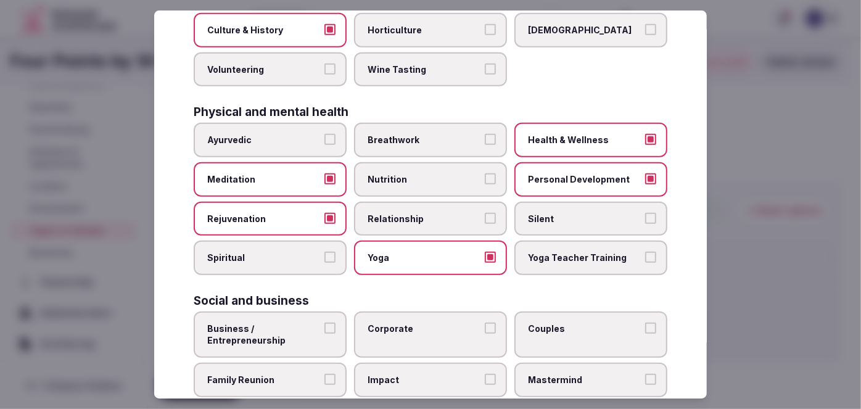
click at [301, 252] on span "Spiritual" at bounding box center [264, 258] width 114 height 12
click at [325, 252] on button "Spiritual" at bounding box center [330, 257] width 11 height 11
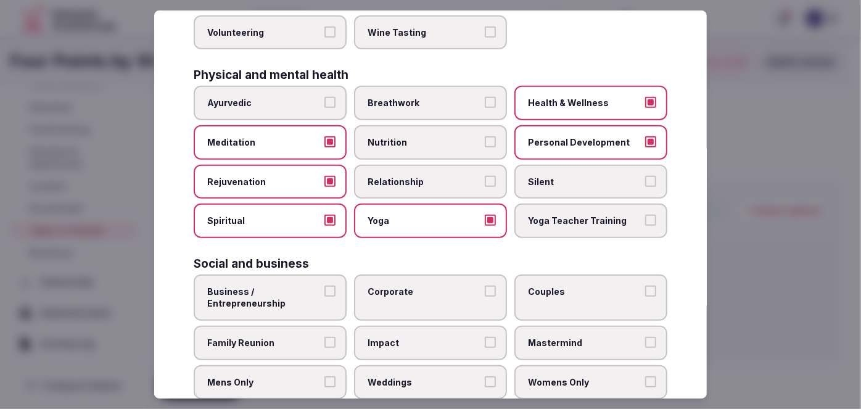
scroll to position [508, 0]
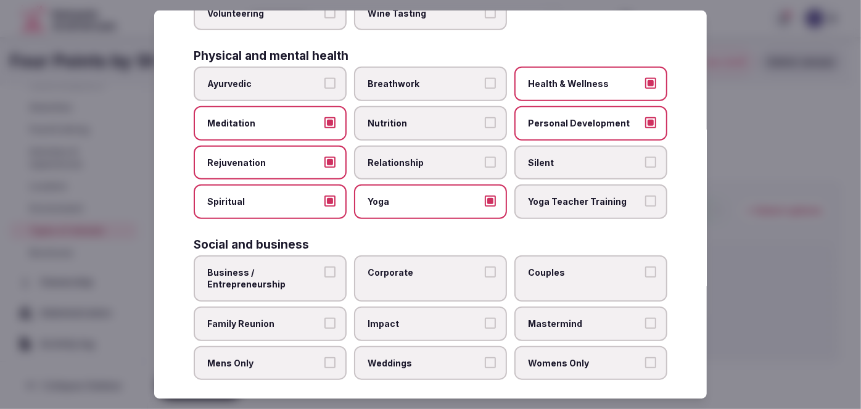
click at [418, 267] on span "Corporate" at bounding box center [425, 273] width 114 height 12
click at [485, 267] on button "Corporate" at bounding box center [490, 272] width 11 height 11
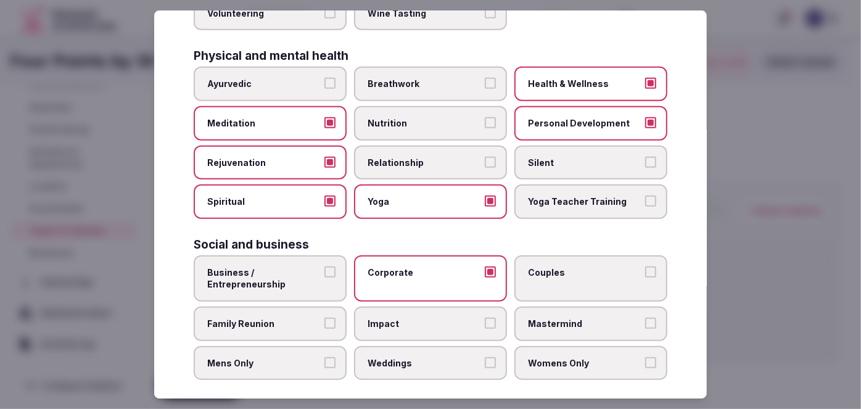
click at [263, 324] on label "Family Reunion" at bounding box center [270, 324] width 153 height 35
click at [325, 324] on button "Family Reunion" at bounding box center [330, 323] width 11 height 11
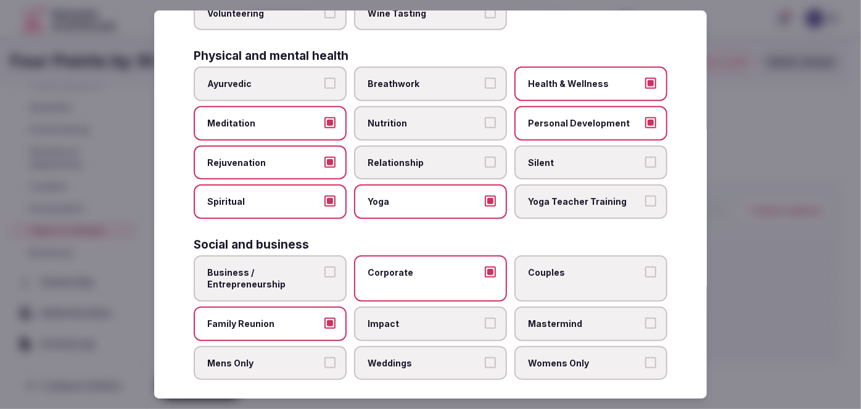
click at [400, 357] on span "Weddings" at bounding box center [425, 363] width 114 height 12
click at [485, 357] on button "Weddings" at bounding box center [490, 362] width 11 height 11
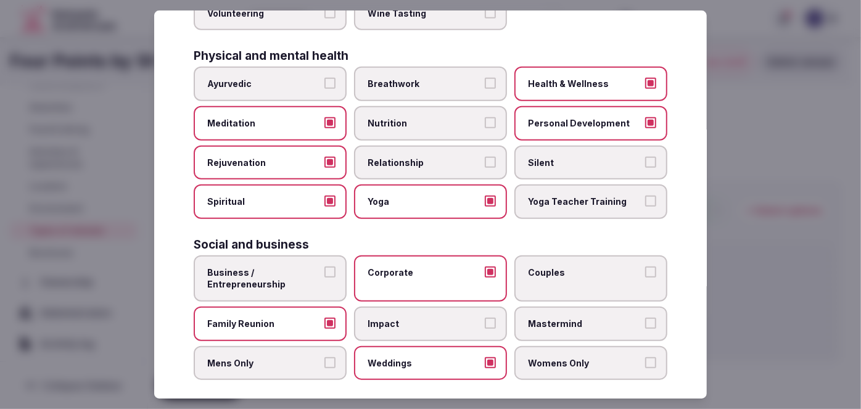
click at [544, 267] on span "Couples" at bounding box center [585, 273] width 114 height 12
click at [645, 267] on button "Couples" at bounding box center [650, 272] width 11 height 11
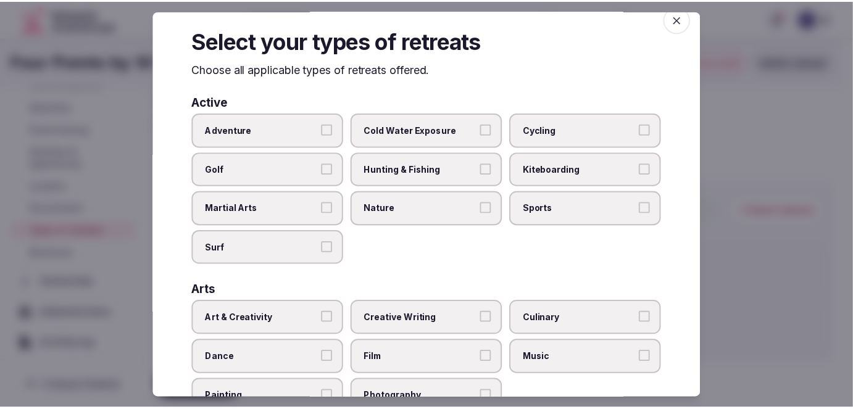
scroll to position [0, 0]
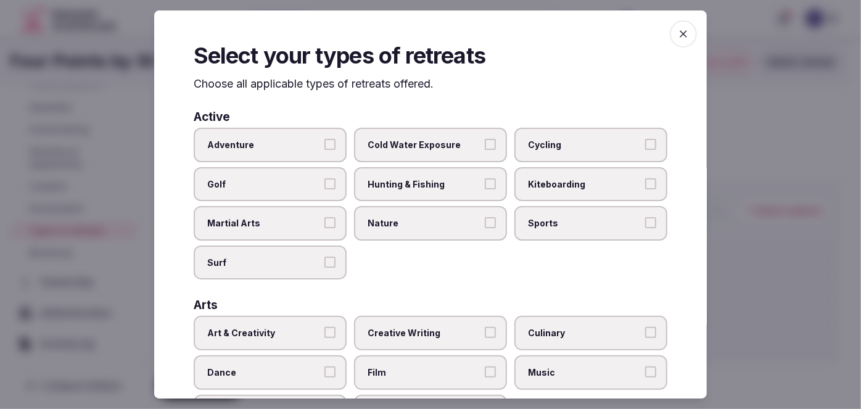
click at [687, 31] on span "button" at bounding box center [683, 33] width 27 height 27
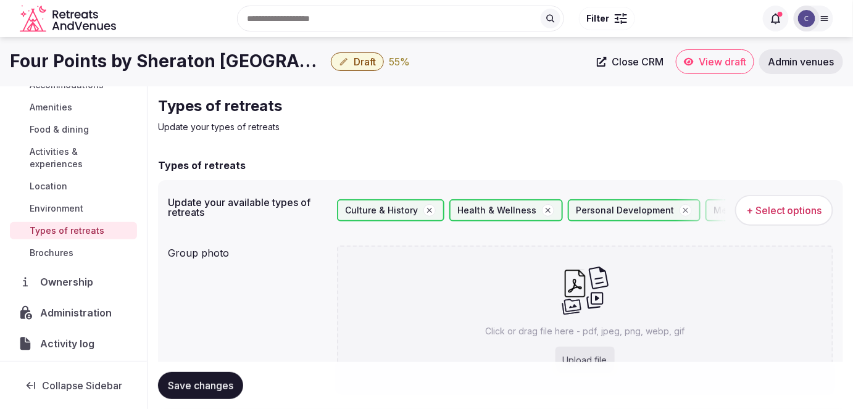
click at [583, 331] on p "Click or drag file here - pdf, jpeg, png, webp, gif" at bounding box center [584, 331] width 199 height 12
type input "**********"
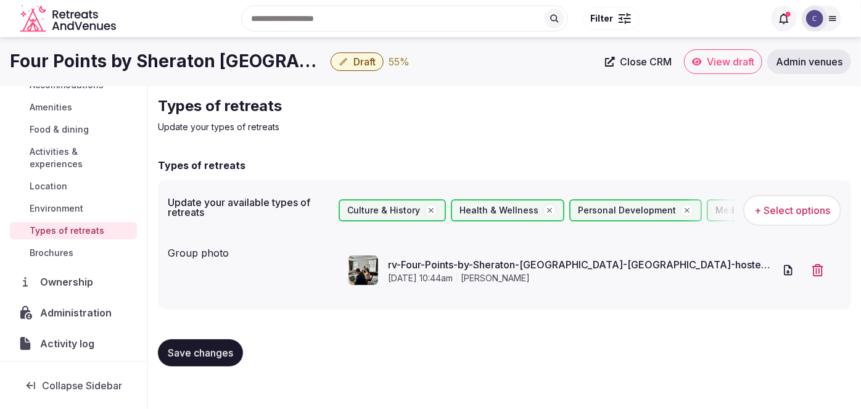
click at [217, 352] on span "Save changes" at bounding box center [200, 353] width 65 height 12
click at [61, 210] on span "Environment" at bounding box center [57, 208] width 54 height 12
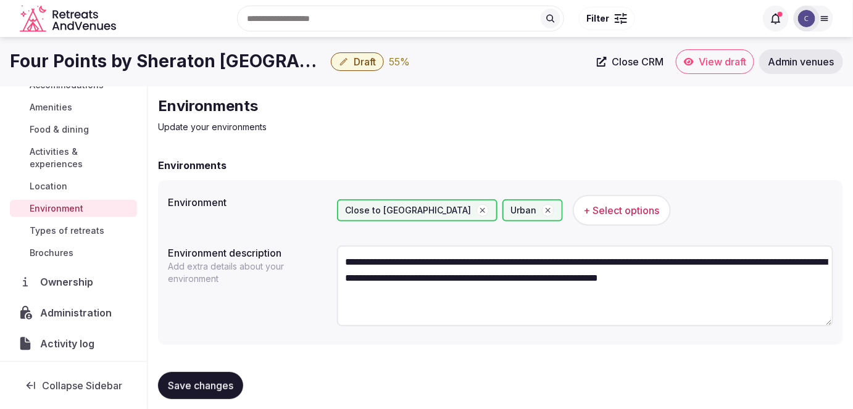
click at [49, 153] on span "Activities & experiences" at bounding box center [81, 158] width 102 height 25
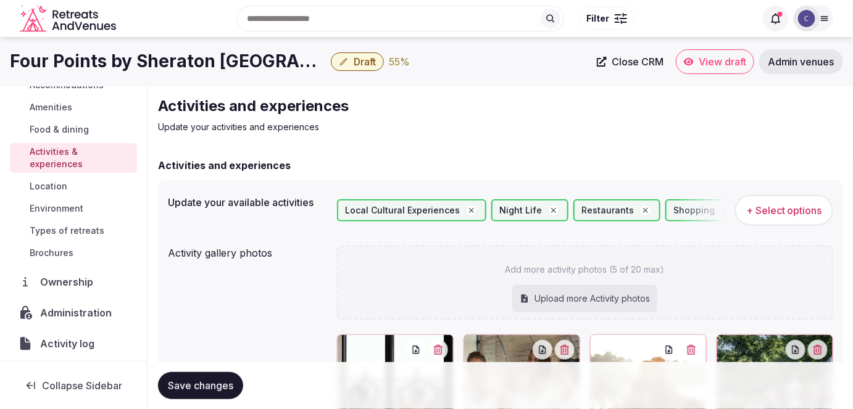
click at [59, 123] on span "Food & dining" at bounding box center [59, 129] width 59 height 12
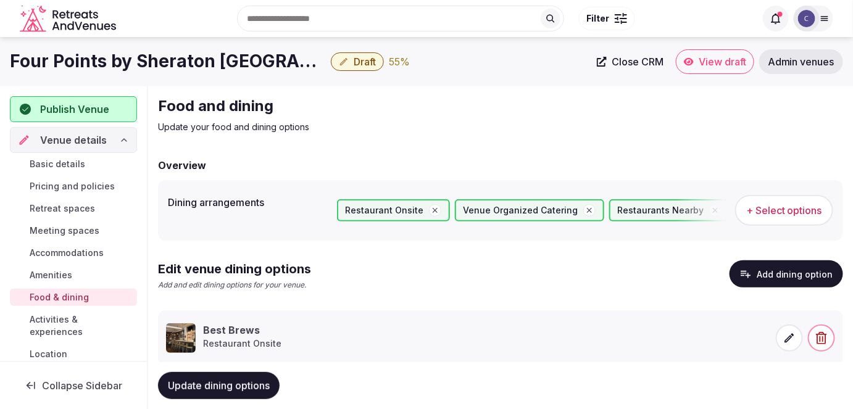
click at [64, 275] on span "Amenities" at bounding box center [51, 275] width 43 height 12
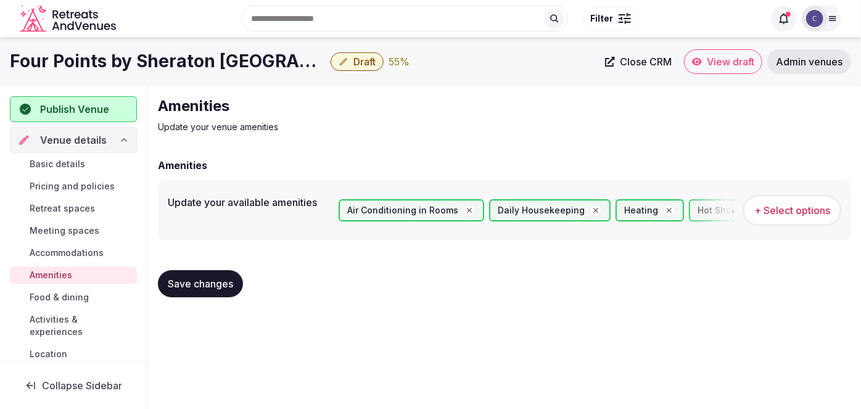
drag, startPoint x: 70, startPoint y: 222, endPoint x: 70, endPoint y: 234, distance: 12.4
click at [70, 222] on link "Meeting spaces" at bounding box center [73, 230] width 127 height 17
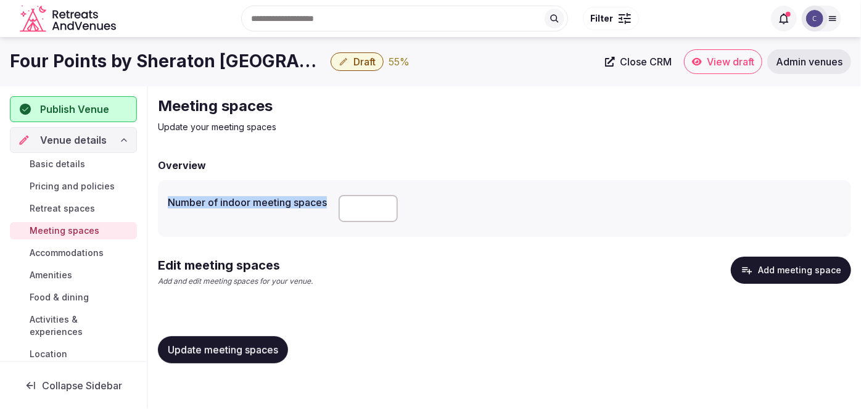
drag, startPoint x: 166, startPoint y: 202, endPoint x: 333, endPoint y: 207, distance: 167.3
click at [332, 207] on div "Number of indoor meeting spaces" at bounding box center [505, 208] width 694 height 57
copy label "Number of indoor meeting spaces"
click at [790, 273] on button "Add meeting space" at bounding box center [791, 270] width 120 height 27
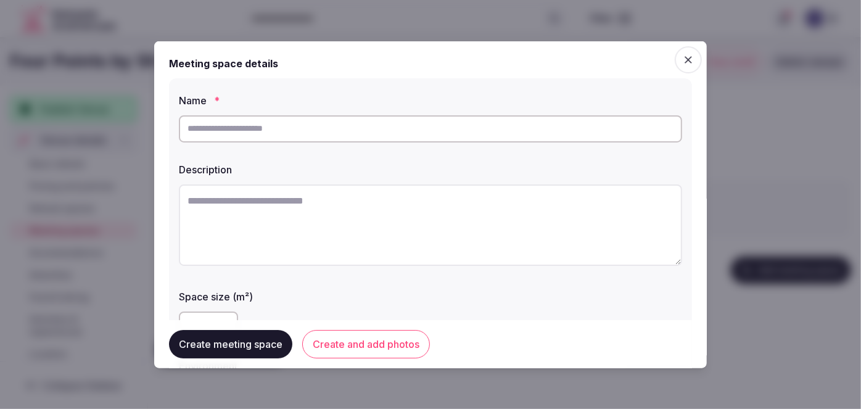
click at [355, 137] on input "text" at bounding box center [431, 128] width 504 height 27
paste input "**********"
type input "**********"
click at [351, 214] on textarea at bounding box center [431, 224] width 504 height 81
paste textarea "**********"
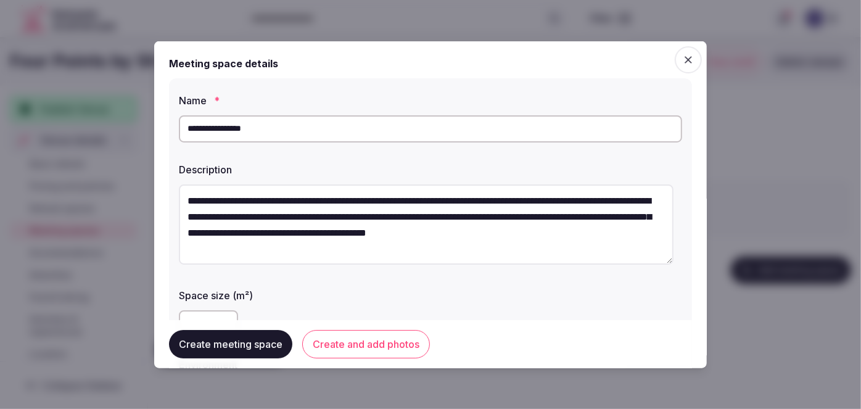
type textarea "**********"
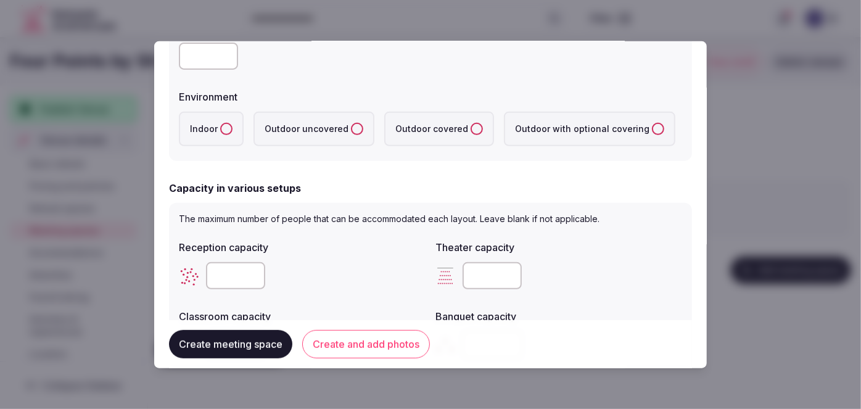
scroll to position [280, 0]
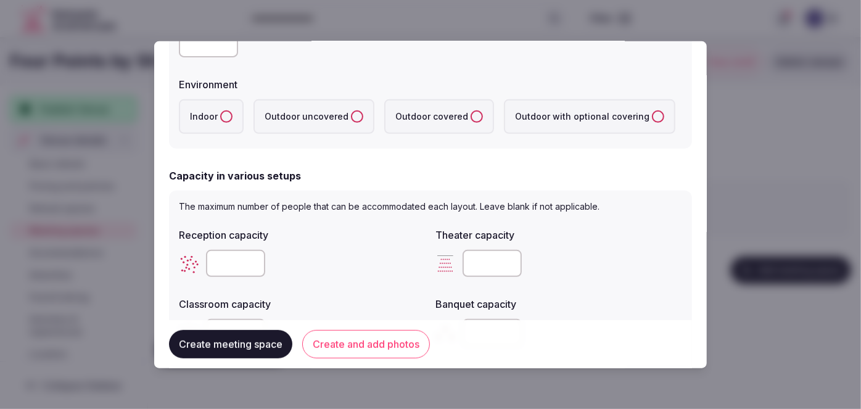
click at [218, 114] on label "Indoor" at bounding box center [211, 116] width 65 height 35
click at [220, 114] on button "Indoor" at bounding box center [226, 116] width 12 height 12
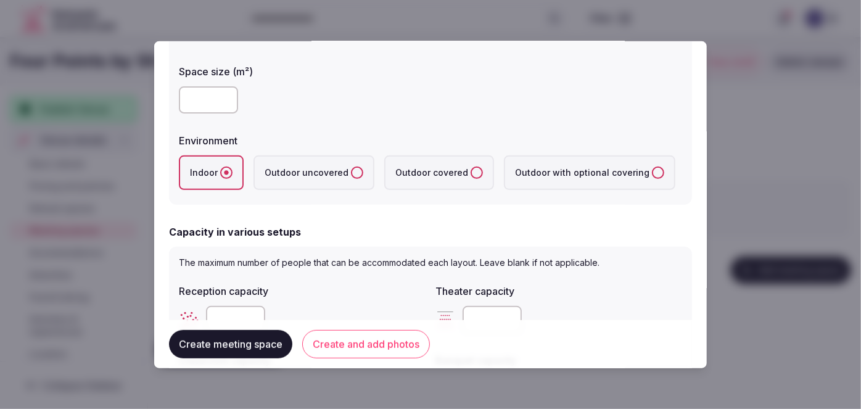
click at [196, 96] on input "number" at bounding box center [208, 99] width 59 height 27
type input "***"
click at [368, 112] on div "***" at bounding box center [431, 99] width 504 height 27
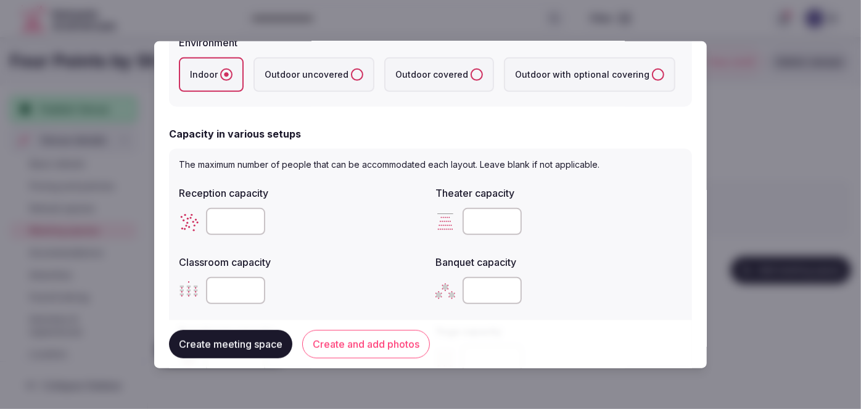
scroll to position [336, 0]
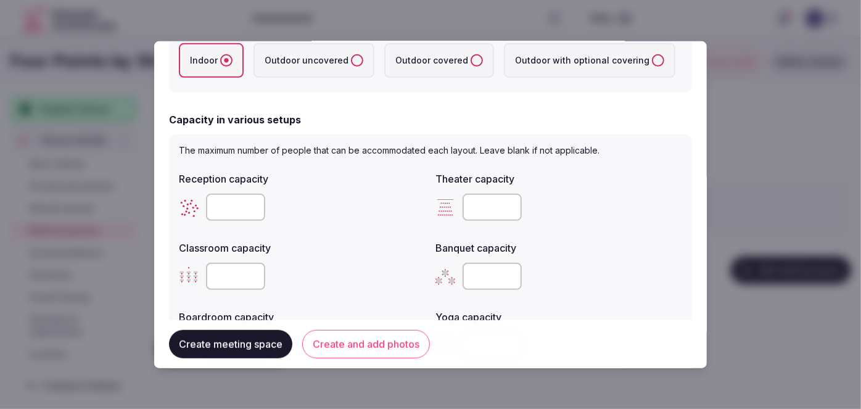
click at [489, 201] on input "number" at bounding box center [492, 207] width 59 height 27
paste input "***"
type input "***"
click at [223, 285] on input "number" at bounding box center [235, 276] width 59 height 27
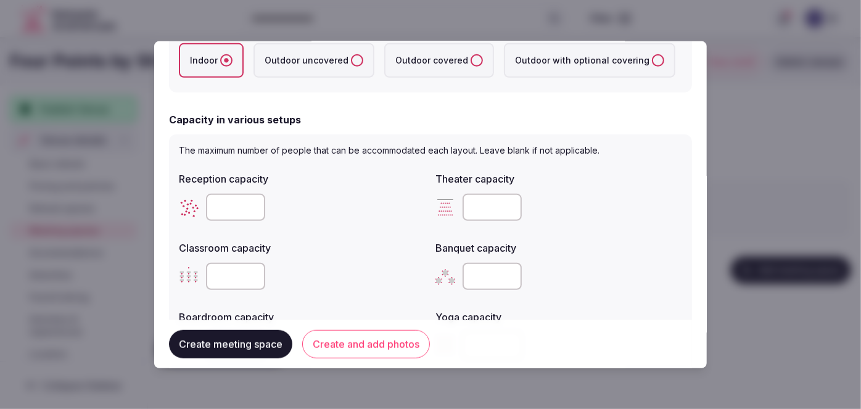
type input "***"
click at [235, 207] on input "number" at bounding box center [235, 207] width 59 height 27
paste input "***"
type input "***"
click at [470, 276] on input "number" at bounding box center [492, 276] width 59 height 27
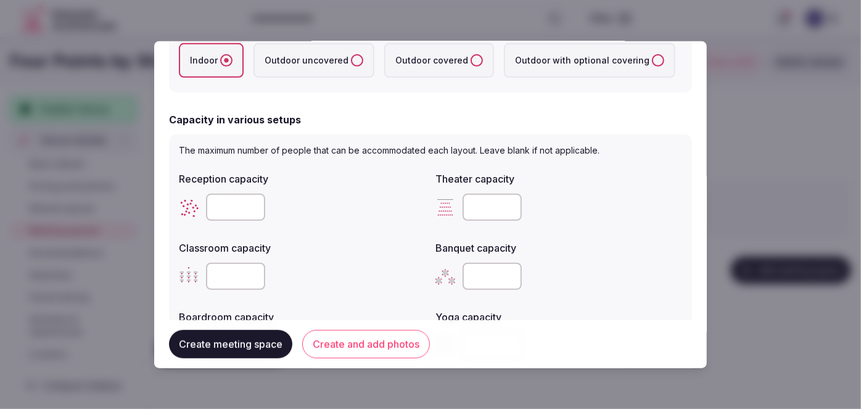
click at [470, 276] on input "number" at bounding box center [492, 276] width 59 height 27
type input "***"
click at [575, 254] on div "Banquet capacity ***" at bounding box center [559, 265] width 247 height 59
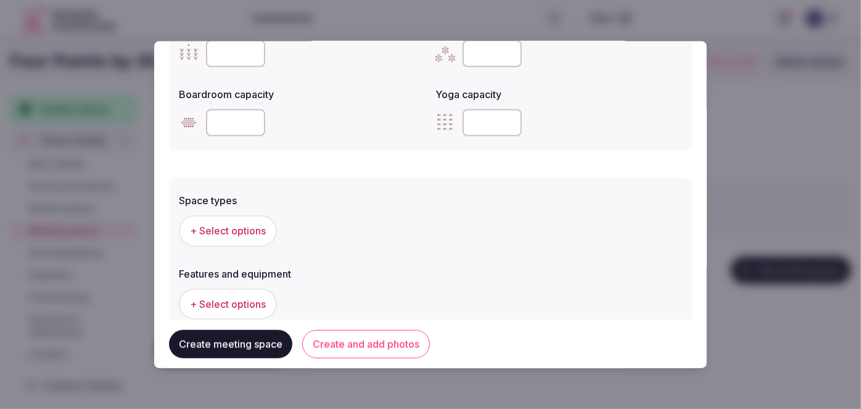
scroll to position [617, 0]
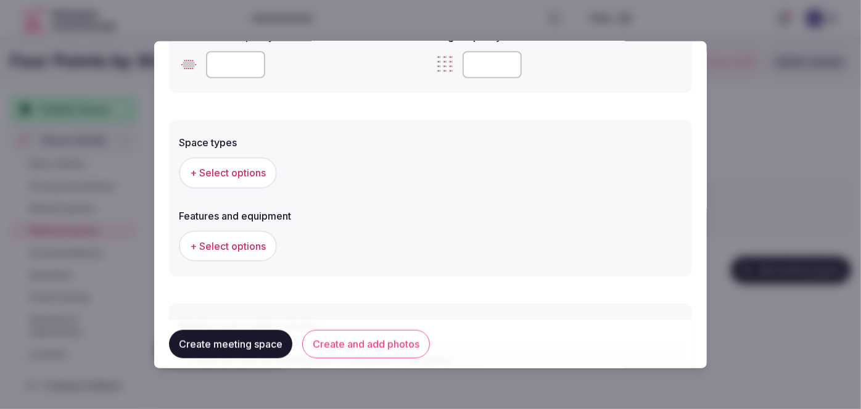
click at [235, 165] on button "+ Select options" at bounding box center [228, 172] width 98 height 31
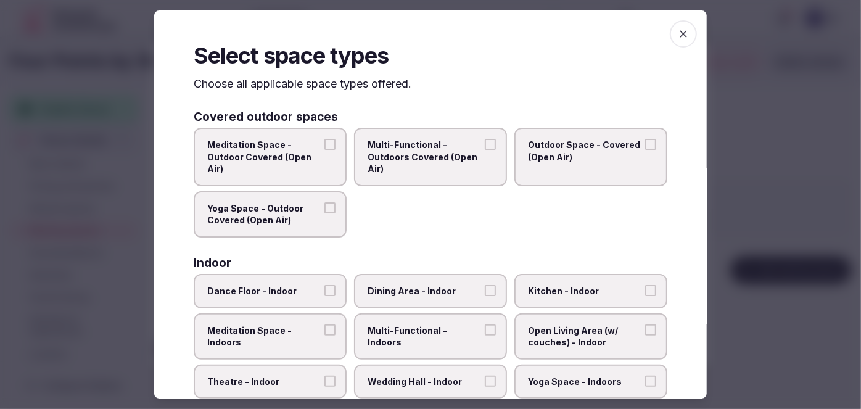
click at [460, 339] on label "Multi-Functional - Indoors" at bounding box center [430, 336] width 153 height 46
click at [485, 336] on button "Multi-Functional - Indoors" at bounding box center [490, 330] width 11 height 11
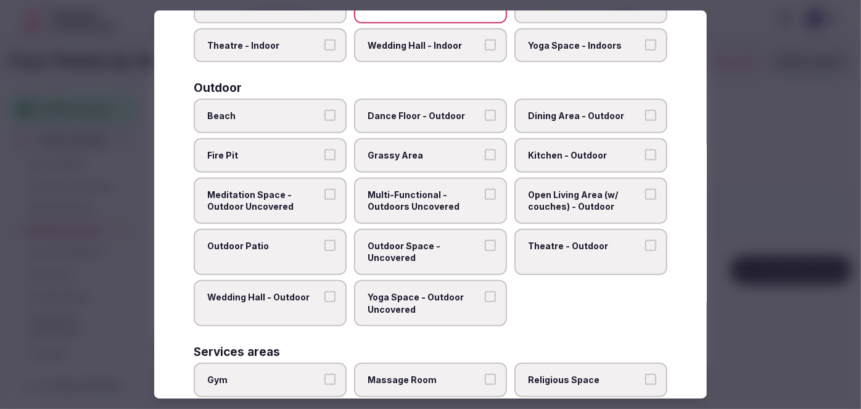
scroll to position [504, 0]
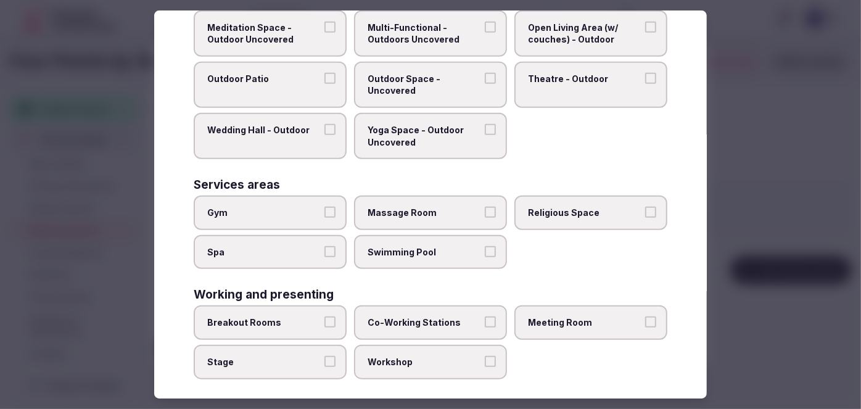
click at [588, 323] on label "Meeting Room" at bounding box center [591, 322] width 153 height 35
click at [645, 323] on button "Meeting Room" at bounding box center [650, 322] width 11 height 11
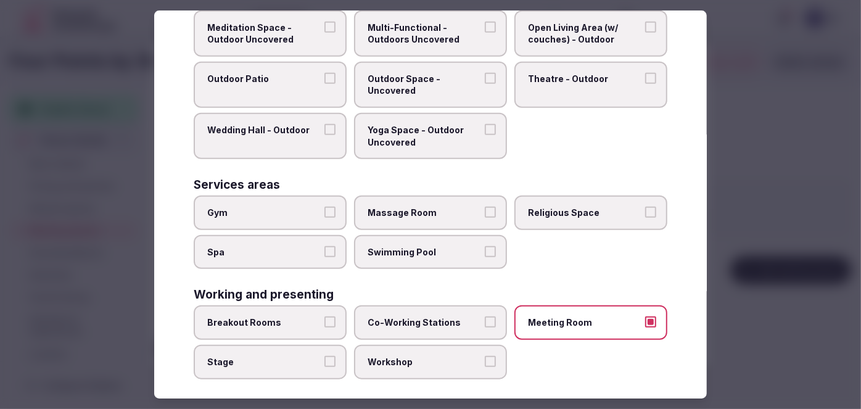
click at [457, 360] on label "Workshop" at bounding box center [430, 362] width 153 height 35
click at [485, 360] on button "Workshop" at bounding box center [490, 361] width 11 height 11
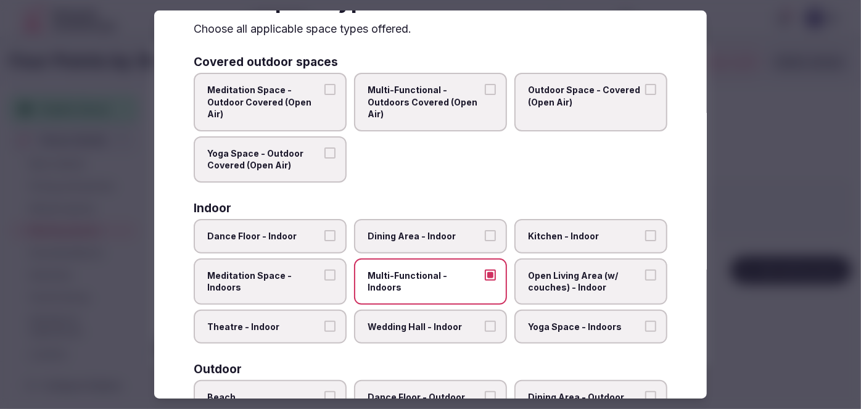
scroll to position [0, 0]
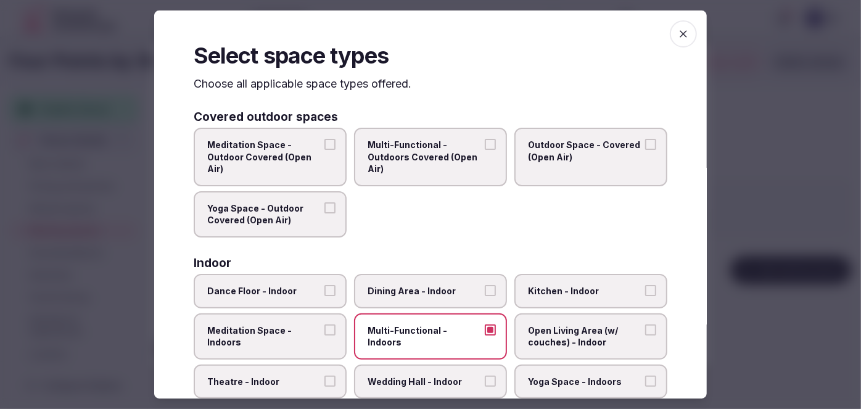
drag, startPoint x: 472, startPoint y: 299, endPoint x: 492, endPoint y: 301, distance: 19.8
click at [472, 299] on label "Dining Area - Indoor" at bounding box center [430, 291] width 153 height 35
click at [485, 296] on button "Dining Area - Indoor" at bounding box center [490, 290] width 11 height 11
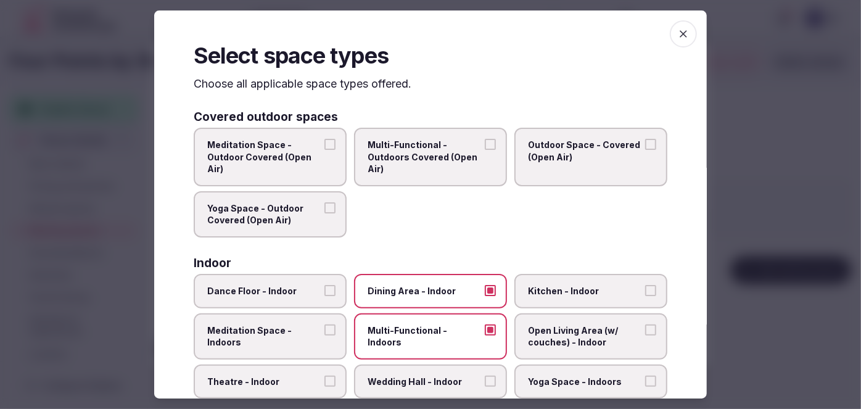
click at [679, 31] on icon "button" at bounding box center [684, 34] width 12 height 12
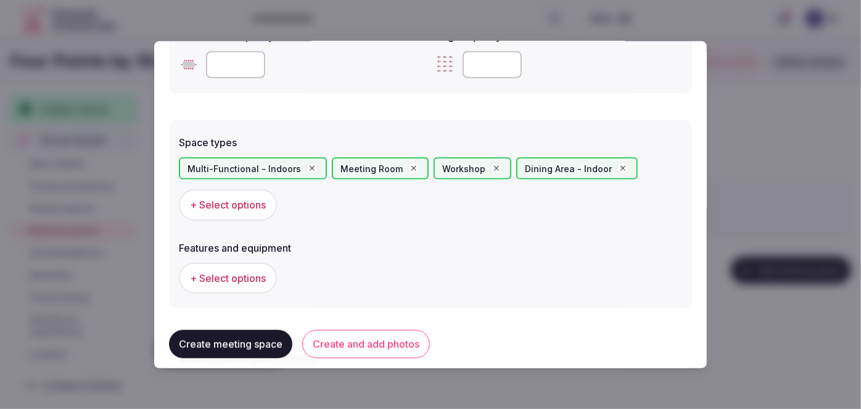
click at [242, 272] on span "+ Select options" at bounding box center [228, 279] width 76 height 14
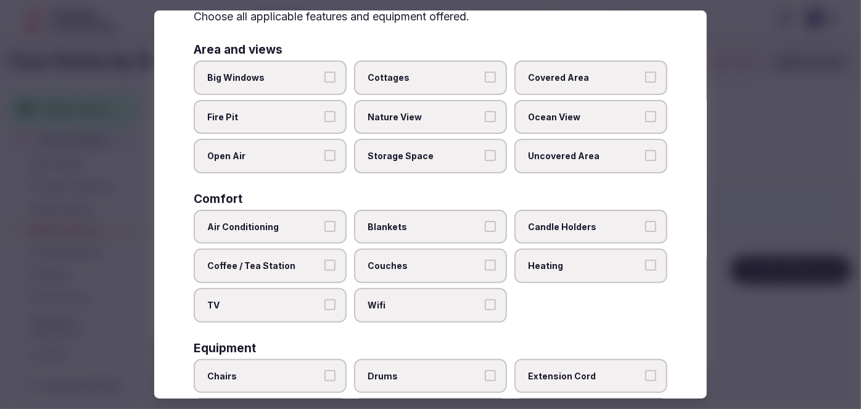
scroll to position [224, 0]
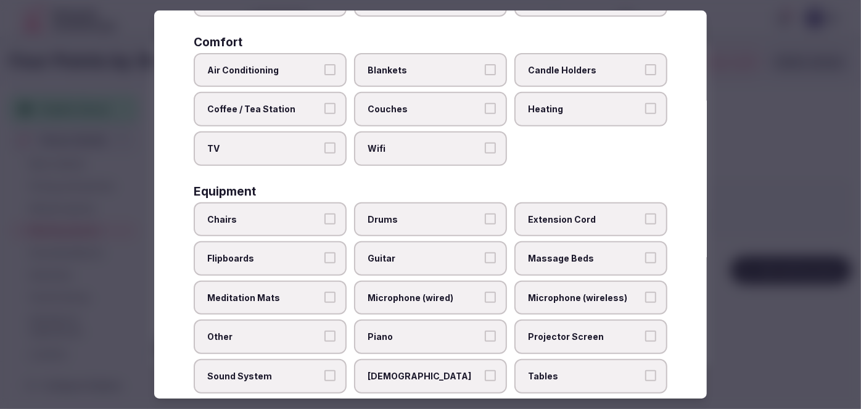
click at [426, 137] on label "Wifi" at bounding box center [430, 148] width 153 height 35
click at [485, 143] on button "Wifi" at bounding box center [490, 148] width 11 height 11
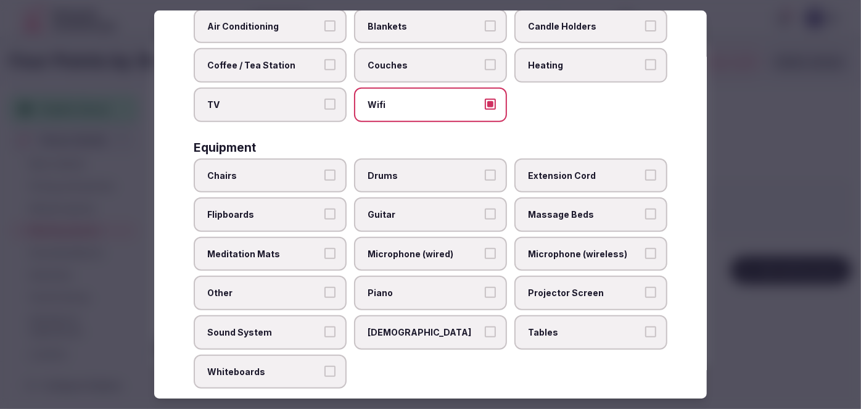
scroll to position [280, 0]
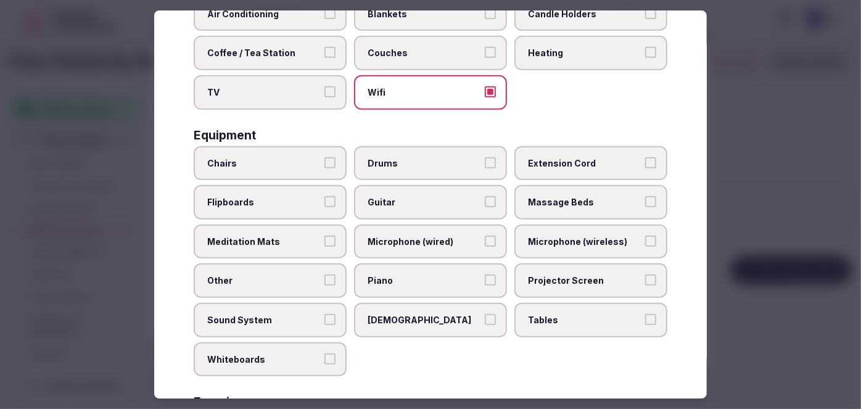
click at [571, 319] on label "Tables" at bounding box center [591, 320] width 153 height 35
click at [645, 319] on button "Tables" at bounding box center [650, 319] width 11 height 11
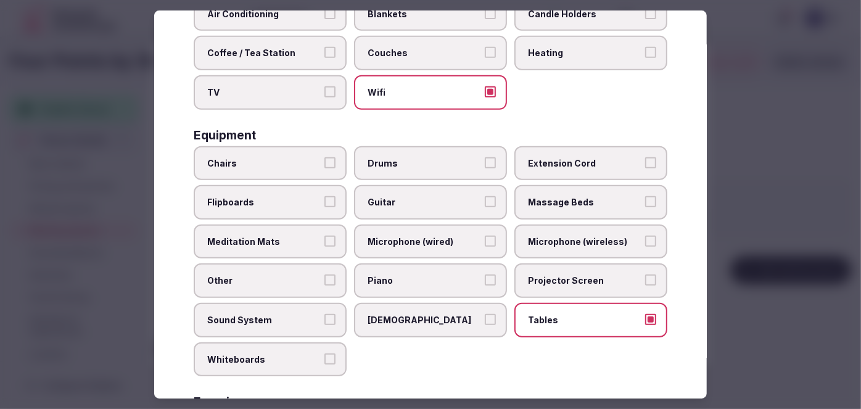
click at [571, 277] on span "Projector Screen" at bounding box center [585, 281] width 114 height 12
click at [645, 277] on button "Projector Screen" at bounding box center [650, 280] width 11 height 11
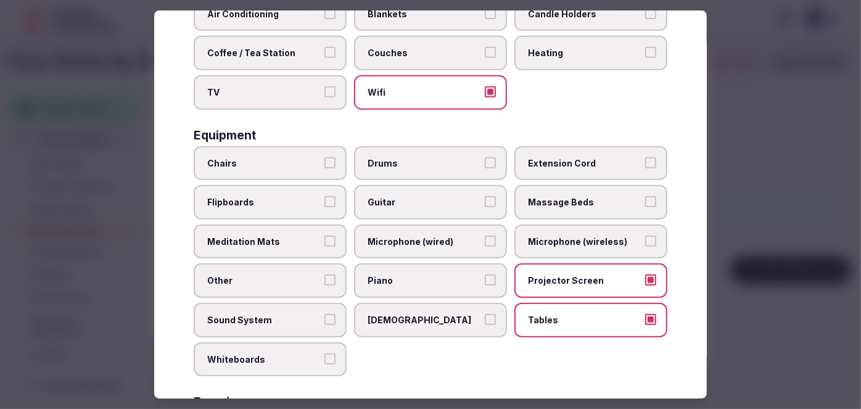
click at [567, 241] on span "Microphone (wireless)" at bounding box center [585, 242] width 114 height 12
click at [645, 241] on button "Microphone (wireless)" at bounding box center [650, 241] width 11 height 11
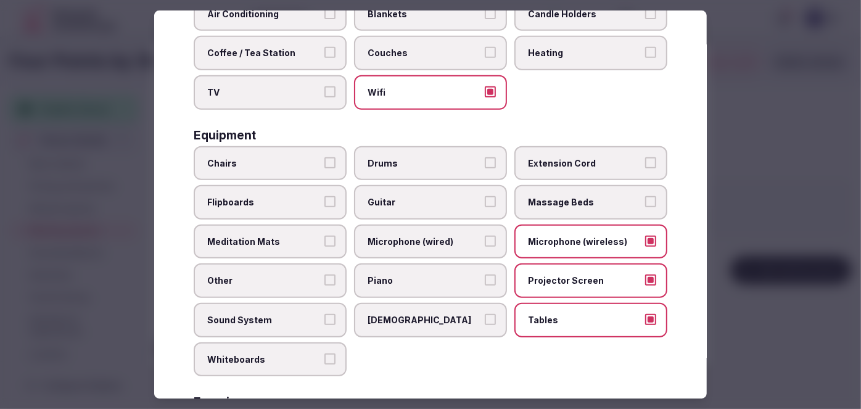
click at [269, 157] on span "Chairs" at bounding box center [264, 163] width 114 height 12
click at [325, 157] on button "Chairs" at bounding box center [330, 162] width 11 height 11
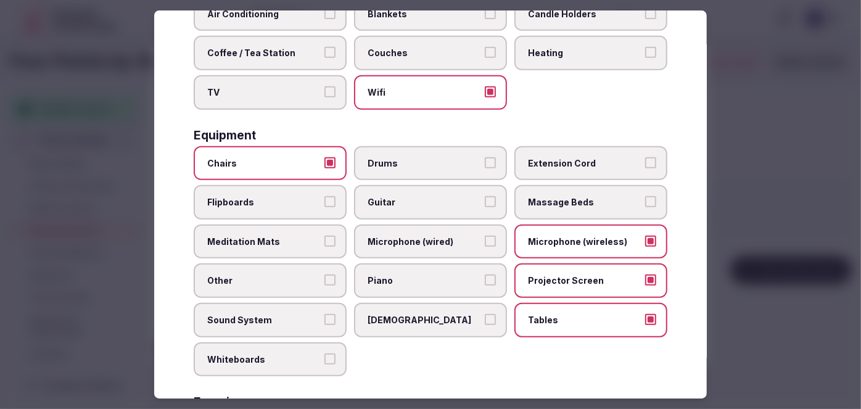
drag, startPoint x: 276, startPoint y: 196, endPoint x: 288, endPoint y: 260, distance: 65.8
click at [276, 196] on span "Flipboards" at bounding box center [264, 202] width 114 height 12
click at [325, 196] on button "Flipboards" at bounding box center [330, 201] width 11 height 11
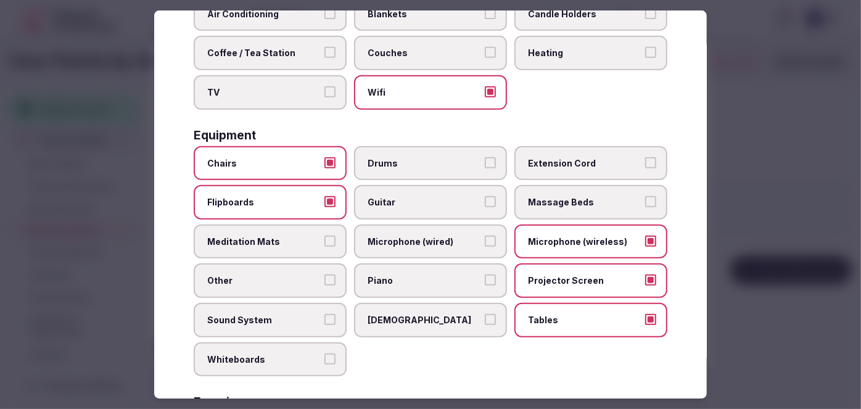
click at [288, 303] on label "Sound System" at bounding box center [270, 320] width 153 height 35
click at [325, 314] on button "Sound System" at bounding box center [330, 319] width 11 height 11
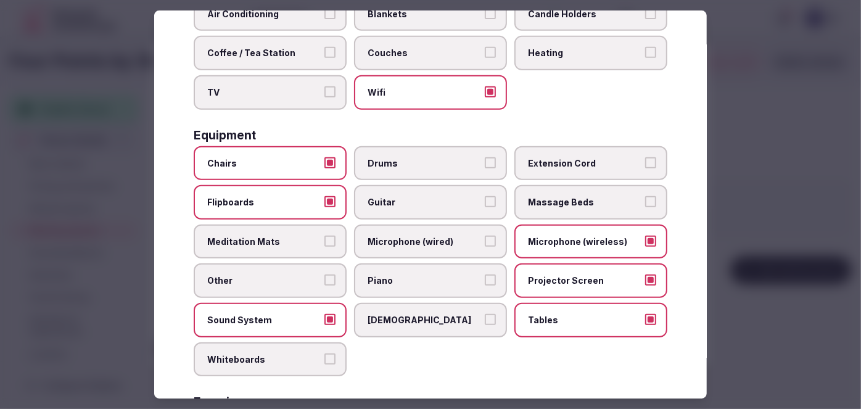
click at [280, 342] on label "Whiteboards" at bounding box center [270, 359] width 153 height 35
click at [325, 354] on button "Whiteboards" at bounding box center [330, 359] width 11 height 11
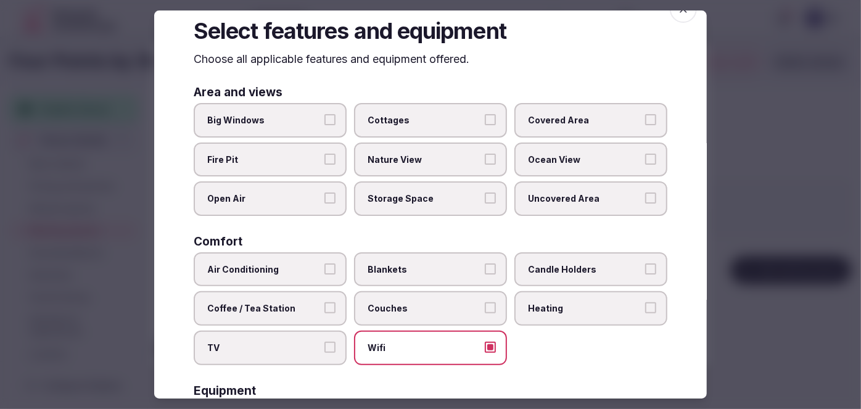
scroll to position [0, 0]
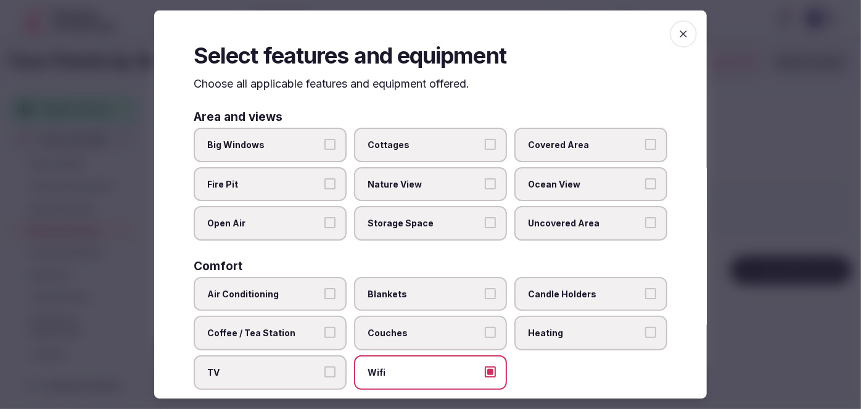
click at [685, 36] on span "button" at bounding box center [683, 33] width 27 height 27
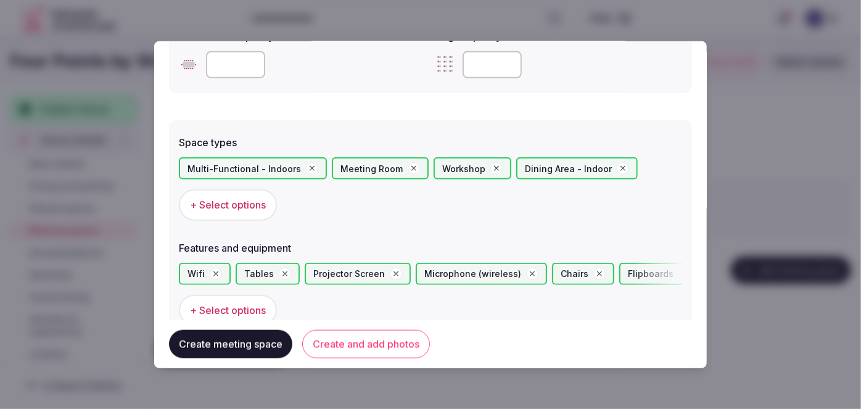
click at [419, 356] on button "Create and add photos" at bounding box center [366, 344] width 128 height 28
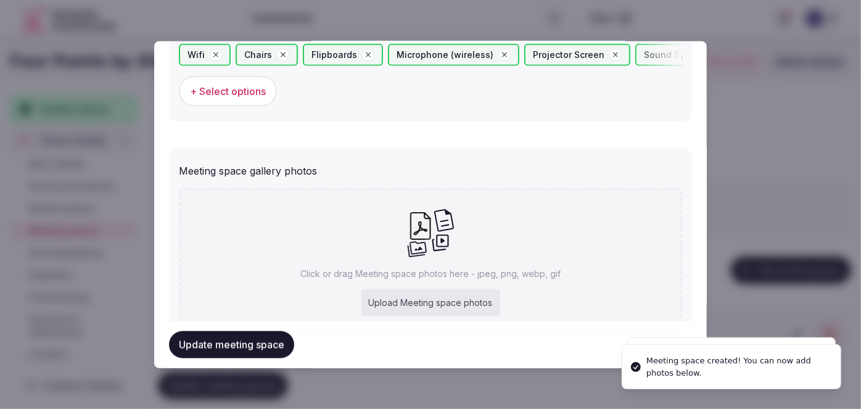
scroll to position [887, 0]
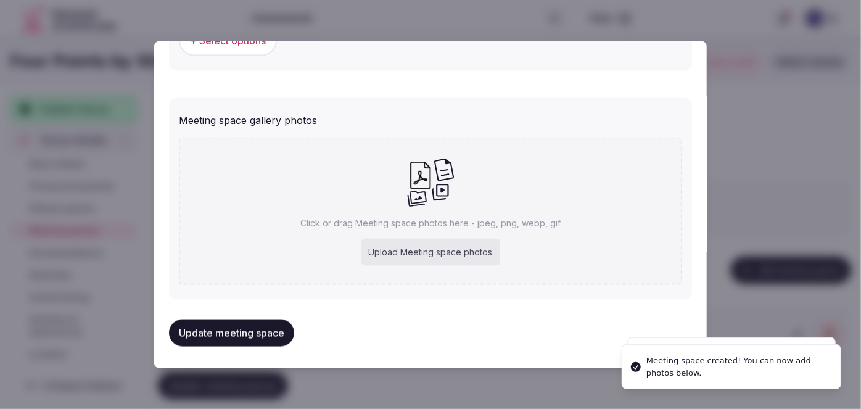
click at [448, 254] on div "Upload Meeting space photos" at bounding box center [431, 252] width 139 height 27
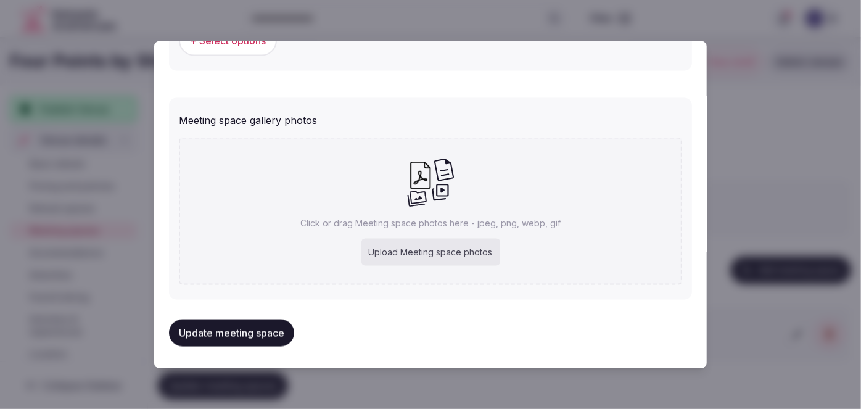
type input "**********"
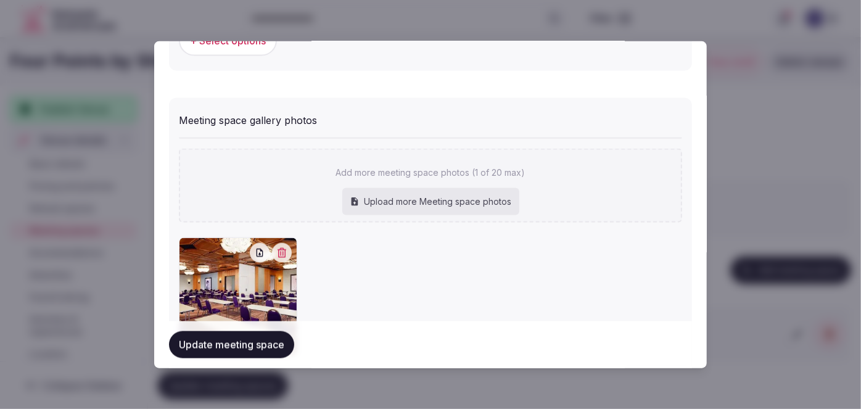
click at [226, 346] on button "Update meeting space" at bounding box center [231, 344] width 125 height 27
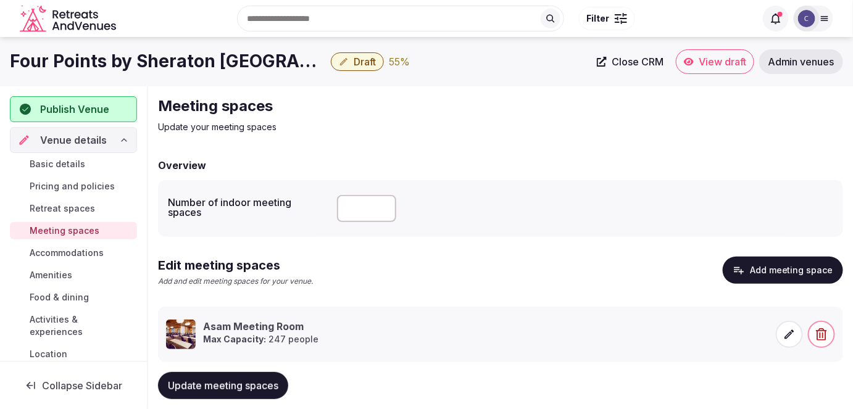
click at [362, 200] on input "number" at bounding box center [366, 208] width 59 height 27
type input "**"
click at [369, 267] on div "Edit meeting spaces Add and edit meeting spaces for your venue. Add meeting spa…" at bounding box center [500, 277] width 685 height 40
drag, startPoint x: 234, startPoint y: 384, endPoint x: 238, endPoint y: 389, distance: 6.6
click at [234, 385] on span "Update meeting spaces" at bounding box center [223, 386] width 110 height 12
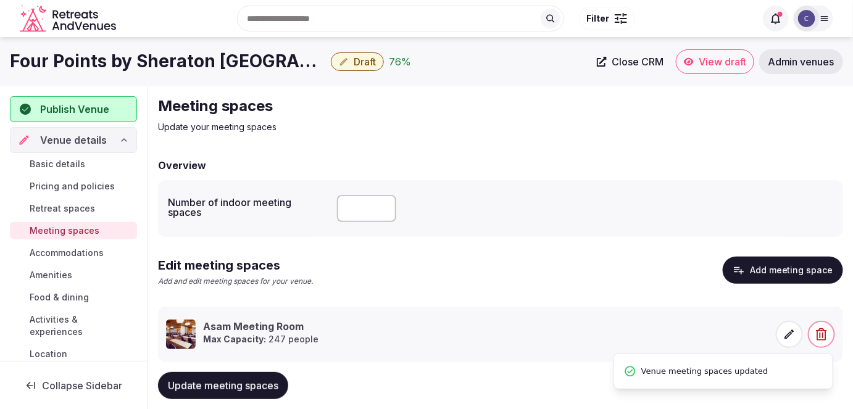
click at [364, 54] on button "Draft" at bounding box center [357, 61] width 53 height 19
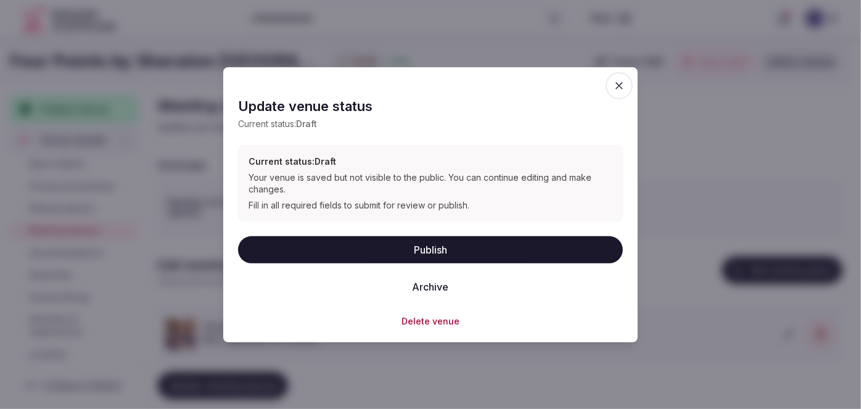
click at [444, 255] on button "Publish" at bounding box center [430, 249] width 385 height 27
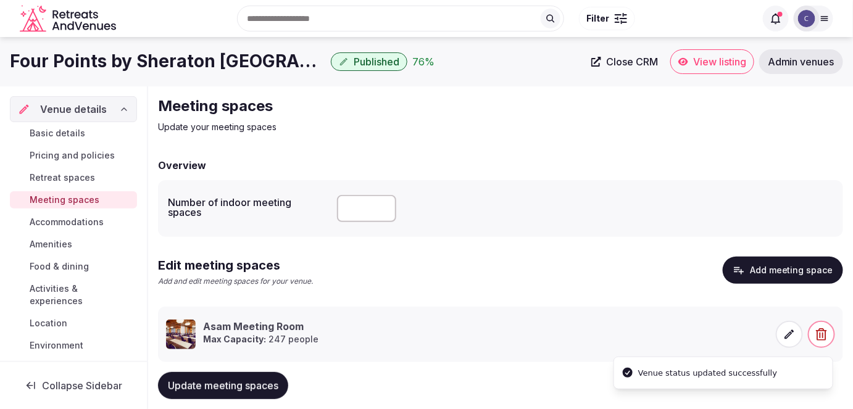
click at [90, 222] on span "Accommodations" at bounding box center [67, 222] width 74 height 12
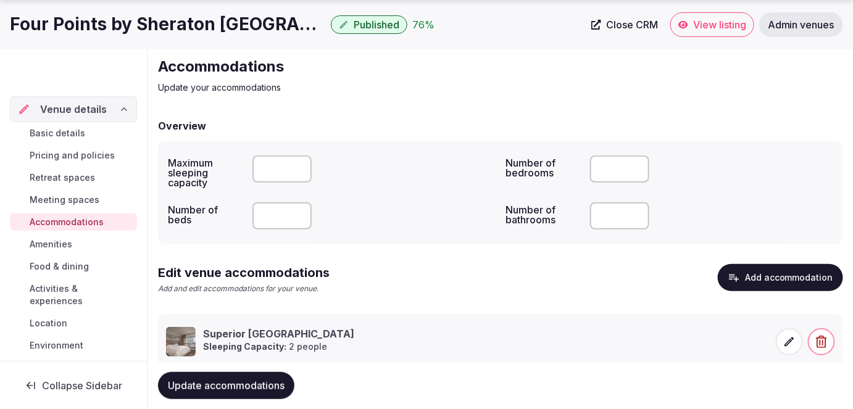
scroll to position [75, 0]
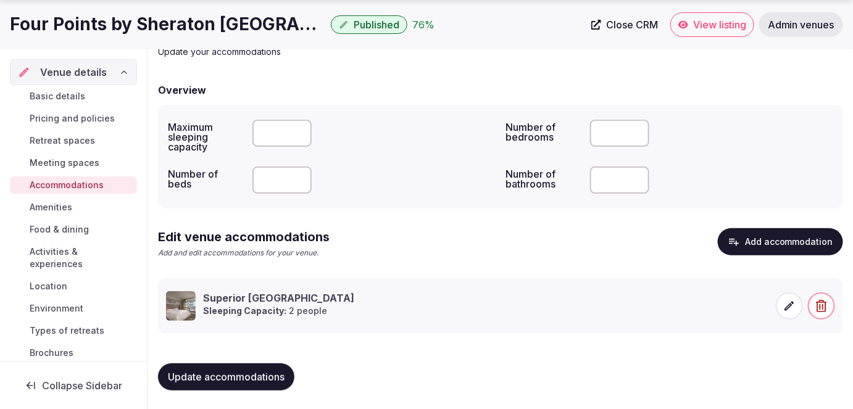
click at [56, 93] on span "Basic details" at bounding box center [58, 96] width 56 height 12
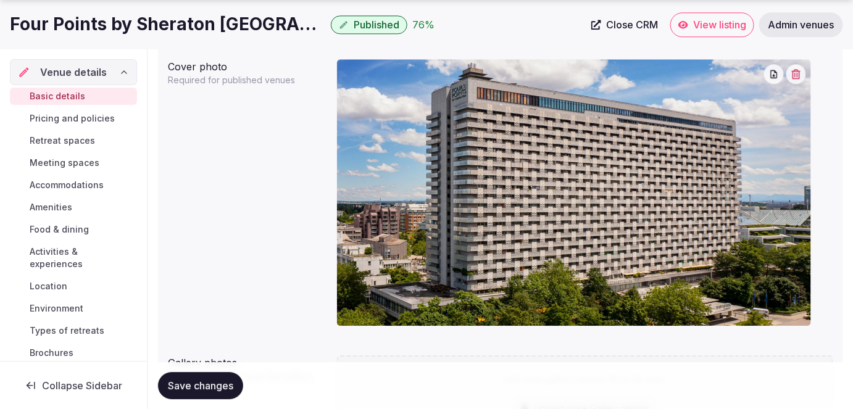
scroll to position [1234, 0]
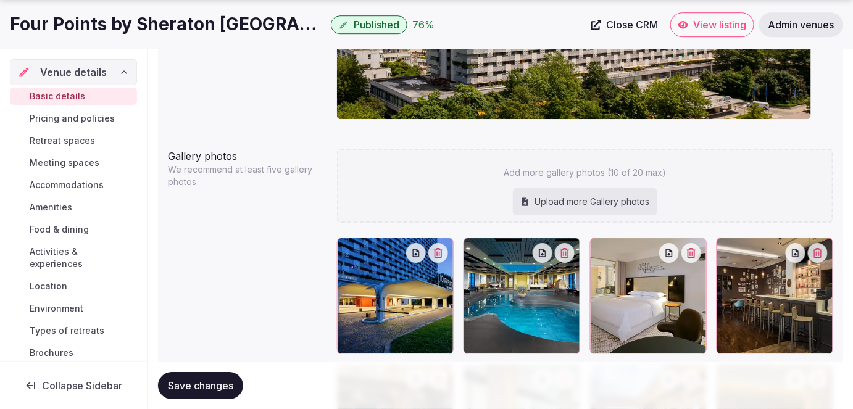
click at [542, 202] on div "Upload more Gallery photos" at bounding box center [585, 201] width 144 height 27
type input "**********"
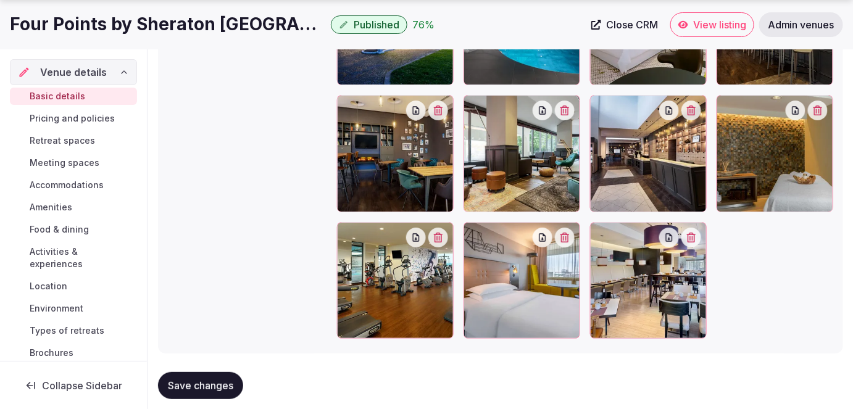
scroll to position [1485, 0]
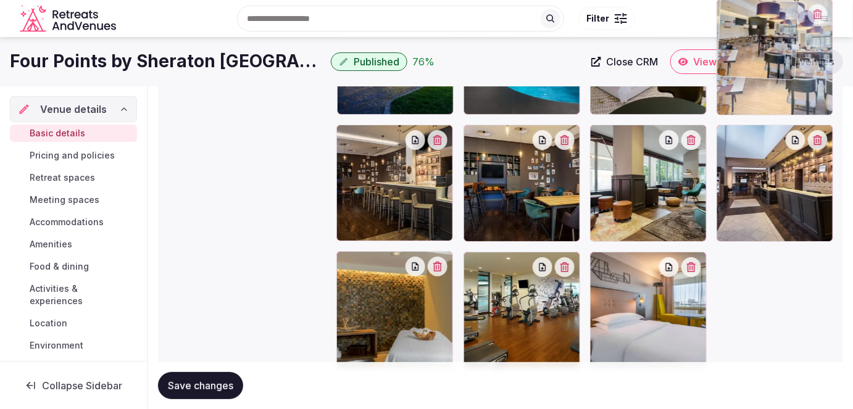
drag, startPoint x: 612, startPoint y: 262, endPoint x: 743, endPoint y: 90, distance: 215.7
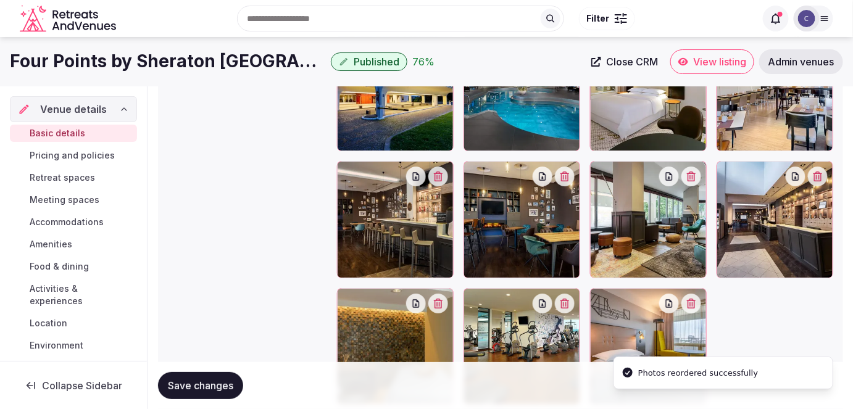
scroll to position [1429, 0]
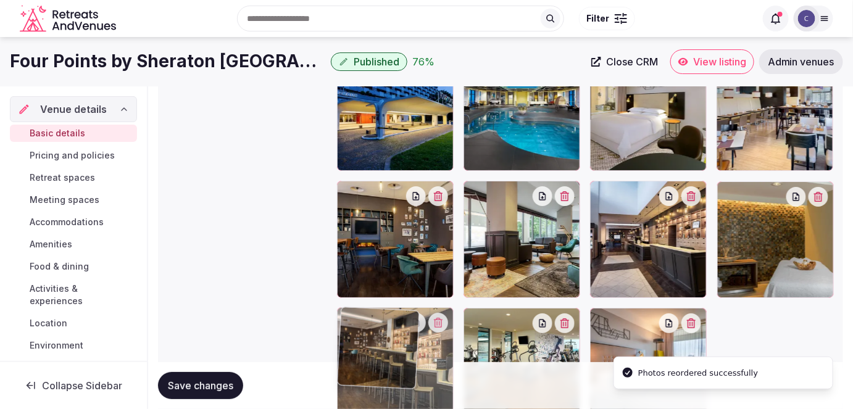
drag, startPoint x: 352, startPoint y: 181, endPoint x: 367, endPoint y: 289, distance: 109.6
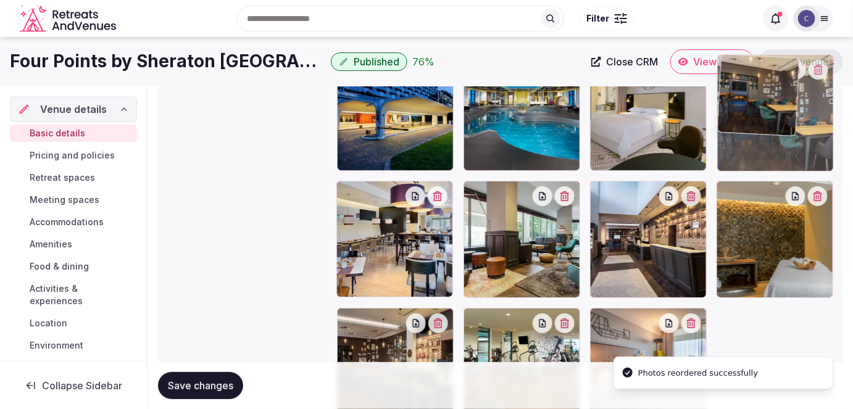
drag, startPoint x: 354, startPoint y: 194, endPoint x: 711, endPoint y: 128, distance: 363.3
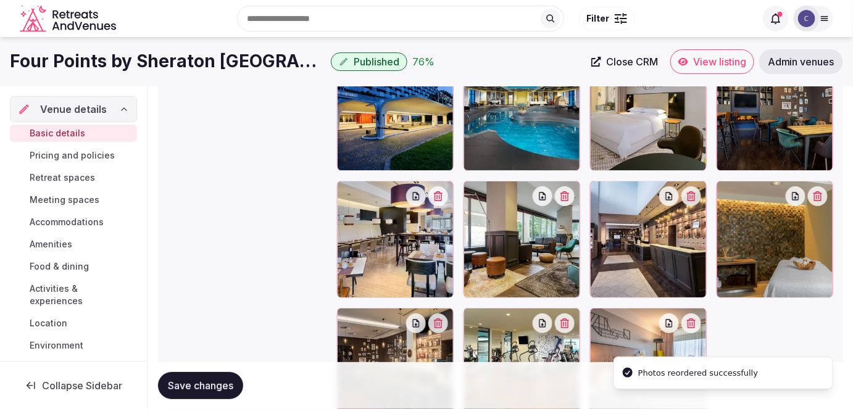
click at [223, 382] on span "Save changes" at bounding box center [200, 386] width 65 height 12
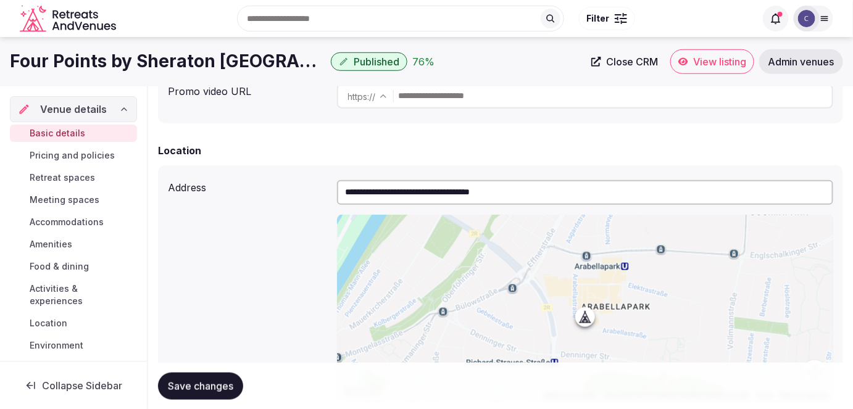
scroll to position [82, 0]
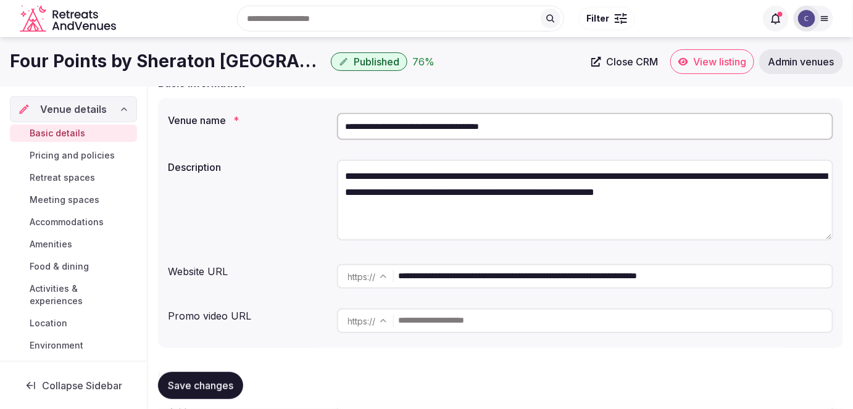
click at [431, 181] on textarea "**********" at bounding box center [585, 200] width 497 height 81
paste textarea "**********"
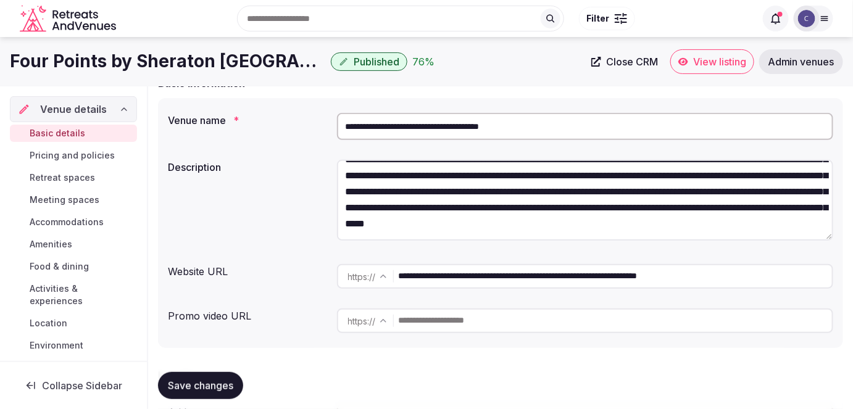
scroll to position [64, 0]
type textarea "**********"
click at [215, 391] on span "Save changes" at bounding box center [200, 386] width 65 height 12
click at [217, 394] on button "Save changes" at bounding box center [200, 385] width 85 height 27
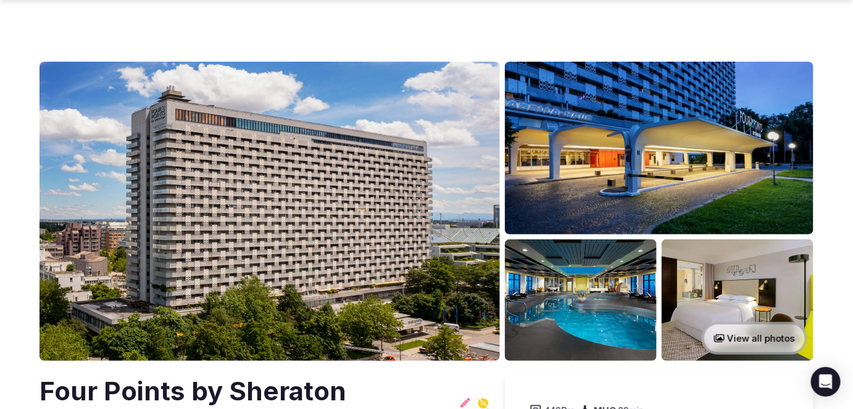
scroll to position [406, 0]
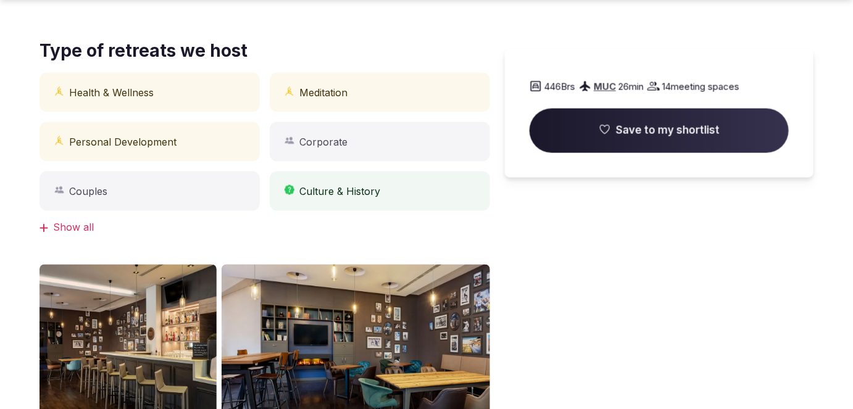
scroll to position [785, 0]
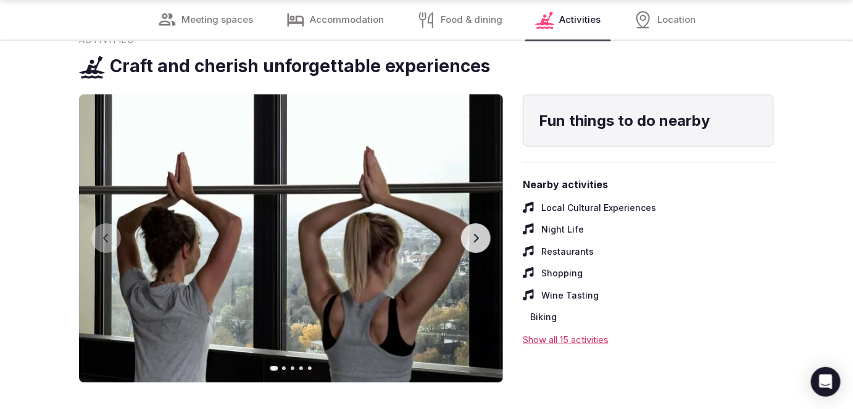
scroll to position [3141, 0]
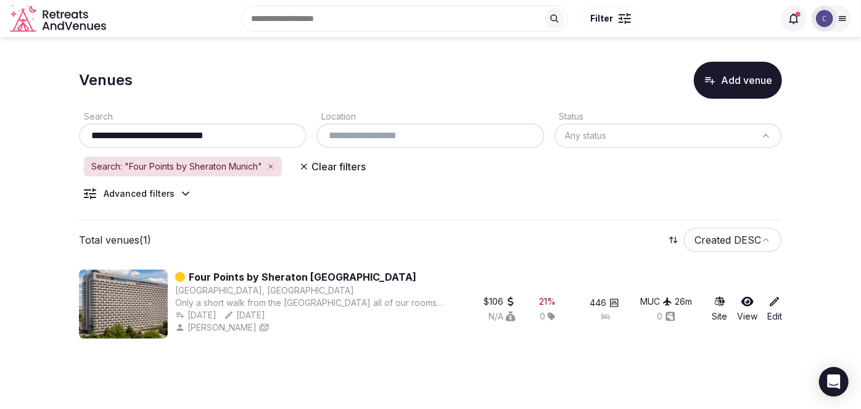
click at [201, 131] on input "**********" at bounding box center [193, 135] width 218 height 15
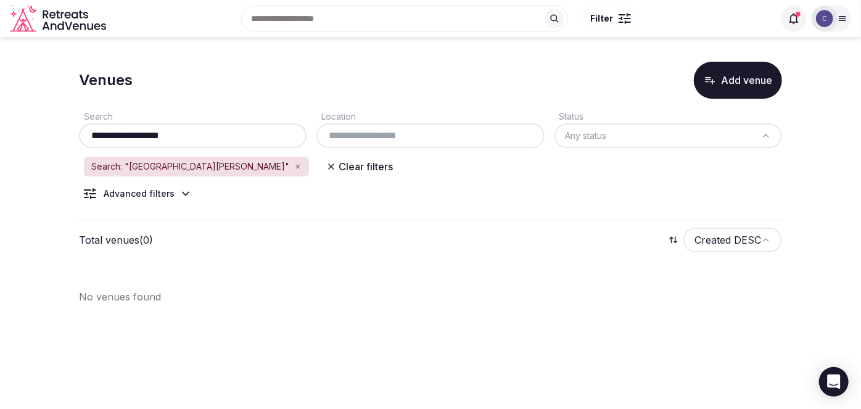
drag, startPoint x: 117, startPoint y: 133, endPoint x: 77, endPoint y: 128, distance: 41.1
click at [79, 128] on div "**********" at bounding box center [193, 128] width 228 height 39
click at [238, 129] on input "**********" at bounding box center [193, 135] width 218 height 15
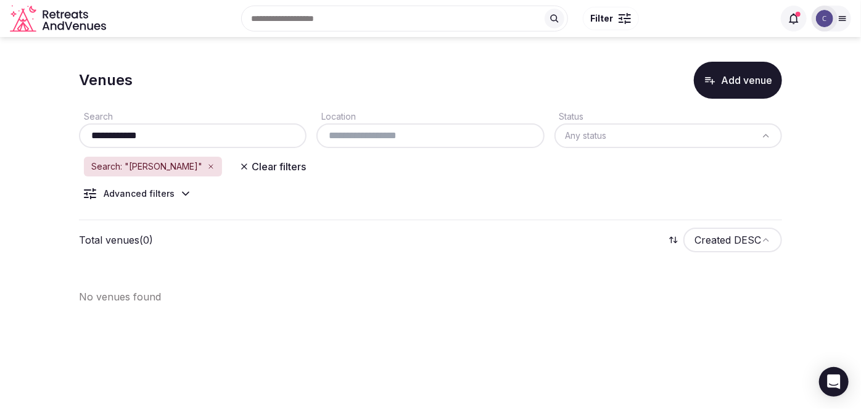
paste input "**********"
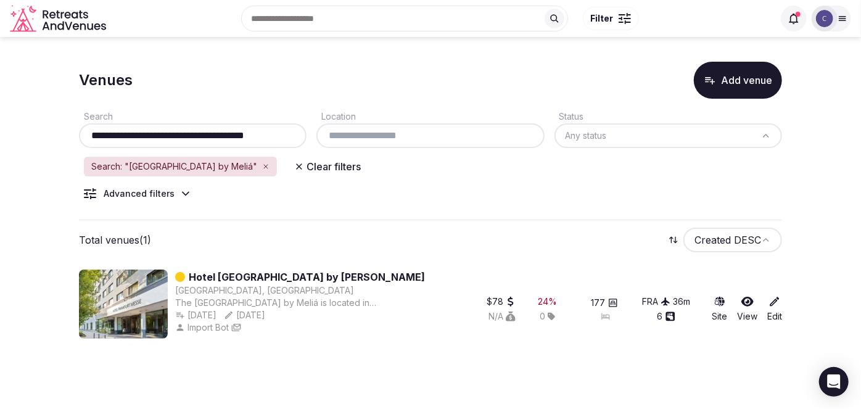
type input "**********"
click at [244, 132] on input "**********" at bounding box center [193, 135] width 218 height 15
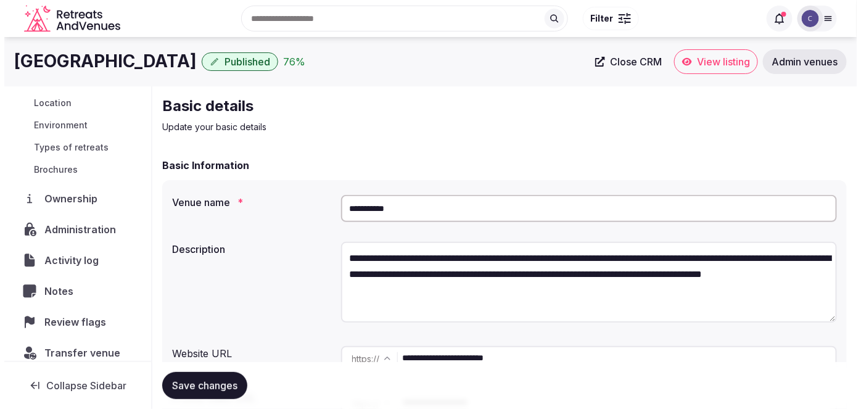
scroll to position [224, 0]
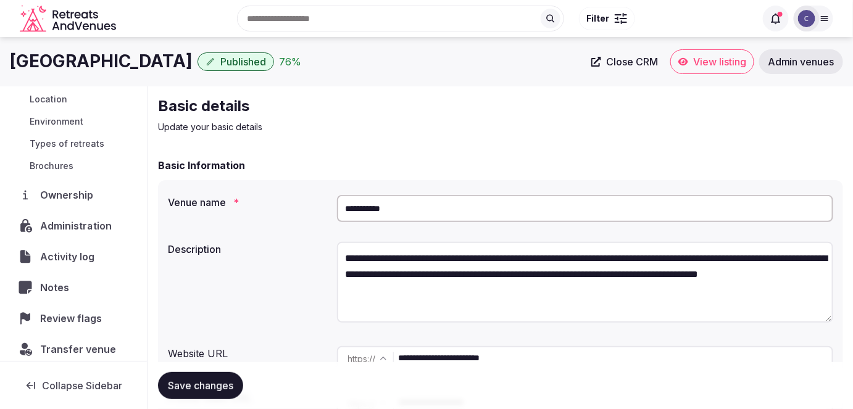
click at [84, 228] on span "Administration" at bounding box center [78, 225] width 77 height 15
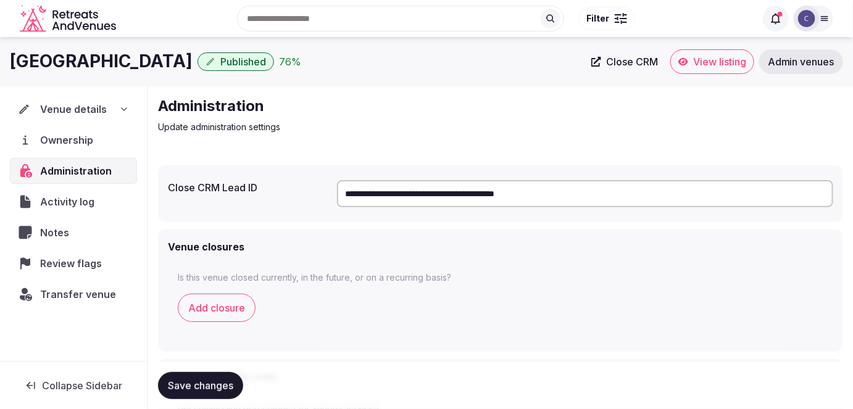
click at [526, 191] on input "**********" at bounding box center [585, 193] width 497 height 27
click at [528, 191] on input "**********" at bounding box center [585, 193] width 497 height 27
click at [441, 123] on p "Update administration settings" at bounding box center [365, 127] width 415 height 12
click at [721, 59] on span "View listing" at bounding box center [719, 62] width 53 height 12
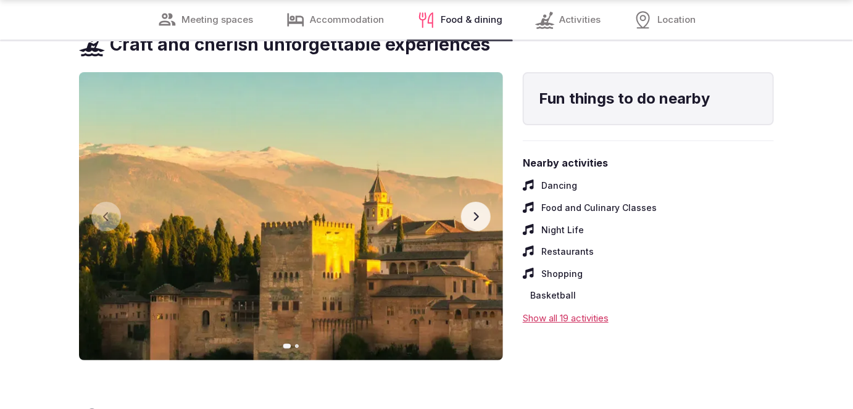
scroll to position [3029, 0]
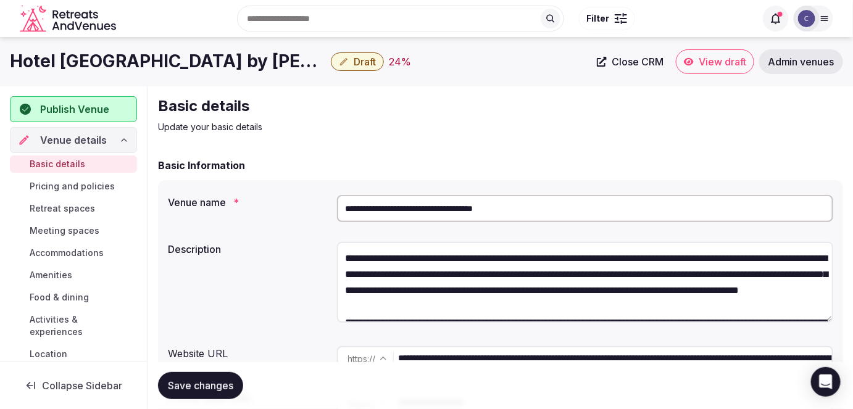
click at [503, 359] on input "**********" at bounding box center [616, 358] width 434 height 25
click at [220, 380] on span "Save changes" at bounding box center [200, 386] width 65 height 12
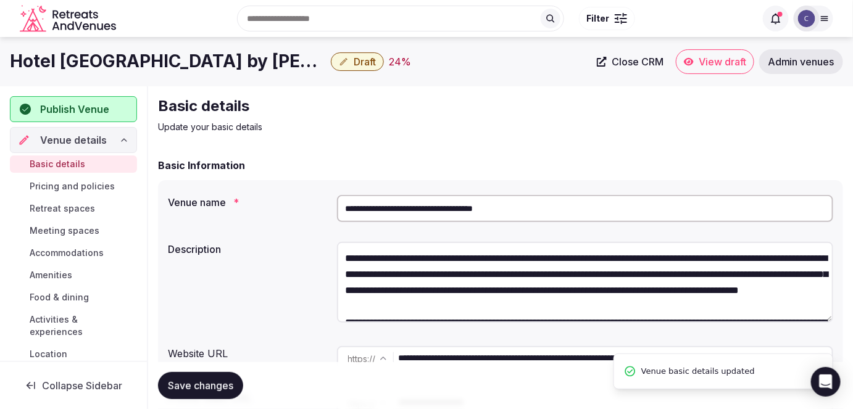
click at [92, 249] on span "Accommodations" at bounding box center [67, 253] width 74 height 12
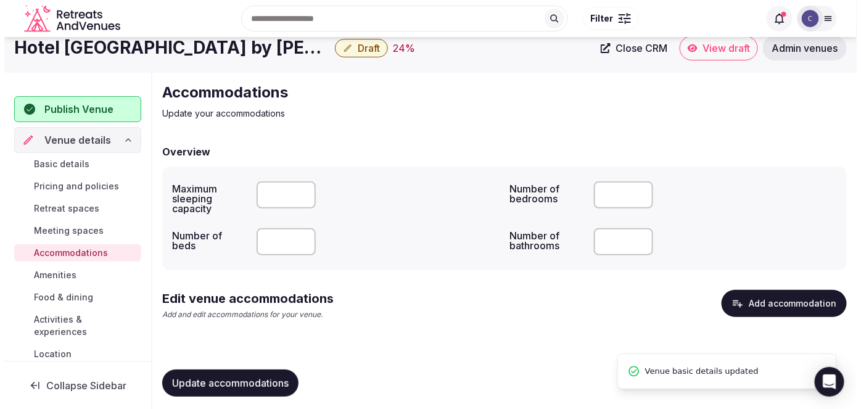
scroll to position [20, 0]
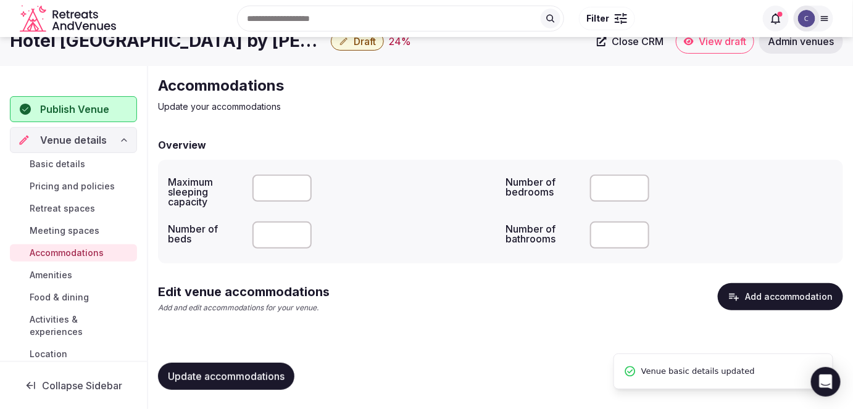
click at [783, 296] on button "Add accommodation" at bounding box center [780, 296] width 125 height 27
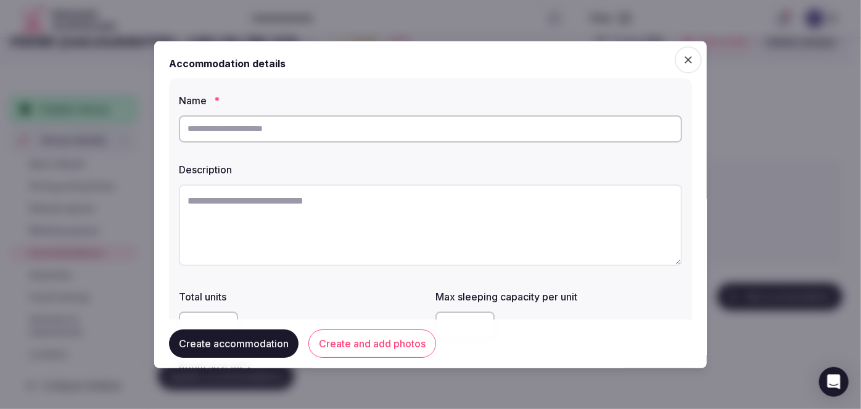
click at [360, 128] on input "text" at bounding box center [431, 128] width 504 height 27
paste input "**********"
type input "**********"
click at [429, 224] on textarea at bounding box center [431, 224] width 504 height 81
paste textarea "**********"
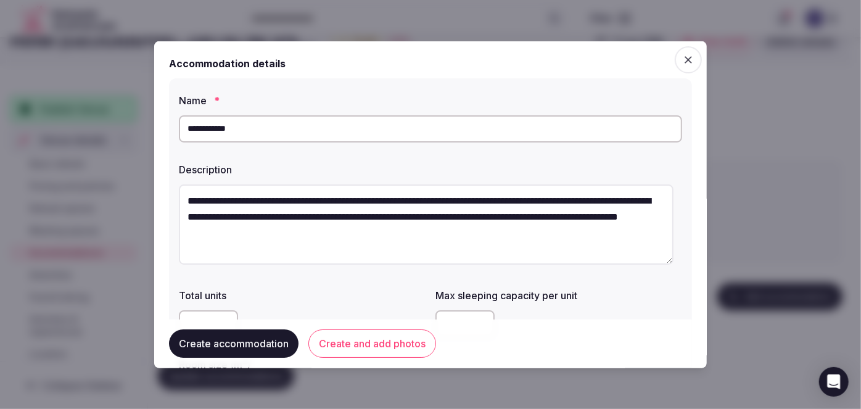
type textarea "**********"
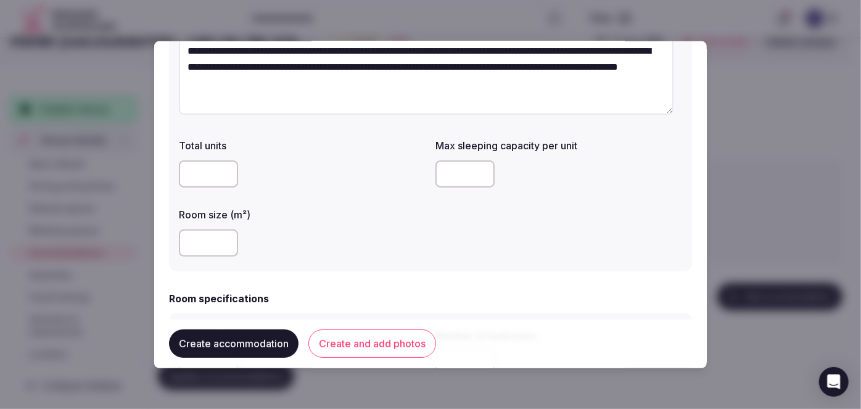
scroll to position [168, 0]
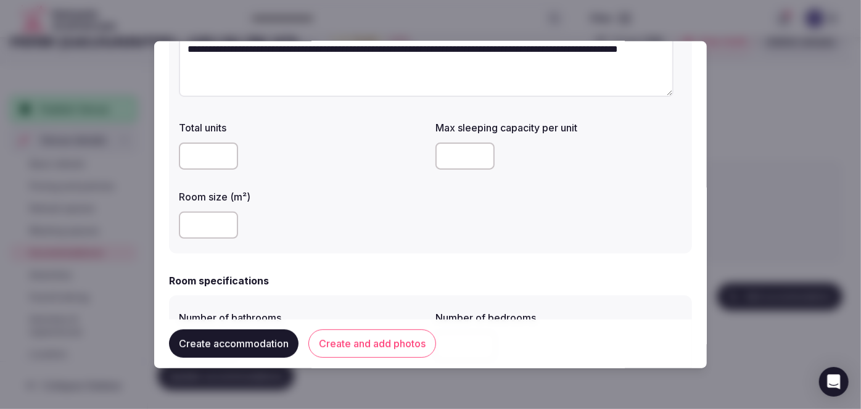
click at [207, 230] on input "number" at bounding box center [208, 225] width 59 height 27
type input "**"
click at [460, 153] on input "number" at bounding box center [465, 156] width 59 height 27
type input "*"
click at [416, 217] on div "**" at bounding box center [302, 225] width 247 height 27
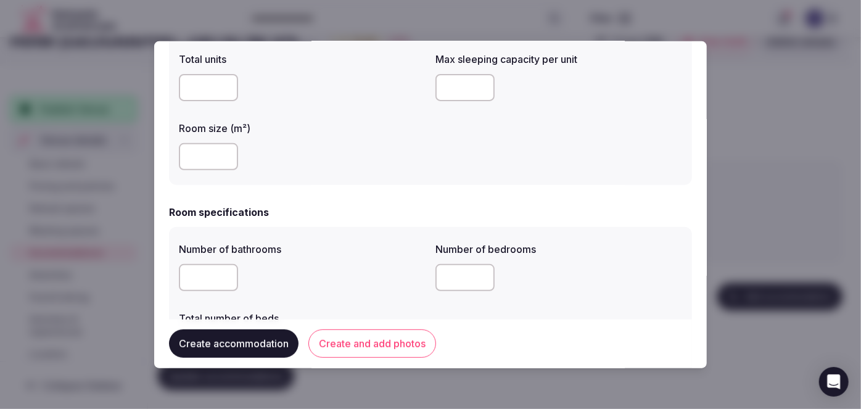
scroll to position [336, 0]
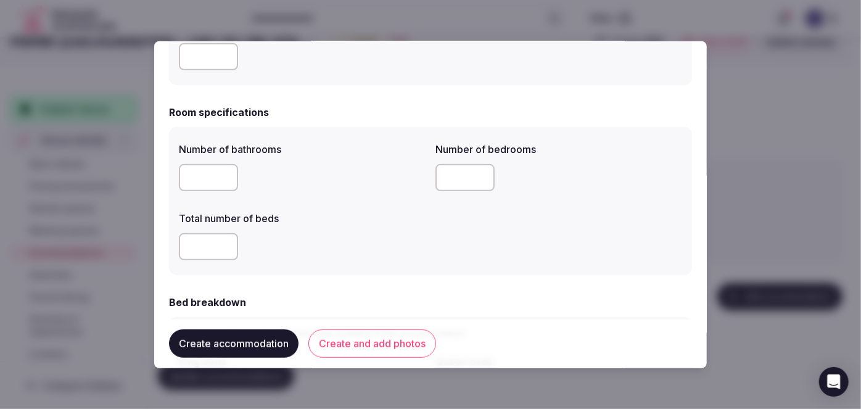
click at [201, 175] on input "number" at bounding box center [208, 177] width 59 height 27
type input "*"
click at [200, 247] on input "number" at bounding box center [208, 246] width 59 height 27
type input "*"
click at [458, 178] on input "number" at bounding box center [465, 177] width 59 height 27
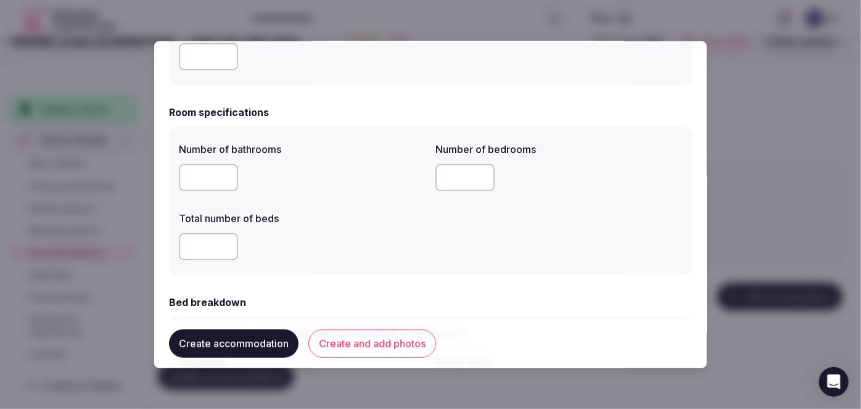
type input "*"
click at [395, 251] on div "*" at bounding box center [302, 246] width 247 height 27
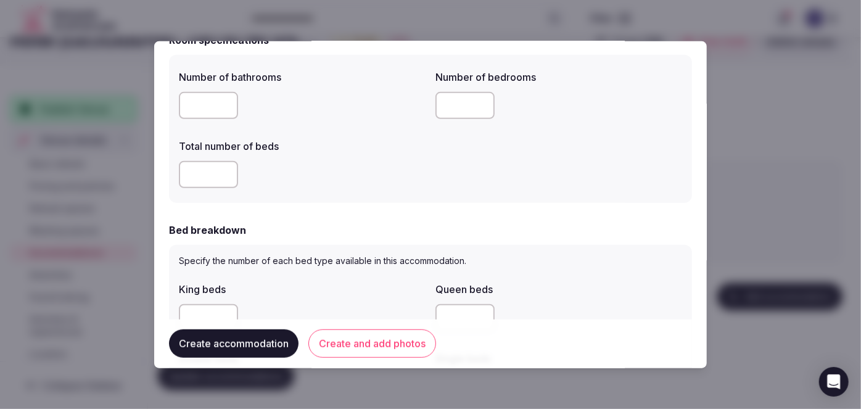
scroll to position [505, 0]
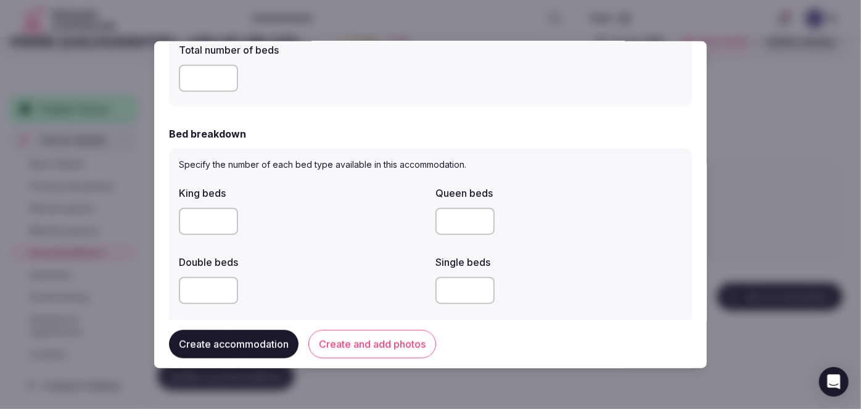
click at [466, 219] on input "number" at bounding box center [465, 221] width 59 height 27
type input "*"
click at [349, 251] on div "Double beds" at bounding box center [302, 258] width 247 height 17
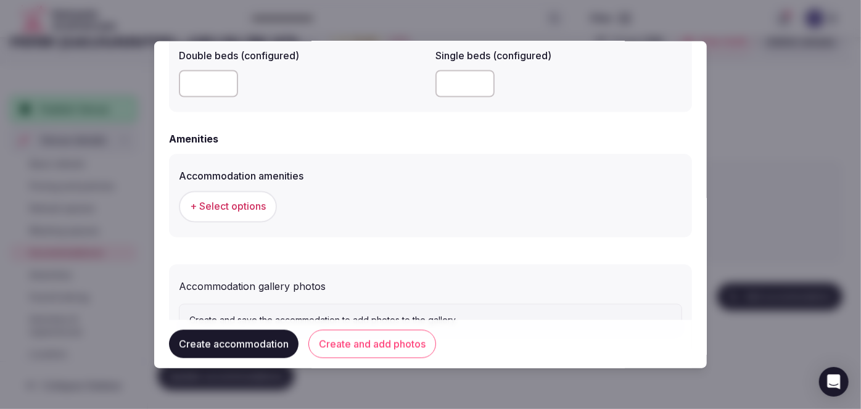
scroll to position [1152, 0]
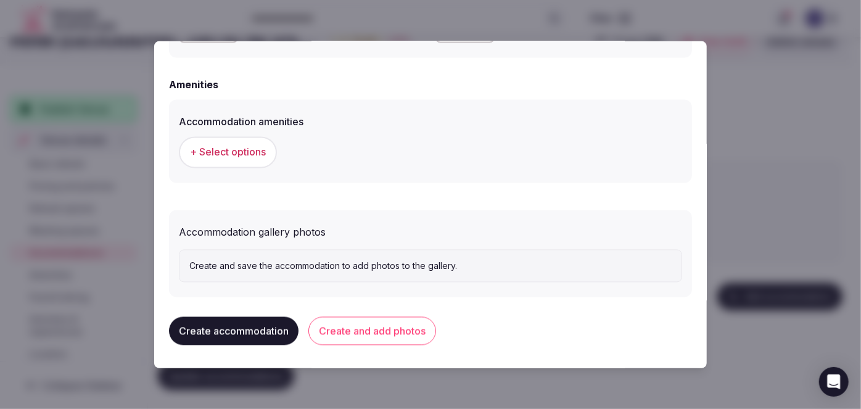
click at [257, 146] on span "+ Select options" at bounding box center [228, 153] width 76 height 14
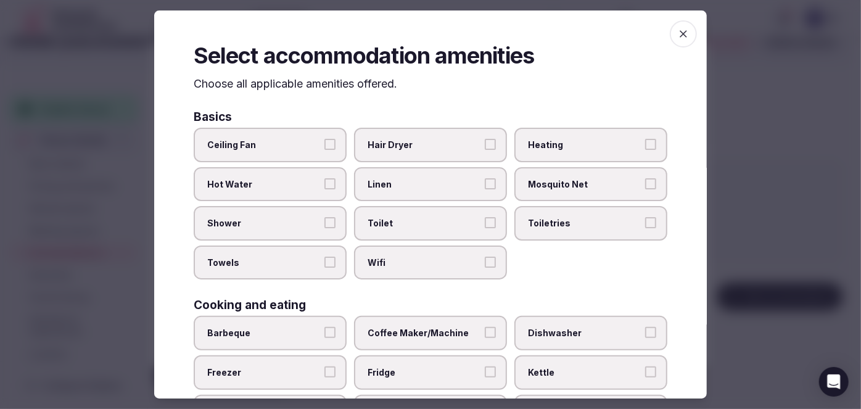
click at [425, 261] on span "Wifi" at bounding box center [425, 263] width 114 height 12
click at [485, 261] on button "Wifi" at bounding box center [490, 262] width 11 height 11
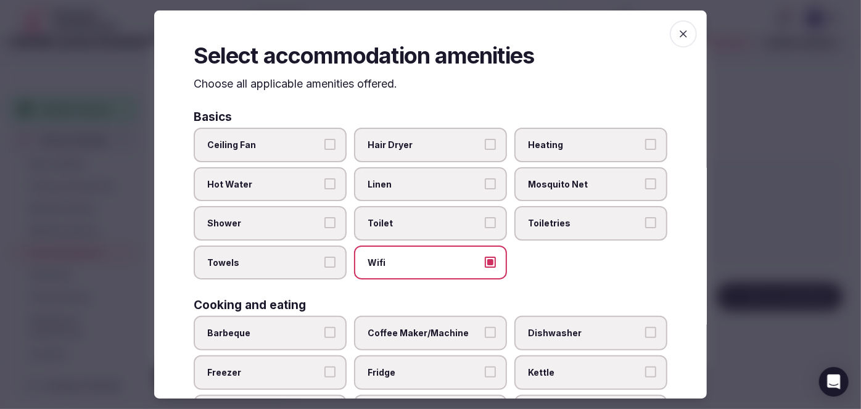
click at [544, 221] on span "Toiletries" at bounding box center [585, 223] width 114 height 12
click at [645, 221] on button "Toiletries" at bounding box center [650, 222] width 11 height 11
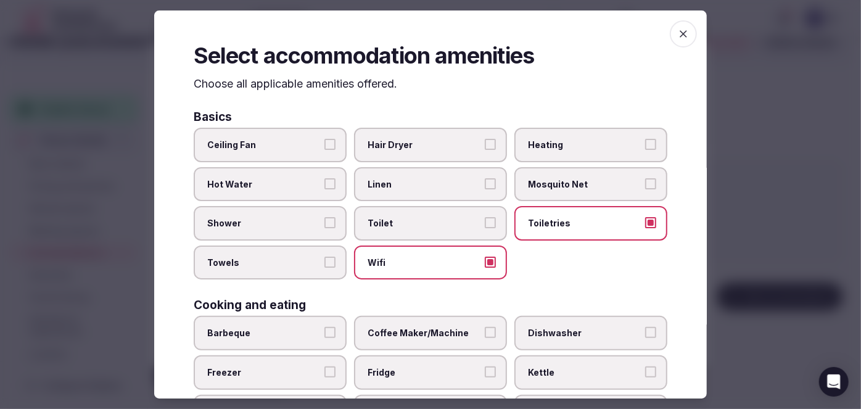
click at [420, 139] on span "Hair Dryer" at bounding box center [425, 145] width 114 height 12
click at [485, 139] on button "Hair Dryer" at bounding box center [490, 144] width 11 height 11
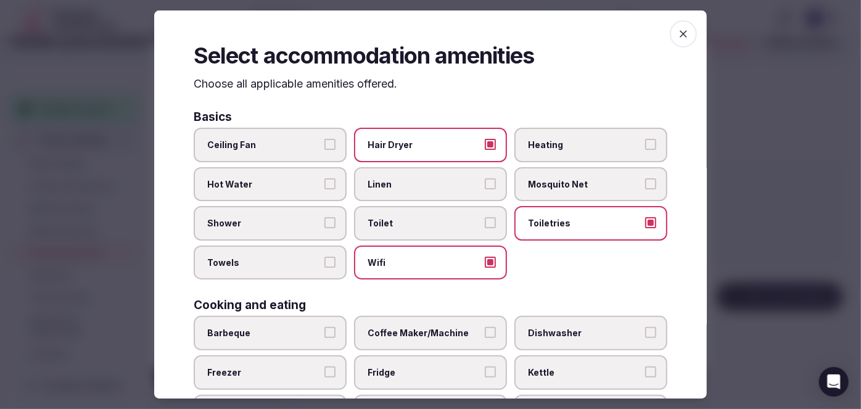
click at [294, 232] on label "Shower" at bounding box center [270, 223] width 153 height 35
click at [325, 228] on button "Shower" at bounding box center [330, 222] width 11 height 11
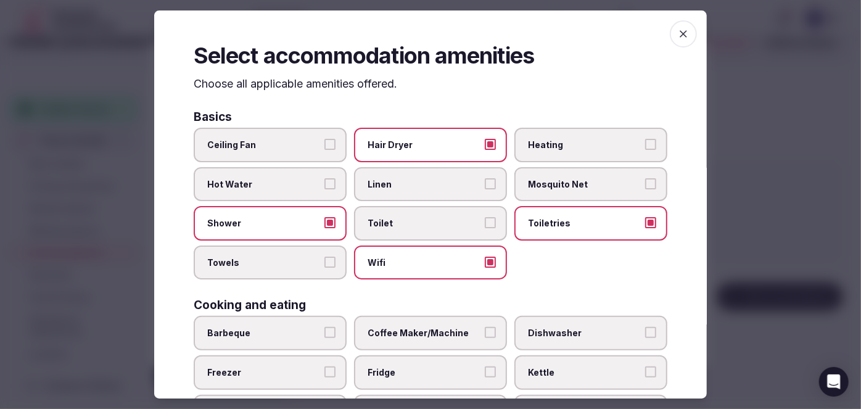
click at [291, 254] on label "Towels" at bounding box center [270, 263] width 153 height 35
click at [325, 257] on button "Towels" at bounding box center [330, 262] width 11 height 11
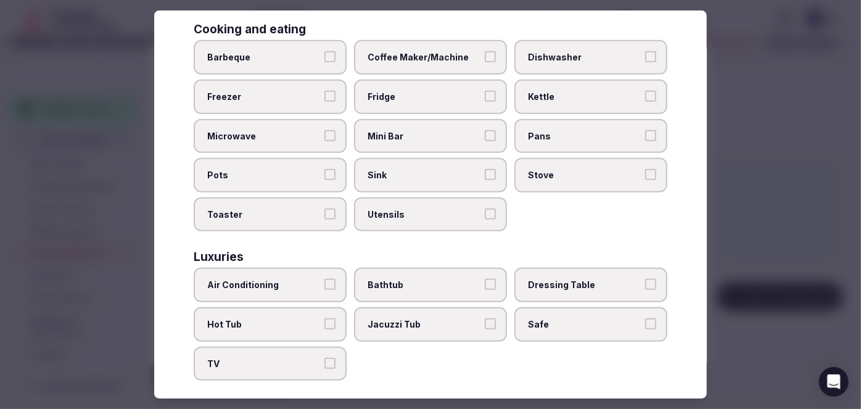
scroll to position [280, 0]
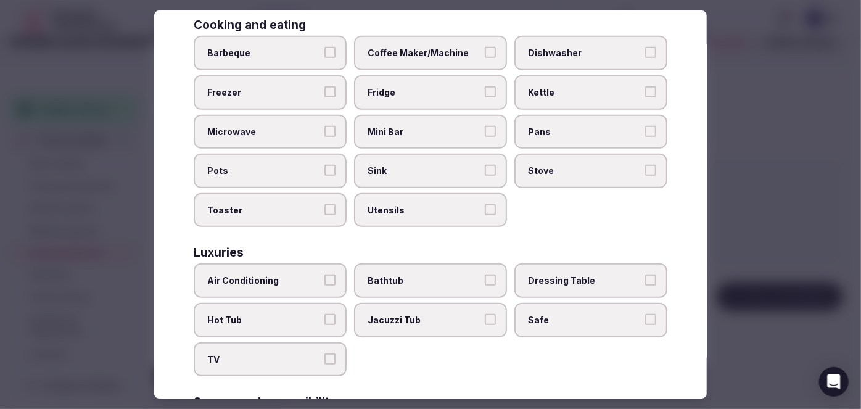
drag, startPoint x: 311, startPoint y: 259, endPoint x: 304, endPoint y: 330, distance: 70.7
click at [310, 264] on label "Air Conditioning" at bounding box center [270, 281] width 153 height 35
click at [325, 275] on button "Air Conditioning" at bounding box center [330, 280] width 11 height 11
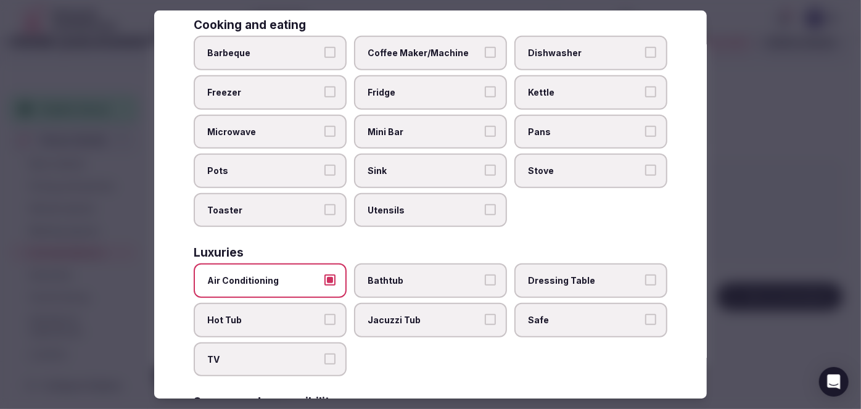
click at [299, 342] on label "TV" at bounding box center [270, 359] width 153 height 35
click at [325, 354] on button "TV" at bounding box center [330, 359] width 11 height 11
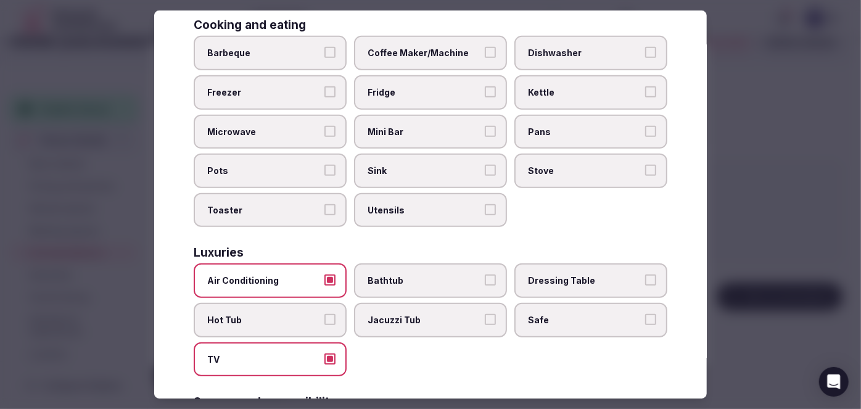
click at [543, 317] on span "Safe" at bounding box center [585, 320] width 114 height 12
click at [645, 317] on button "Safe" at bounding box center [650, 319] width 11 height 11
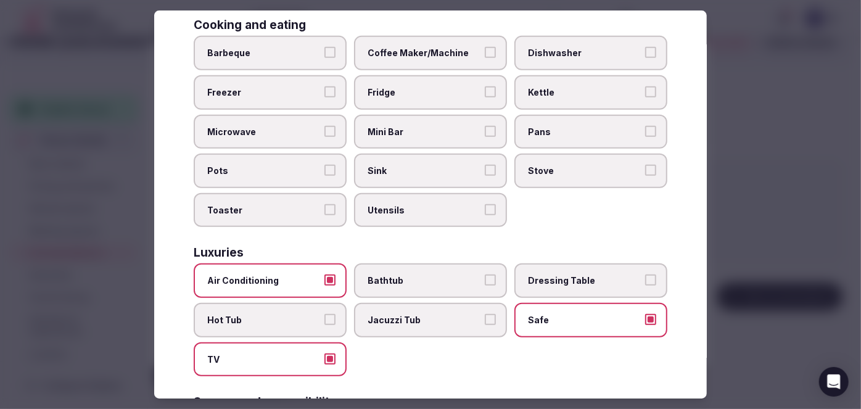
scroll to position [449, 0]
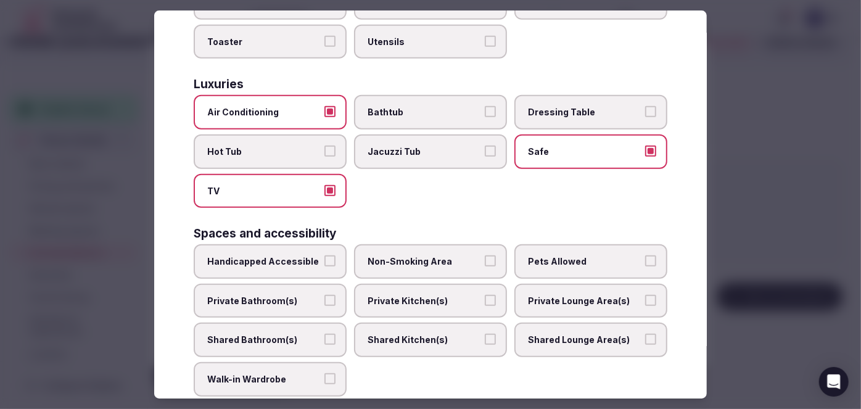
click at [278, 295] on span "Private Bathroom(s)" at bounding box center [264, 301] width 114 height 12
click at [325, 295] on button "Private Bathroom(s)" at bounding box center [330, 300] width 11 height 11
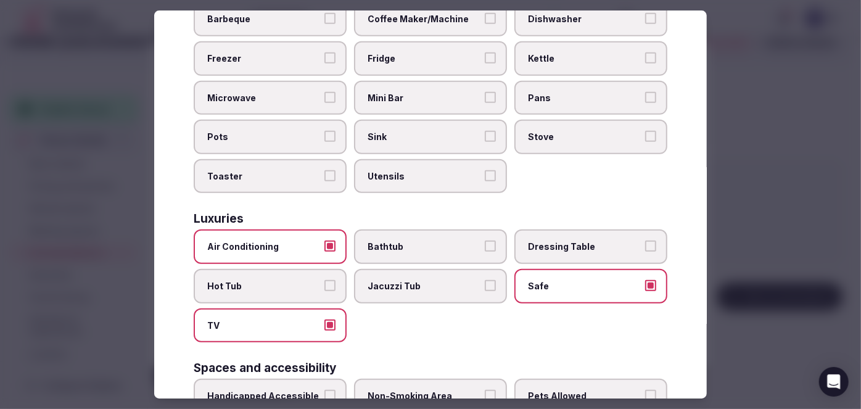
scroll to position [280, 0]
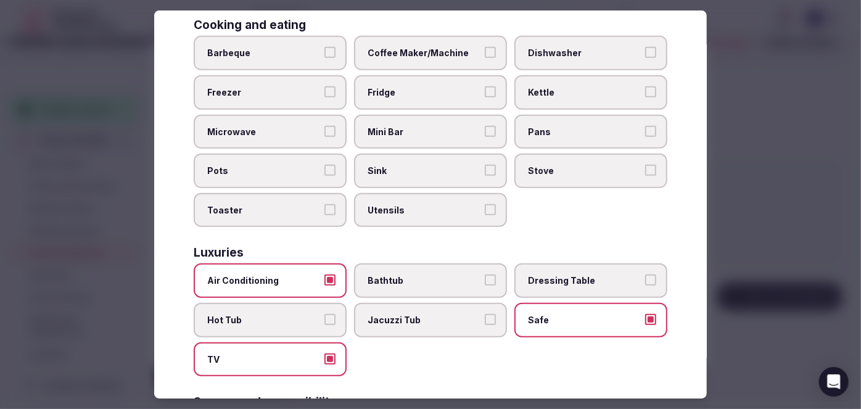
click at [431, 51] on span "Coffee Maker/Machine" at bounding box center [425, 54] width 114 height 12
click at [485, 51] on button "Coffee Maker/Machine" at bounding box center [490, 53] width 11 height 11
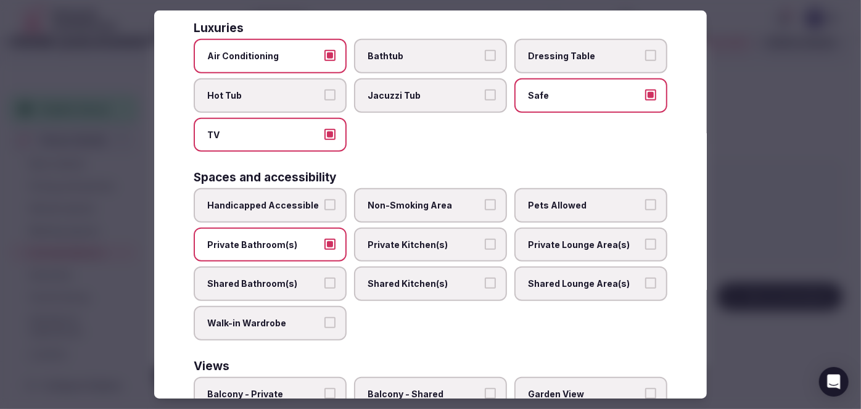
scroll to position [612, 0]
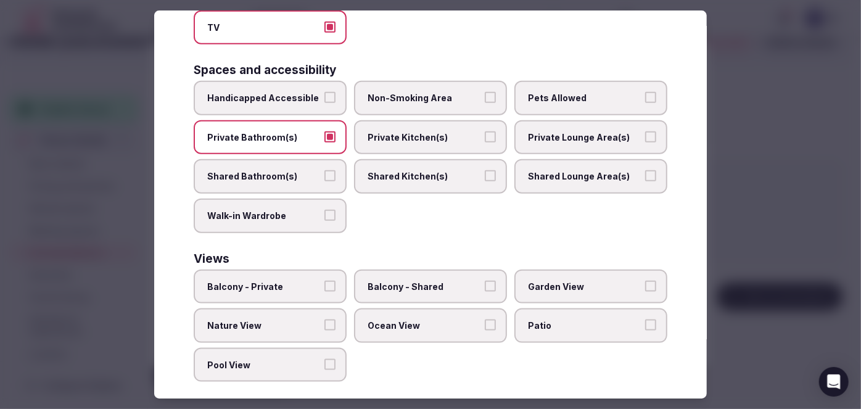
click at [578, 281] on span "Garden View" at bounding box center [585, 287] width 114 height 12
click at [645, 281] on button "Garden View" at bounding box center [650, 286] width 11 height 11
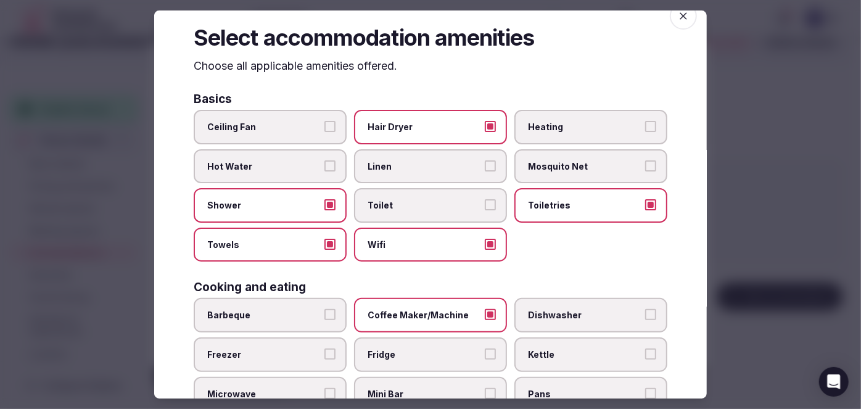
scroll to position [0, 0]
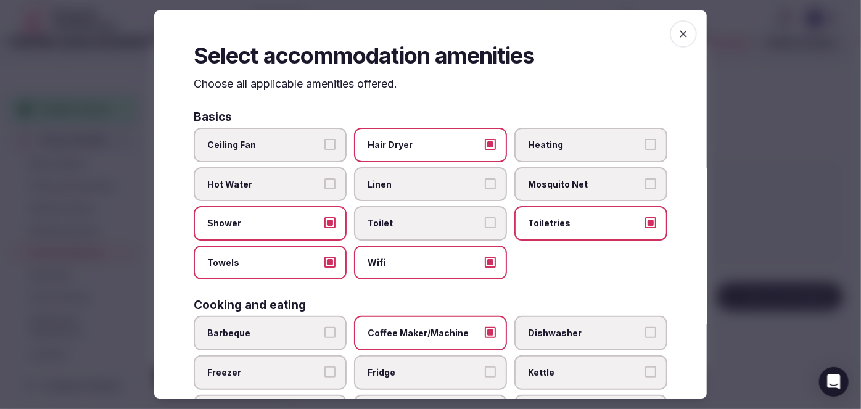
click at [680, 33] on icon "button" at bounding box center [683, 33] width 7 height 7
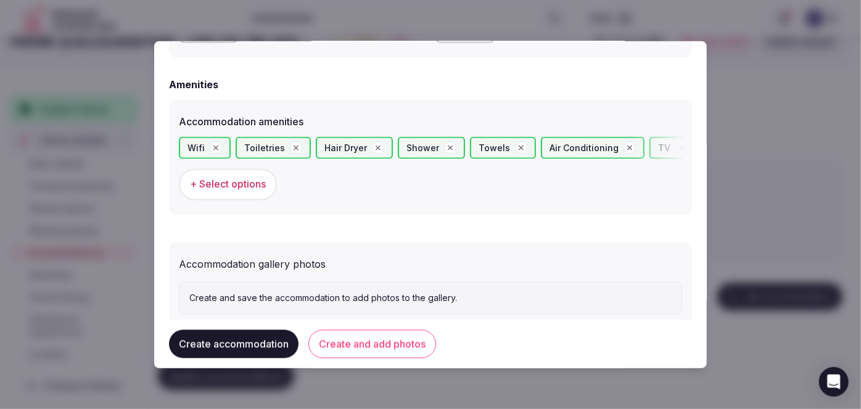
drag, startPoint x: 367, startPoint y: 347, endPoint x: 376, endPoint y: 349, distance: 9.0
click at [368, 347] on button "Create and add photos" at bounding box center [373, 344] width 128 height 28
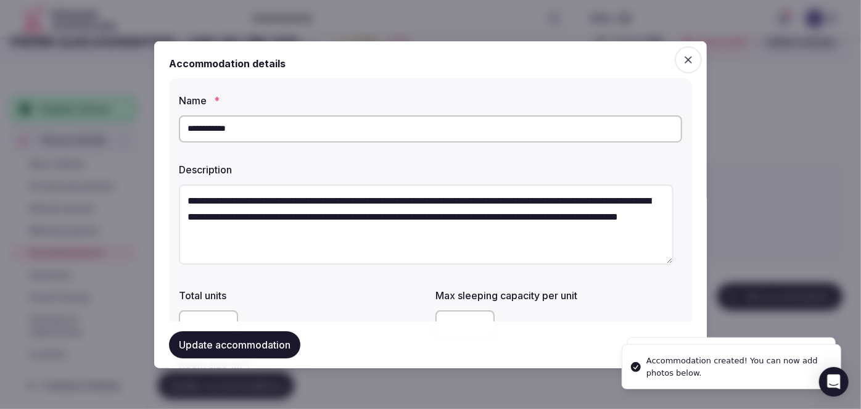
click at [266, 346] on button "Update accommodation" at bounding box center [234, 344] width 131 height 27
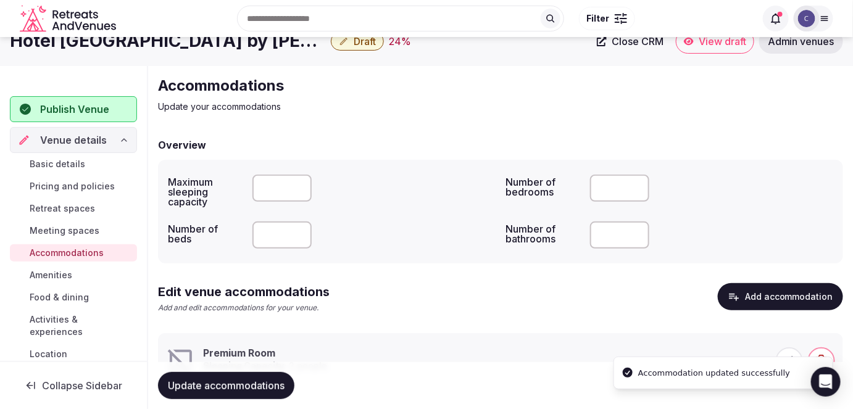
click at [270, 387] on span "Update accommodations" at bounding box center [226, 386] width 117 height 12
click at [196, 44] on div "Search Popular Destinations Toscana, Italy Riviera Maya, Mexico Indonesia, Bali…" at bounding box center [438, 18] width 634 height 53
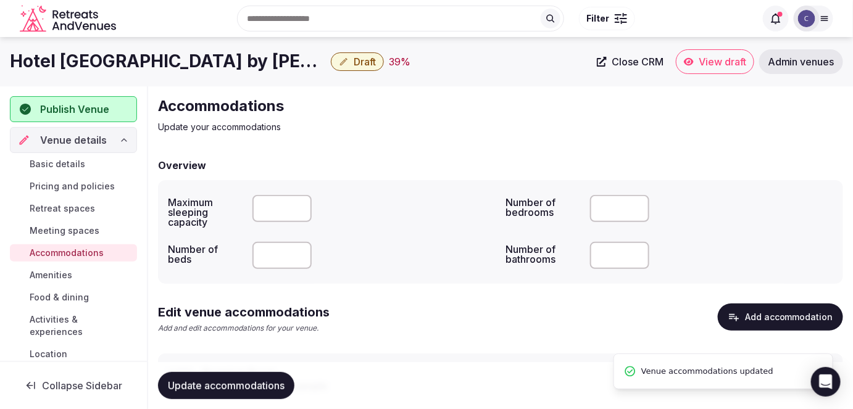
click at [197, 64] on h1 "Hotel [GEOGRAPHIC_DATA] by [PERSON_NAME]" at bounding box center [168, 61] width 316 height 24
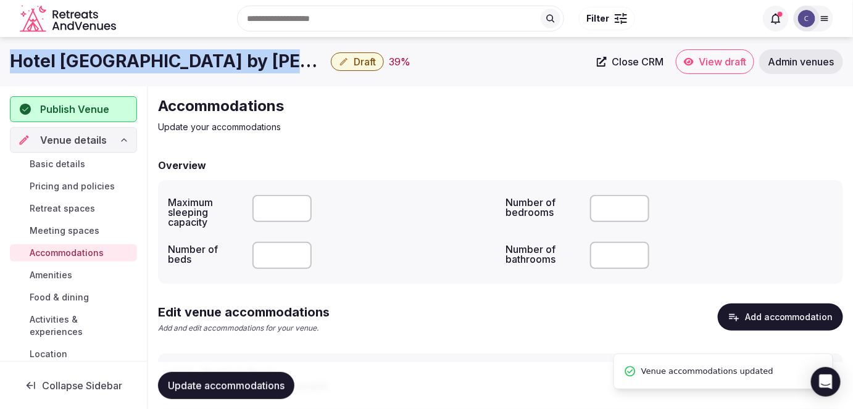
click at [197, 64] on h1 "Hotel [GEOGRAPHIC_DATA] by [PERSON_NAME]" at bounding box center [168, 61] width 316 height 24
copy div "Hotel [GEOGRAPHIC_DATA] by [PERSON_NAME]"
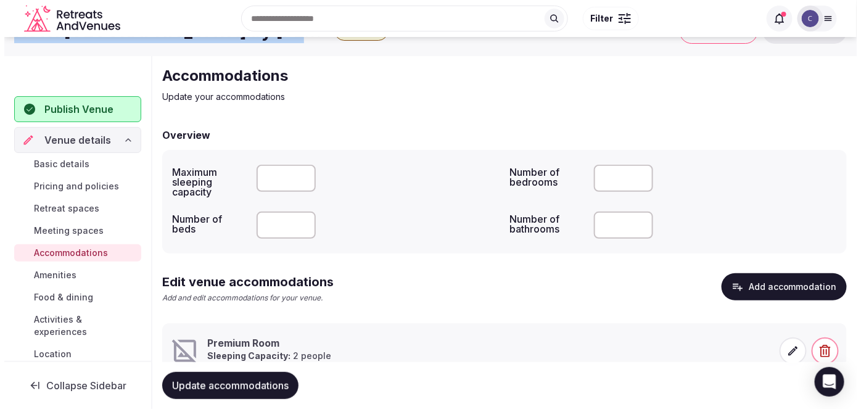
scroll to position [75, 0]
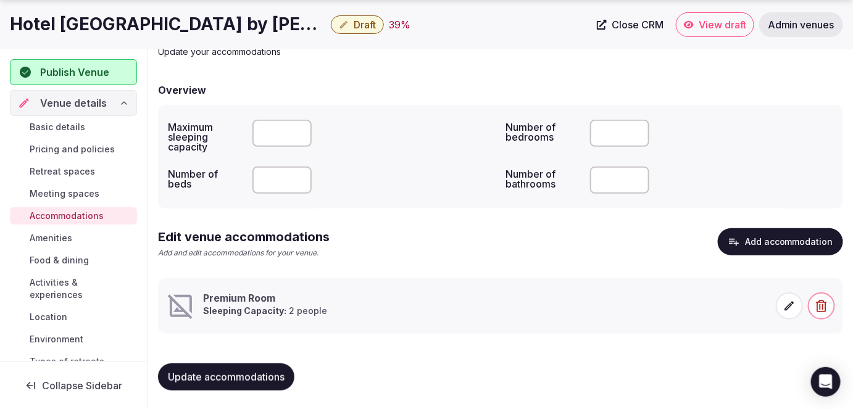
click at [785, 309] on icon at bounding box center [789, 305] width 9 height 9
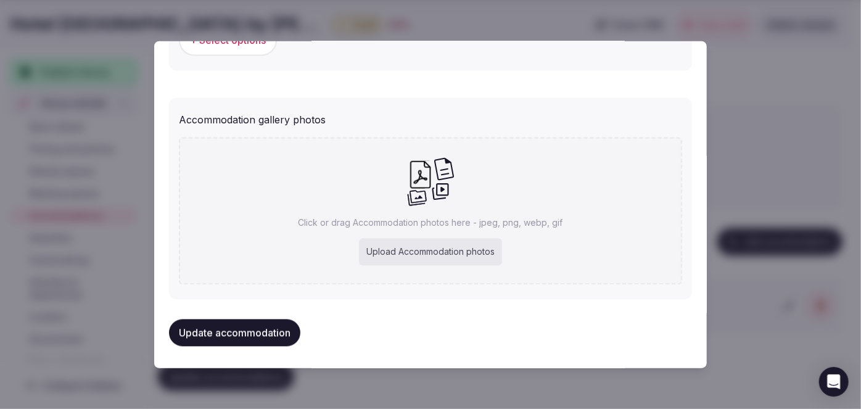
scroll to position [1298, 0]
click at [445, 243] on div "Upload Accommodation photos" at bounding box center [430, 251] width 143 height 27
type input "**********"
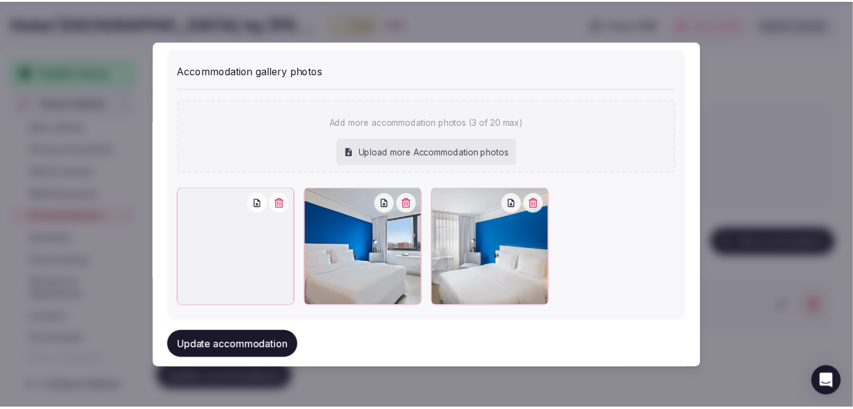
scroll to position [1366, 0]
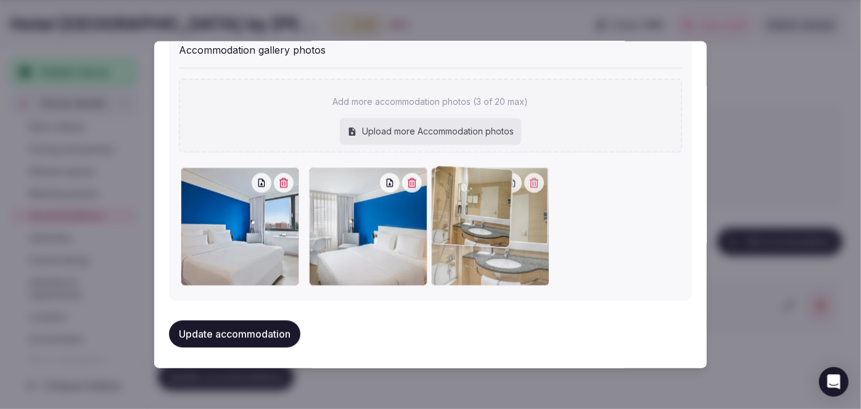
drag, startPoint x: 183, startPoint y: 175, endPoint x: 448, endPoint y: 171, distance: 264.8
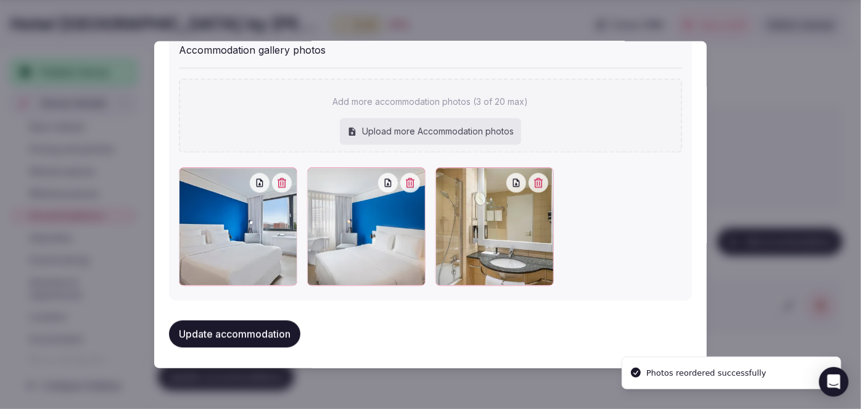
drag, startPoint x: 283, startPoint y: 334, endPoint x: 288, endPoint y: 345, distance: 11.3
click at [283, 334] on button "Update accommodation" at bounding box center [234, 334] width 131 height 27
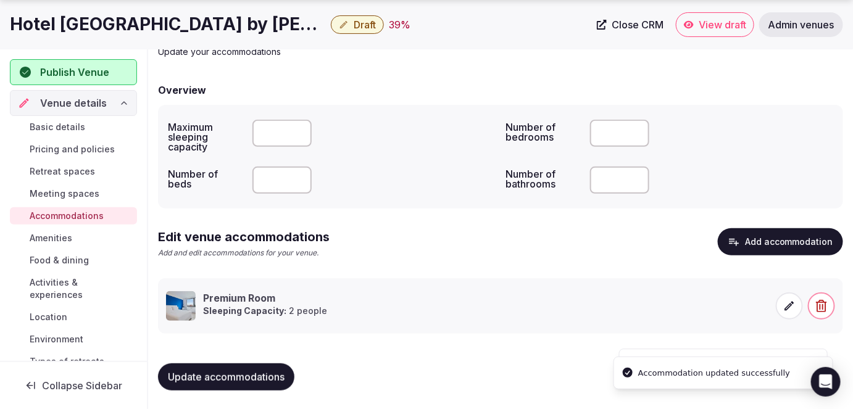
click at [272, 382] on span "Update accommodations" at bounding box center [226, 377] width 117 height 12
click at [67, 260] on span "Food & dining" at bounding box center [59, 260] width 59 height 12
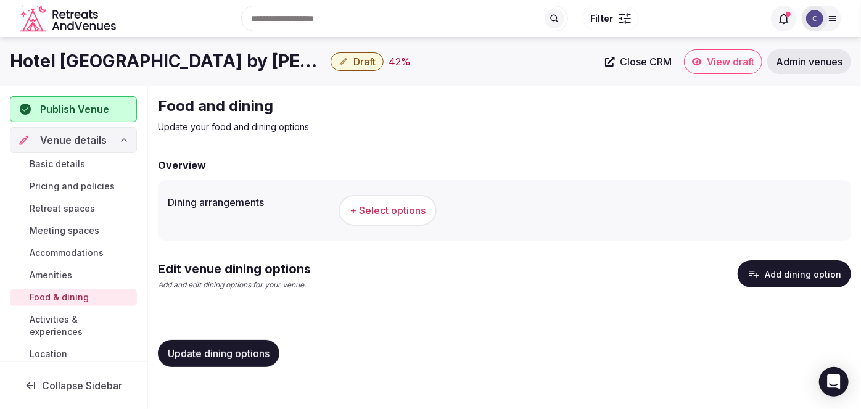
click at [806, 272] on button "Add dining option" at bounding box center [795, 273] width 114 height 27
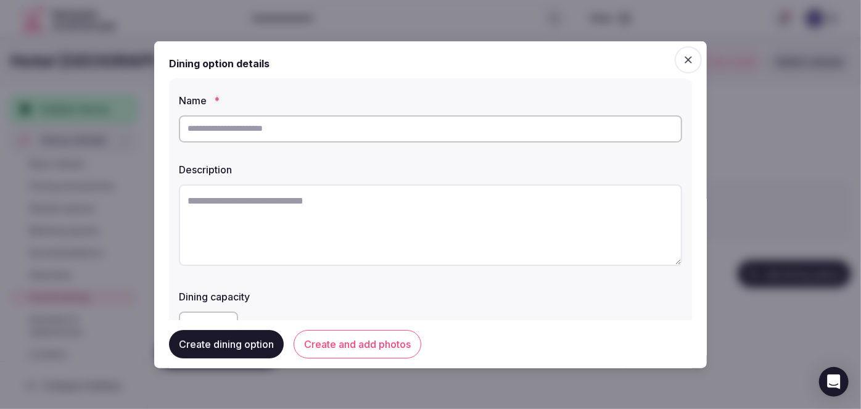
click at [380, 232] on textarea at bounding box center [431, 224] width 504 height 81
paste textarea "**********"
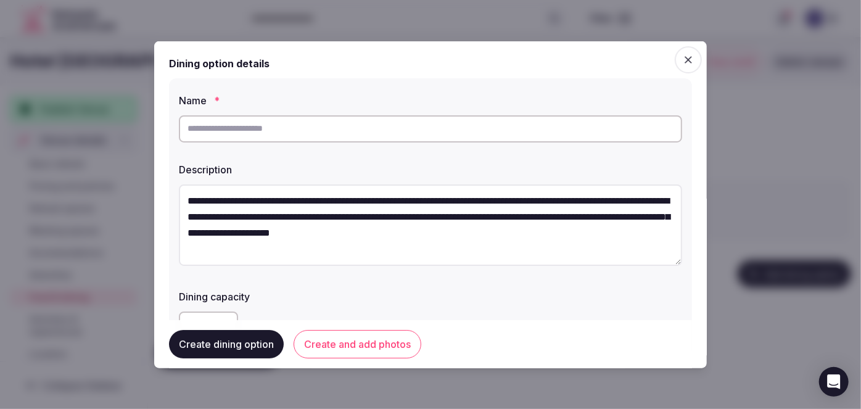
scroll to position [6, 0]
type textarea "**********"
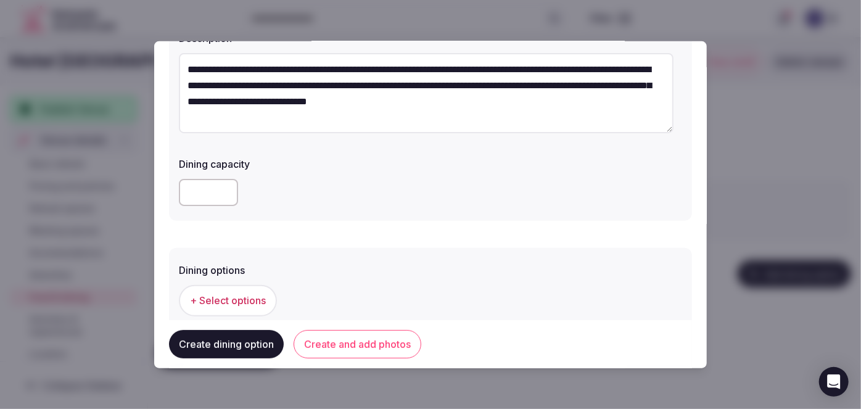
scroll to position [224, 0]
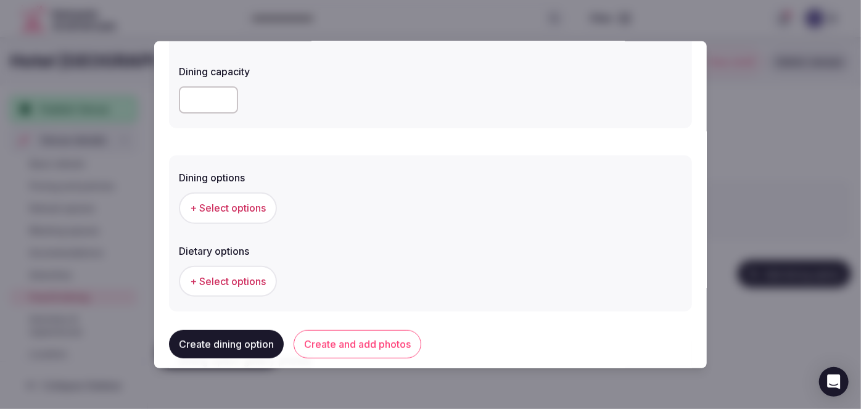
click at [236, 202] on span "+ Select options" at bounding box center [228, 208] width 76 height 14
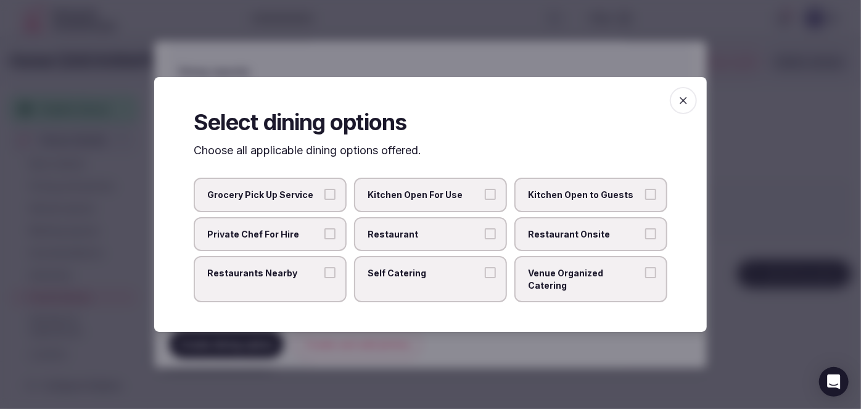
click at [591, 241] on span "Restaurant Onsite" at bounding box center [585, 234] width 114 height 12
click at [645, 239] on button "Restaurant Onsite" at bounding box center [650, 233] width 11 height 11
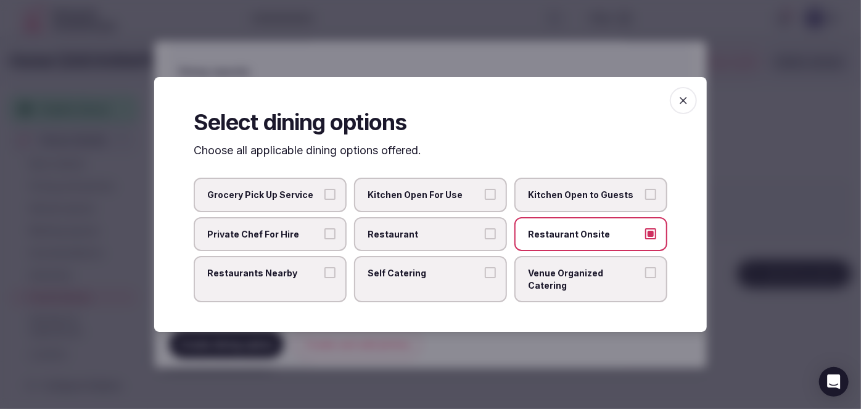
click at [685, 104] on icon "button" at bounding box center [684, 100] width 12 height 12
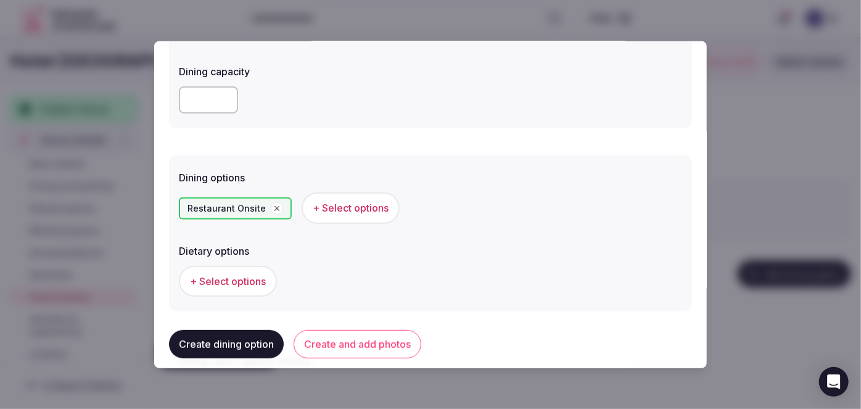
scroll to position [352, 0]
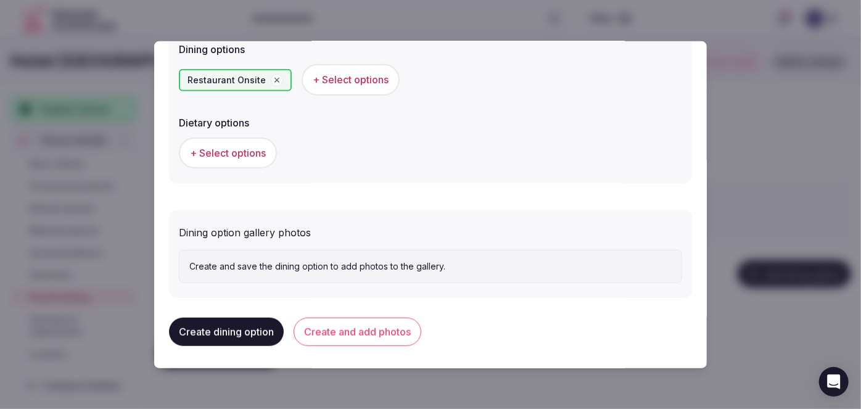
click at [378, 331] on button "Create and add photos" at bounding box center [358, 332] width 128 height 28
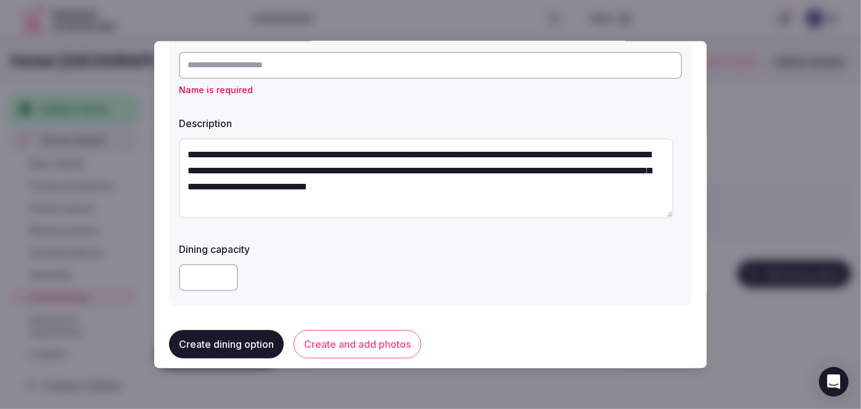
scroll to position [0, 0]
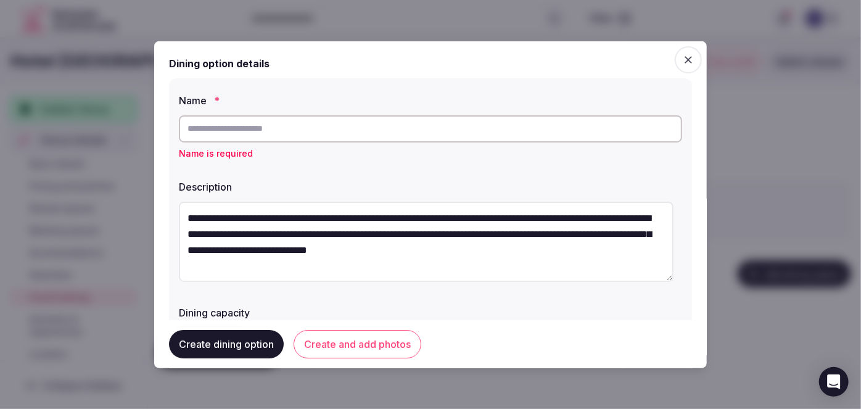
paste input "**********"
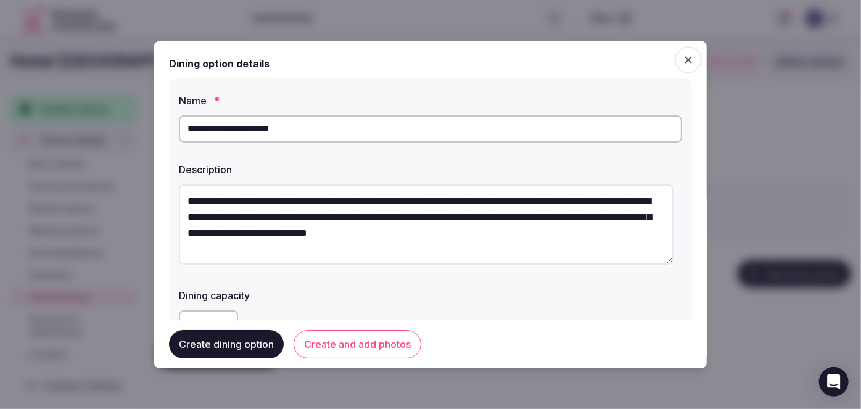
type input "**********"
click at [395, 348] on button "Create and add photos" at bounding box center [358, 344] width 128 height 28
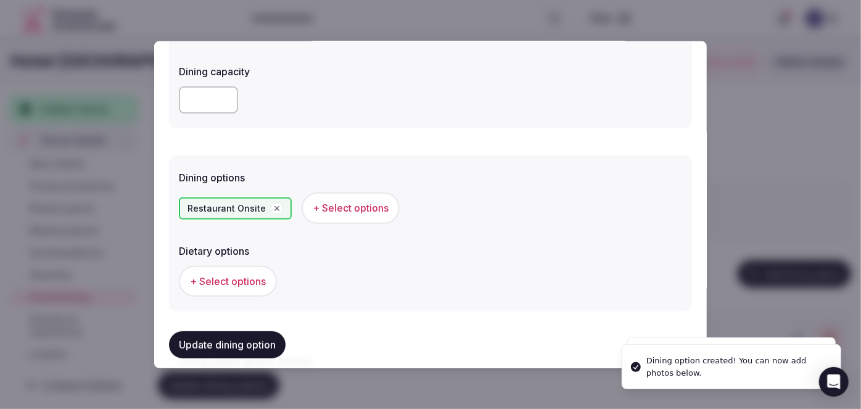
scroll to position [449, 0]
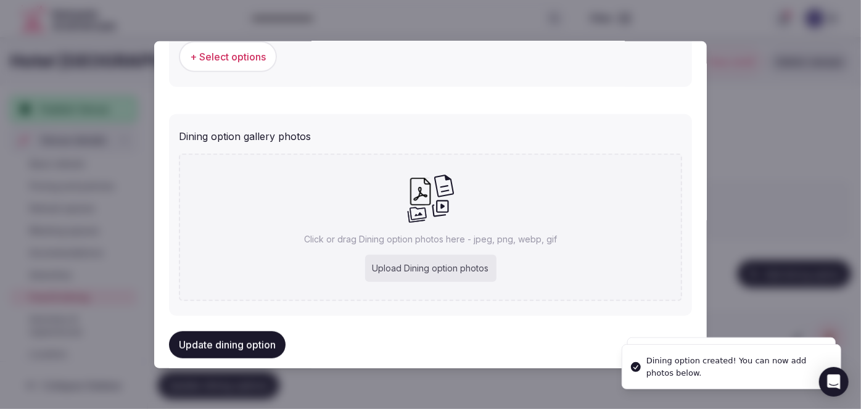
click at [429, 276] on div "Upload Dining option photos" at bounding box center [430, 268] width 131 height 27
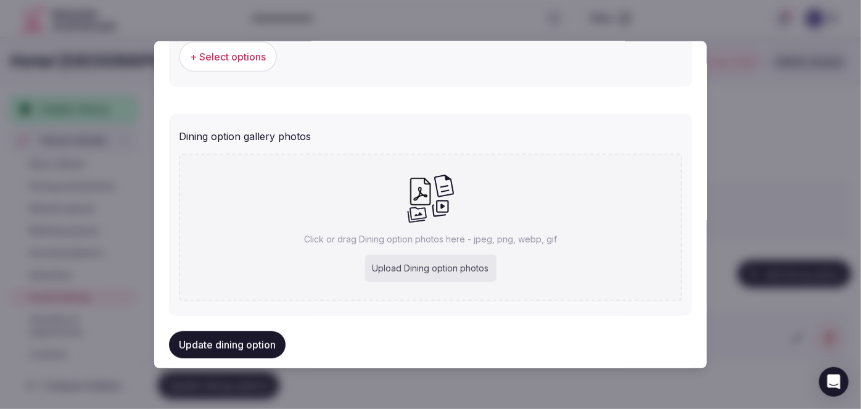
type input "**********"
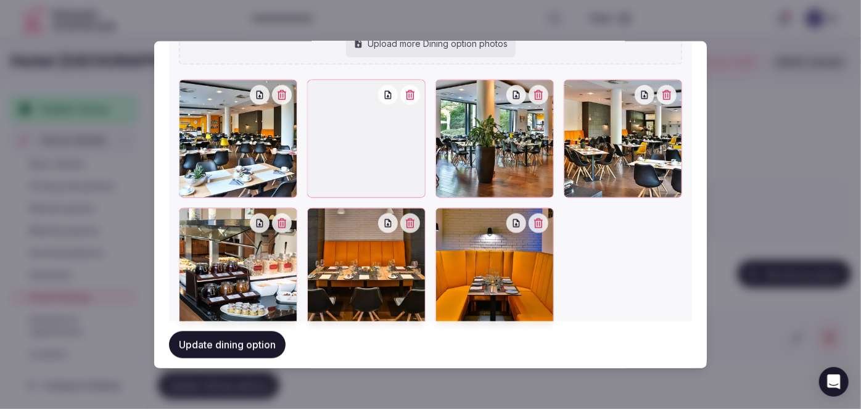
scroll to position [662, 0]
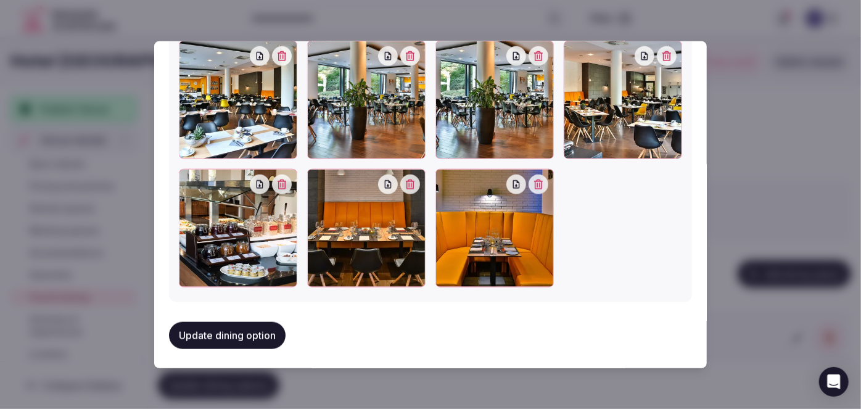
click at [275, 327] on button "Update dining option" at bounding box center [227, 335] width 117 height 27
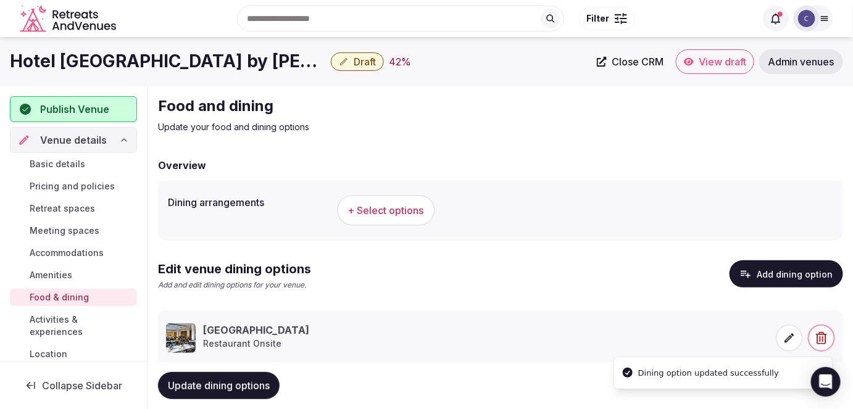
click at [102, 61] on h1 "Hotel [GEOGRAPHIC_DATA] by [PERSON_NAME]" at bounding box center [168, 61] width 316 height 24
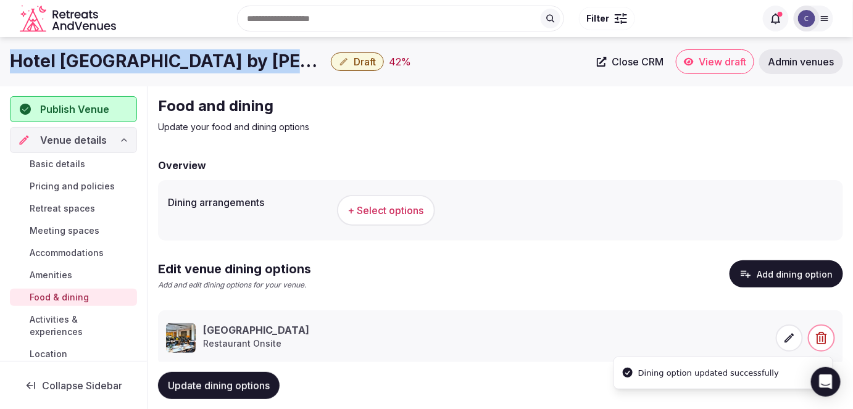
click at [102, 61] on h1 "Hotel [GEOGRAPHIC_DATA] by [PERSON_NAME]" at bounding box center [168, 61] width 316 height 24
copy div "Hotel [GEOGRAPHIC_DATA] by [PERSON_NAME]"
click at [415, 221] on button "+ Select options" at bounding box center [386, 210] width 98 height 31
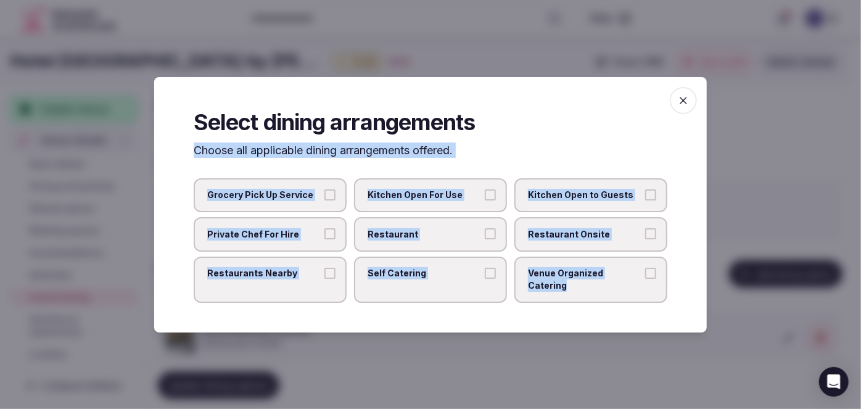
drag, startPoint x: 191, startPoint y: 165, endPoint x: 674, endPoint y: 280, distance: 497.4
click at [674, 280] on div "Select dining arrangements Choose all applicable dining arrangements offered. G…" at bounding box center [430, 204] width 553 height 255
copy div "Choose all applicable dining arrangements offered. Grocery Pick Up Service Kitc…"
click at [445, 231] on label "Restaurant" at bounding box center [430, 234] width 153 height 35
click at [485, 231] on button "Restaurant" at bounding box center [490, 233] width 11 height 11
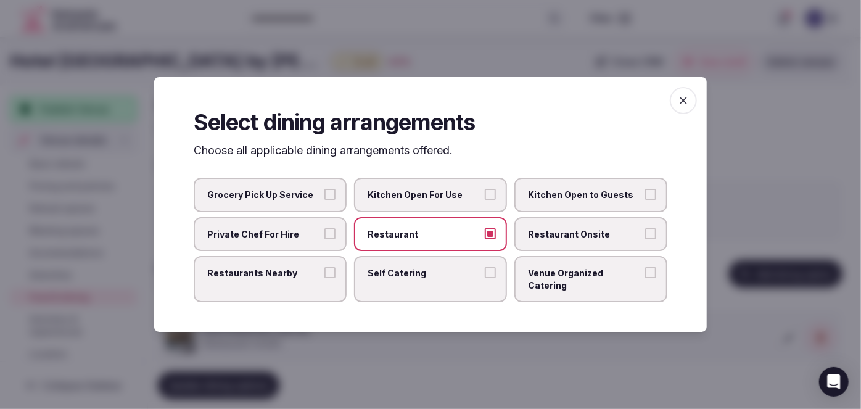
click at [583, 241] on span "Restaurant Onsite" at bounding box center [585, 234] width 114 height 12
click at [645, 239] on button "Restaurant Onsite" at bounding box center [650, 233] width 11 height 11
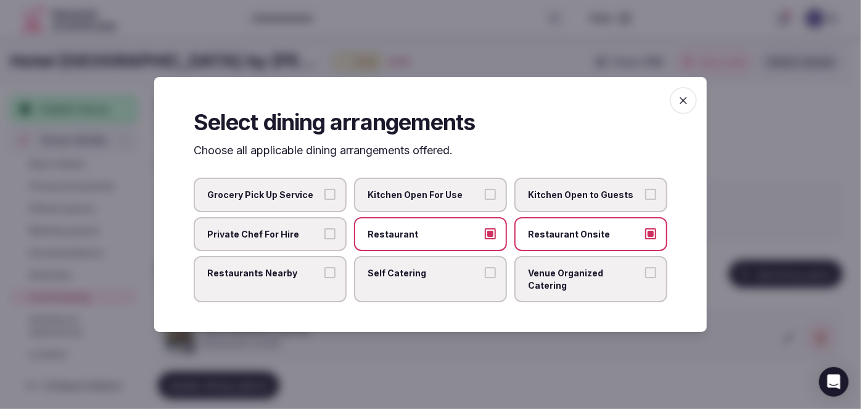
click at [584, 282] on span "Venue Organized Catering" at bounding box center [585, 279] width 114 height 24
click at [645, 278] on button "Venue Organized Catering" at bounding box center [650, 272] width 11 height 11
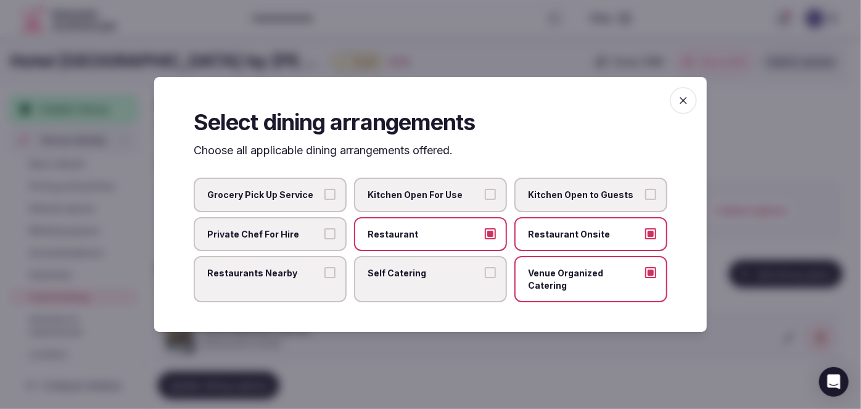
drag, startPoint x: 331, startPoint y: 276, endPoint x: 418, endPoint y: 259, distance: 88.8
click at [330, 276] on button "Restaurants Nearby" at bounding box center [330, 272] width 11 height 11
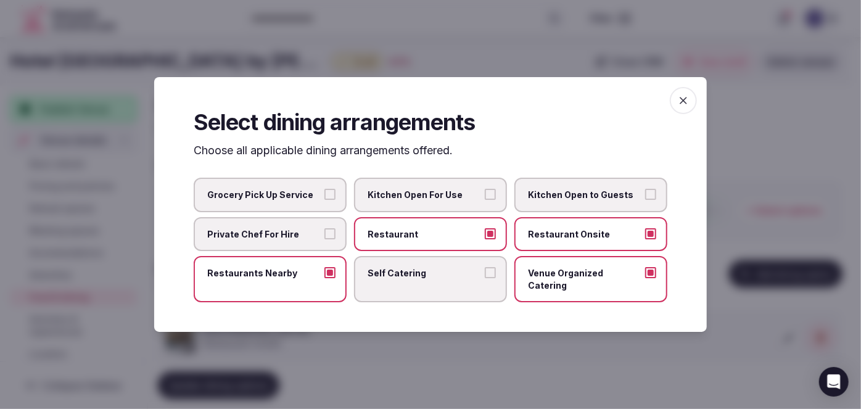
click at [685, 104] on icon "button" at bounding box center [683, 100] width 7 height 7
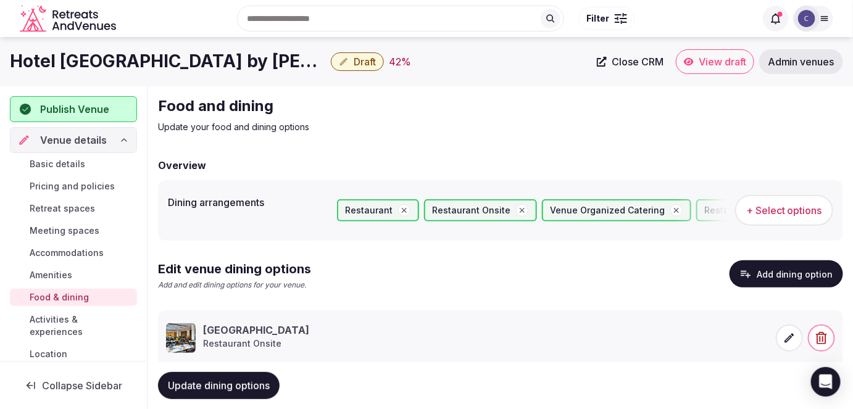
click at [267, 377] on button "Update dining options" at bounding box center [219, 385] width 122 height 27
click at [57, 160] on span "Basic details" at bounding box center [58, 164] width 56 height 12
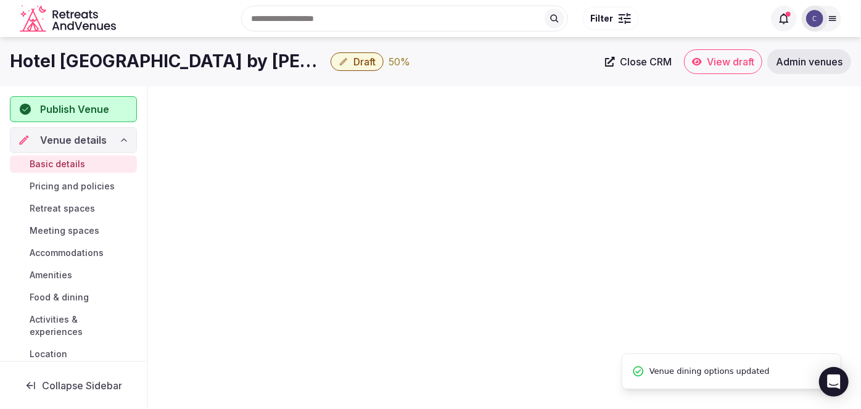
click at [159, 59] on h1 "Hotel [GEOGRAPHIC_DATA] by [PERSON_NAME]" at bounding box center [168, 61] width 316 height 24
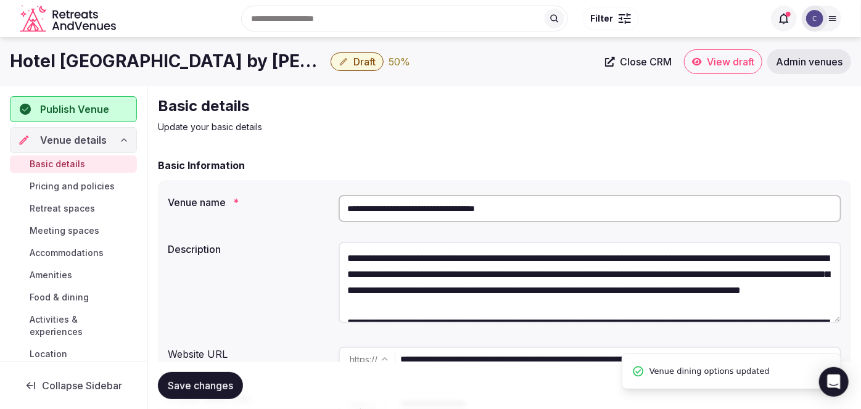
click at [159, 59] on h1 "Hotel [GEOGRAPHIC_DATA] by [PERSON_NAME]" at bounding box center [168, 61] width 316 height 24
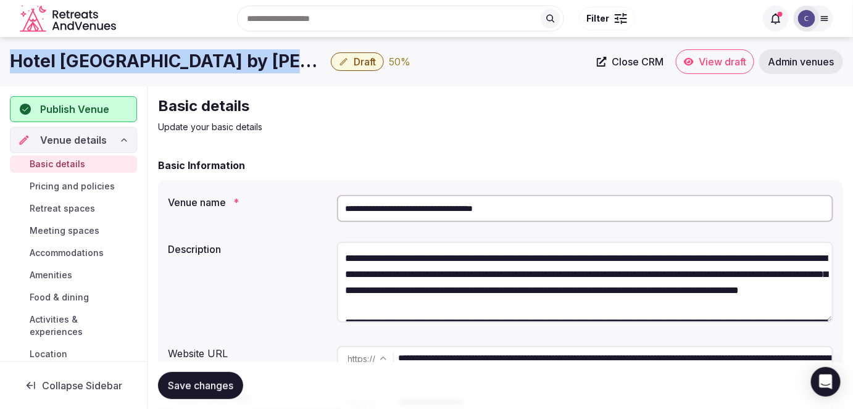
click at [94, 186] on span "Pricing and policies" at bounding box center [72, 186] width 85 height 12
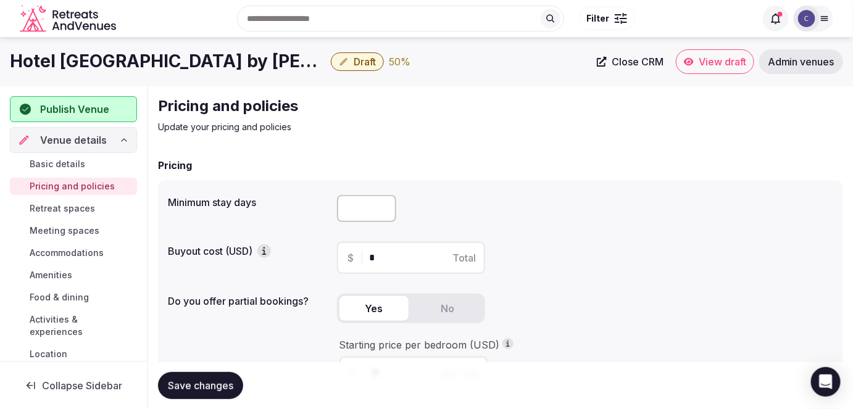
click at [357, 209] on input "number" at bounding box center [366, 208] width 59 height 27
type input "*"
click at [220, 380] on span "Save changes" at bounding box center [200, 386] width 65 height 12
click at [81, 204] on span "Retreat spaces" at bounding box center [62, 208] width 65 height 12
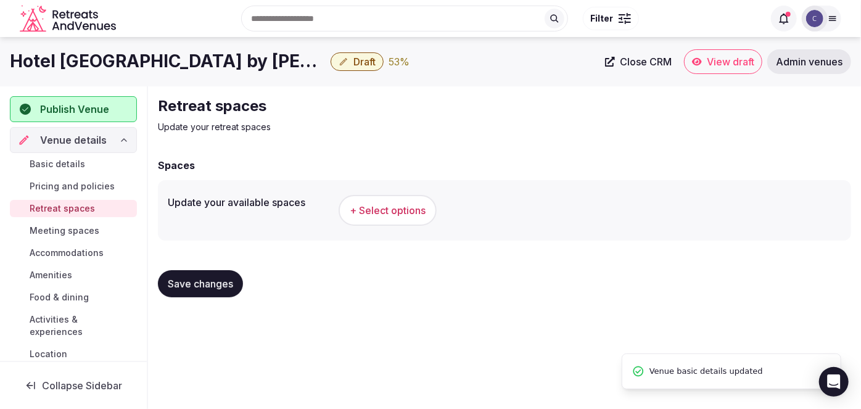
click at [386, 204] on span "+ Select options" at bounding box center [388, 211] width 76 height 14
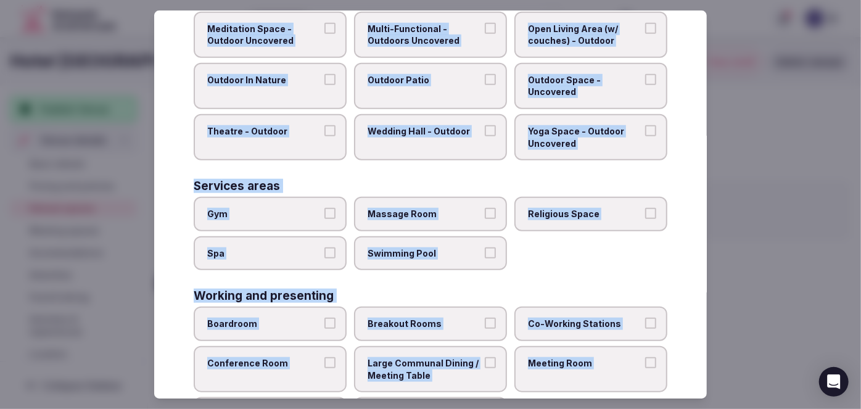
scroll to position [554, 0]
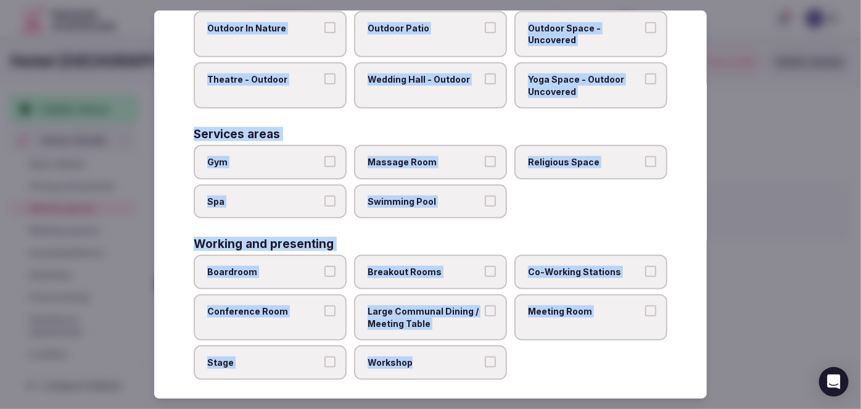
drag, startPoint x: 188, startPoint y: 80, endPoint x: 500, endPoint y: 380, distance: 433.4
click at [499, 382] on div "Select your retreat spaces Choose all applicable retreat spaces offered. Covere…" at bounding box center [430, 204] width 553 height 389
copy div "Choose all applicable retreat spaces offered. Covered outdoor spaces Meditation…"
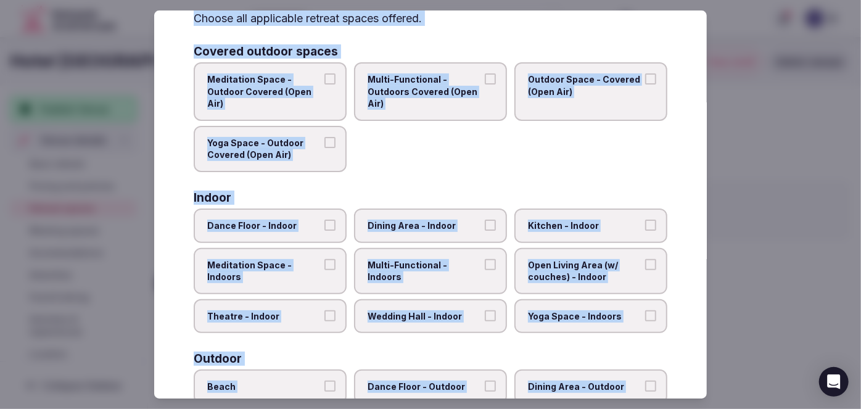
scroll to position [49, 0]
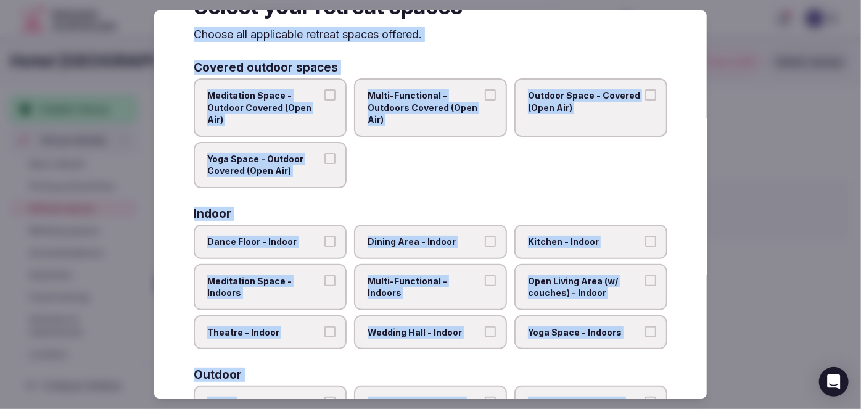
click at [450, 277] on span "Multi-Functional - Indoors" at bounding box center [425, 287] width 114 height 24
click at [485, 277] on button "Multi-Functional - Indoors" at bounding box center [490, 280] width 11 height 11
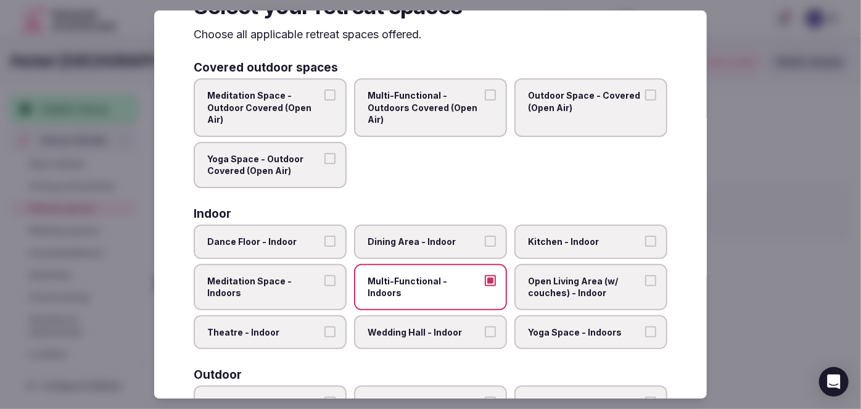
click at [447, 236] on span "Dining Area - Indoor" at bounding box center [425, 242] width 114 height 12
click at [485, 236] on button "Dining Area - Indoor" at bounding box center [490, 241] width 11 height 11
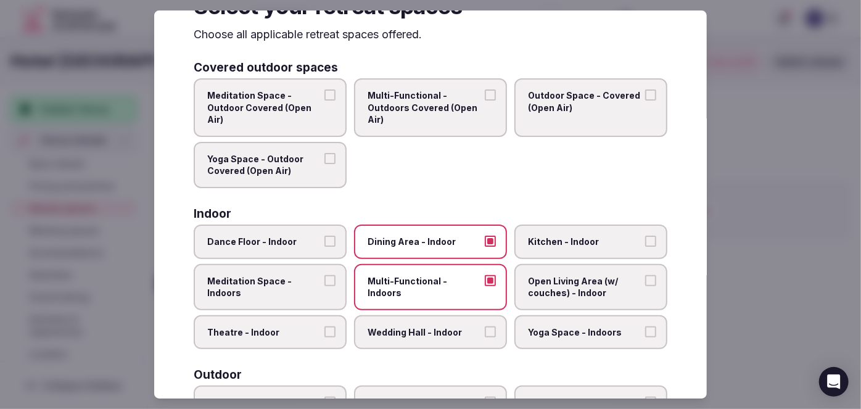
click at [447, 333] on span "Wedding Hall - Indoor" at bounding box center [425, 332] width 114 height 12
click at [485, 333] on button "Wedding Hall - Indoor" at bounding box center [490, 331] width 11 height 11
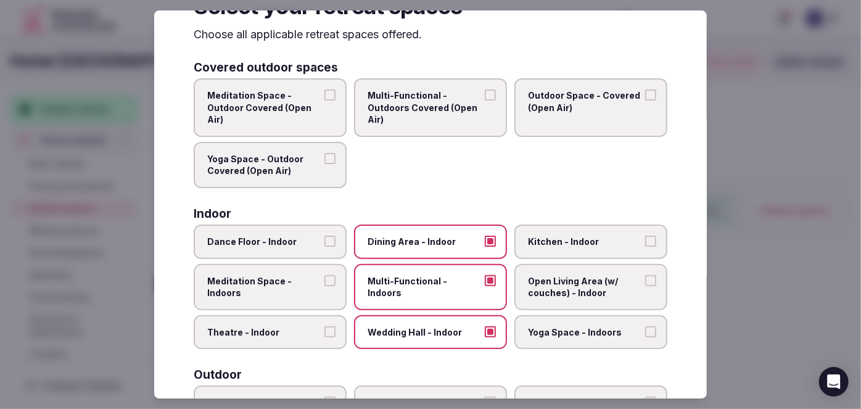
click at [564, 317] on label "Yoga Space - Indoors" at bounding box center [591, 332] width 153 height 35
click at [645, 326] on button "Yoga Space - Indoors" at bounding box center [650, 331] width 11 height 11
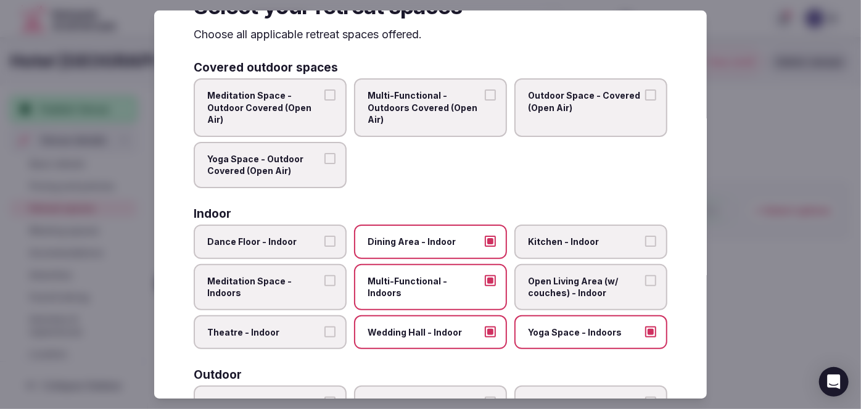
click at [301, 317] on label "Theatre - Indoor" at bounding box center [270, 332] width 153 height 35
click at [325, 326] on button "Theatre - Indoor" at bounding box center [330, 331] width 11 height 11
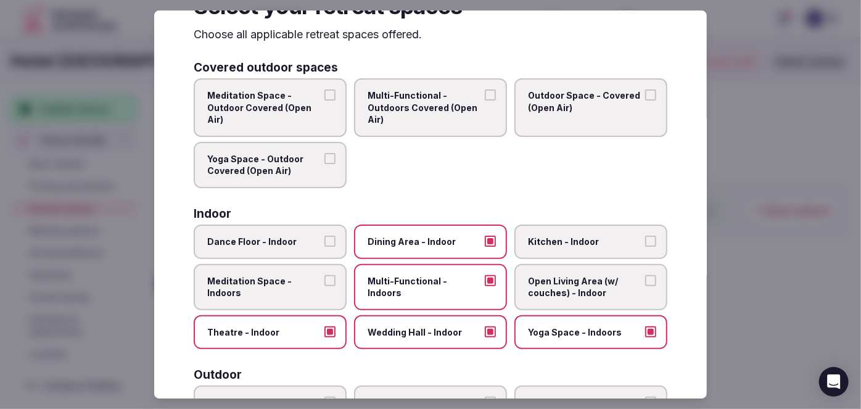
click at [549, 333] on span "Yoga Space - Indoors" at bounding box center [585, 332] width 114 height 12
click at [645, 333] on button "Yoga Space - Indoors" at bounding box center [650, 331] width 11 height 11
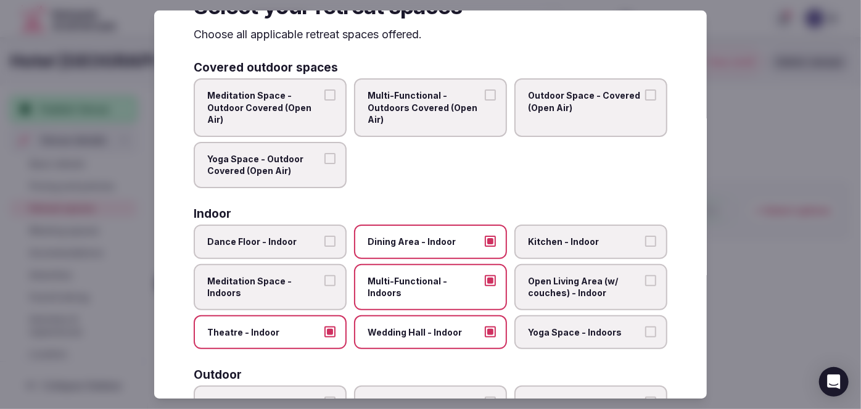
click at [557, 278] on span "Open Living Area (w/ couches) - Indoor" at bounding box center [585, 287] width 114 height 24
click at [645, 278] on button "Open Living Area (w/ couches) - Indoor" at bounding box center [650, 280] width 11 height 11
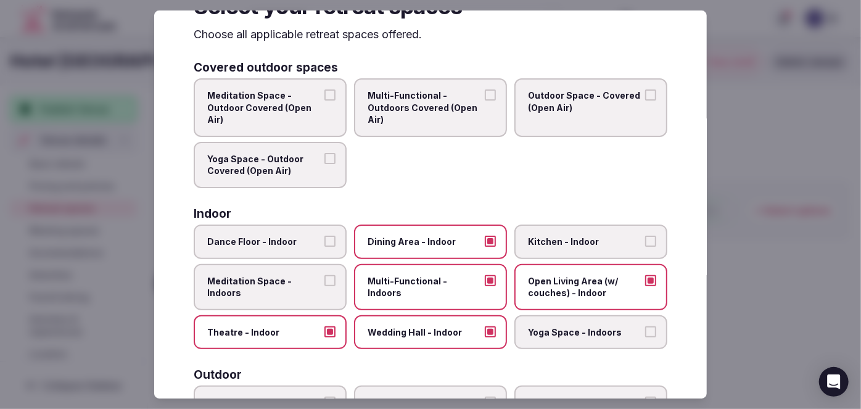
scroll to position [330, 0]
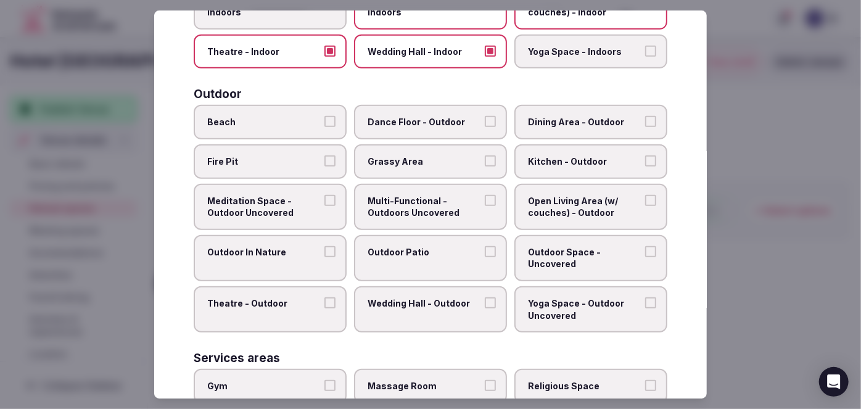
click at [441, 195] on span "Multi-Functional - Outdoors Uncovered" at bounding box center [425, 207] width 114 height 24
click at [485, 195] on button "Multi-Functional - Outdoors Uncovered" at bounding box center [490, 200] width 11 height 11
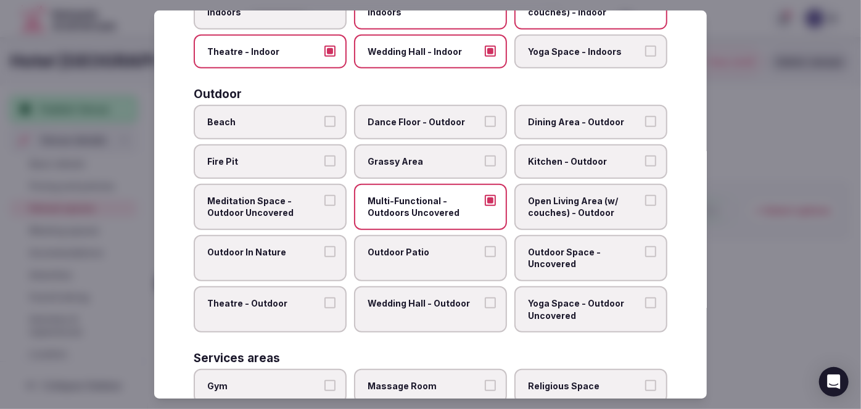
click at [426, 251] on span "Outdoor Patio" at bounding box center [425, 252] width 114 height 12
click at [485, 251] on button "Outdoor Patio" at bounding box center [490, 251] width 11 height 11
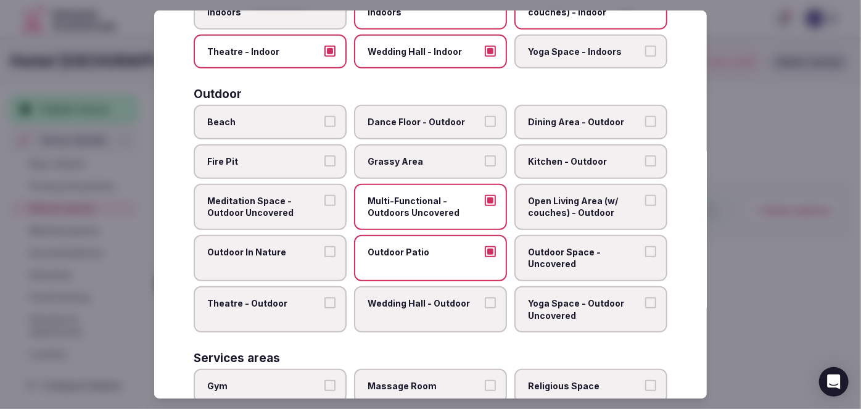
click at [607, 251] on span "Outdoor Space - Uncovered" at bounding box center [585, 258] width 114 height 24
click at [645, 251] on button "Outdoor Space - Uncovered" at bounding box center [650, 251] width 11 height 11
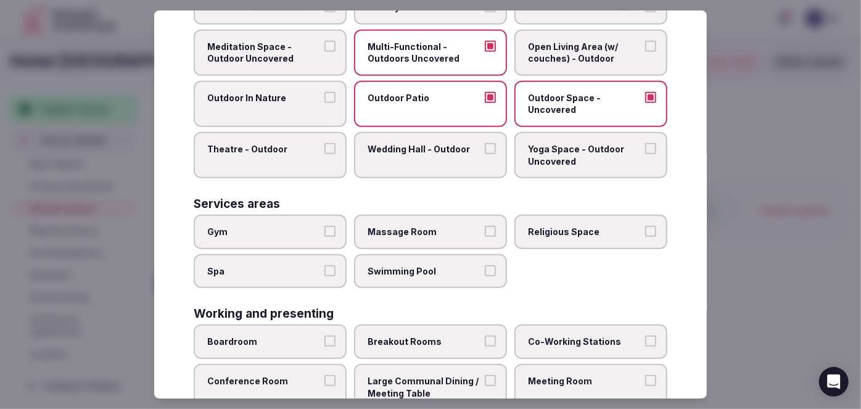
scroll to position [554, 0]
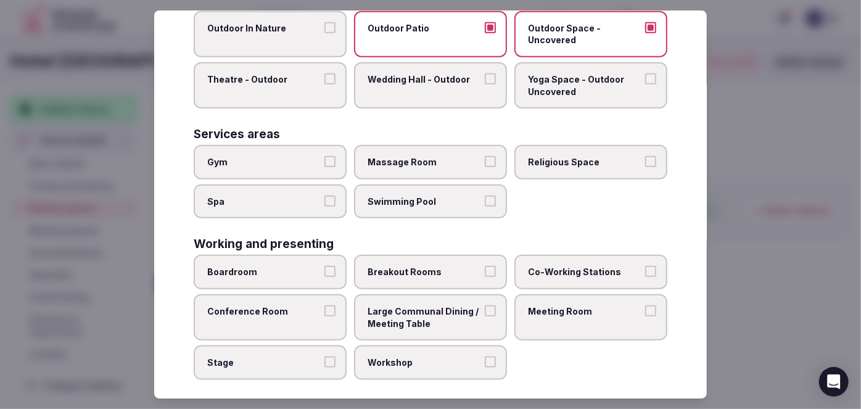
click at [282, 156] on span "Gym" at bounding box center [264, 162] width 114 height 12
click at [325, 156] on button "Gym" at bounding box center [330, 161] width 11 height 11
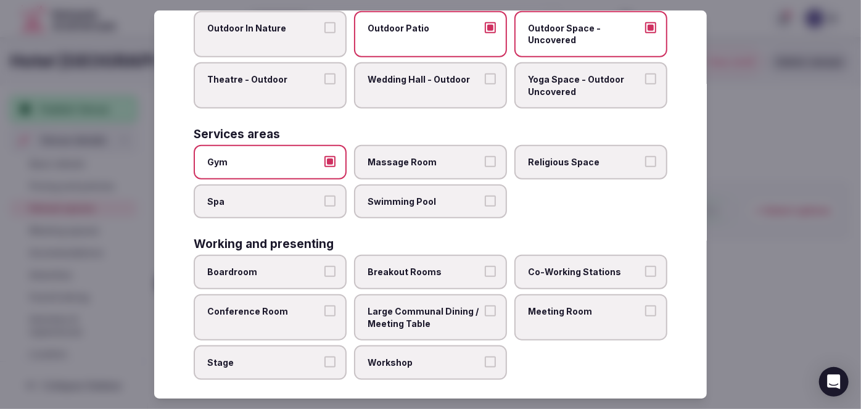
click at [280, 196] on span "Spa" at bounding box center [264, 202] width 114 height 12
click at [325, 196] on button "Spa" at bounding box center [330, 201] width 11 height 11
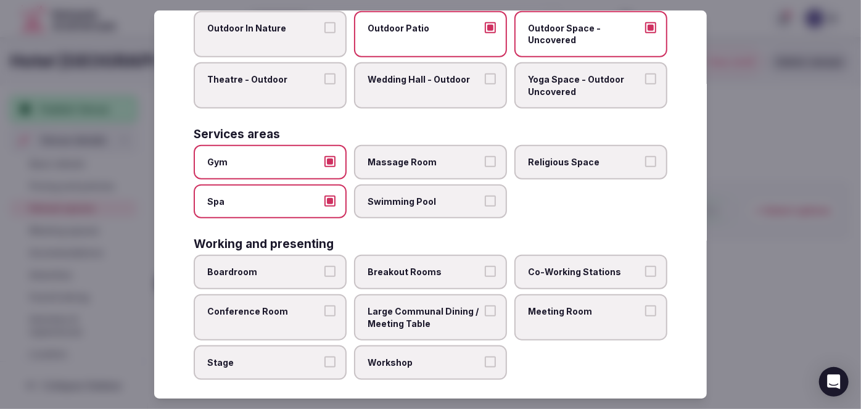
click at [423, 196] on span "Swimming Pool" at bounding box center [425, 202] width 114 height 12
click at [485, 196] on button "Swimming Pool" at bounding box center [490, 201] width 11 height 11
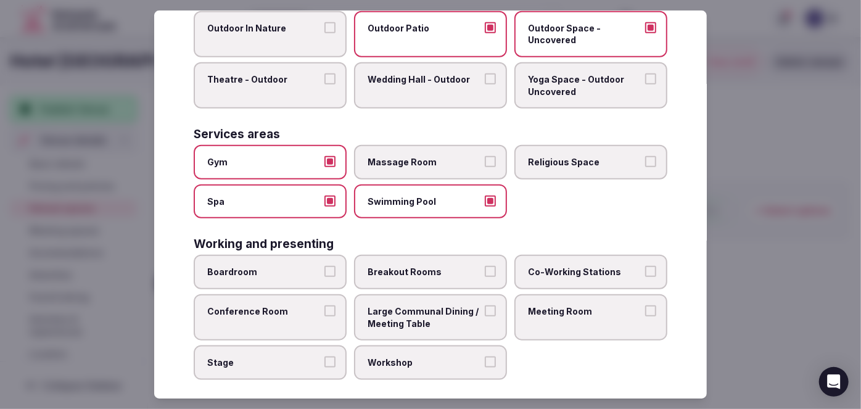
click at [279, 268] on span "Boardroom" at bounding box center [264, 272] width 114 height 12
click at [325, 268] on button "Boardroom" at bounding box center [330, 271] width 11 height 11
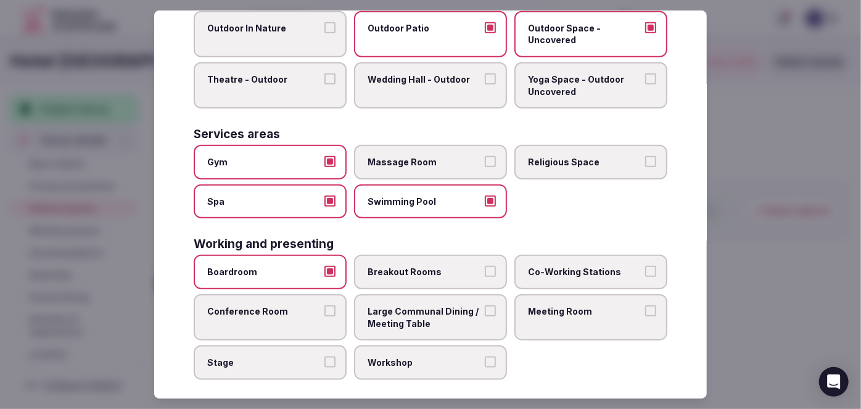
click at [278, 313] on label "Conference Room" at bounding box center [270, 317] width 153 height 46
click at [325, 313] on button "Conference Room" at bounding box center [330, 310] width 11 height 11
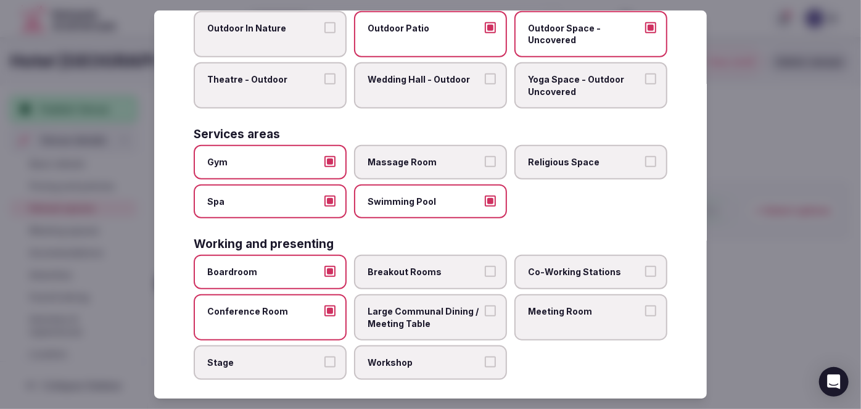
click at [403, 329] on label "Large Communal Dining / Meeting Table" at bounding box center [430, 317] width 153 height 46
click at [485, 317] on button "Large Communal Dining / Meeting Table" at bounding box center [490, 310] width 11 height 11
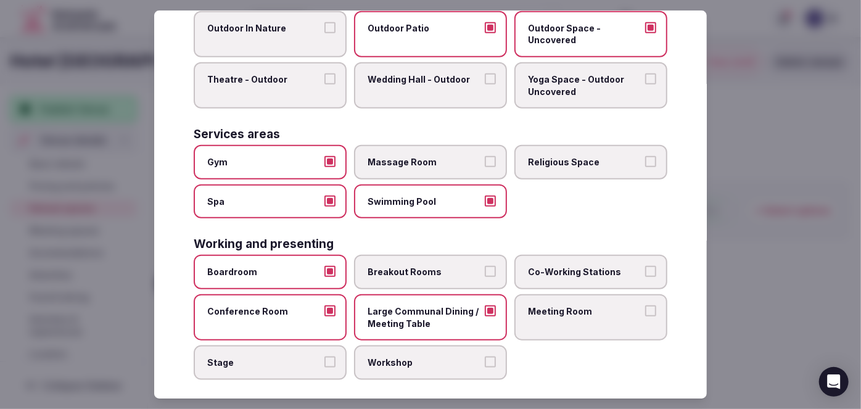
click at [433, 267] on span "Breakout Rooms" at bounding box center [425, 272] width 114 height 12
click at [485, 267] on button "Breakout Rooms" at bounding box center [490, 271] width 11 height 11
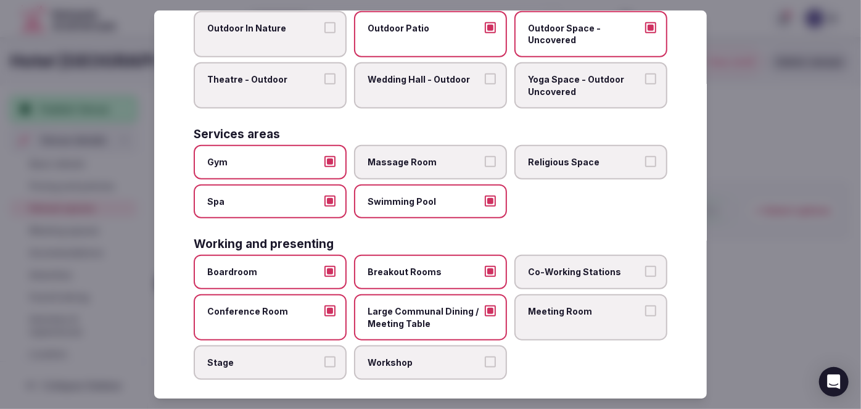
click at [542, 305] on span "Meeting Room" at bounding box center [585, 311] width 114 height 12
click at [645, 305] on button "Meeting Room" at bounding box center [650, 310] width 11 height 11
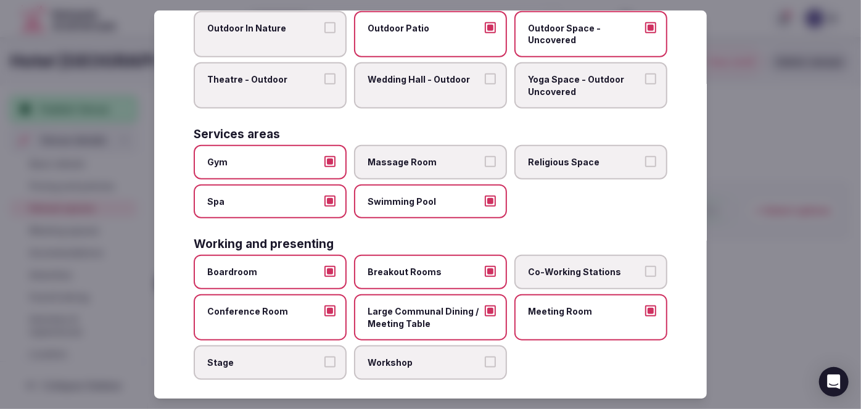
click at [452, 346] on label "Workshop" at bounding box center [430, 363] width 153 height 35
click at [485, 357] on button "Workshop" at bounding box center [490, 362] width 11 height 11
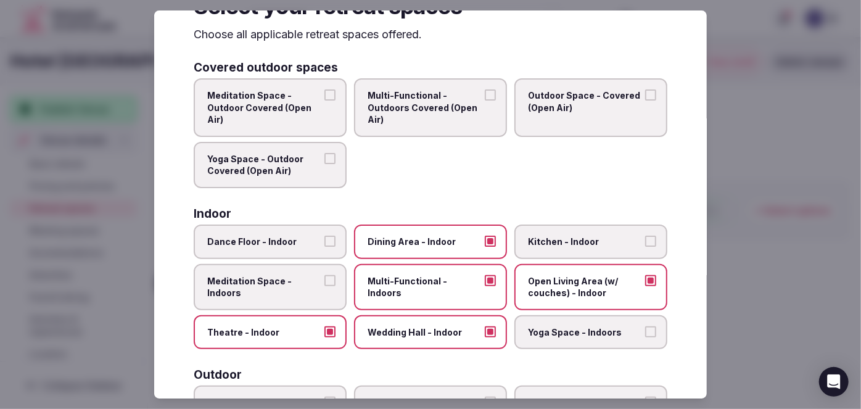
scroll to position [0, 0]
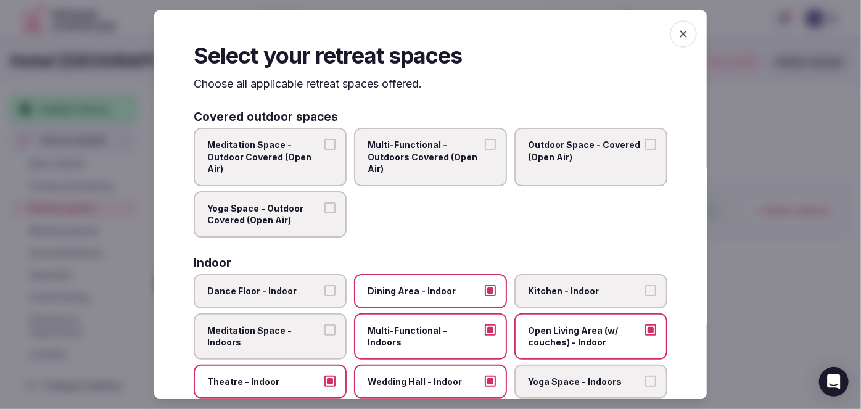
click at [679, 33] on icon "button" at bounding box center [684, 34] width 12 height 12
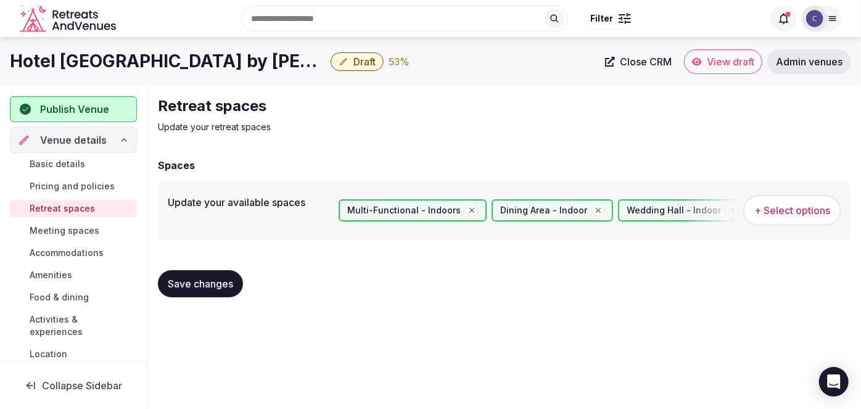
click at [226, 280] on span "Save changes" at bounding box center [200, 284] width 65 height 12
click at [87, 229] on span "Meeting spaces" at bounding box center [65, 231] width 70 height 12
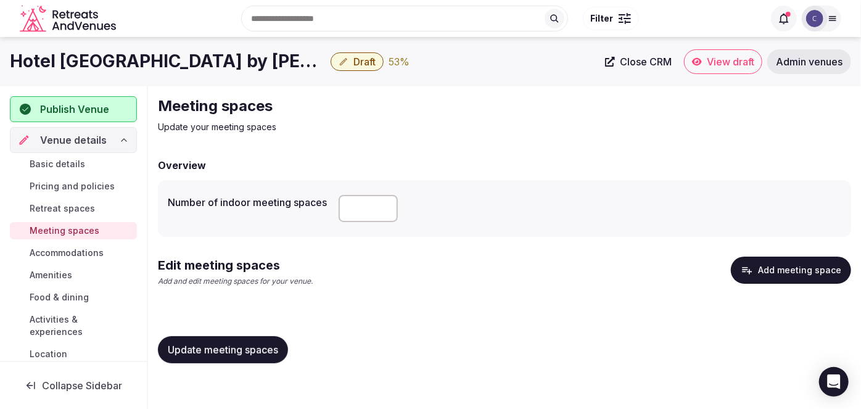
drag, startPoint x: 352, startPoint y: 208, endPoint x: 337, endPoint y: 201, distance: 16.6
click at [337, 201] on div "Number of indoor meeting spaces *" at bounding box center [505, 208] width 674 height 37
type input "*"
click at [258, 354] on span "Update meeting spaces" at bounding box center [223, 350] width 110 height 12
click at [799, 266] on button "Add meeting space" at bounding box center [791, 270] width 120 height 27
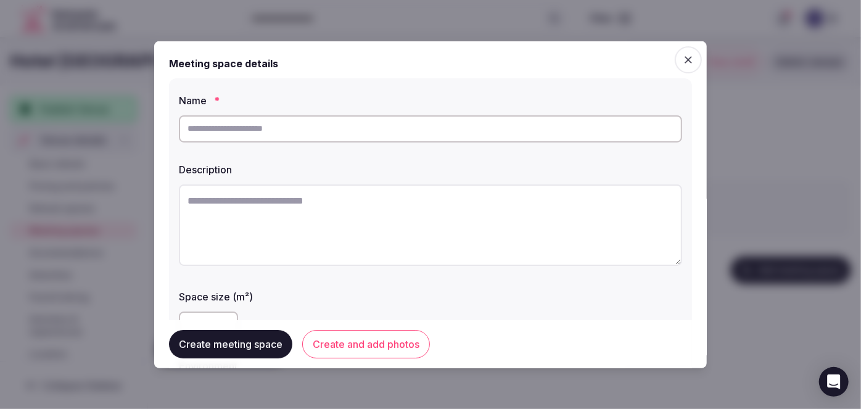
click at [331, 133] on input "text" at bounding box center [431, 128] width 504 height 27
paste input "******"
type input "******"
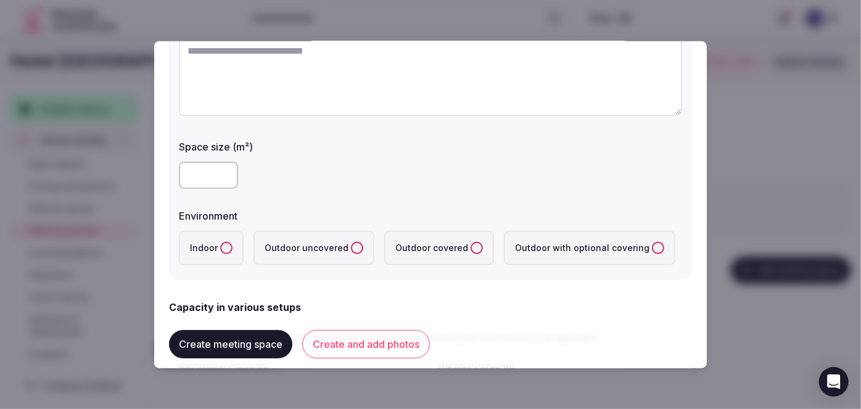
scroll to position [168, 0]
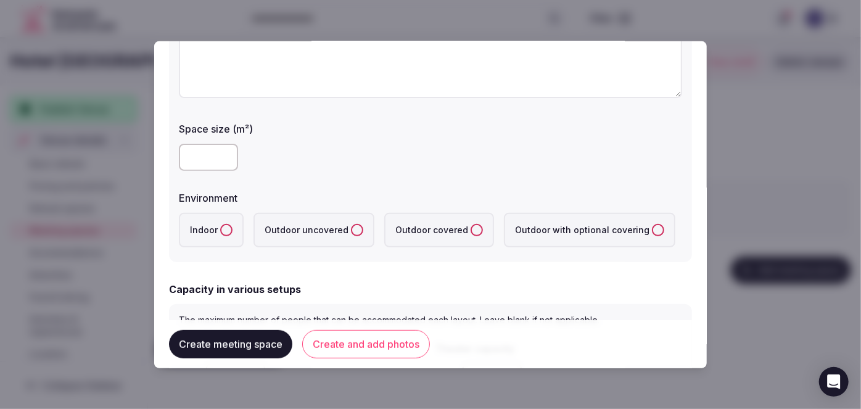
click at [225, 225] on button "Indoor" at bounding box center [226, 229] width 12 height 12
click at [204, 157] on input "number" at bounding box center [208, 156] width 59 height 27
click at [318, 160] on div "***" at bounding box center [431, 156] width 504 height 27
drag, startPoint x: 207, startPoint y: 159, endPoint x: 166, endPoint y: 145, distance: 43.5
click at [169, 147] on div "Name * ****** Description Space size (m²) *** Environment Indoor Outdoor uncove…" at bounding box center [430, 86] width 523 height 352
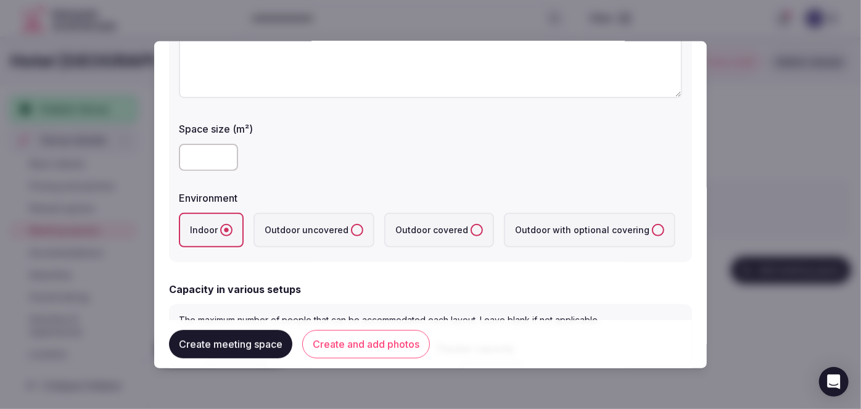
type input "***"
drag, startPoint x: 365, startPoint y: 166, endPoint x: 371, endPoint y: 175, distance: 11.1
click at [368, 166] on div "***" at bounding box center [431, 156] width 504 height 27
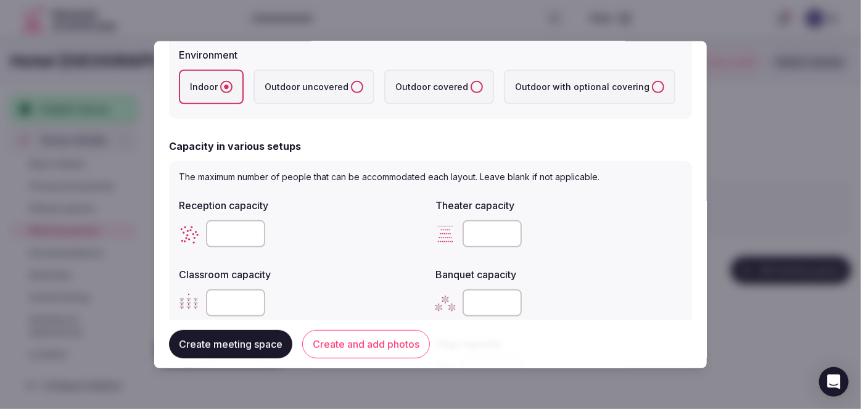
scroll to position [336, 0]
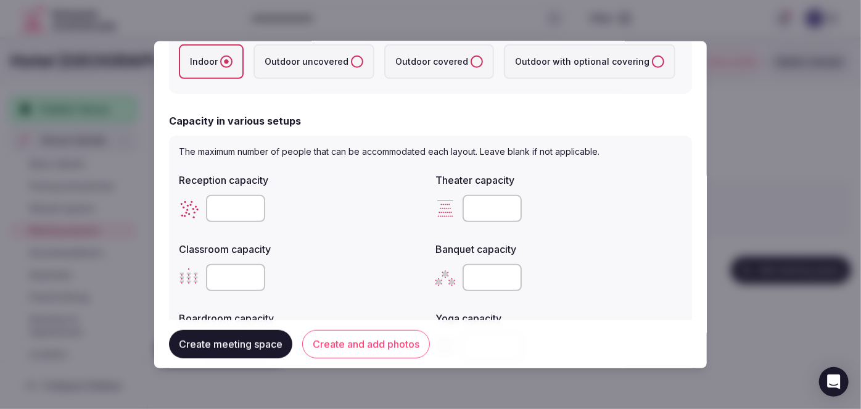
click at [371, 244] on label "Classroom capacity" at bounding box center [302, 249] width 247 height 10
click at [475, 207] on input "number" at bounding box center [492, 207] width 59 height 27
type input "***"
click at [479, 289] on div at bounding box center [559, 277] width 247 height 37
click at [473, 268] on input "number" at bounding box center [492, 276] width 59 height 27
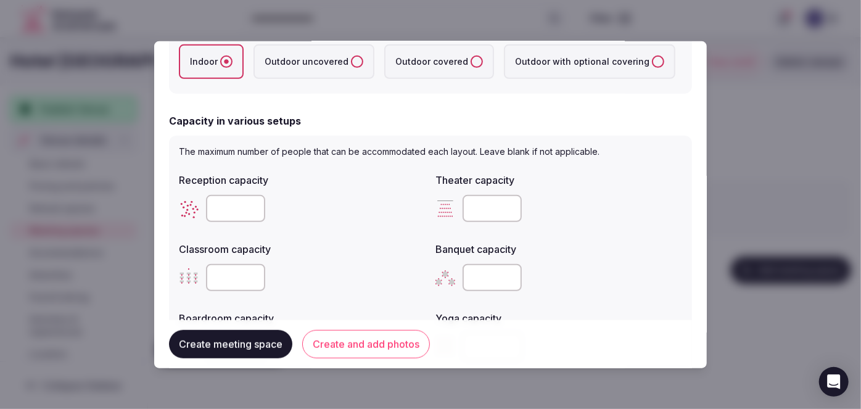
type input "***"
click at [552, 273] on div "***" at bounding box center [559, 276] width 247 height 27
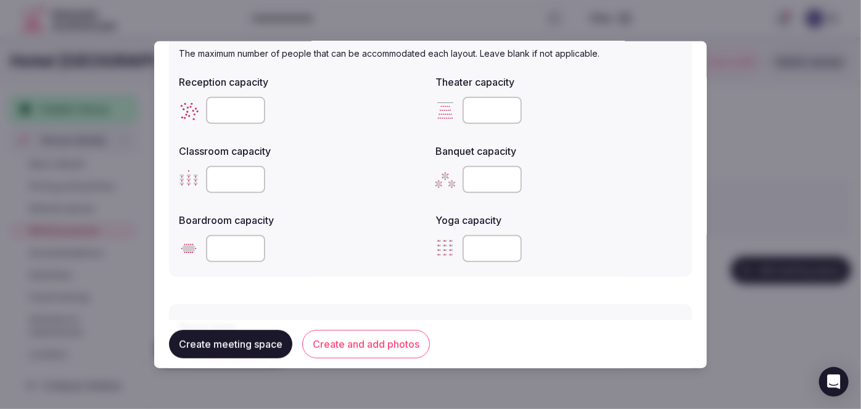
scroll to position [561, 0]
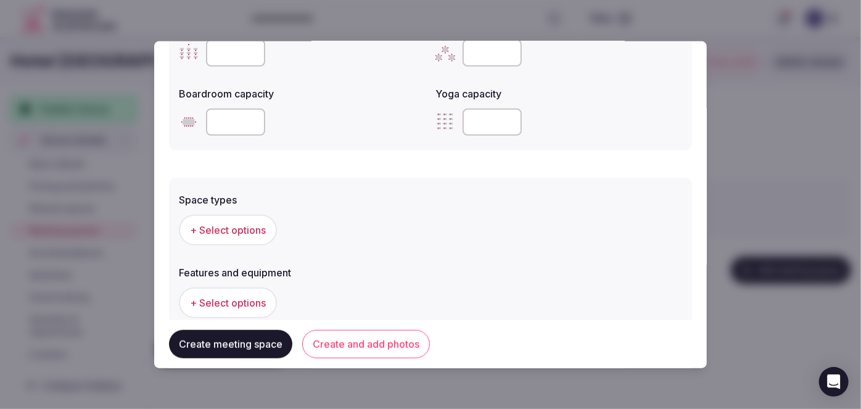
click at [252, 227] on span "+ Select options" at bounding box center [228, 230] width 76 height 14
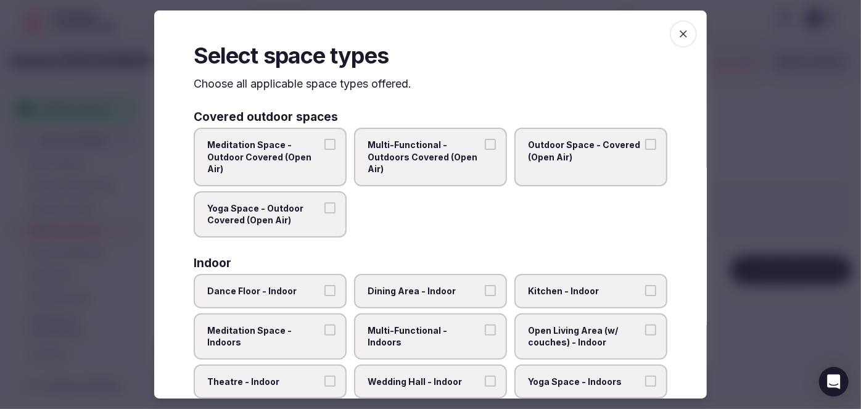
scroll to position [168, 0]
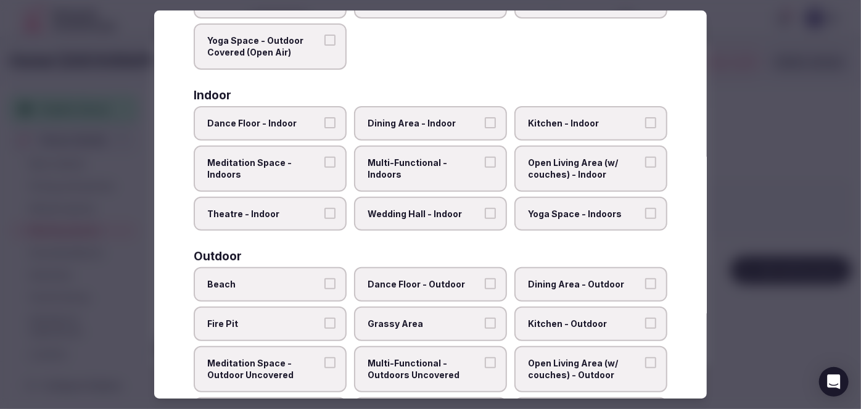
drag, startPoint x: 439, startPoint y: 176, endPoint x: 436, endPoint y: 160, distance: 16.5
click at [439, 176] on label "Multi-Functional - Indoors" at bounding box center [430, 169] width 153 height 46
click at [485, 168] on button "Multi-Functional - Indoors" at bounding box center [490, 162] width 11 height 11
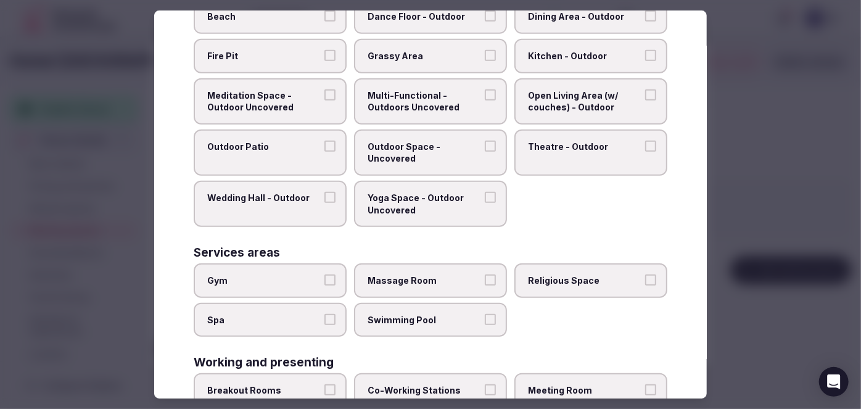
scroll to position [504, 0]
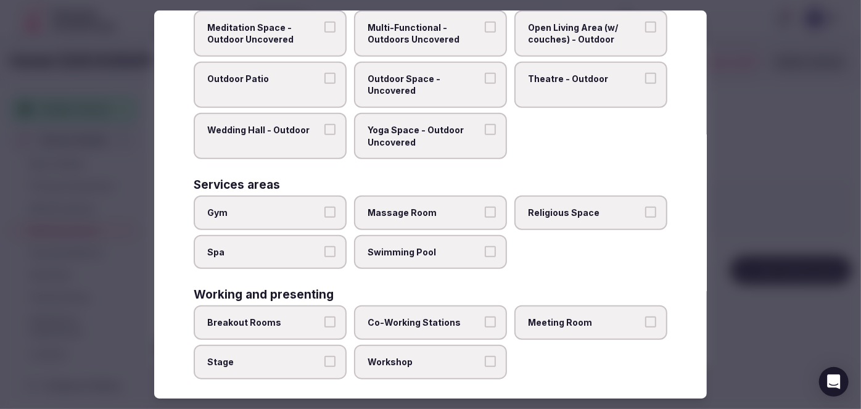
click at [558, 317] on span "Meeting Room" at bounding box center [585, 323] width 114 height 12
click at [645, 317] on button "Meeting Room" at bounding box center [650, 322] width 11 height 11
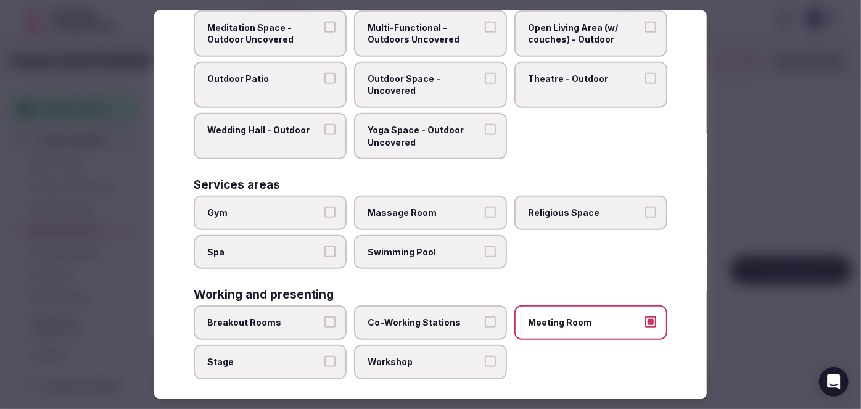
click at [420, 356] on span "Workshop" at bounding box center [425, 362] width 114 height 12
click at [485, 356] on button "Workshop" at bounding box center [490, 361] width 11 height 11
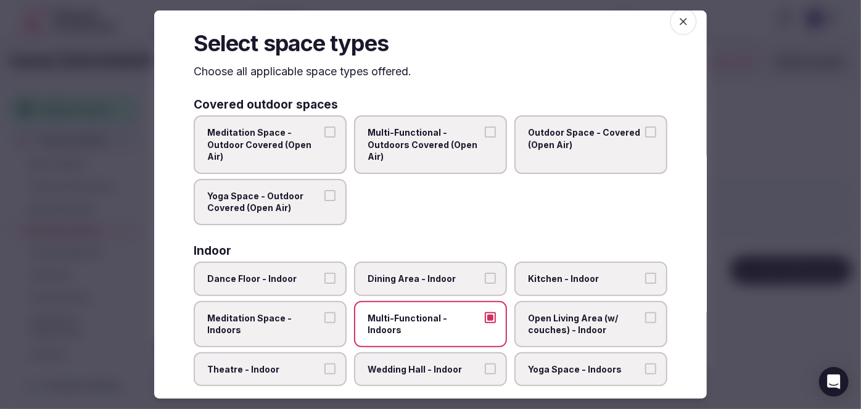
scroll to position [0, 0]
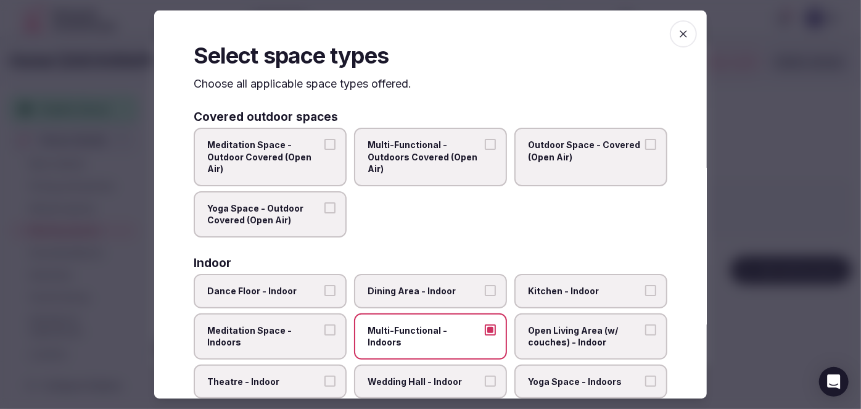
click at [678, 31] on icon "button" at bounding box center [684, 34] width 12 height 12
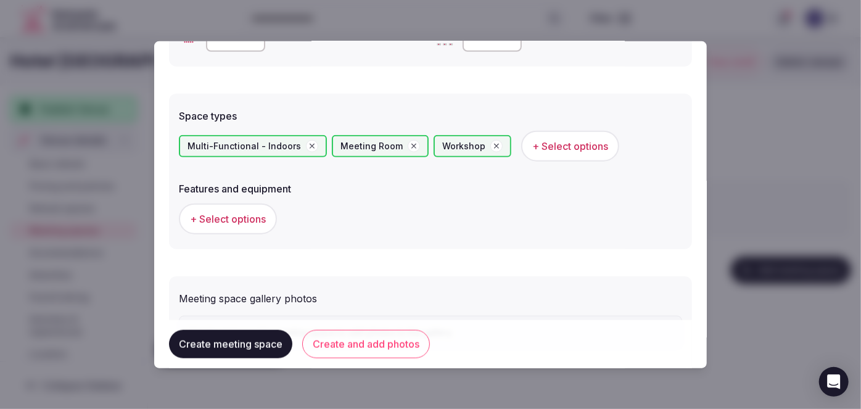
scroll to position [710, 0]
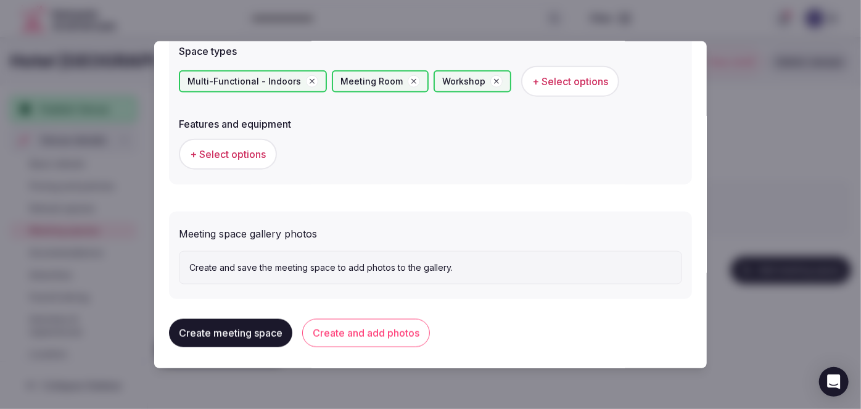
click at [245, 142] on button "+ Select options" at bounding box center [228, 154] width 98 height 31
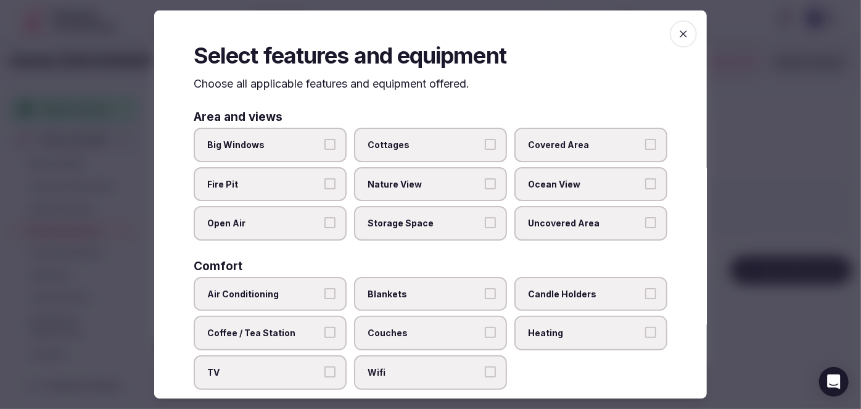
click at [421, 360] on label "Wifi" at bounding box center [430, 372] width 153 height 35
click at [485, 367] on button "Wifi" at bounding box center [490, 372] width 11 height 11
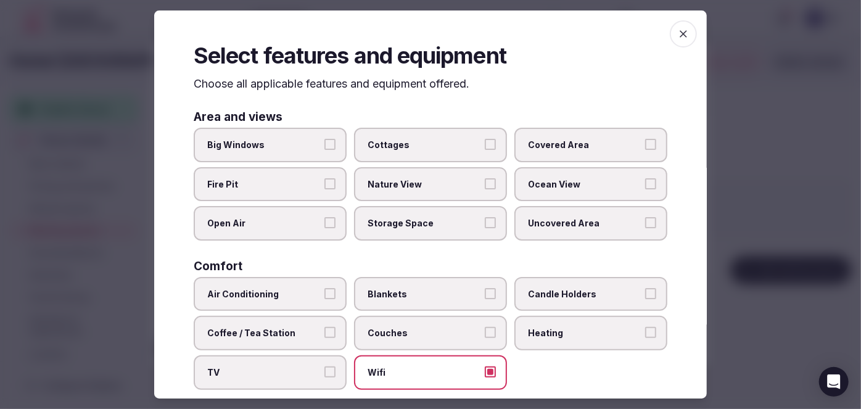
click at [284, 148] on span "Big Windows" at bounding box center [264, 145] width 114 height 12
click at [325, 148] on button "Big Windows" at bounding box center [330, 144] width 11 height 11
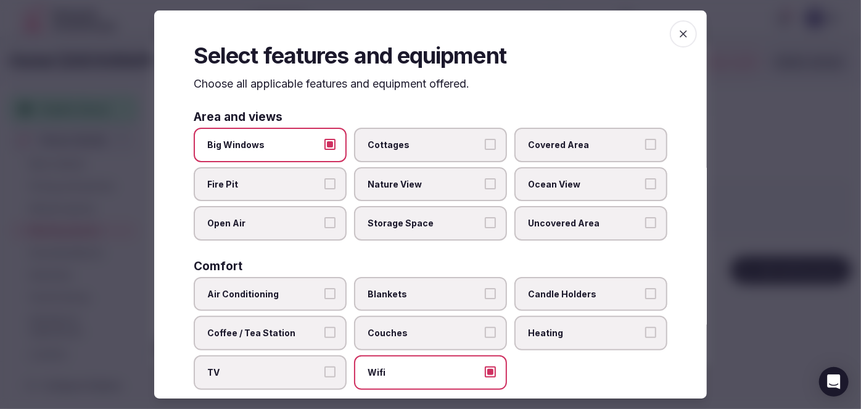
click at [600, 142] on span "Covered Area" at bounding box center [585, 145] width 114 height 12
click at [645, 142] on button "Covered Area" at bounding box center [650, 144] width 11 height 11
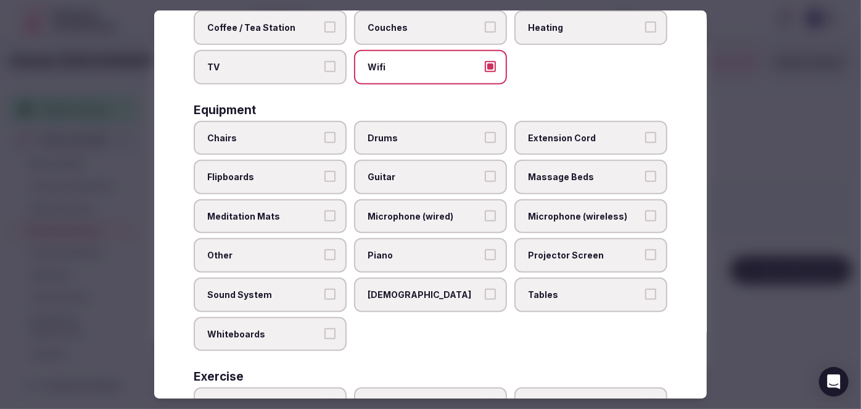
scroll to position [426, 0]
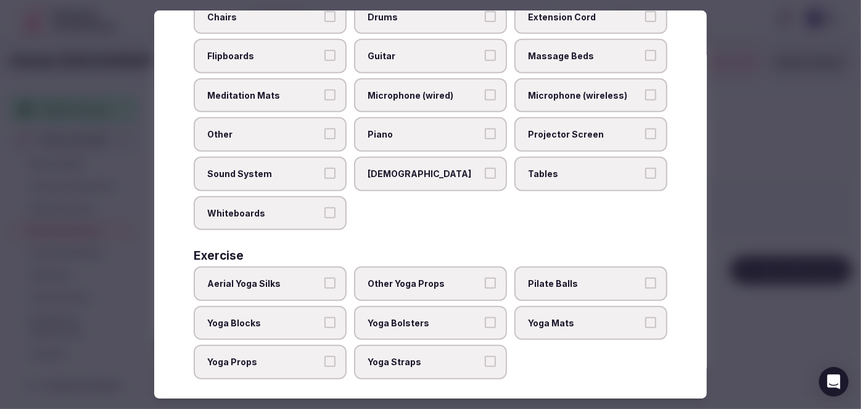
click at [600, 175] on label "Tables" at bounding box center [591, 174] width 153 height 35
click at [645, 175] on button "Tables" at bounding box center [650, 173] width 11 height 11
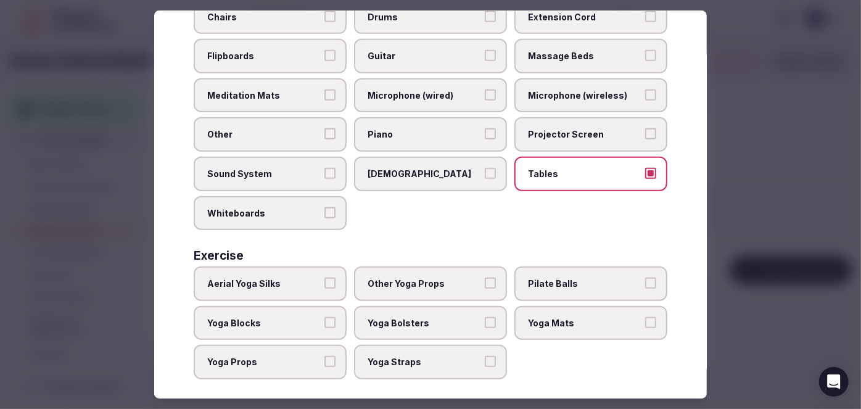
click at [578, 129] on span "Projector Screen" at bounding box center [585, 135] width 114 height 12
click at [645, 129] on button "Projector Screen" at bounding box center [650, 134] width 11 height 11
click at [568, 82] on label "Microphone (wireless)" at bounding box center [591, 95] width 153 height 35
click at [645, 89] on button "Microphone (wireless)" at bounding box center [650, 94] width 11 height 11
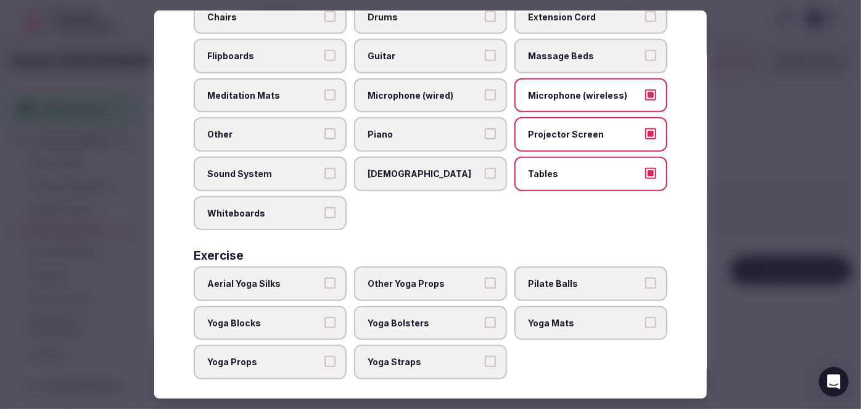
click at [441, 83] on label "Microphone (wired)" at bounding box center [430, 95] width 153 height 35
click at [485, 89] on button "Microphone (wired)" at bounding box center [490, 94] width 11 height 11
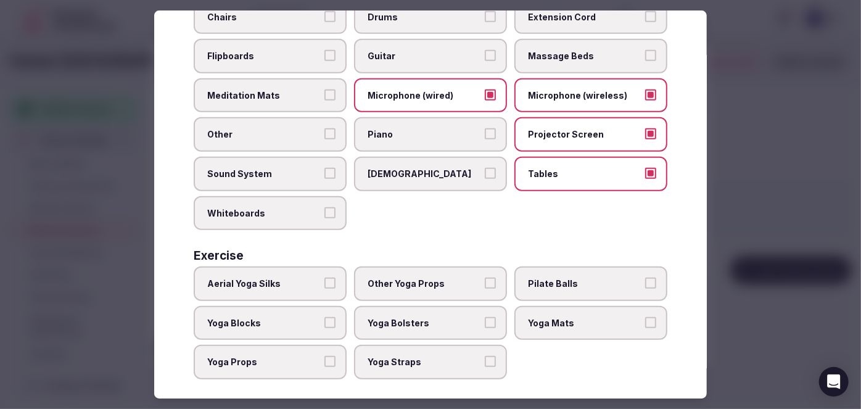
scroll to position [370, 0]
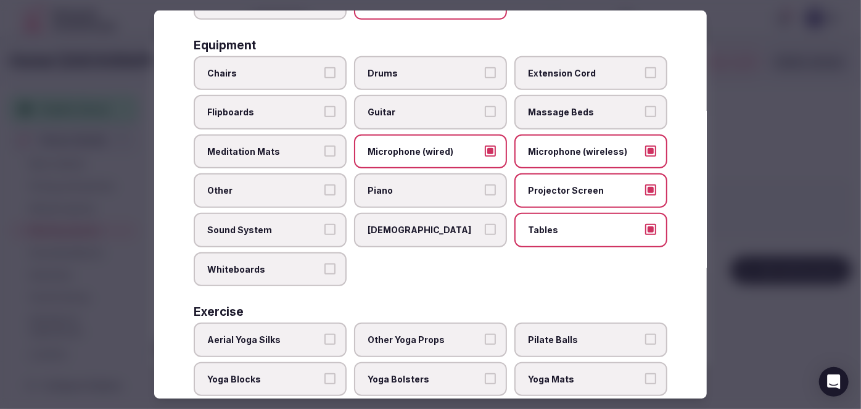
click at [248, 67] on span "Chairs" at bounding box center [264, 73] width 114 height 12
click at [325, 67] on button "Chairs" at bounding box center [330, 72] width 11 height 11
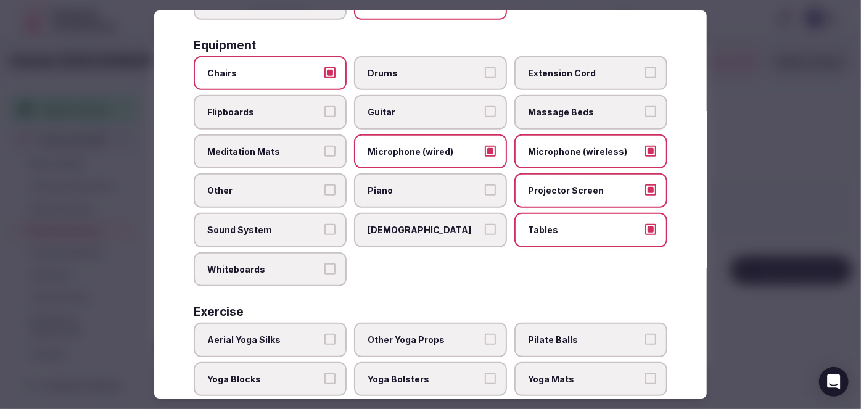
click at [260, 109] on span "Flipboards" at bounding box center [264, 112] width 114 height 12
click at [325, 109] on button "Flipboards" at bounding box center [330, 111] width 11 height 11
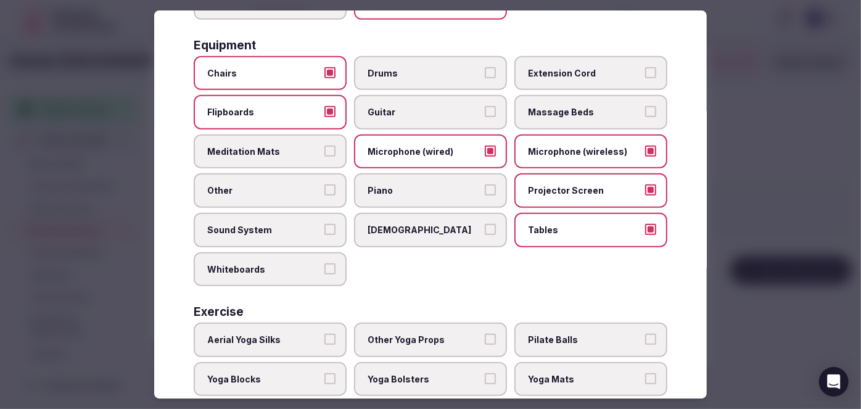
click at [281, 229] on label "Sound System" at bounding box center [270, 230] width 153 height 35
click at [325, 229] on button "Sound System" at bounding box center [330, 229] width 11 height 11
click at [282, 263] on span "Whiteboards" at bounding box center [264, 269] width 114 height 12
click at [325, 263] on button "Whiteboards" at bounding box center [330, 268] width 11 height 11
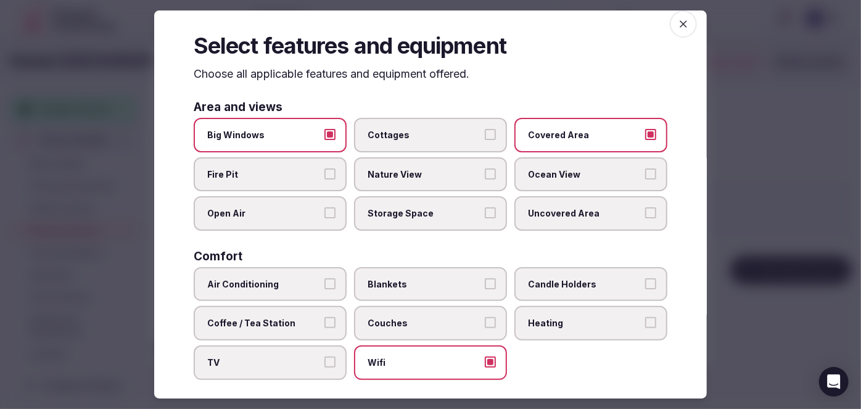
scroll to position [0, 0]
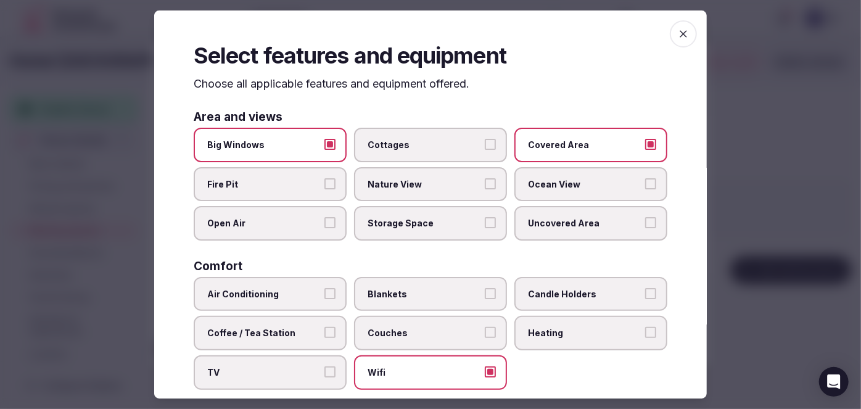
click at [678, 28] on icon "button" at bounding box center [684, 34] width 12 height 12
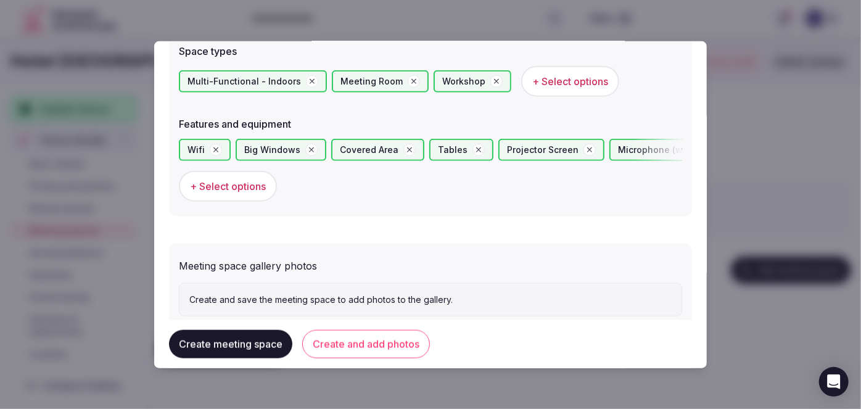
scroll to position [741, 0]
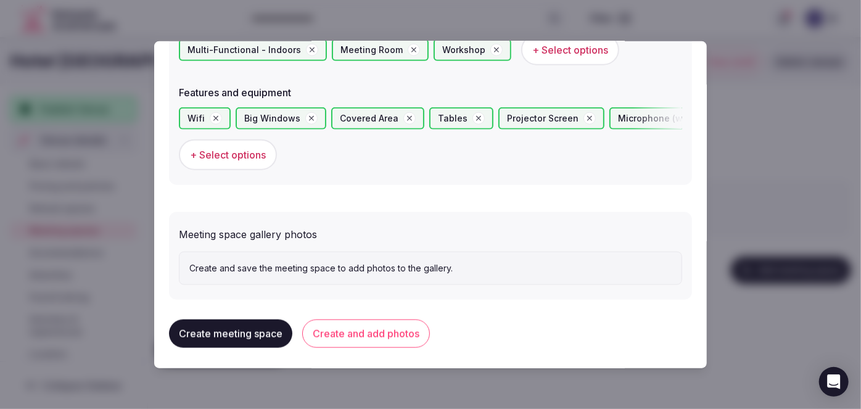
click at [420, 331] on button "Create and add photos" at bounding box center [366, 334] width 128 height 28
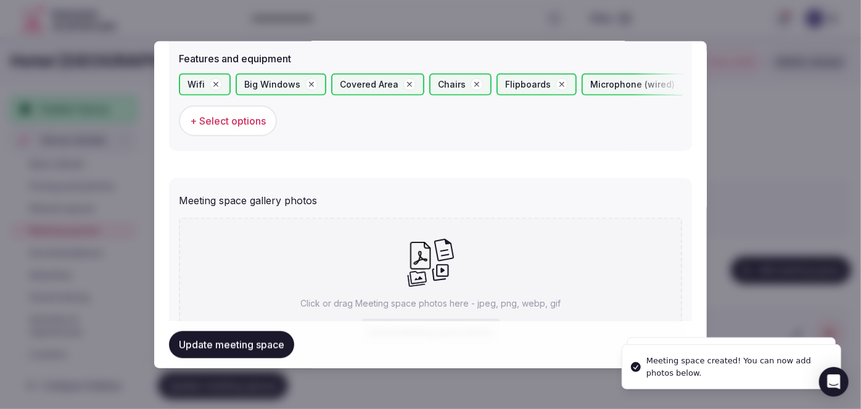
scroll to position [855, 0]
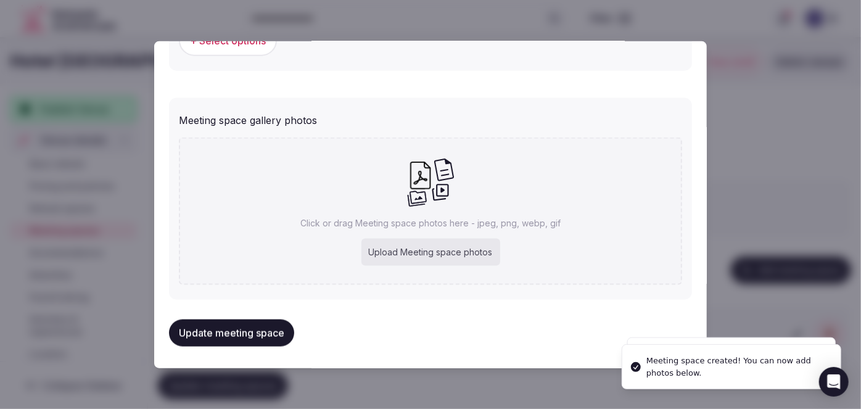
click at [500, 197] on div "Click or drag Meeting space photos here - jpeg, png, webp, gif Upload Meeting s…" at bounding box center [431, 211] width 504 height 147
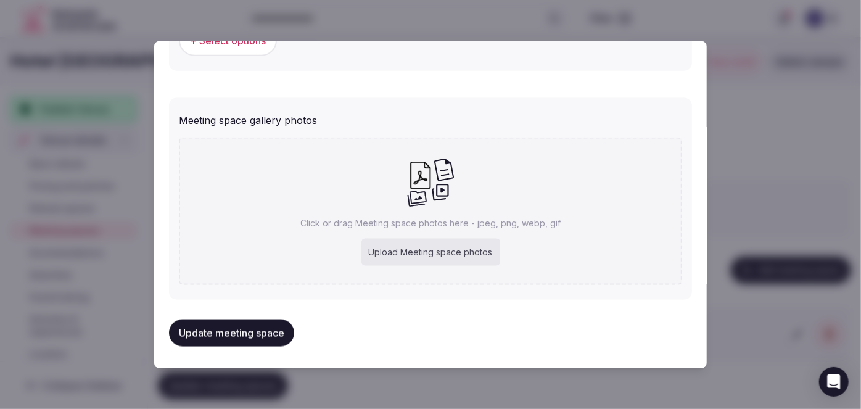
type input "**********"
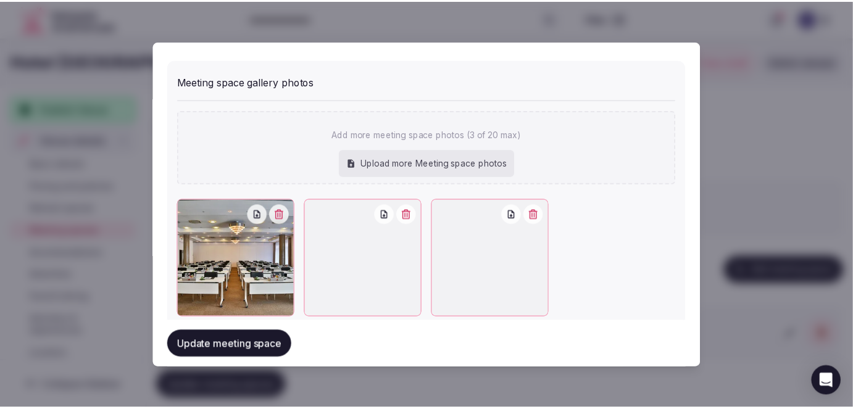
scroll to position [923, 0]
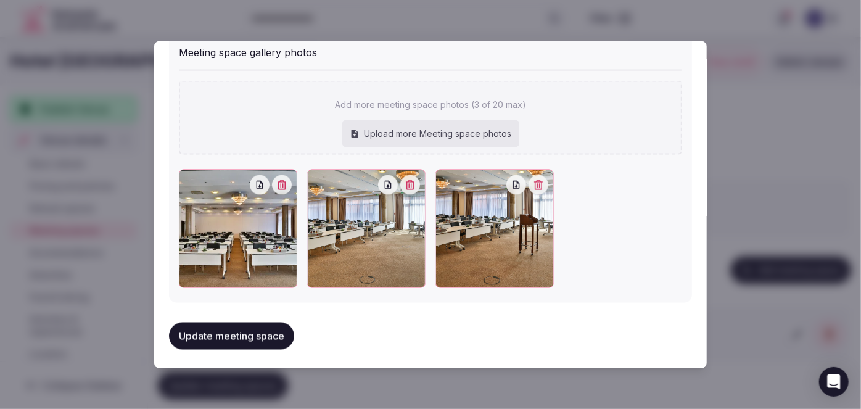
click at [260, 336] on button "Update meeting space" at bounding box center [231, 336] width 125 height 27
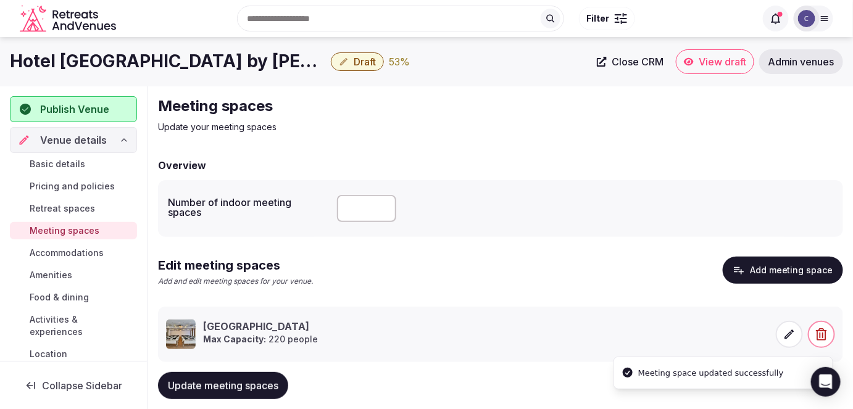
click at [266, 382] on span "Update meeting spaces" at bounding box center [223, 386] width 110 height 12
click at [56, 250] on span "Accommodations" at bounding box center [67, 253] width 74 height 12
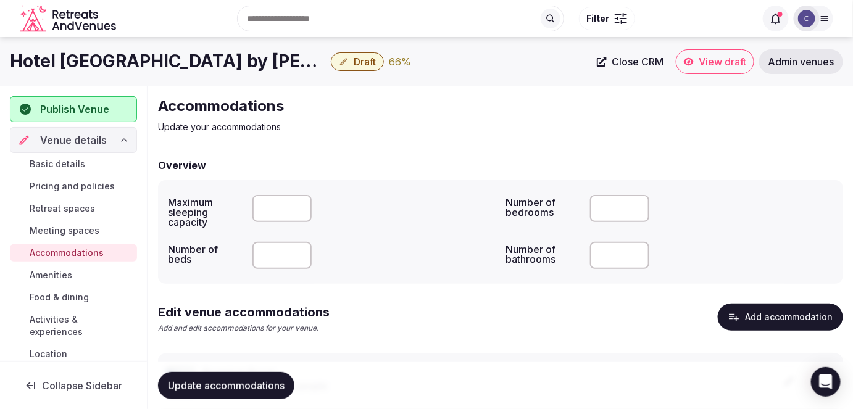
scroll to position [75, 0]
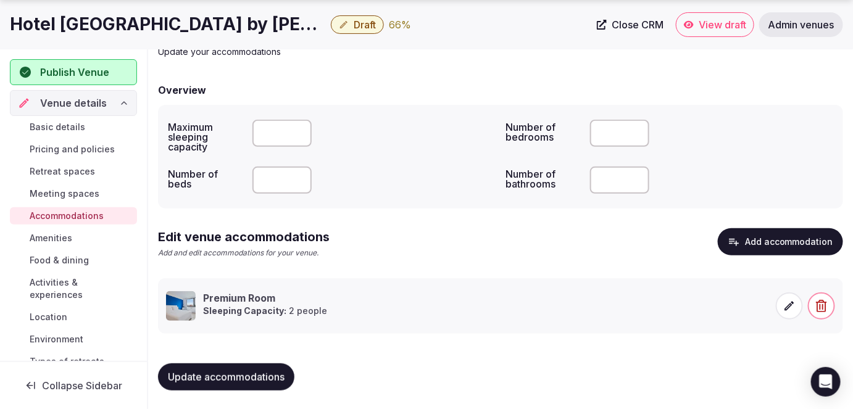
click at [77, 238] on link "Amenities" at bounding box center [73, 238] width 127 height 17
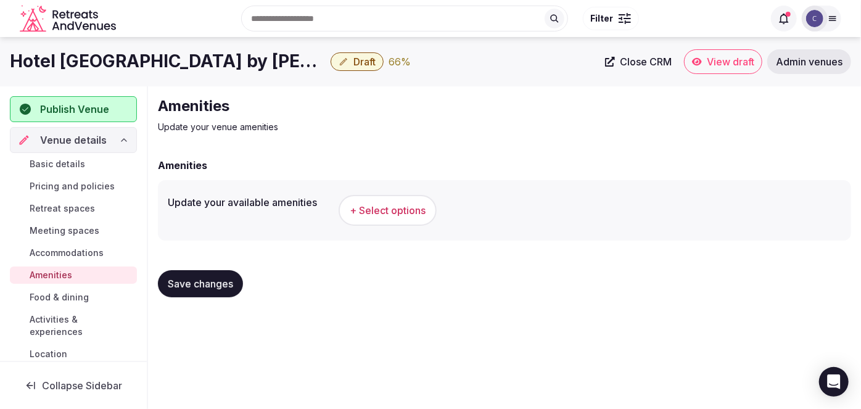
click at [400, 211] on span "+ Select options" at bounding box center [388, 211] width 76 height 14
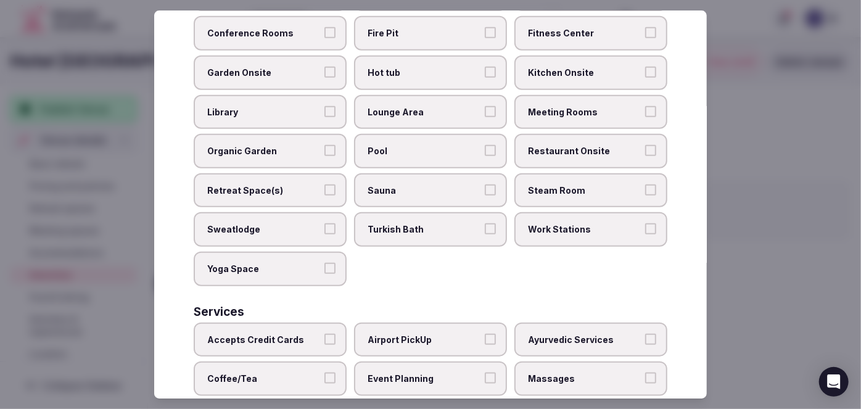
scroll to position [612, 0]
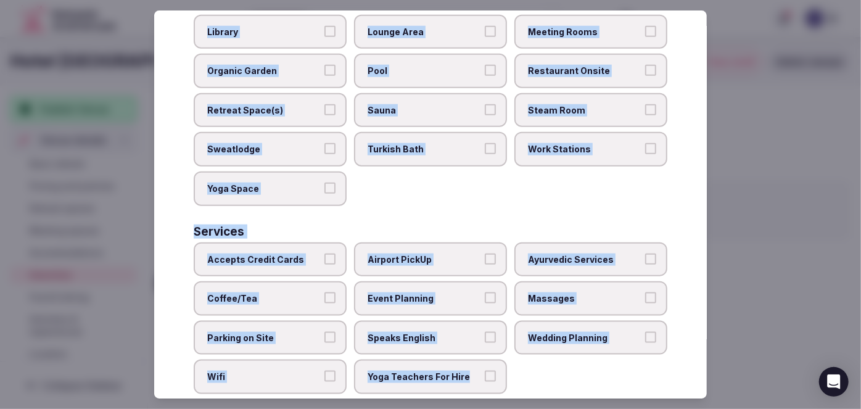
drag, startPoint x: 191, startPoint y: 83, endPoint x: 529, endPoint y: 373, distance: 445.5
click at [529, 373] on div "Select your venue amenities Choose all applicable amenities offered. Activities…" at bounding box center [430, 204] width 553 height 389
copy div "Choose all applicable amenities offered. Activities Bicycles Camping Allowed On…"
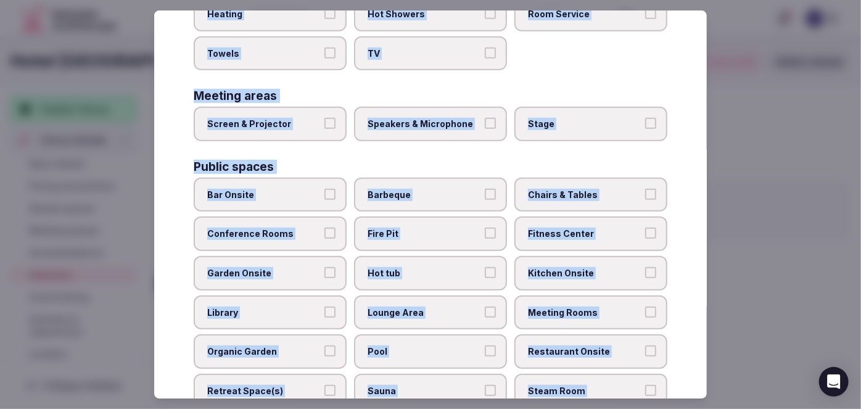
scroll to position [163, 0]
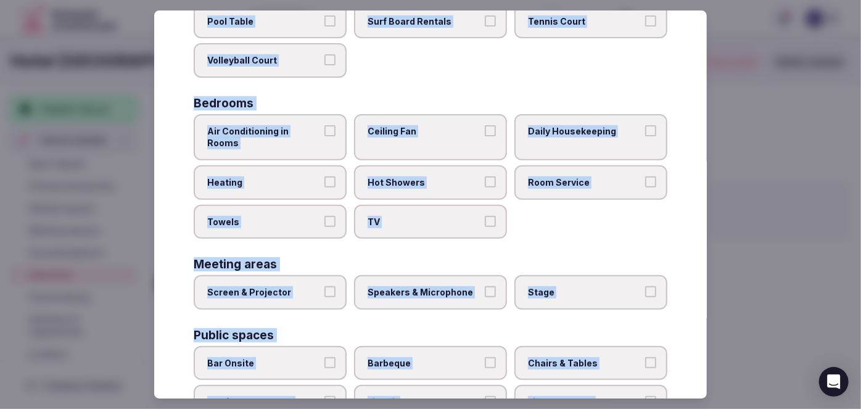
click at [307, 137] on label "Air Conditioning in Rooms" at bounding box center [270, 137] width 153 height 46
click at [325, 136] on button "Air Conditioning in Rooms" at bounding box center [330, 130] width 11 height 11
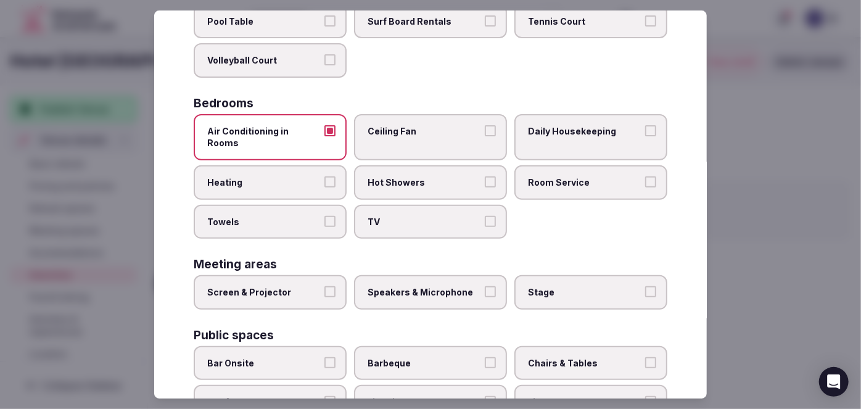
click at [302, 176] on span "Heating" at bounding box center [264, 182] width 114 height 12
click at [325, 176] on button "Heating" at bounding box center [330, 181] width 11 height 11
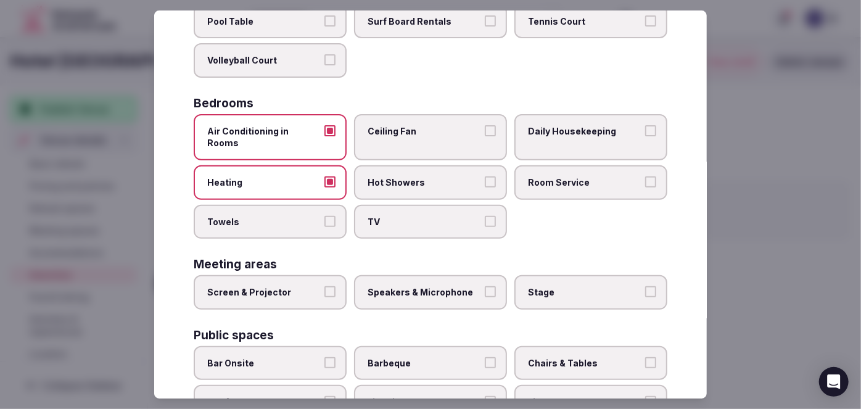
click at [291, 212] on label "Towels" at bounding box center [270, 222] width 153 height 35
click at [325, 216] on button "Towels" at bounding box center [330, 221] width 11 height 11
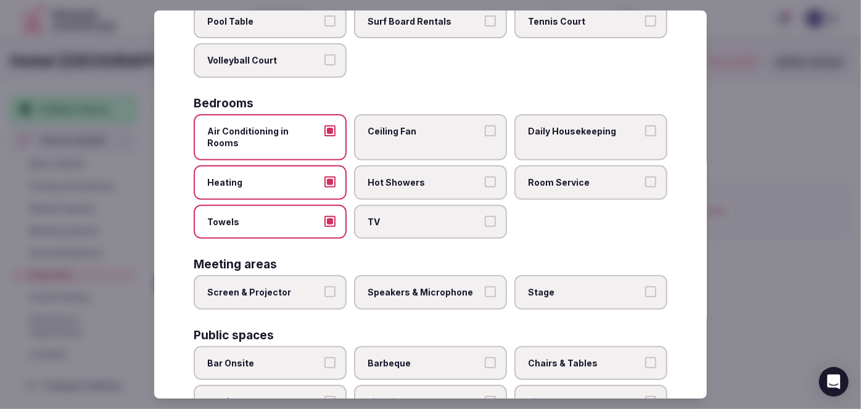
click at [380, 212] on label "TV" at bounding box center [430, 222] width 153 height 35
click at [485, 216] on button "TV" at bounding box center [490, 221] width 11 height 11
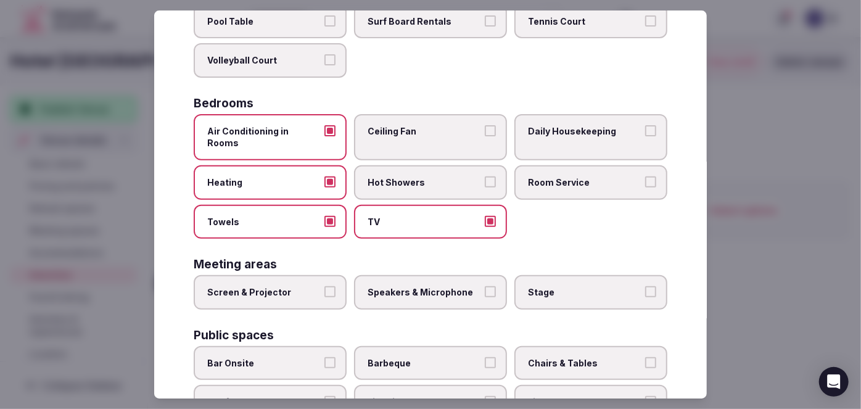
click at [401, 176] on span "Hot Showers" at bounding box center [425, 182] width 114 height 12
click at [485, 176] on button "Hot Showers" at bounding box center [490, 181] width 11 height 11
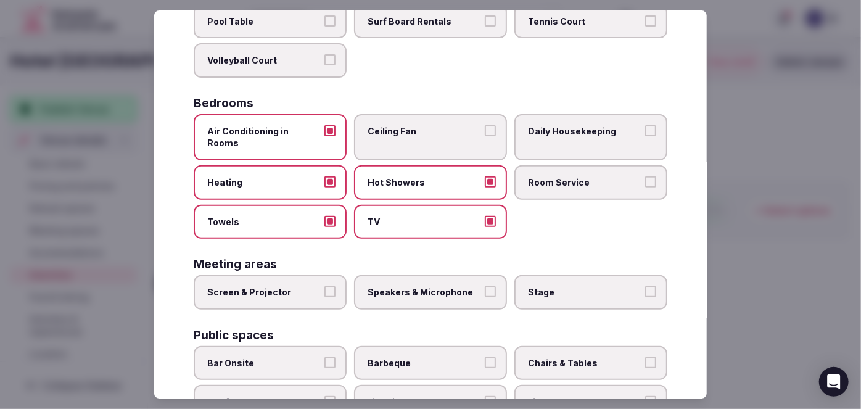
click at [531, 176] on span "Room Service" at bounding box center [585, 182] width 114 height 12
click at [645, 176] on button "Room Service" at bounding box center [650, 181] width 11 height 11
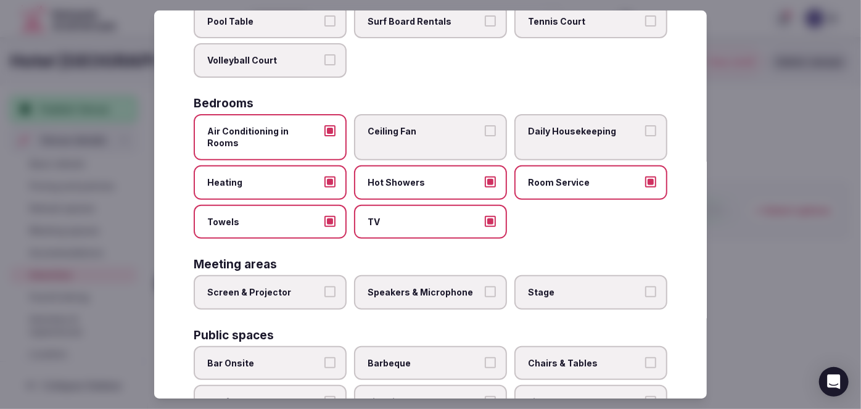
drag, startPoint x: 550, startPoint y: 127, endPoint x: 566, endPoint y: 5, distance: 123.2
click at [550, 126] on span "Daily Housekeeping" at bounding box center [585, 131] width 114 height 12
click at [645, 126] on button "Daily Housekeeping" at bounding box center [650, 130] width 11 height 11
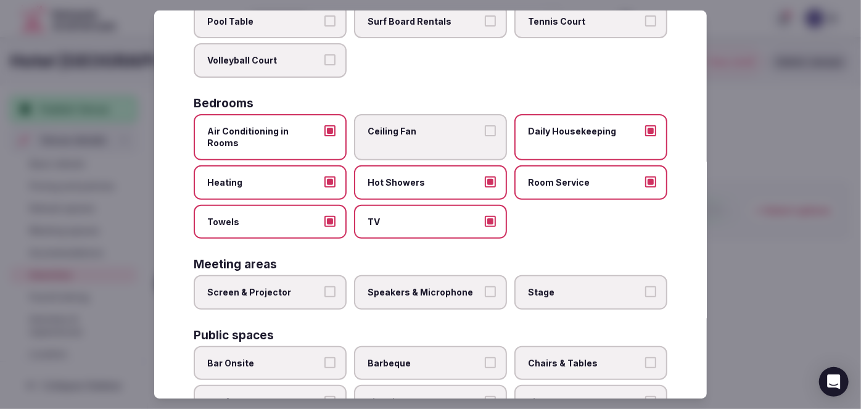
click at [307, 286] on span "Screen & Projector" at bounding box center [264, 292] width 114 height 12
click at [325, 286] on button "Screen & Projector" at bounding box center [330, 291] width 11 height 11
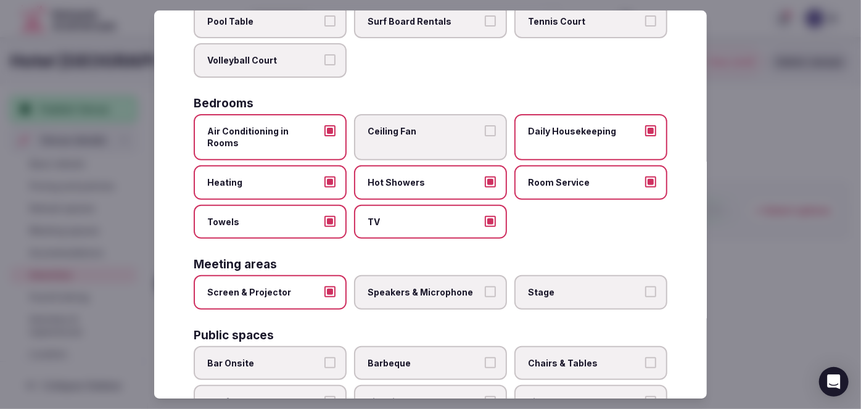
click at [424, 286] on span "Speakers & Microphone" at bounding box center [425, 292] width 114 height 12
click at [485, 286] on button "Speakers & Microphone" at bounding box center [490, 291] width 11 height 11
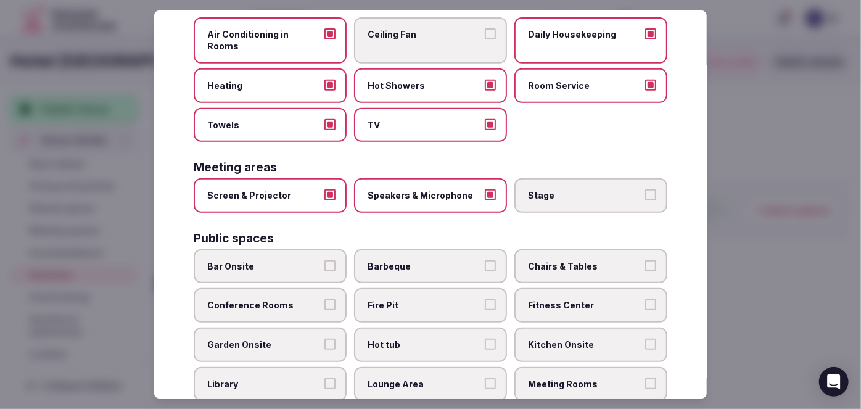
scroll to position [331, 0]
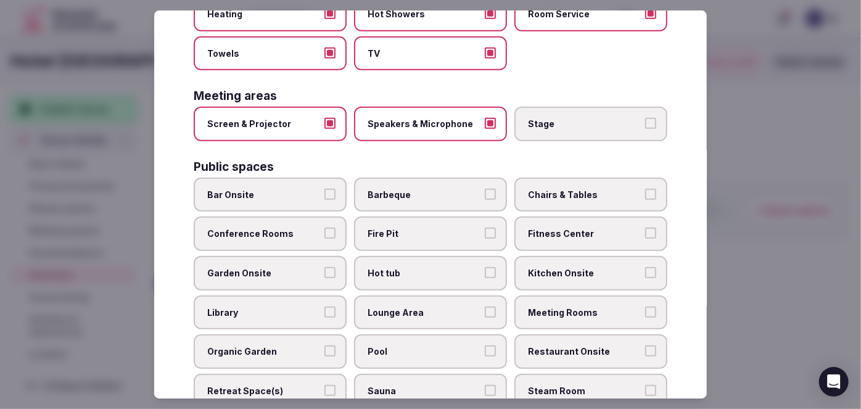
click at [275, 189] on span "Bar Onsite" at bounding box center [264, 195] width 114 height 12
click at [325, 189] on button "Bar Onsite" at bounding box center [330, 194] width 11 height 11
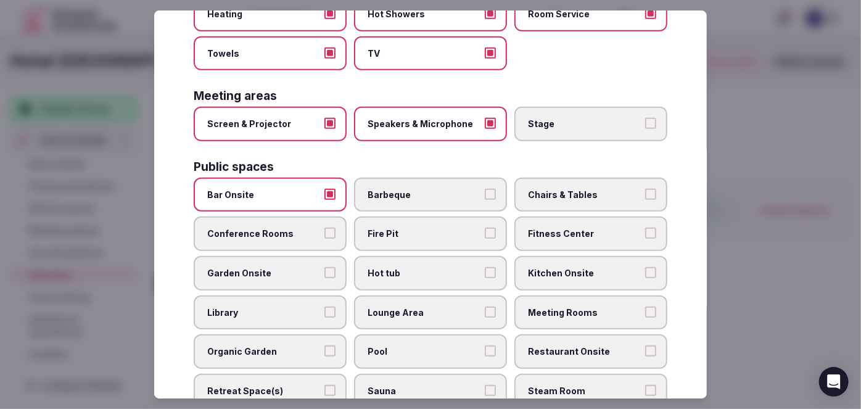
click at [284, 228] on span "Conference Rooms" at bounding box center [264, 234] width 114 height 12
click at [325, 228] on button "Conference Rooms" at bounding box center [330, 233] width 11 height 11
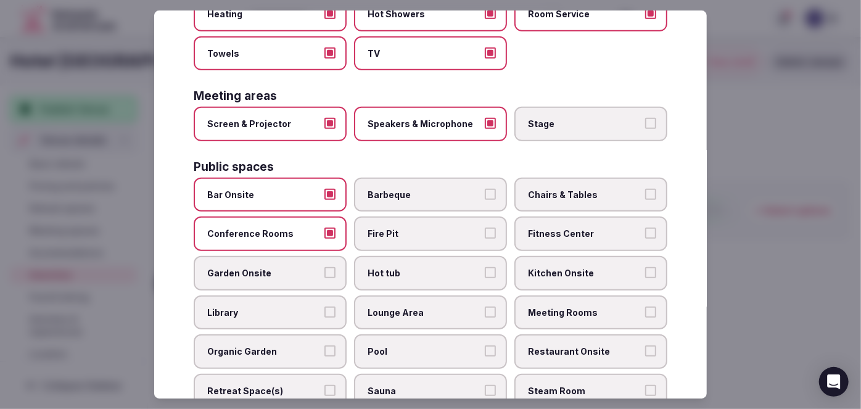
click at [613, 188] on label "Chairs & Tables" at bounding box center [591, 195] width 153 height 35
click at [645, 189] on button "Chairs & Tables" at bounding box center [650, 194] width 11 height 11
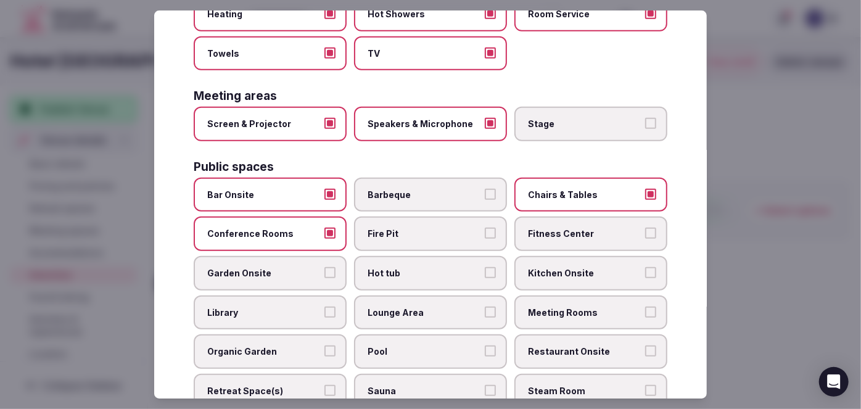
click at [602, 228] on span "Fitness Center" at bounding box center [585, 234] width 114 height 12
click at [645, 228] on button "Fitness Center" at bounding box center [650, 233] width 11 height 11
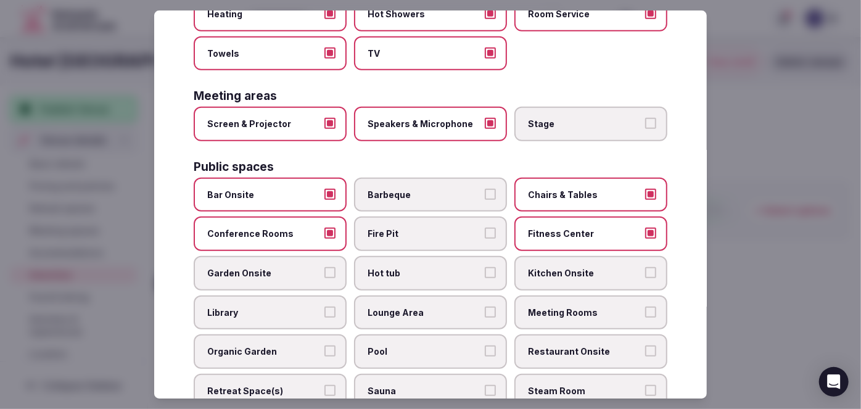
click at [548, 228] on span "Fitness Center" at bounding box center [585, 234] width 114 height 12
click at [645, 228] on button "Fitness Center" at bounding box center [650, 233] width 11 height 11
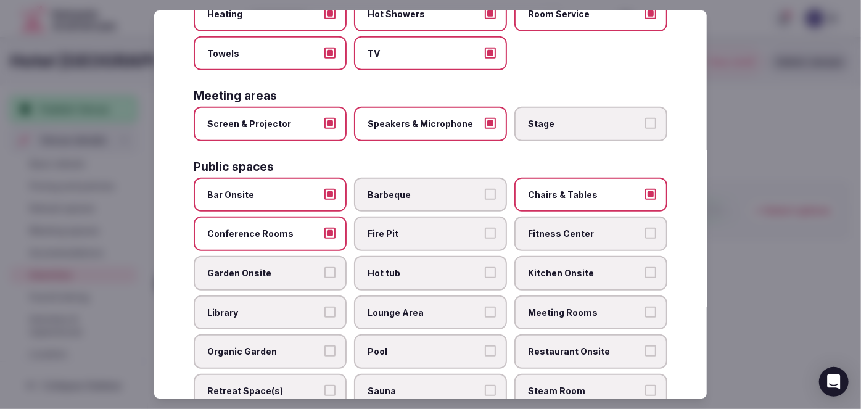
click at [261, 256] on label "Garden Onsite" at bounding box center [270, 273] width 153 height 35
click at [325, 267] on button "Garden Onsite" at bounding box center [330, 272] width 11 height 11
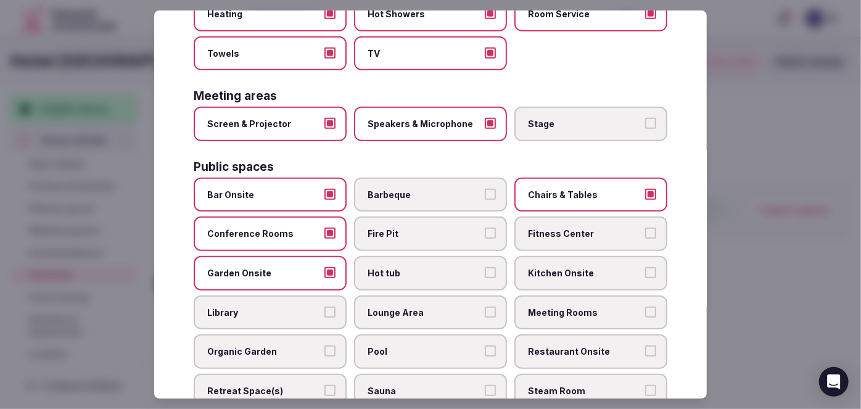
click at [418, 307] on span "Lounge Area" at bounding box center [425, 313] width 114 height 12
click at [485, 307] on button "Lounge Area" at bounding box center [490, 312] width 11 height 11
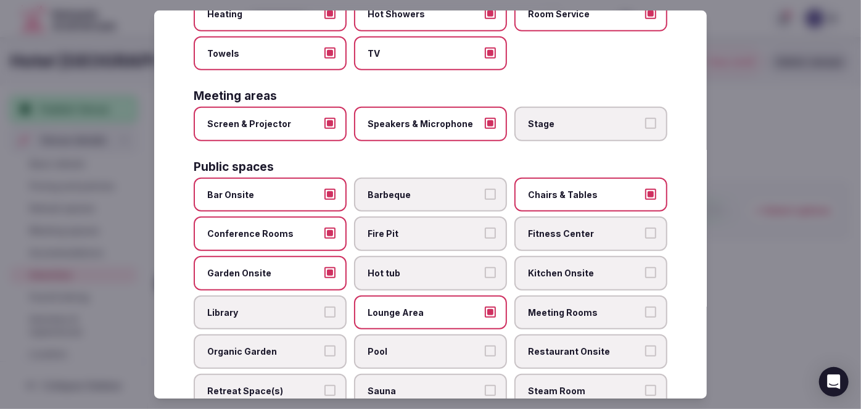
click at [544, 300] on label "Meeting Rooms" at bounding box center [591, 313] width 153 height 35
click at [645, 307] on button "Meeting Rooms" at bounding box center [650, 312] width 11 height 11
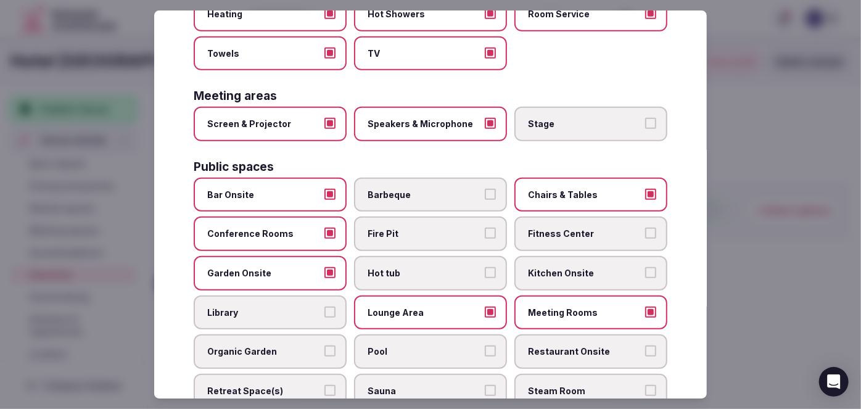
click at [563, 341] on label "Restaurant Onsite" at bounding box center [591, 351] width 153 height 35
click at [645, 346] on button "Restaurant Onsite" at bounding box center [650, 351] width 11 height 11
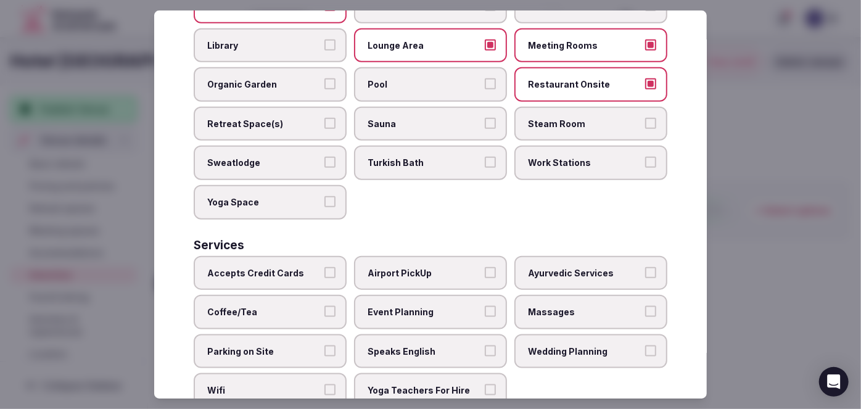
scroll to position [612, 0]
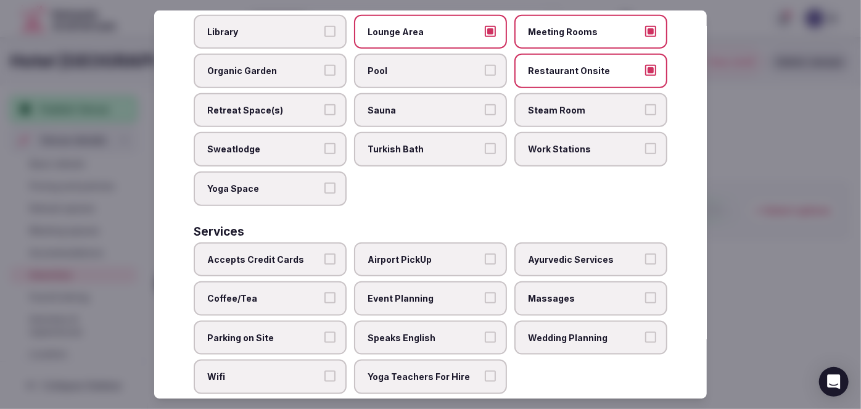
drag, startPoint x: 309, startPoint y: 247, endPoint x: 305, endPoint y: 275, distance: 28.6
click at [308, 247] on label "Accepts Credit Cards" at bounding box center [270, 260] width 153 height 35
click at [325, 254] on button "Accepts Credit Cards" at bounding box center [330, 259] width 11 height 11
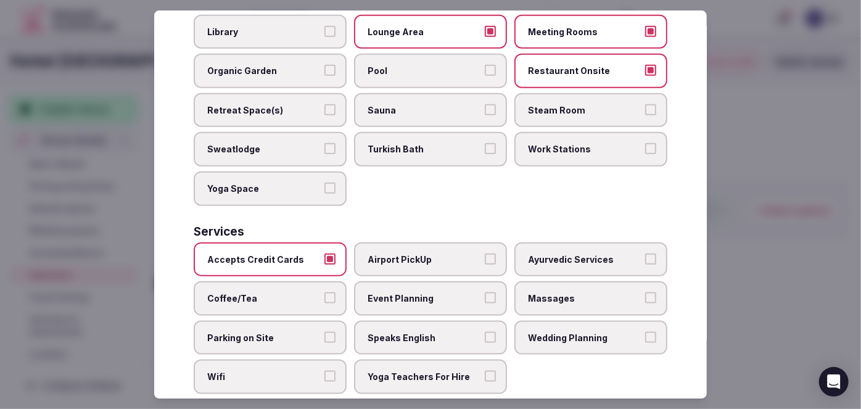
click at [305, 292] on span "Coffee/Tea" at bounding box center [264, 298] width 114 height 12
click at [325, 292] on button "Coffee/Tea" at bounding box center [330, 297] width 11 height 11
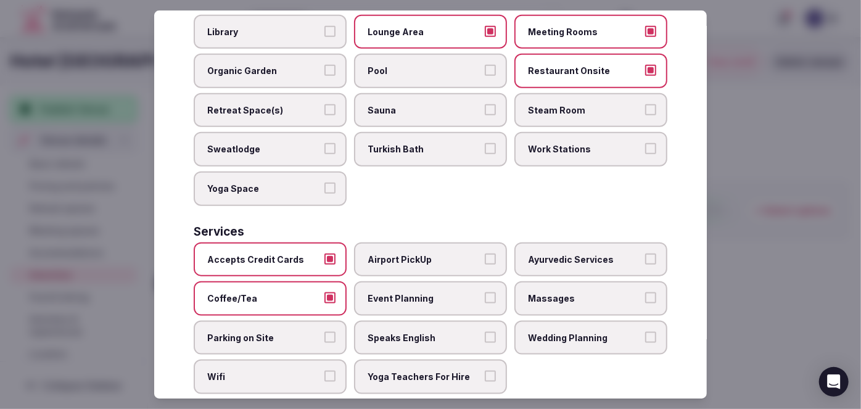
click at [297, 332] on span "Parking on Site" at bounding box center [264, 338] width 114 height 12
click at [325, 332] on button "Parking on Site" at bounding box center [330, 337] width 11 height 11
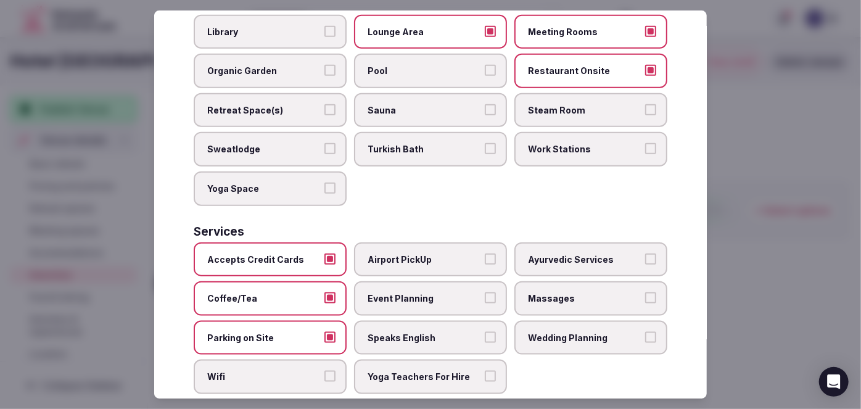
click at [291, 371] on span "Wifi" at bounding box center [264, 377] width 114 height 12
click at [325, 371] on button "Wifi" at bounding box center [330, 376] width 11 height 11
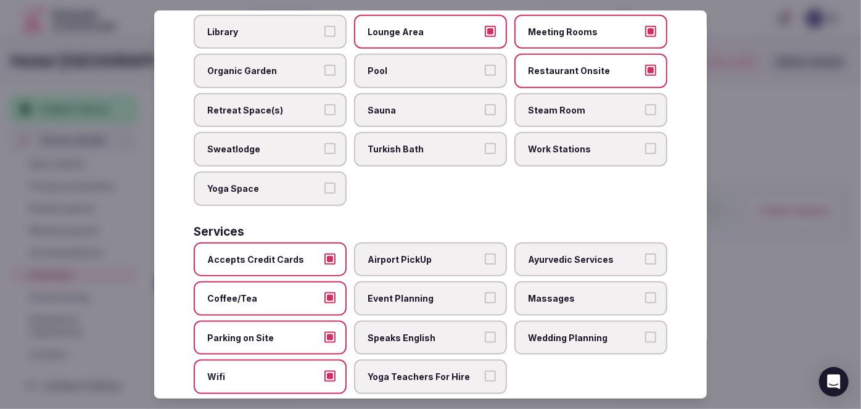
click at [431, 332] on span "Speaks English" at bounding box center [425, 338] width 114 height 12
click at [485, 332] on button "Speaks English" at bounding box center [490, 337] width 11 height 11
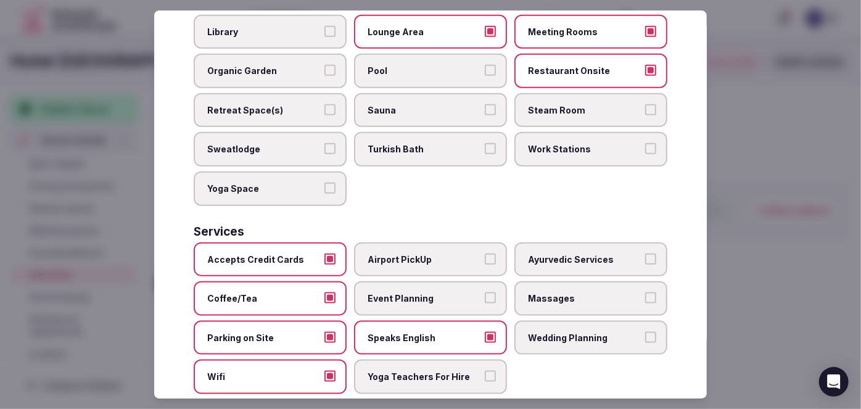
click at [433, 292] on span "Event Planning" at bounding box center [425, 298] width 114 height 12
click at [485, 292] on button "Event Planning" at bounding box center [490, 297] width 11 height 11
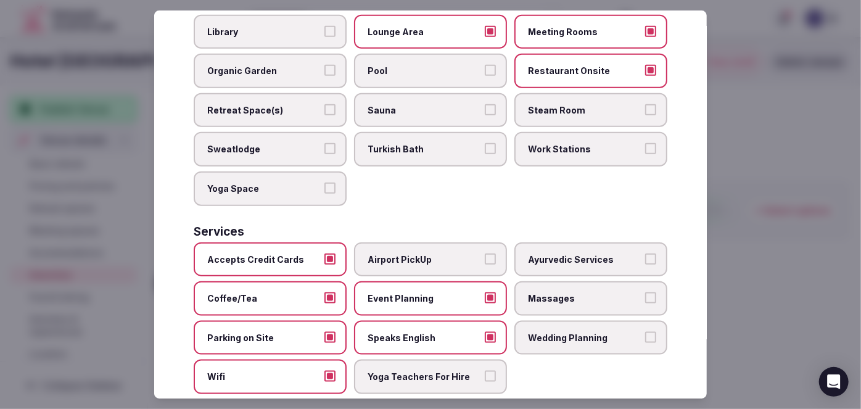
click at [558, 332] on span "Wedding Planning" at bounding box center [585, 338] width 114 height 12
click at [645, 332] on button "Wedding Planning" at bounding box center [650, 337] width 11 height 11
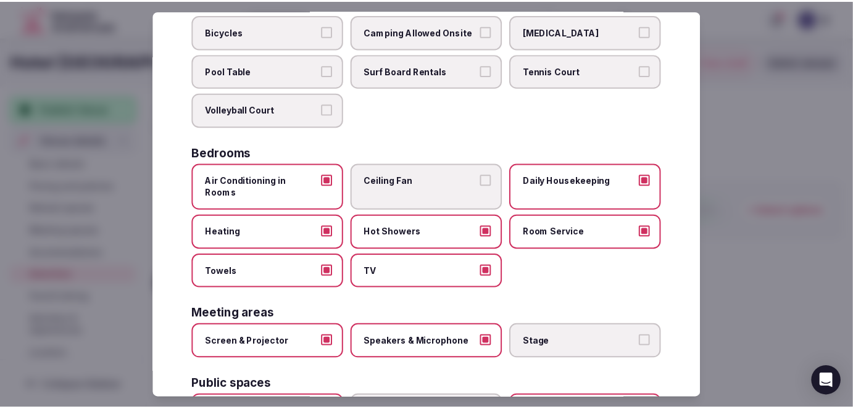
scroll to position [0, 0]
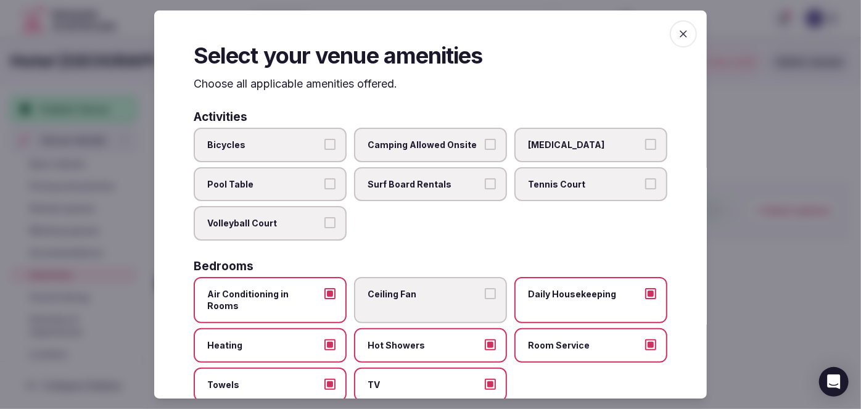
click at [678, 31] on icon "button" at bounding box center [684, 34] width 12 height 12
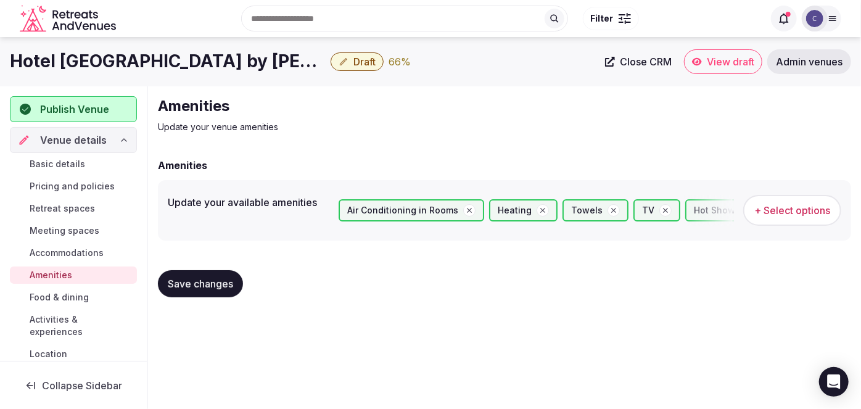
click at [207, 279] on span "Save changes" at bounding box center [200, 284] width 65 height 12
click at [35, 300] on span "Food & dining" at bounding box center [59, 297] width 59 height 12
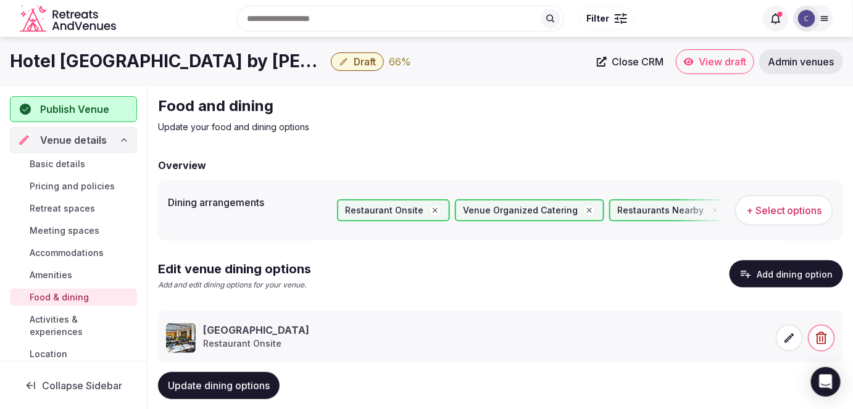
click at [60, 322] on span "Activities & experiences" at bounding box center [81, 325] width 102 height 25
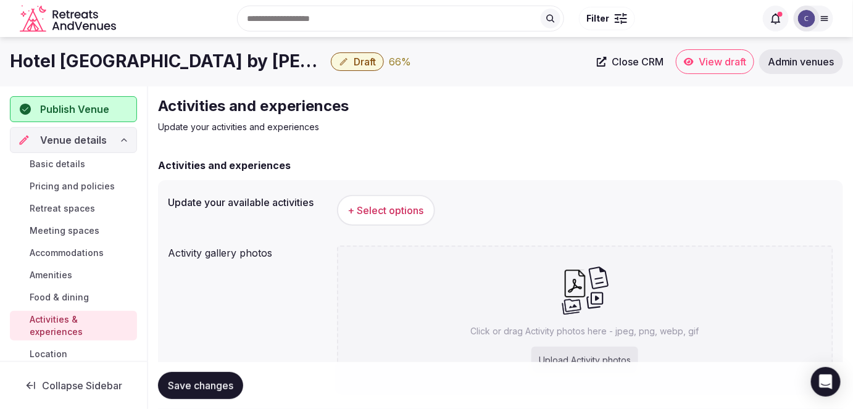
click at [136, 56] on h1 "Hotel [GEOGRAPHIC_DATA] by [PERSON_NAME]" at bounding box center [168, 61] width 316 height 24
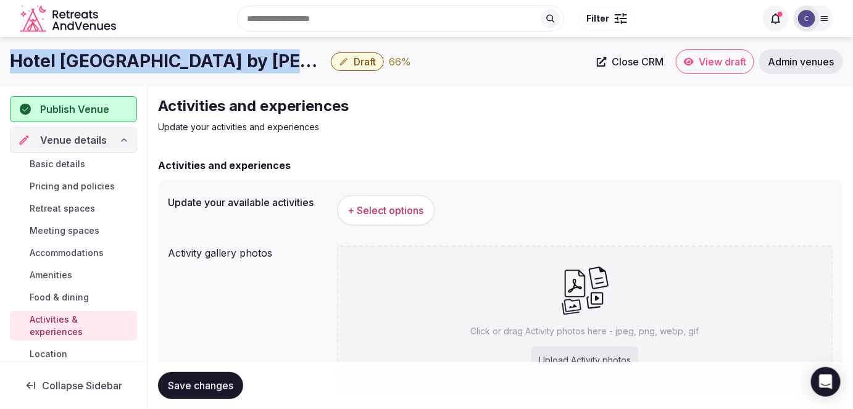
click at [136, 56] on h1 "Hotel [GEOGRAPHIC_DATA] by [PERSON_NAME]" at bounding box center [168, 61] width 316 height 24
copy div "Hotel [GEOGRAPHIC_DATA] by [PERSON_NAME]"
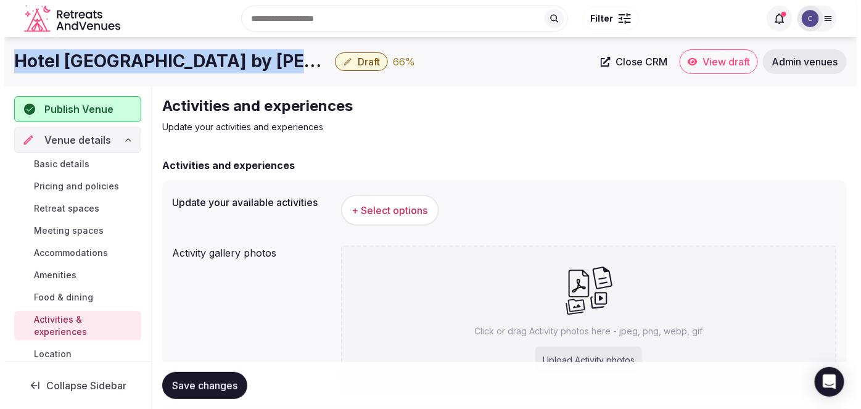
scroll to position [56, 0]
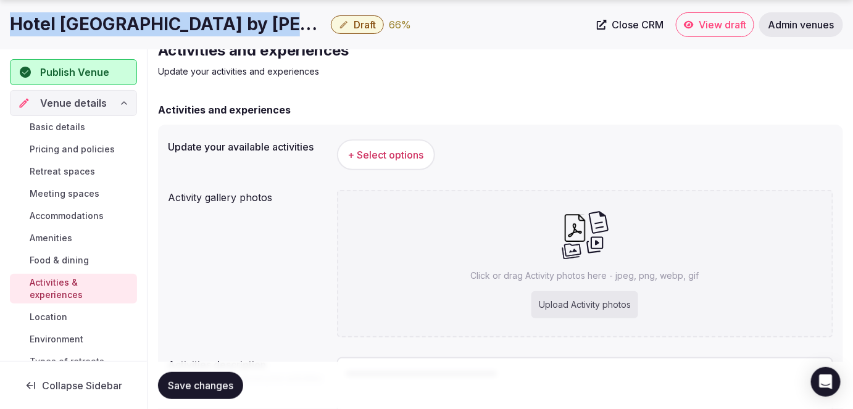
click at [421, 162] on button "+ Select options" at bounding box center [386, 154] width 98 height 31
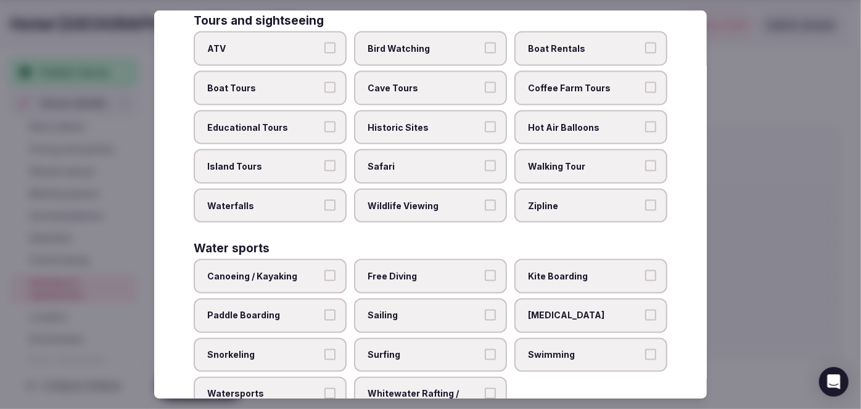
scroll to position [923, 0]
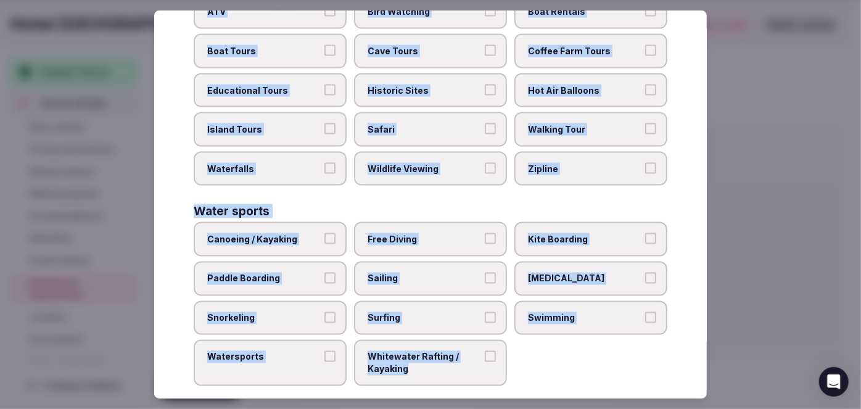
drag, startPoint x: 192, startPoint y: 85, endPoint x: 515, endPoint y: 359, distance: 424.2
click at [515, 359] on div "Select your activities Choose all applicable activities offered. Culture Dancin…" at bounding box center [430, 204] width 553 height 389
copy div "Choose all applicable activities offered. Culture Dancing Food and Culinary Cla…"
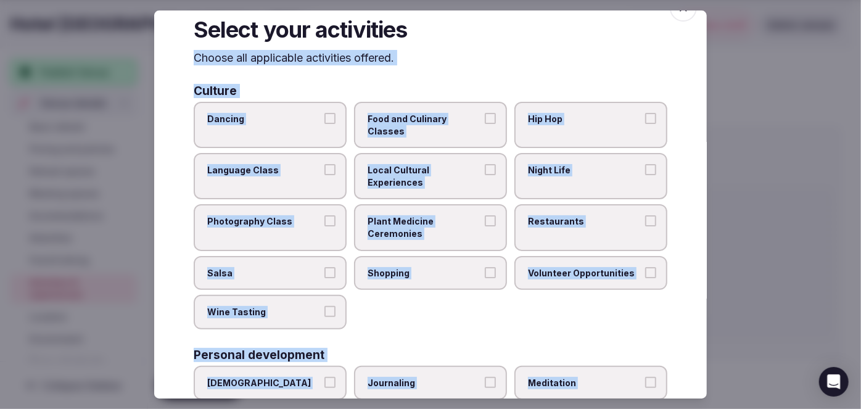
scroll to position [0, 0]
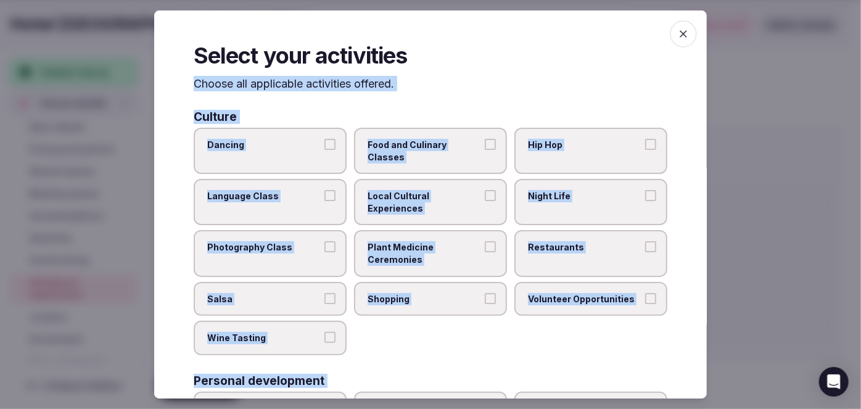
click at [440, 197] on span "Local Cultural Experiences" at bounding box center [425, 202] width 114 height 24
click at [485, 197] on button "Local Cultural Experiences" at bounding box center [490, 195] width 11 height 11
click at [563, 199] on span "Night Life" at bounding box center [585, 196] width 114 height 12
click at [645, 199] on button "Night Life" at bounding box center [650, 195] width 11 height 11
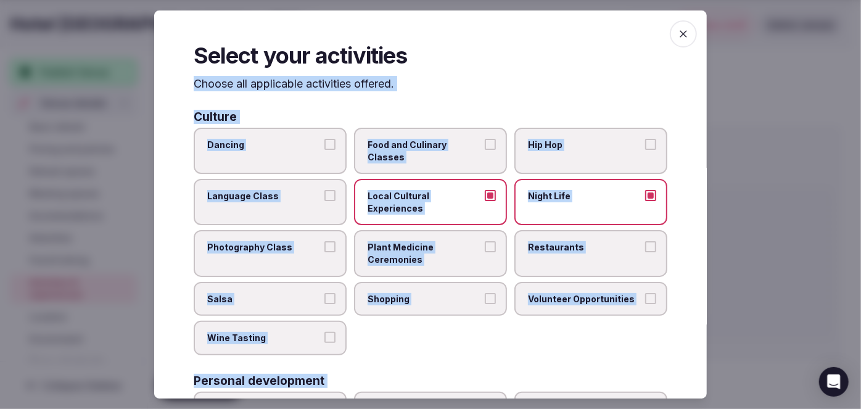
click at [550, 261] on label "Restaurants" at bounding box center [591, 254] width 153 height 46
click at [645, 253] on button "Restaurants" at bounding box center [650, 247] width 11 height 11
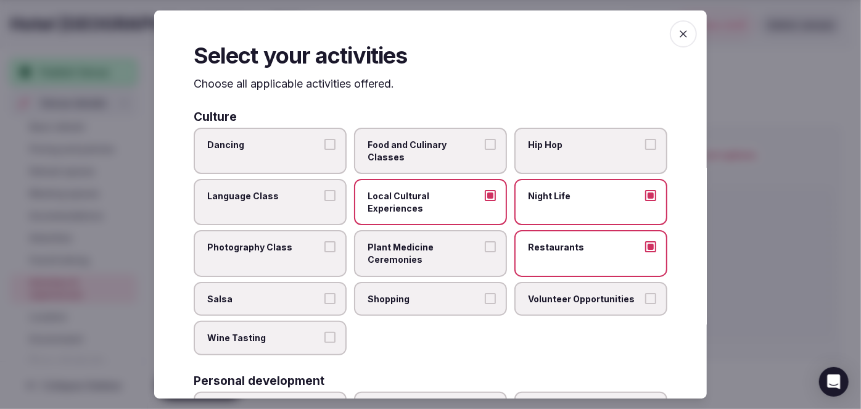
click at [460, 293] on span "Shopping" at bounding box center [425, 299] width 114 height 12
click at [485, 293] on button "Shopping" at bounding box center [490, 298] width 11 height 11
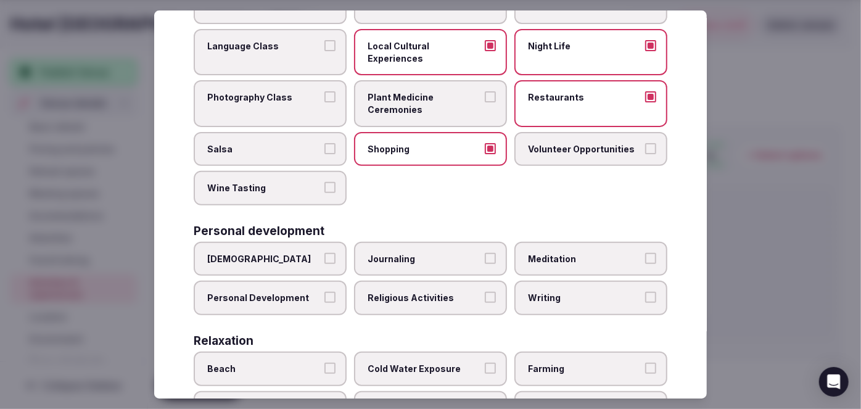
scroll to position [168, 0]
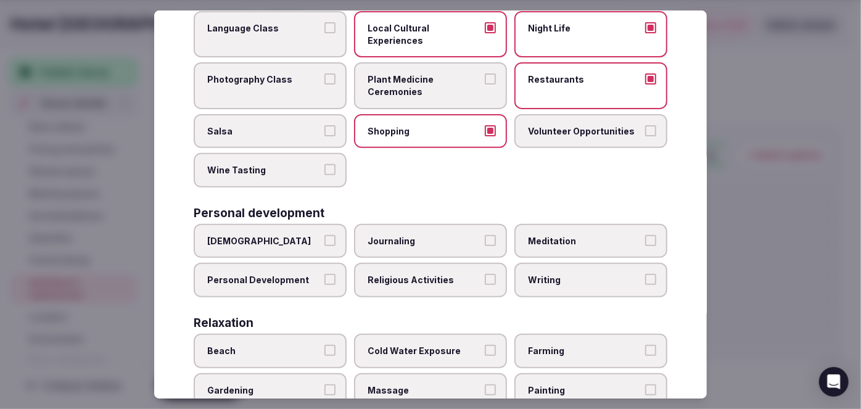
click at [280, 282] on label "Personal Development" at bounding box center [270, 280] width 153 height 35
click at [325, 282] on button "Personal Development" at bounding box center [330, 280] width 11 height 11
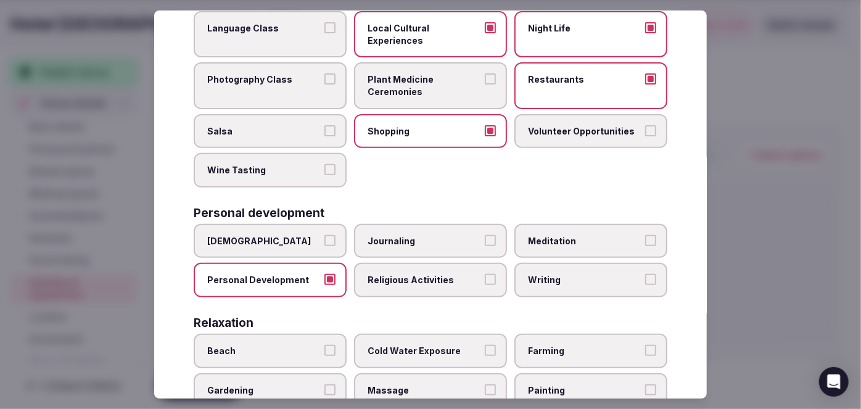
click at [528, 235] on span "Meditation" at bounding box center [585, 241] width 114 height 12
click at [645, 235] on button "Meditation" at bounding box center [650, 240] width 11 height 11
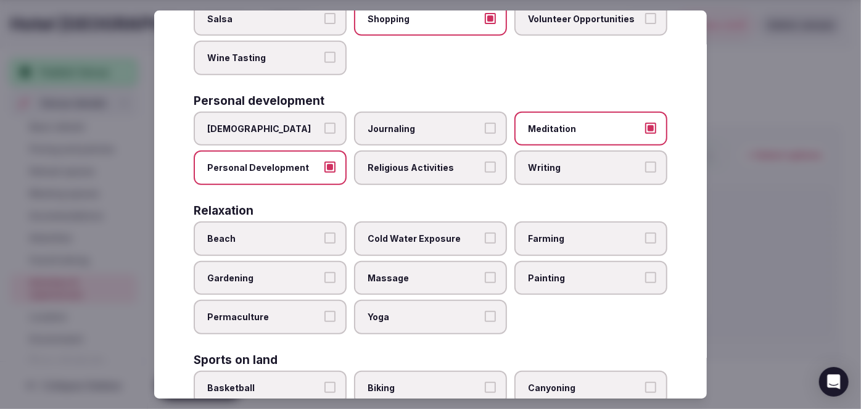
scroll to position [449, 0]
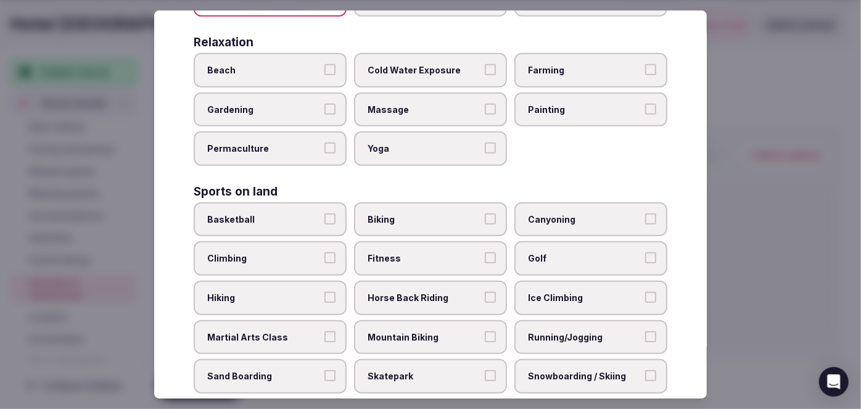
click at [409, 255] on span "Fitness" at bounding box center [425, 258] width 114 height 12
click at [485, 255] on button "Fitness" at bounding box center [490, 257] width 11 height 11
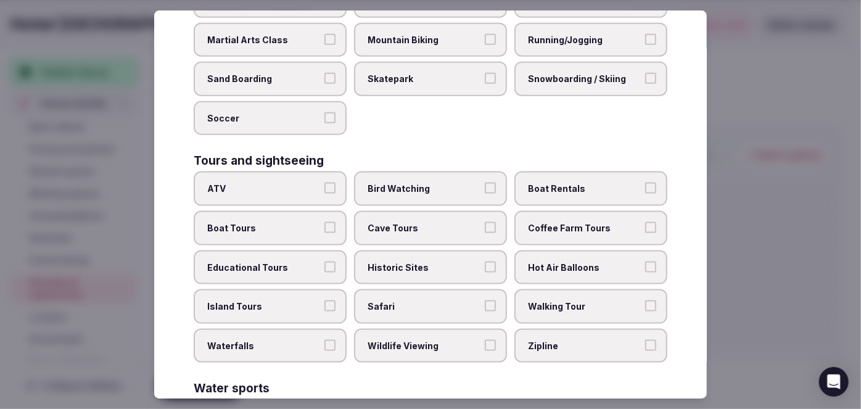
scroll to position [785, 0]
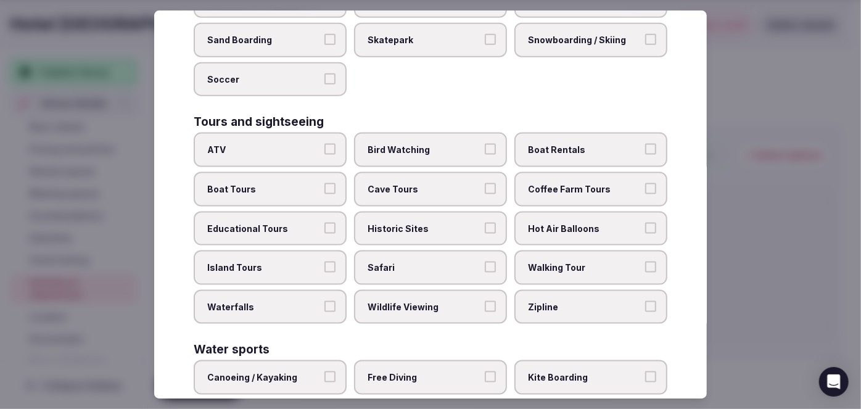
drag, startPoint x: 424, startPoint y: 225, endPoint x: 455, endPoint y: 236, distance: 33.6
click at [424, 224] on label "Historic Sites" at bounding box center [430, 229] width 153 height 35
click at [485, 224] on button "Historic Sites" at bounding box center [490, 228] width 11 height 11
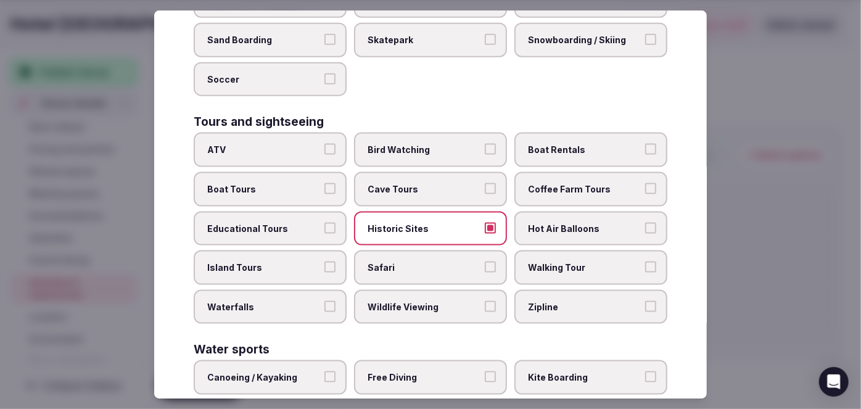
click at [559, 263] on label "Walking Tour" at bounding box center [591, 268] width 153 height 35
click at [645, 263] on button "Walking Tour" at bounding box center [650, 267] width 11 height 11
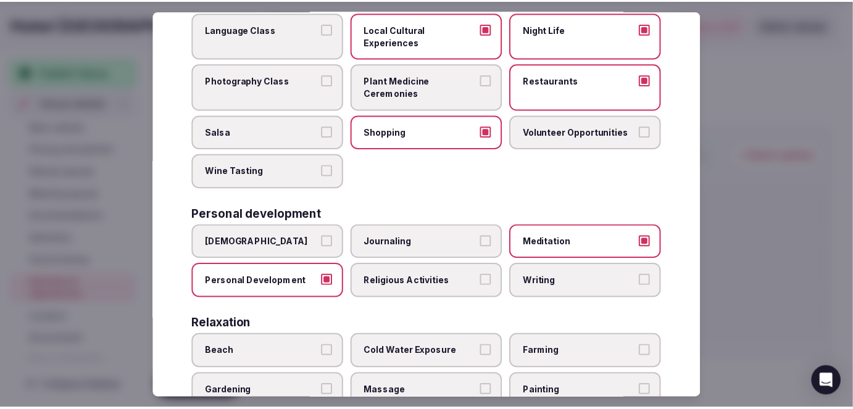
scroll to position [0, 0]
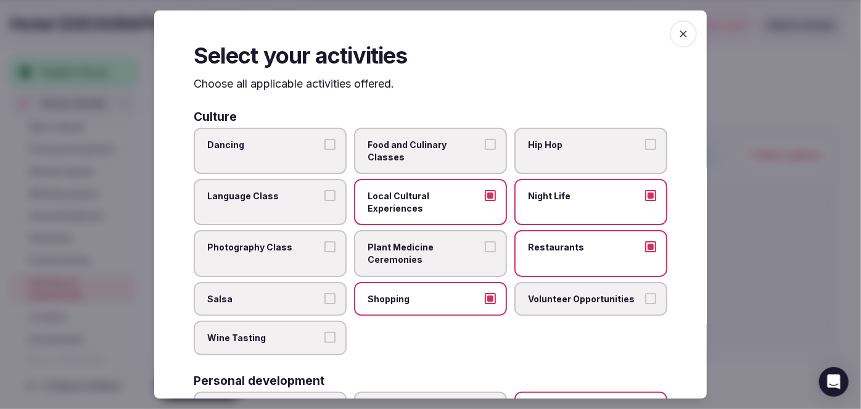
click at [680, 33] on icon "button" at bounding box center [683, 33] width 7 height 7
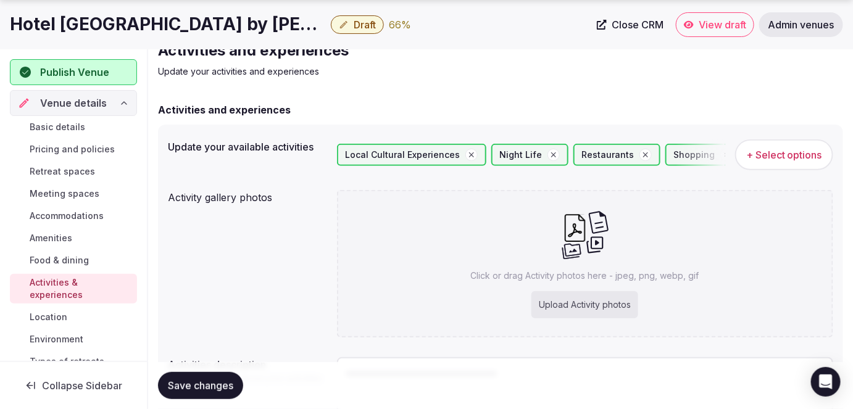
click at [583, 303] on div "Upload Activity photos" at bounding box center [584, 304] width 107 height 27
type input "**********"
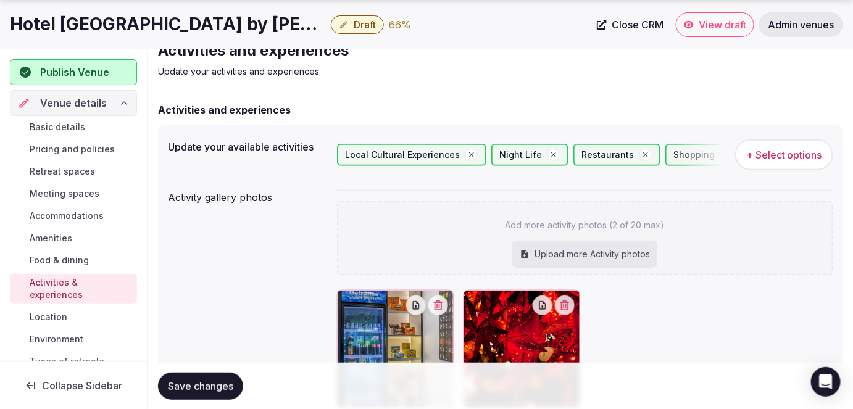
scroll to position [112, 0]
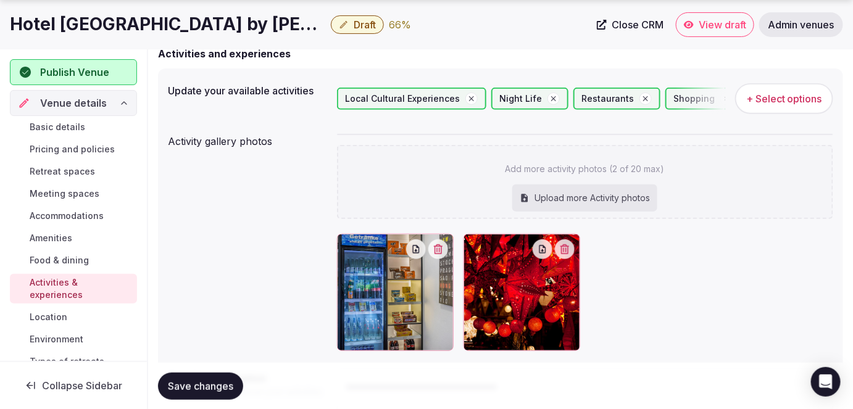
click at [224, 390] on span "Save changes" at bounding box center [200, 386] width 65 height 12
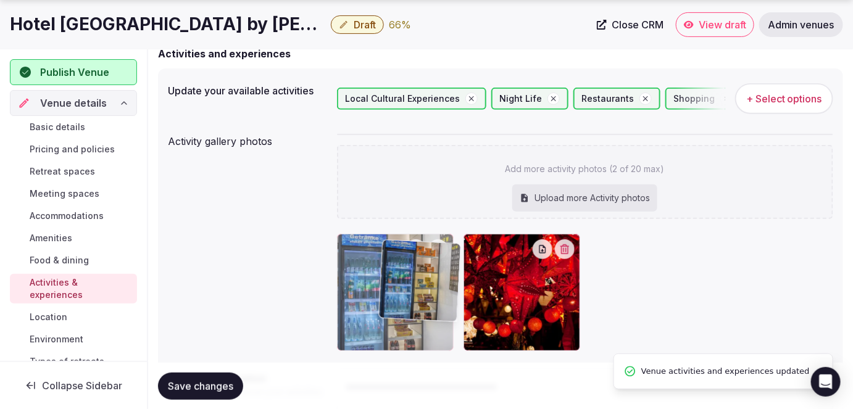
drag, startPoint x: 506, startPoint y: 295, endPoint x: 423, endPoint y: 303, distance: 83.7
click at [423, 303] on body "Search Popular Destinations Toscana, Italy Riviera Maya, Mexico Indonesia, Bali…" at bounding box center [426, 217] width 853 height 659
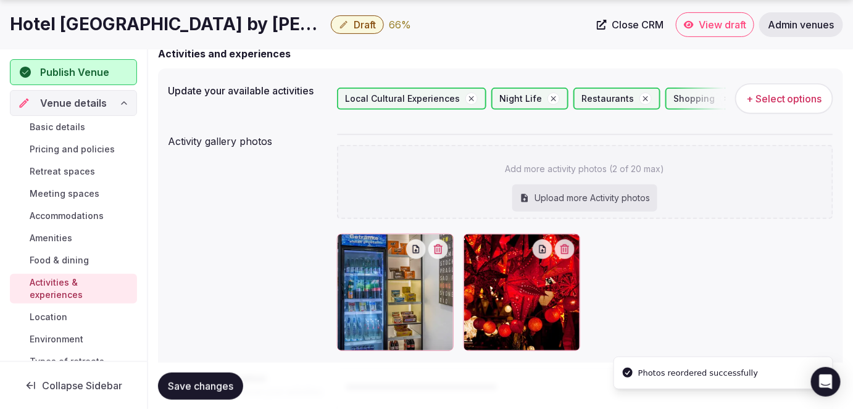
drag, startPoint x: 215, startPoint y: 382, endPoint x: 255, endPoint y: 391, distance: 41.2
click at [215, 383] on span "Save changes" at bounding box center [200, 386] width 65 height 12
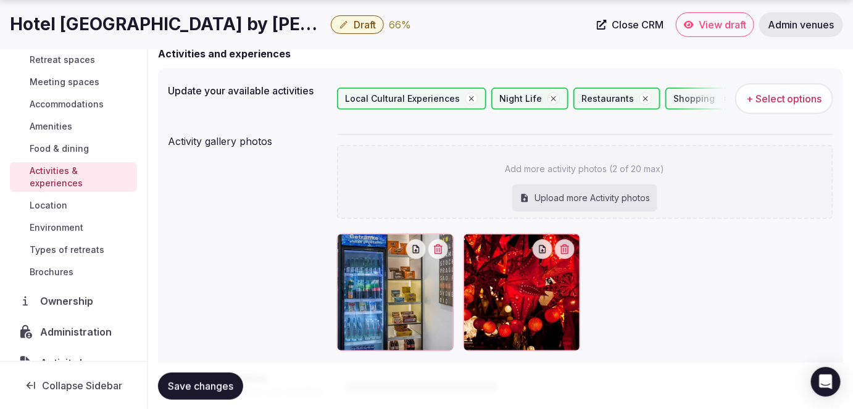
click at [65, 226] on span "Environment" at bounding box center [57, 228] width 54 height 12
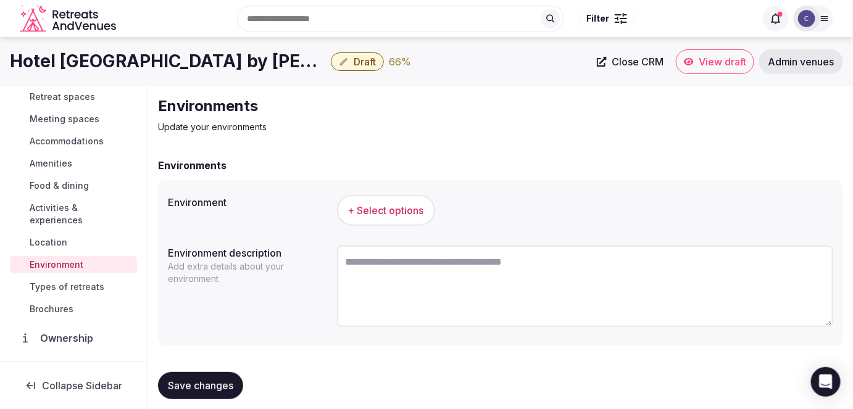
click at [377, 210] on span "+ Select options" at bounding box center [386, 211] width 76 height 14
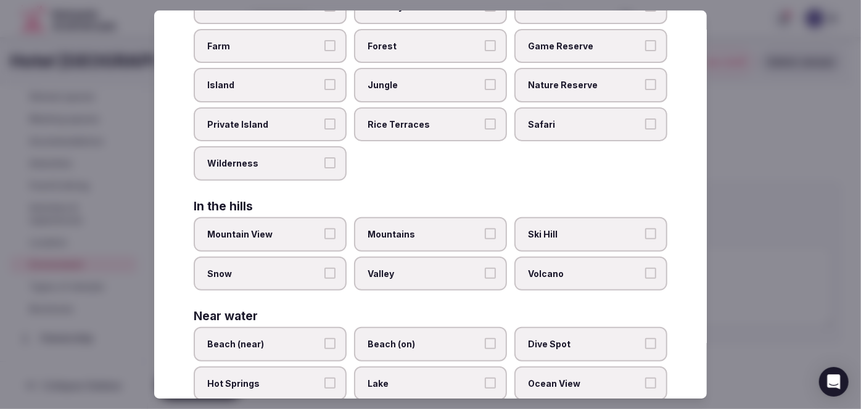
scroll to position [311, 0]
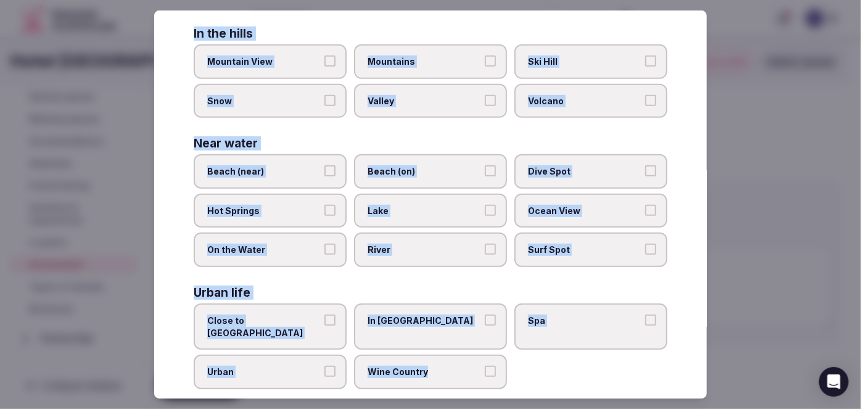
drag, startPoint x: 191, startPoint y: 84, endPoint x: 515, endPoint y: 350, distance: 419.5
click at [515, 350] on div "Select your environment Choose all applicable environments offered. In nature C…" at bounding box center [430, 204] width 553 height 389
copy div "Choose all applicable environments offered. In nature Close to Nature Countrysi…"
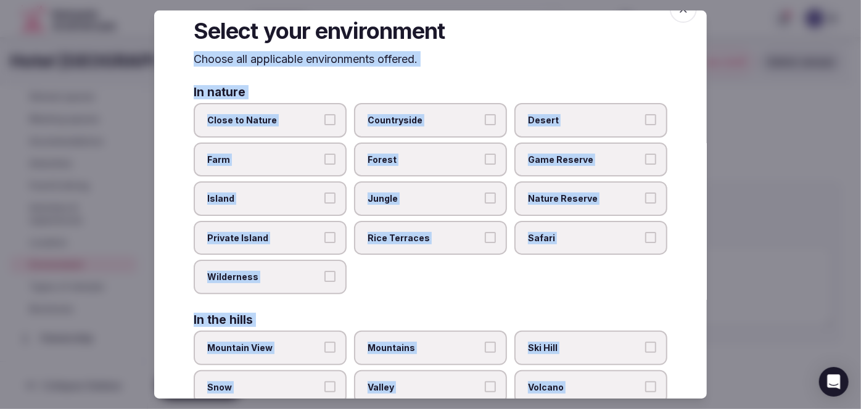
scroll to position [0, 0]
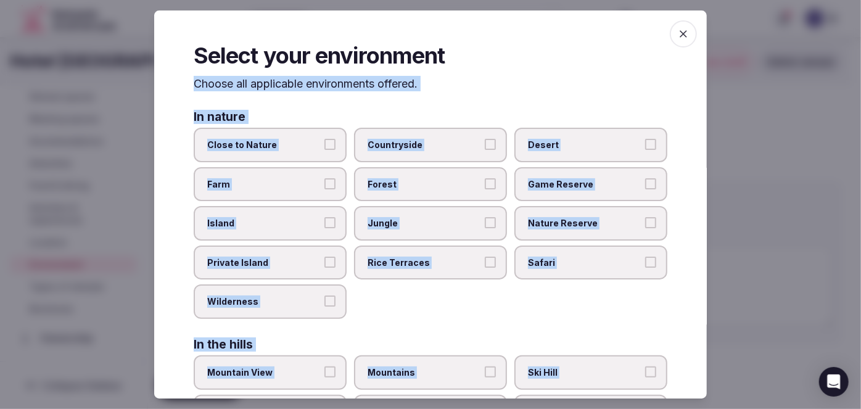
click at [418, 127] on div "In nature Close to Nature Countryside Desert Farm Forest Game Reserve Island Ju…" at bounding box center [431, 215] width 474 height 208
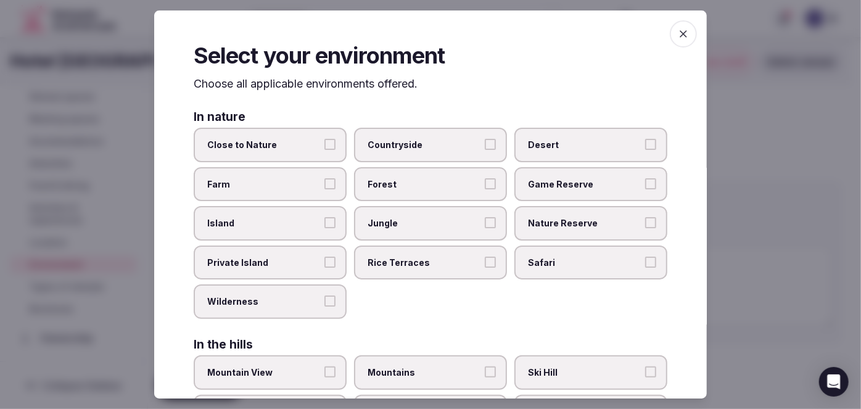
click at [284, 142] on span "Close to Nature" at bounding box center [264, 145] width 114 height 12
click at [325, 142] on button "Close to Nature" at bounding box center [330, 144] width 11 height 11
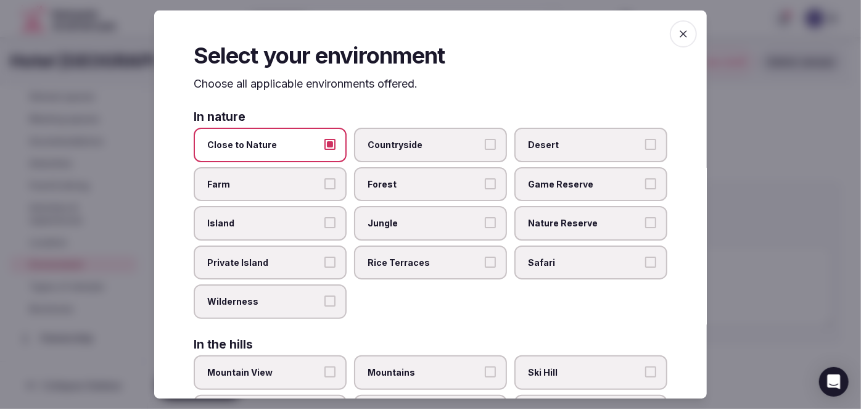
click at [396, 141] on span "Countryside" at bounding box center [425, 145] width 114 height 12
click at [485, 141] on button "Countryside" at bounding box center [490, 144] width 11 height 11
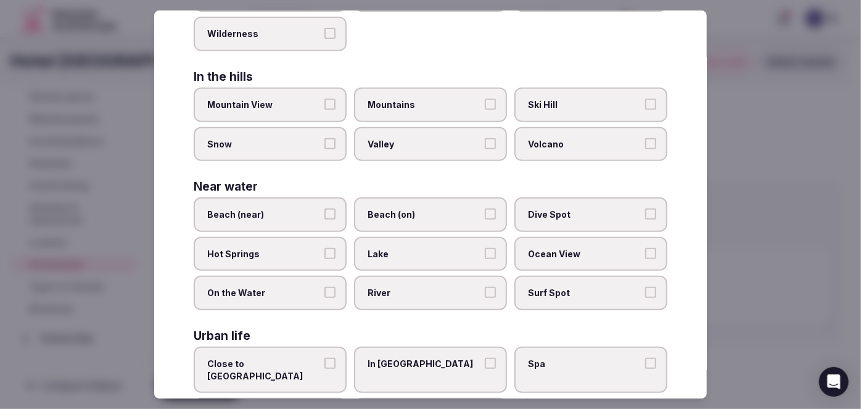
scroll to position [311, 0]
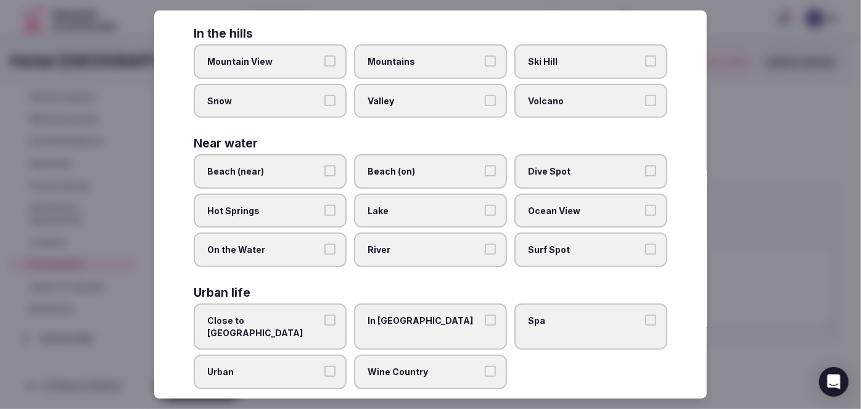
click at [302, 315] on span "Close to City Center" at bounding box center [264, 327] width 114 height 24
click at [325, 315] on button "Close to City Center" at bounding box center [330, 320] width 11 height 11
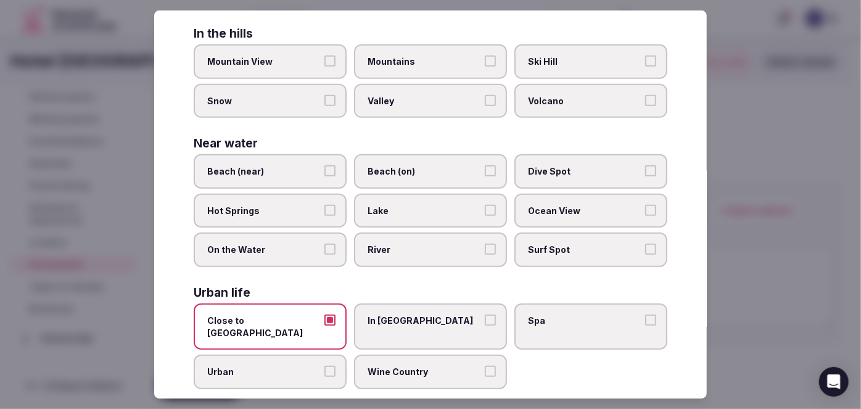
click at [286, 366] on span "Urban" at bounding box center [264, 372] width 114 height 12
click at [325, 366] on button "Urban" at bounding box center [330, 371] width 11 height 11
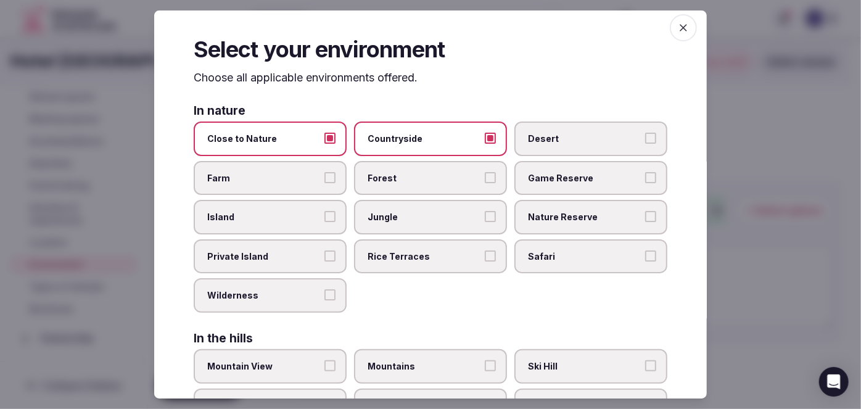
scroll to position [0, 0]
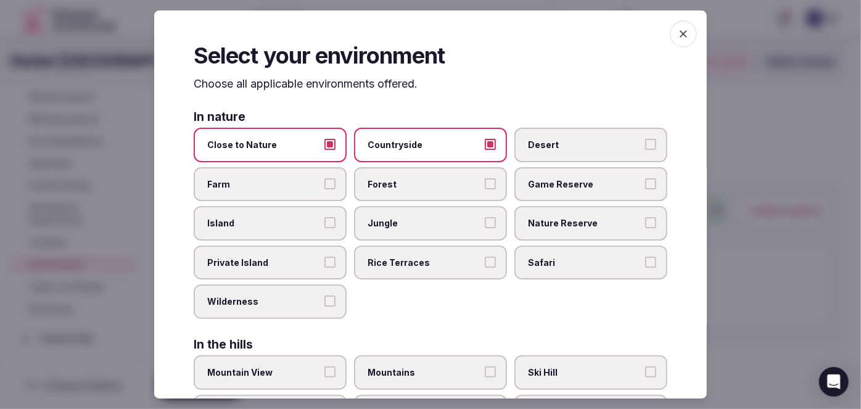
click at [678, 38] on icon "button" at bounding box center [684, 34] width 12 height 12
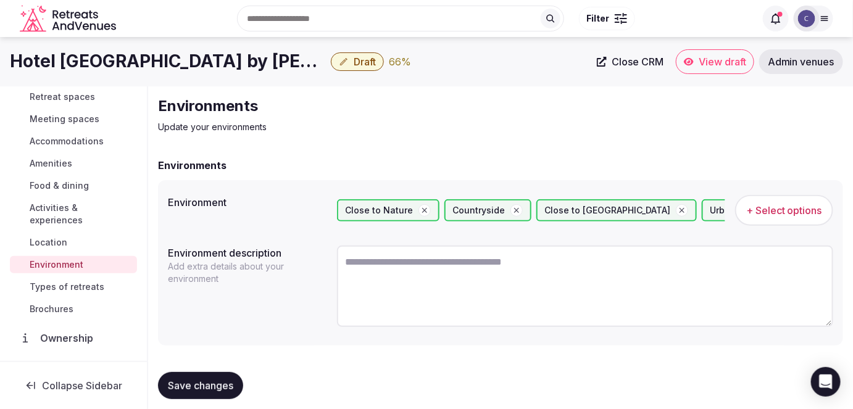
click at [215, 381] on span "Save changes" at bounding box center [200, 386] width 65 height 12
click at [169, 59] on h1 "Hotel [GEOGRAPHIC_DATA] by [PERSON_NAME]" at bounding box center [168, 61] width 316 height 24
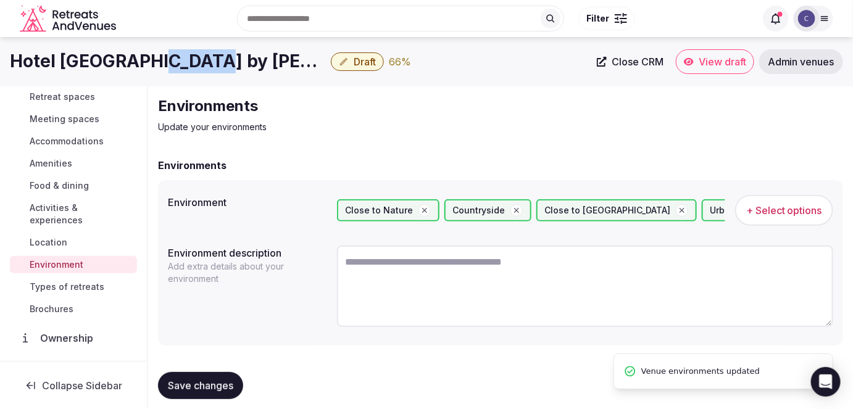
click at [169, 59] on h1 "Hotel [GEOGRAPHIC_DATA] by [PERSON_NAME]" at bounding box center [168, 61] width 316 height 24
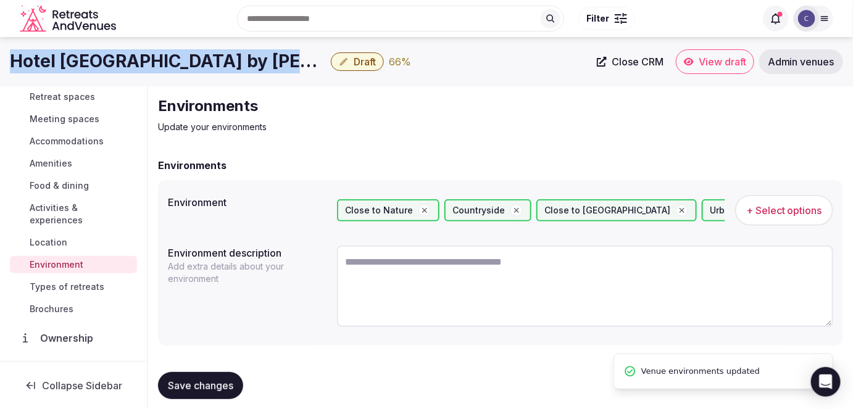
click at [169, 59] on h1 "Hotel [GEOGRAPHIC_DATA] by [PERSON_NAME]" at bounding box center [168, 61] width 316 height 24
copy div "Hotel [GEOGRAPHIC_DATA] by [PERSON_NAME]"
click at [205, 380] on span "Save changes" at bounding box center [200, 386] width 65 height 12
click at [69, 284] on span "Types of retreats" at bounding box center [67, 287] width 75 height 12
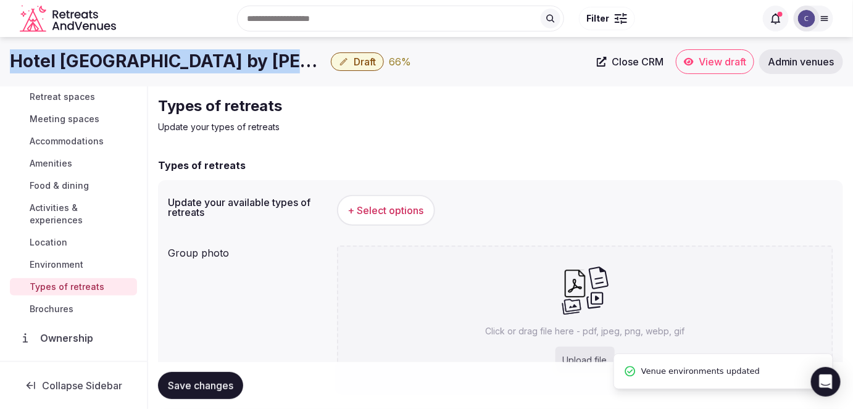
click at [413, 208] on span "+ Select options" at bounding box center [386, 211] width 76 height 14
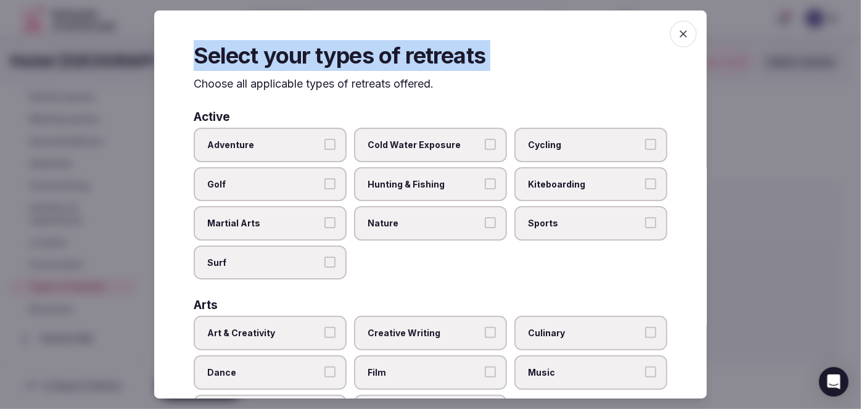
scroll to position [508, 0]
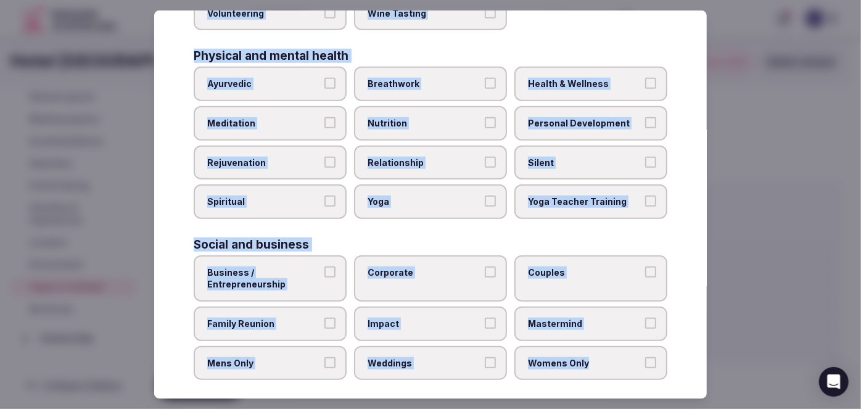
drag, startPoint x: 193, startPoint y: 85, endPoint x: 679, endPoint y: 360, distance: 559.0
click at [679, 360] on div "Select your types of retreats Choose all applicable types of retreats offered. …" at bounding box center [430, 204] width 553 height 389
copy div "Choose all applicable types of retreats offered. Active Adventure Cold Water Ex…"
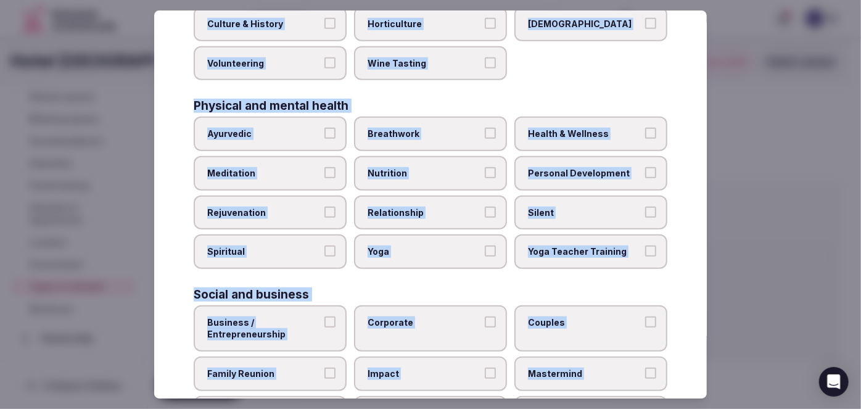
scroll to position [341, 0]
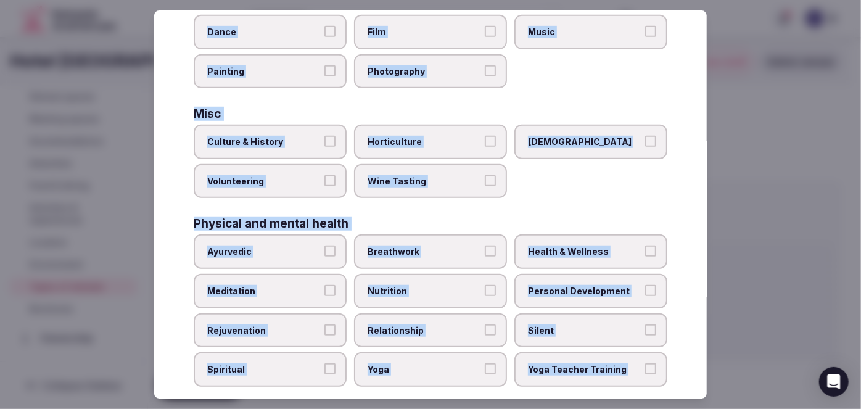
click at [280, 138] on span "Culture & History" at bounding box center [264, 142] width 114 height 12
click at [325, 138] on button "Culture & History" at bounding box center [330, 141] width 11 height 11
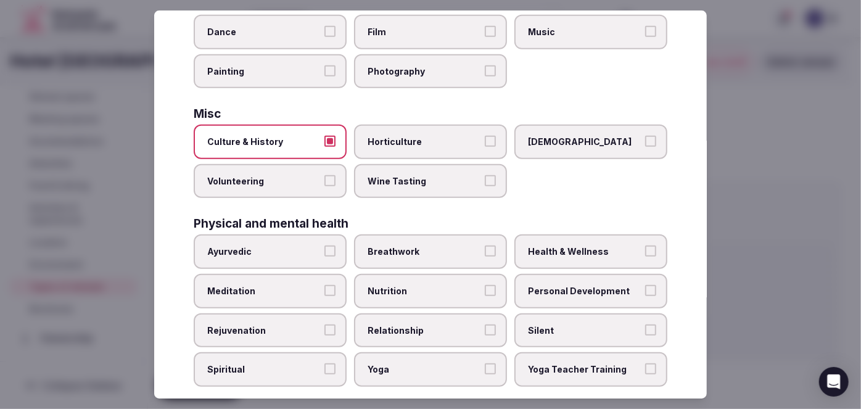
scroll to position [452, 0]
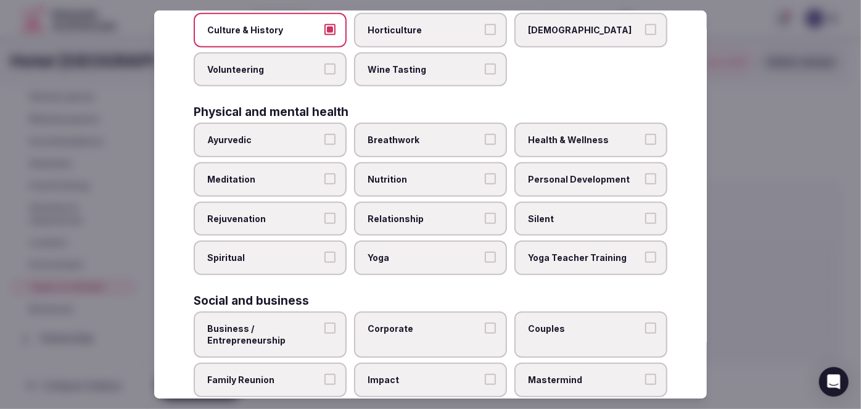
click at [577, 138] on span "Health & Wellness" at bounding box center [585, 141] width 114 height 12
click at [645, 138] on button "Health & Wellness" at bounding box center [650, 140] width 11 height 11
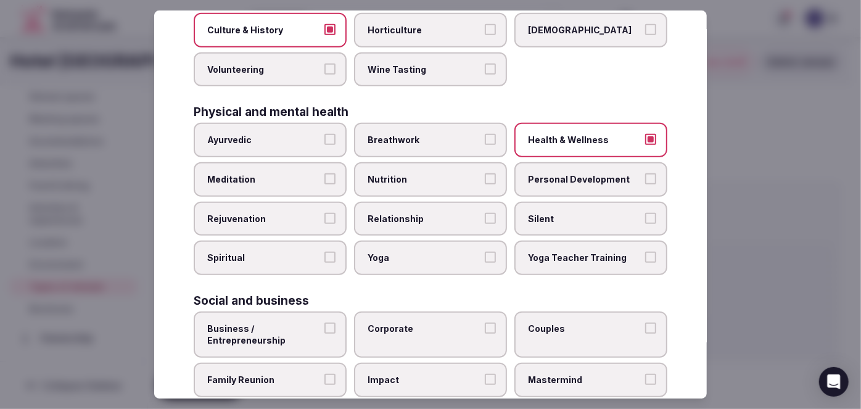
click at [574, 173] on span "Personal Development" at bounding box center [585, 179] width 114 height 12
click at [645, 173] on button "Personal Development" at bounding box center [650, 178] width 11 height 11
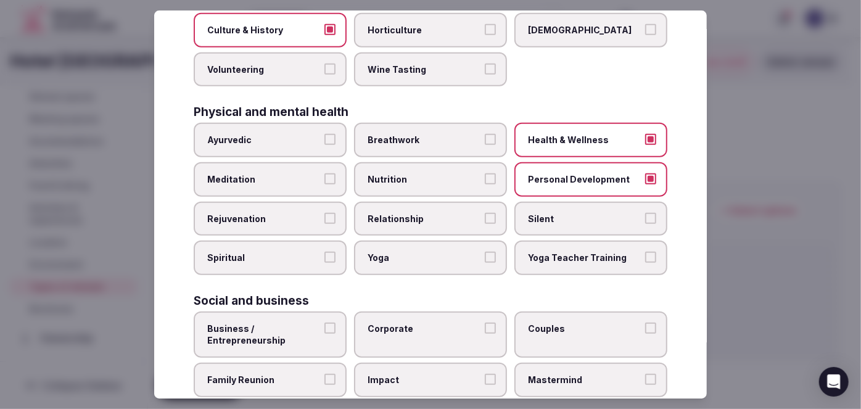
click at [297, 213] on span "Rejuvenation" at bounding box center [264, 219] width 114 height 12
click at [325, 213] on button "Rejuvenation" at bounding box center [330, 218] width 11 height 11
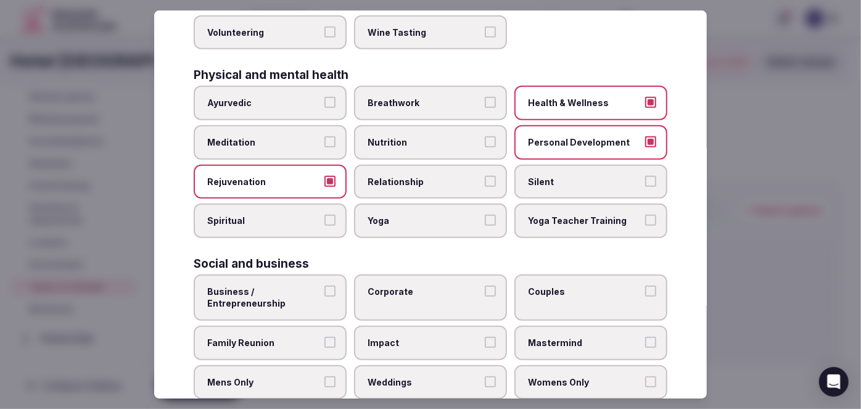
scroll to position [508, 0]
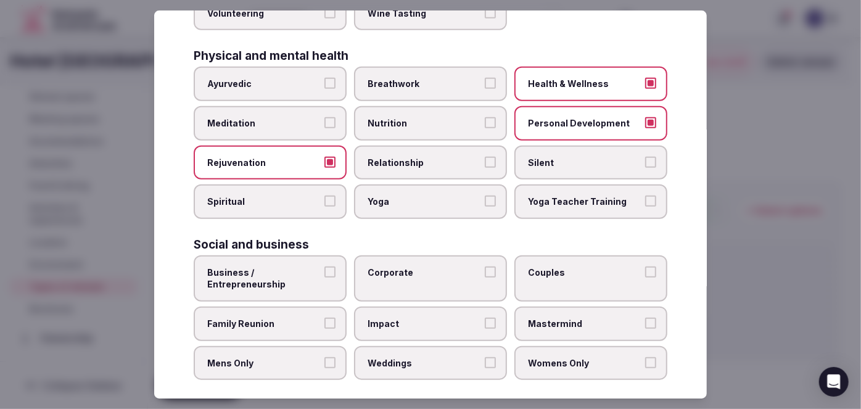
click at [410, 273] on label "Corporate" at bounding box center [430, 278] width 153 height 46
click at [485, 273] on button "Corporate" at bounding box center [490, 272] width 11 height 11
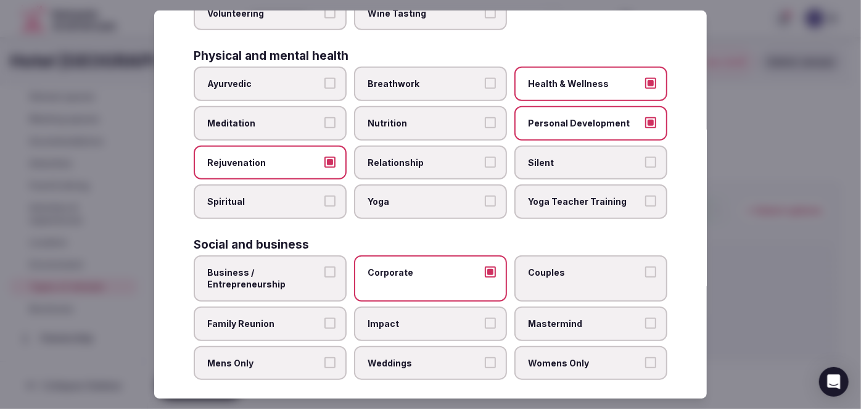
click at [297, 268] on span "Business / Entrepreneurship" at bounding box center [264, 279] width 114 height 24
click at [325, 268] on button "Business / Entrepreneurship" at bounding box center [330, 272] width 11 height 11
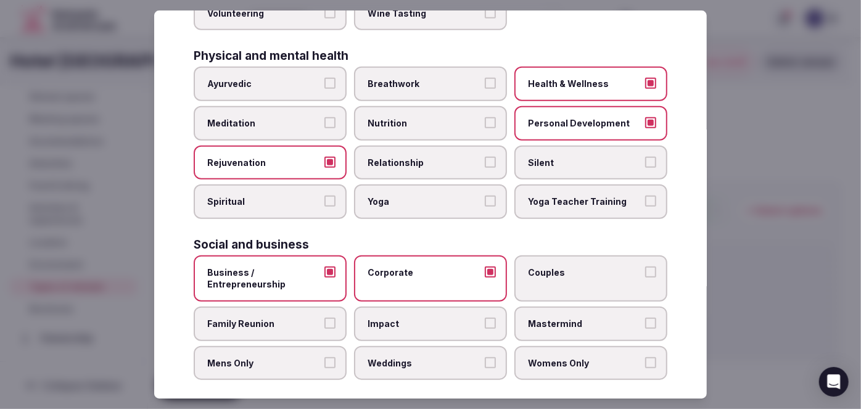
click at [594, 270] on label "Couples" at bounding box center [591, 278] width 153 height 46
click at [645, 270] on button "Couples" at bounding box center [650, 272] width 11 height 11
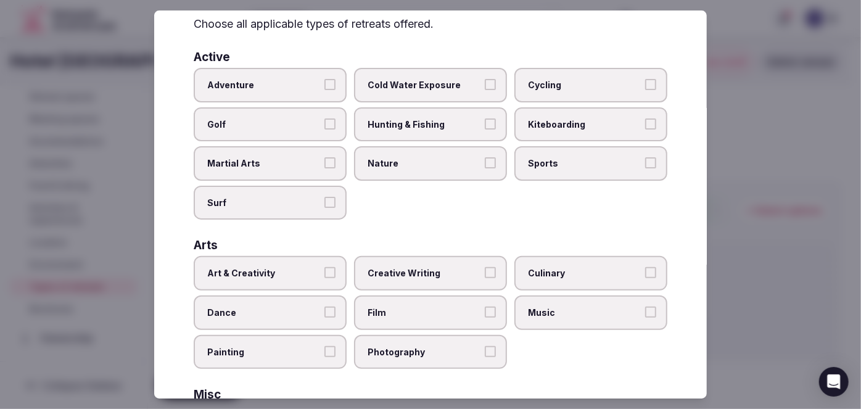
scroll to position [0, 0]
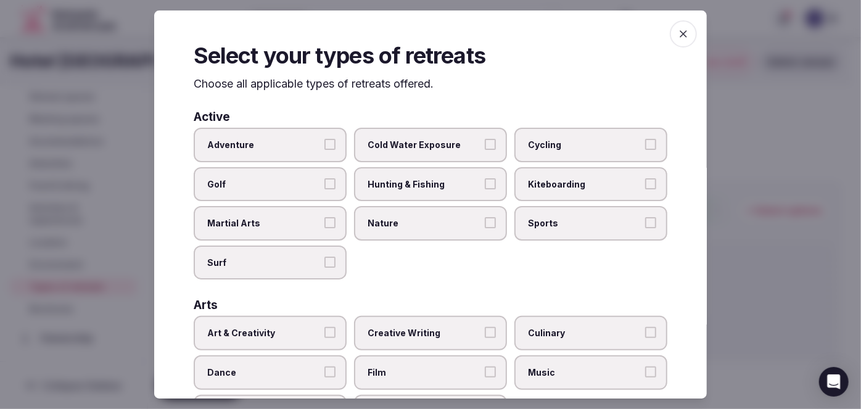
click at [678, 38] on icon "button" at bounding box center [684, 34] width 12 height 12
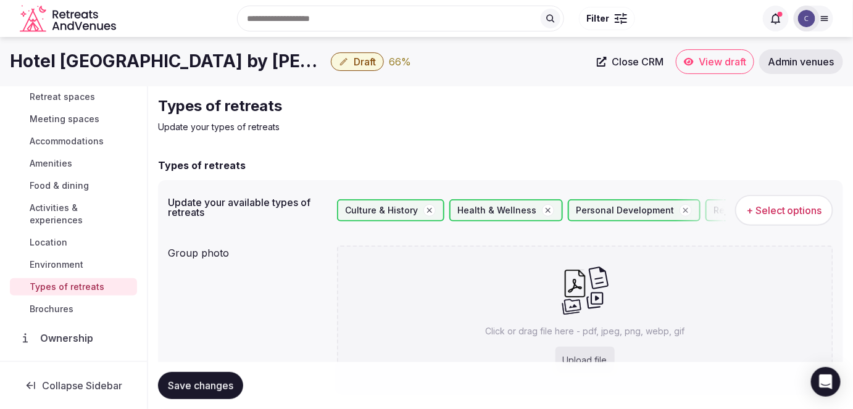
click at [557, 334] on p "Click or drag file here - pdf, jpeg, png, webp, gif" at bounding box center [584, 331] width 199 height 12
type input "**********"
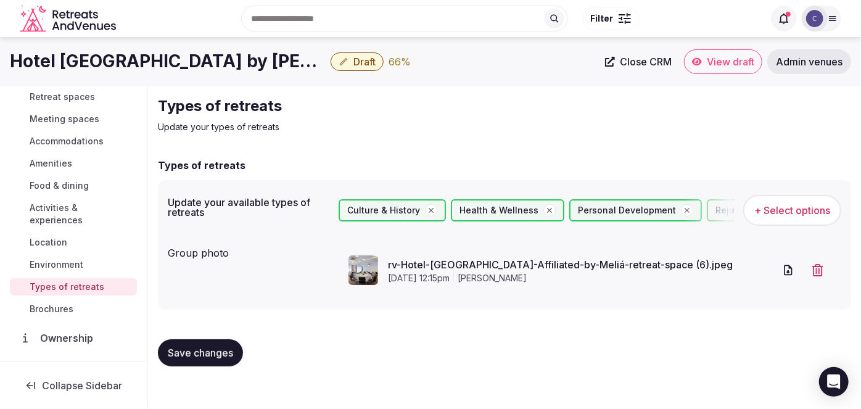
click at [217, 352] on span "Save changes" at bounding box center [200, 353] width 65 height 12
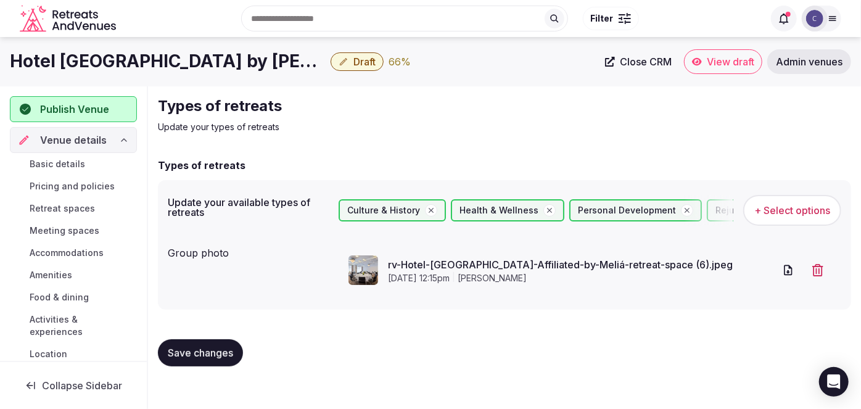
drag, startPoint x: 81, startPoint y: 168, endPoint x: 92, endPoint y: 186, distance: 21.6
click at [81, 167] on span "Basic details" at bounding box center [58, 164] width 56 height 12
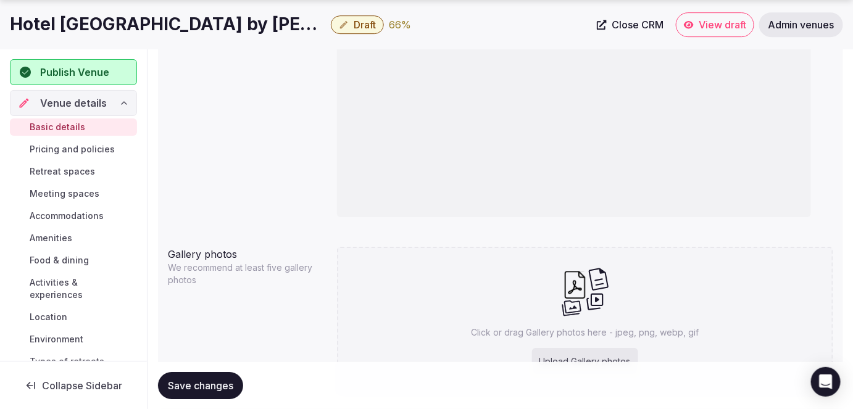
scroll to position [1346, 0]
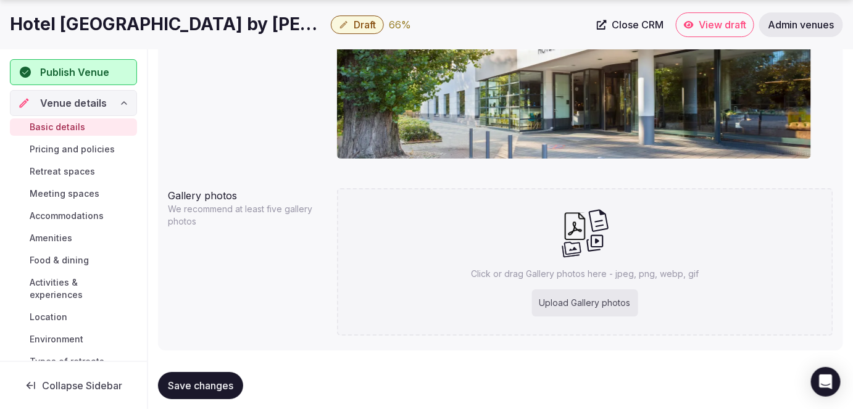
click at [237, 21] on h1 "Hotel [GEOGRAPHIC_DATA] by [PERSON_NAME]" at bounding box center [168, 24] width 316 height 24
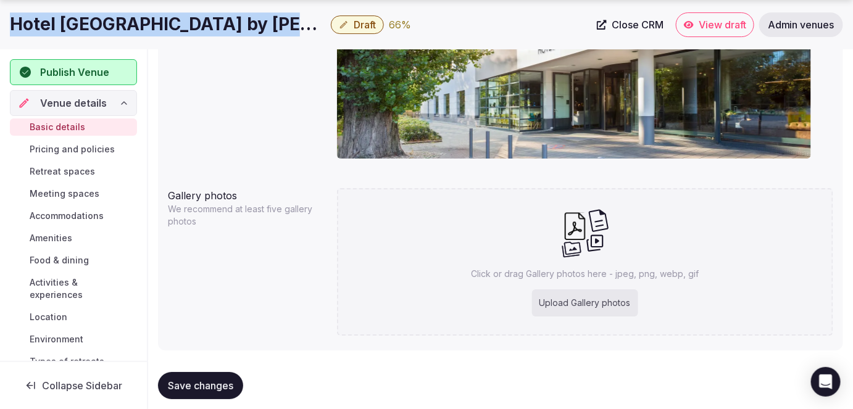
click at [237, 21] on h1 "Hotel [GEOGRAPHIC_DATA] by [PERSON_NAME]" at bounding box center [168, 24] width 316 height 24
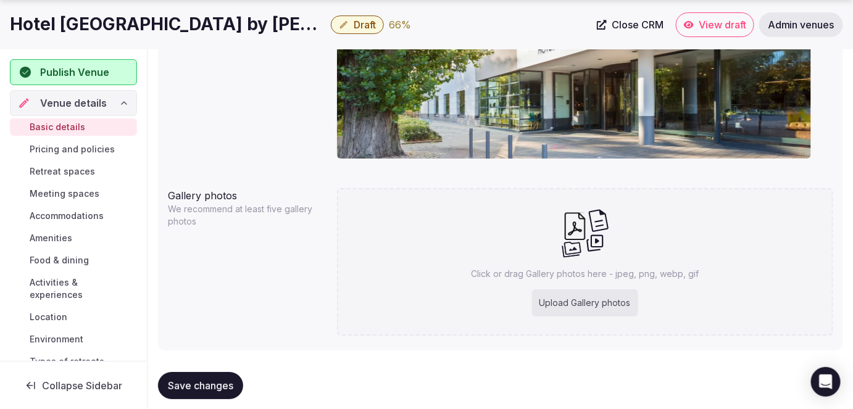
click at [570, 291] on div "Upload Gallery photos" at bounding box center [585, 302] width 106 height 27
type input "**********"
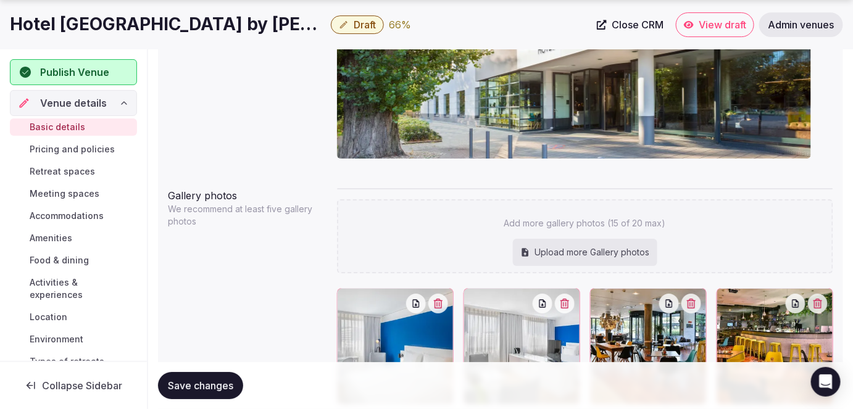
click at [321, 390] on div "Save changes" at bounding box center [500, 385] width 685 height 27
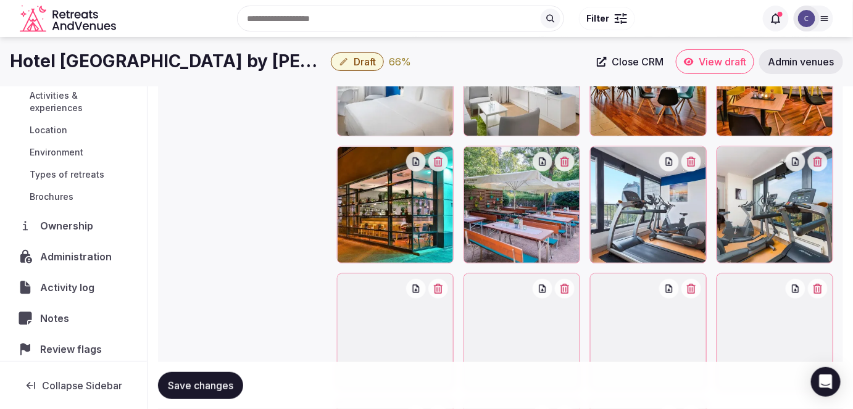
scroll to position [1643, 0]
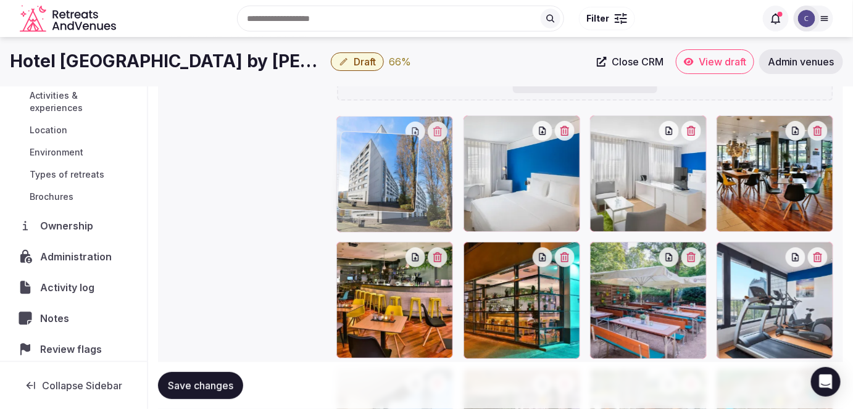
drag, startPoint x: 729, startPoint y: 246, endPoint x: 354, endPoint y: 72, distance: 413.6
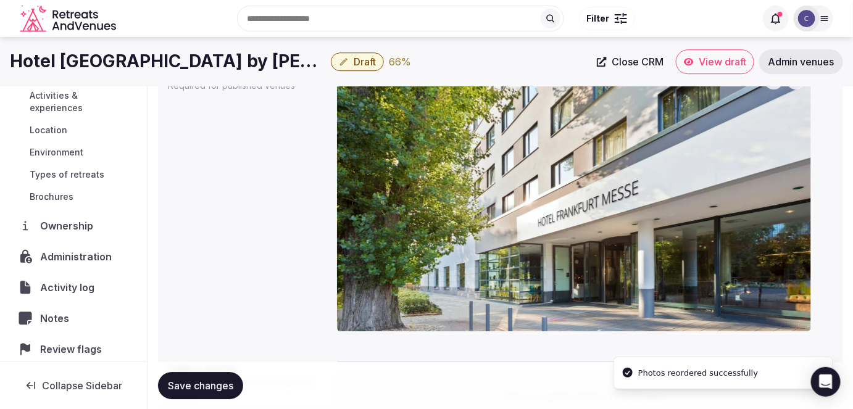
scroll to position [1109, 0]
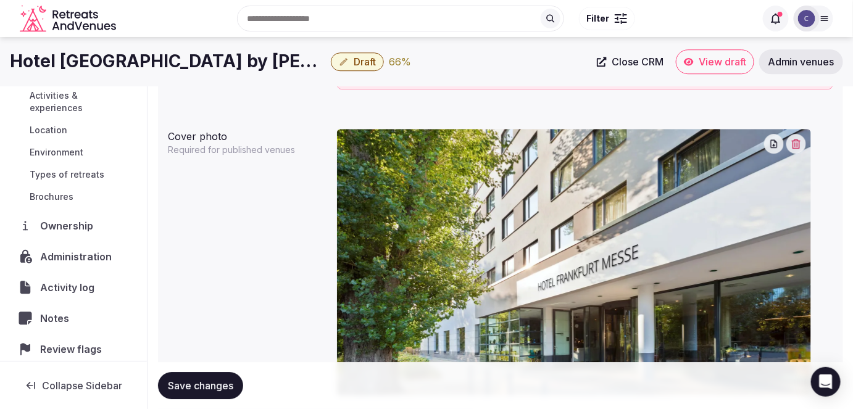
click at [798, 143] on icon "button" at bounding box center [796, 144] width 9 height 10
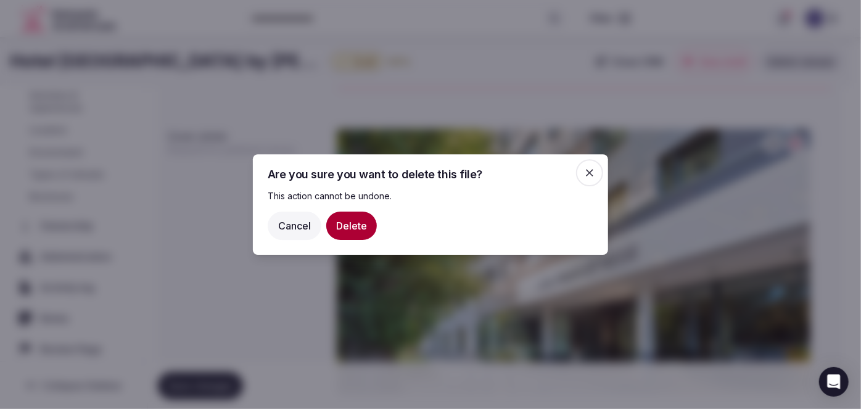
click at [357, 219] on button "Delete" at bounding box center [351, 226] width 51 height 28
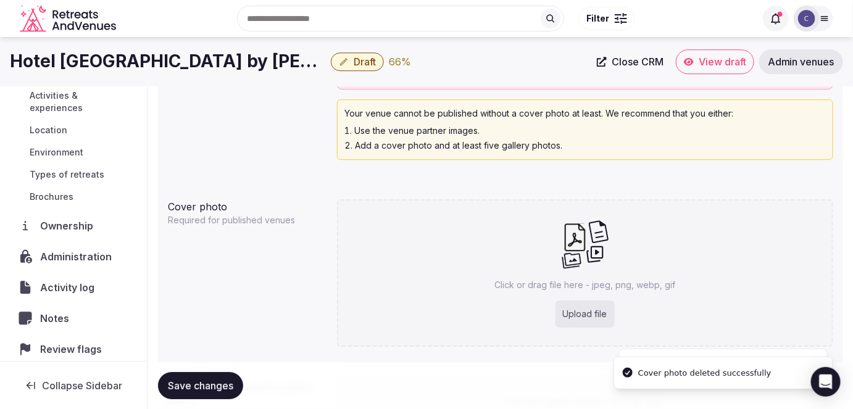
click at [696, 200] on div "Click or drag file here - jpeg, png, webp, gif Upload file" at bounding box center [585, 272] width 497 height 147
type input "**********"
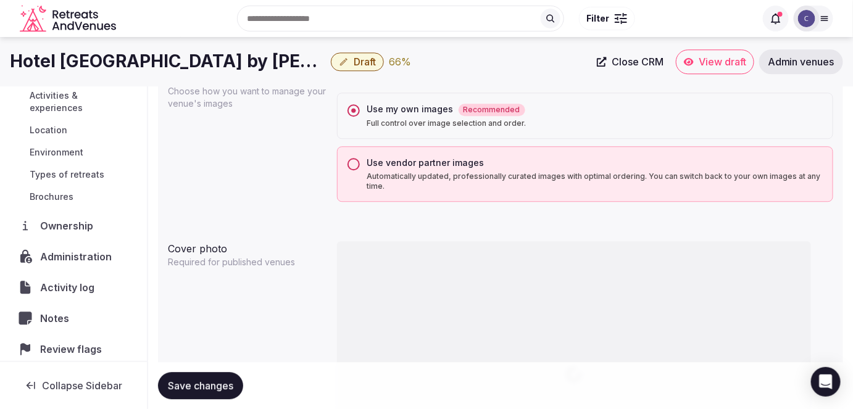
scroll to position [884, 0]
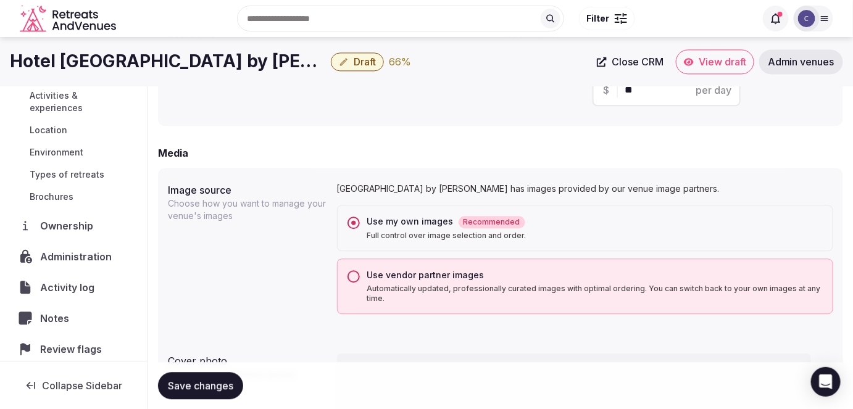
click at [350, 275] on button "Use vendor partner images Automatically updated, professionally curated images …" at bounding box center [353, 276] width 12 height 12
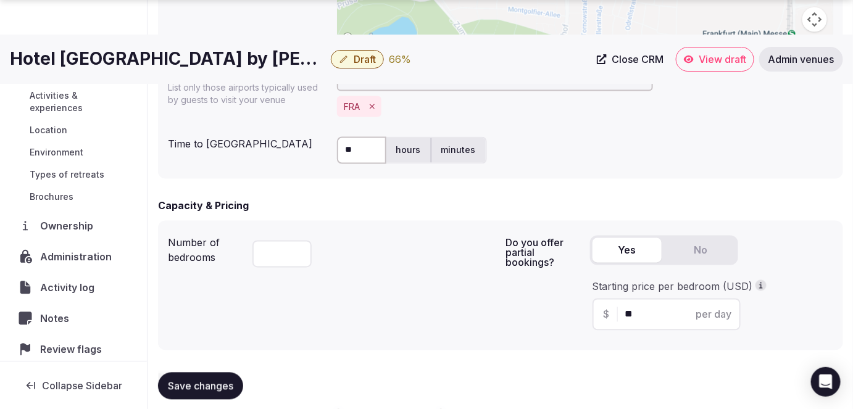
scroll to position [828, 0]
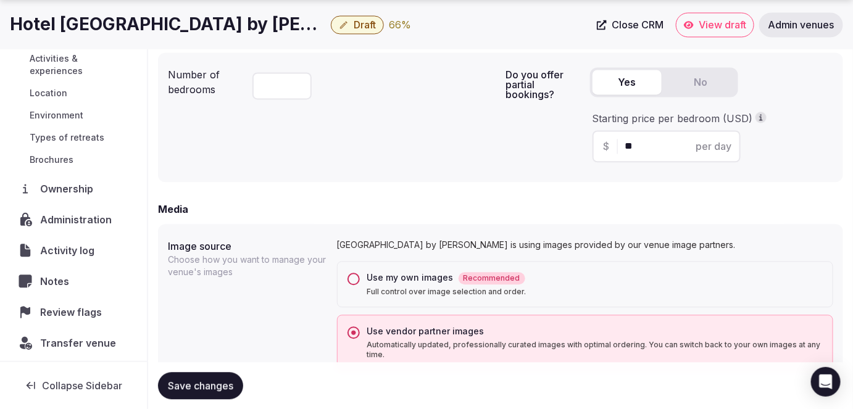
click at [365, 281] on div "Use my own images Recommended Full control over image selection and order." at bounding box center [585, 284] width 497 height 46
drag, startPoint x: 352, startPoint y: 278, endPoint x: 359, endPoint y: 292, distance: 15.2
click at [352, 278] on button "Use my own images Recommended Full control over image selection and order." at bounding box center [353, 279] width 12 height 12
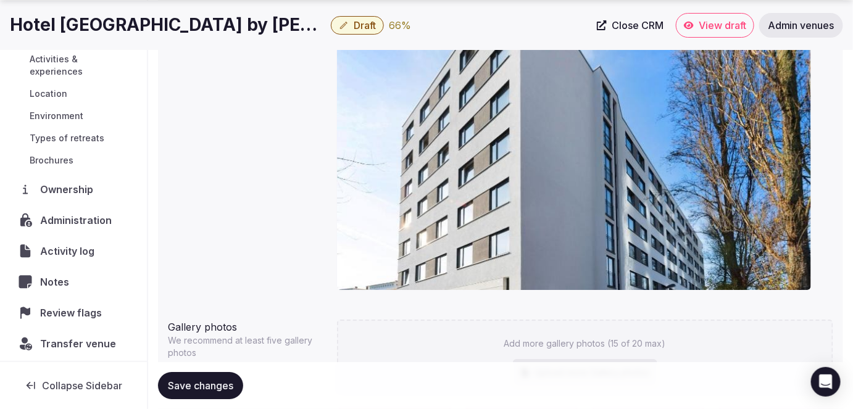
scroll to position [1333, 0]
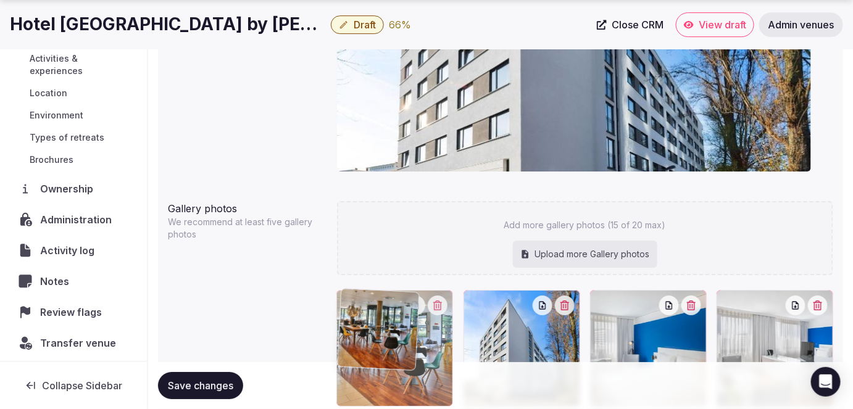
drag, startPoint x: 732, startPoint y: 306, endPoint x: 408, endPoint y: 302, distance: 324.0
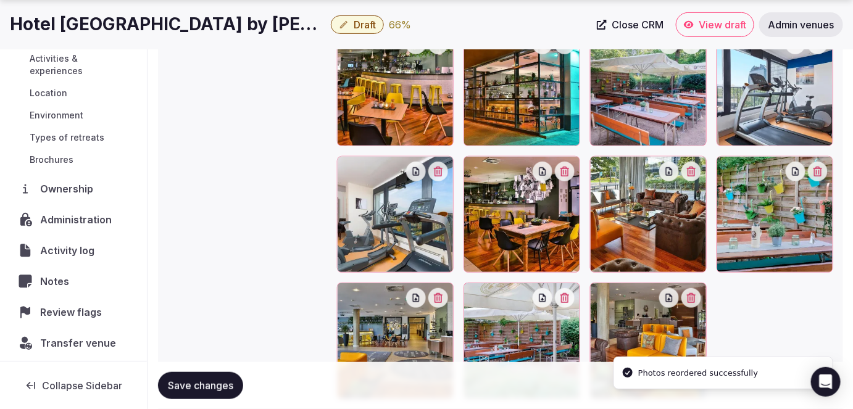
scroll to position [1800, 0]
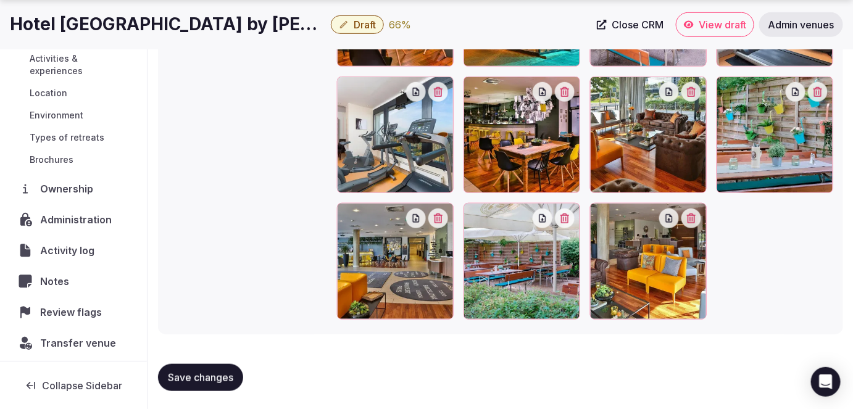
click at [346, 220] on div at bounding box center [395, 261] width 117 height 117
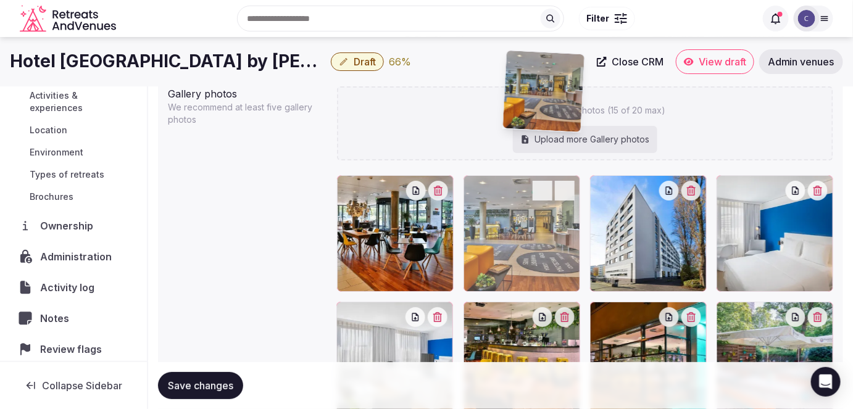
scroll to position [1440, 0]
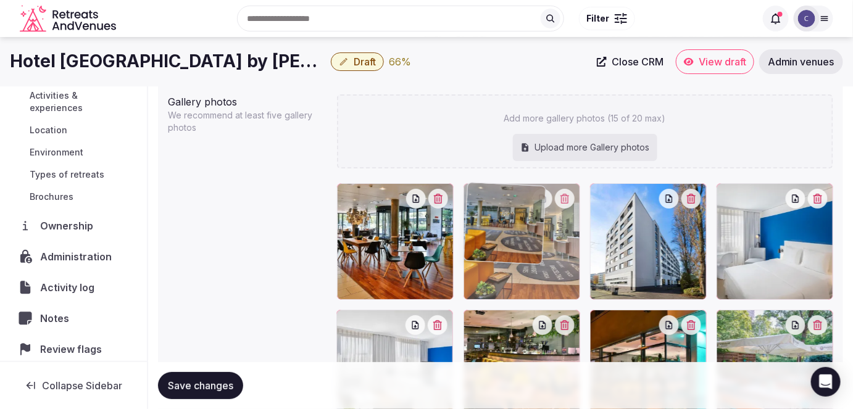
drag, startPoint x: 346, startPoint y: 219, endPoint x: 489, endPoint y: 192, distance: 146.3
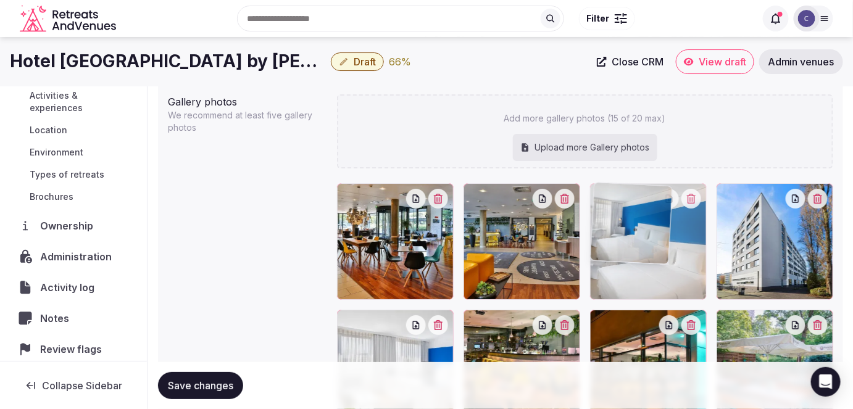
drag, startPoint x: 733, startPoint y: 198, endPoint x: 646, endPoint y: 194, distance: 87.1
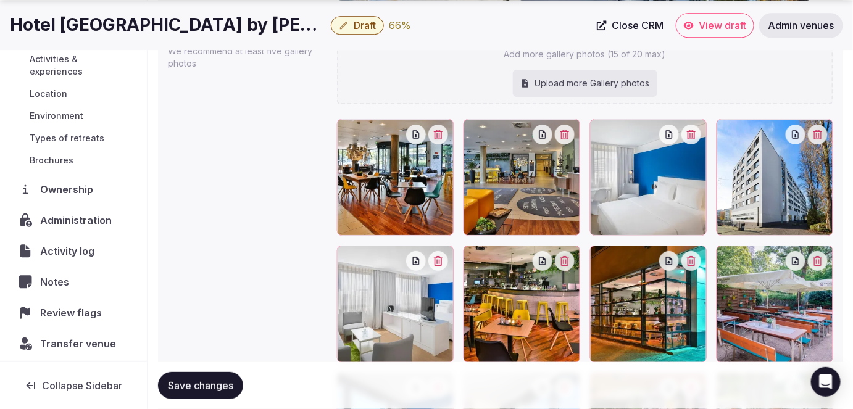
scroll to position [1551, 0]
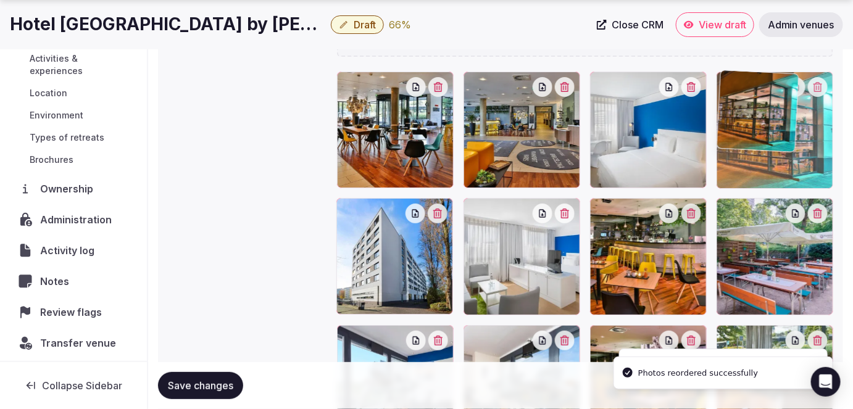
drag, startPoint x: 597, startPoint y: 214, endPoint x: 760, endPoint y: 139, distance: 178.6
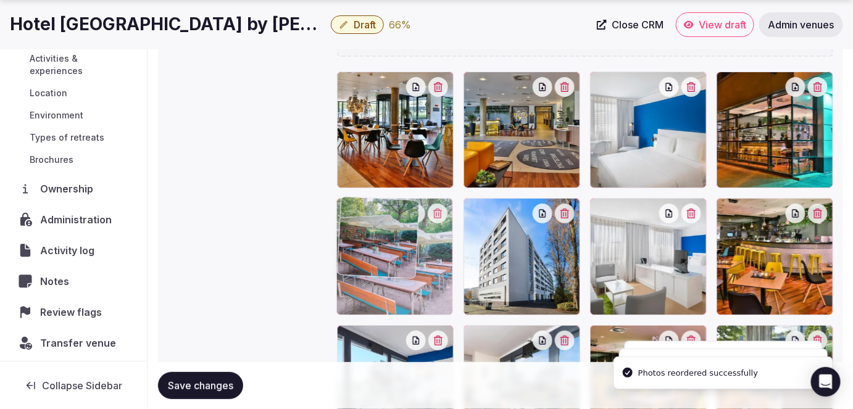
drag, startPoint x: 740, startPoint y: 206, endPoint x: 391, endPoint y: 216, distance: 349.4
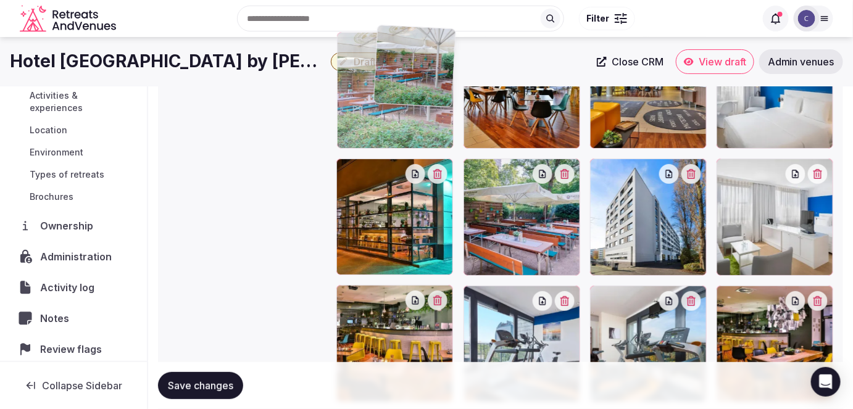
scroll to position [1586, 0]
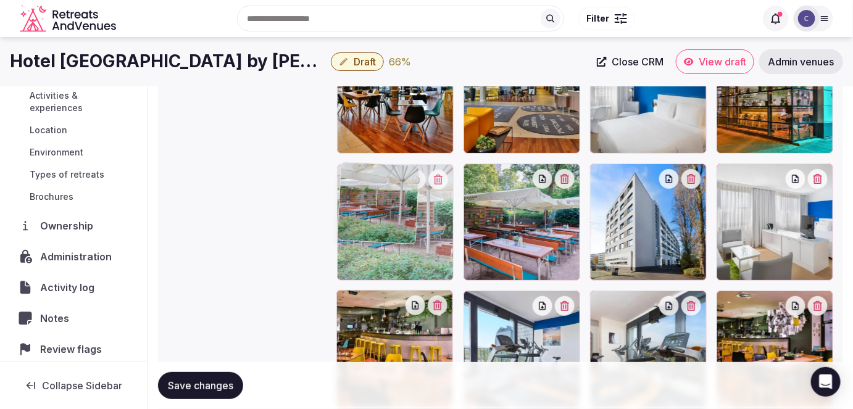
drag, startPoint x: 476, startPoint y: 238, endPoint x: 367, endPoint y: 148, distance: 141.2
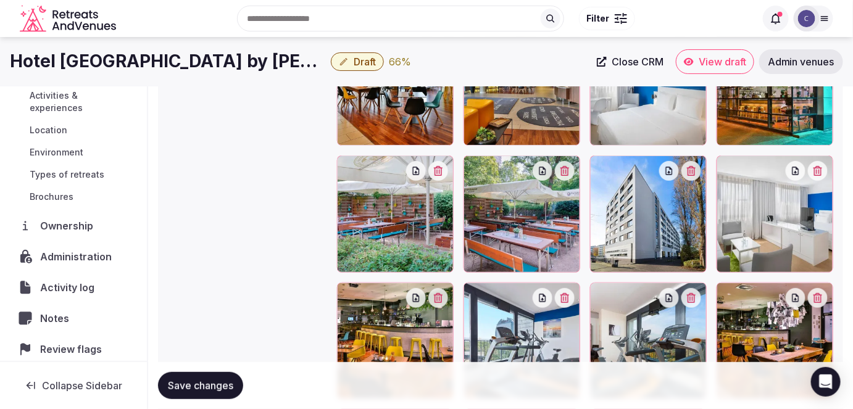
scroll to position [1698, 0]
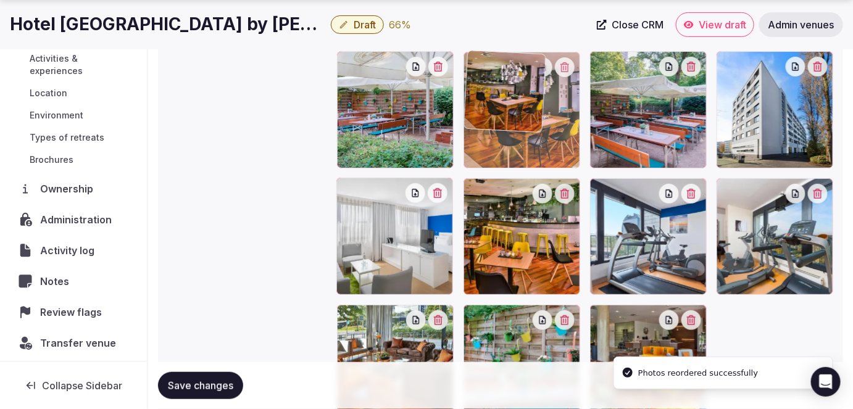
drag, startPoint x: 782, startPoint y: 239, endPoint x: 606, endPoint y: 131, distance: 206.9
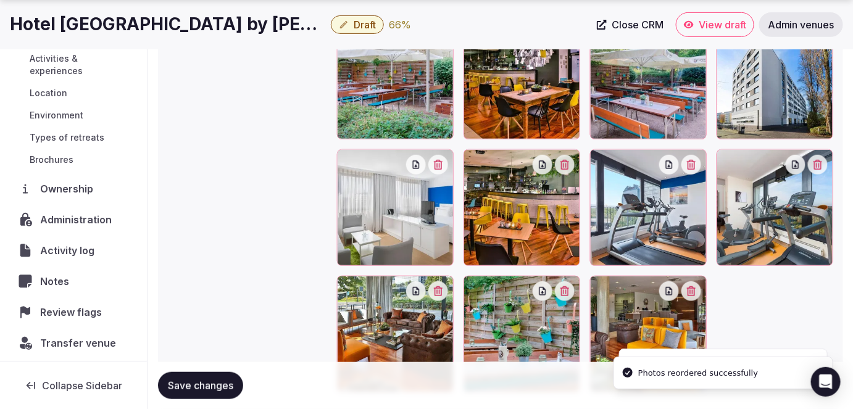
scroll to position [1754, 0]
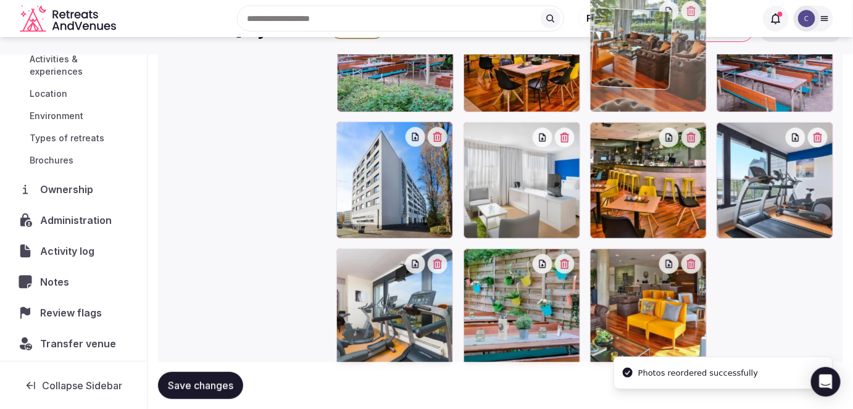
drag, startPoint x: 411, startPoint y: 281, endPoint x: 712, endPoint y: 64, distance: 371.3
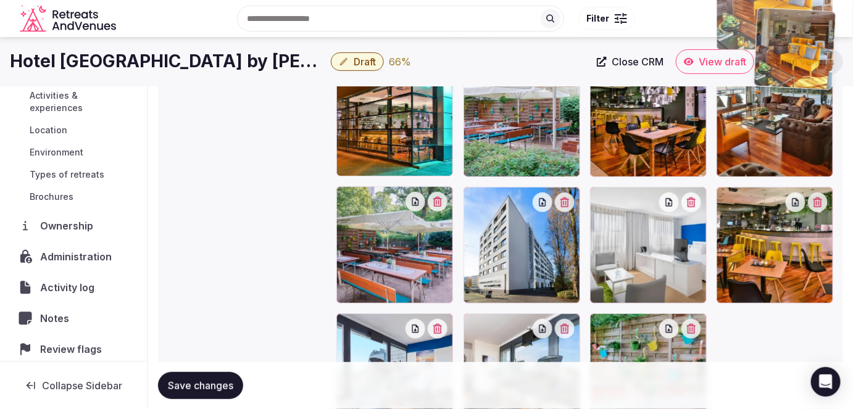
scroll to position [1690, 0]
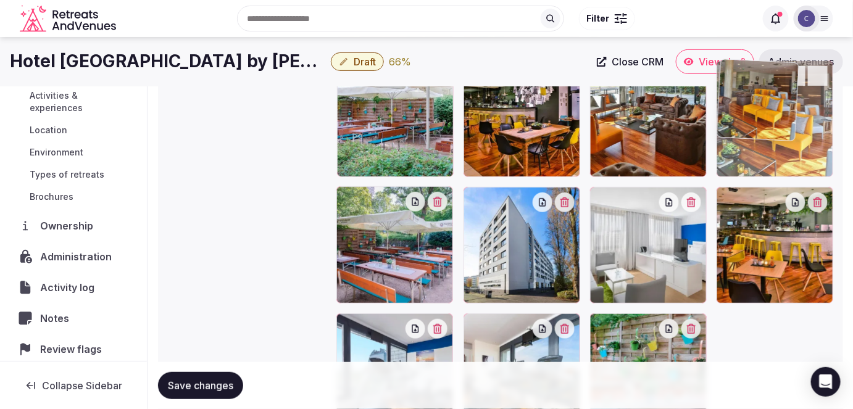
drag, startPoint x: 649, startPoint y: 278, endPoint x: 803, endPoint y: 144, distance: 204.7
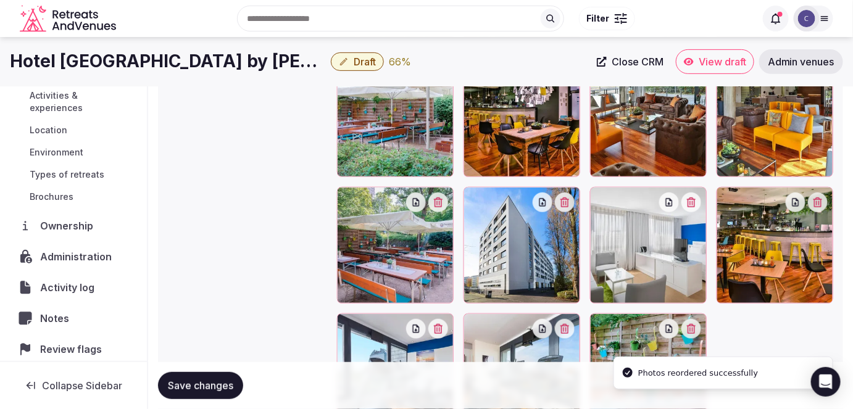
click at [217, 372] on button "Save changes" at bounding box center [200, 385] width 85 height 27
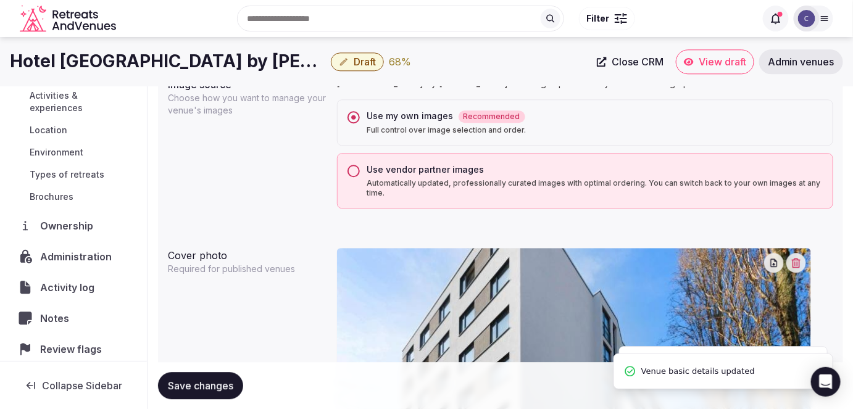
scroll to position [848, 0]
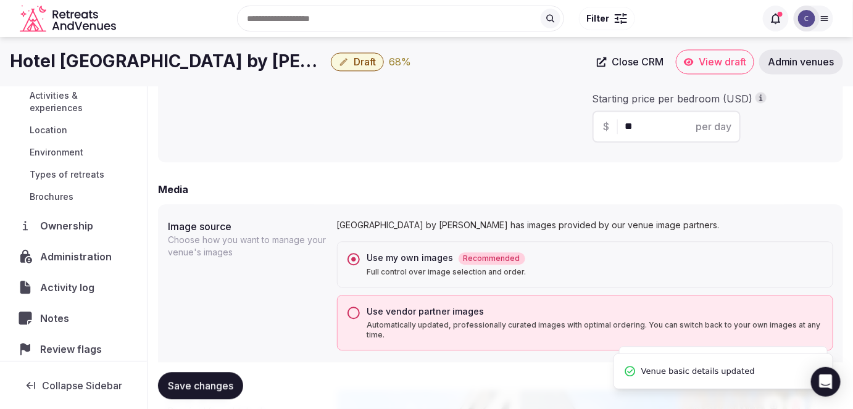
click at [354, 317] on button "Use vendor partner images Automatically updated, professionally curated images …" at bounding box center [353, 313] width 12 height 12
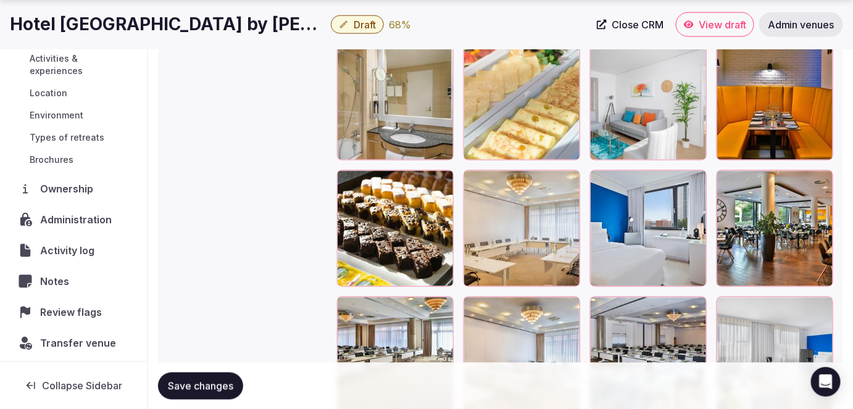
scroll to position [2474, 0]
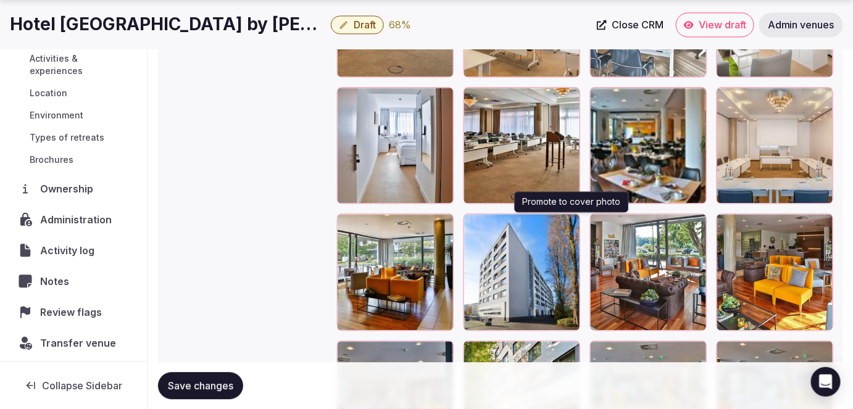
click at [571, 221] on icon "button" at bounding box center [568, 226] width 10 height 10
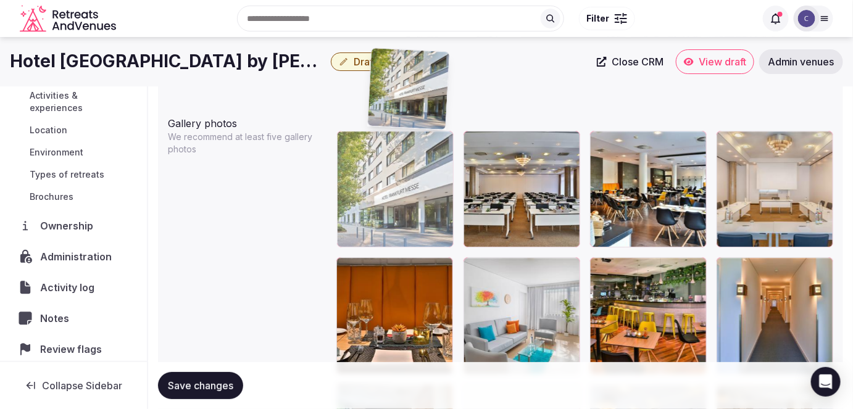
scroll to position [1416, 0]
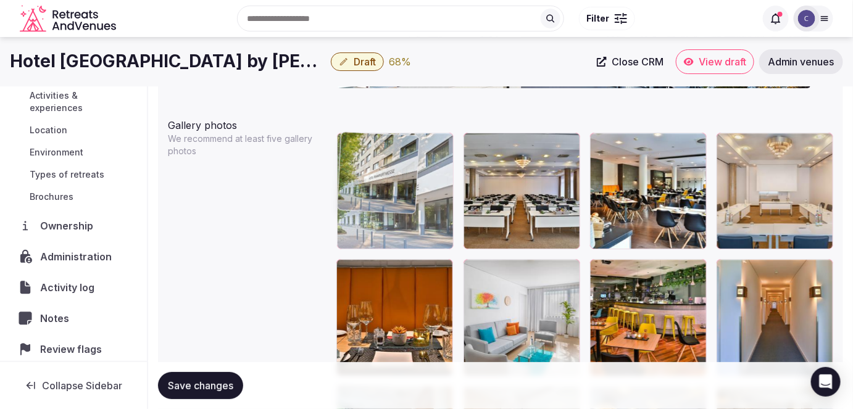
drag, startPoint x: 517, startPoint y: 299, endPoint x: 431, endPoint y: 138, distance: 182.2
click at [431, 138] on body "**********" at bounding box center [426, 159] width 853 height 3150
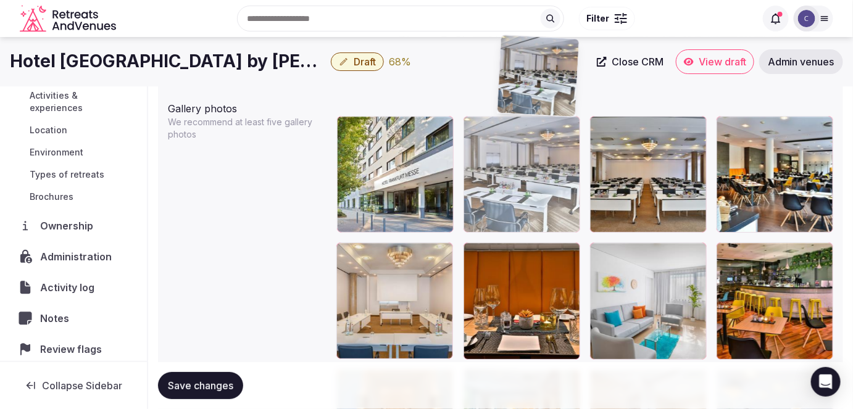
scroll to position [1433, 0]
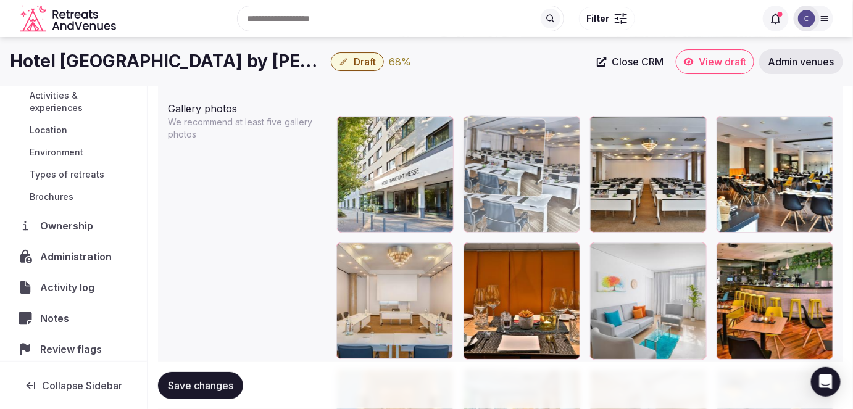
drag, startPoint x: 775, startPoint y: 265, endPoint x: 552, endPoint y: 148, distance: 251.7
click at [552, 148] on body "**********" at bounding box center [426, 142] width 853 height 3150
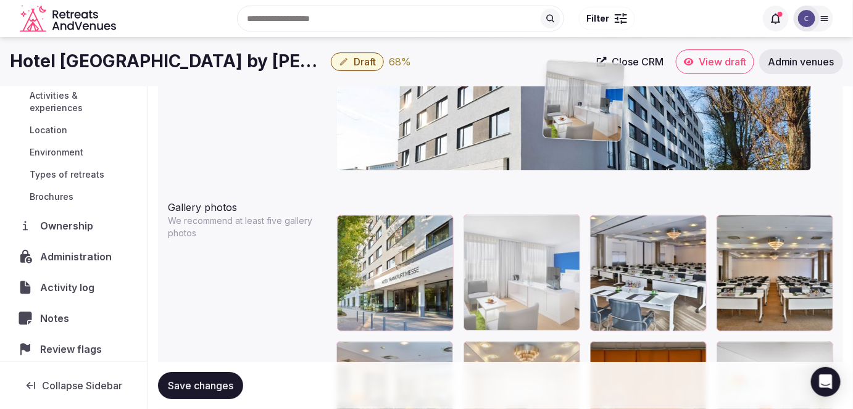
scroll to position [1333, 0]
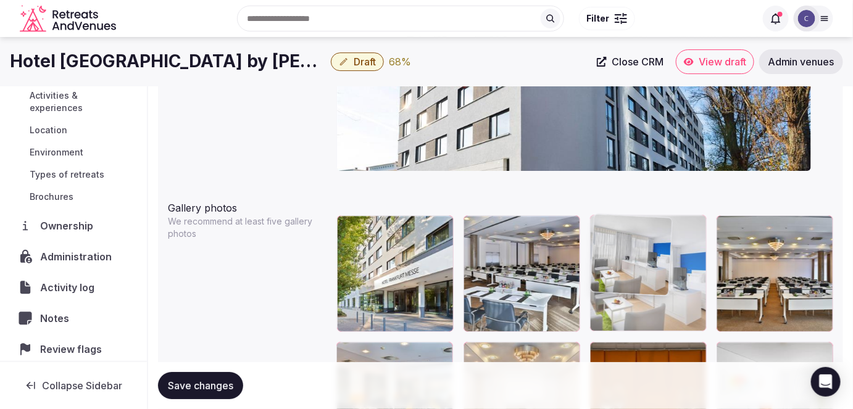
drag, startPoint x: 785, startPoint y: 143, endPoint x: 676, endPoint y: 265, distance: 163.5
click at [665, 262] on body "**********" at bounding box center [426, 242] width 853 height 3150
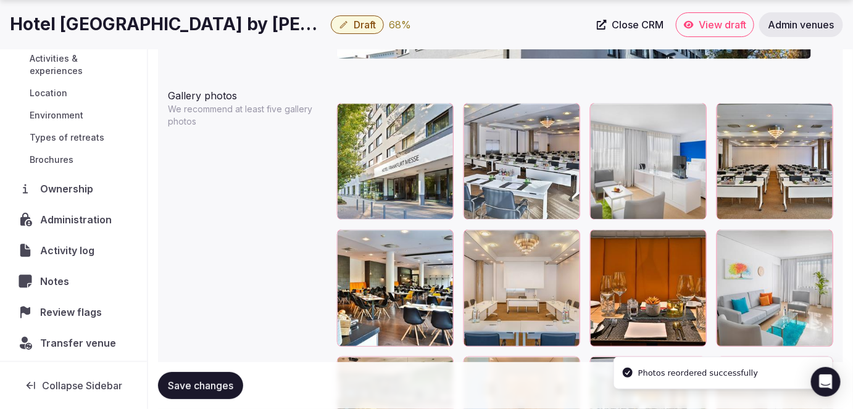
scroll to position [1614, 0]
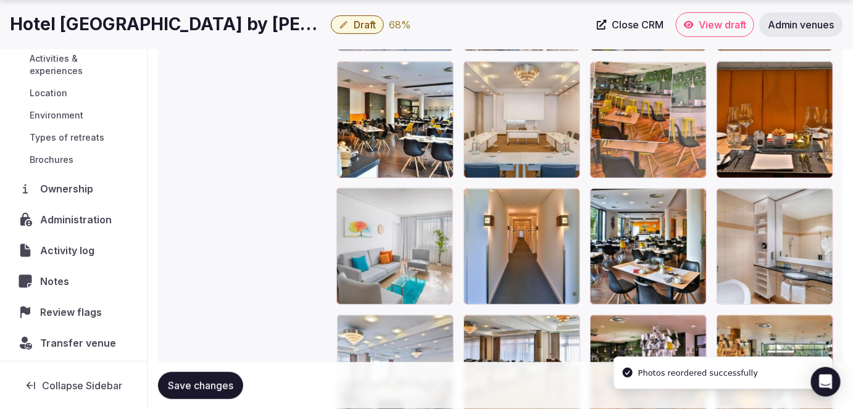
drag, startPoint x: 405, startPoint y: 234, endPoint x: 708, endPoint y: 136, distance: 319.1
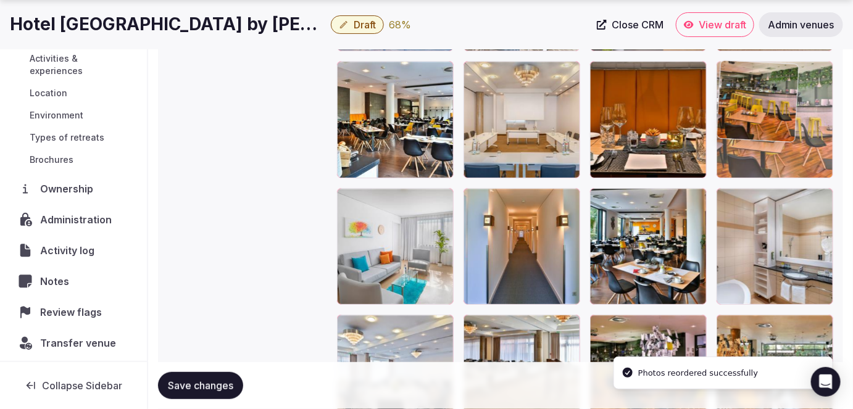
drag, startPoint x: 718, startPoint y: 118, endPoint x: 755, endPoint y: 118, distance: 37.6
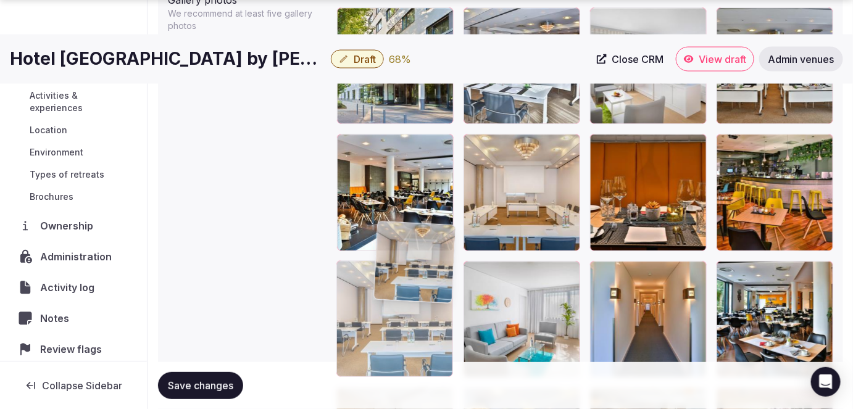
scroll to position [1550, 0]
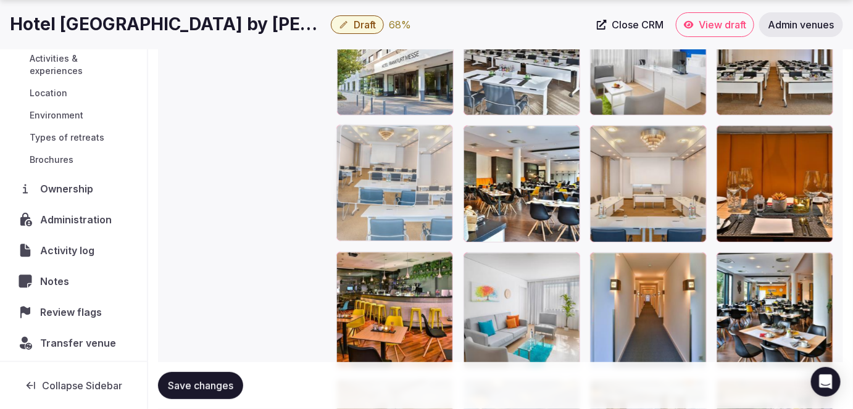
drag, startPoint x: 806, startPoint y: 214, endPoint x: 420, endPoint y: 213, distance: 386.3
click at [412, 209] on body "**********" at bounding box center [426, 25] width 853 height 3150
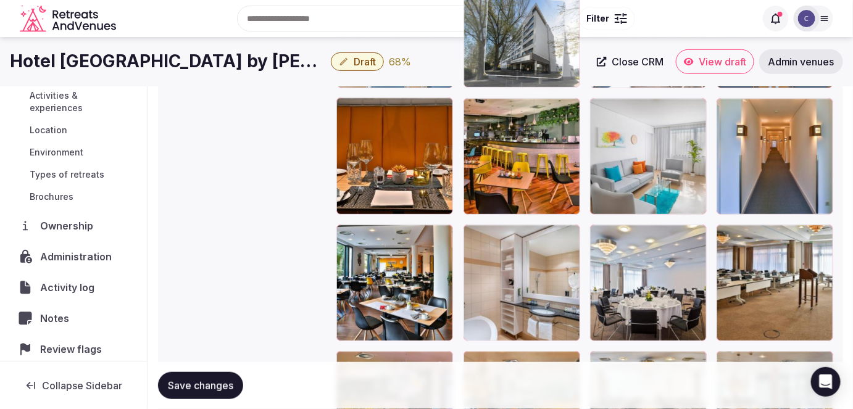
scroll to position [1690, 0]
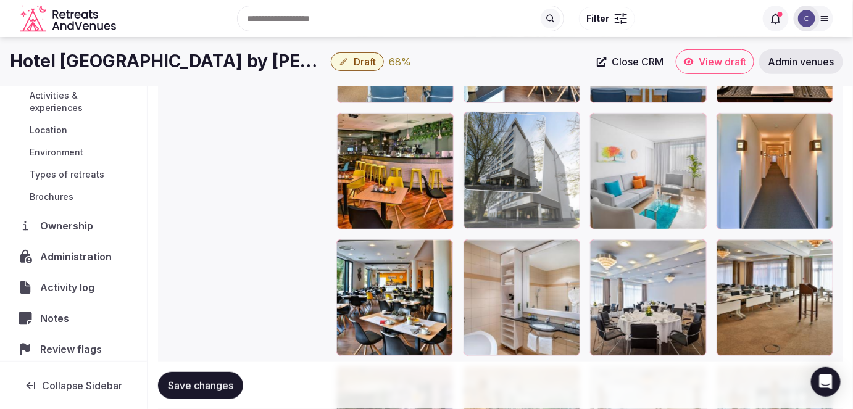
drag, startPoint x: 766, startPoint y: 207, endPoint x: 539, endPoint y: 182, distance: 227.8
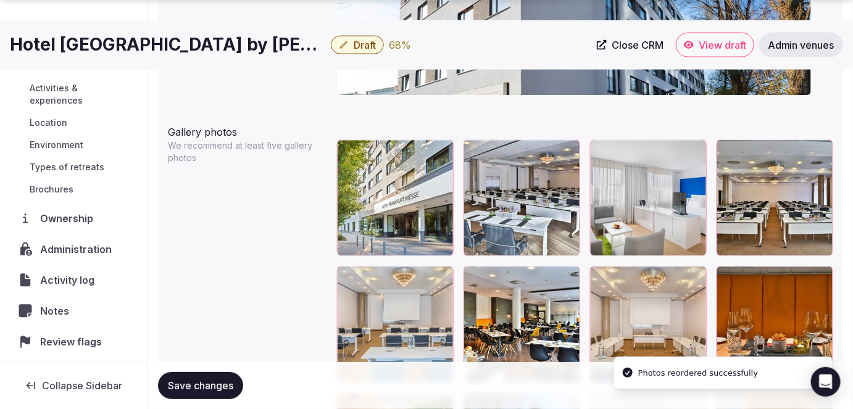
scroll to position [1522, 0]
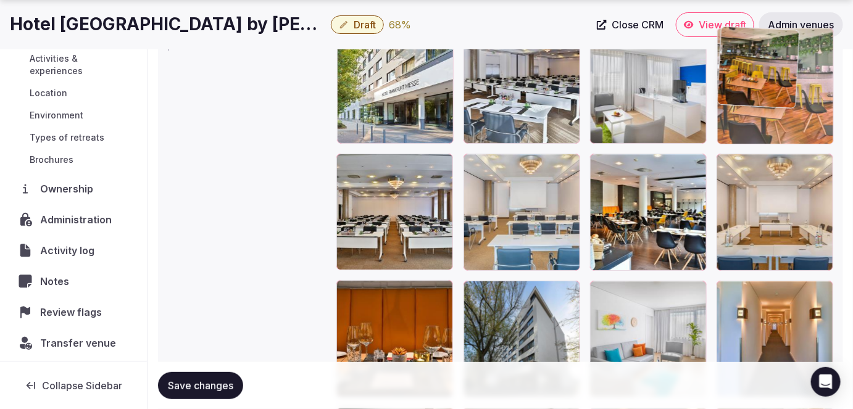
drag, startPoint x: 404, startPoint y: 317, endPoint x: 790, endPoint y: 111, distance: 437.0
click at [796, 109] on body "**********" at bounding box center [426, 53] width 853 height 3150
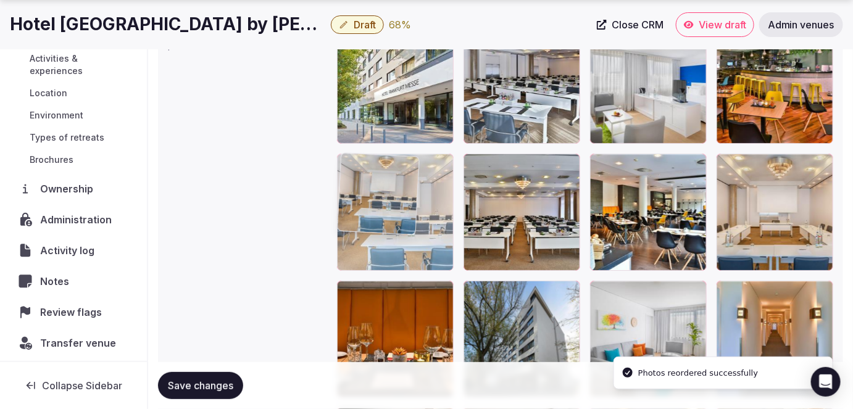
drag, startPoint x: 529, startPoint y: 208, endPoint x: 444, endPoint y: 208, distance: 85.2
click at [444, 208] on body "**********" at bounding box center [426, 53] width 853 height 3150
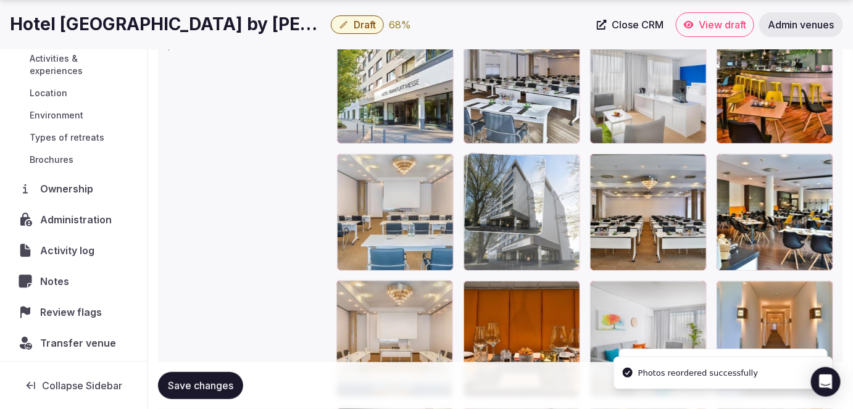
drag, startPoint x: 546, startPoint y: 247, endPoint x: 542, endPoint y: 222, distance: 25.0
click at [542, 222] on body "**********" at bounding box center [426, 53] width 853 height 3150
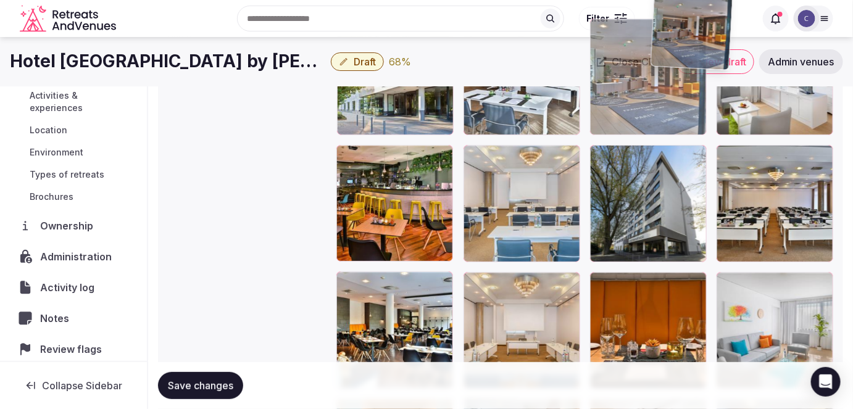
scroll to position [1530, 0]
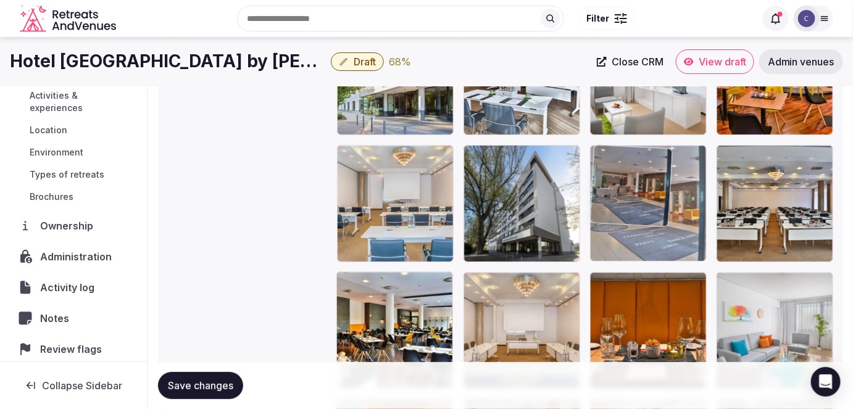
drag, startPoint x: 692, startPoint y: 231, endPoint x: 757, endPoint y: 234, distance: 64.9
click at [757, 234] on body "**********" at bounding box center [426, 45] width 853 height 3150
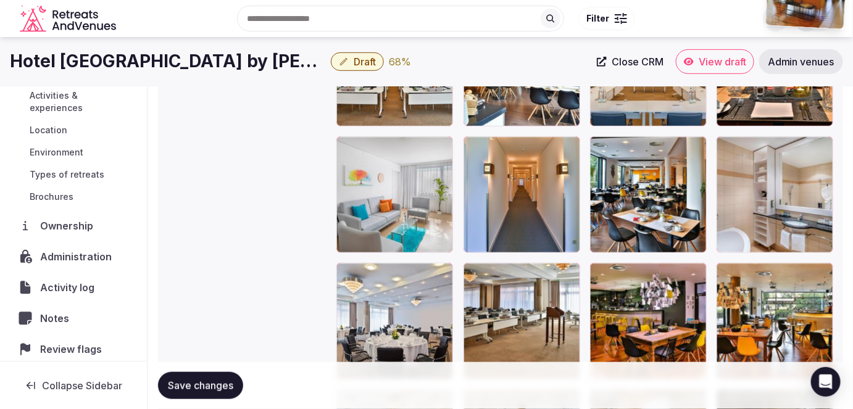
scroll to position [1674, 0]
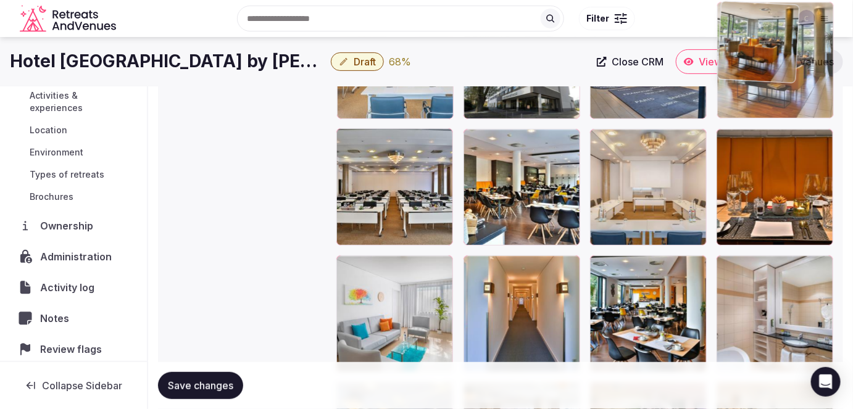
drag, startPoint x: 388, startPoint y: 290, endPoint x: 818, endPoint y: 106, distance: 468.0
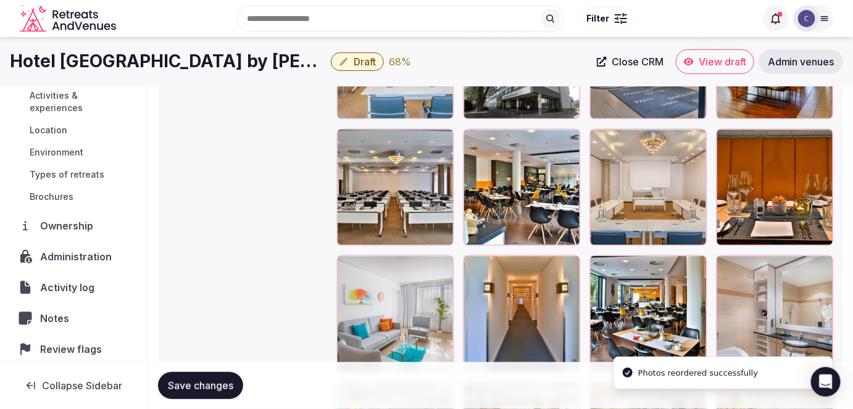
click at [202, 384] on span "Save changes" at bounding box center [200, 386] width 65 height 12
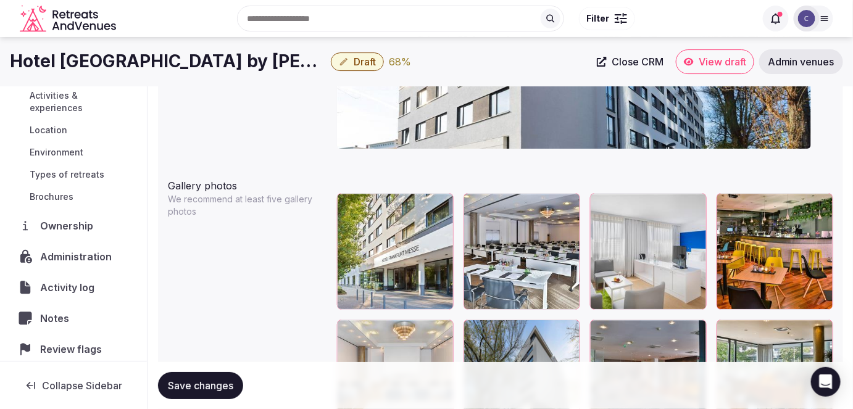
scroll to position [1337, 0]
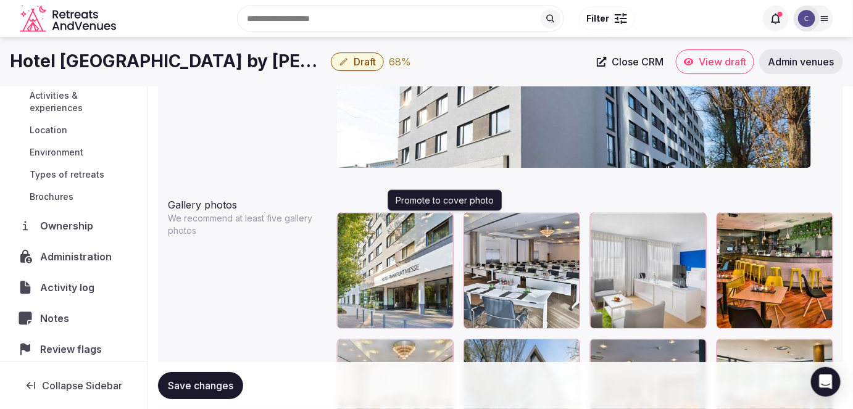
click at [444, 221] on icon "button" at bounding box center [441, 225] width 7 height 8
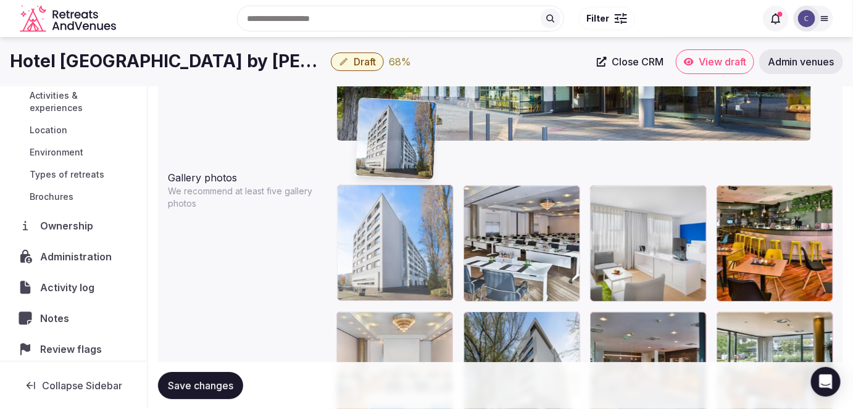
scroll to position [1363, 0]
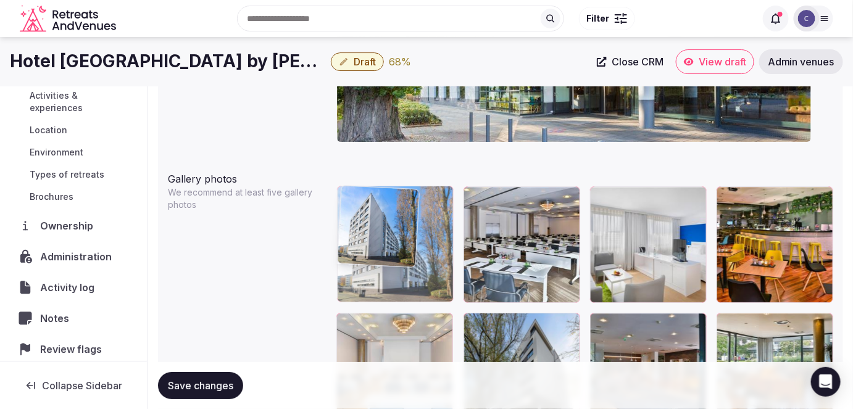
drag, startPoint x: 411, startPoint y: 129, endPoint x: 428, endPoint y: 233, distance: 105.6
click at [428, 233] on body "**********" at bounding box center [426, 212] width 853 height 3150
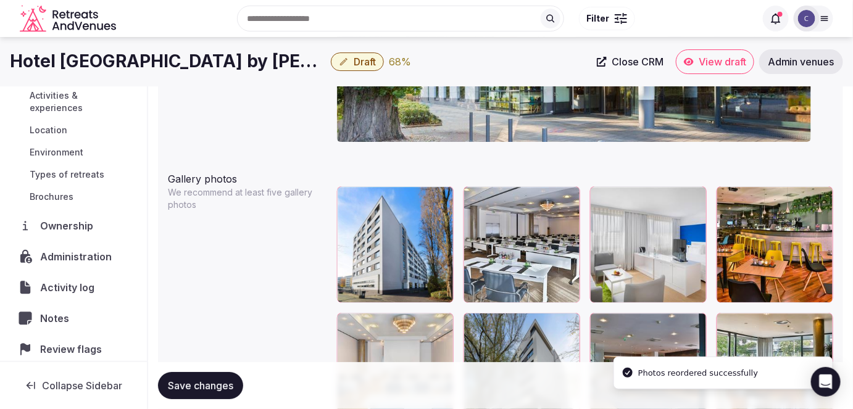
click at [208, 386] on span "Save changes" at bounding box center [200, 386] width 65 height 12
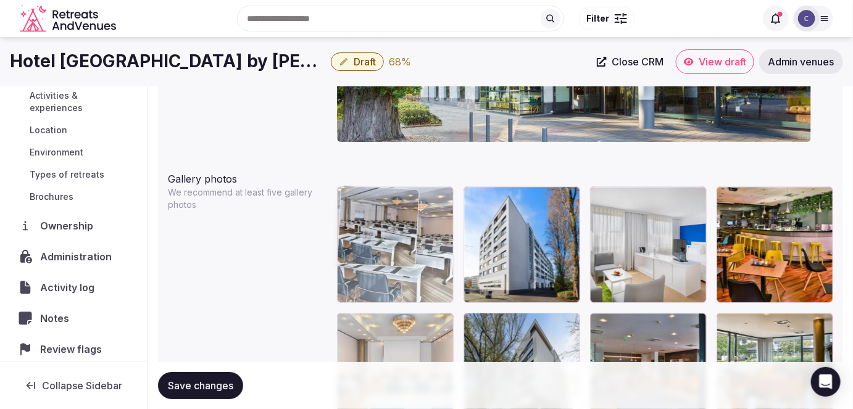
drag, startPoint x: 512, startPoint y: 281, endPoint x: 328, endPoint y: 331, distance: 189.8
click at [413, 270] on body "**********" at bounding box center [426, 212] width 853 height 3150
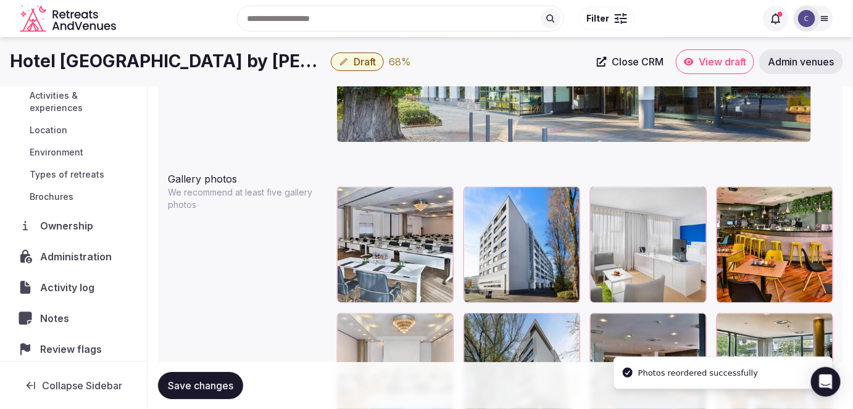
click at [226, 384] on span "Save changes" at bounding box center [200, 386] width 65 height 12
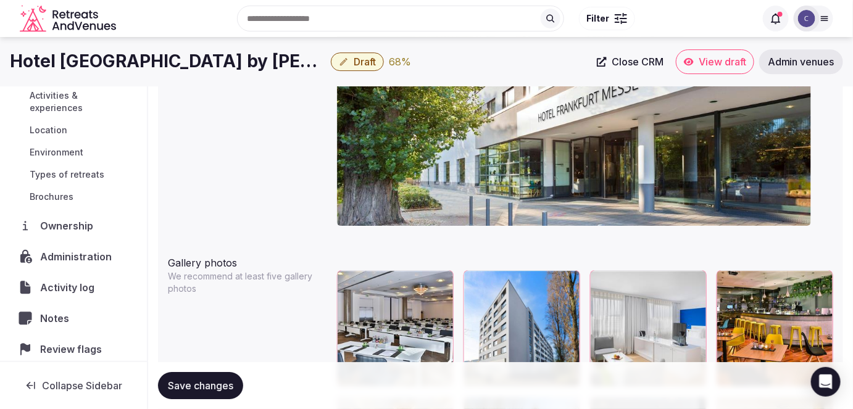
scroll to position [1250, 0]
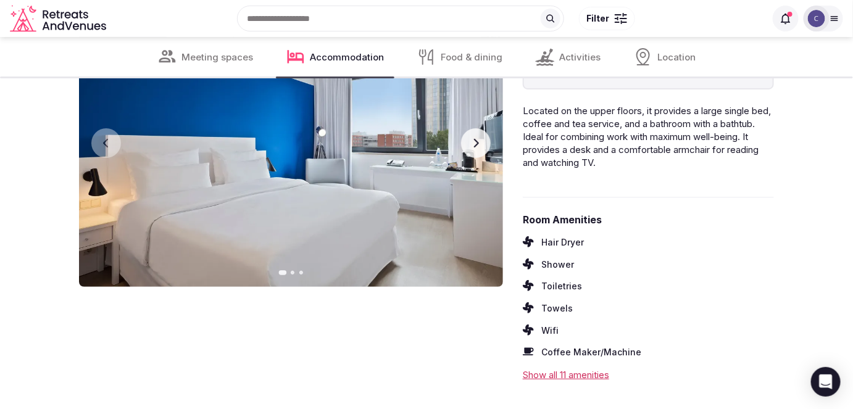
scroll to position [1570, 0]
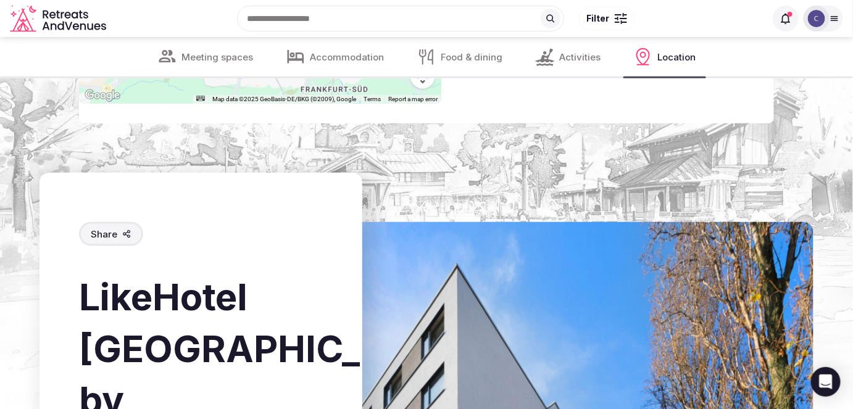
scroll to position [3393, 0]
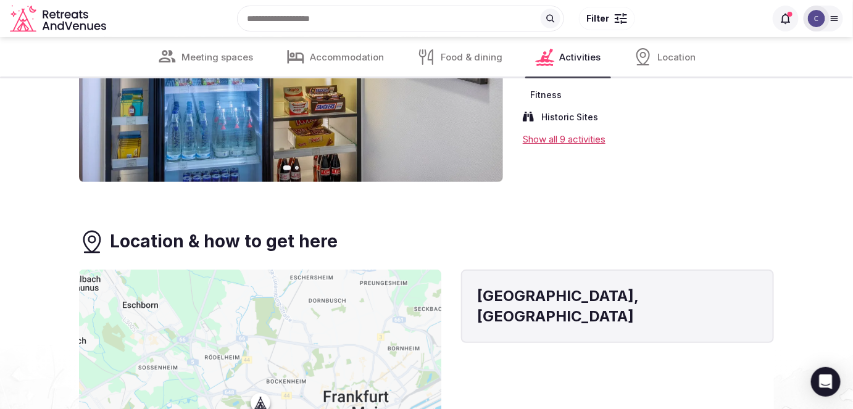
scroll to position [3029, 0]
